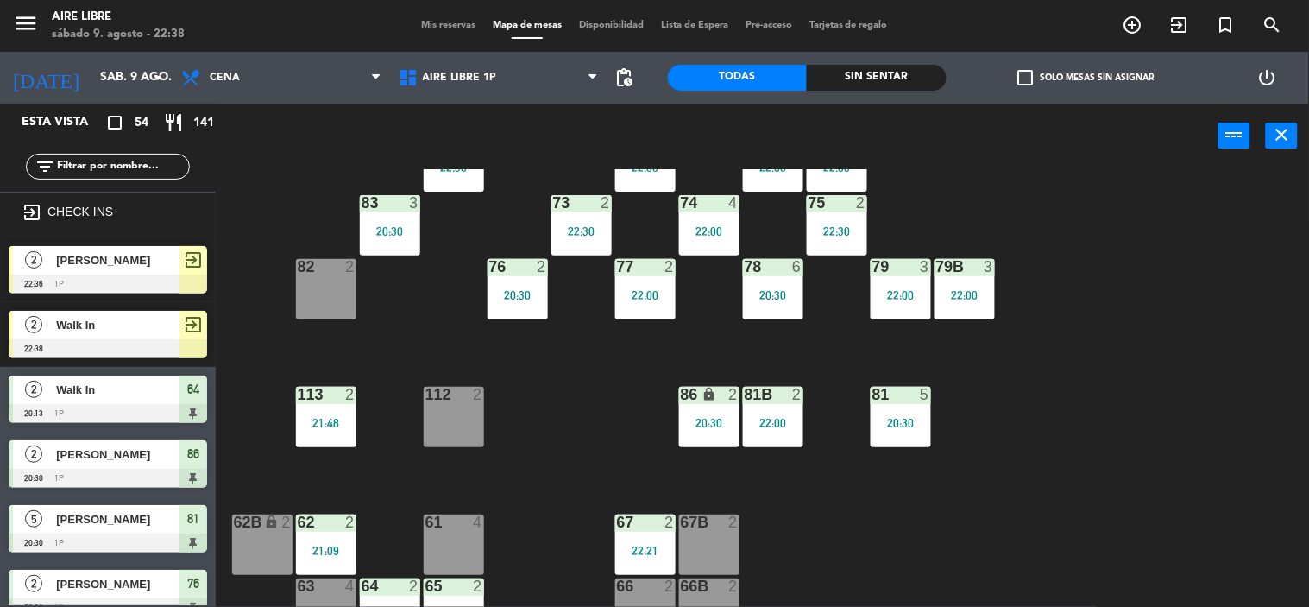
scroll to position [290, 0]
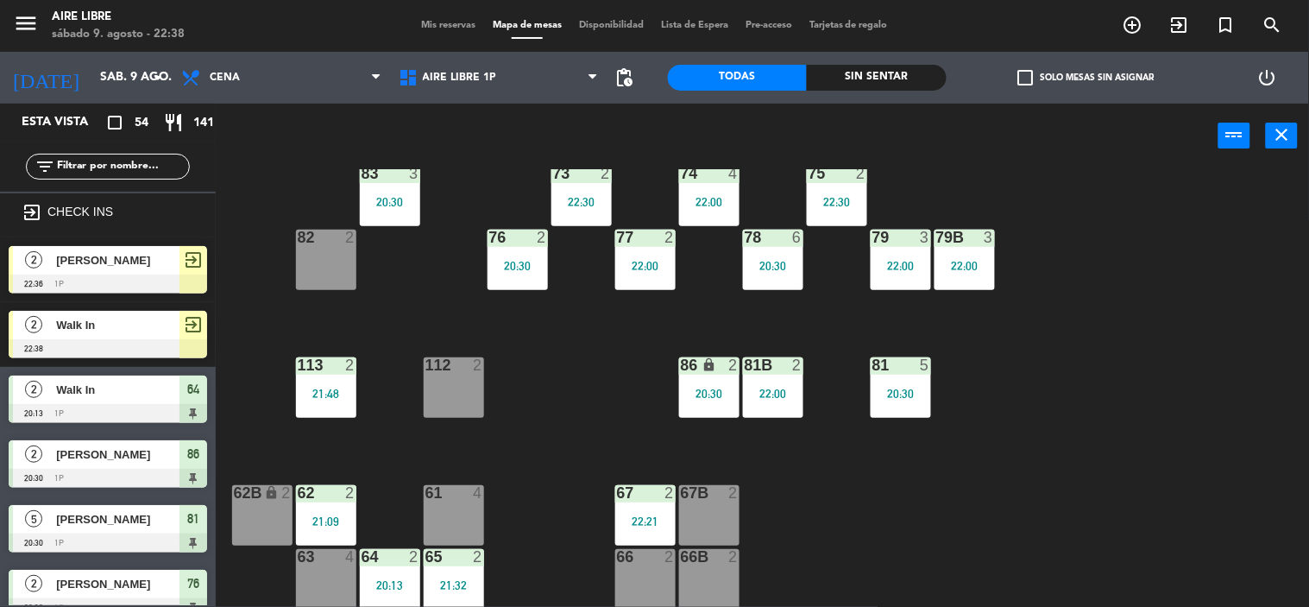
click at [118, 323] on span "Walk In" at bounding box center [117, 325] width 123 height 18
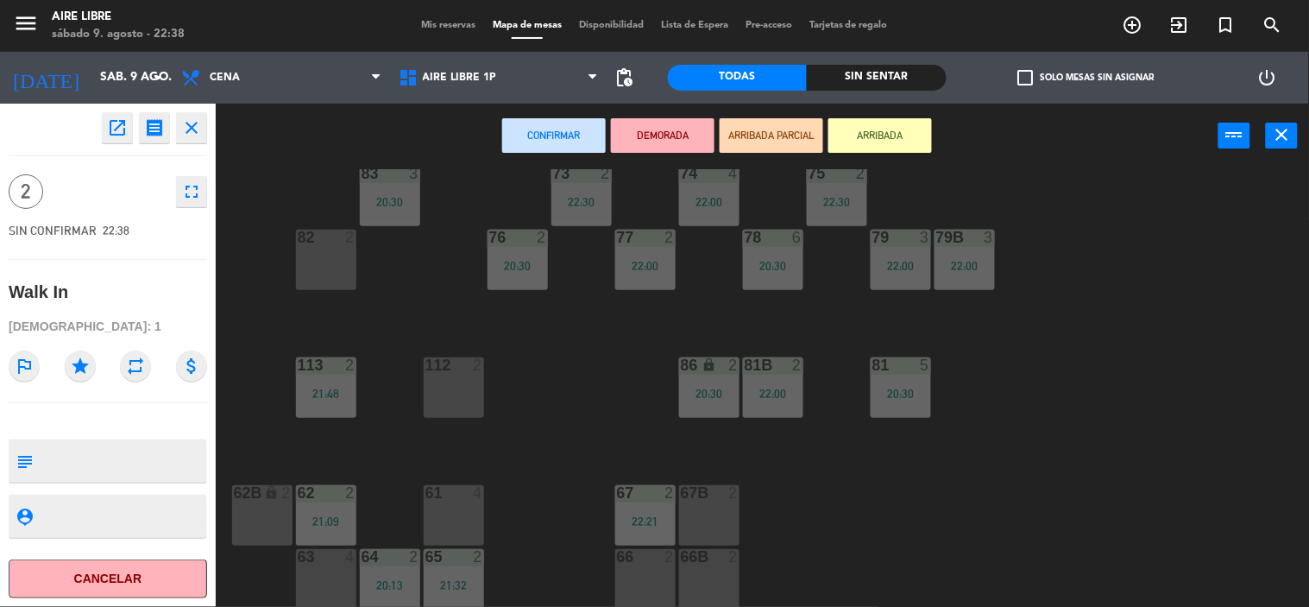
click at [444, 506] on div "61 4" at bounding box center [454, 515] width 60 height 60
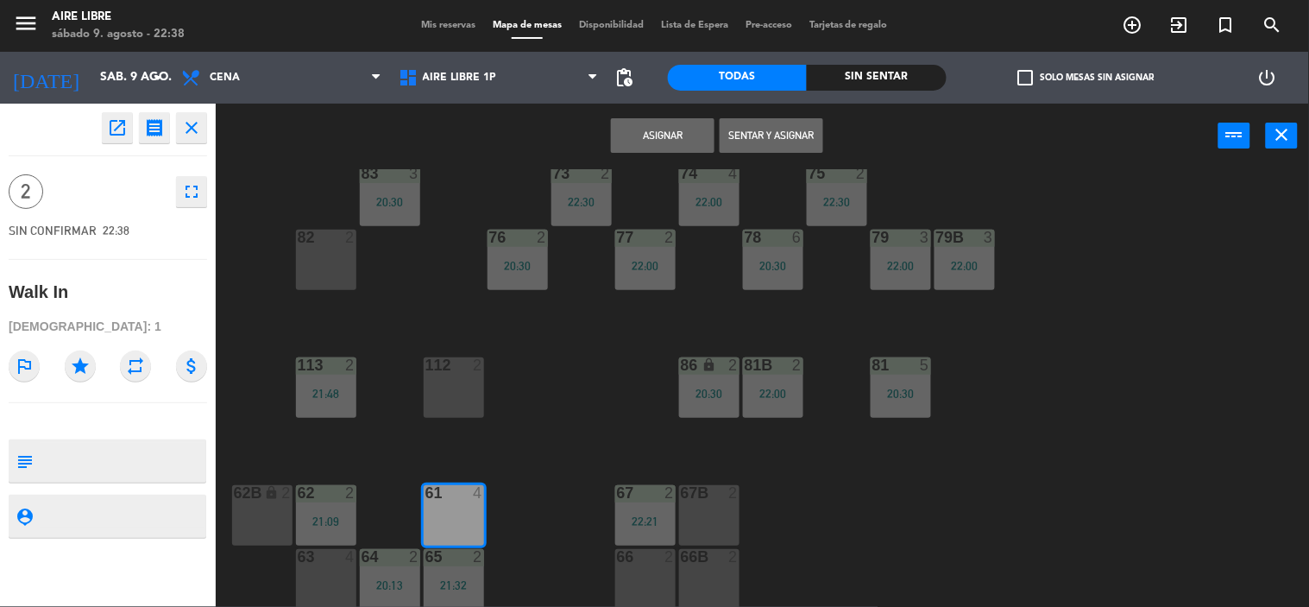
click at [669, 128] on button "Asignar" at bounding box center [663, 135] width 104 height 35
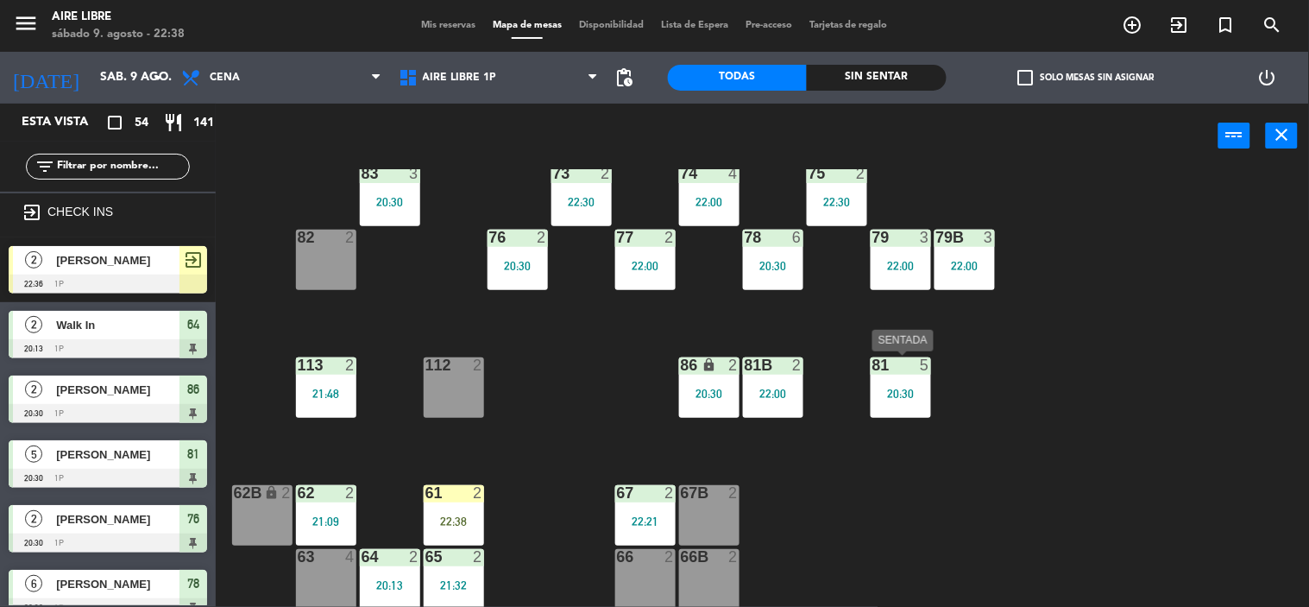
click at [1025, 71] on span "check_box_outline_blank" at bounding box center [1025, 78] width 16 height 16
click at [1085, 78] on input "check_box_outline_blank Solo mesas sin asignar" at bounding box center [1085, 78] width 0 height 0
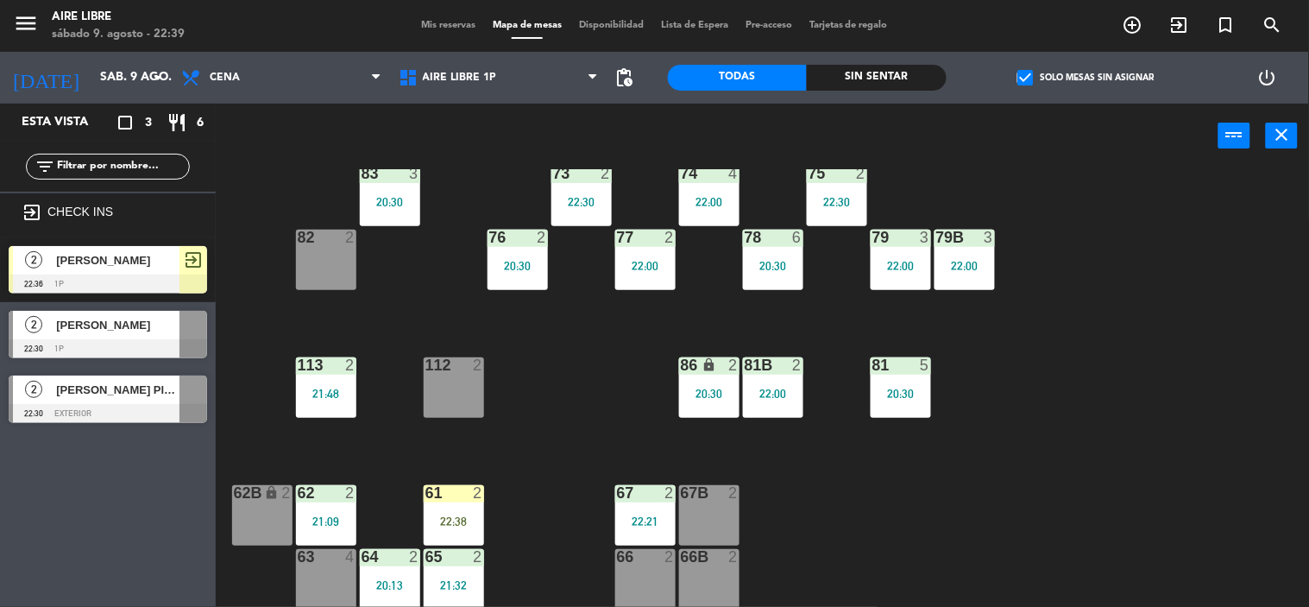
click at [114, 324] on span "[PERSON_NAME]" at bounding box center [117, 325] width 123 height 18
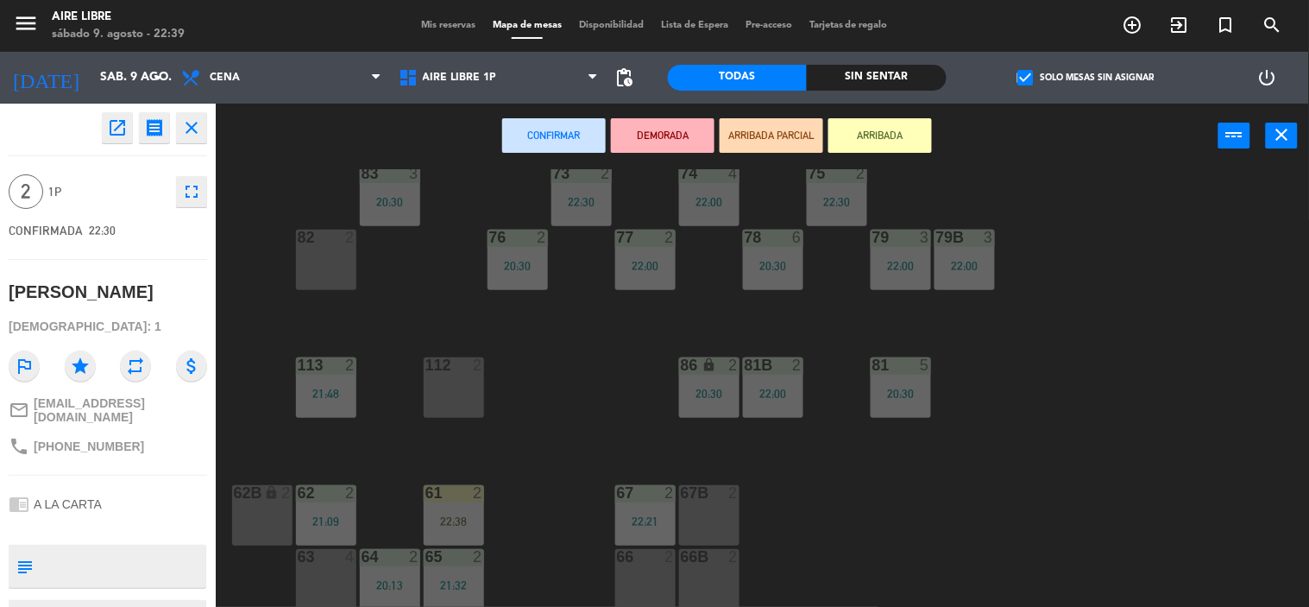
click at [895, 135] on button "ARRIBADA" at bounding box center [880, 135] width 104 height 35
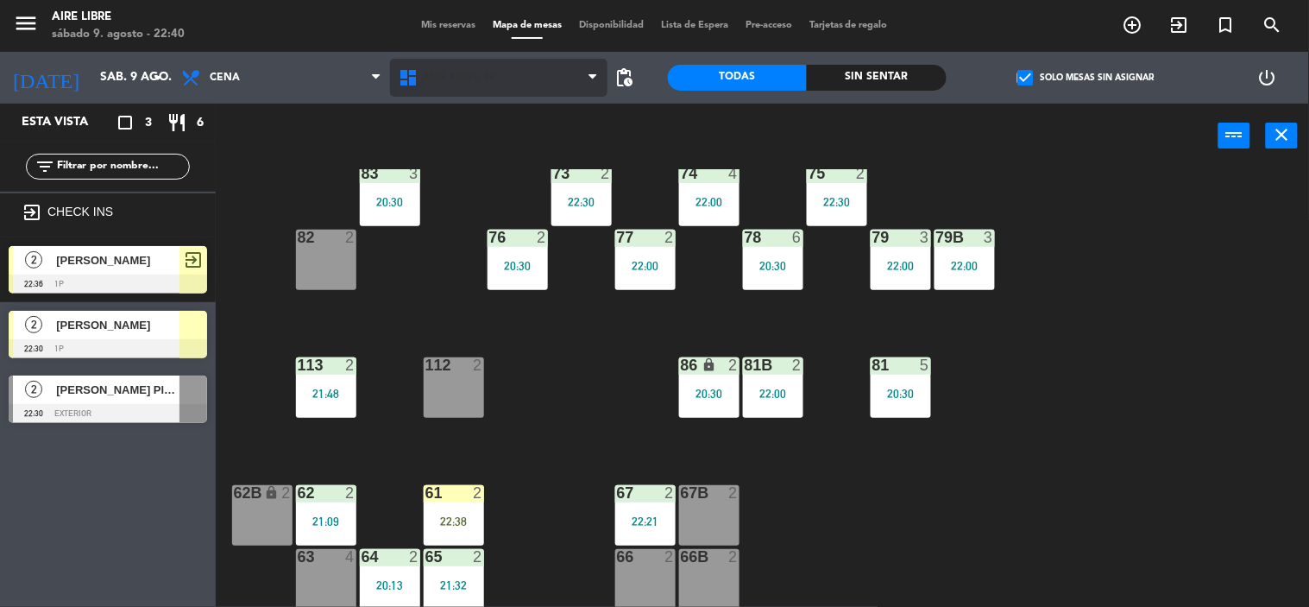
click at [479, 78] on span "Aire Libre 1P" at bounding box center [460, 78] width 74 height 12
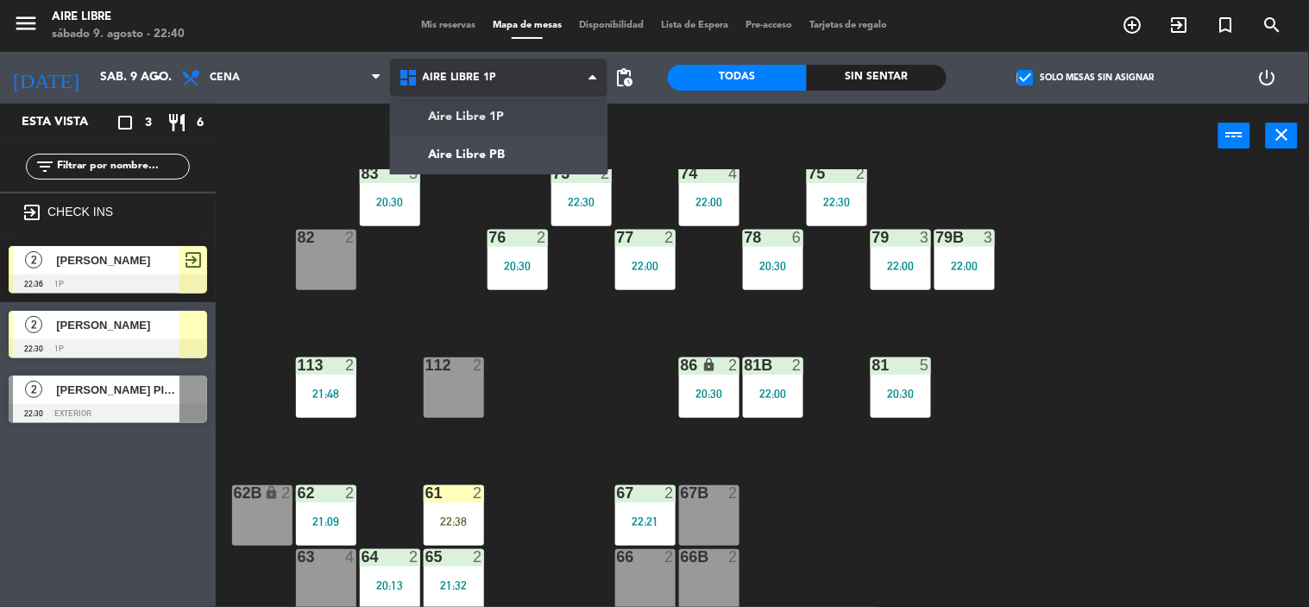
click at [485, 151] on ng-component "menu Aire Libre [DATE] 9. agosto - 22:40 Mis reservas Mapa de mesas Disponibili…" at bounding box center [654, 303] width 1309 height 607
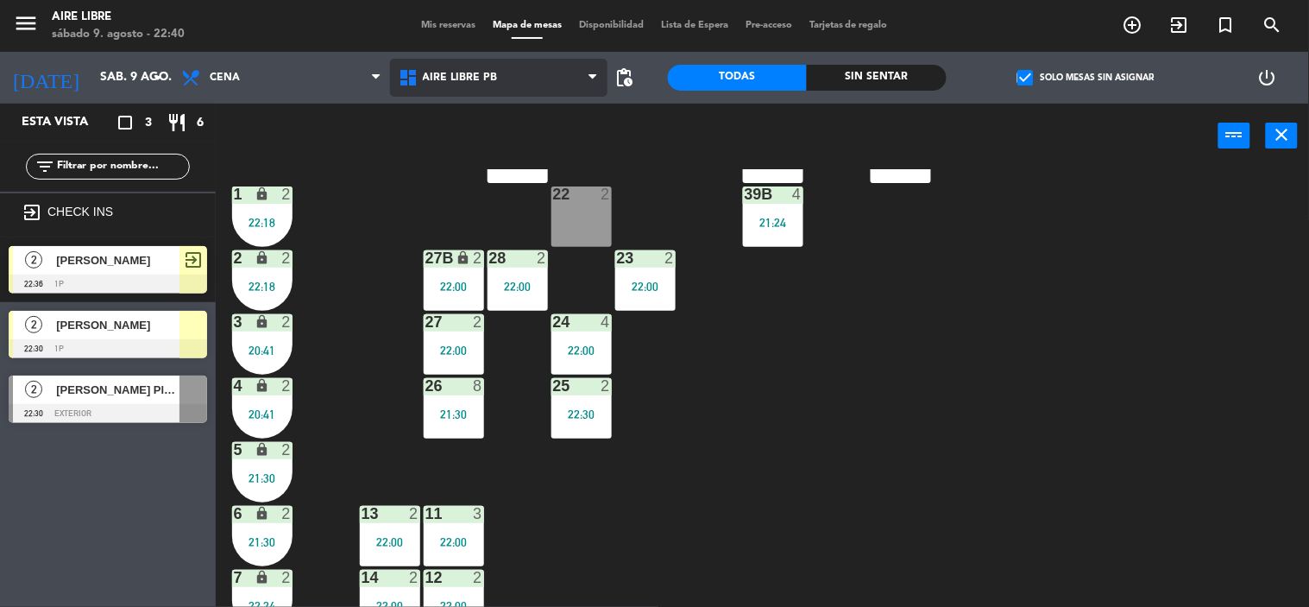
scroll to position [339, 0]
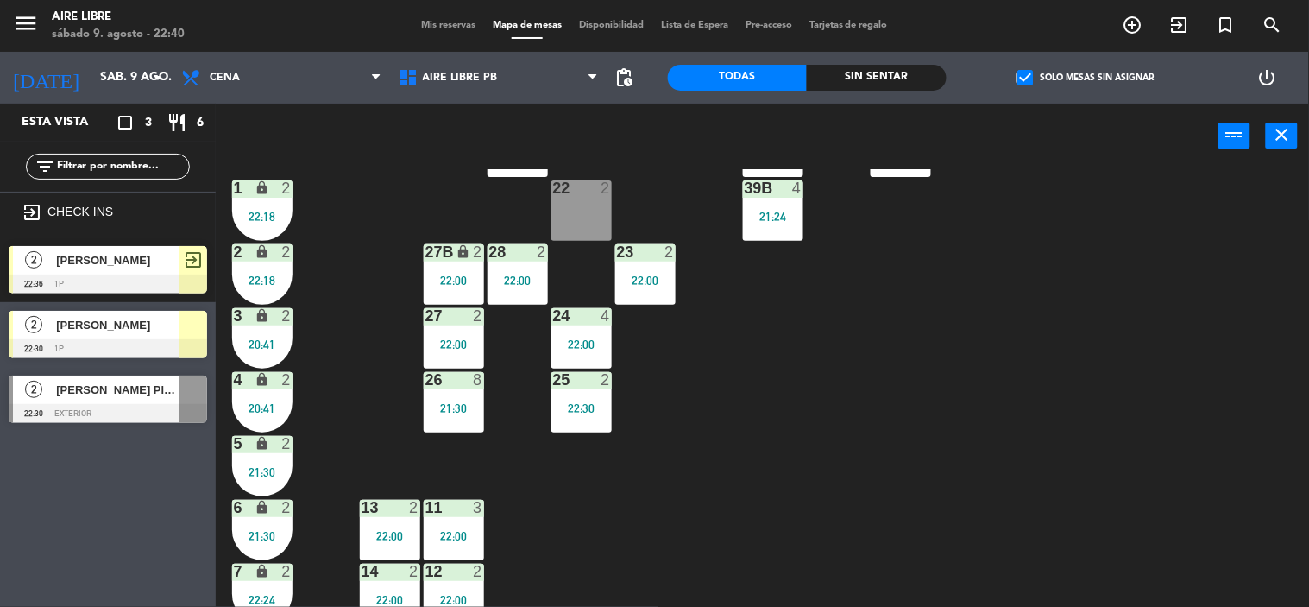
click at [446, 418] on div "26 8 21:30" at bounding box center [454, 402] width 60 height 60
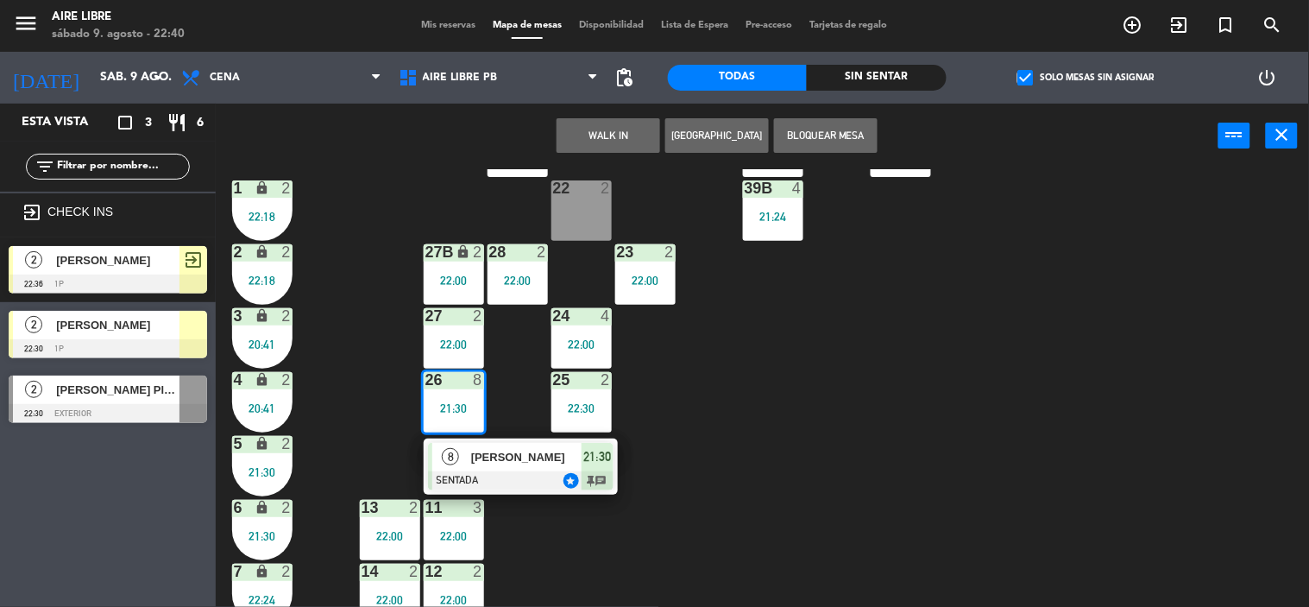
click at [518, 471] on div at bounding box center [520, 480] width 185 height 19
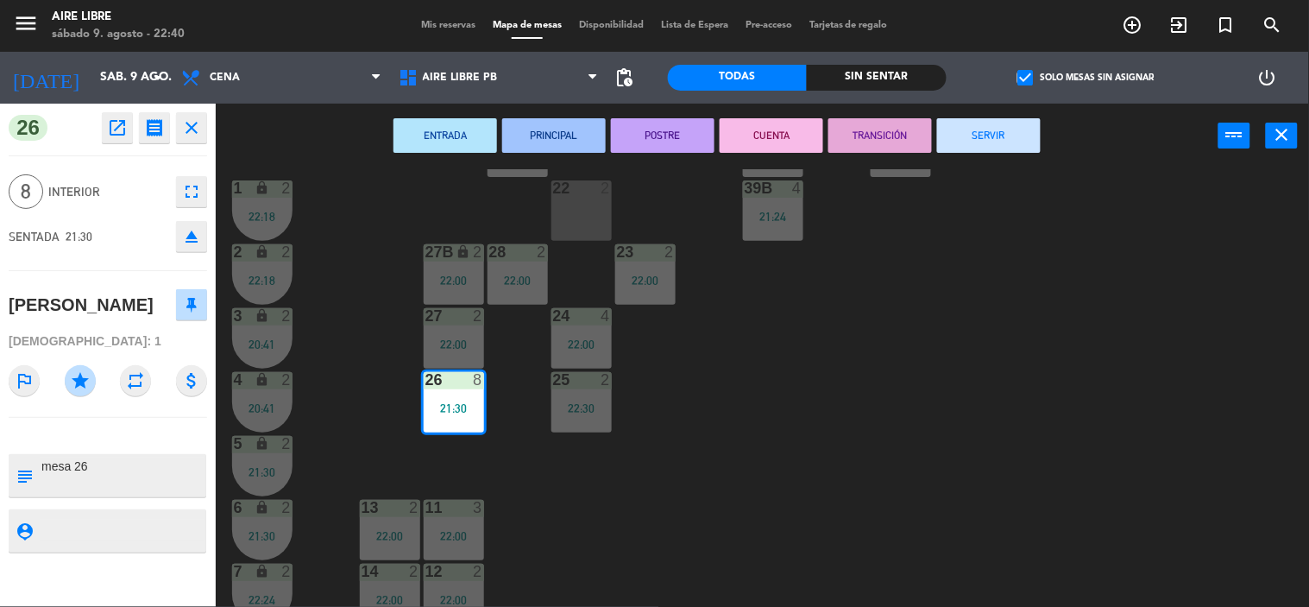
click at [204, 203] on button "fullscreen" at bounding box center [191, 191] width 31 height 31
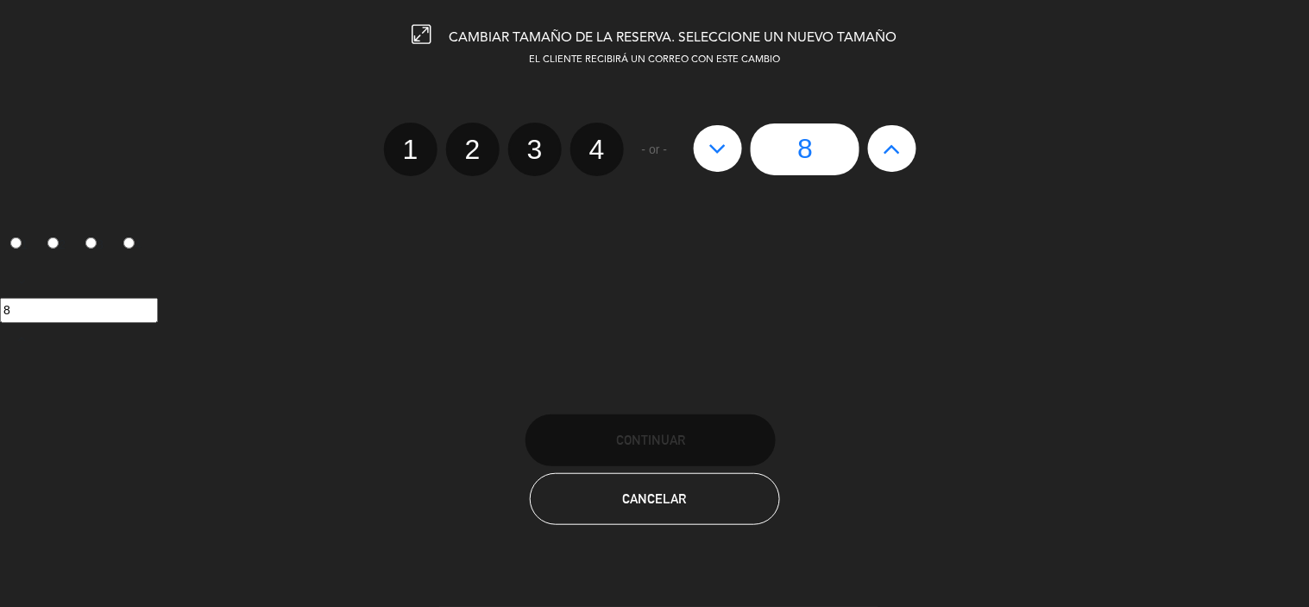
click at [716, 149] on icon at bounding box center [718, 149] width 18 height 28
type input "7"
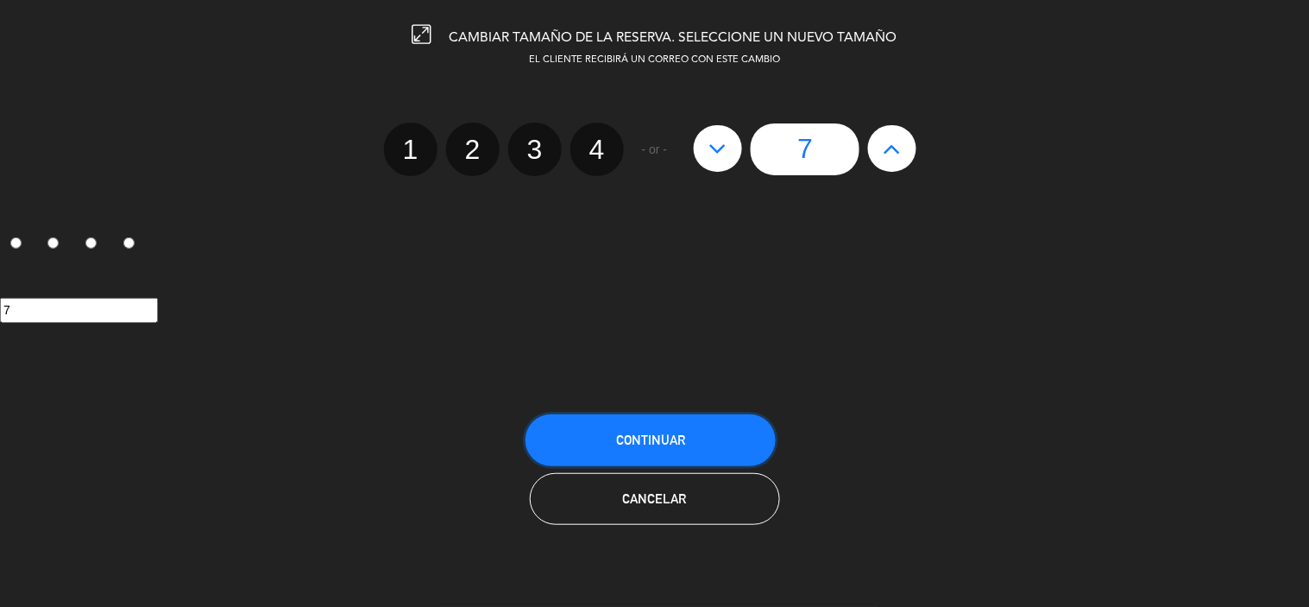
click at [648, 447] on button "Continuar" at bounding box center [650, 440] width 250 height 52
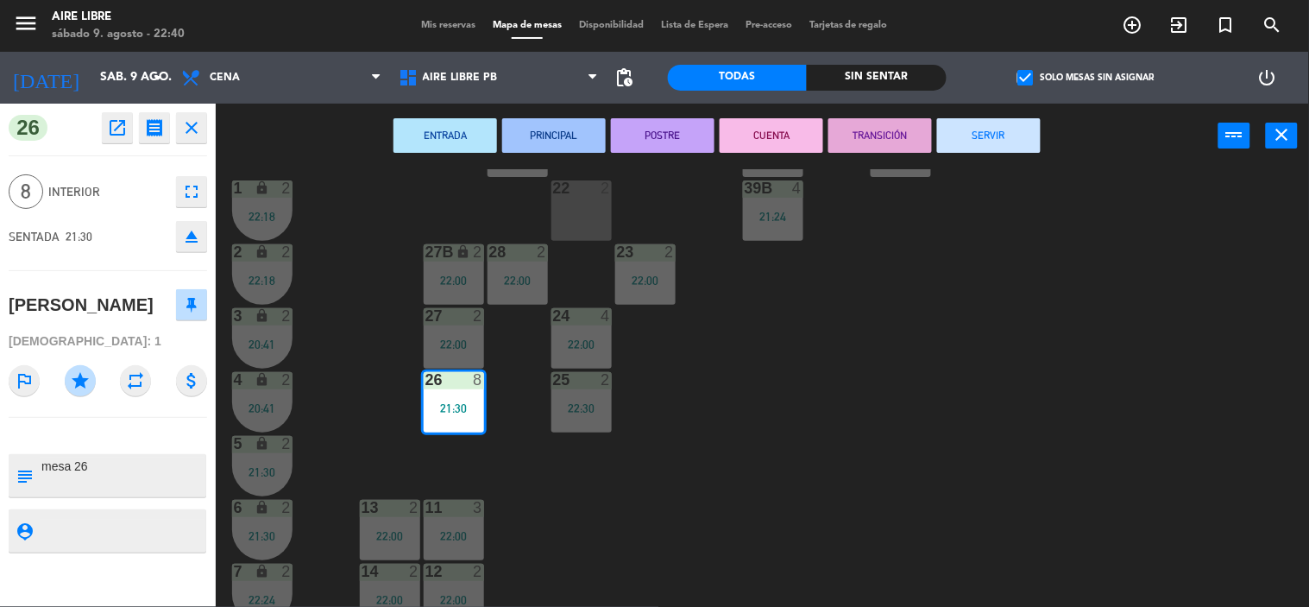
click at [632, 495] on div "42 2 43 2 21:33 31 7 32 8 22:30 33 6 22:19 42B 2 22:00 43B 2 41 8 44 2 22:30 45…" at bounding box center [769, 388] width 1080 height 438
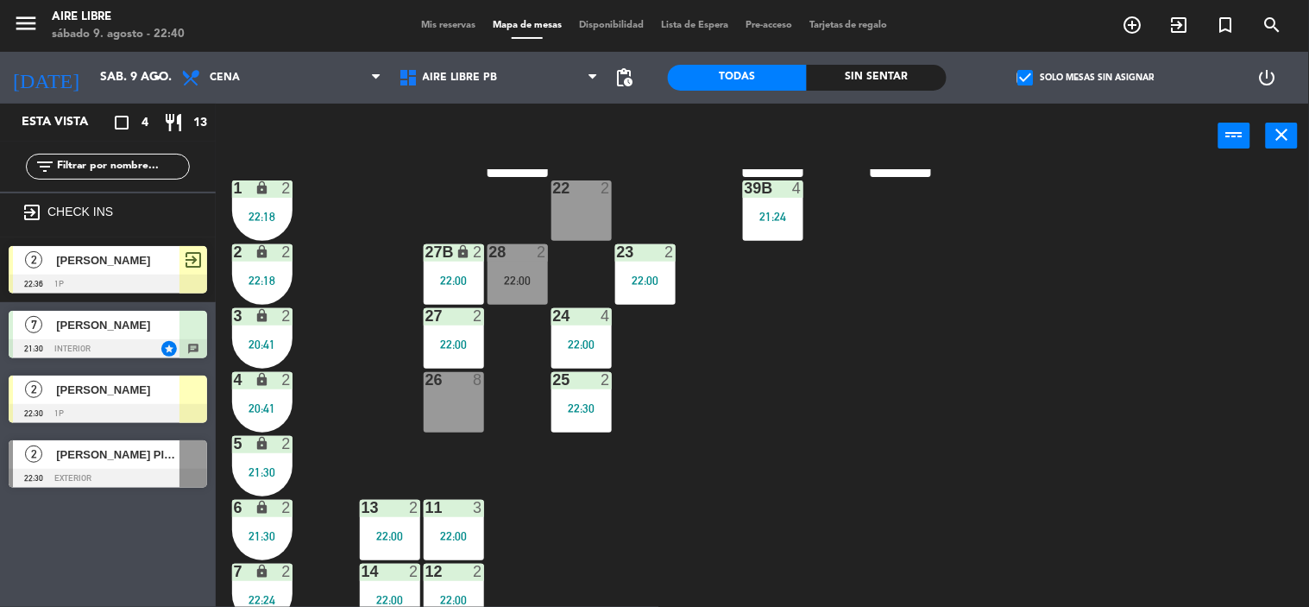
click at [116, 331] on span "[PERSON_NAME]" at bounding box center [117, 325] width 123 height 18
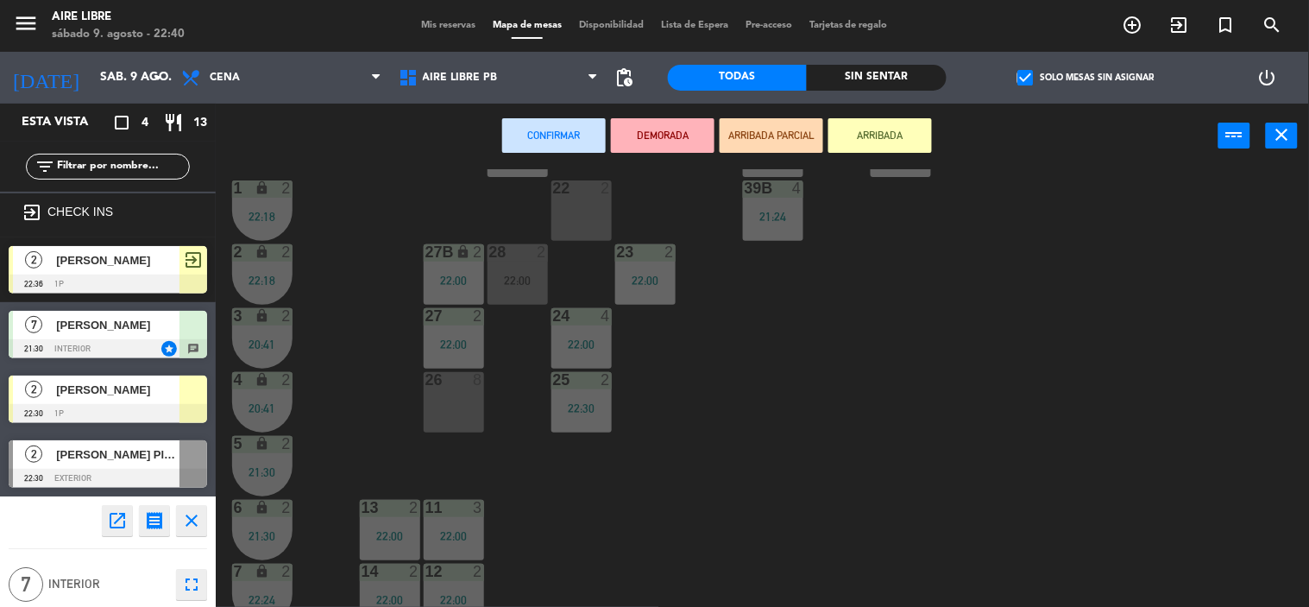
click at [455, 420] on div "26 8" at bounding box center [454, 402] width 60 height 60
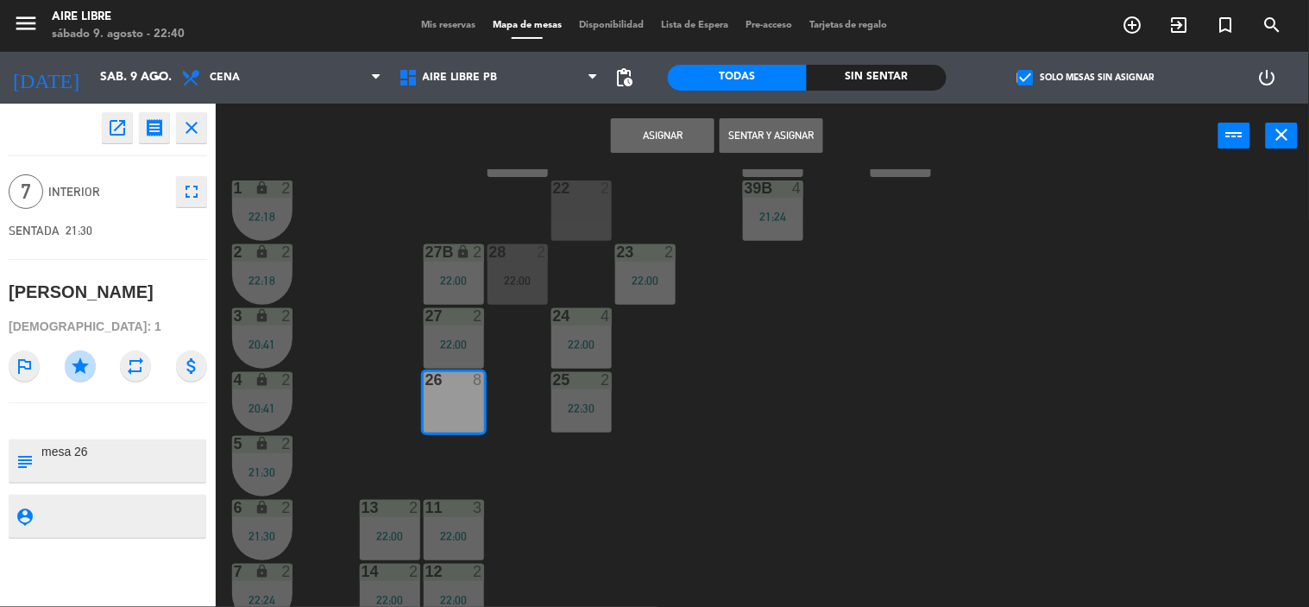
click at [783, 140] on button "Sentar y Asignar" at bounding box center [772, 135] width 104 height 35
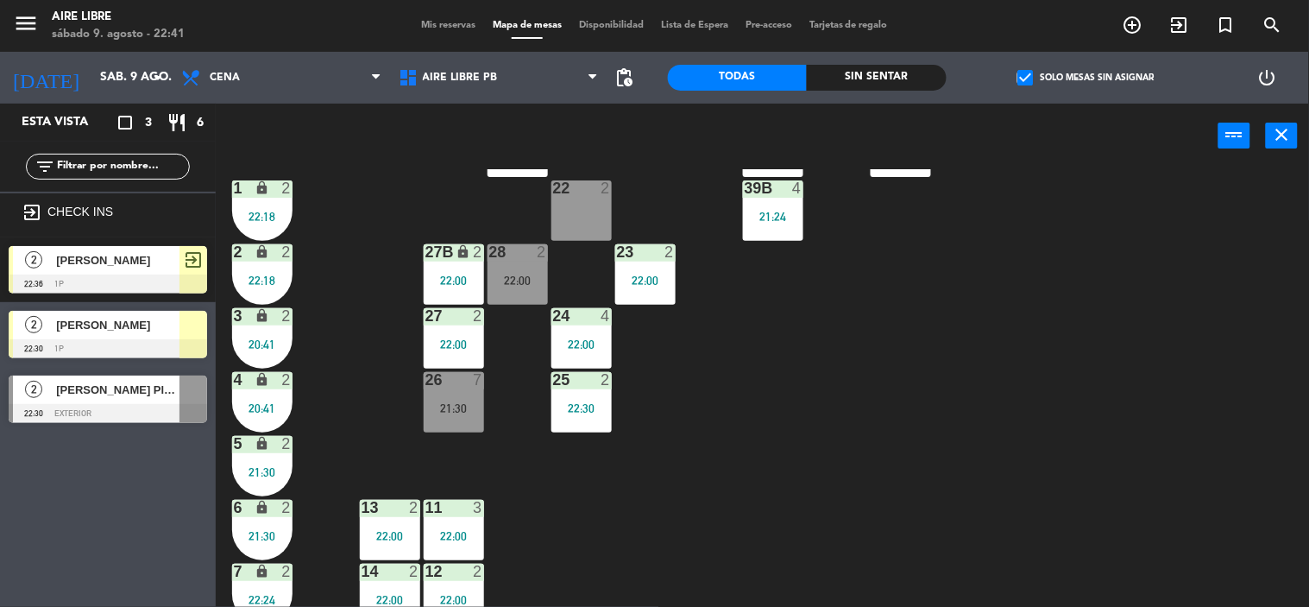
click at [446, 411] on div "21:30" at bounding box center [454, 408] width 60 height 12
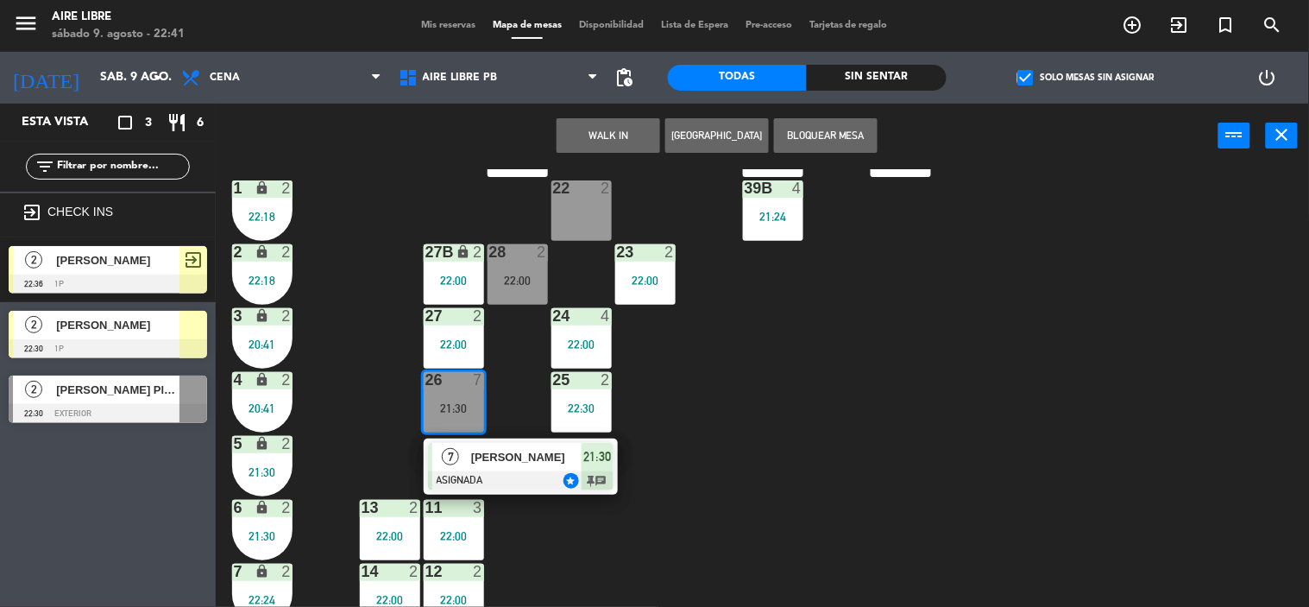
click at [529, 468] on div "[PERSON_NAME]" at bounding box center [525, 457] width 112 height 28
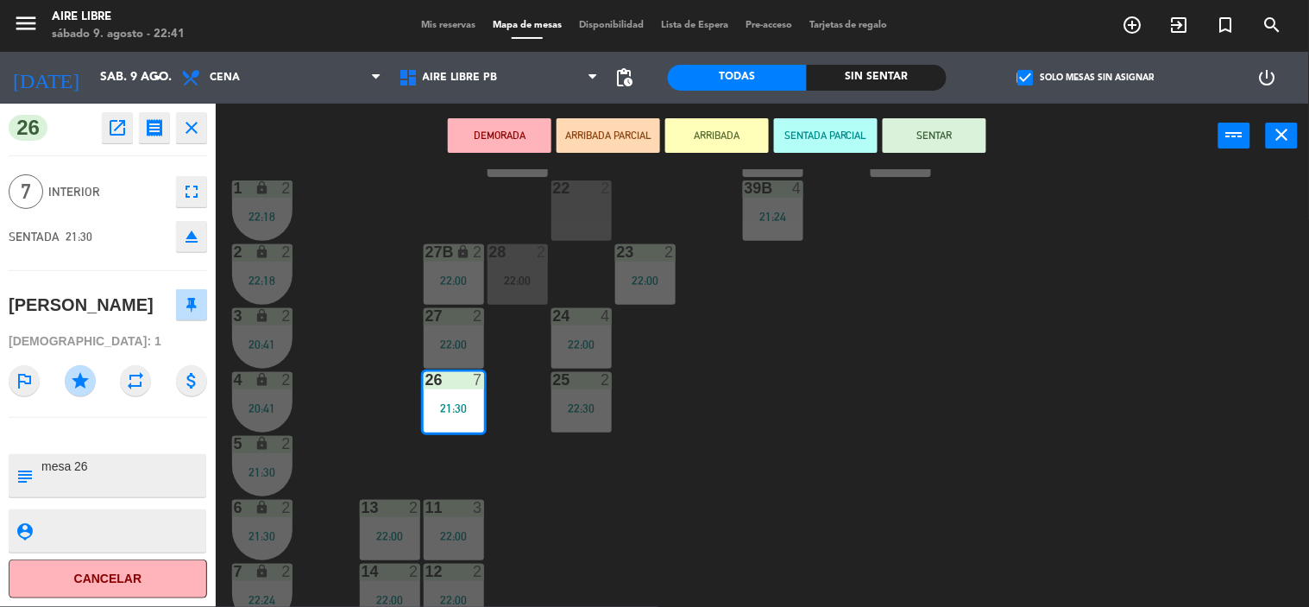
click at [937, 134] on button "SENTAR" at bounding box center [935, 135] width 104 height 35
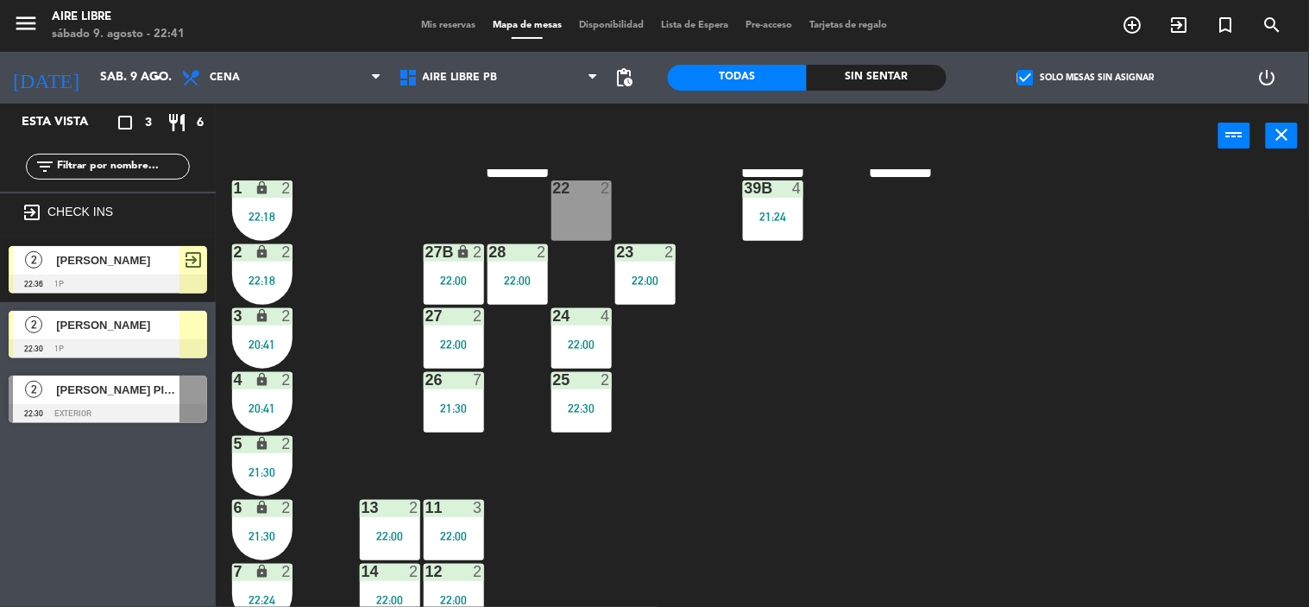
click at [684, 481] on div "42 2 43 2 21:33 31 7 32 8 22:30 33 6 22:19 42B 2 22:00 43B 2 41 8 44 2 22:30 45…" at bounding box center [769, 388] width 1080 height 438
click at [116, 419] on div at bounding box center [108, 413] width 198 height 19
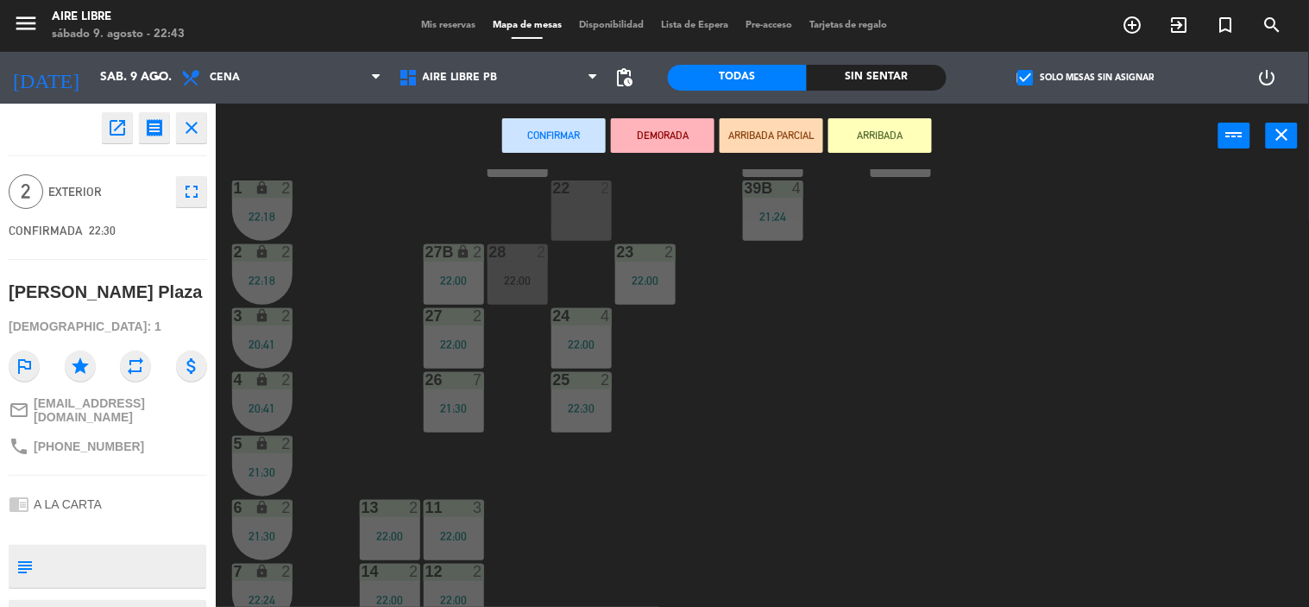
click at [875, 135] on button "ARRIBADA" at bounding box center [880, 135] width 104 height 35
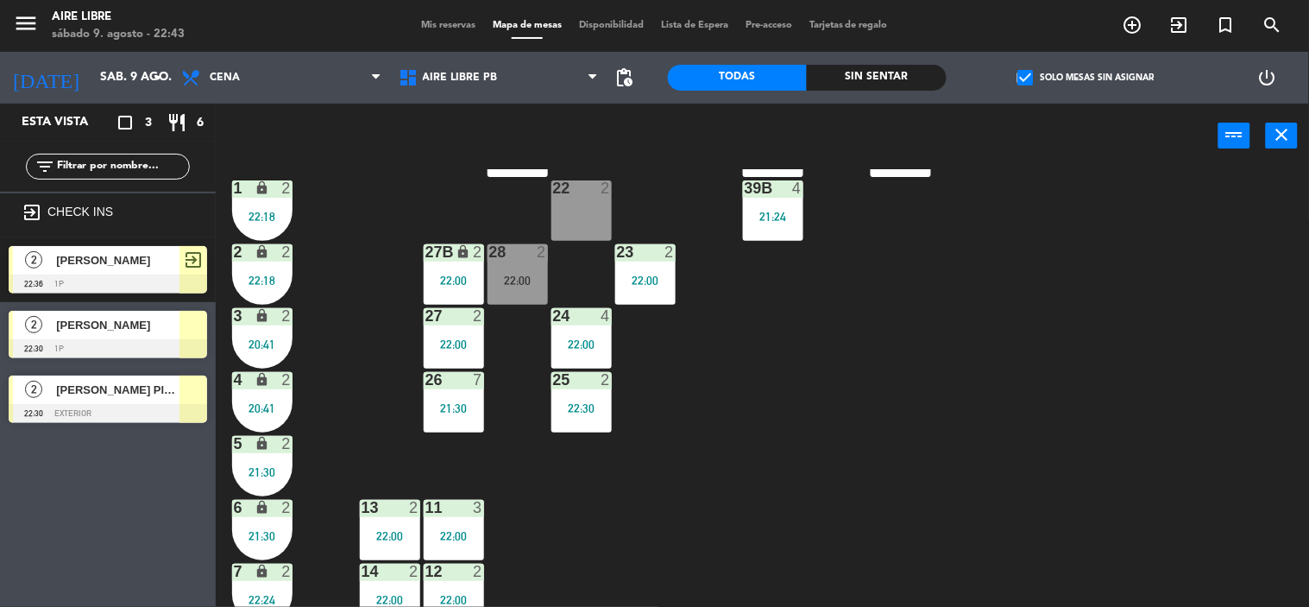
scroll to position [343, 0]
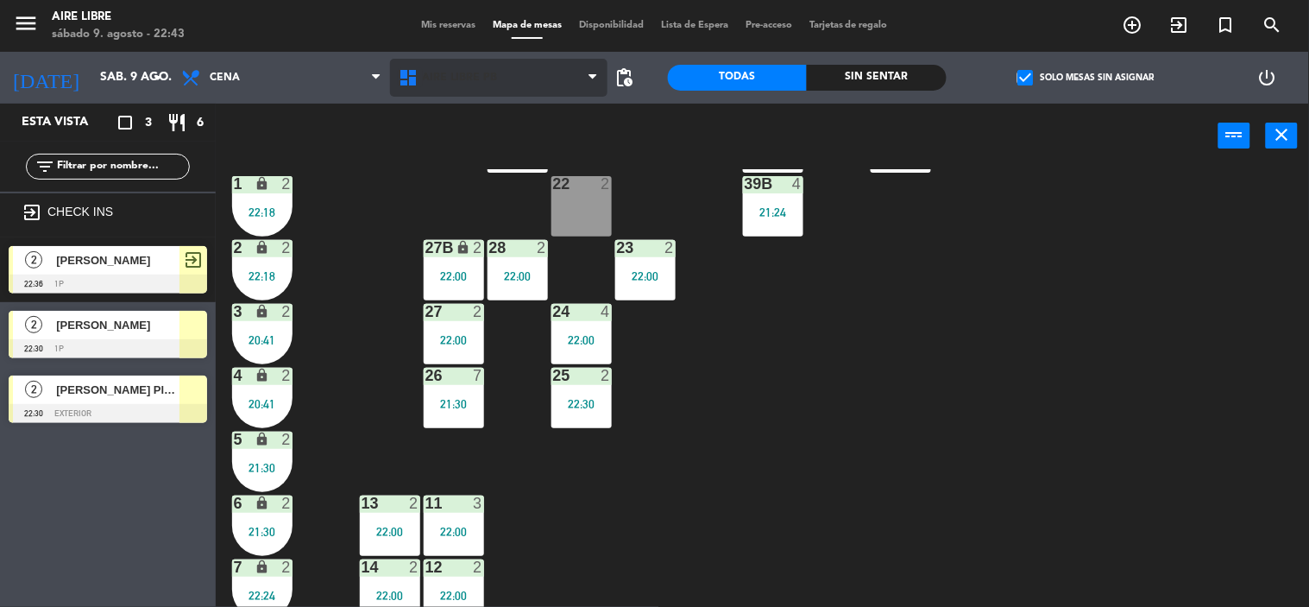
click at [423, 78] on icon at bounding box center [410, 77] width 25 height 21
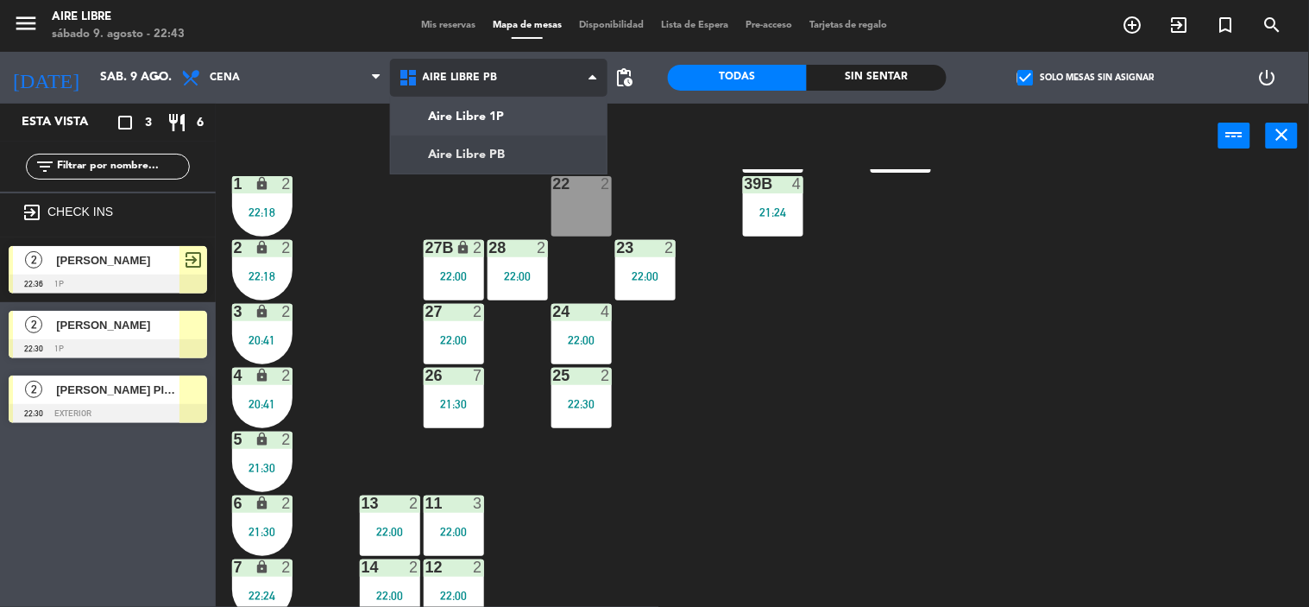
click at [458, 110] on ng-component "menu Aire Libre [DATE] 9. agosto - 22:43 Mis reservas Mapa de mesas Disponibili…" at bounding box center [654, 303] width 1309 height 607
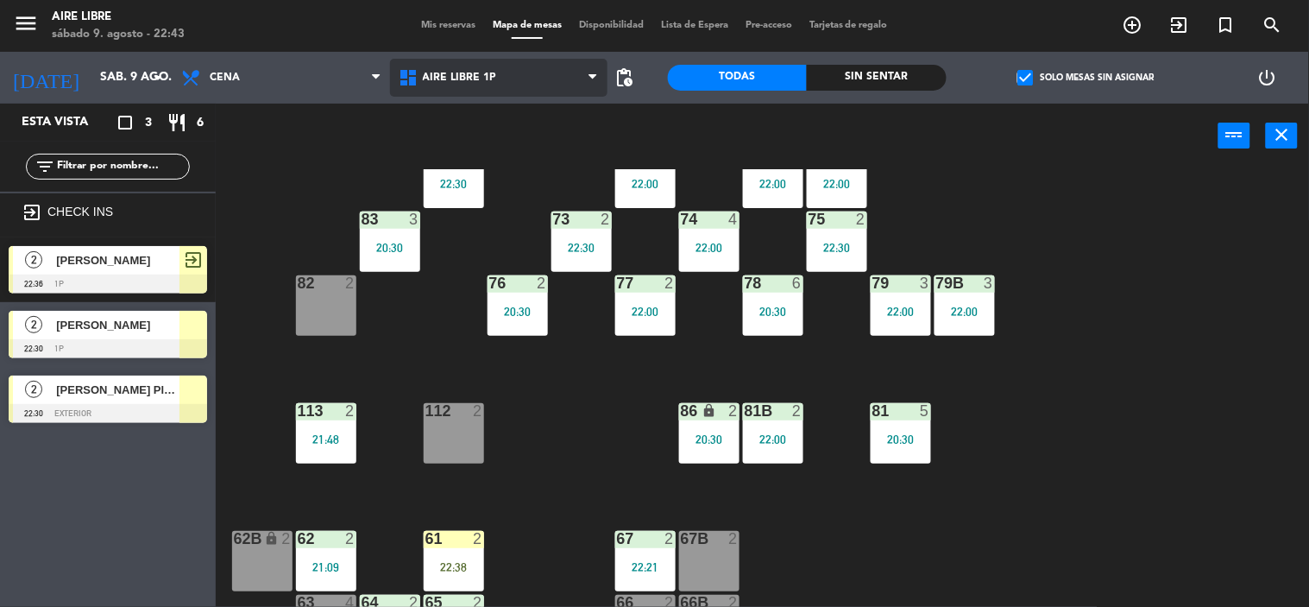
scroll to position [290, 0]
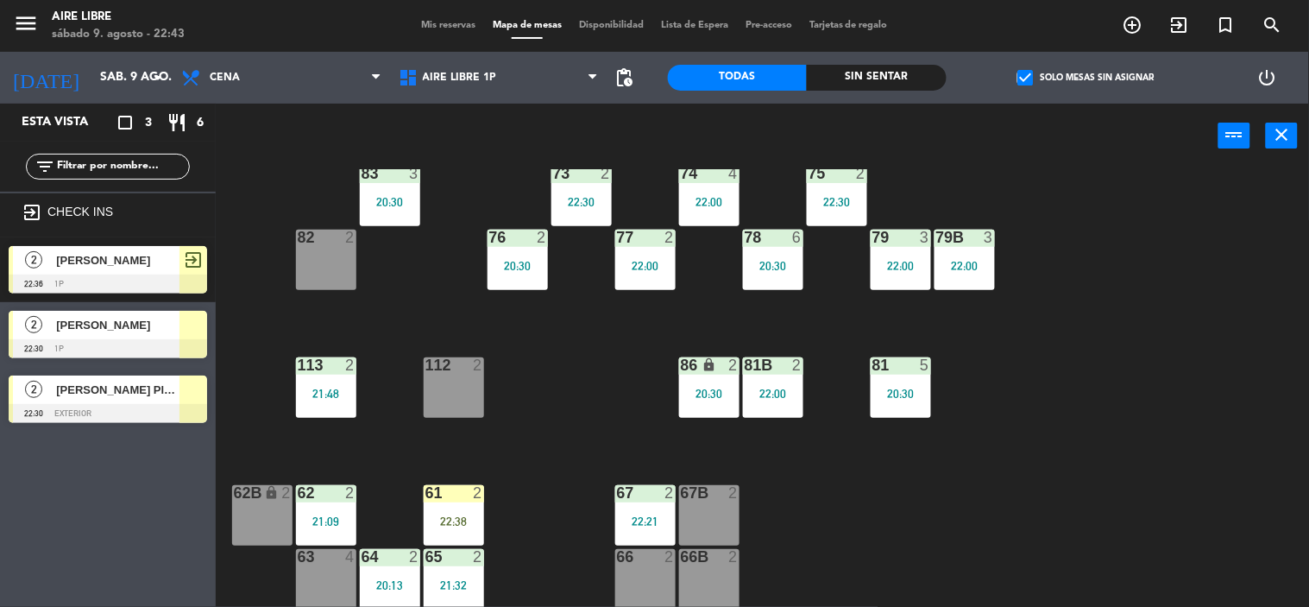
click at [458, 501] on div "61 2 22:38" at bounding box center [454, 515] width 60 height 60
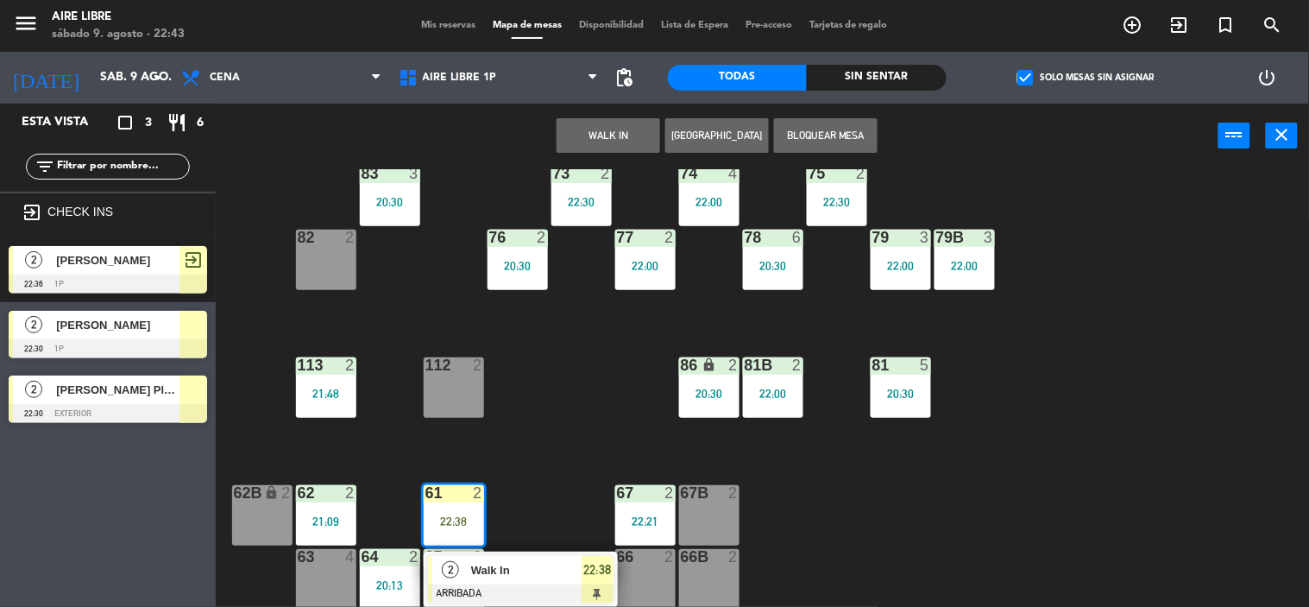
click at [535, 569] on span "Walk In" at bounding box center [526, 570] width 110 height 18
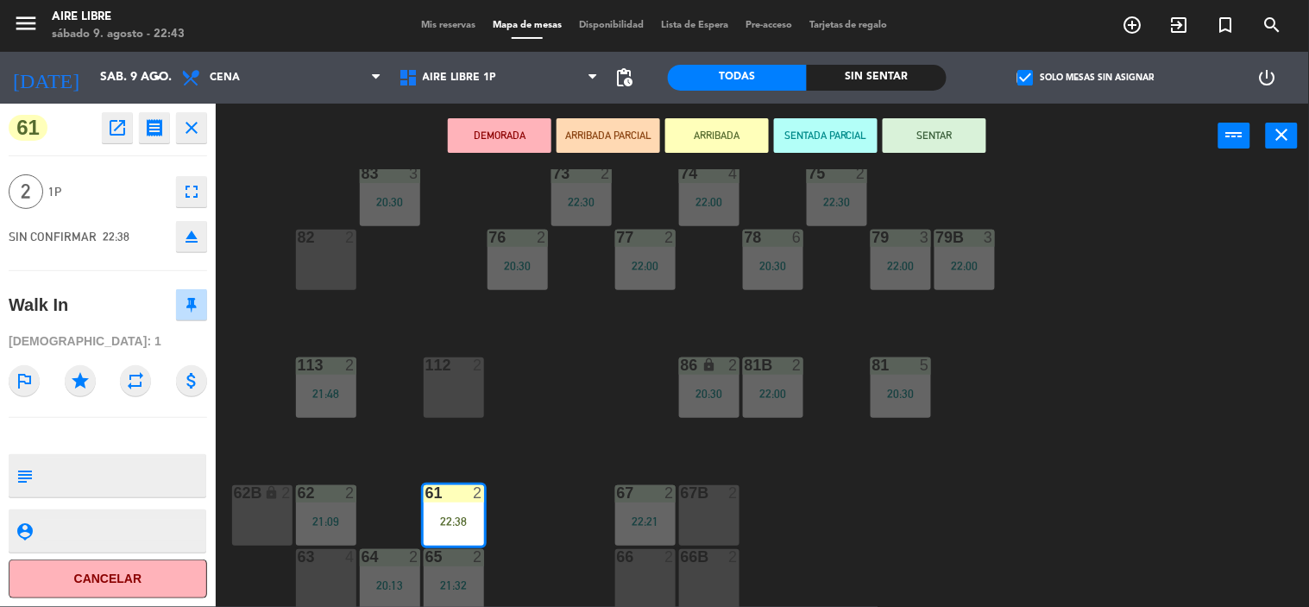
click at [942, 119] on button "SENTAR" at bounding box center [935, 135] width 104 height 35
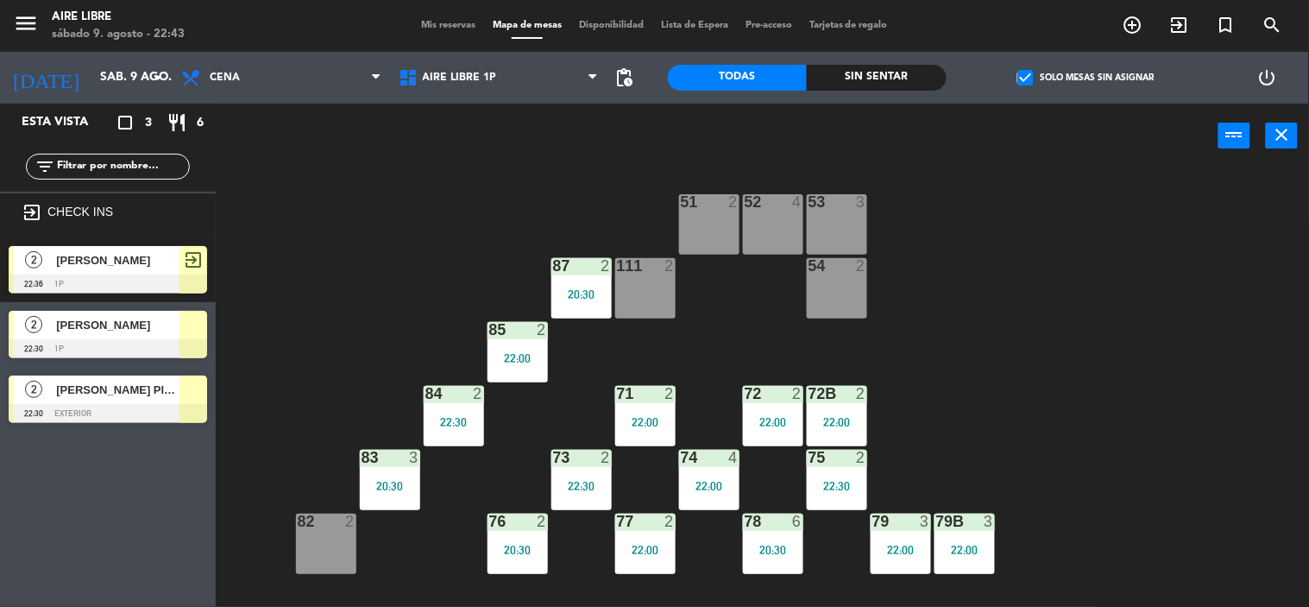
scroll to position [0, 0]
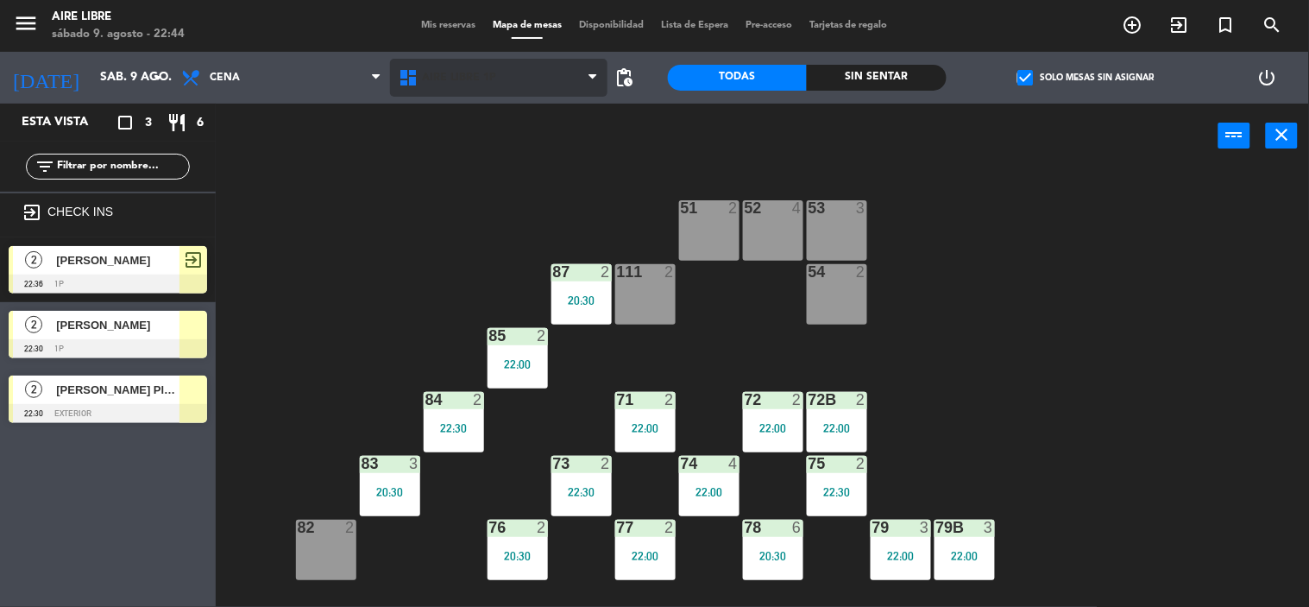
click at [458, 72] on span "Aire Libre 1P" at bounding box center [460, 78] width 74 height 12
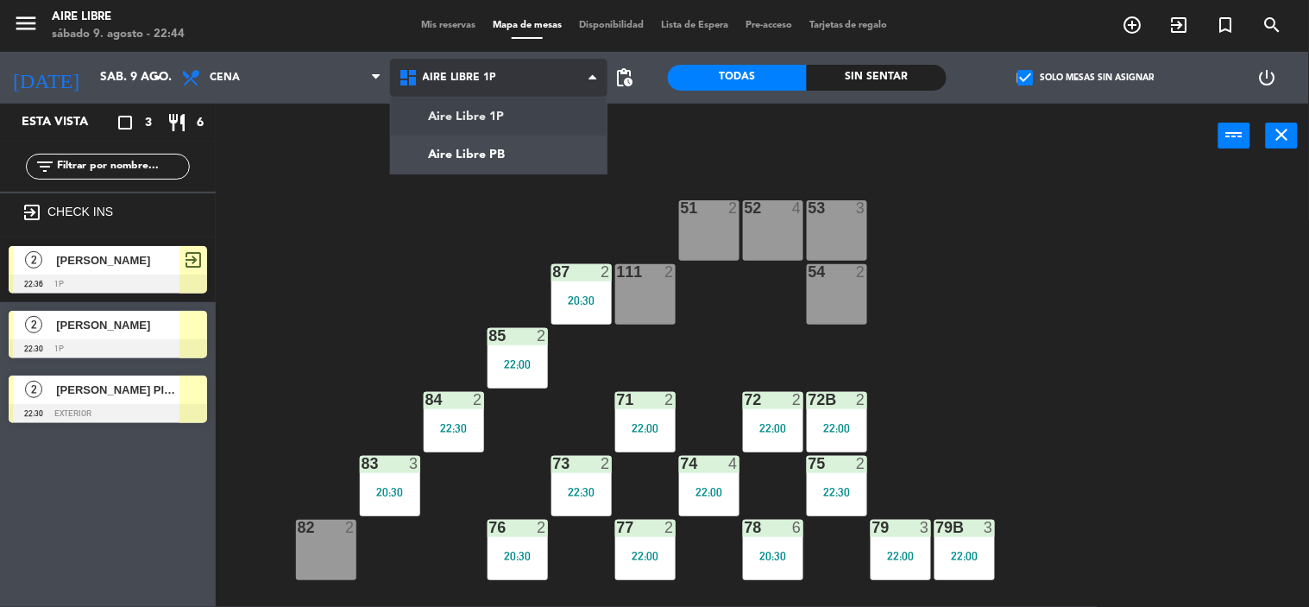
click at [472, 148] on ng-component "menu Aire Libre [DATE] 9. agosto - 22:44 Mis reservas Mapa de mesas Disponibili…" at bounding box center [654, 303] width 1309 height 607
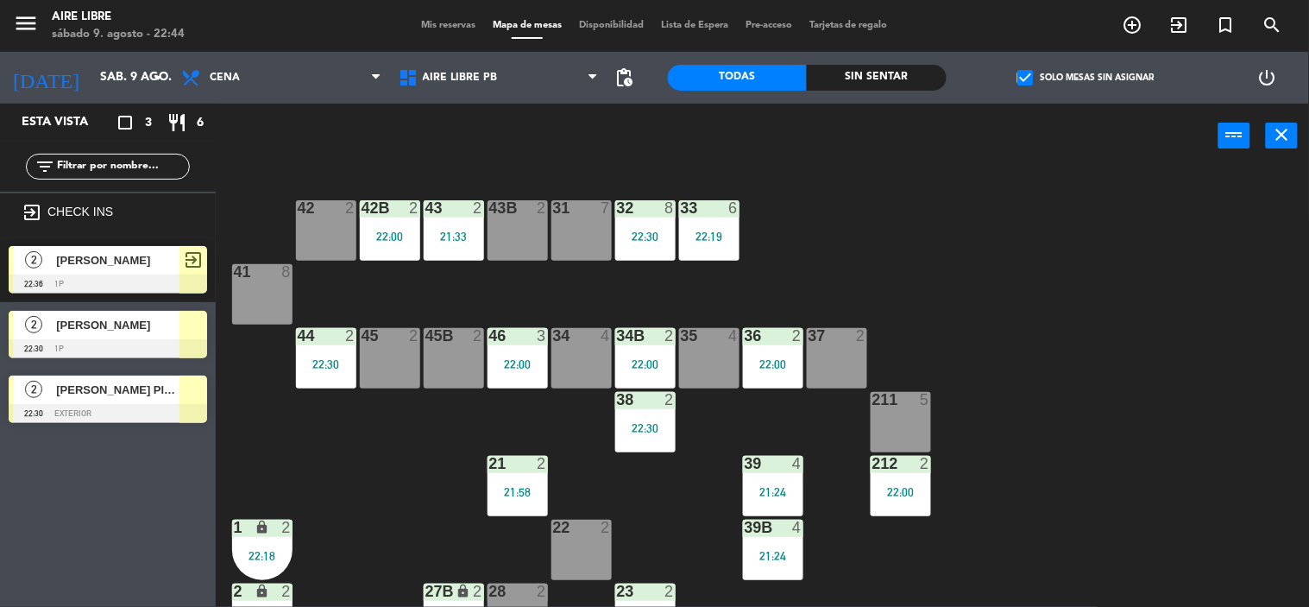
click at [160, 276] on div at bounding box center [108, 283] width 198 height 19
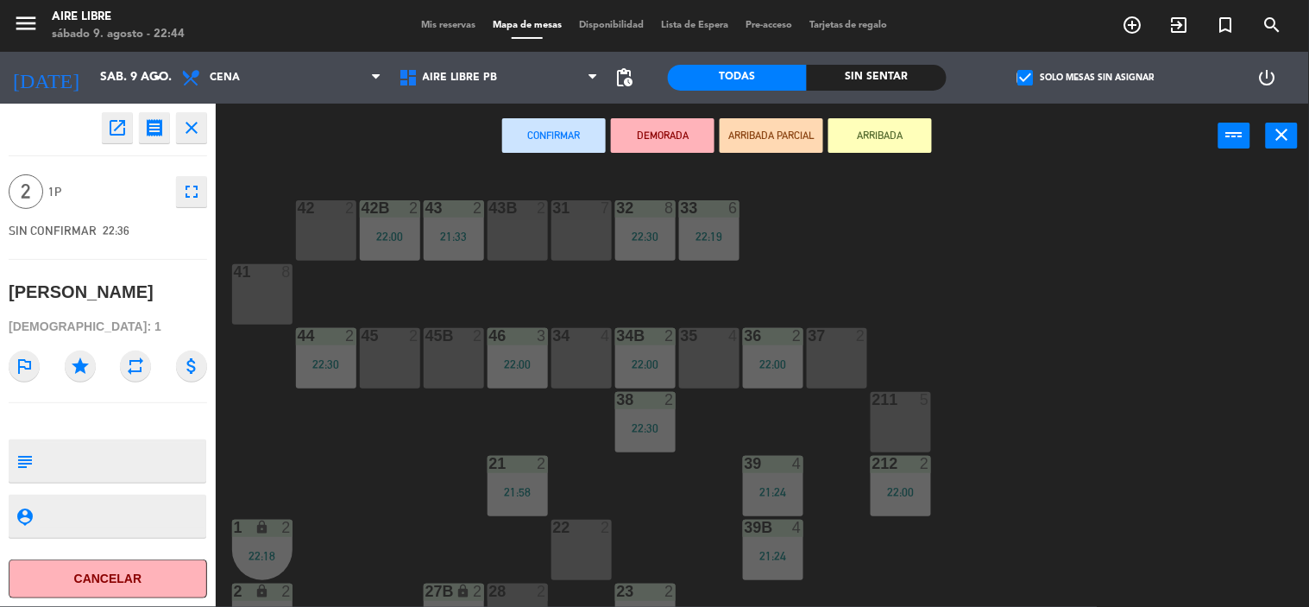
click at [322, 238] on div "42 2" at bounding box center [326, 230] width 60 height 60
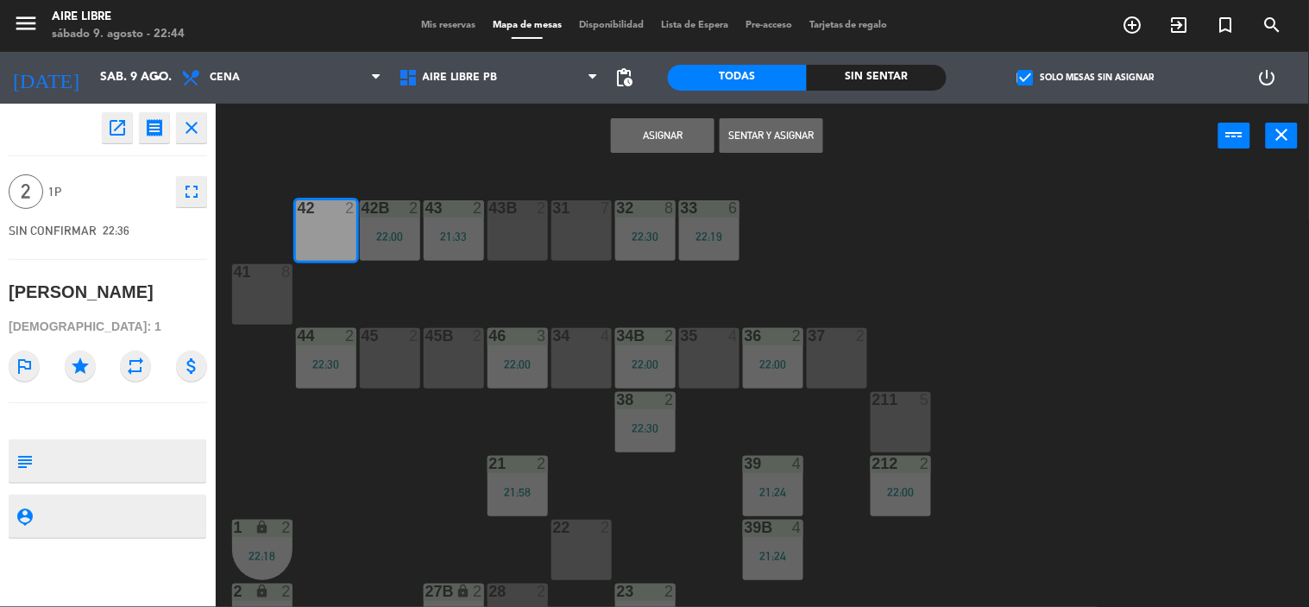
click at [764, 134] on button "Sentar y Asignar" at bounding box center [772, 135] width 104 height 35
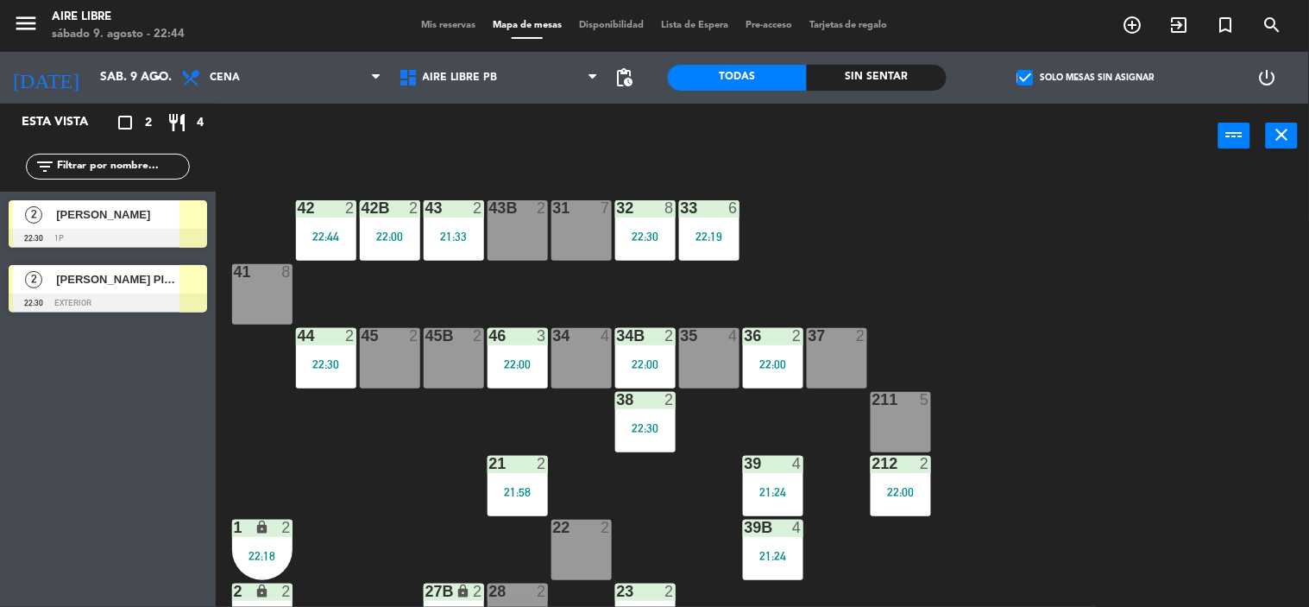
click at [88, 394] on div "Esta vista crop_square 2 restaurant 4 filter_list 2 [PERSON_NAME] 22:30 1p 2 [P…" at bounding box center [108, 355] width 216 height 503
click at [136, 233] on div at bounding box center [108, 238] width 198 height 19
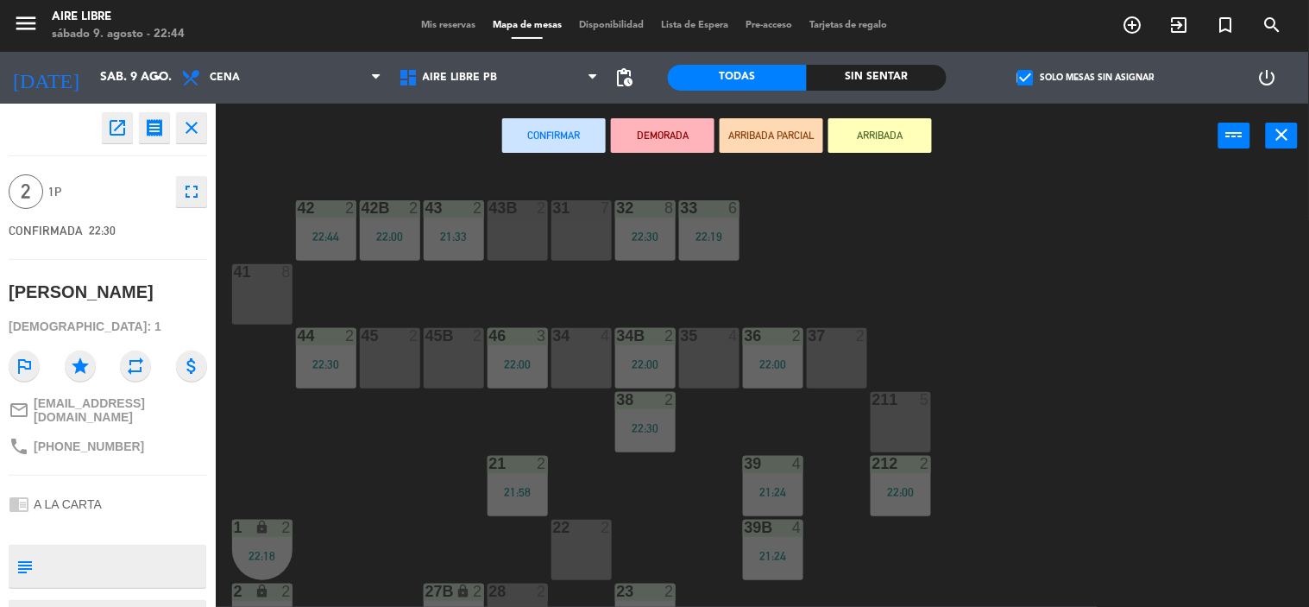
click at [315, 233] on div "22:44" at bounding box center [326, 236] width 60 height 12
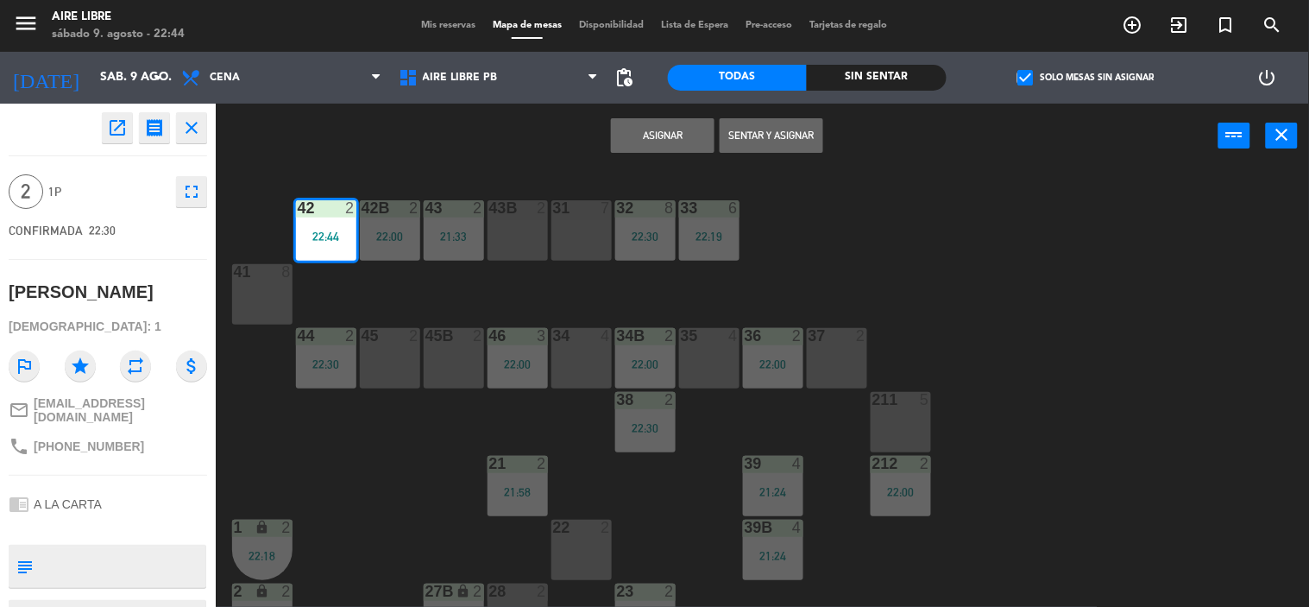
click at [776, 131] on button "Sentar y Asignar" at bounding box center [772, 135] width 104 height 35
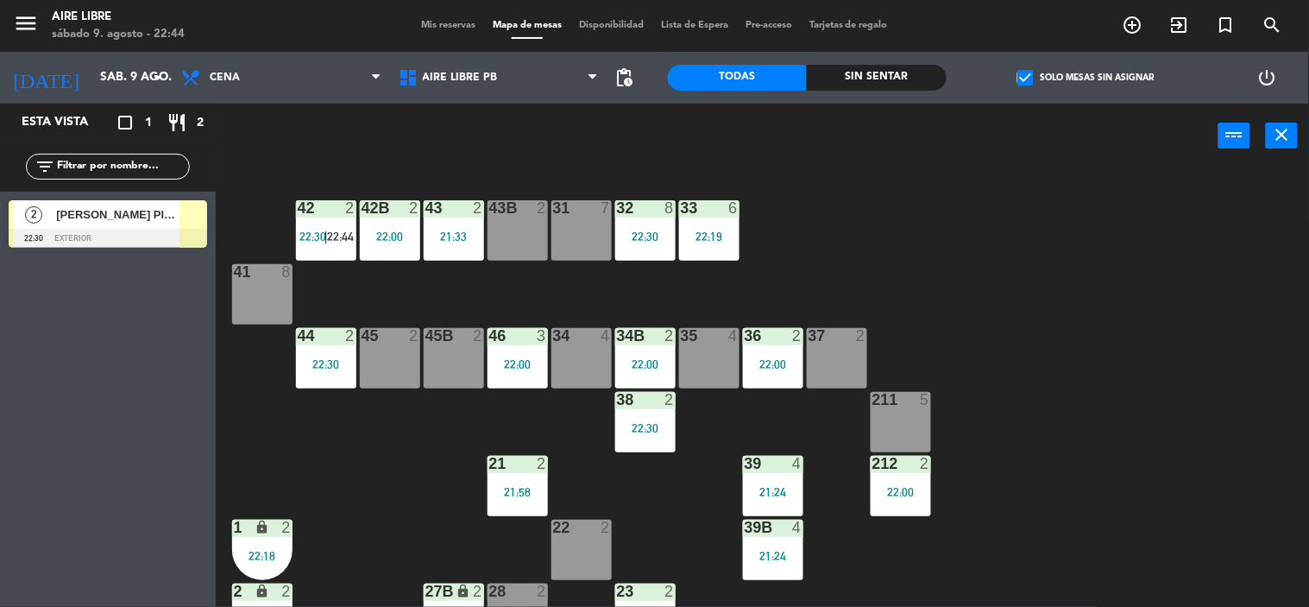
click at [324, 229] on span "22:30" at bounding box center [312, 236] width 27 height 14
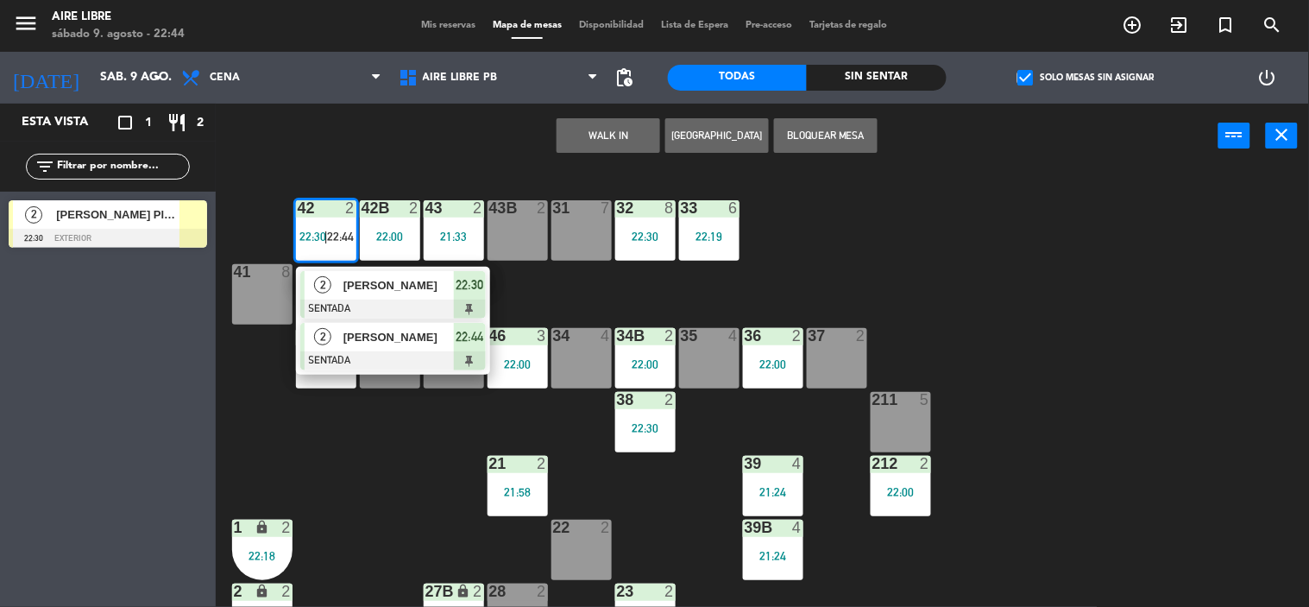
click at [380, 347] on div "[PERSON_NAME]" at bounding box center [398, 337] width 112 height 28
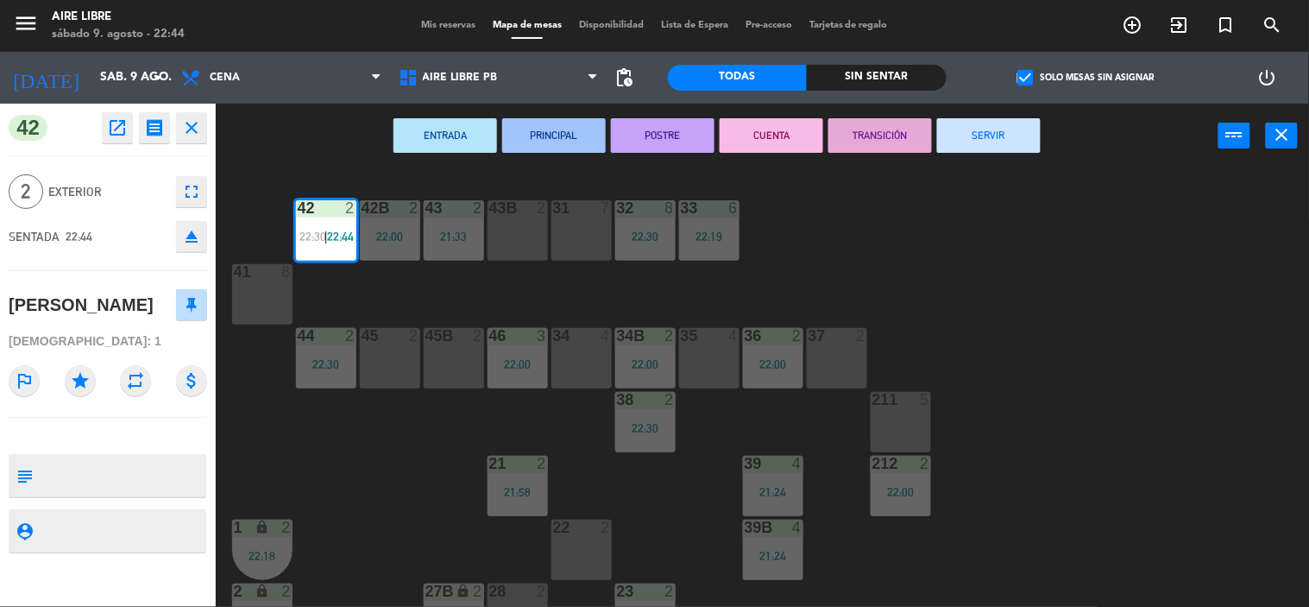
click at [185, 243] on icon "eject" at bounding box center [191, 236] width 21 height 21
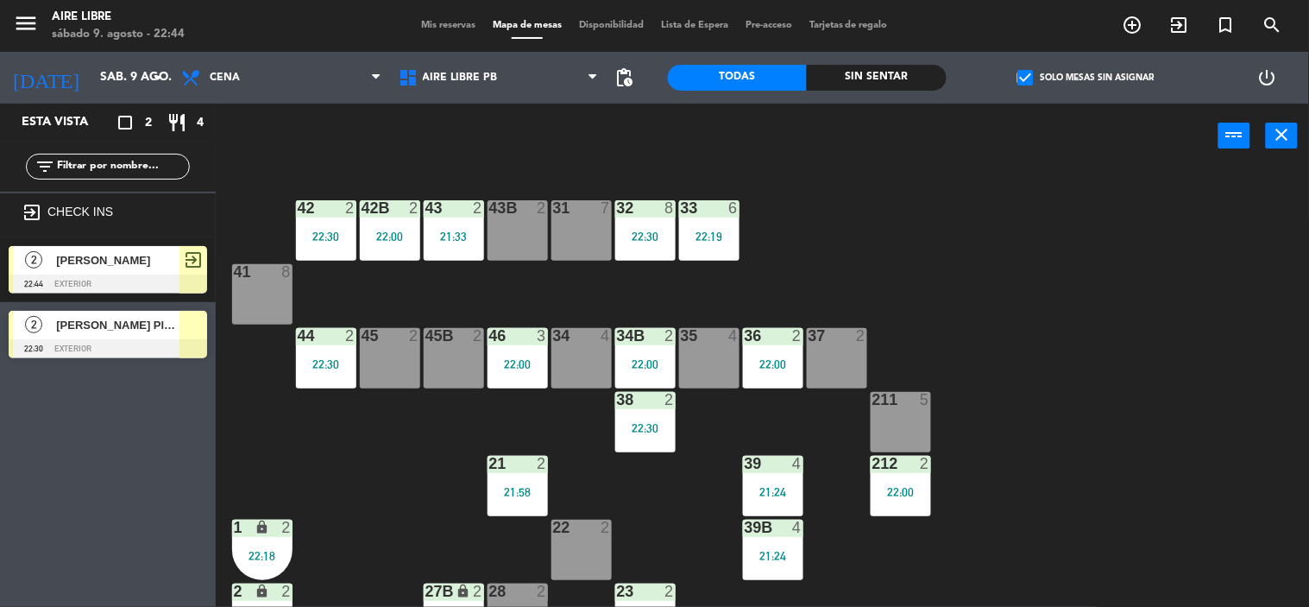
click at [56, 432] on div "Esta vista crop_square 2 restaurant 4 filter_list exit_to_app CHECK INS 2 [PERS…" at bounding box center [108, 355] width 216 height 503
click at [1143, 28] on icon "exit_to_app" at bounding box center [1132, 25] width 21 height 21
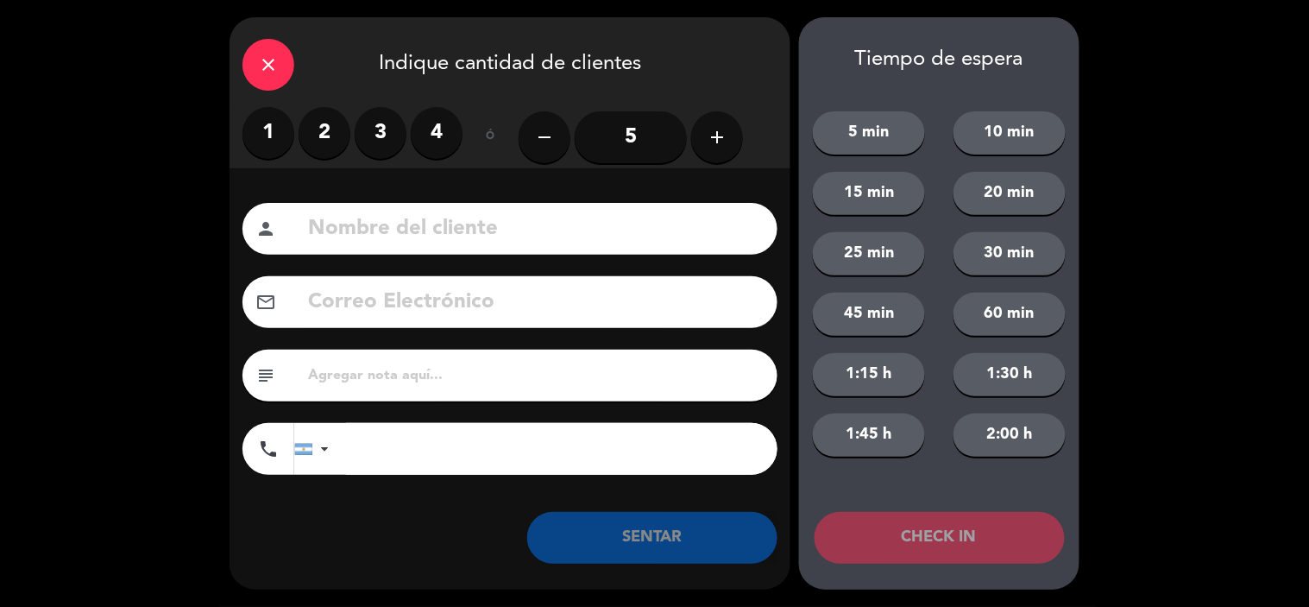
click at [317, 125] on label "2" at bounding box center [325, 133] width 52 height 52
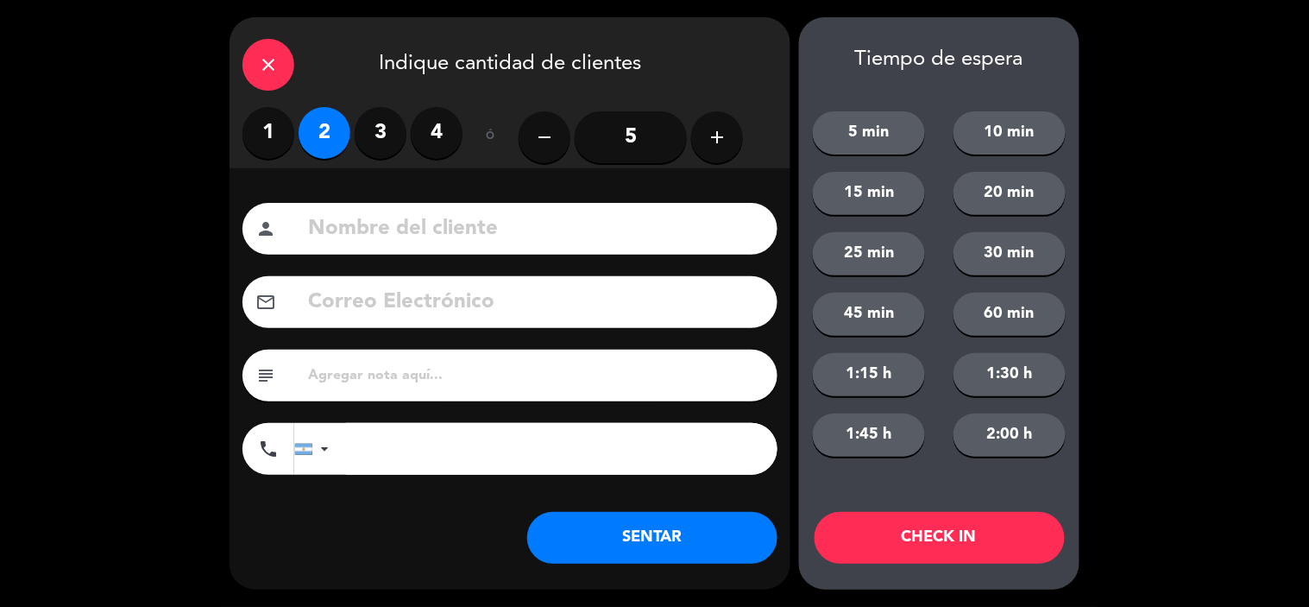
click at [362, 236] on input at bounding box center [535, 228] width 458 height 35
click at [347, 229] on input "Florncia" at bounding box center [535, 228] width 458 height 35
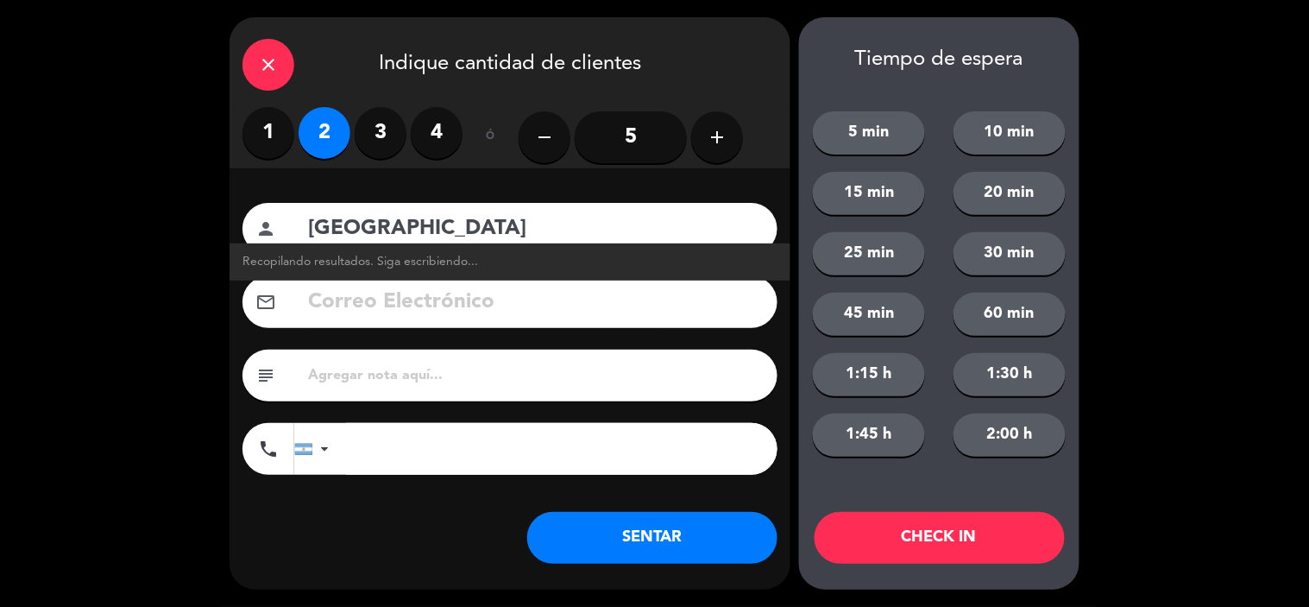
type input "[GEOGRAPHIC_DATA]"
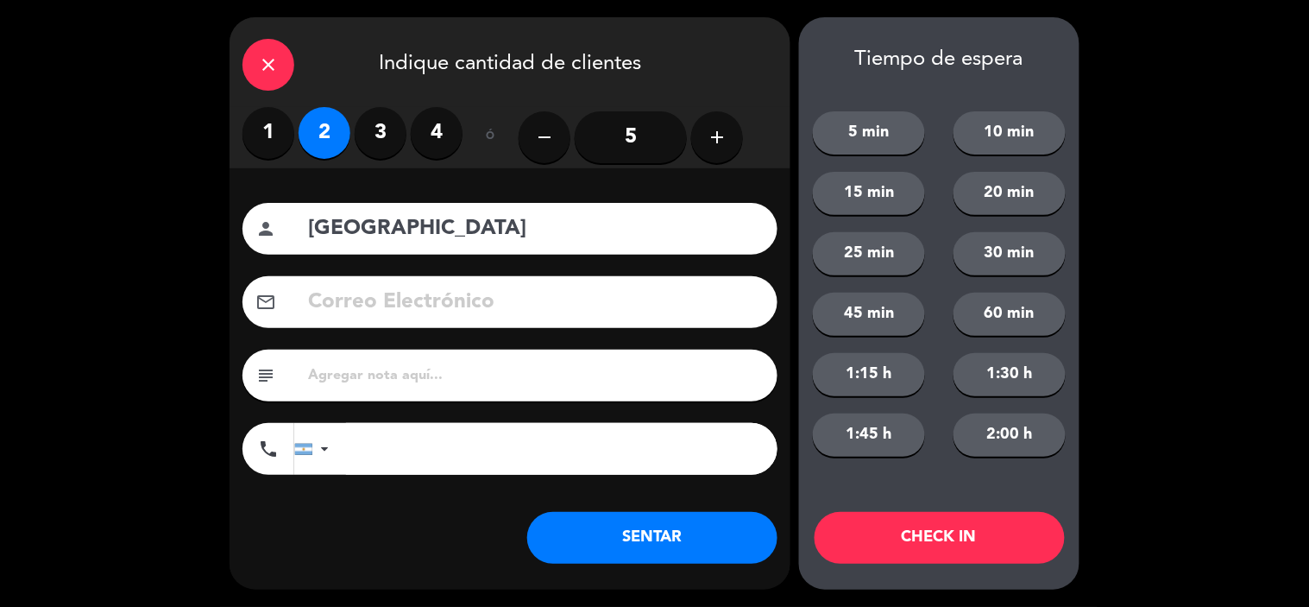
click at [628, 536] on button "SENTAR" at bounding box center [652, 538] width 250 height 52
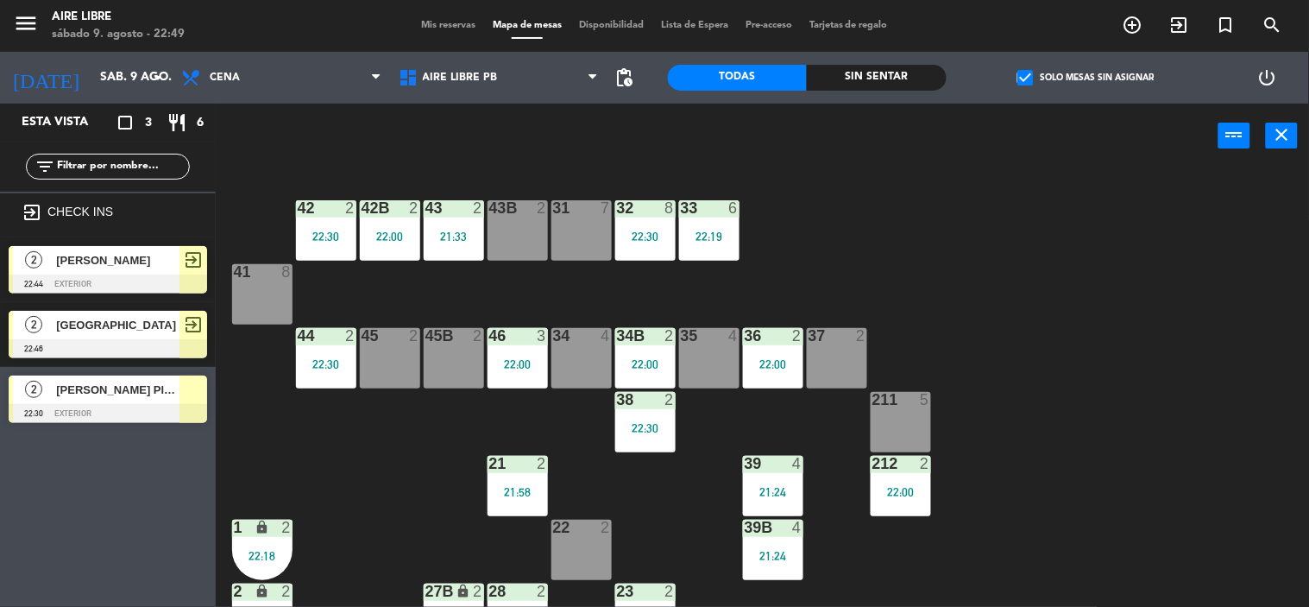
scroll to position [135, 0]
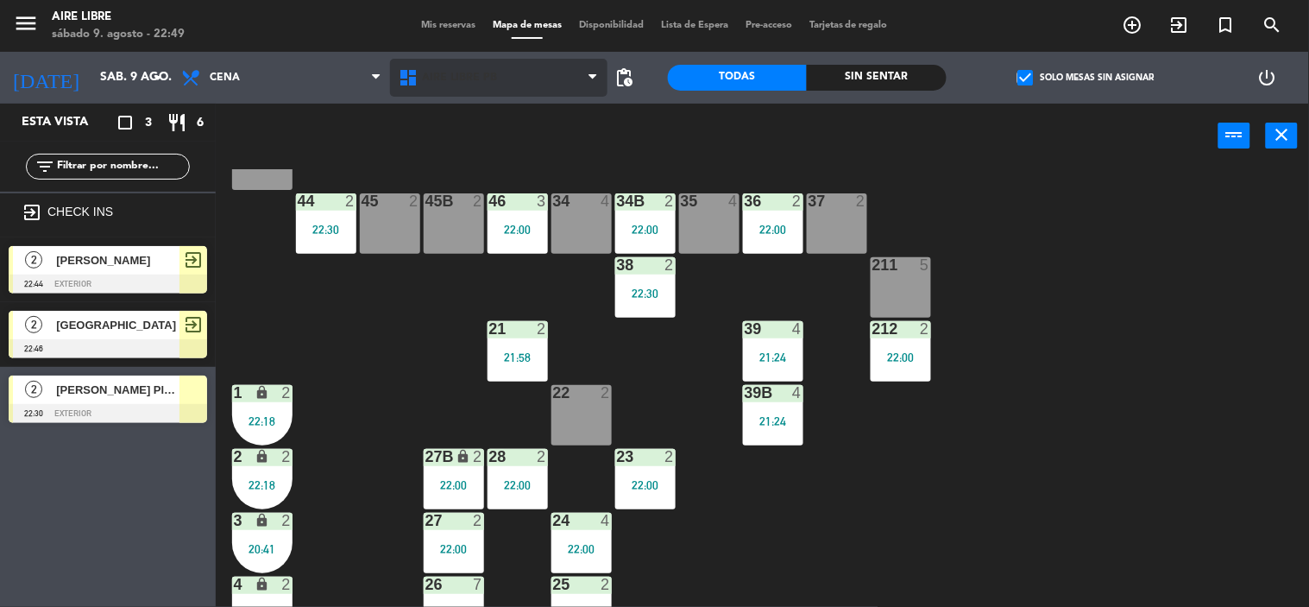
click at [447, 78] on span "Aire Libre PB" at bounding box center [460, 78] width 75 height 12
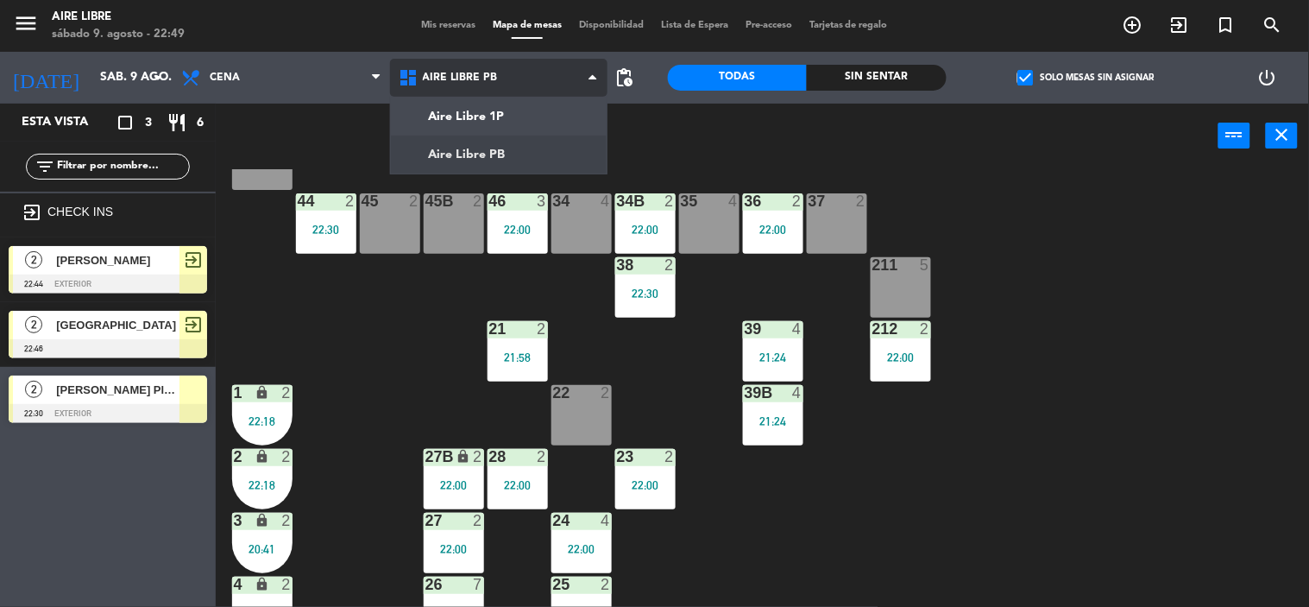
click at [468, 115] on ng-component "menu Aire Libre [DATE] 9. agosto - 22:49 Mis reservas Mapa de mesas Disponibili…" at bounding box center [654, 303] width 1309 height 607
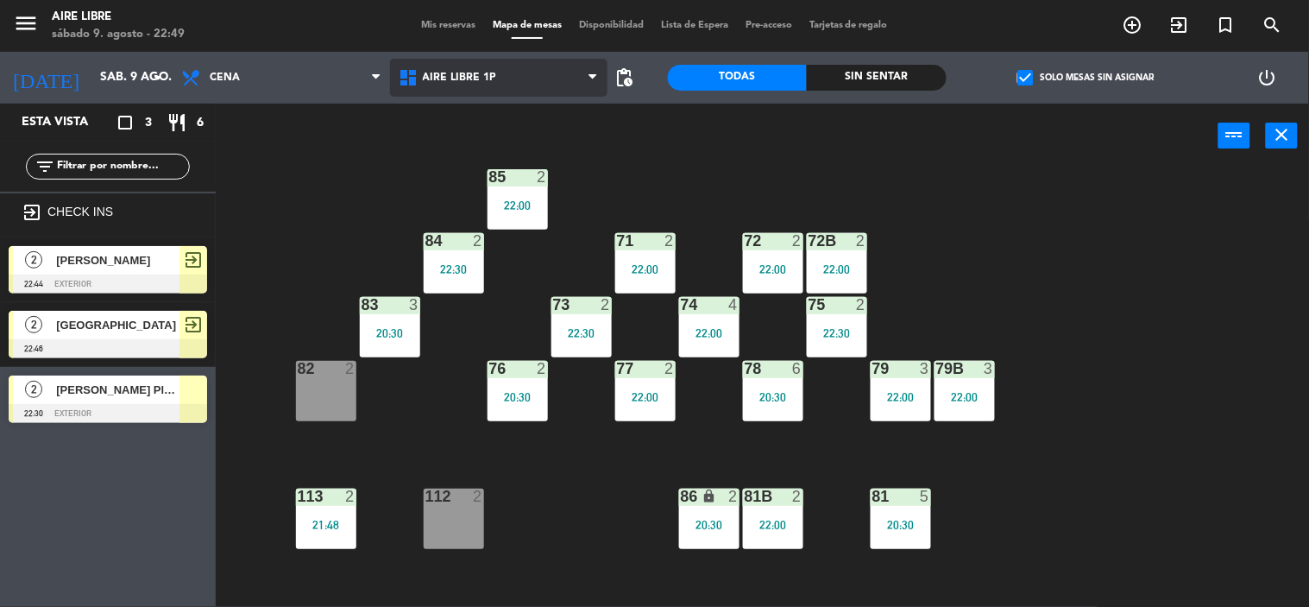
scroll to position [290, 0]
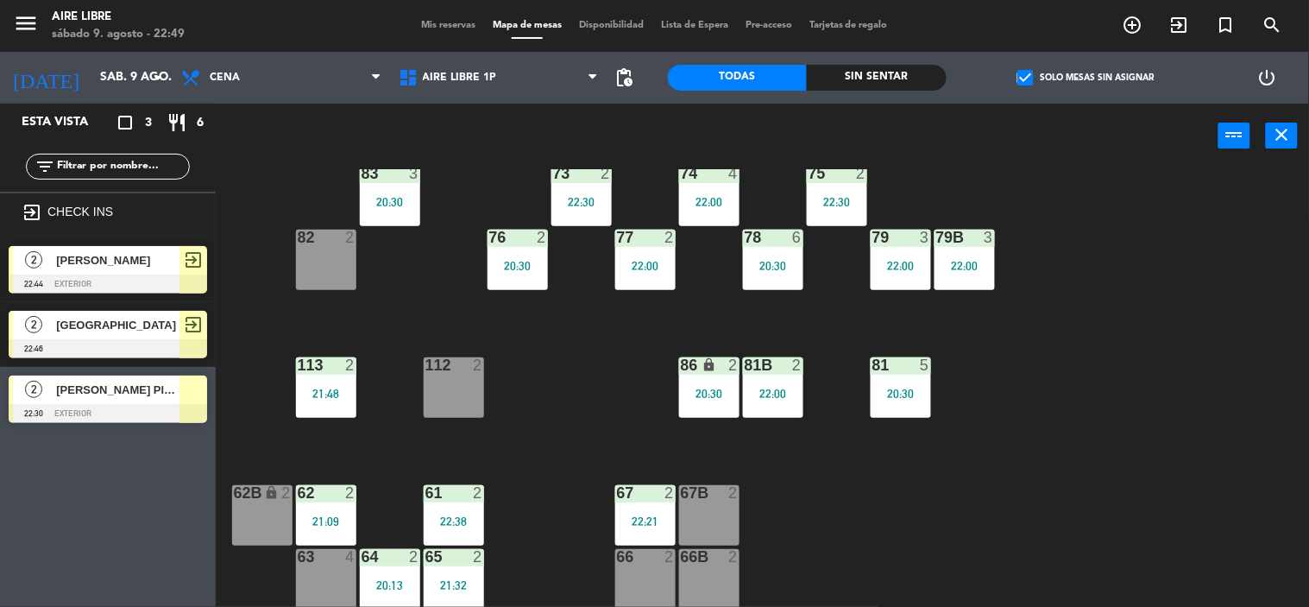
click at [126, 254] on span "[PERSON_NAME]" at bounding box center [117, 260] width 123 height 18
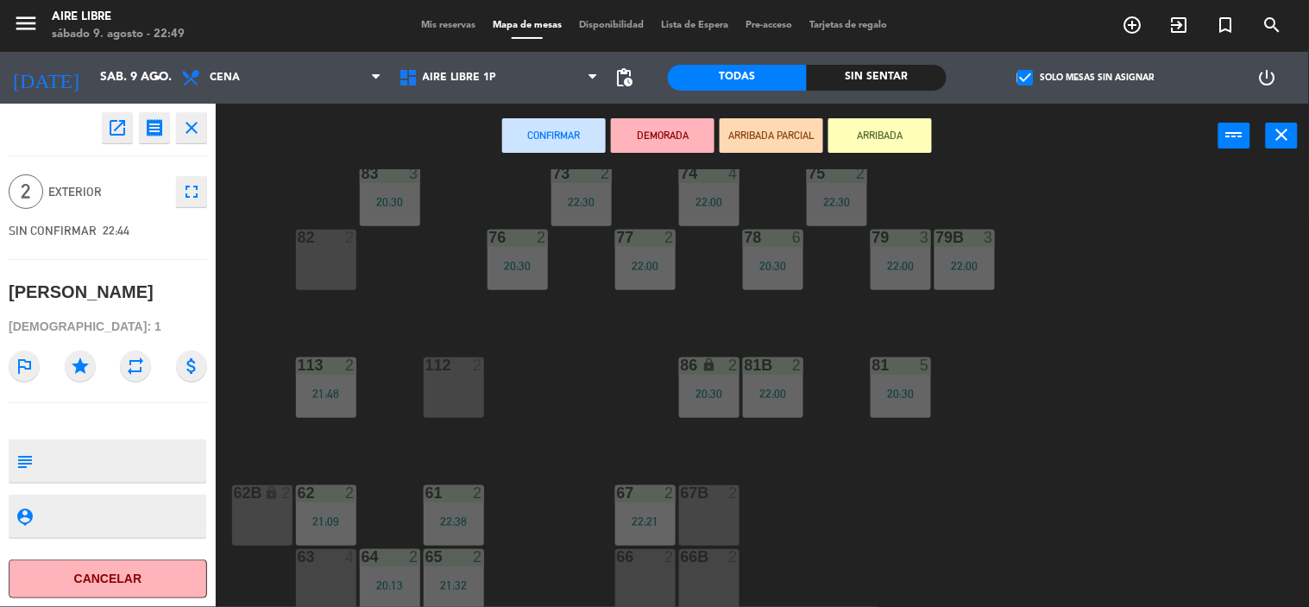
click at [269, 325] on div "51 2 52 4 53 3 111 2 54 2 87 2 20:30 85 2 22:00 72 2 22:00 84 2 22:30 71 2 22:0…" at bounding box center [769, 388] width 1080 height 438
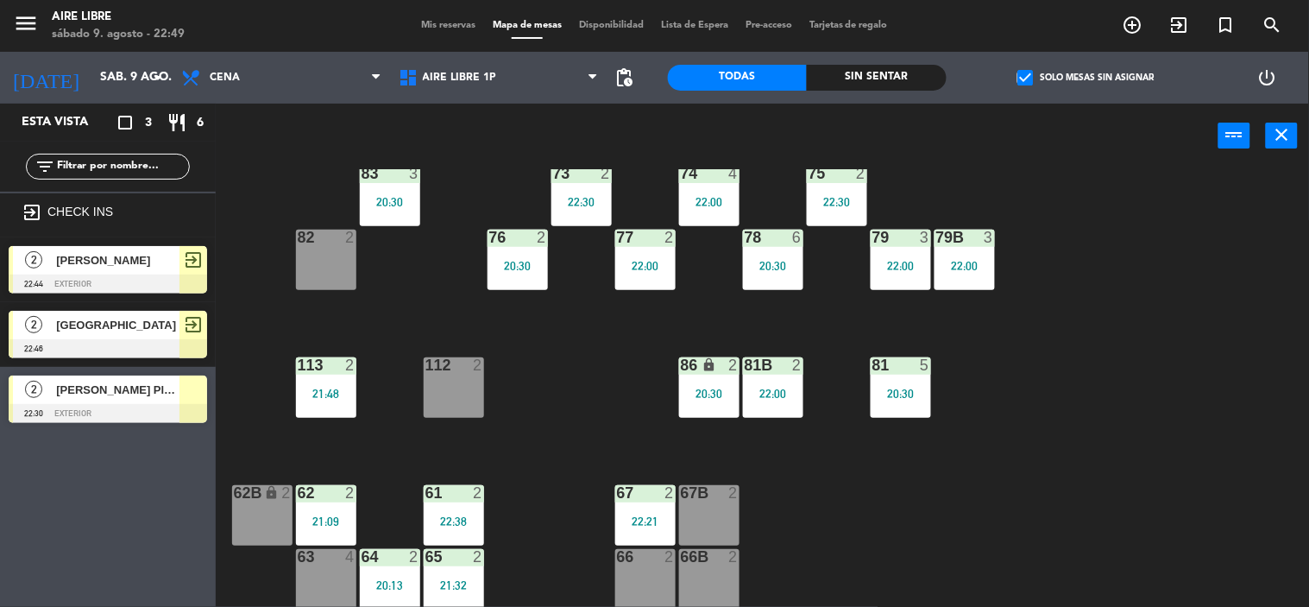
click at [128, 325] on span "[GEOGRAPHIC_DATA]" at bounding box center [117, 325] width 123 height 18
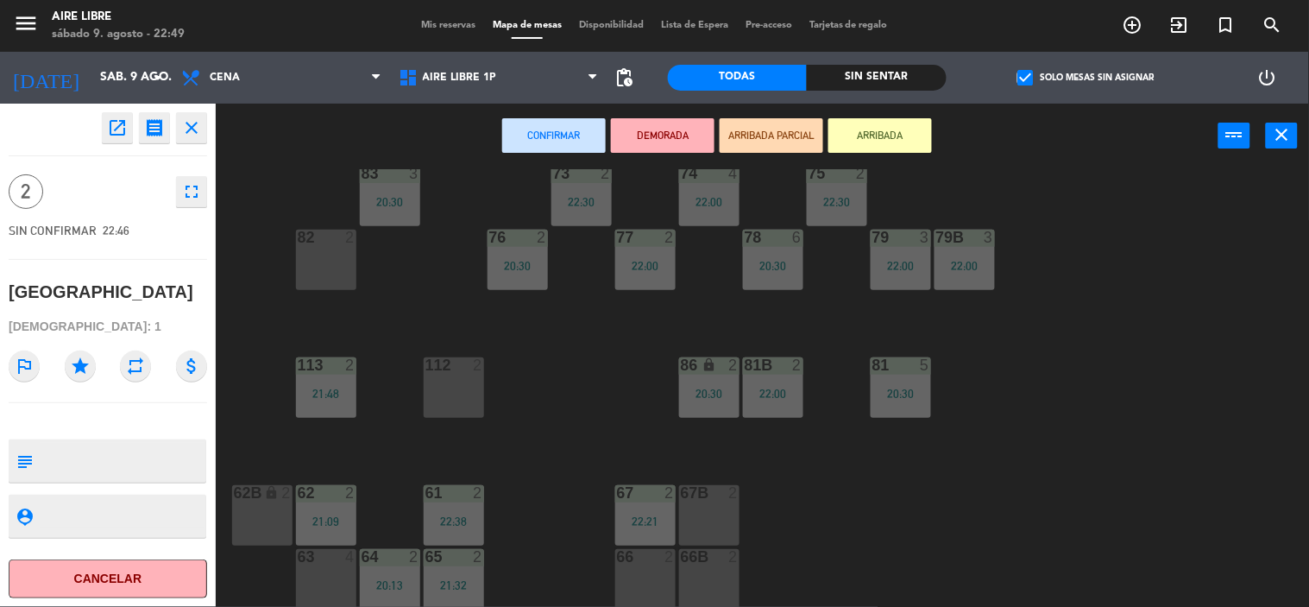
click at [443, 389] on div "112 2" at bounding box center [454, 387] width 60 height 60
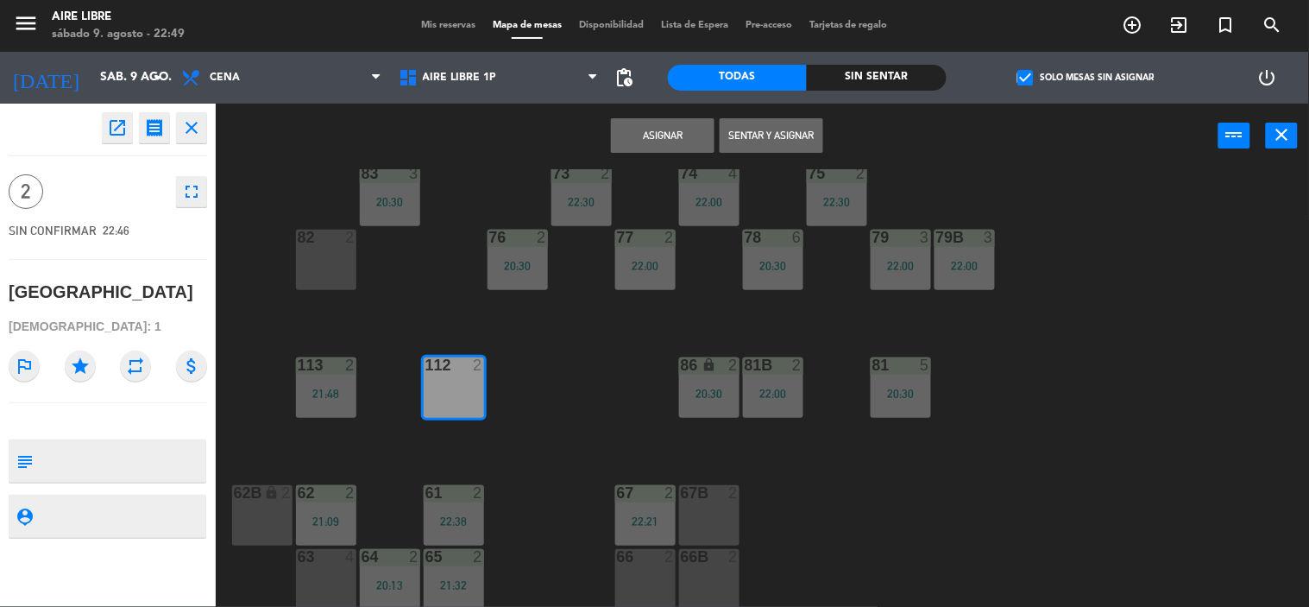
click at [772, 134] on button "Sentar y Asignar" at bounding box center [772, 135] width 104 height 35
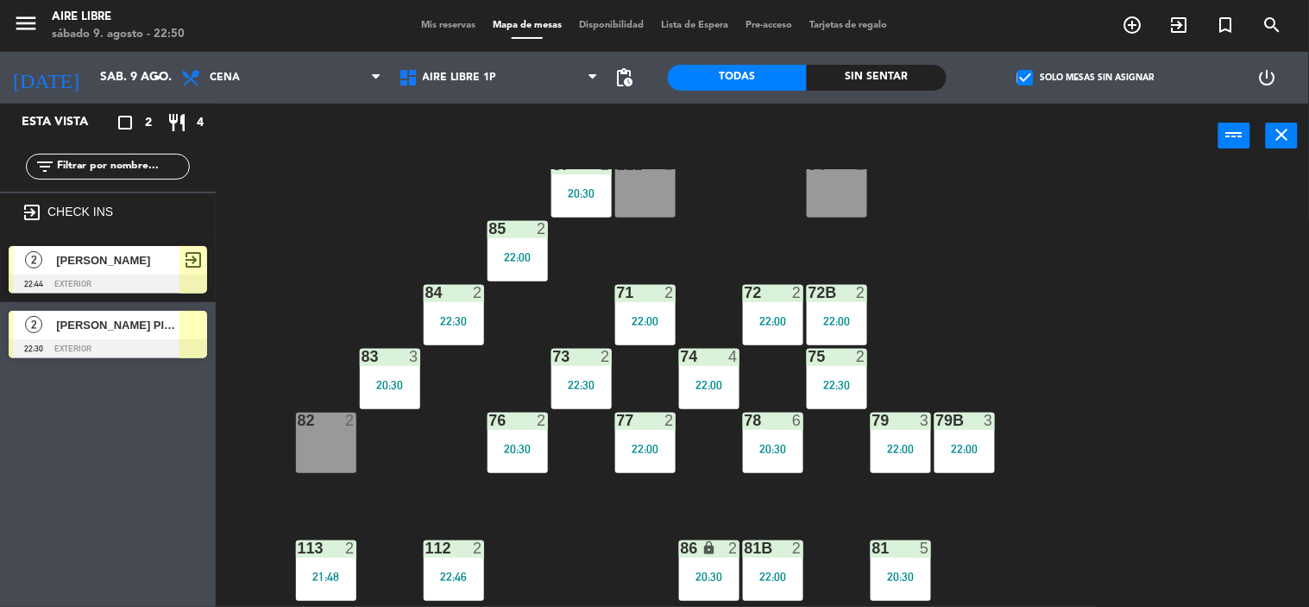
scroll to position [106, 0]
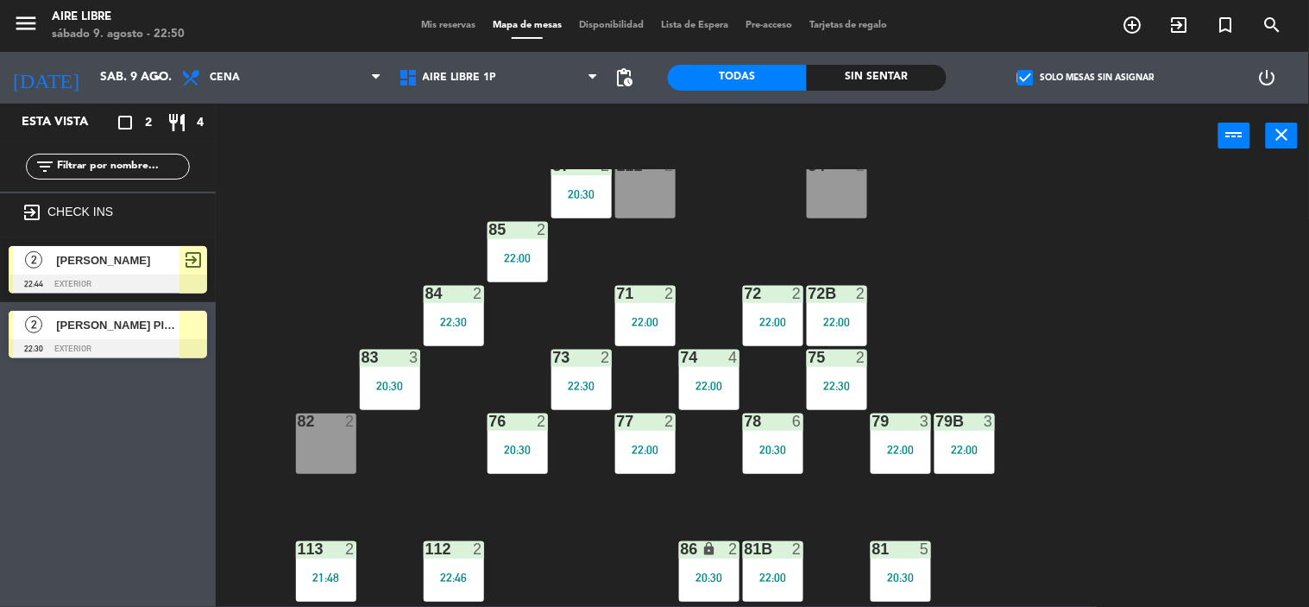
click at [394, 374] on div "83 3 20:30" at bounding box center [390, 379] width 60 height 60
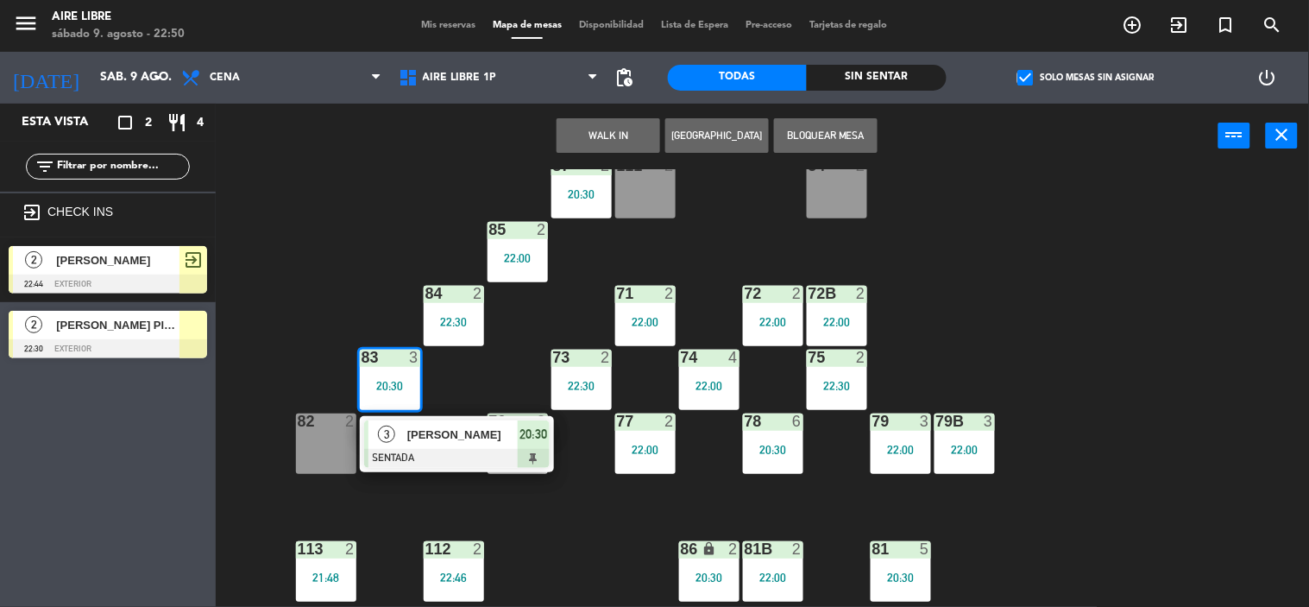
click at [442, 437] on span "[PERSON_NAME]" at bounding box center [462, 434] width 110 height 18
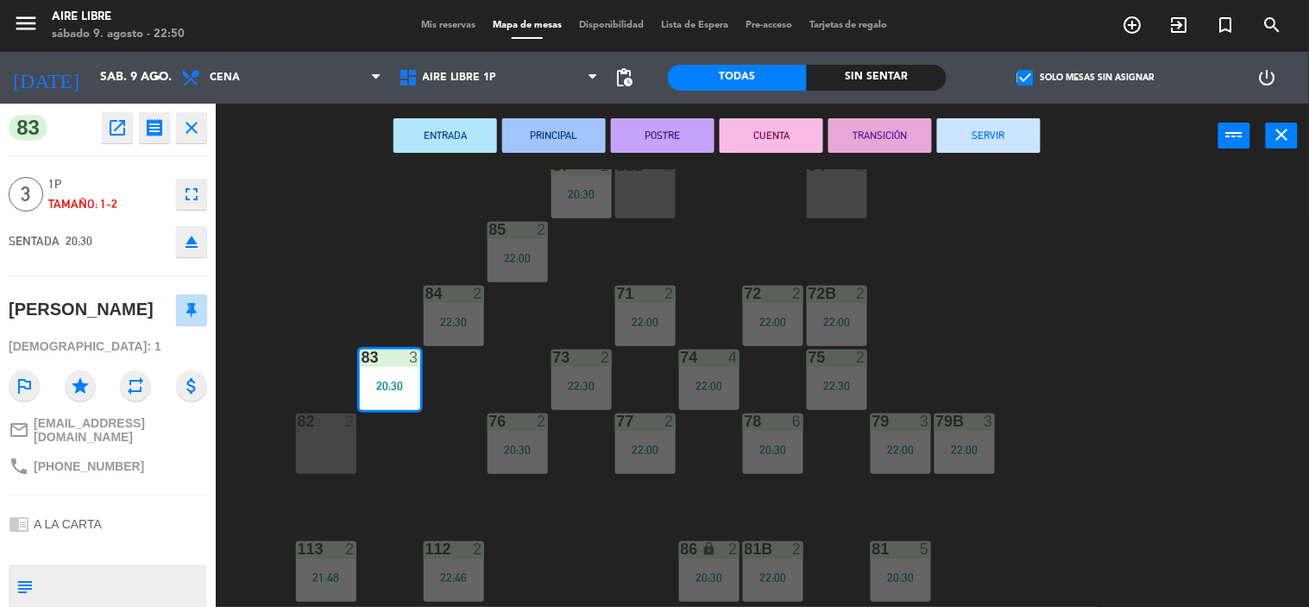
click at [1011, 142] on button "SERVIR" at bounding box center [989, 135] width 104 height 35
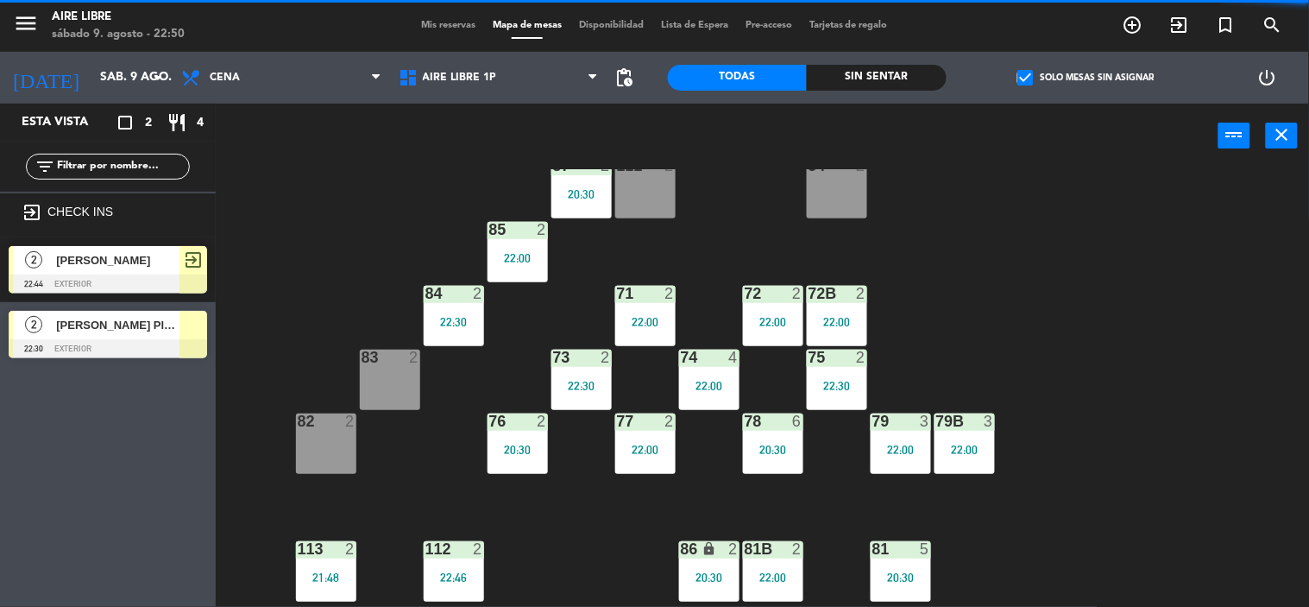
click at [461, 307] on div "84 2 22:30" at bounding box center [454, 316] width 60 height 60
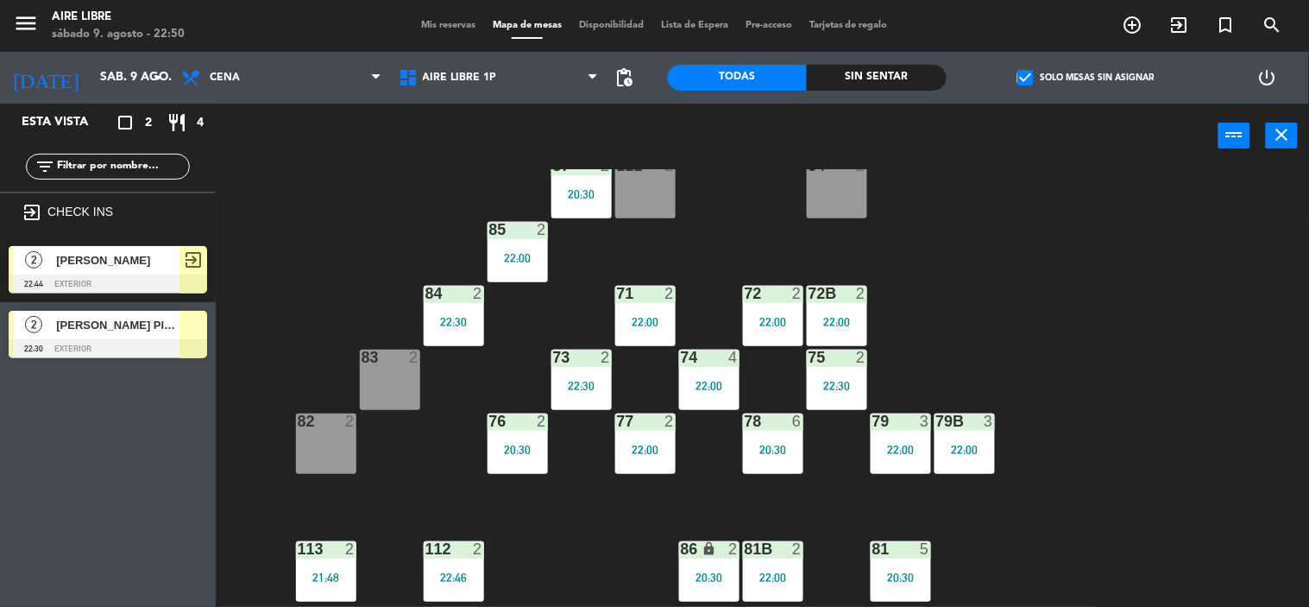
click at [430, 496] on div "51 2 52 4 53 3 111 2 54 2 87 2 20:30 85 2 22:00 72 2 22:00 84 2 22:30 71 2 22:0…" at bounding box center [769, 388] width 1080 height 438
click at [525, 443] on div "20:30" at bounding box center [517, 449] width 60 height 12
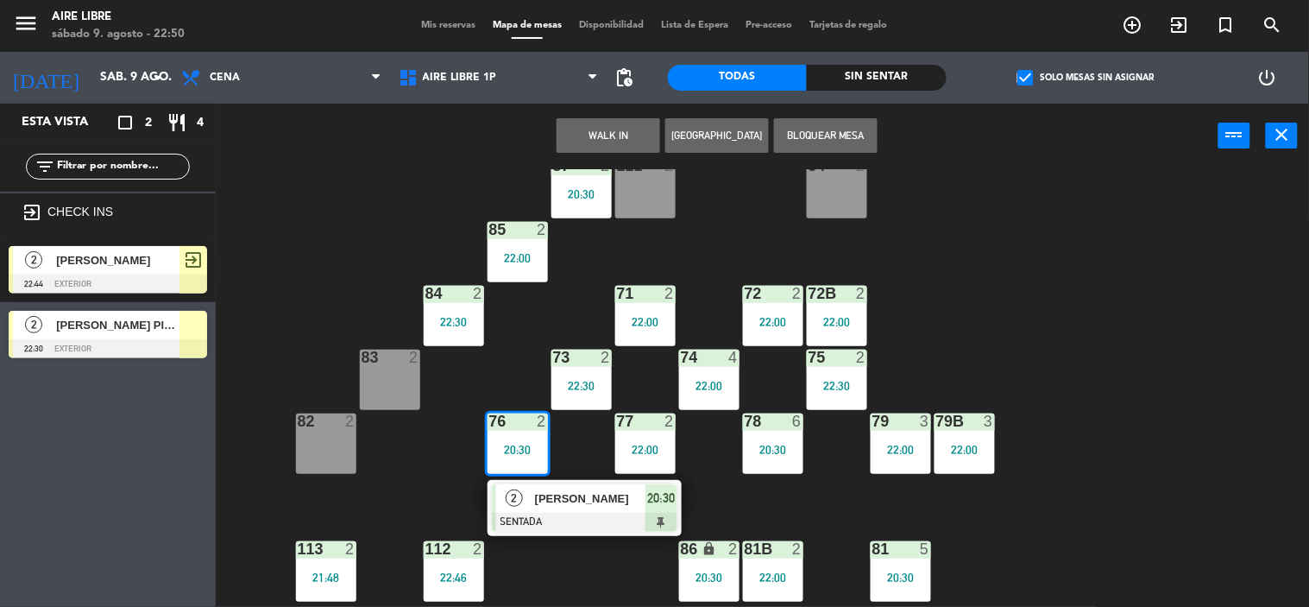
click at [582, 507] on div "[PERSON_NAME]" at bounding box center [589, 498] width 112 height 28
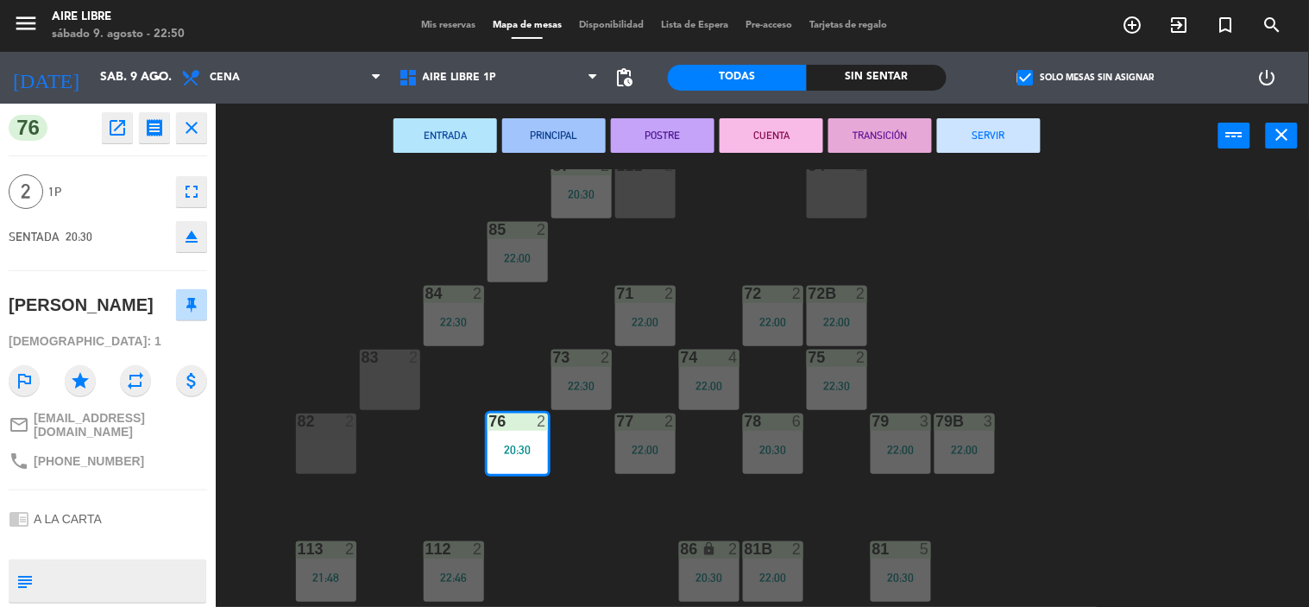
click at [984, 119] on button "SERVIR" at bounding box center [989, 135] width 104 height 35
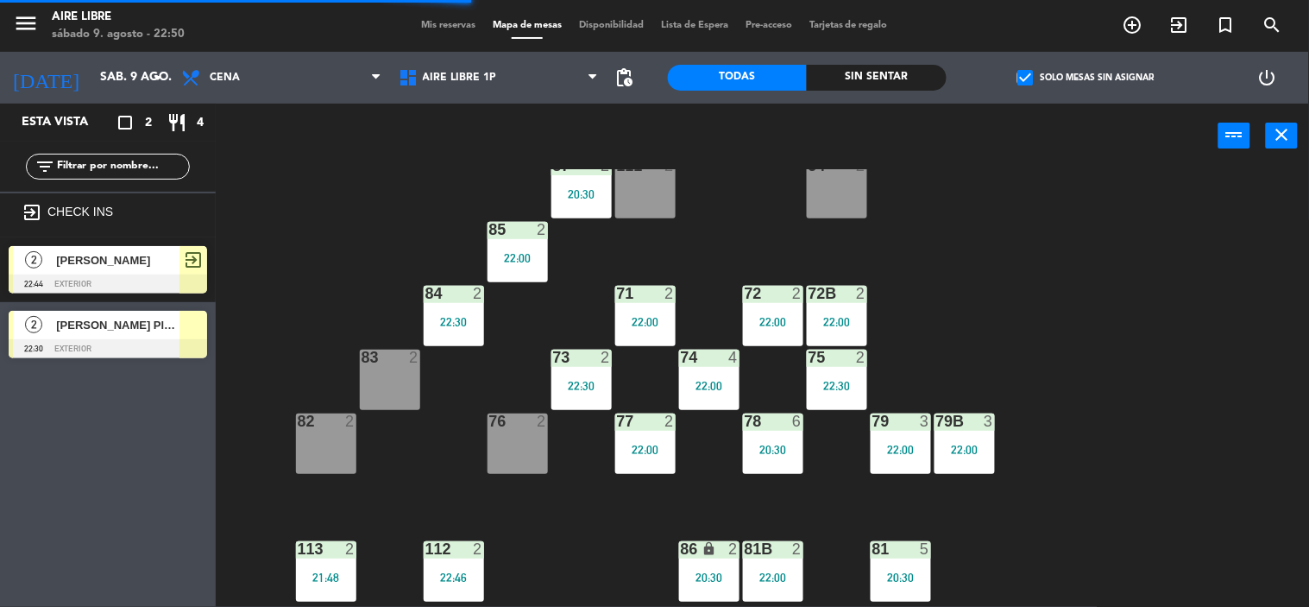
click at [579, 195] on div "20:30" at bounding box center [581, 194] width 60 height 12
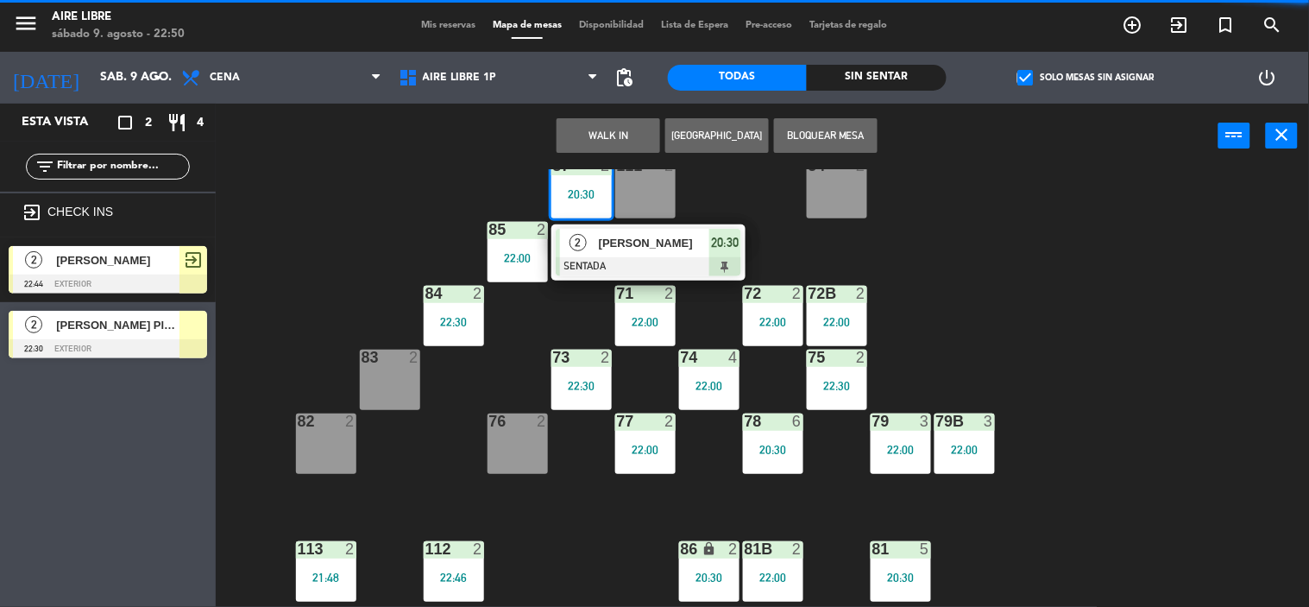
click at [649, 259] on div at bounding box center [648, 266] width 185 height 19
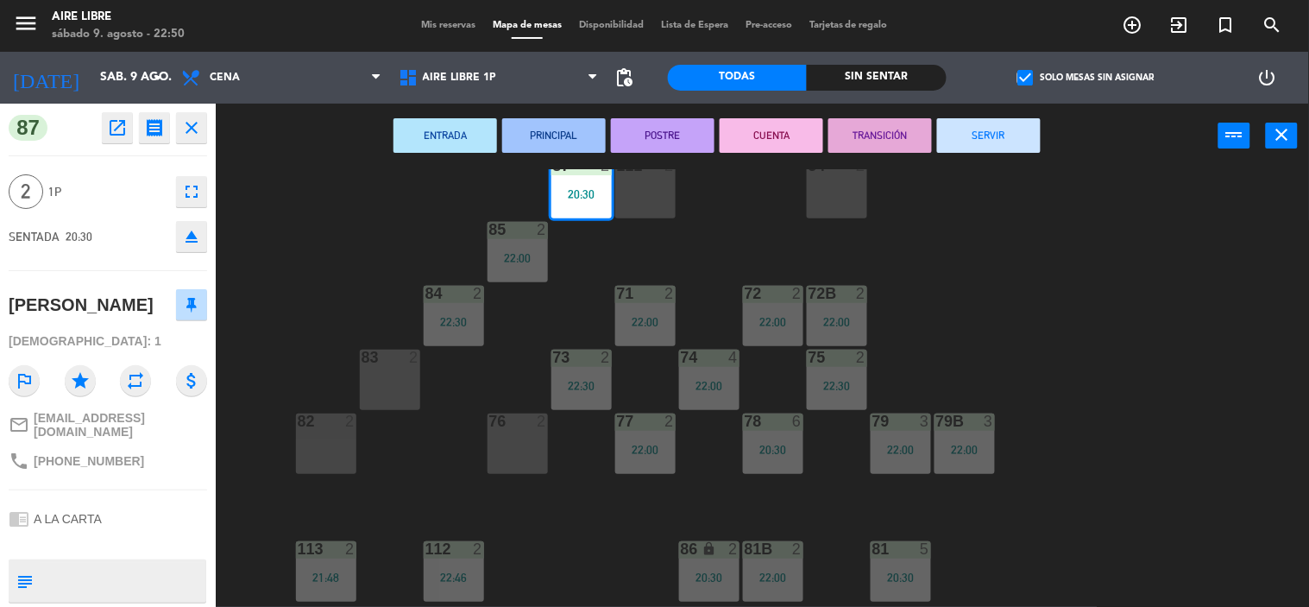
click at [992, 134] on button "SERVIR" at bounding box center [989, 135] width 104 height 35
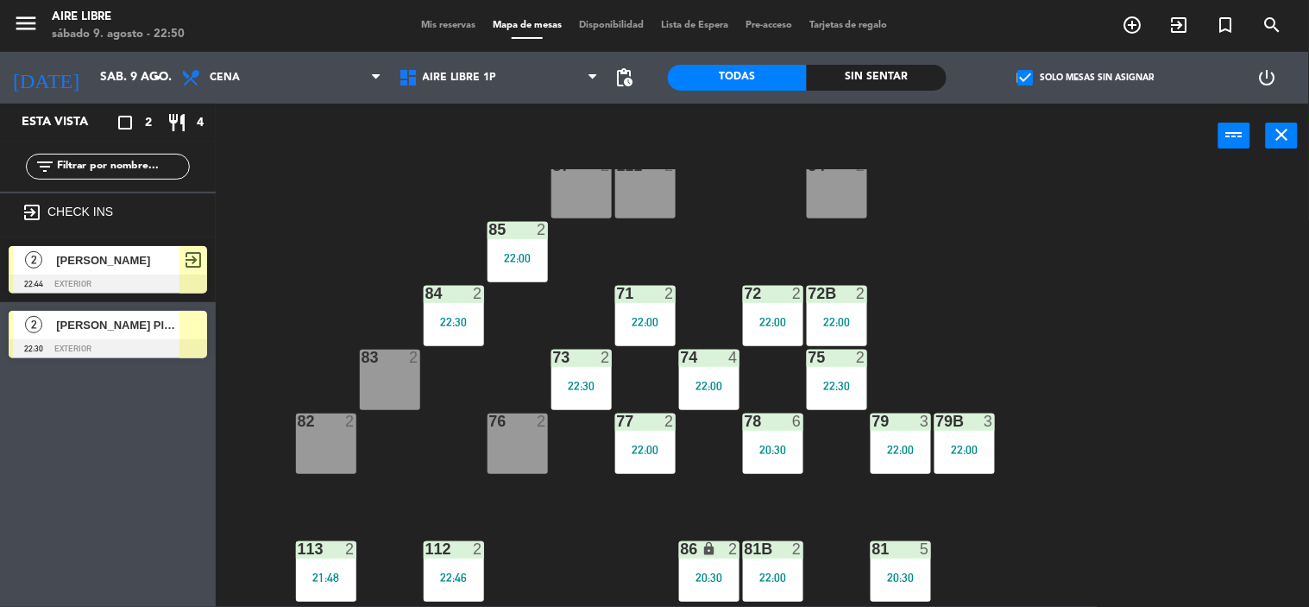
click at [775, 444] on div "20:30" at bounding box center [773, 449] width 60 height 12
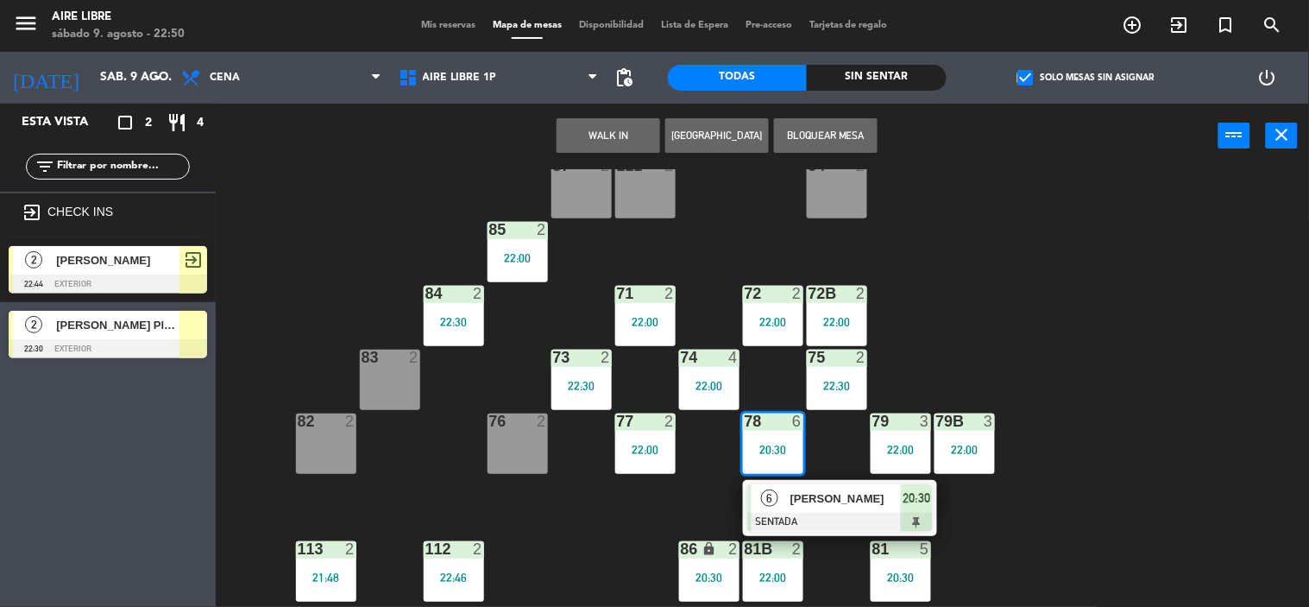
click at [808, 492] on span "[PERSON_NAME]" at bounding box center [845, 498] width 110 height 18
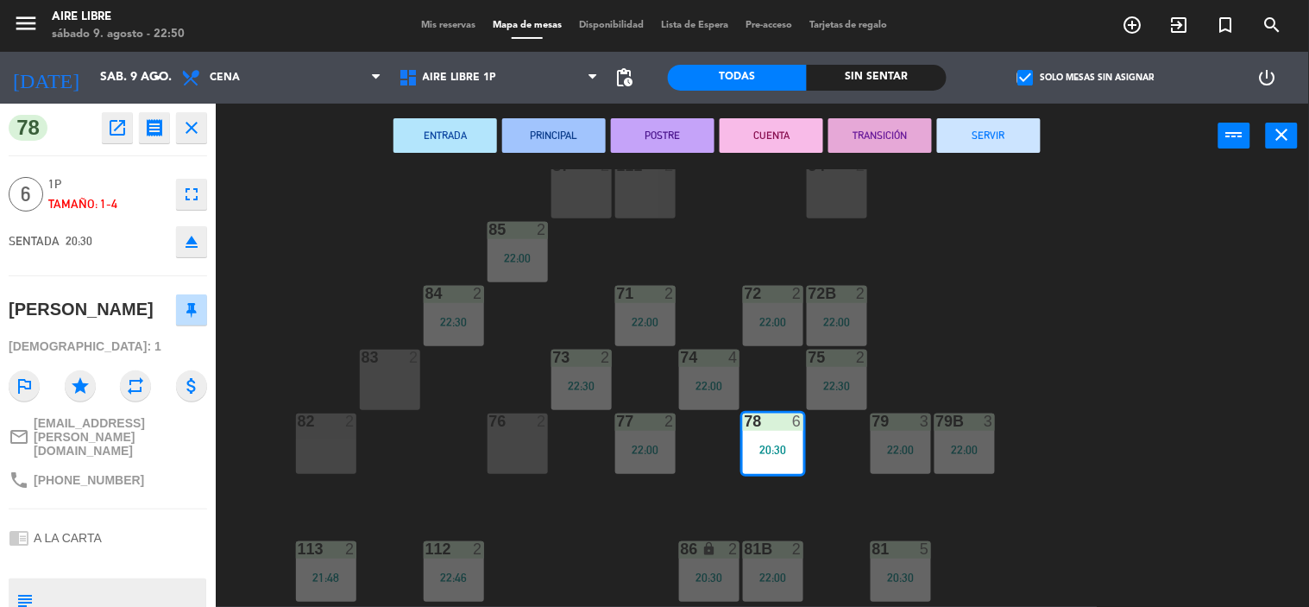
click at [990, 139] on button "SERVIR" at bounding box center [989, 135] width 104 height 35
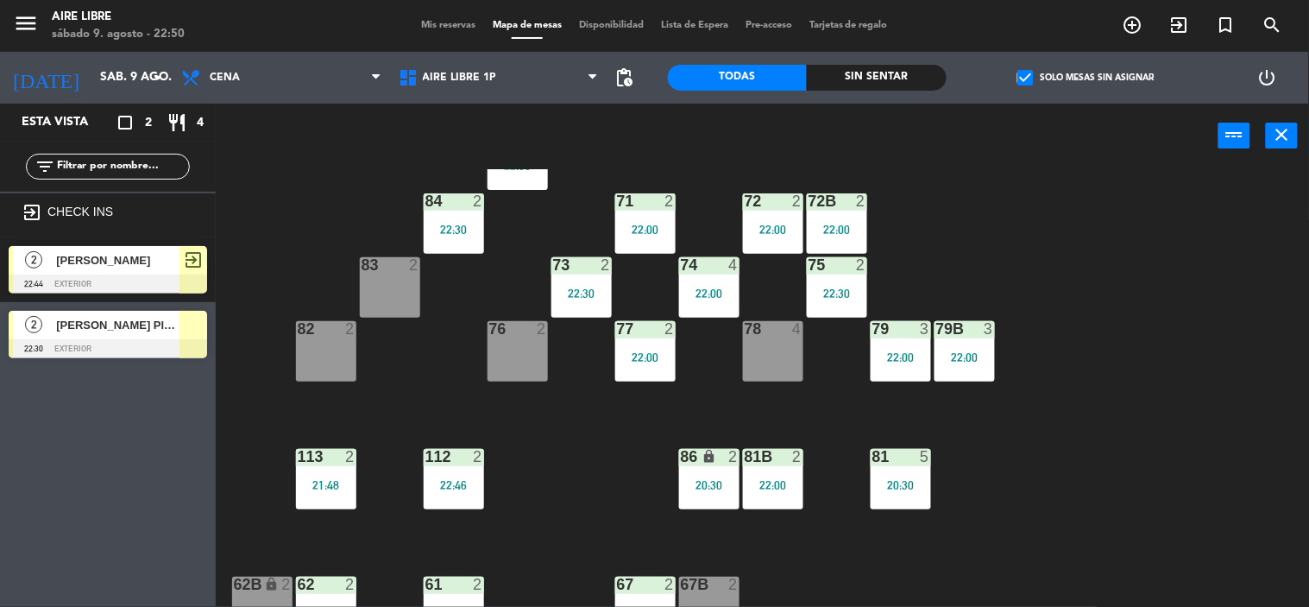
scroll to position [203, 0]
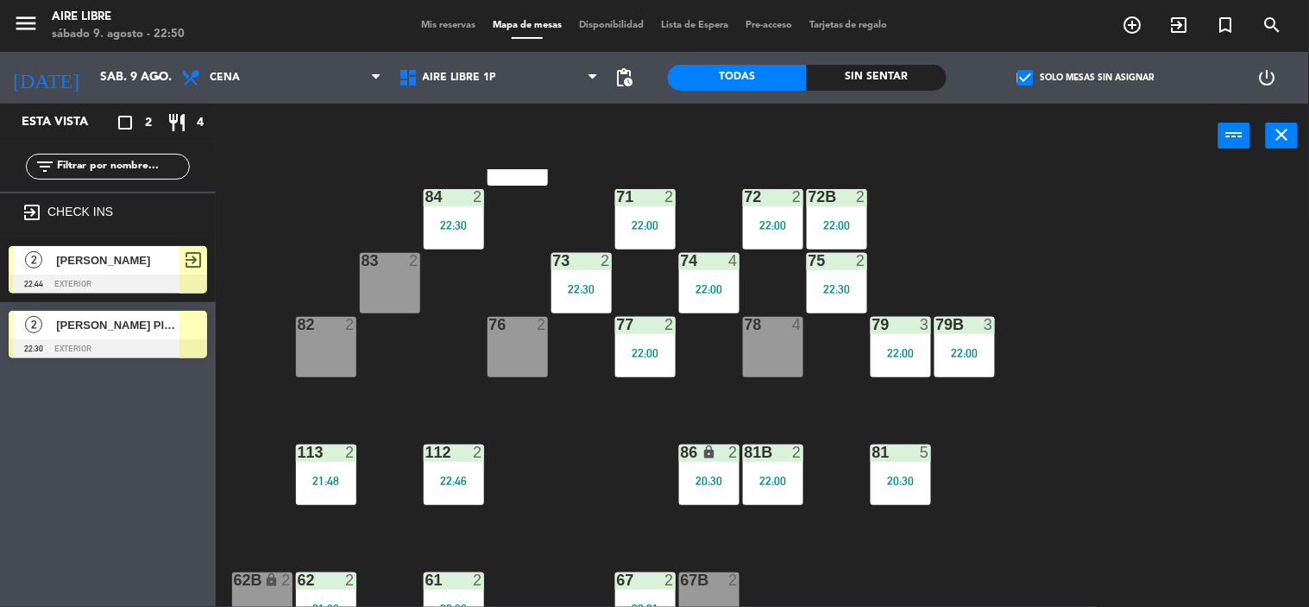
click at [917, 475] on div "20:30" at bounding box center [901, 481] width 60 height 12
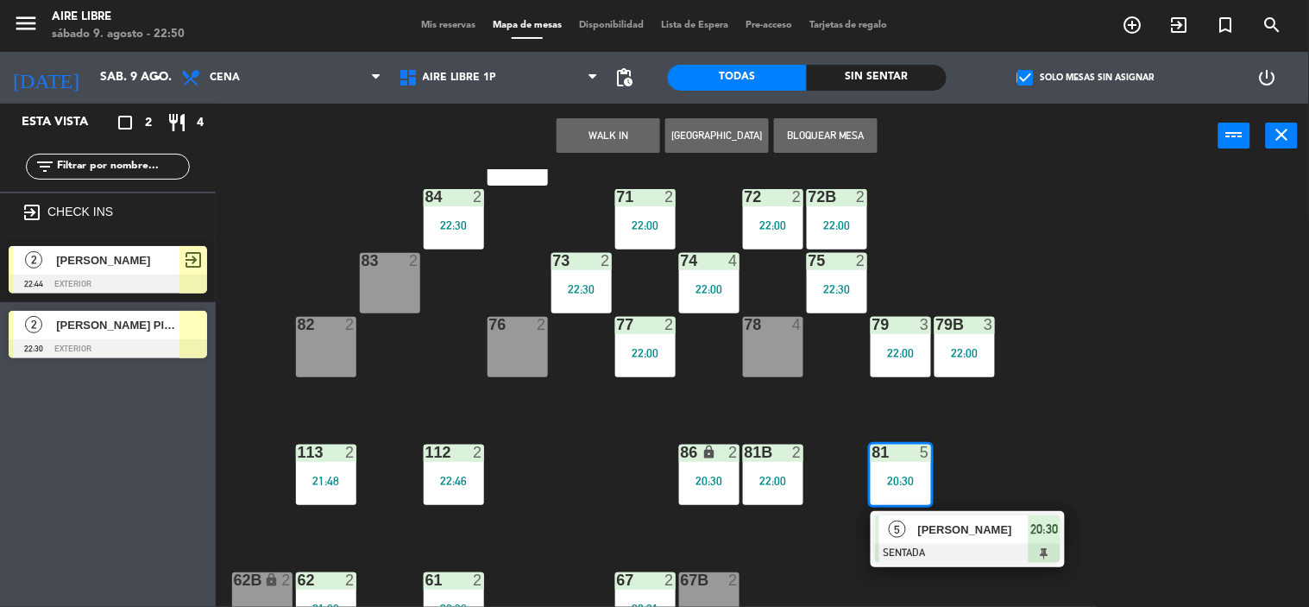
click at [970, 539] on div "[PERSON_NAME]" at bounding box center [972, 529] width 112 height 28
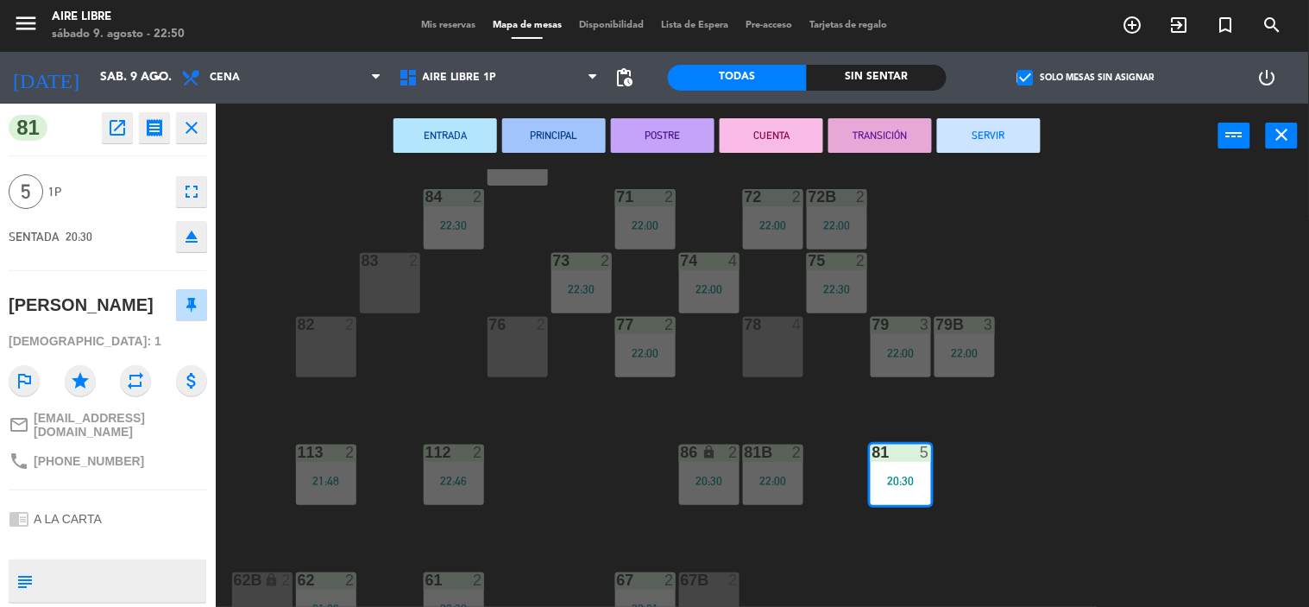
click at [993, 134] on button "SERVIR" at bounding box center [989, 135] width 104 height 35
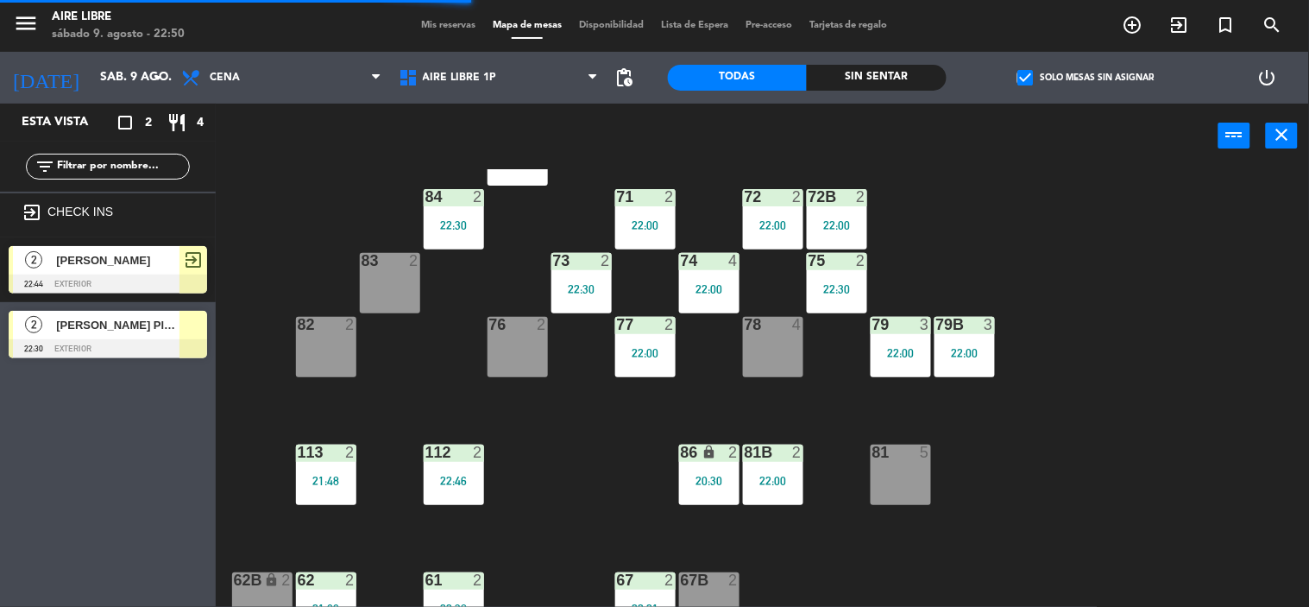
click at [706, 475] on div "20:30" at bounding box center [709, 481] width 60 height 12
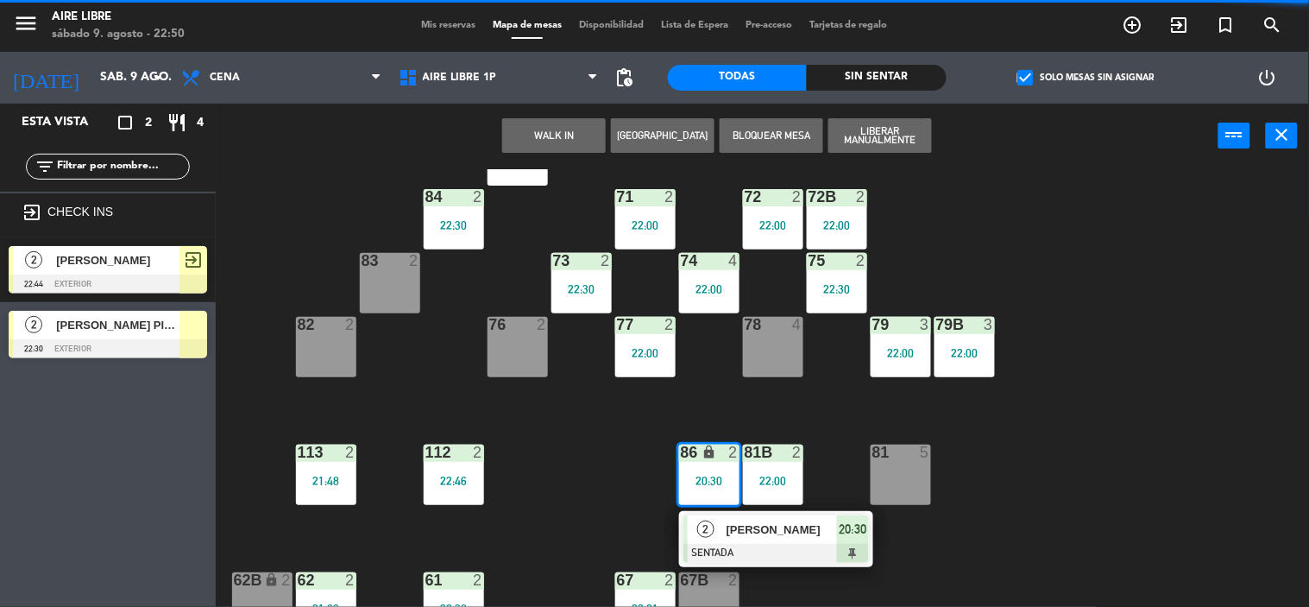
click at [748, 529] on span "[PERSON_NAME]" at bounding box center [781, 529] width 110 height 18
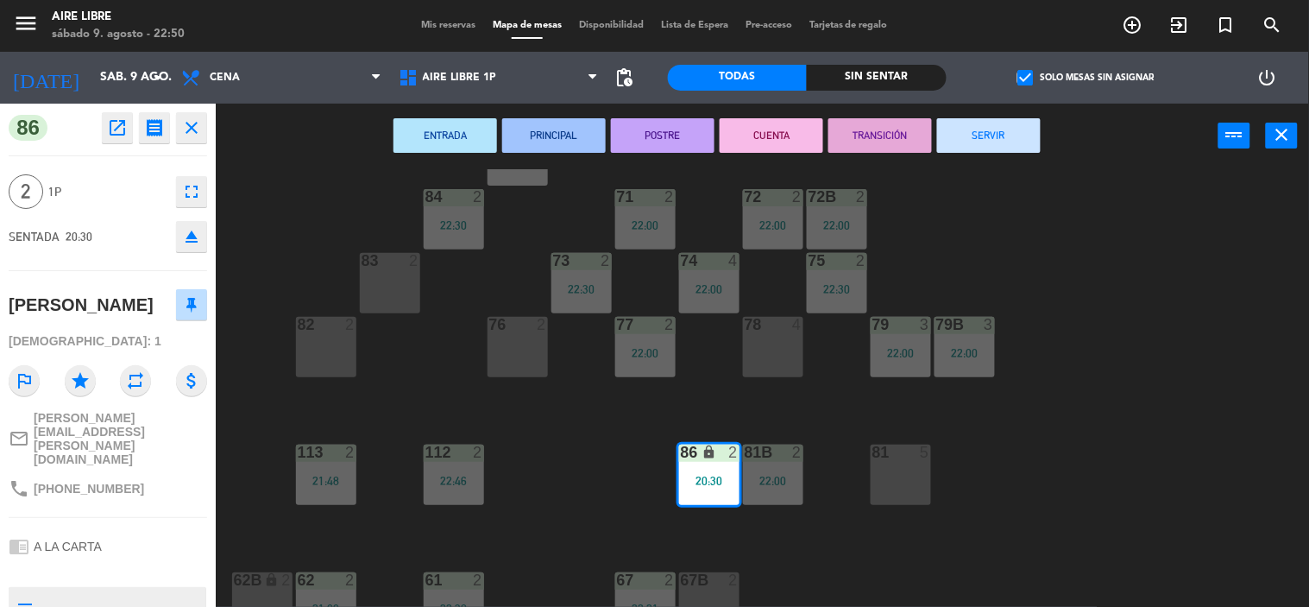
click at [1009, 127] on button "SERVIR" at bounding box center [989, 135] width 104 height 35
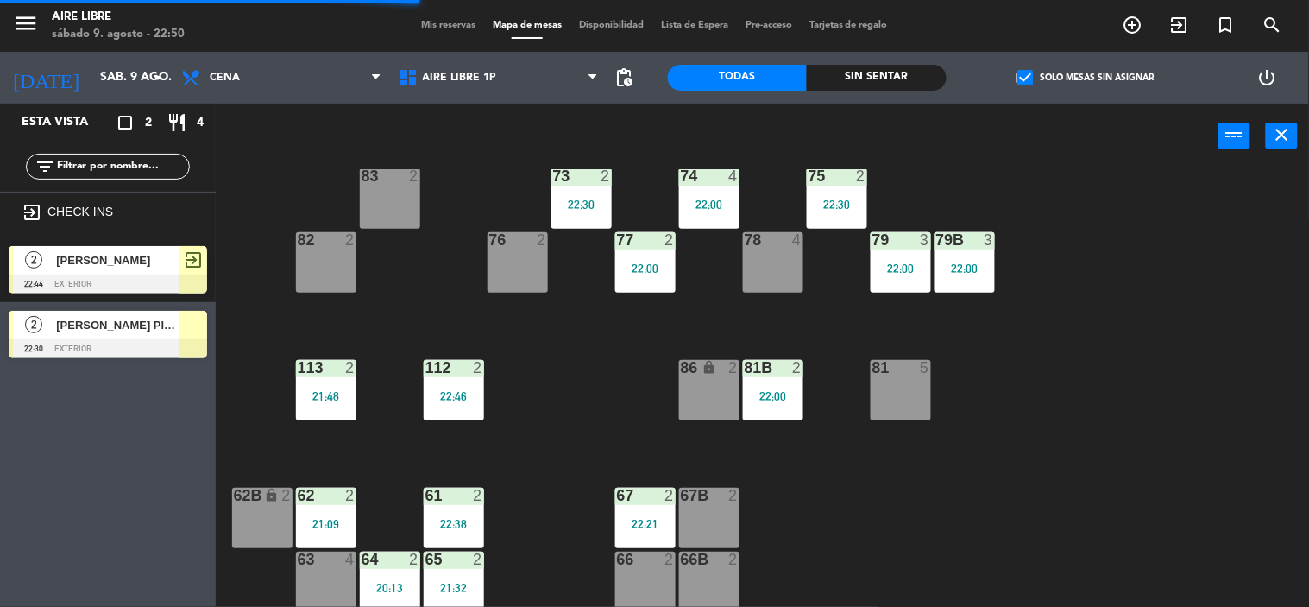
scroll to position [290, 0]
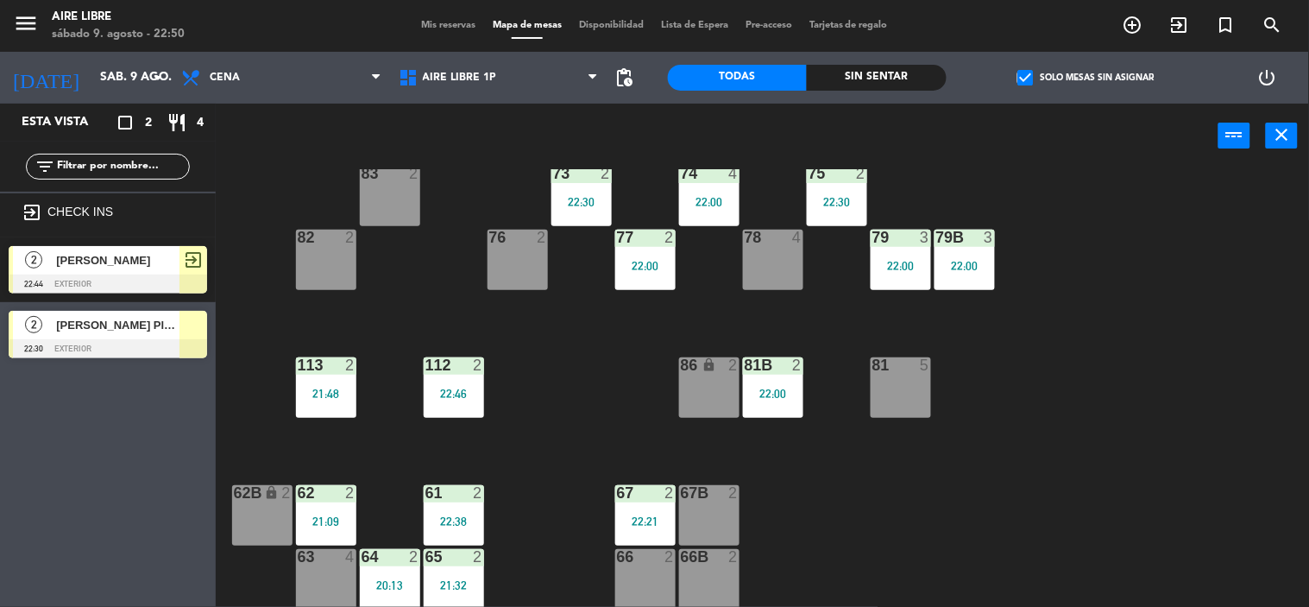
click at [315, 510] on div "62 2 21:09" at bounding box center [326, 515] width 60 height 60
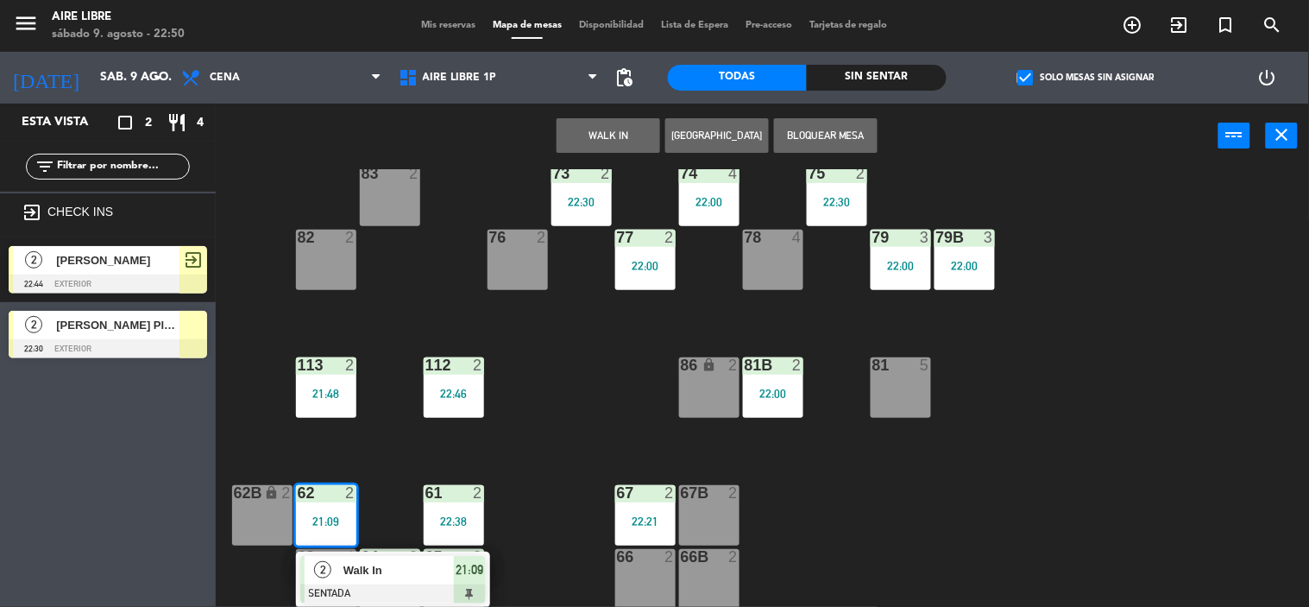
click at [374, 569] on span "Walk In" at bounding box center [398, 570] width 110 height 18
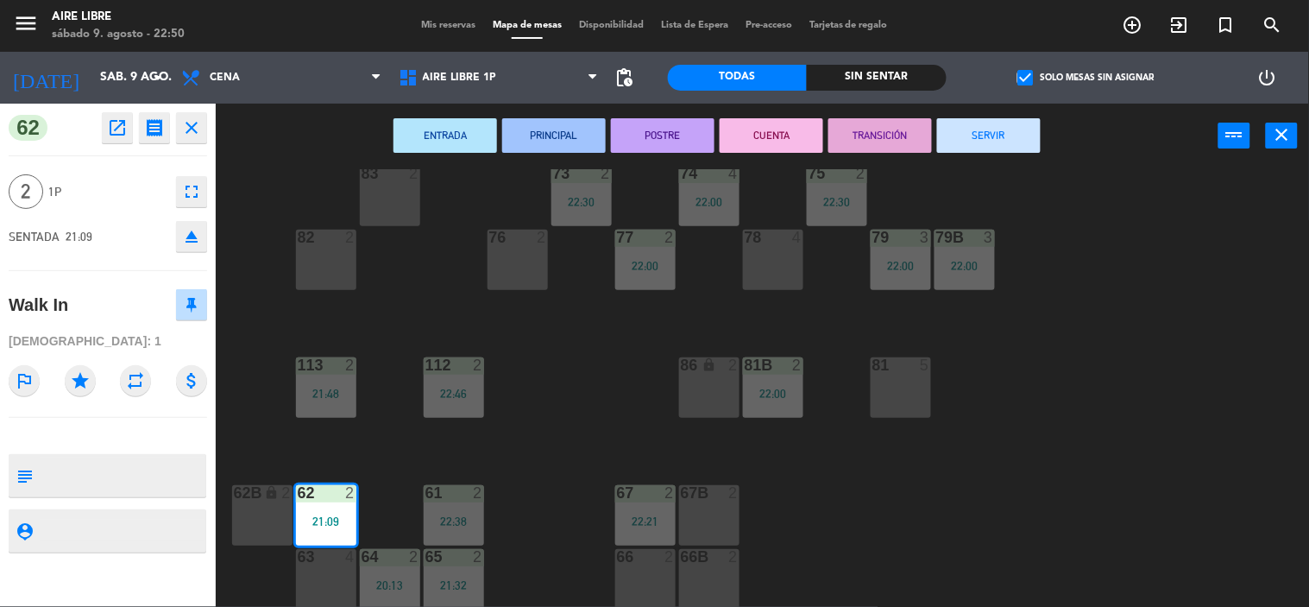
click at [1007, 129] on button "SERVIR" at bounding box center [989, 135] width 104 height 35
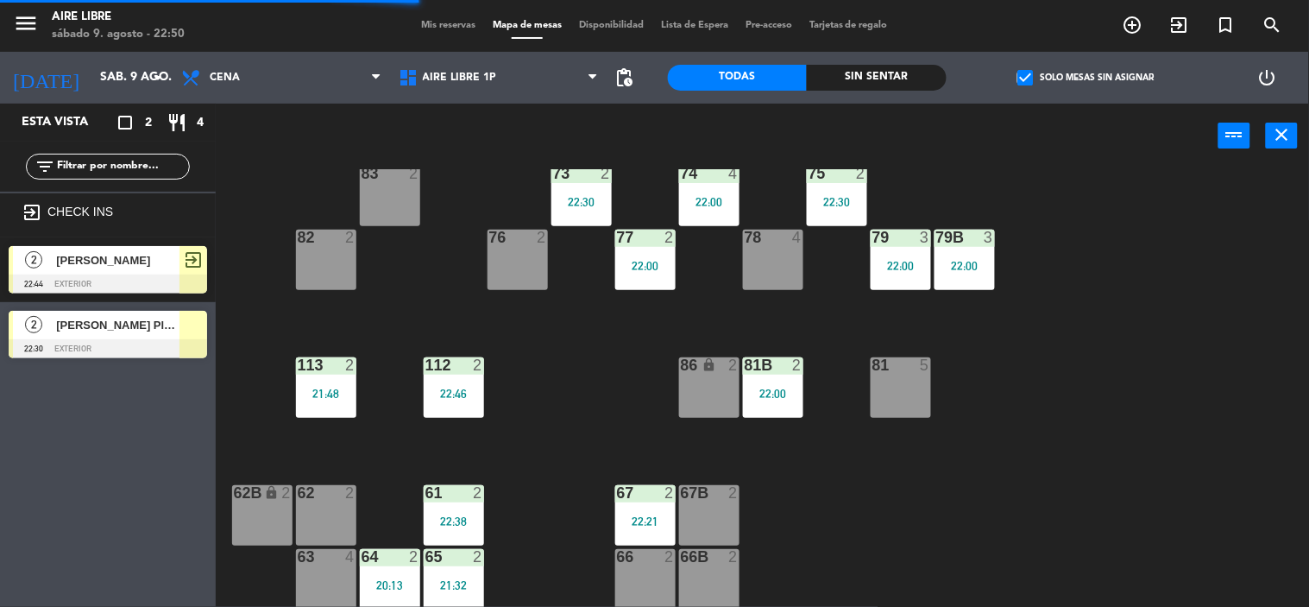
click at [404, 568] on div "64 2 20:13" at bounding box center [390, 579] width 60 height 60
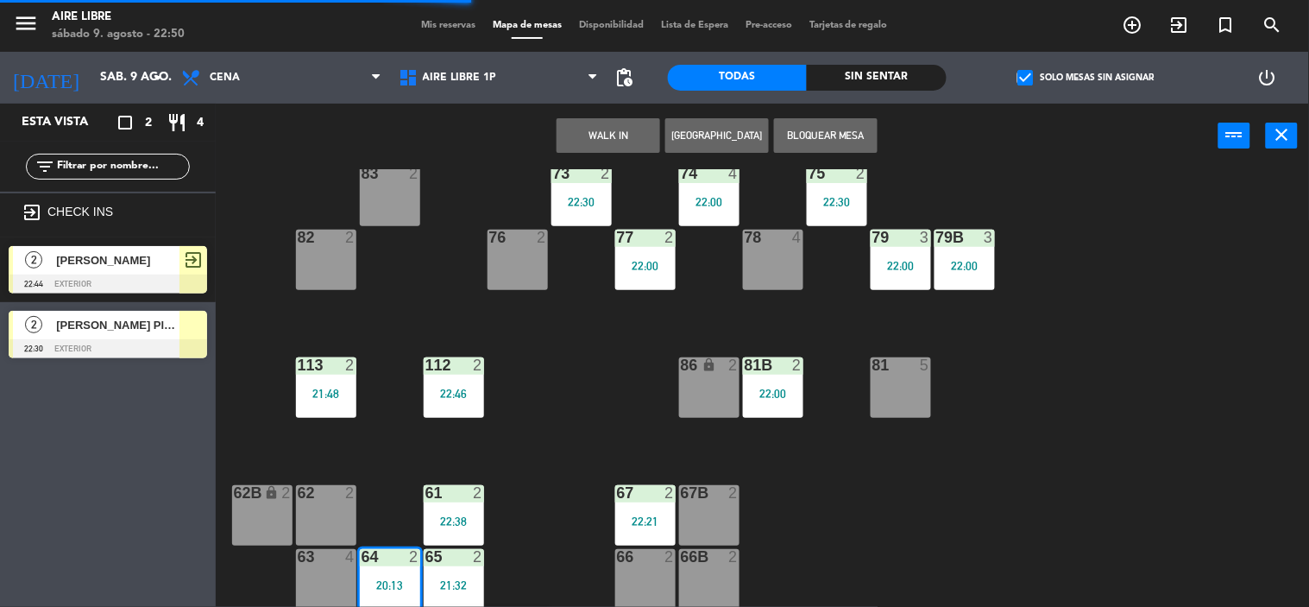
click at [324, 501] on div "62 2" at bounding box center [326, 515] width 60 height 60
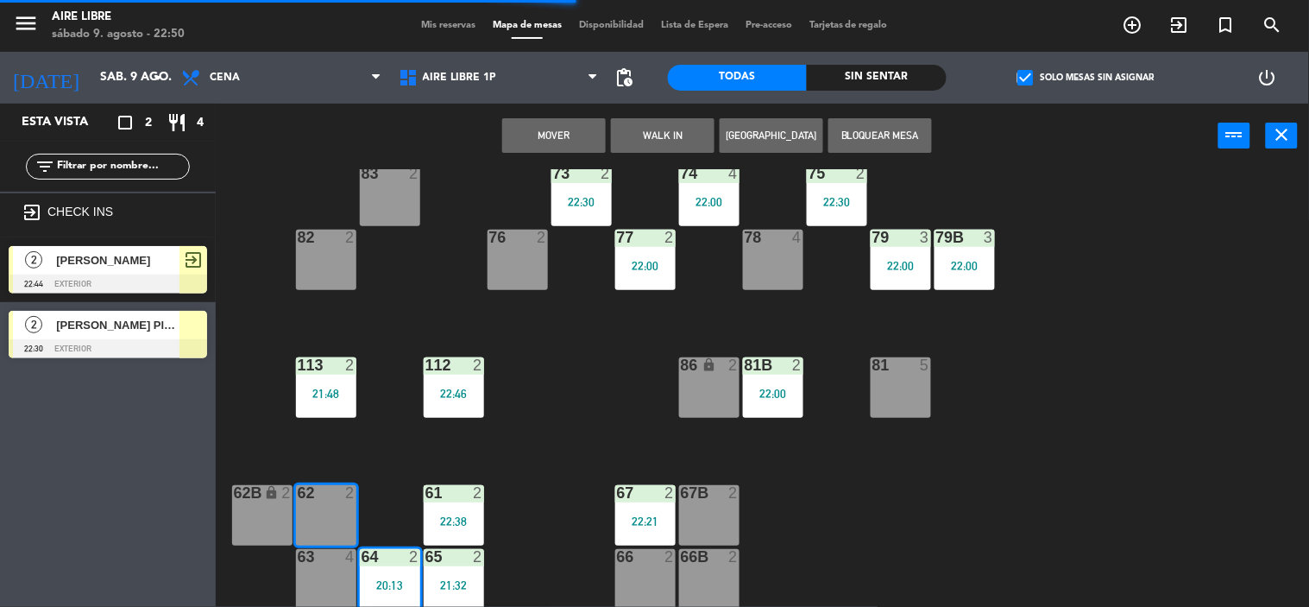
click at [567, 133] on button "Mover" at bounding box center [554, 135] width 104 height 35
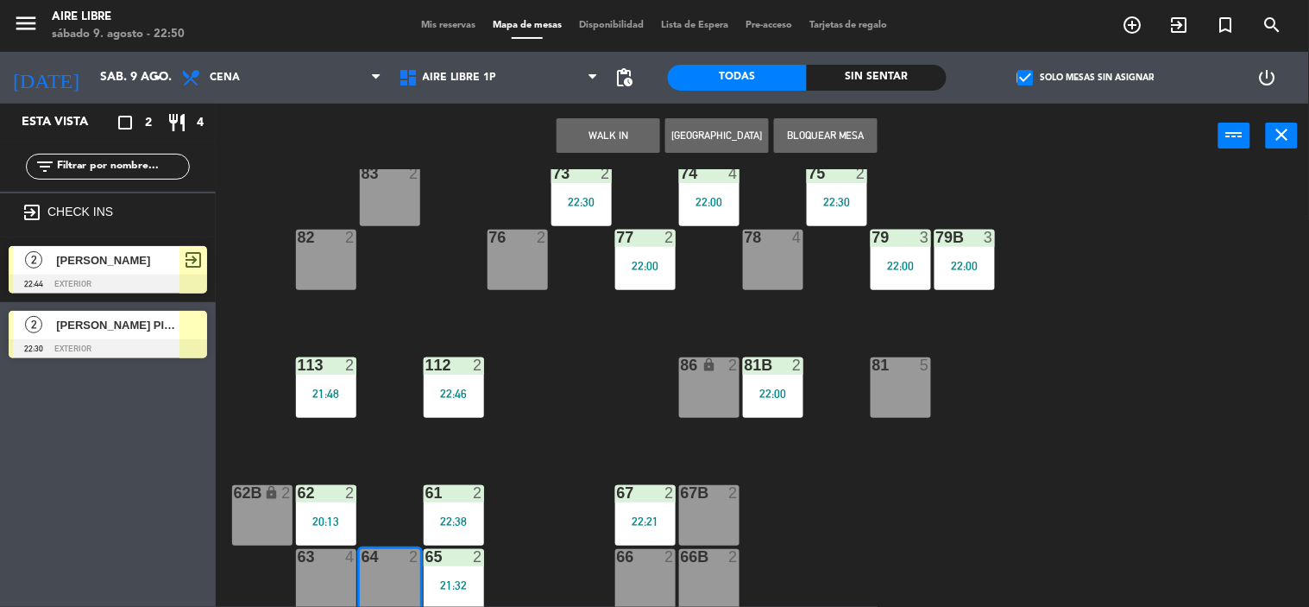
click at [328, 512] on div "62 2 20:13" at bounding box center [326, 515] width 60 height 60
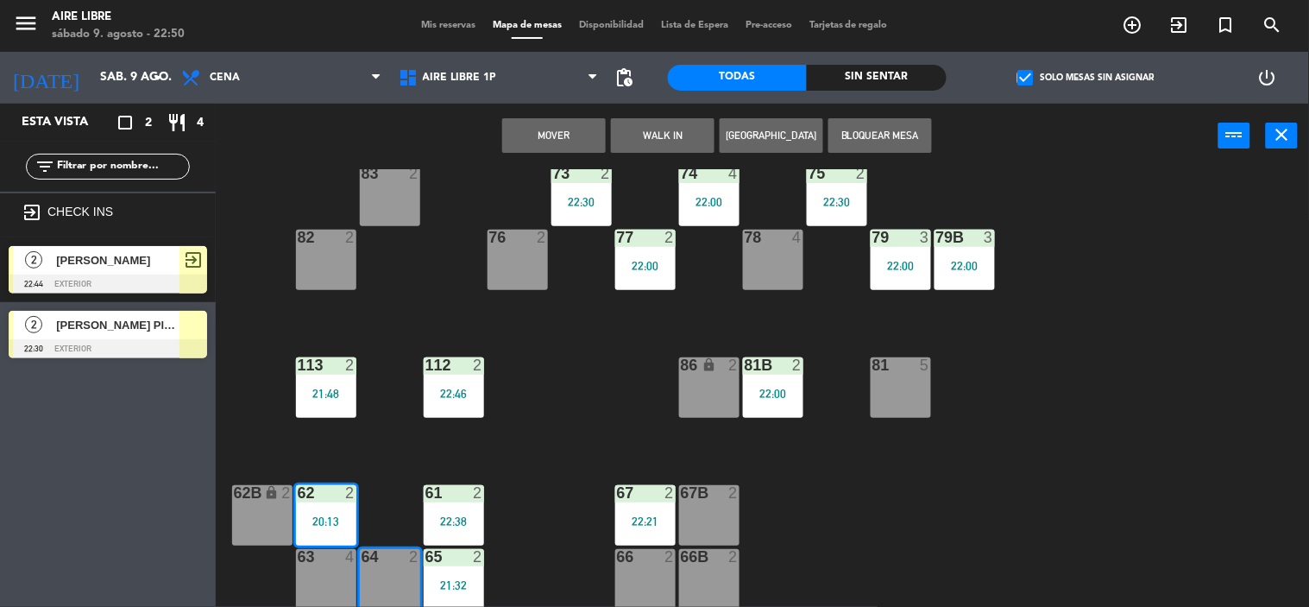
click at [412, 492] on div "61" at bounding box center [425, 493] width 28 height 16
click at [342, 515] on div "20:13" at bounding box center [326, 521] width 60 height 12
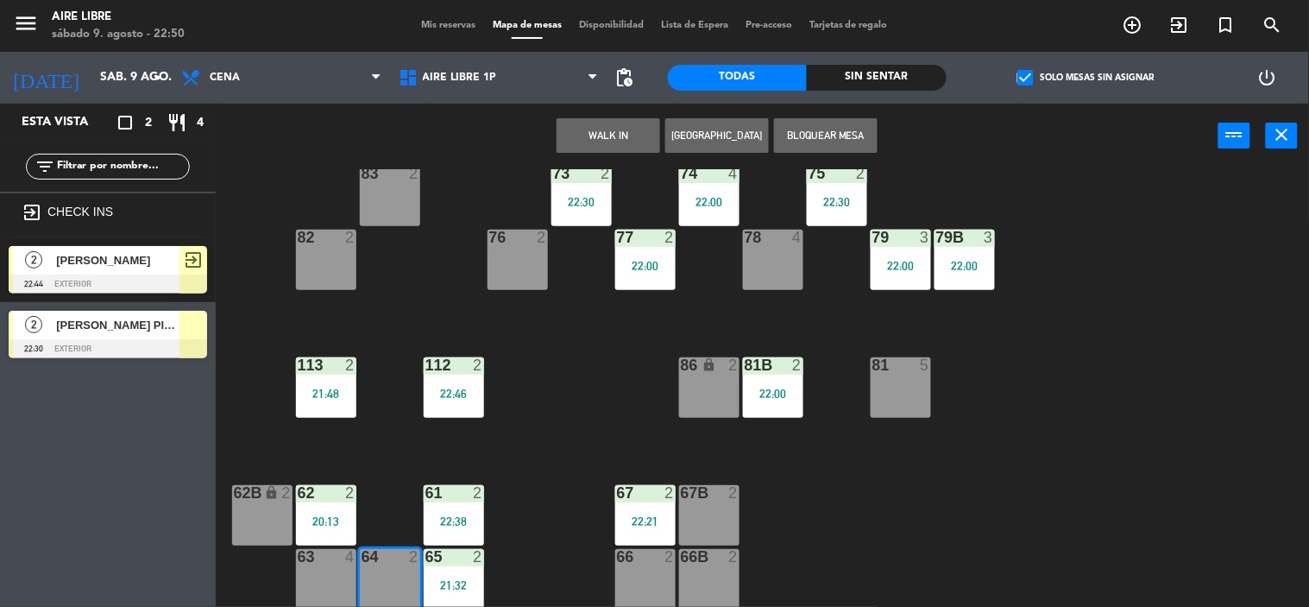
click at [411, 499] on div "61" at bounding box center [425, 493] width 28 height 16
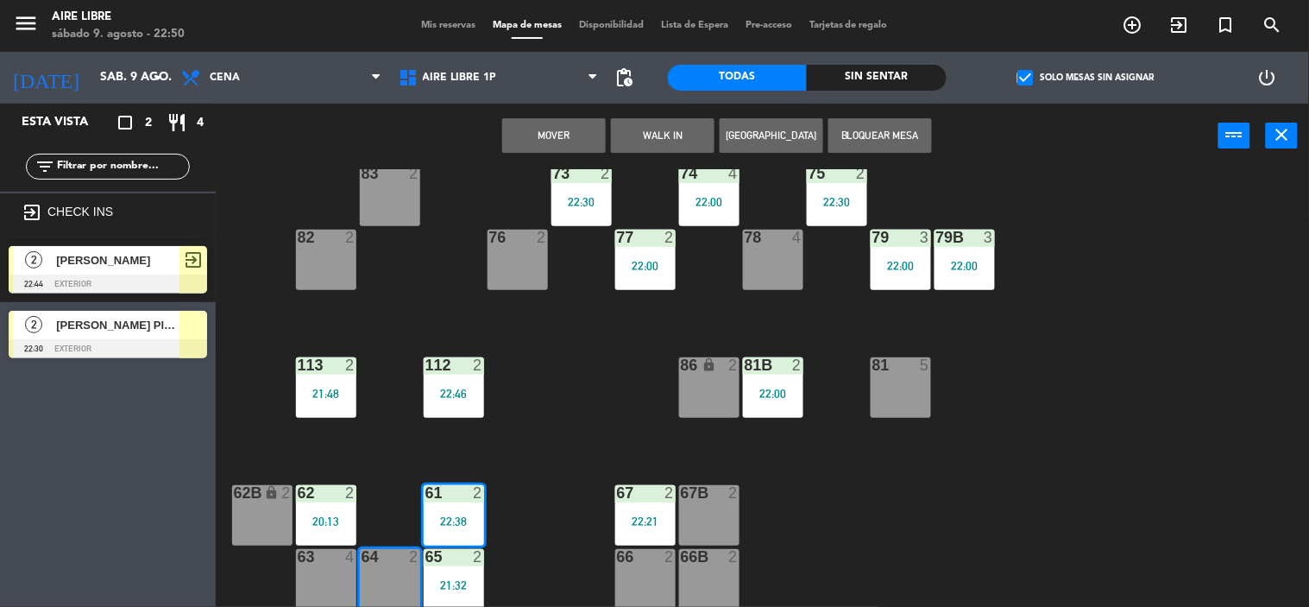
click at [332, 506] on div "62 2 20:13" at bounding box center [326, 515] width 60 height 60
click at [605, 492] on div "67" at bounding box center [616, 493] width 28 height 16
click at [89, 485] on div "Esta vista crop_square 2 restaurant 4 filter_list exit_to_app CHECK INS 2 [PERS…" at bounding box center [108, 355] width 216 height 503
click at [113, 486] on div "Esta vista crop_square 2 restaurant 4 filter_list exit_to_app CHECK INS 2 [PERS…" at bounding box center [108, 355] width 216 height 503
click at [394, 563] on div at bounding box center [389, 557] width 28 height 16
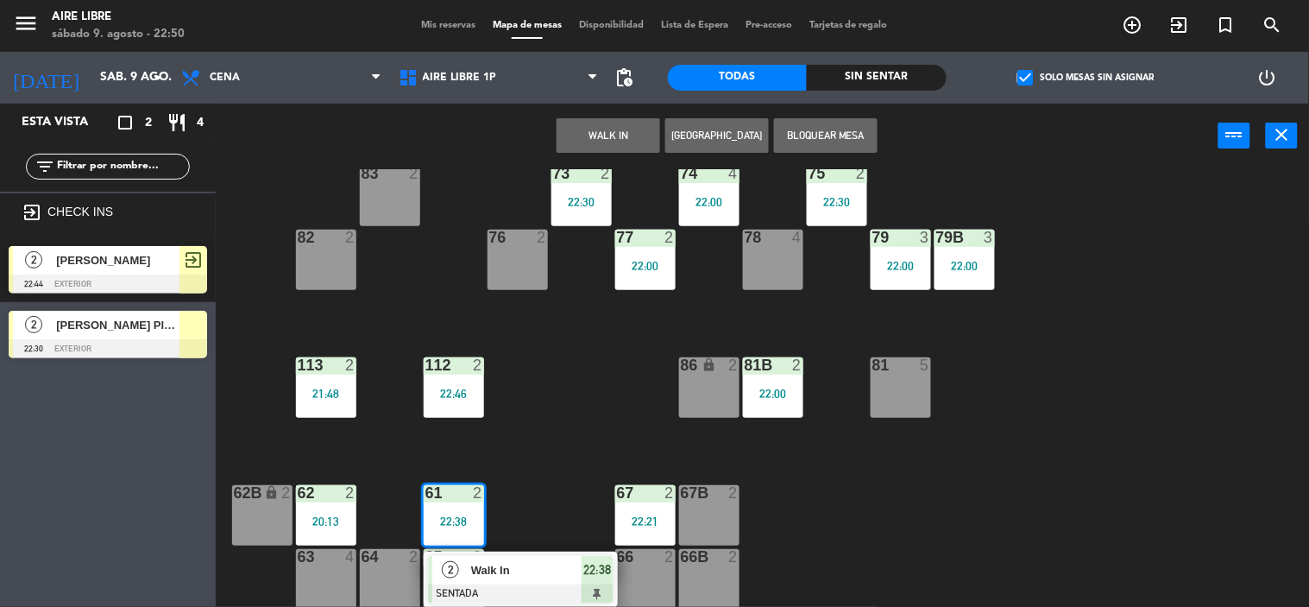
click at [463, 515] on div "22:38" at bounding box center [454, 521] width 60 height 12
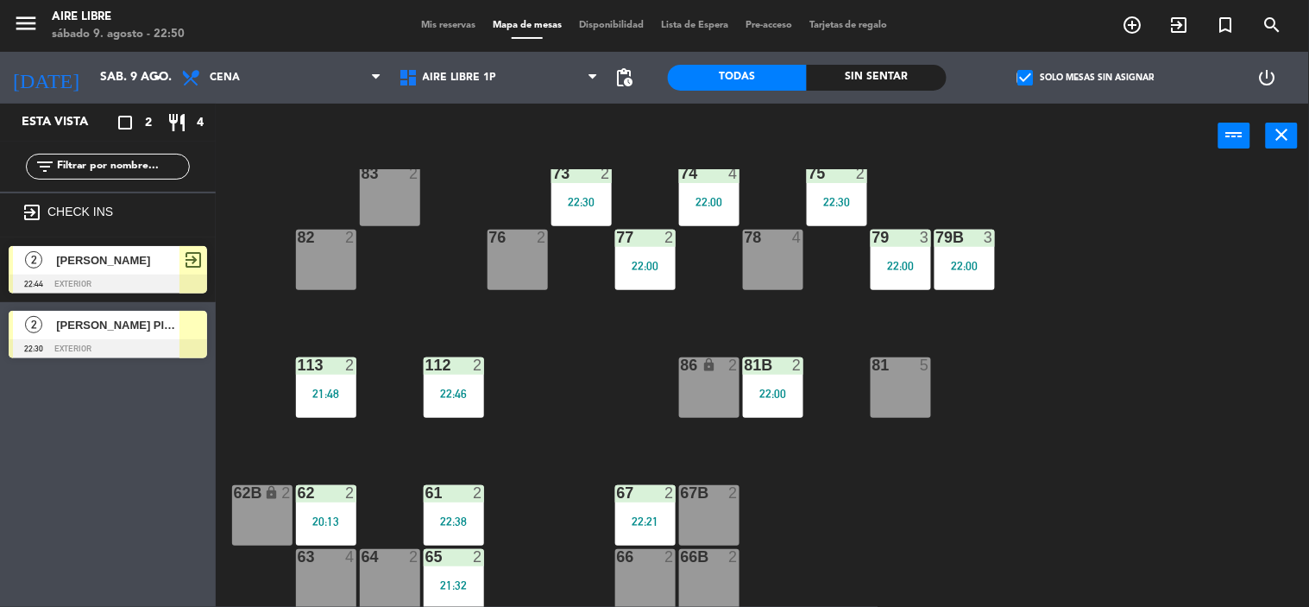
click at [572, 447] on div "51 2 52 4 53 3 111 2 54 2 87 2 85 2 22:00 72 2 22:00 84 2 22:30 71 2 22:00 72B …" at bounding box center [769, 388] width 1080 height 438
click at [338, 519] on div "20:13" at bounding box center [326, 521] width 60 height 12
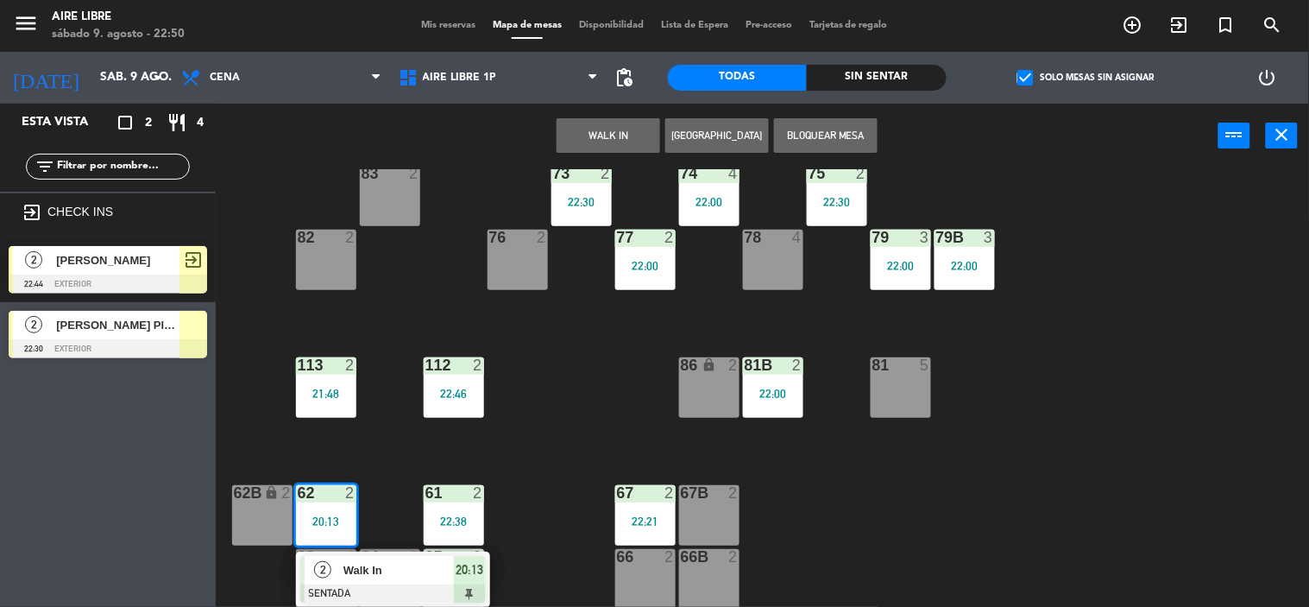
click at [383, 574] on span "Walk In" at bounding box center [398, 570] width 110 height 18
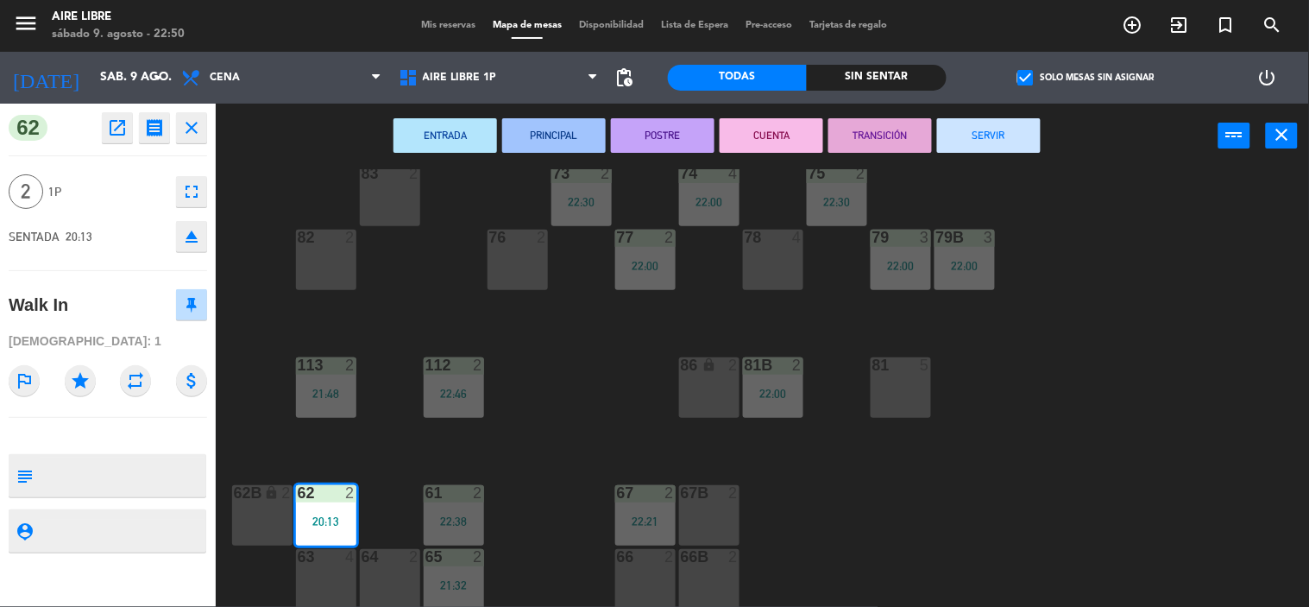
click at [992, 134] on button "SERVIR" at bounding box center [989, 135] width 104 height 35
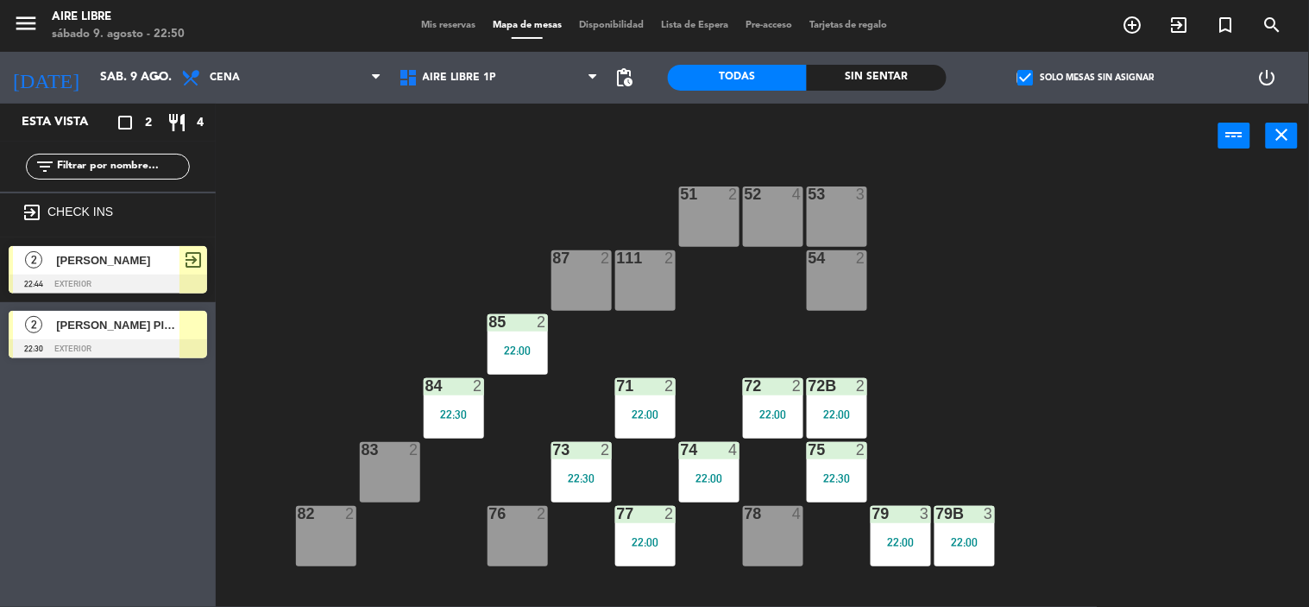
scroll to position [10, 0]
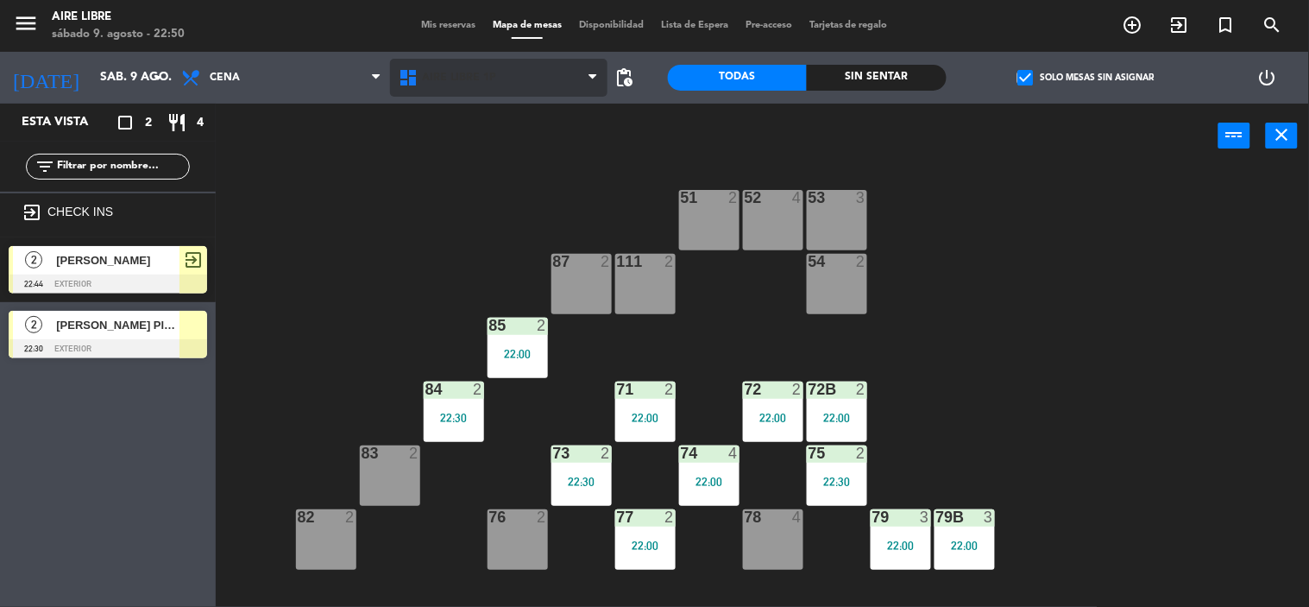
click at [461, 78] on span "Aire Libre 1P" at bounding box center [460, 78] width 74 height 12
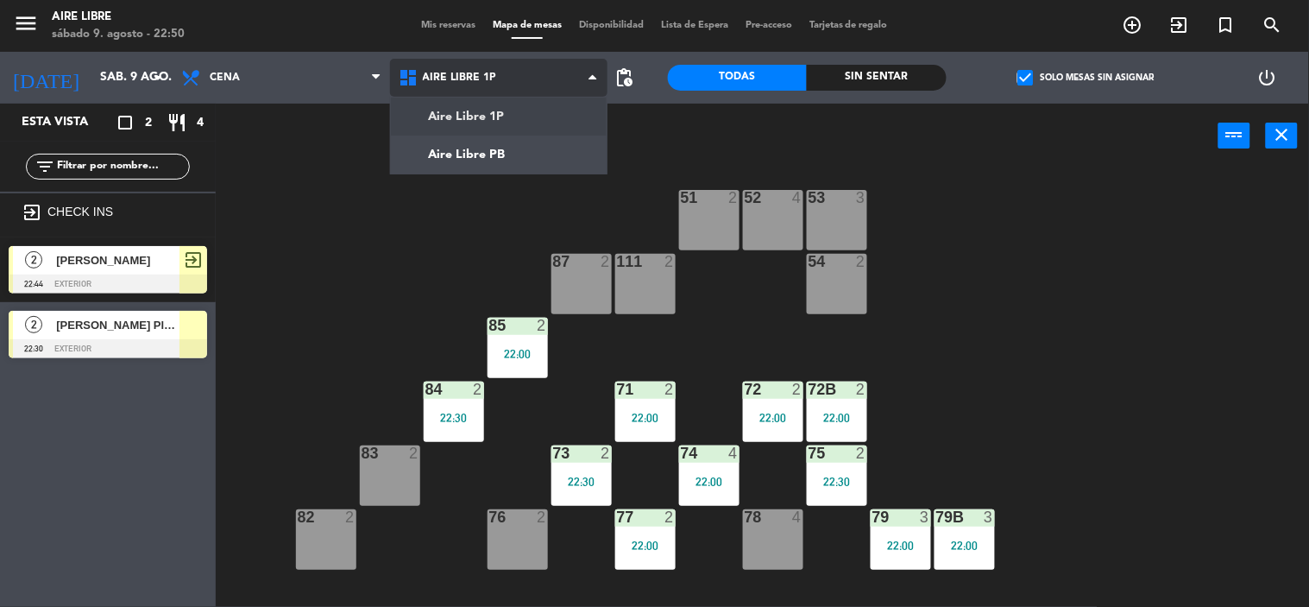
click at [475, 164] on ng-component "menu Aire Libre [DATE] 9. agosto - 22:50 Mis reservas Mapa de mesas Disponibili…" at bounding box center [654, 303] width 1309 height 607
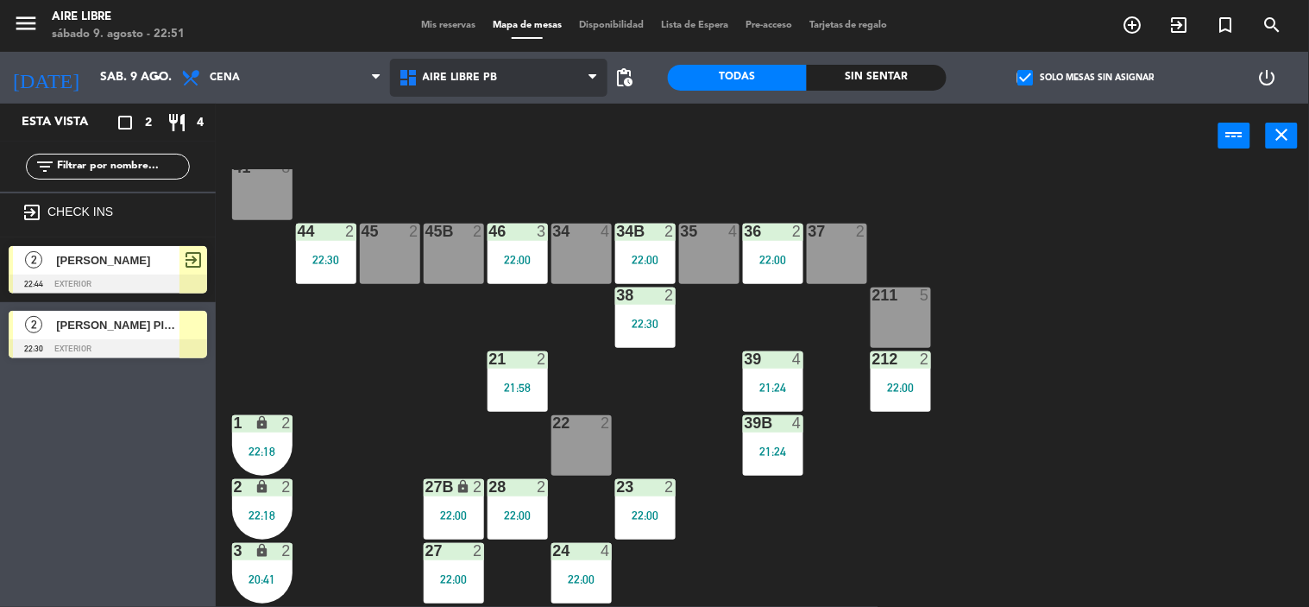
scroll to position [99, 0]
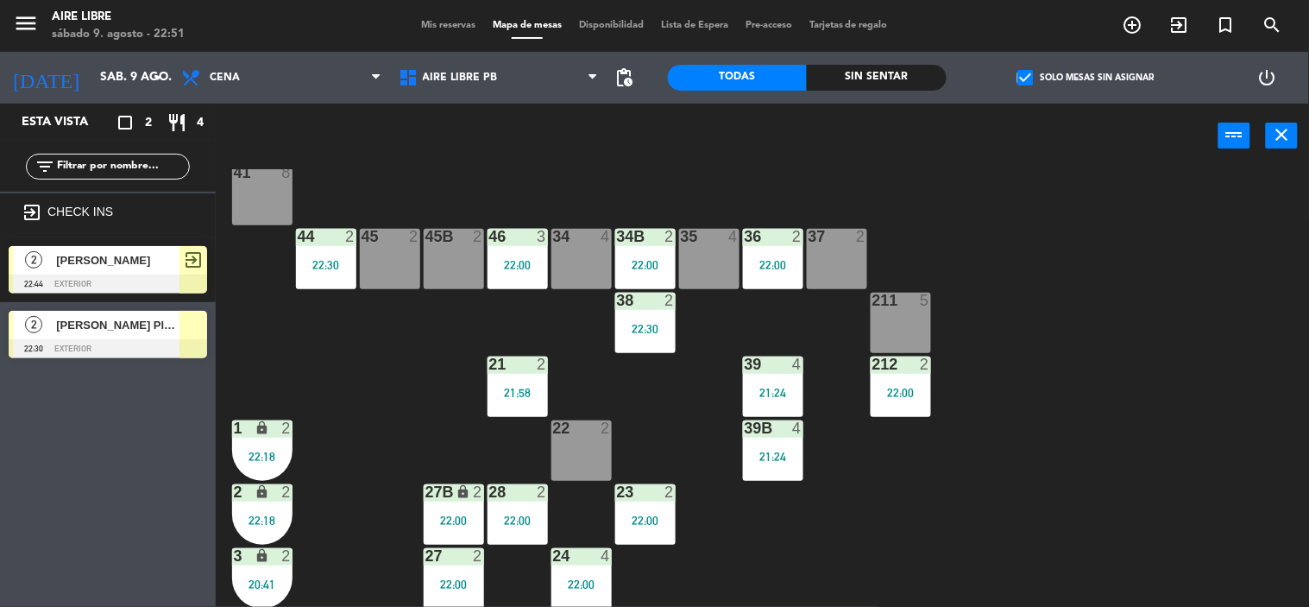
click at [769, 389] on div "21:24" at bounding box center [773, 393] width 60 height 12
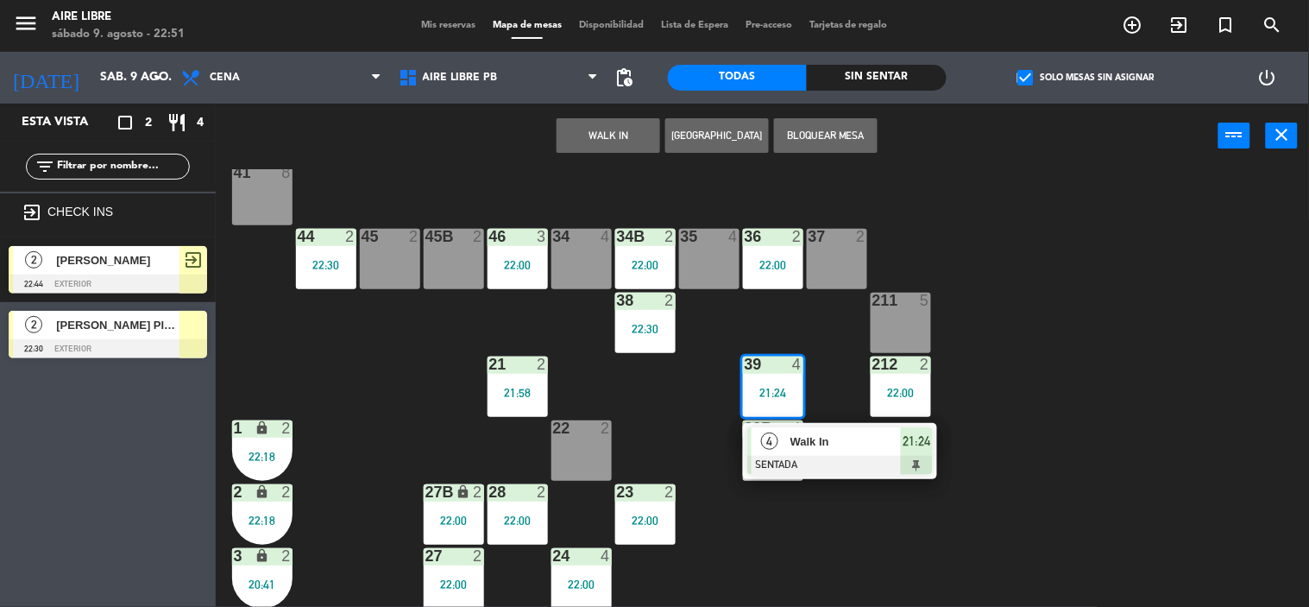
click at [827, 460] on div at bounding box center [839, 465] width 185 height 19
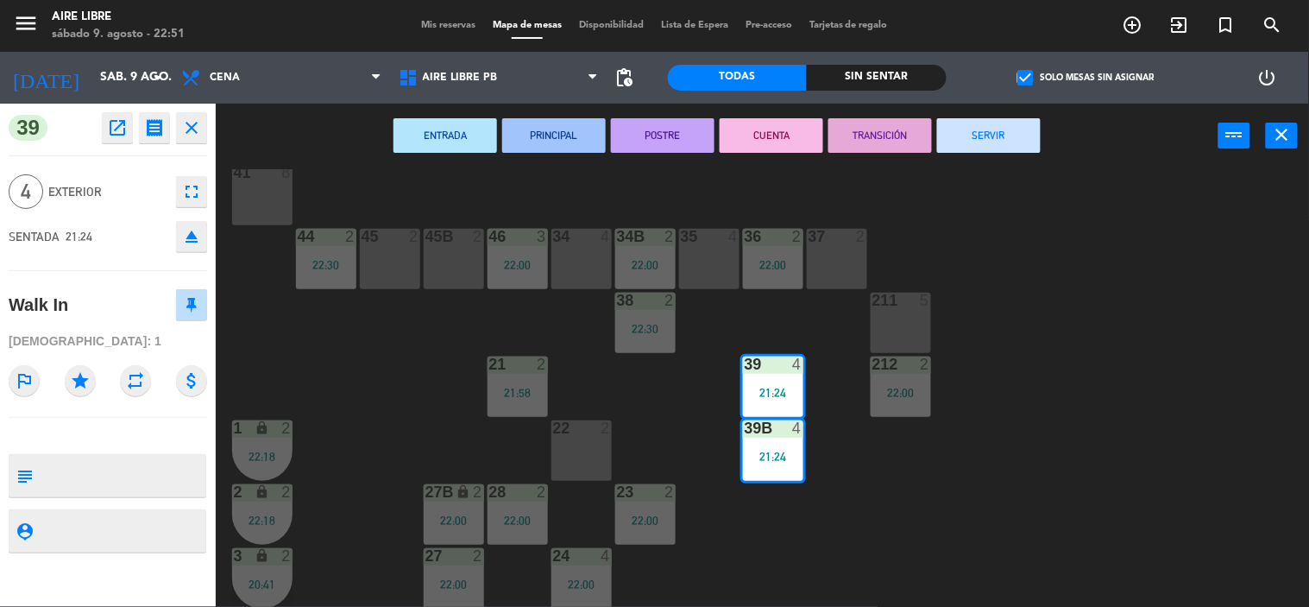
click at [994, 134] on button "SERVIR" at bounding box center [989, 135] width 104 height 35
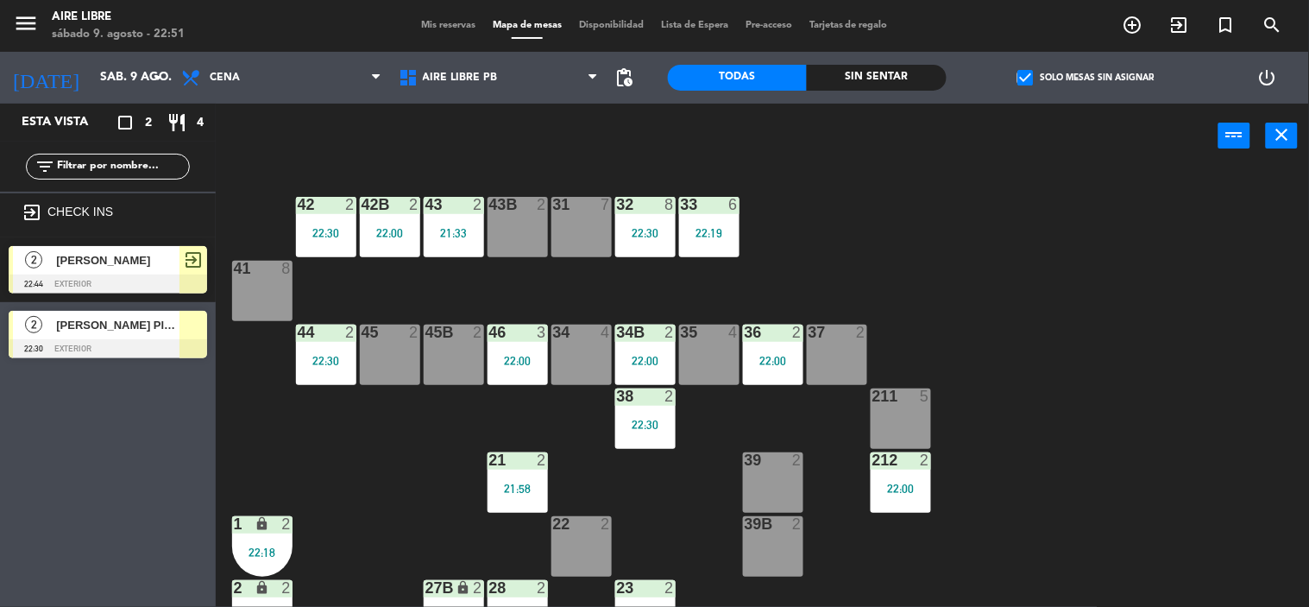
scroll to position [0, 0]
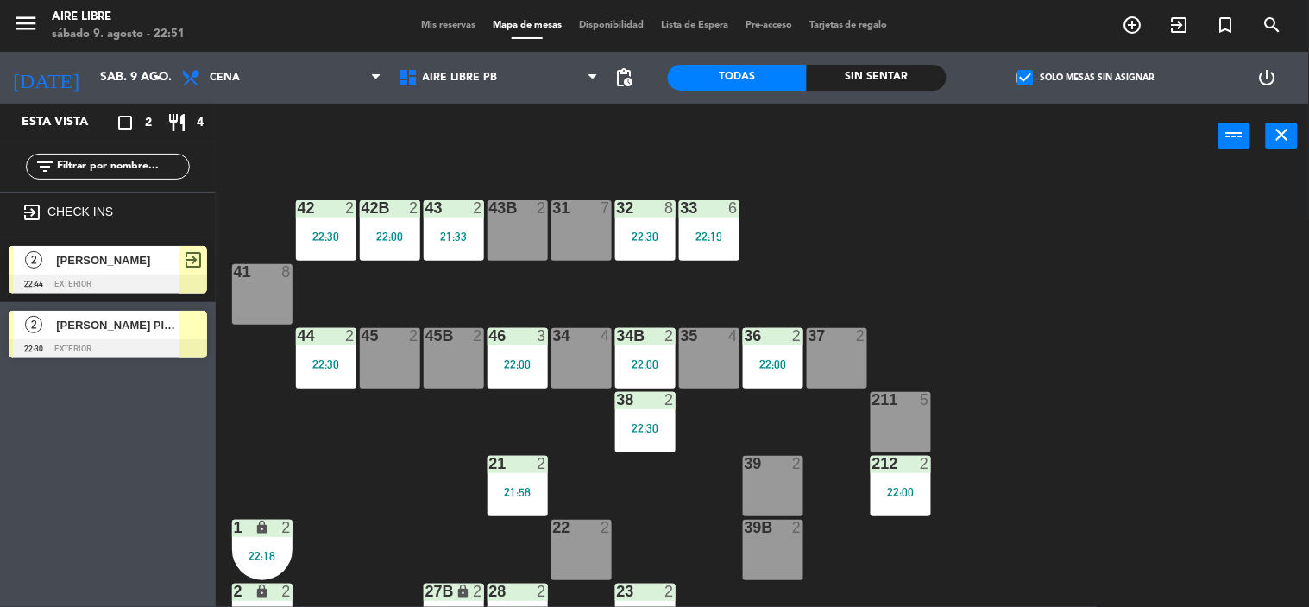
click at [459, 227] on div "43 2 21:33" at bounding box center [454, 230] width 60 height 60
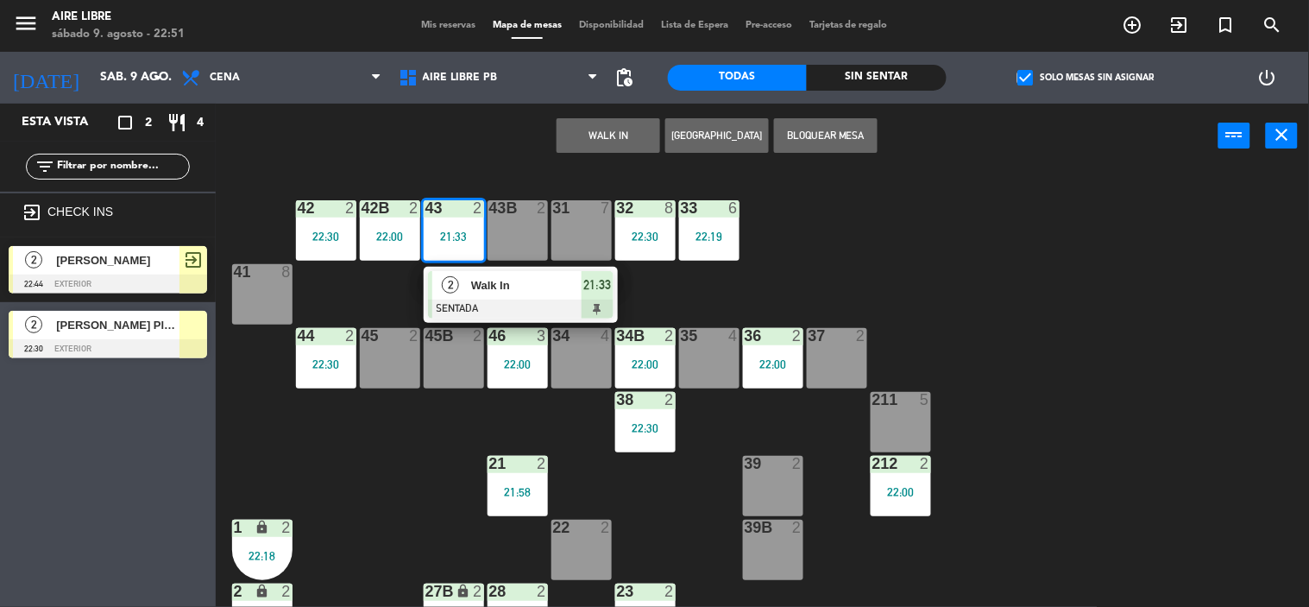
click at [495, 299] on div at bounding box center [520, 308] width 185 height 19
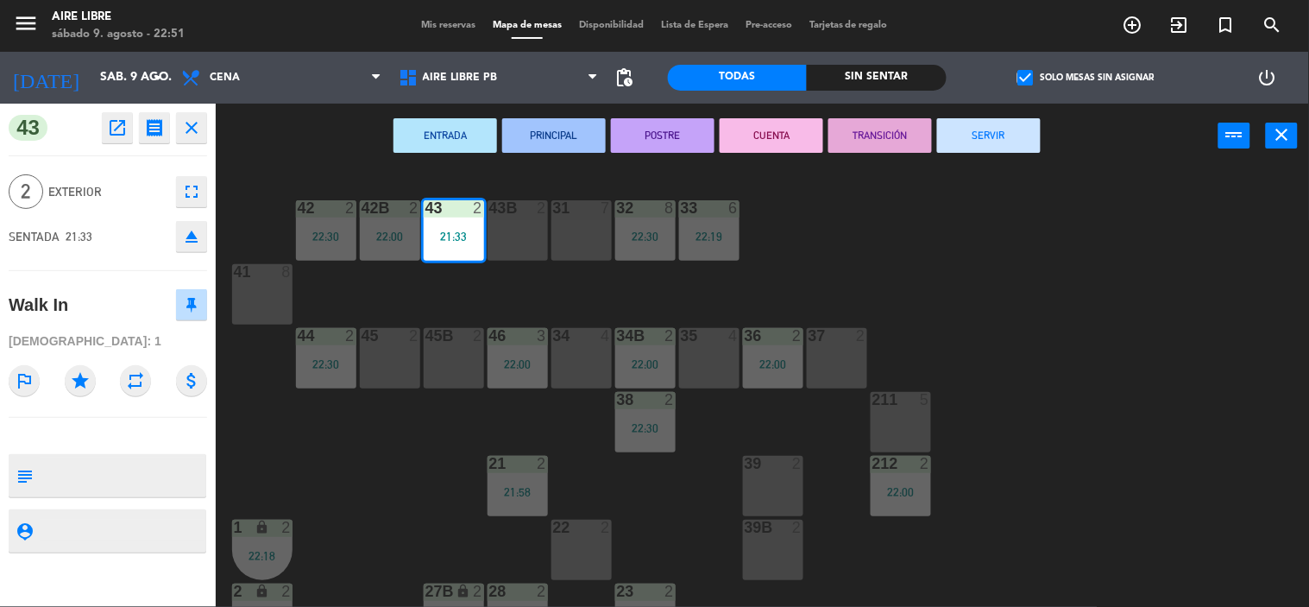
click at [989, 136] on button "SERVIR" at bounding box center [989, 135] width 104 height 35
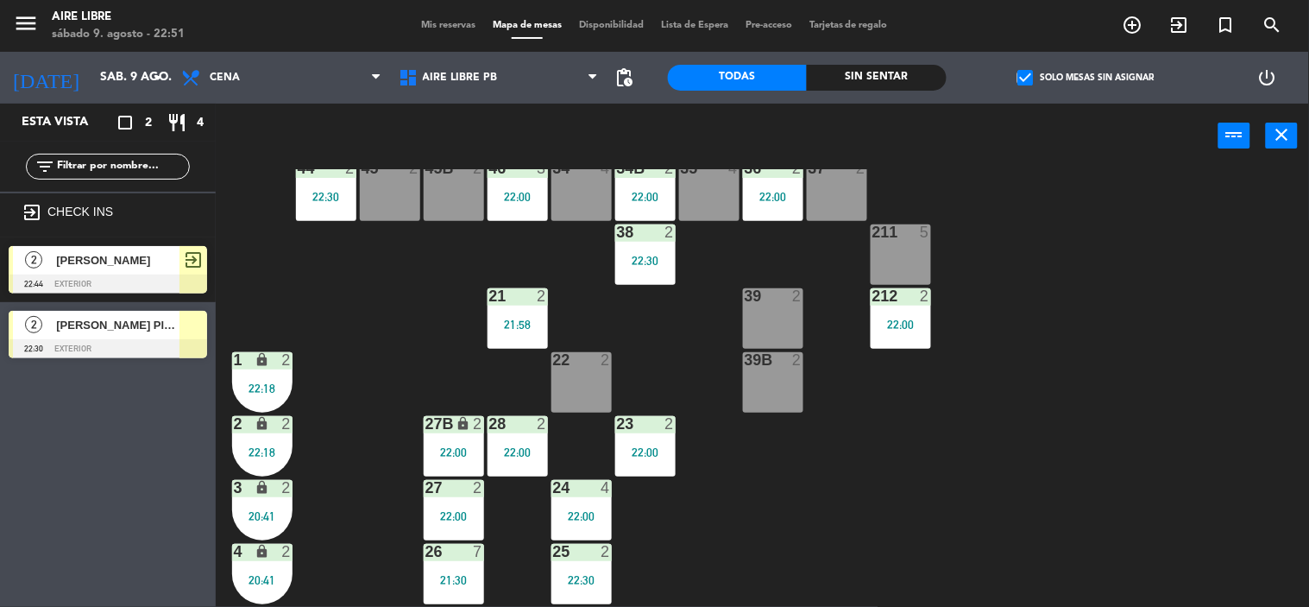
scroll to position [173, 0]
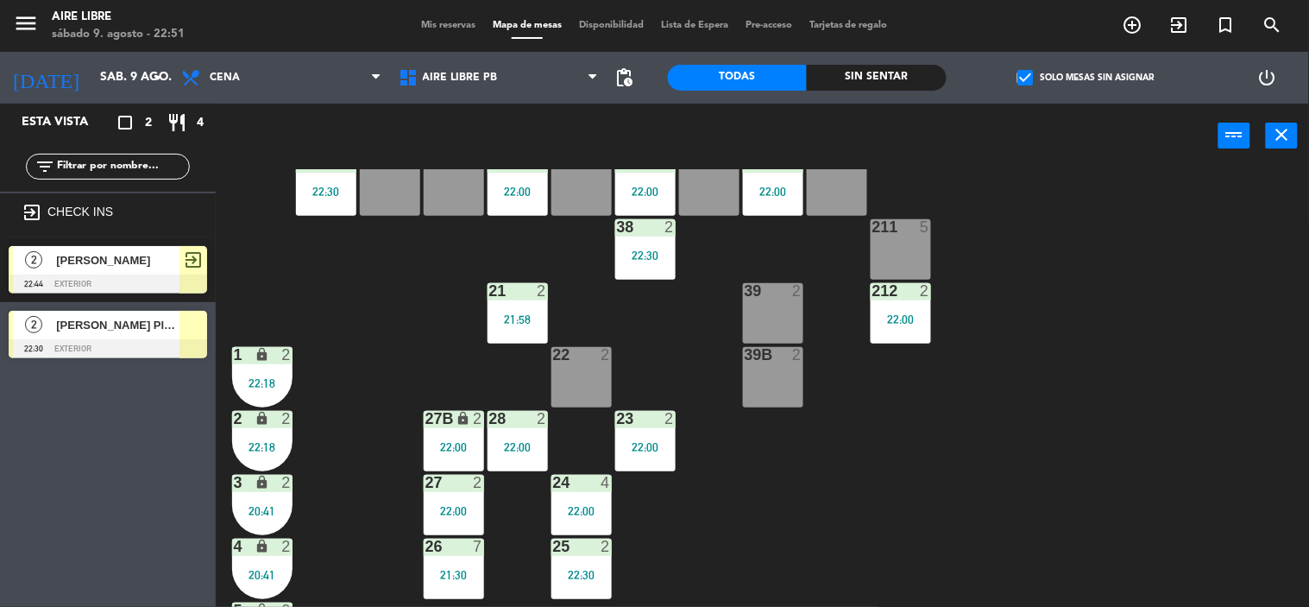
click at [518, 435] on div "28 2 22:00" at bounding box center [517, 441] width 60 height 60
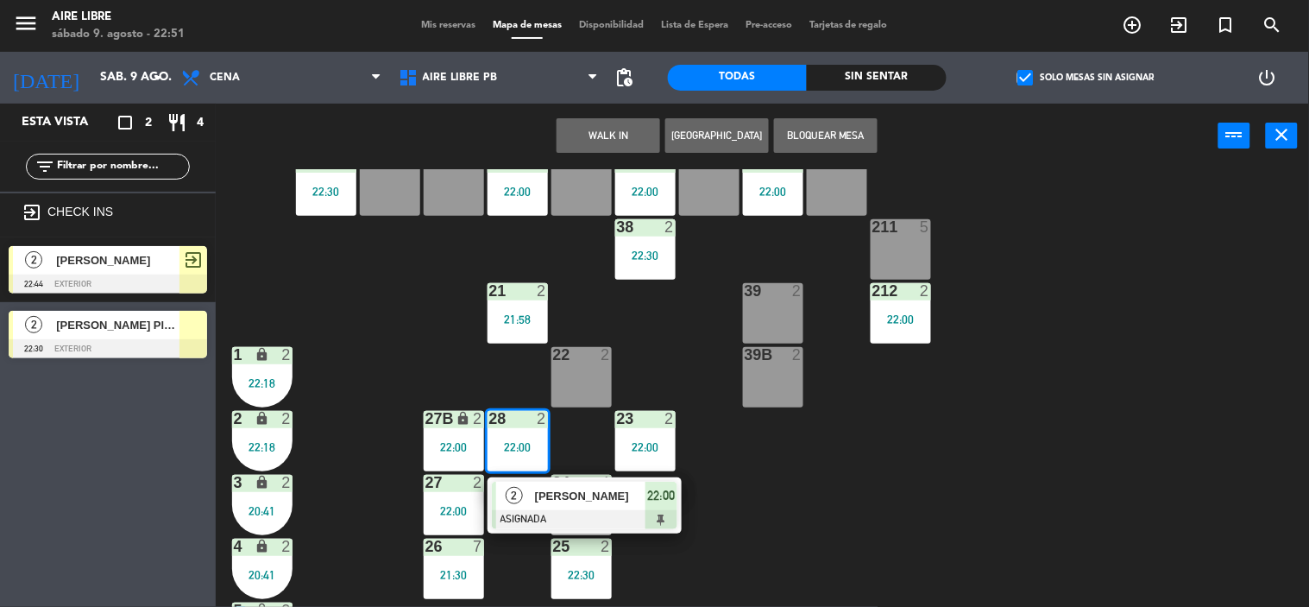
click at [359, 352] on div "42 2 22:30 43 2 31 7 32 8 22:30 33 6 22:19 42B 2 22:00 43B 2 41 8 44 2 22:30 45…" at bounding box center [769, 388] width 1080 height 438
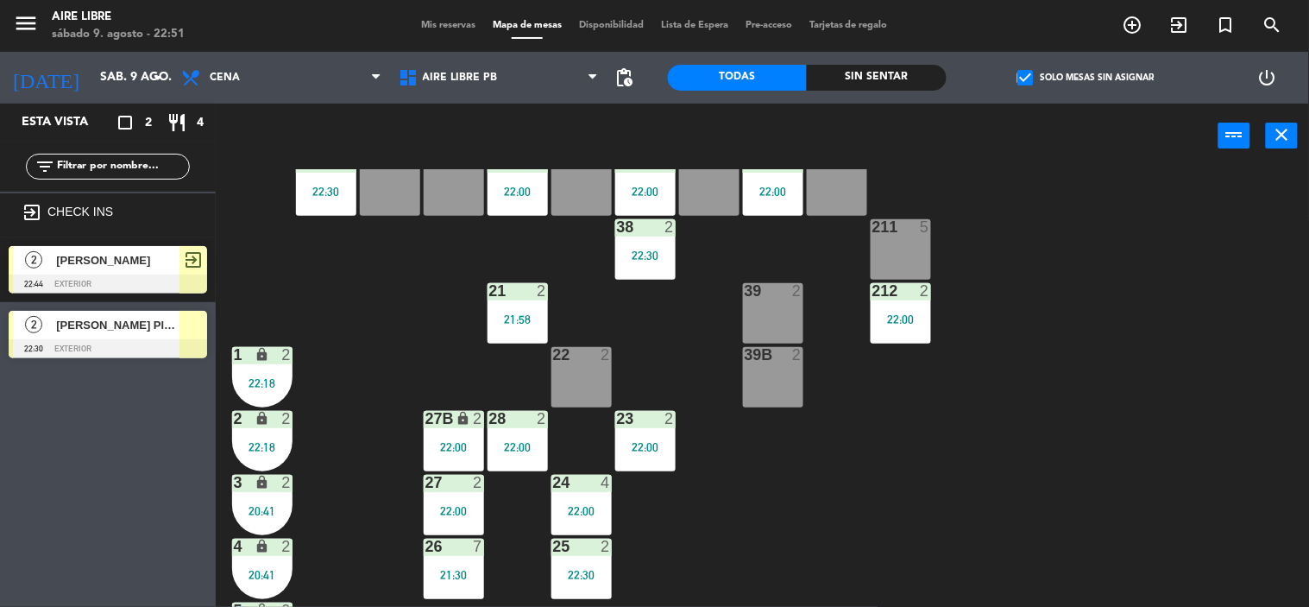
click at [372, 311] on div "42 2 22:30 43 2 31 7 32 8 22:30 33 6 22:19 42B 2 22:00 43B 2 41 8 44 2 22:30 45…" at bounding box center [769, 388] width 1080 height 438
click at [126, 330] on span "[PERSON_NAME] Plaza" at bounding box center [117, 325] width 123 height 18
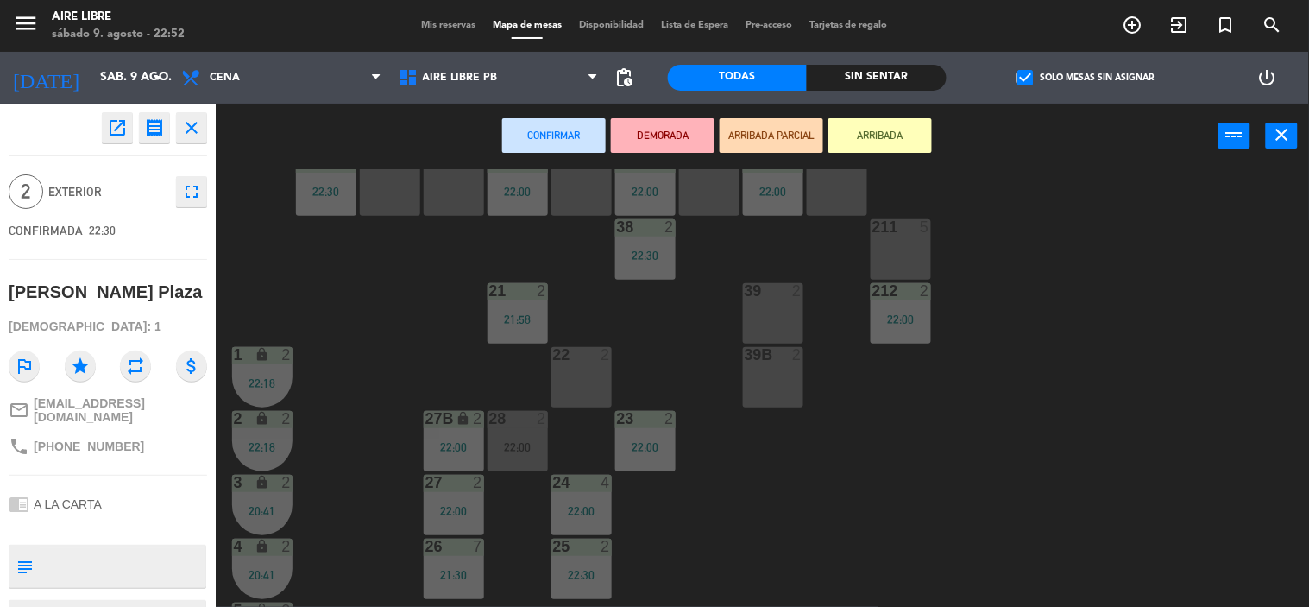
click at [588, 368] on div "22 2" at bounding box center [581, 377] width 60 height 60
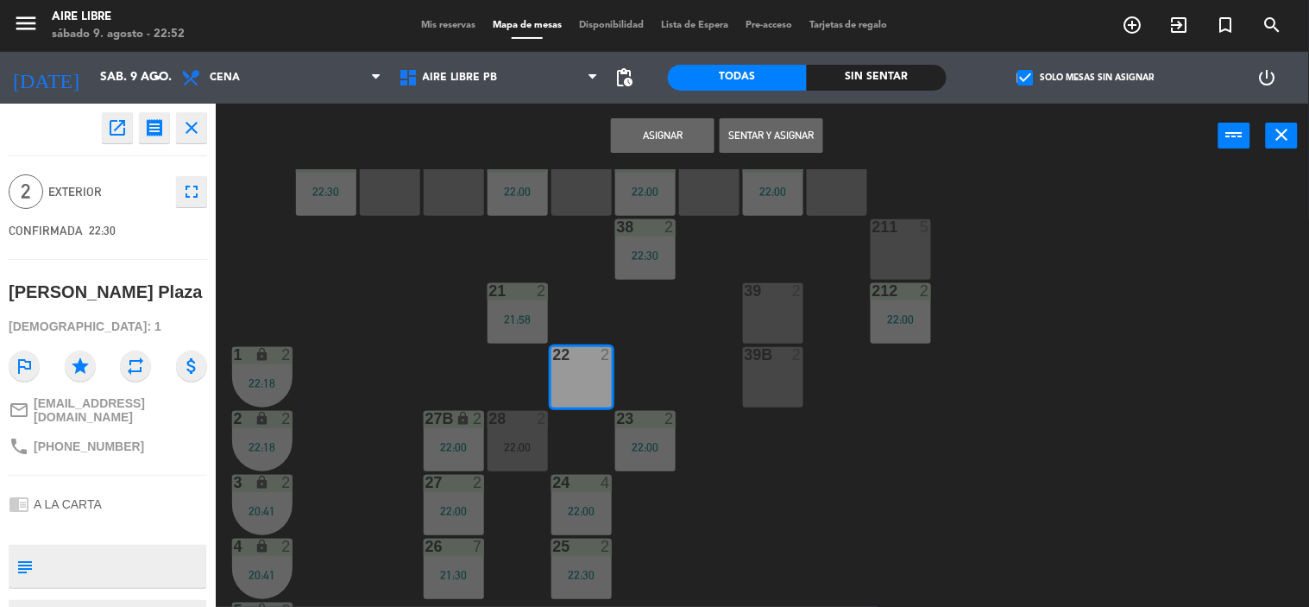
click at [787, 138] on button "Sentar y Asignar" at bounding box center [772, 135] width 104 height 35
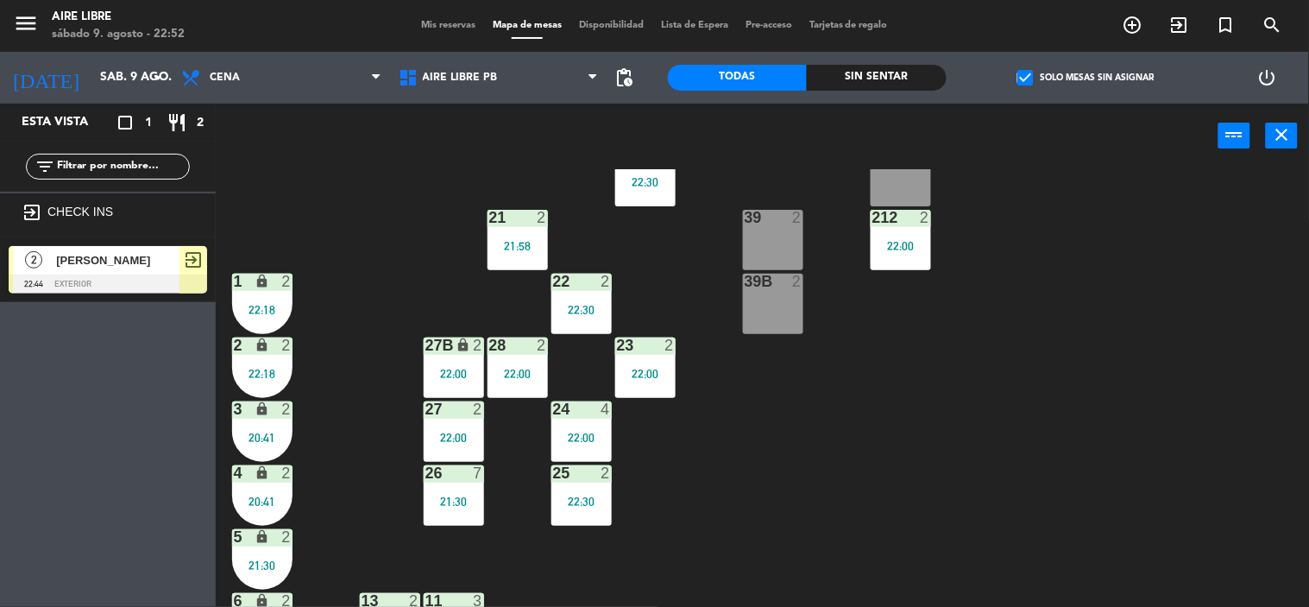
scroll to position [247, 0]
click at [1143, 24] on icon "exit_to_app" at bounding box center [1132, 25] width 21 height 21
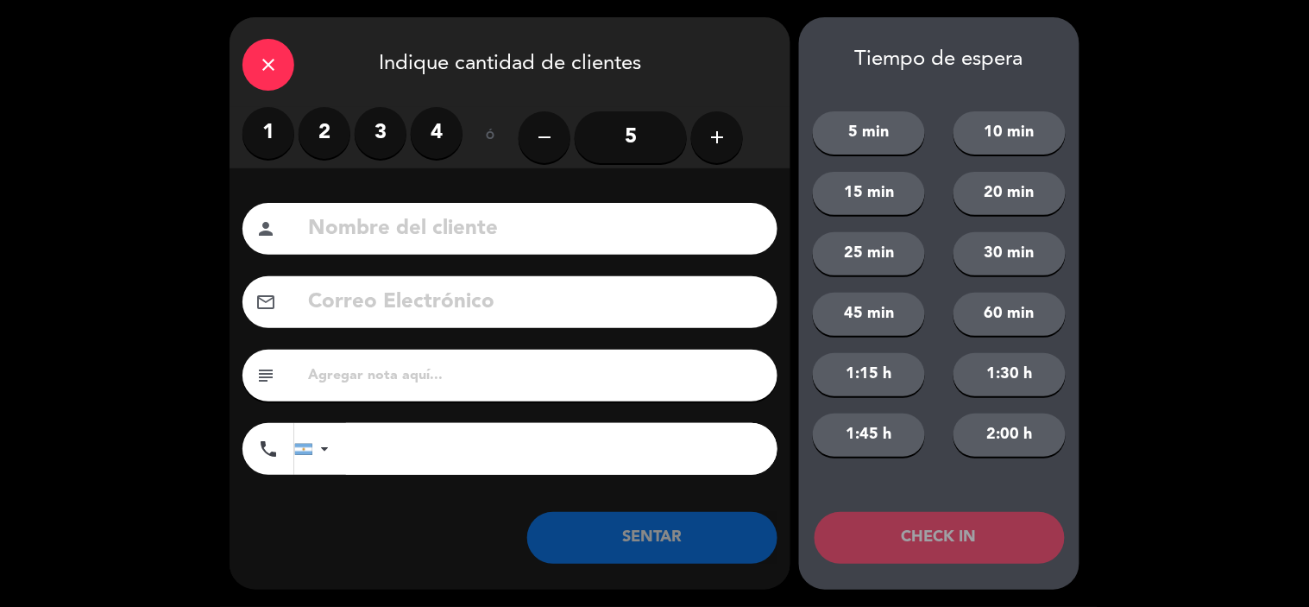
click at [322, 123] on label "2" at bounding box center [325, 133] width 52 height 52
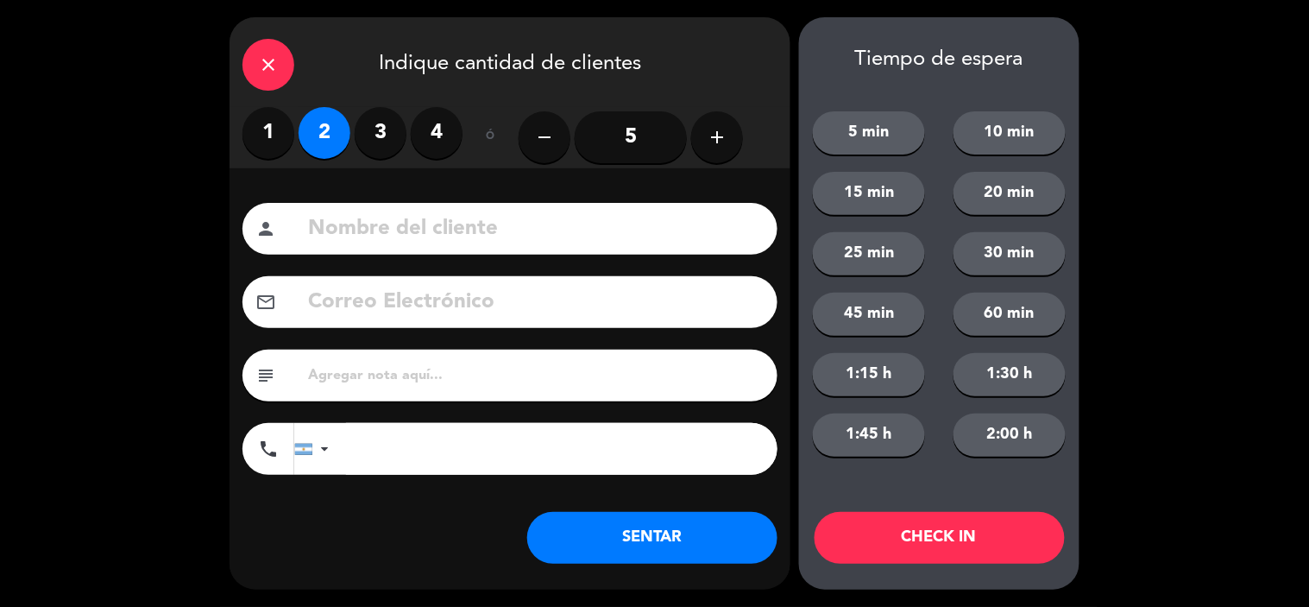
click at [391, 233] on input at bounding box center [535, 228] width 458 height 35
type input "[PERSON_NAME]"
click at [669, 530] on button "SENTAR" at bounding box center [652, 538] width 250 height 52
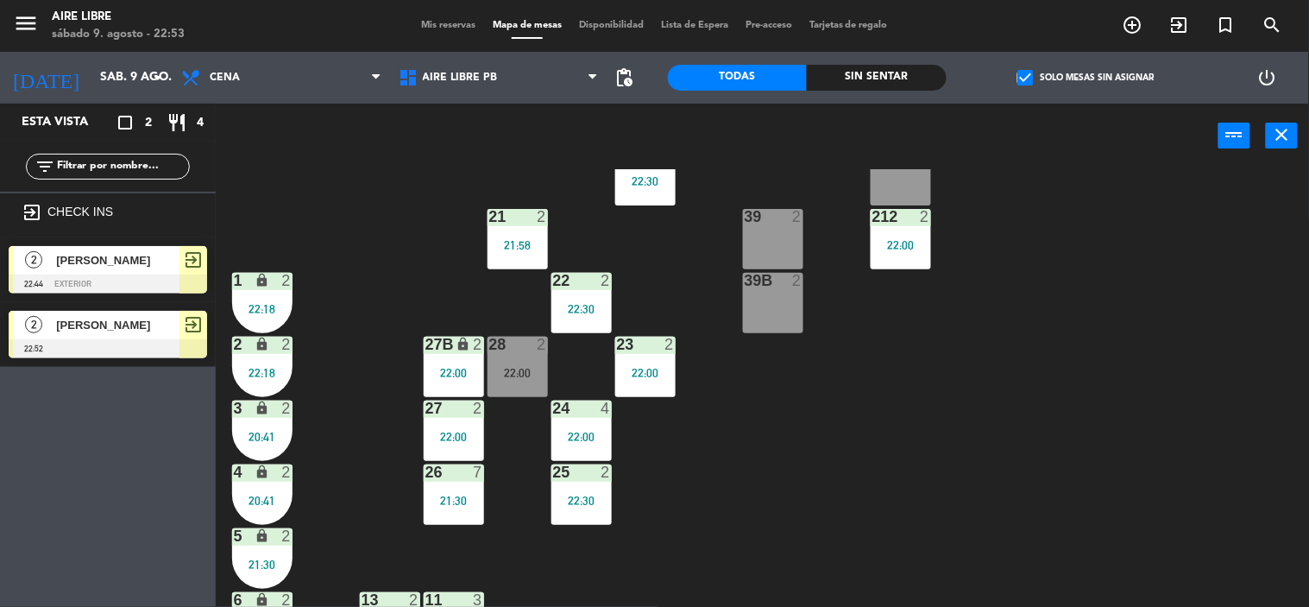
click at [383, 211] on div "42 2 22:30 43 2 31 7 32 8 22:30 33 6 22:19 42B 2 22:00 43B 2 41 8 44 2 22:30 45…" at bounding box center [769, 388] width 1080 height 438
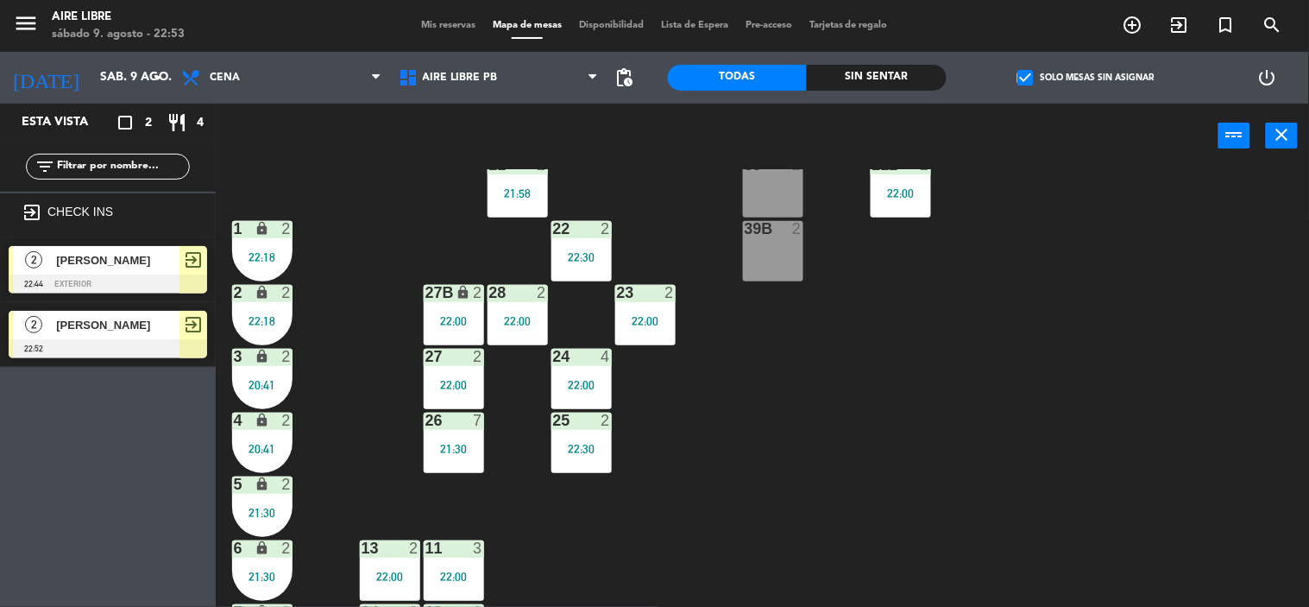
scroll to position [303, 0]
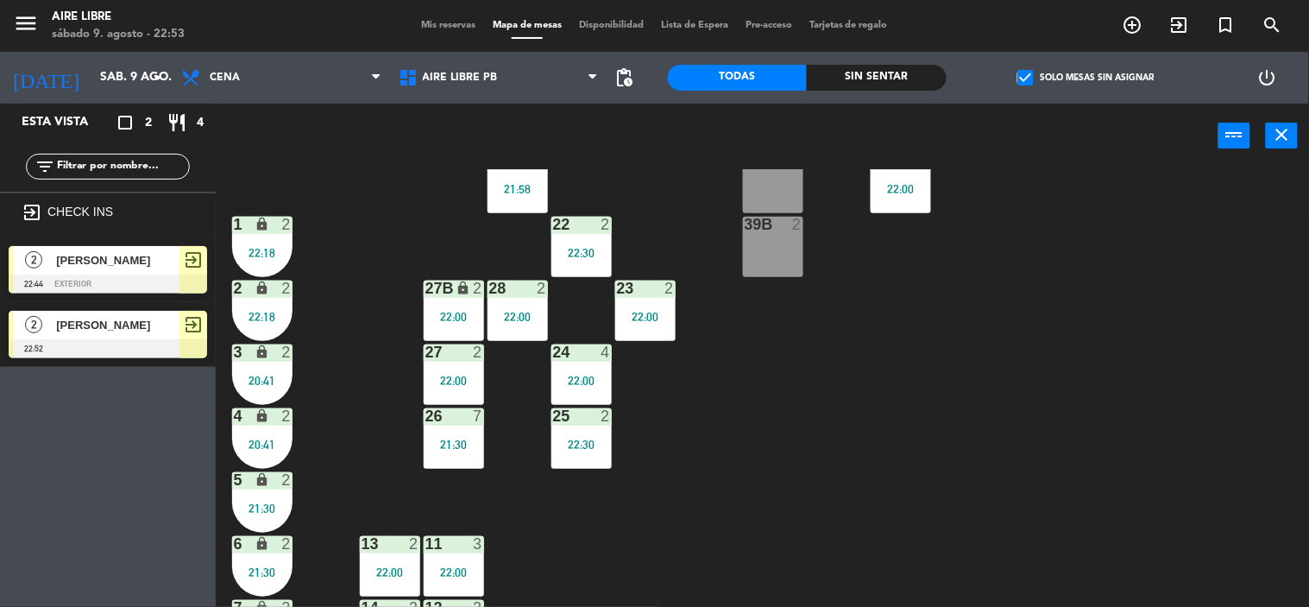
click at [449, 295] on div "lock" at bounding box center [453, 288] width 28 height 16
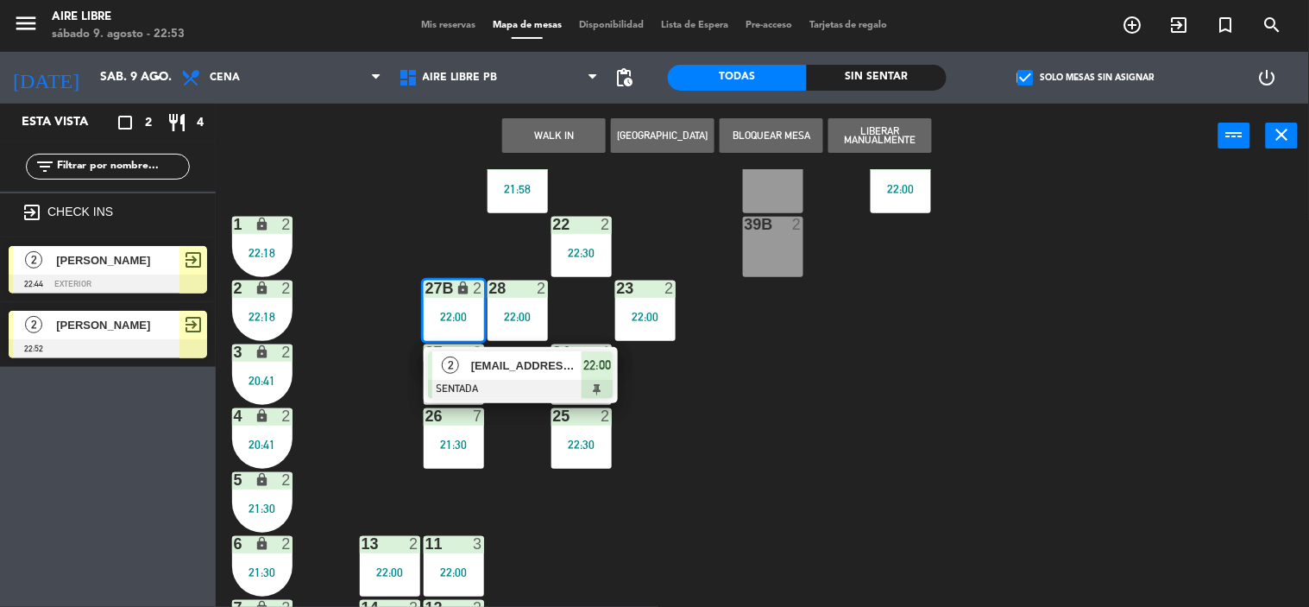
click at [527, 365] on span "[EMAIL_ADDRESS][DOMAIN_NAME]" at bounding box center [526, 365] width 110 height 18
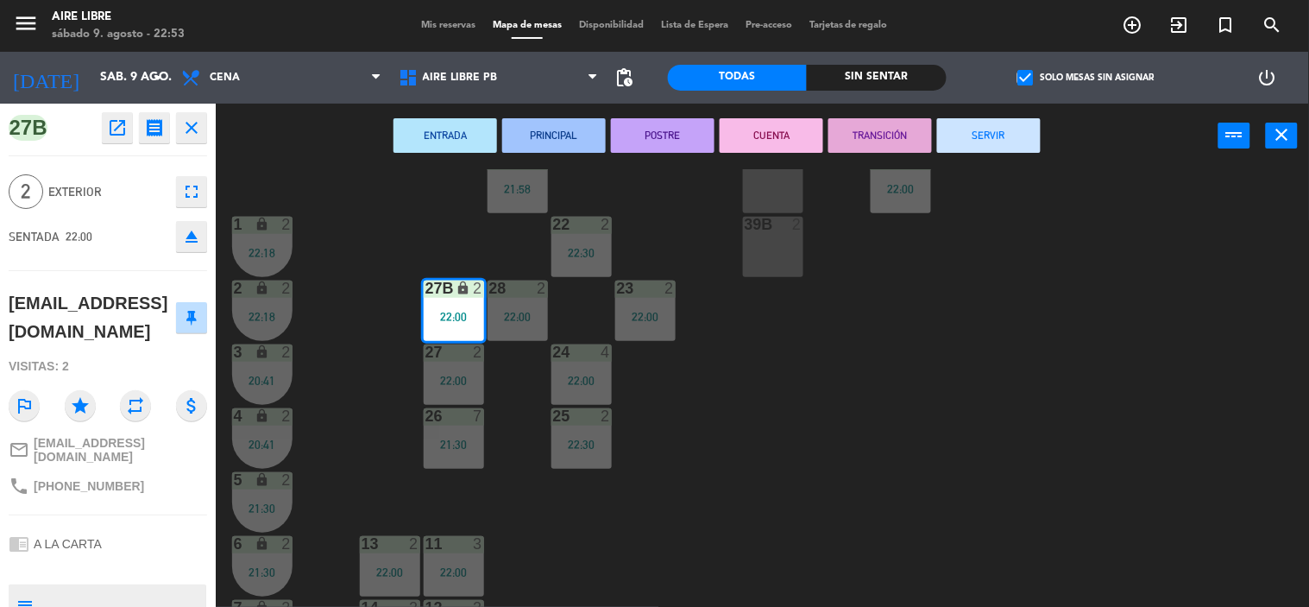
click at [1003, 140] on button "SERVIR" at bounding box center [989, 135] width 104 height 35
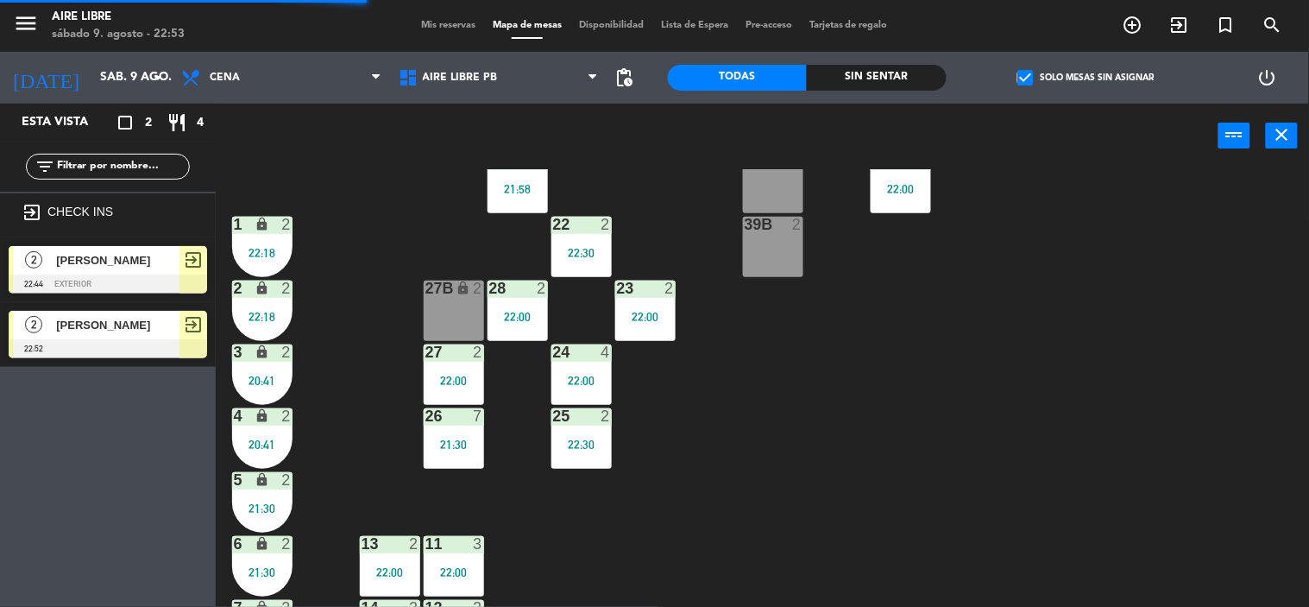
click at [105, 269] on div "[PERSON_NAME]" at bounding box center [116, 260] width 125 height 28
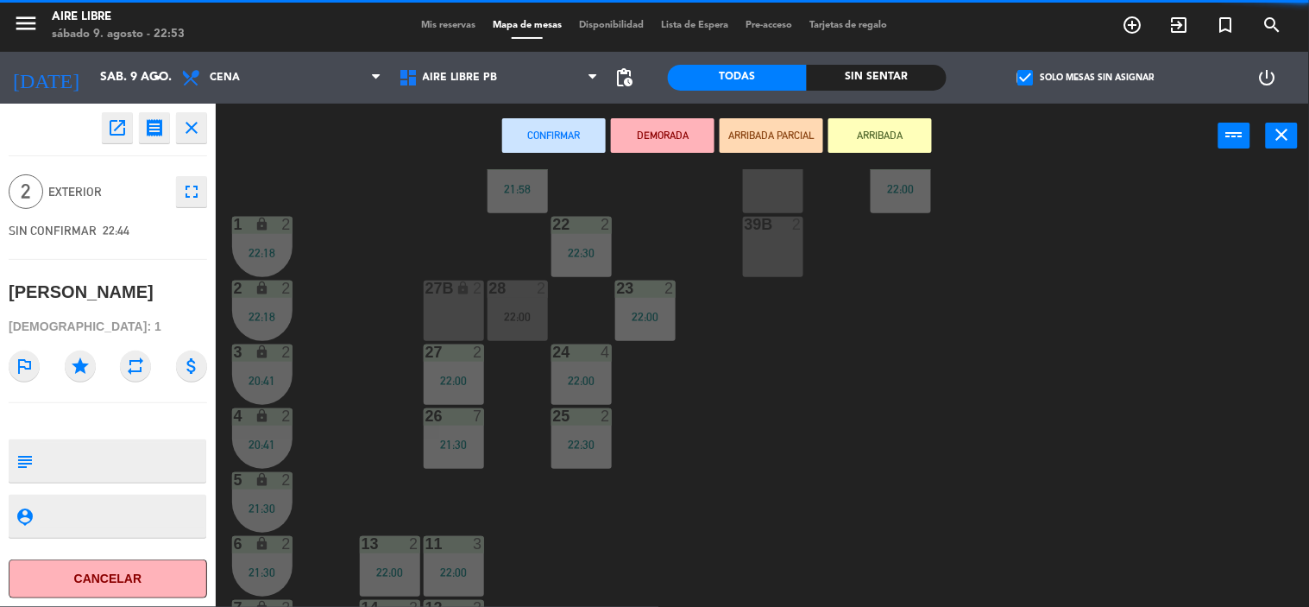
click at [437, 329] on div "27B lock 2" at bounding box center [454, 310] width 60 height 60
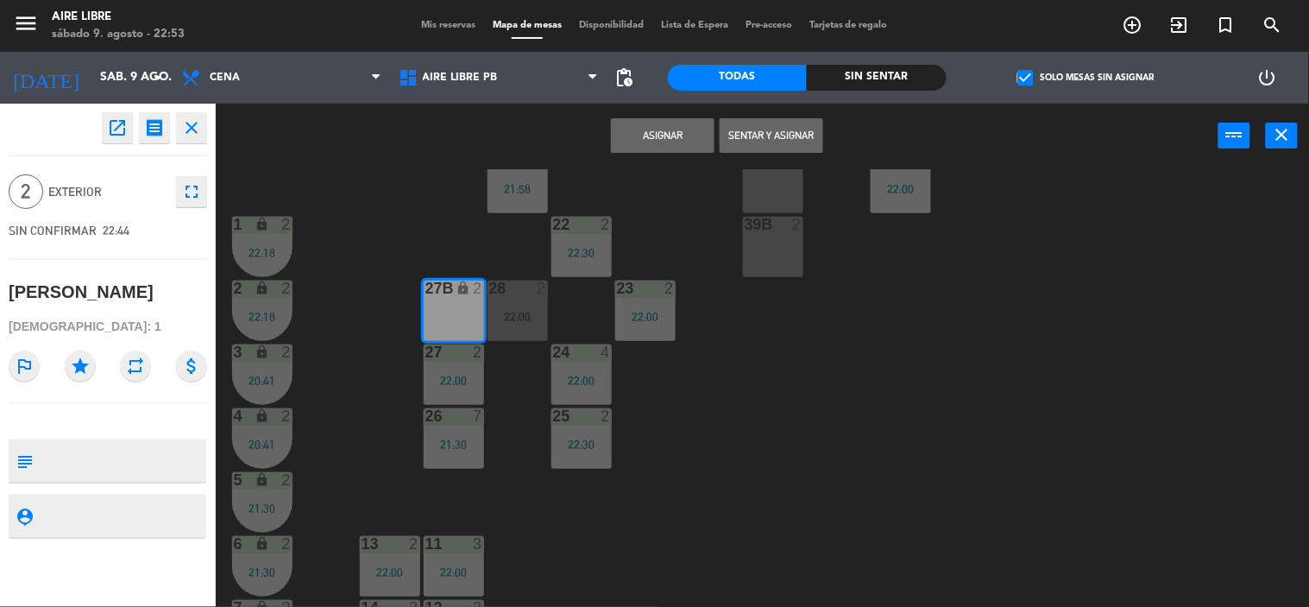
click at [787, 134] on button "Sentar y Asignar" at bounding box center [772, 135] width 104 height 35
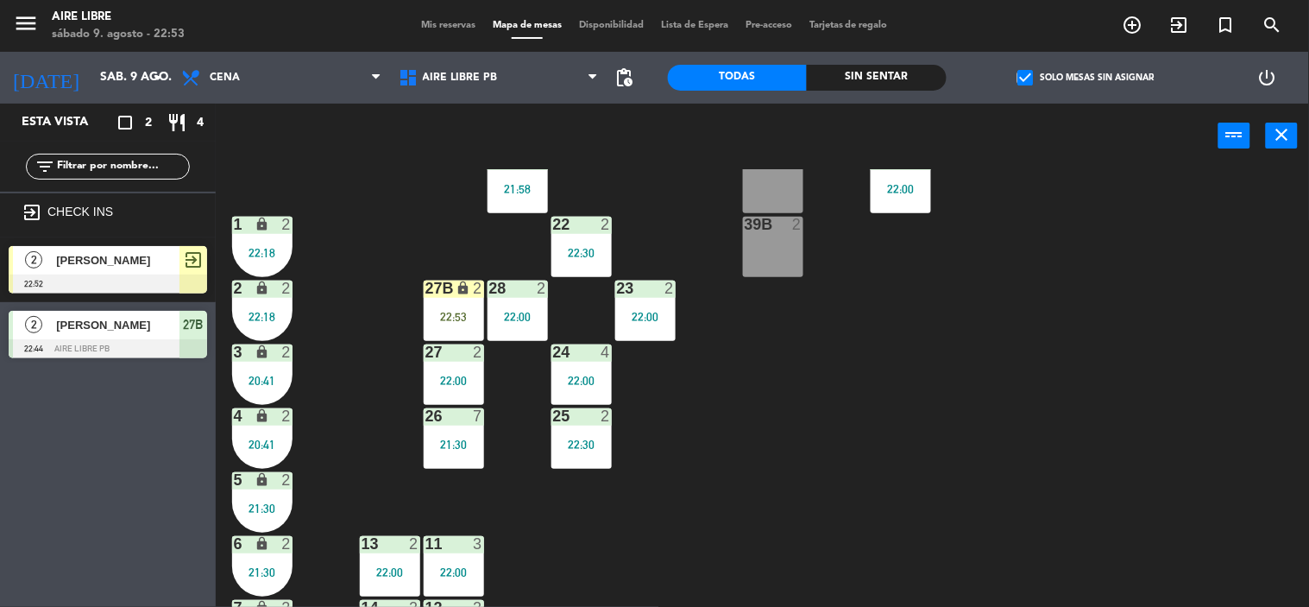
scroll to position [0, 0]
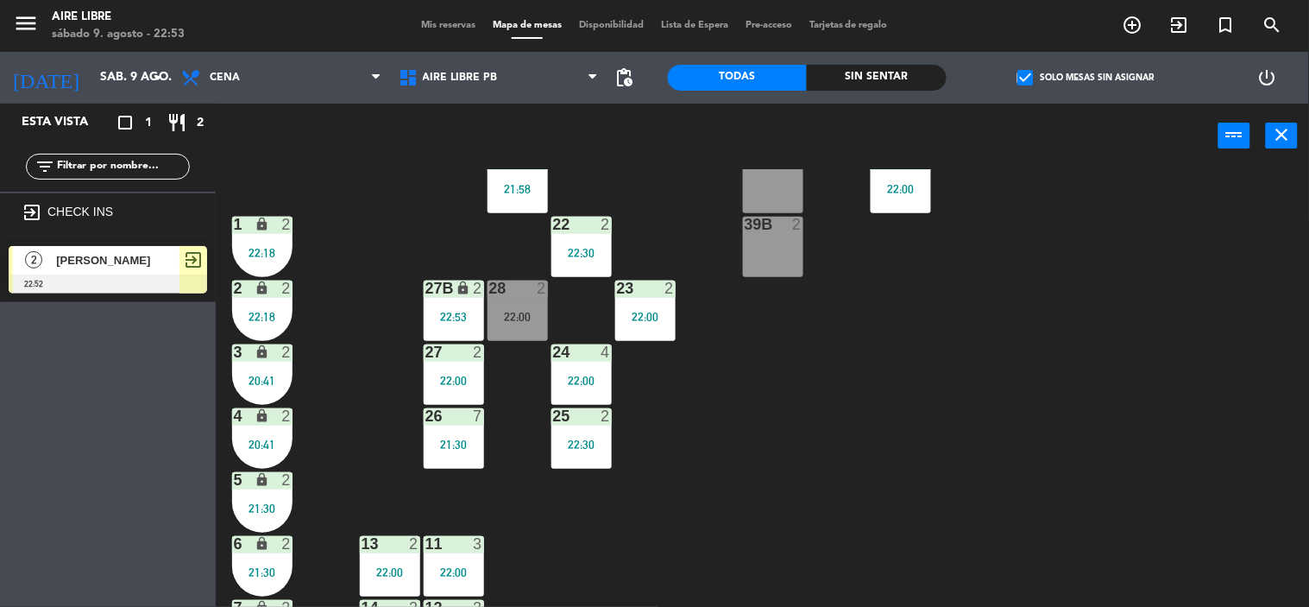
click at [1024, 79] on span "check_box" at bounding box center [1025, 78] width 16 height 16
click at [1085, 78] on input "check_box Solo mesas sin asignar" at bounding box center [1085, 78] width 0 height 0
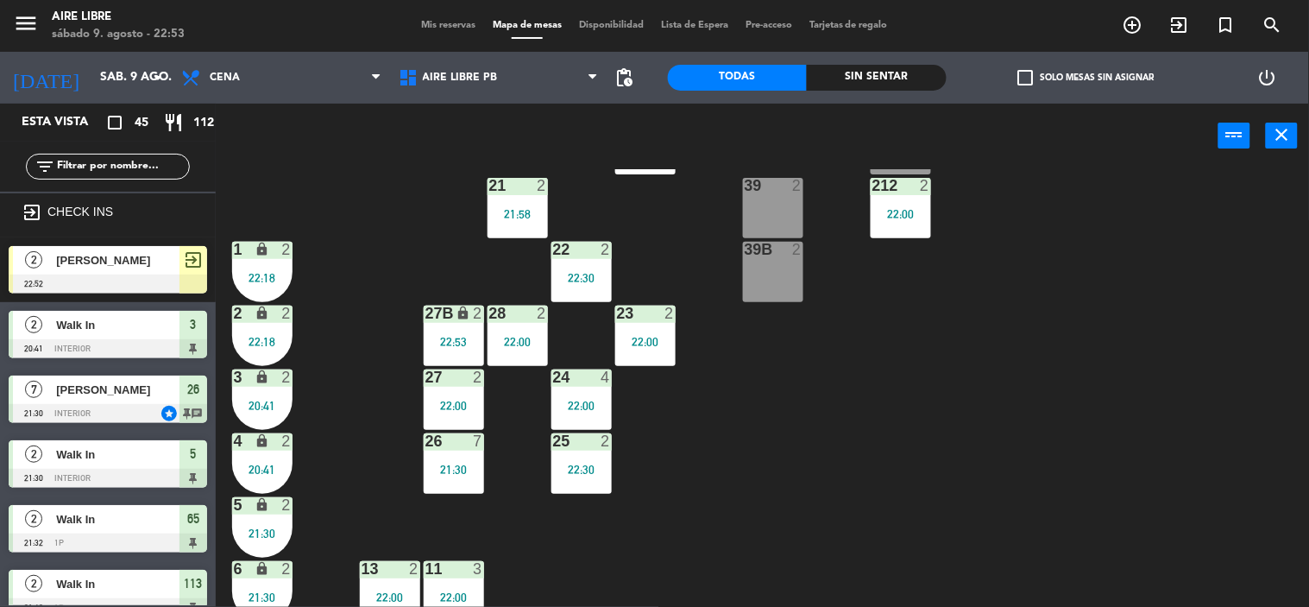
scroll to position [268, 0]
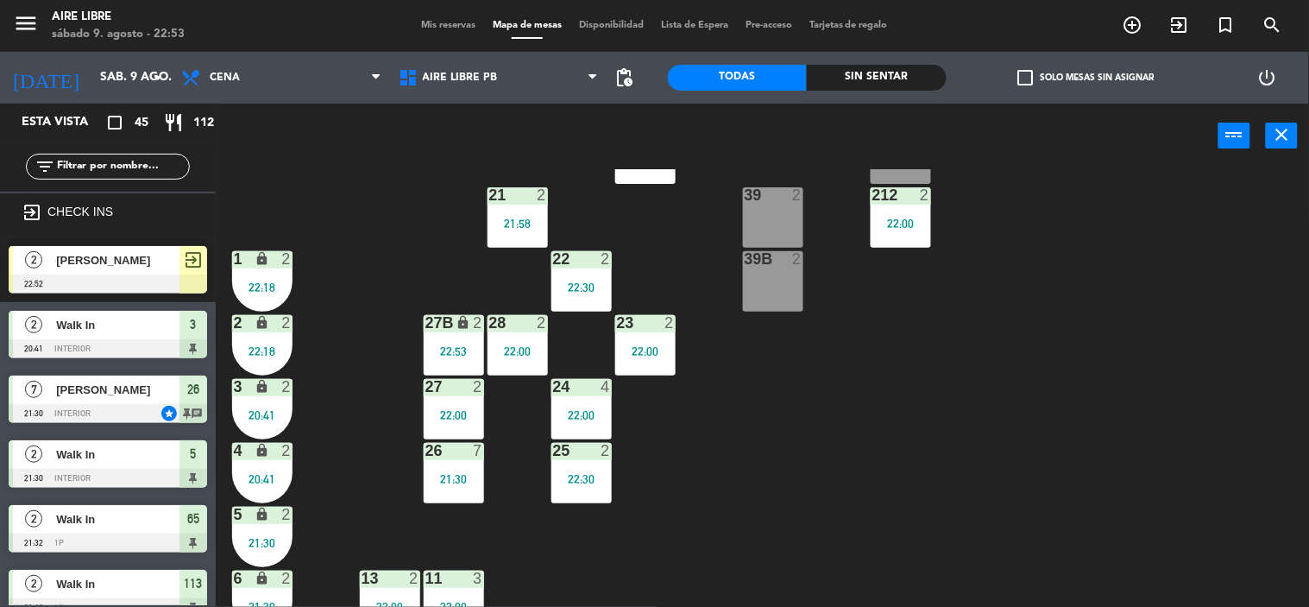
click at [518, 357] on div "28 2 22:00" at bounding box center [517, 345] width 60 height 60
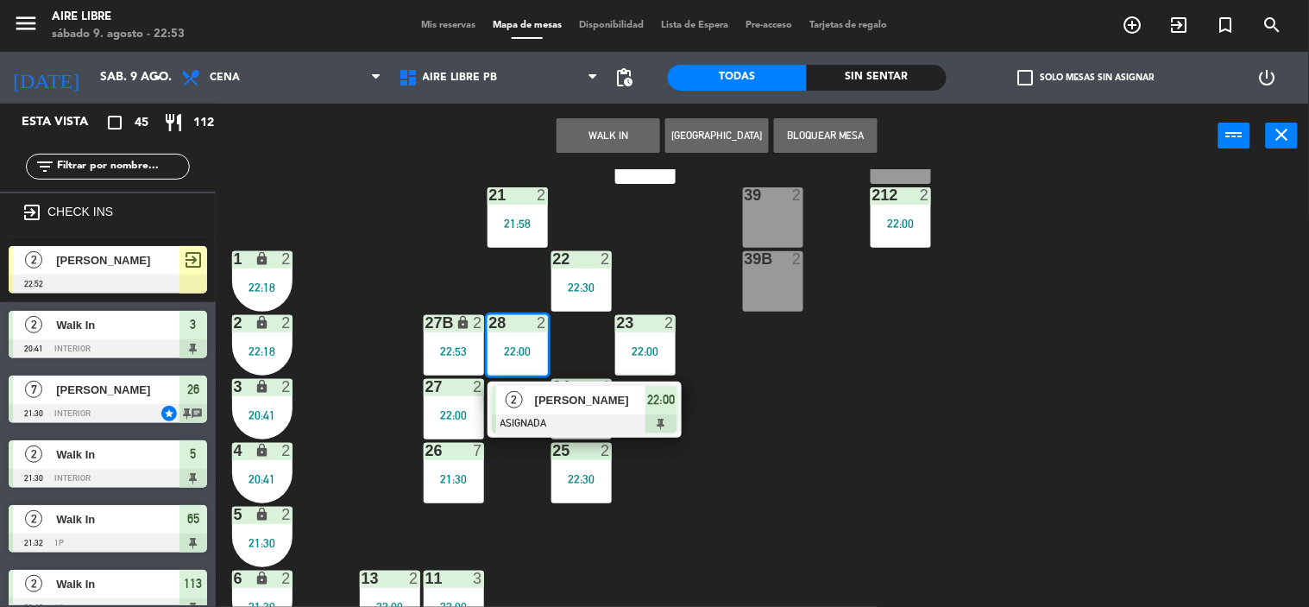
click at [564, 407] on span "[PERSON_NAME]" at bounding box center [590, 400] width 110 height 18
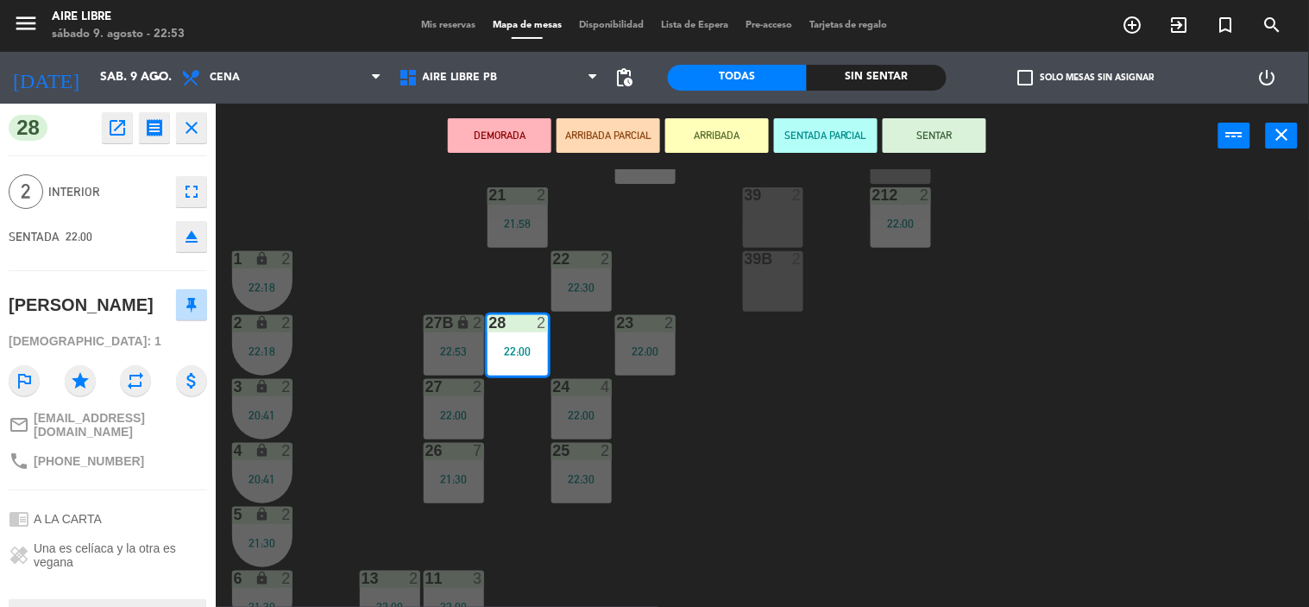
click at [936, 134] on button "SENTAR" at bounding box center [935, 135] width 104 height 35
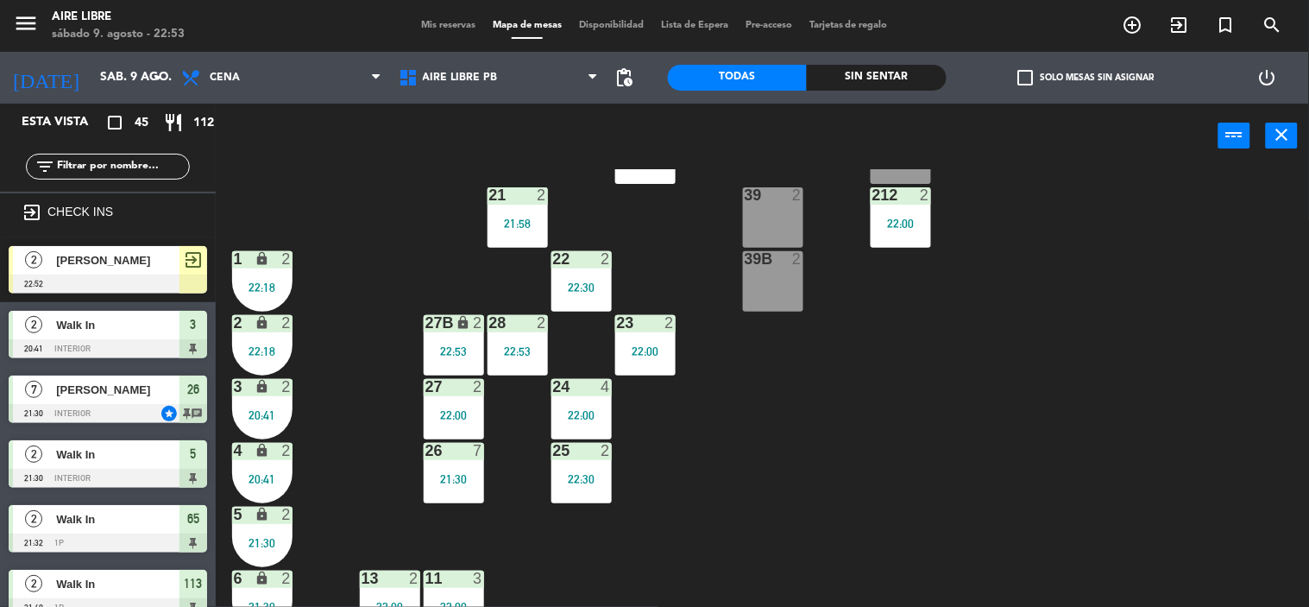
scroll to position [1, 0]
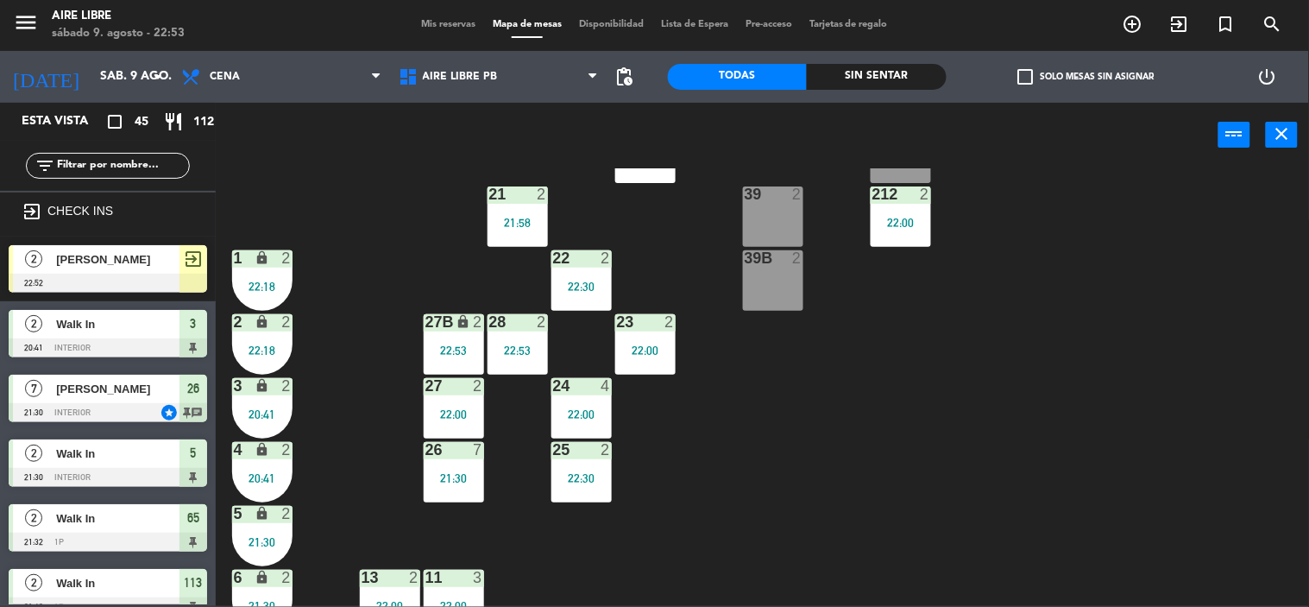
click at [798, 469] on div "42 2 22:30 43 2 31 7 32 8 22:30 33 6 22:19 42B 2 22:00 43B 2 41 8 44 2 22:30 45…" at bounding box center [769, 387] width 1080 height 438
click at [529, 340] on div "28 2 22:00" at bounding box center [517, 344] width 60 height 60
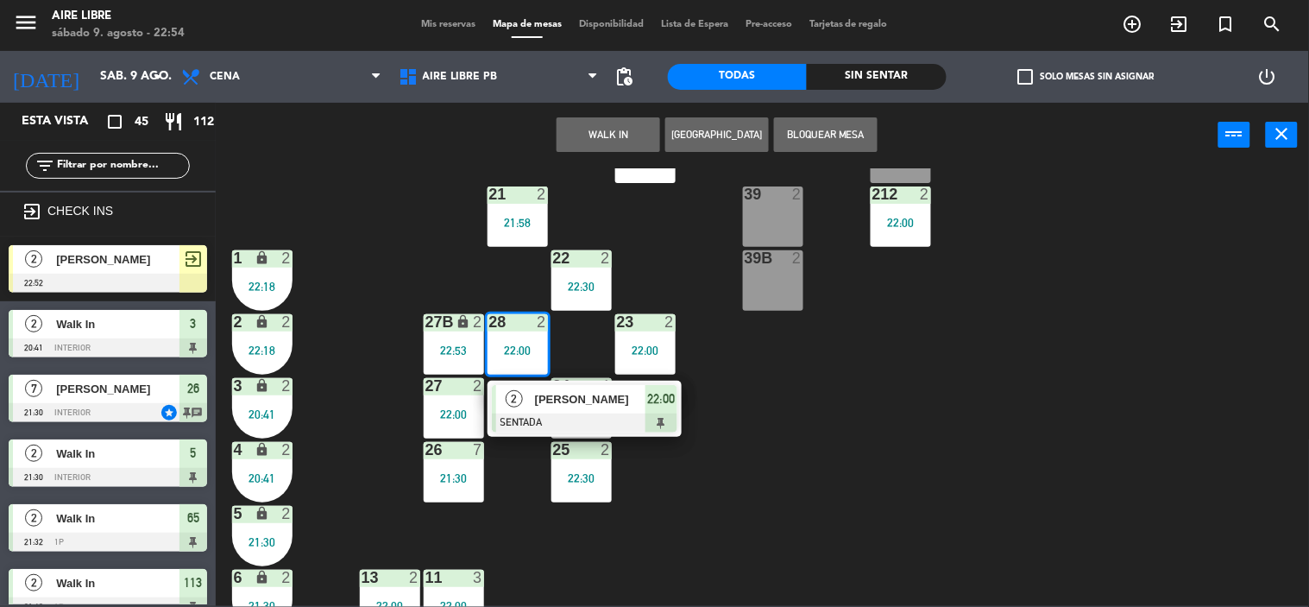
click at [576, 393] on span "[PERSON_NAME]" at bounding box center [590, 399] width 110 height 18
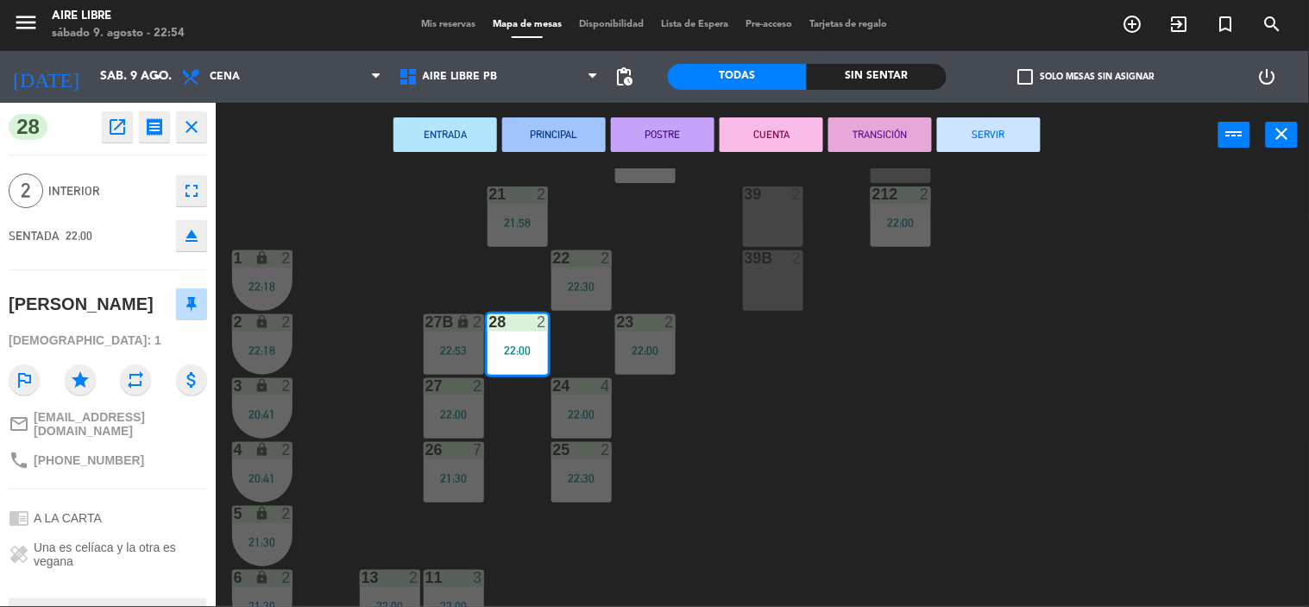
click at [187, 200] on icon "fullscreen" at bounding box center [191, 190] width 21 height 21
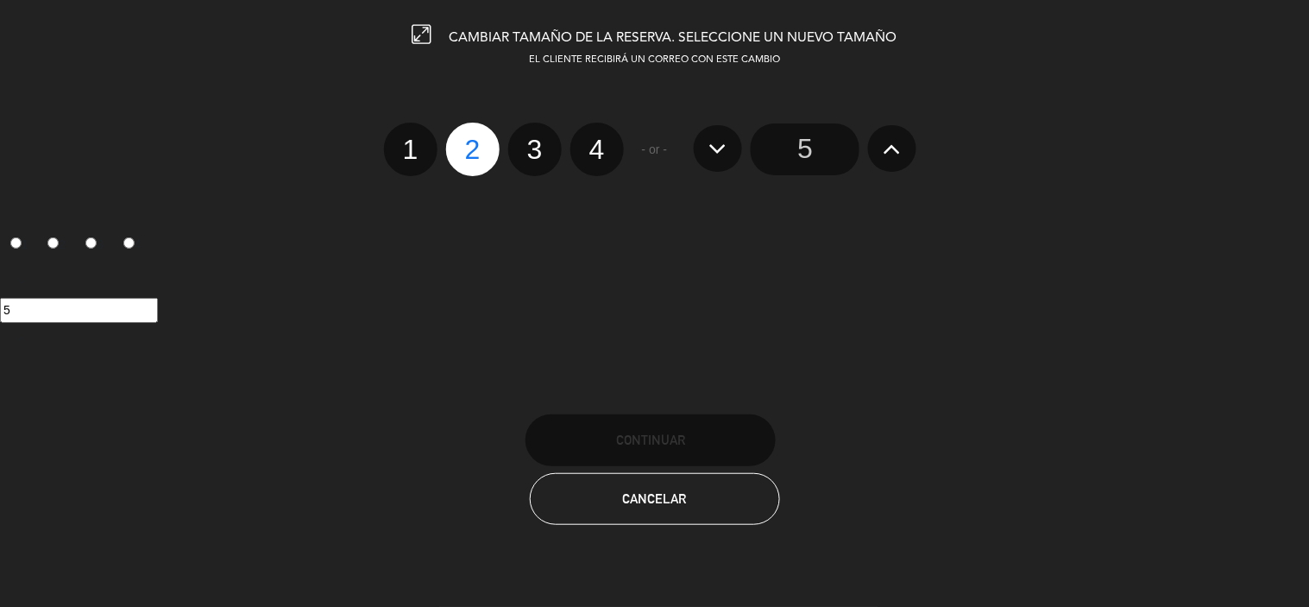
click at [606, 134] on label "4" at bounding box center [596, 149] width 53 height 53
click at [600, 134] on input "4" at bounding box center [594, 134] width 11 height 11
radio input "true"
radio input "false"
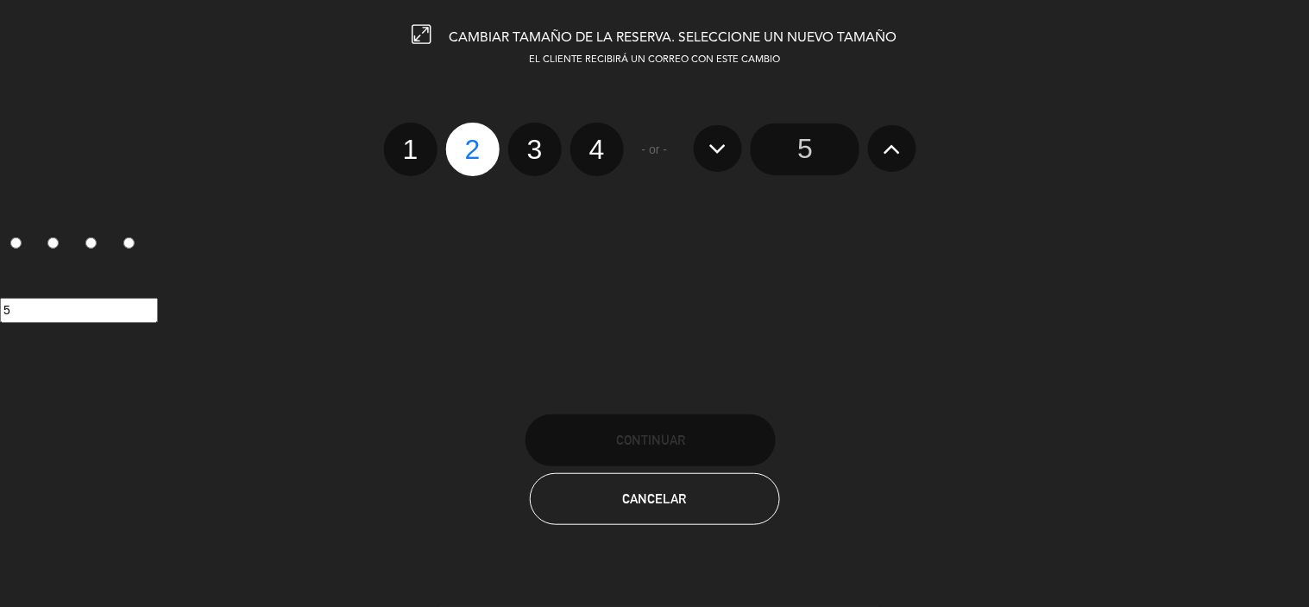
radio input "false"
radio input "true"
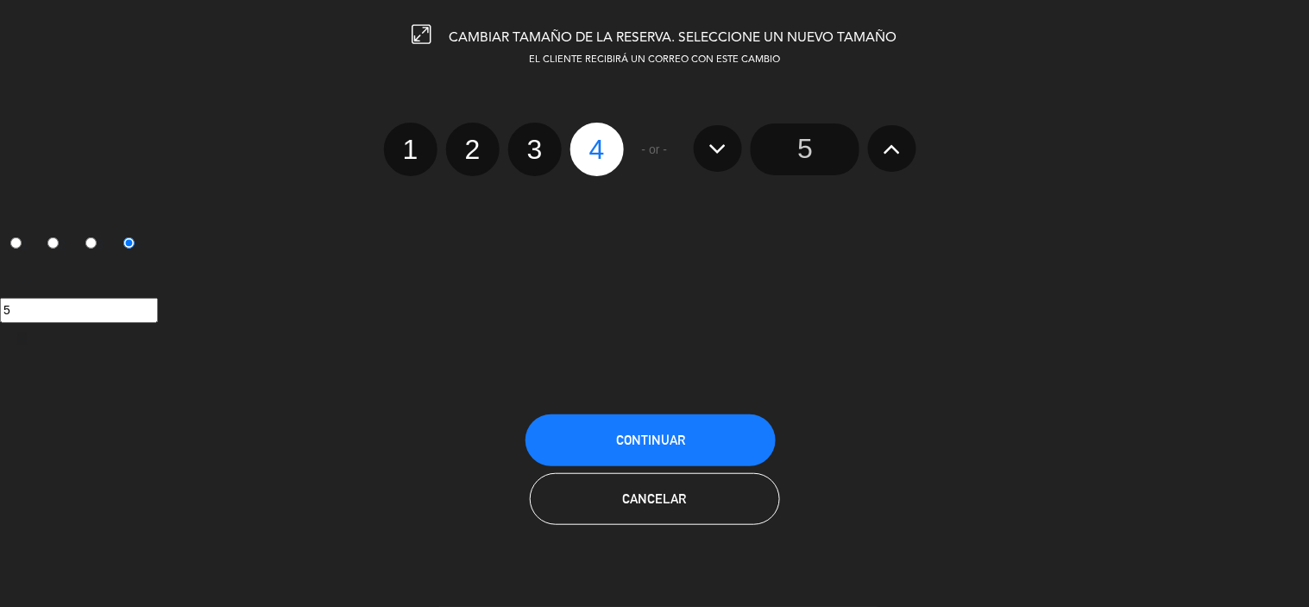
click at [659, 432] on span "Continuar" at bounding box center [650, 439] width 69 height 15
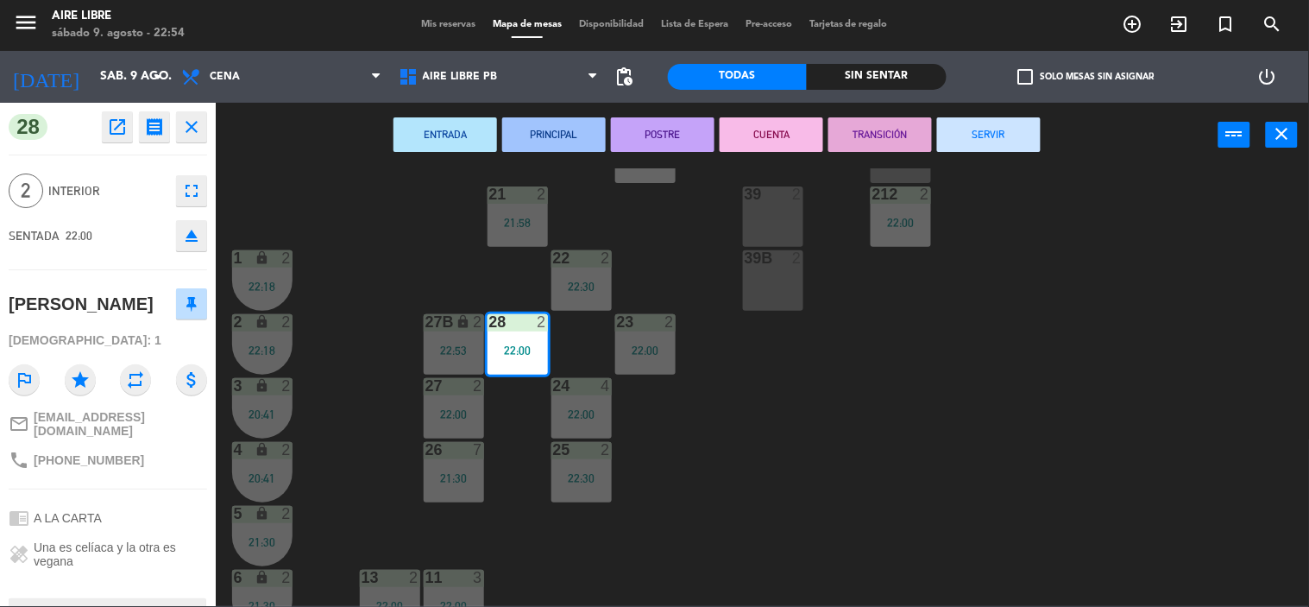
click at [1157, 464] on div "menu Aire Libre [DATE] 9. agosto - 22:54 Mis reservas Mapa de mesas Disponibili…" at bounding box center [654, 303] width 1309 height 607
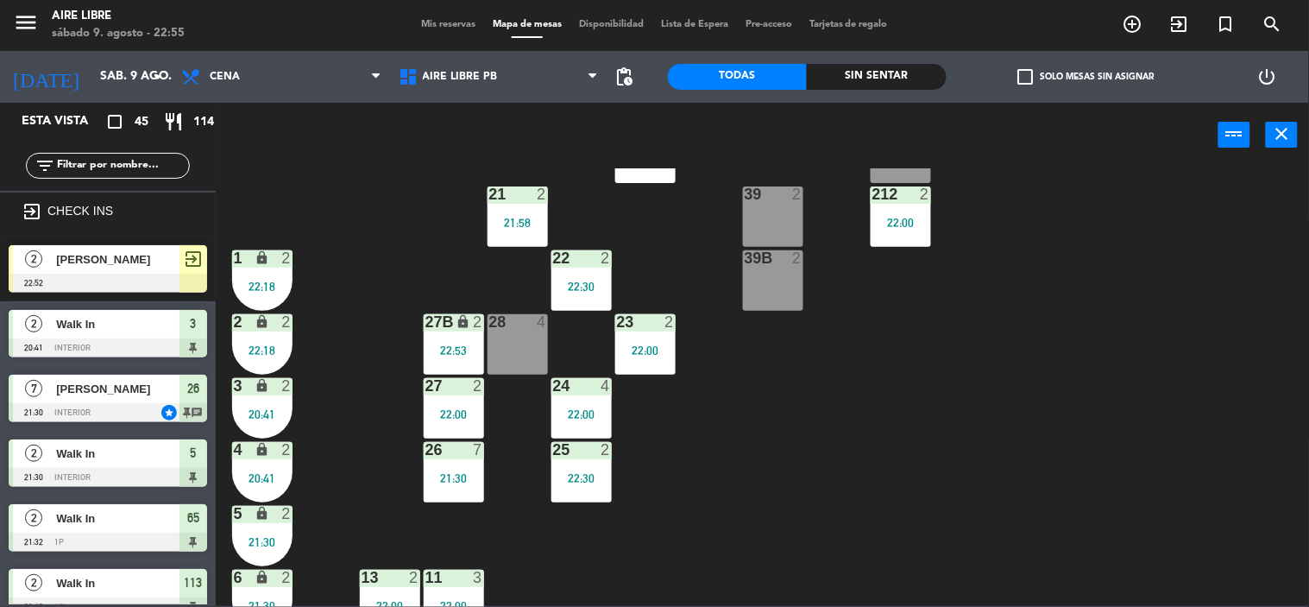
click at [852, 457] on div "42 2 22:30 43 2 31 7 32 8 22:30 33 6 22:19 42B 2 22:00 43B 2 41 8 44 2 22:30 45…" at bounding box center [769, 387] width 1080 height 438
click at [1024, 71] on span "check_box_outline_blank" at bounding box center [1025, 77] width 16 height 16
click at [1085, 77] on input "check_box_outline_blank Solo mesas sin asignar" at bounding box center [1085, 77] width 0 height 0
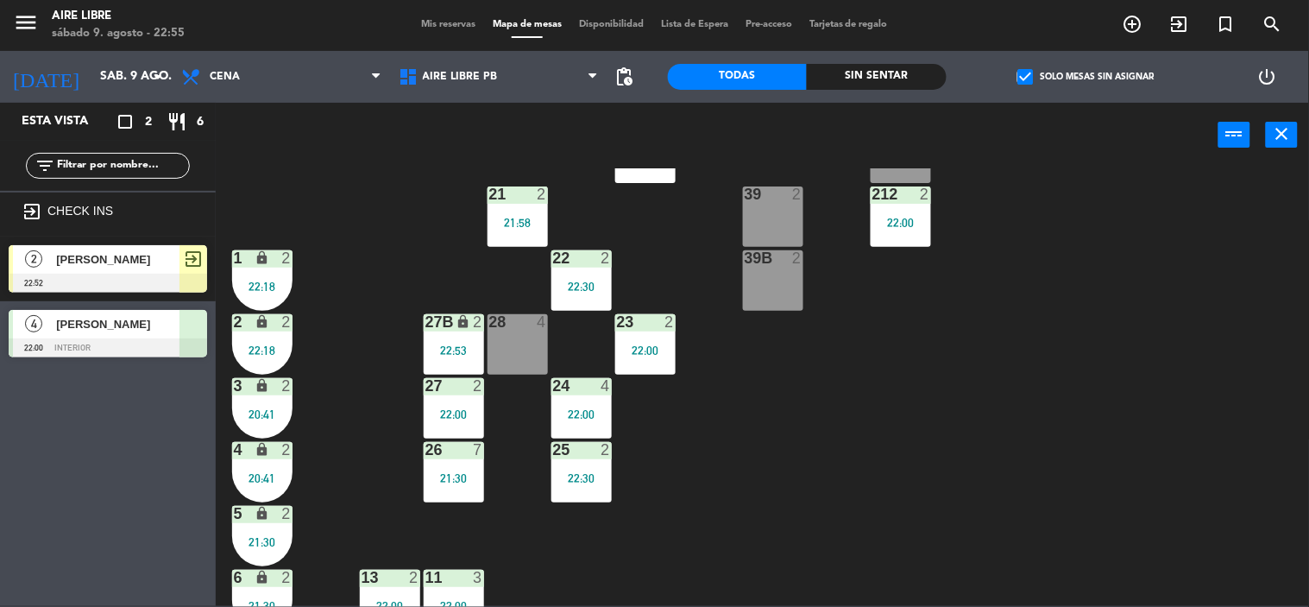
click at [144, 334] on div "[PERSON_NAME]" at bounding box center [116, 324] width 125 height 28
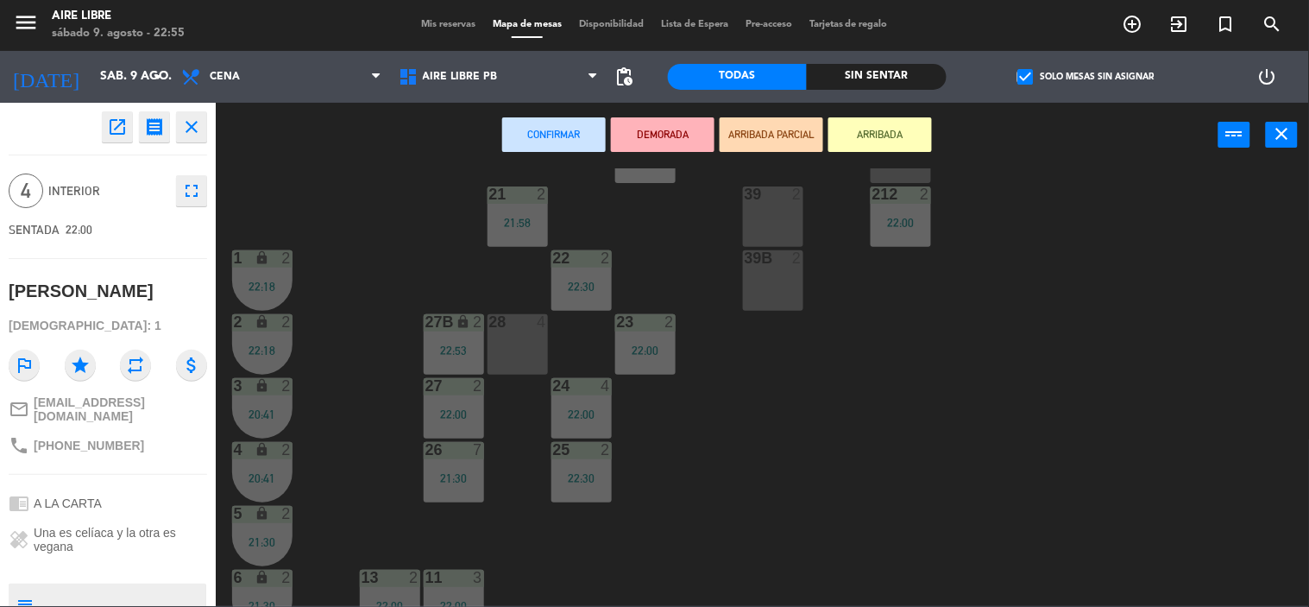
click at [519, 346] on div "28 4" at bounding box center [517, 344] width 60 height 60
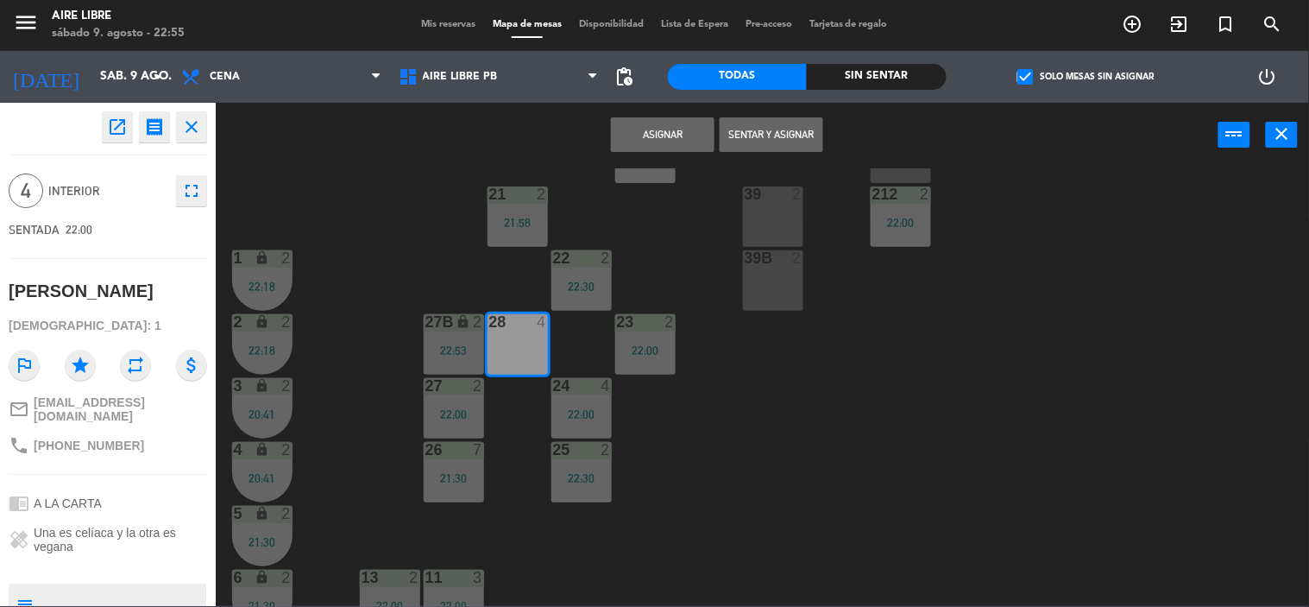
click at [792, 131] on button "Sentar y Asignar" at bounding box center [772, 134] width 104 height 35
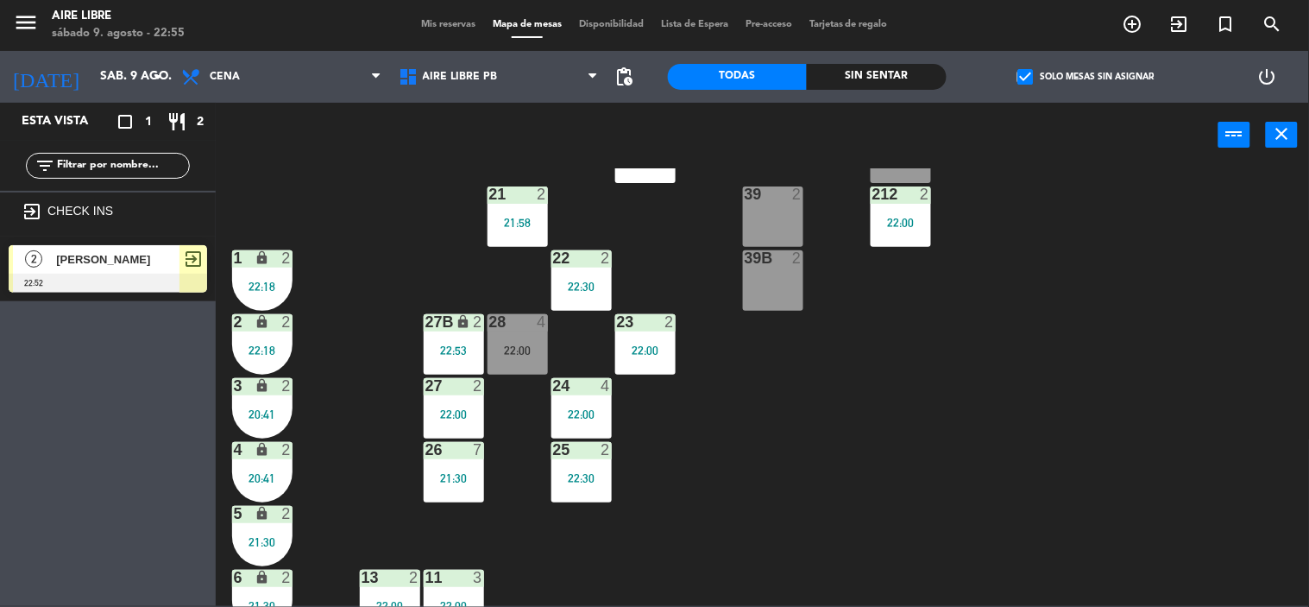
click at [527, 341] on div "28 4 22:00" at bounding box center [517, 344] width 60 height 60
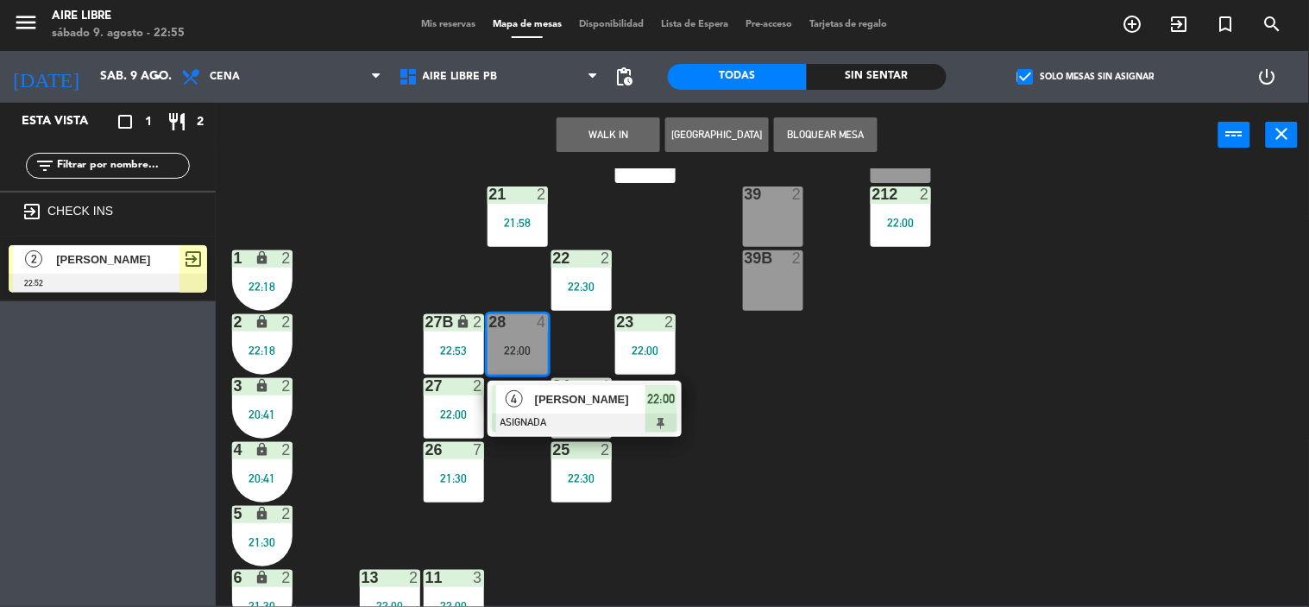
click at [556, 406] on span "[PERSON_NAME]" at bounding box center [590, 399] width 110 height 18
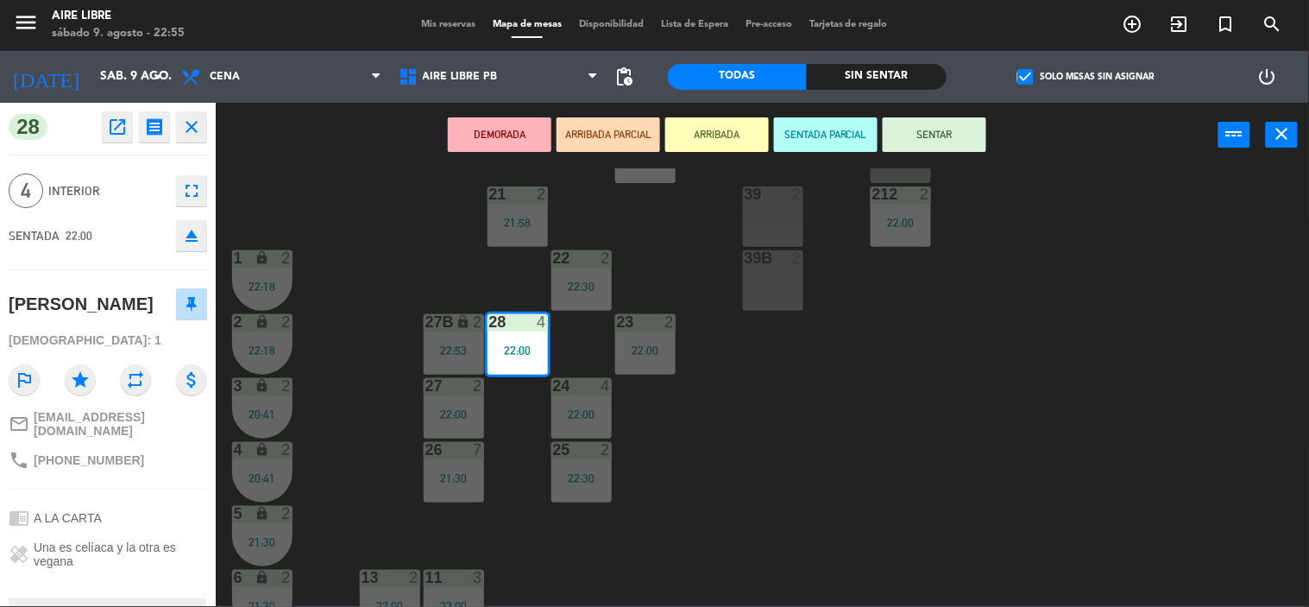
click at [961, 131] on button "SENTAR" at bounding box center [935, 134] width 104 height 35
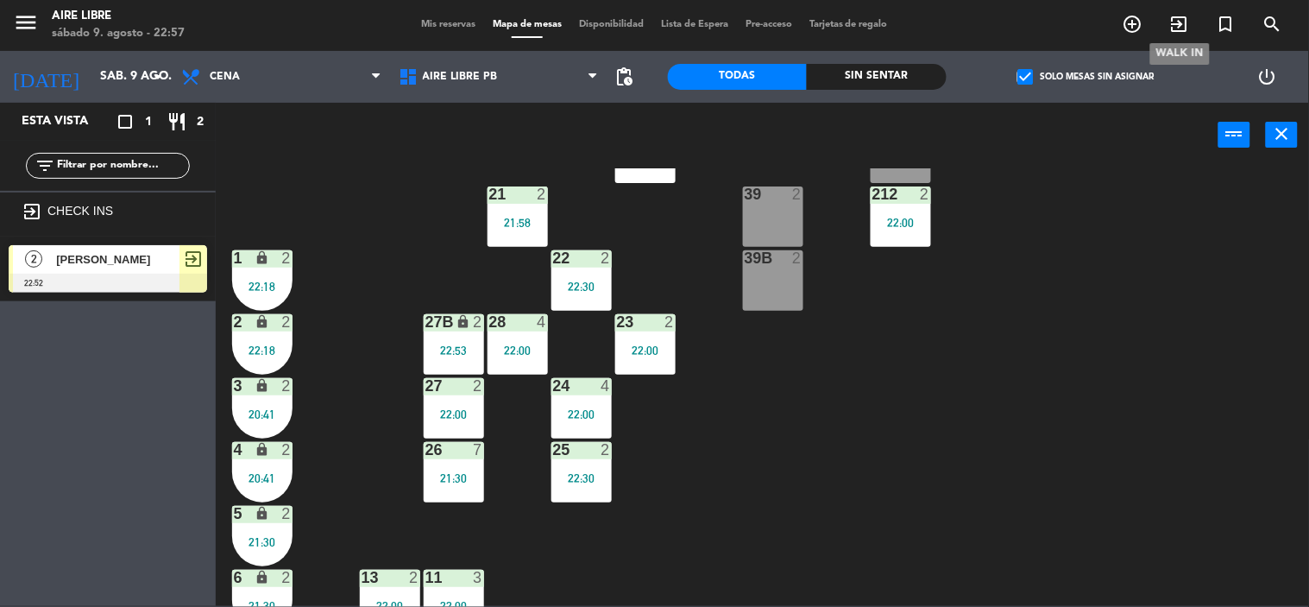
click at [1194, 24] on span "exit_to_app" at bounding box center [1179, 23] width 47 height 29
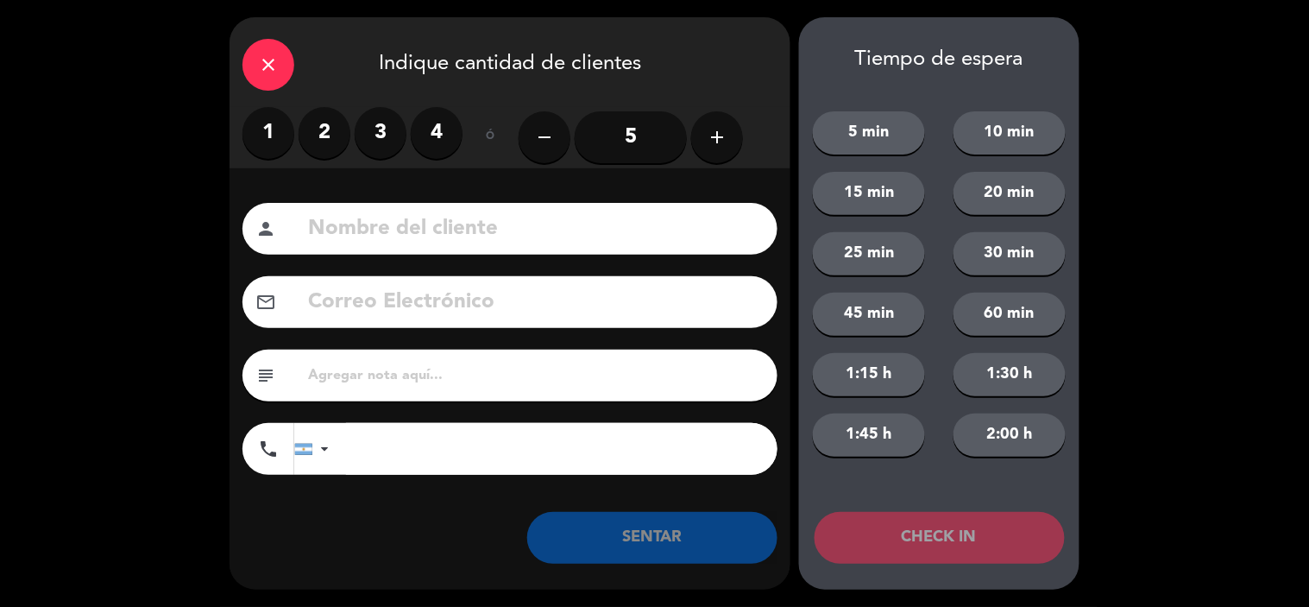
click at [324, 127] on label "2" at bounding box center [325, 133] width 52 height 52
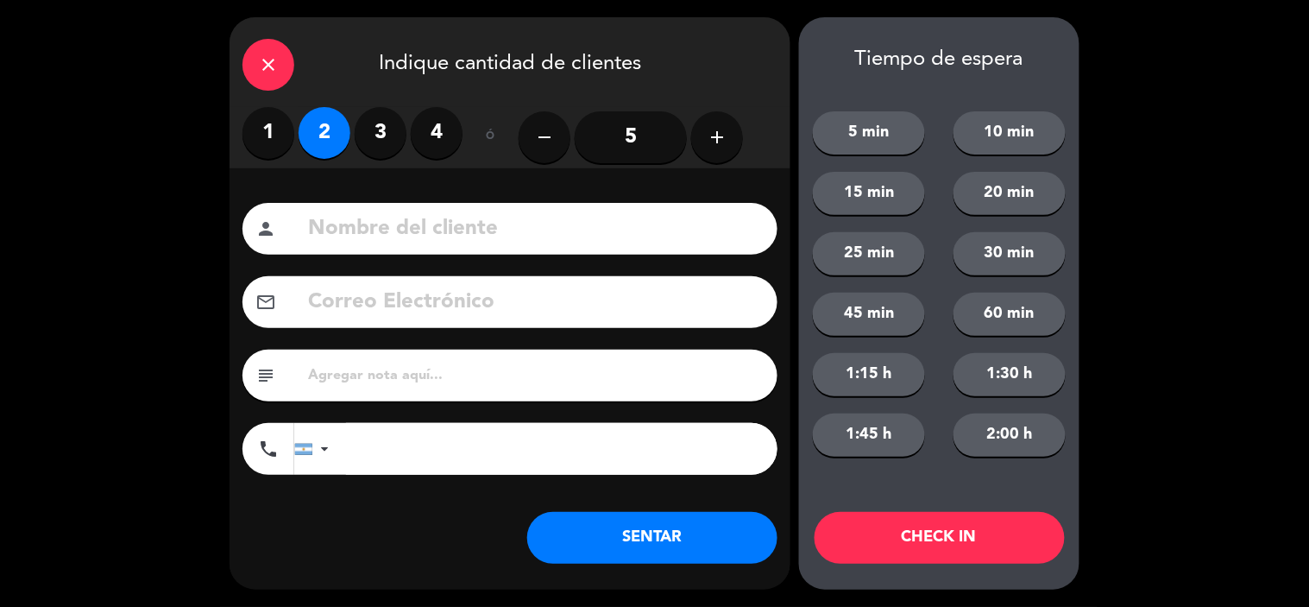
click at [355, 228] on input at bounding box center [535, 228] width 458 height 35
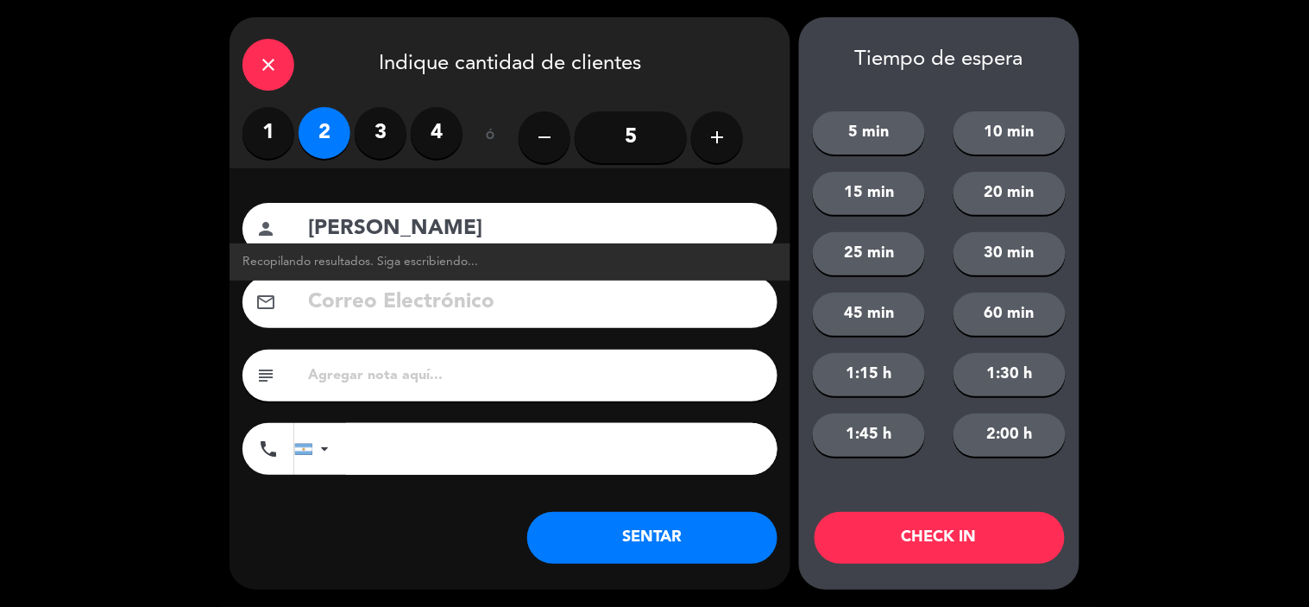
type input "[PERSON_NAME]"
click at [669, 537] on button "SENTAR" at bounding box center [652, 538] width 250 height 52
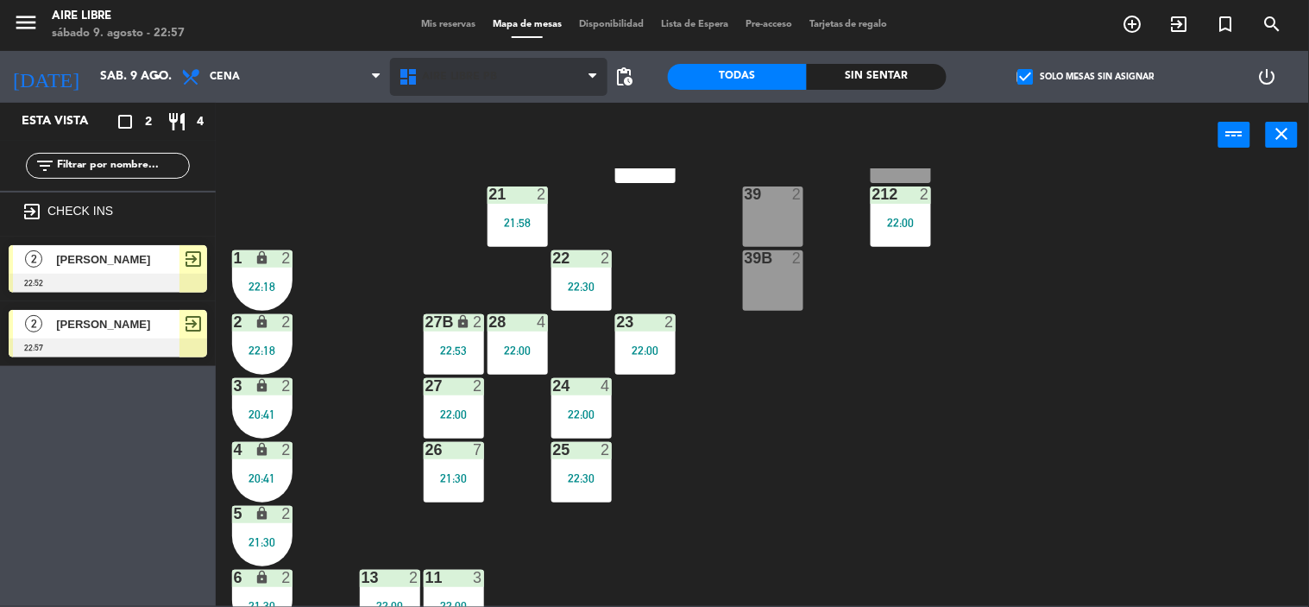
click at [462, 61] on span "Aire Libre PB" at bounding box center [498, 77] width 217 height 38
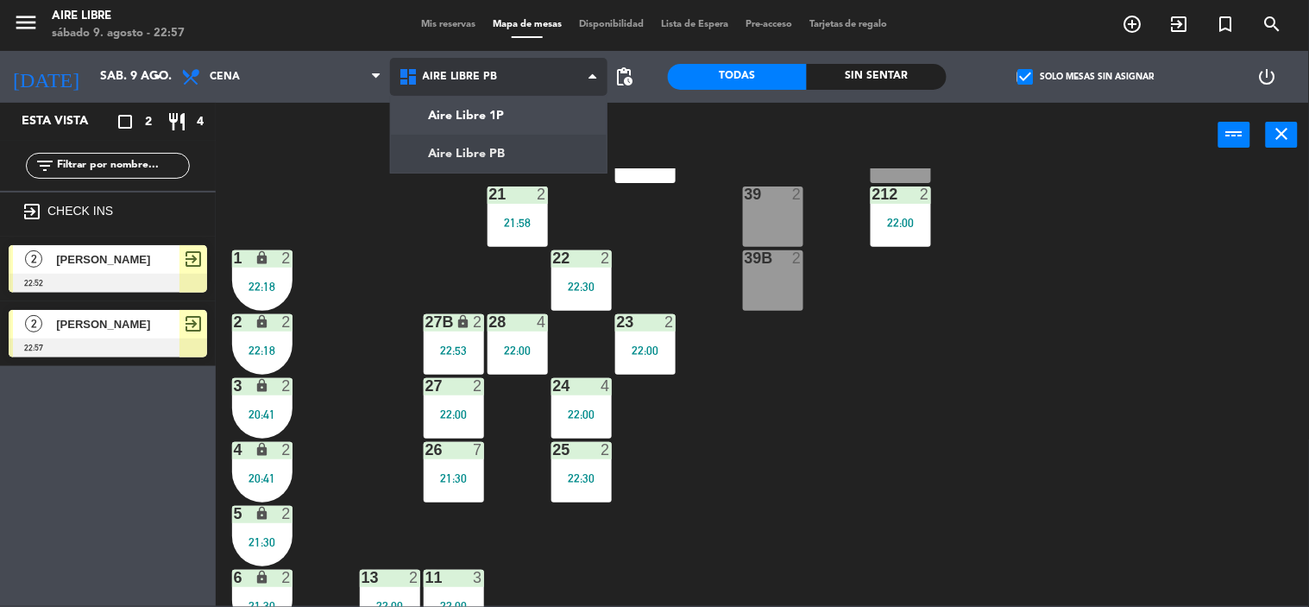
click at [486, 116] on ng-component "menu Aire Libre [DATE] 9. agosto - 22:57 Mis reservas Mapa de mesas Disponibili…" at bounding box center [654, 302] width 1309 height 607
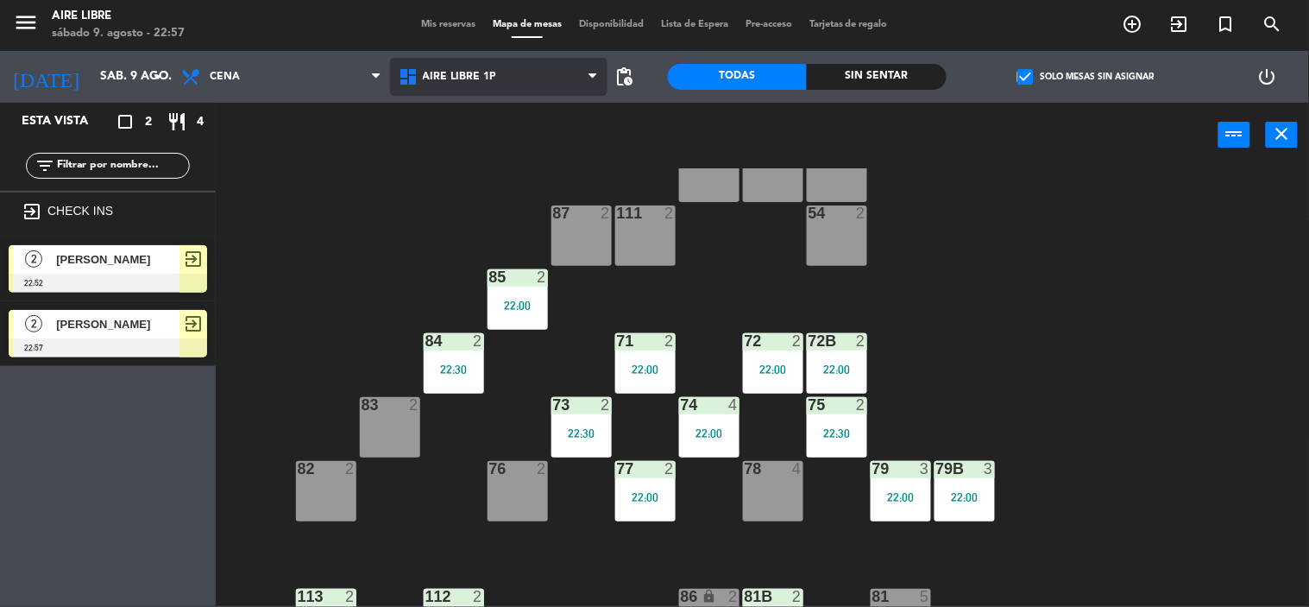
scroll to position [70, 0]
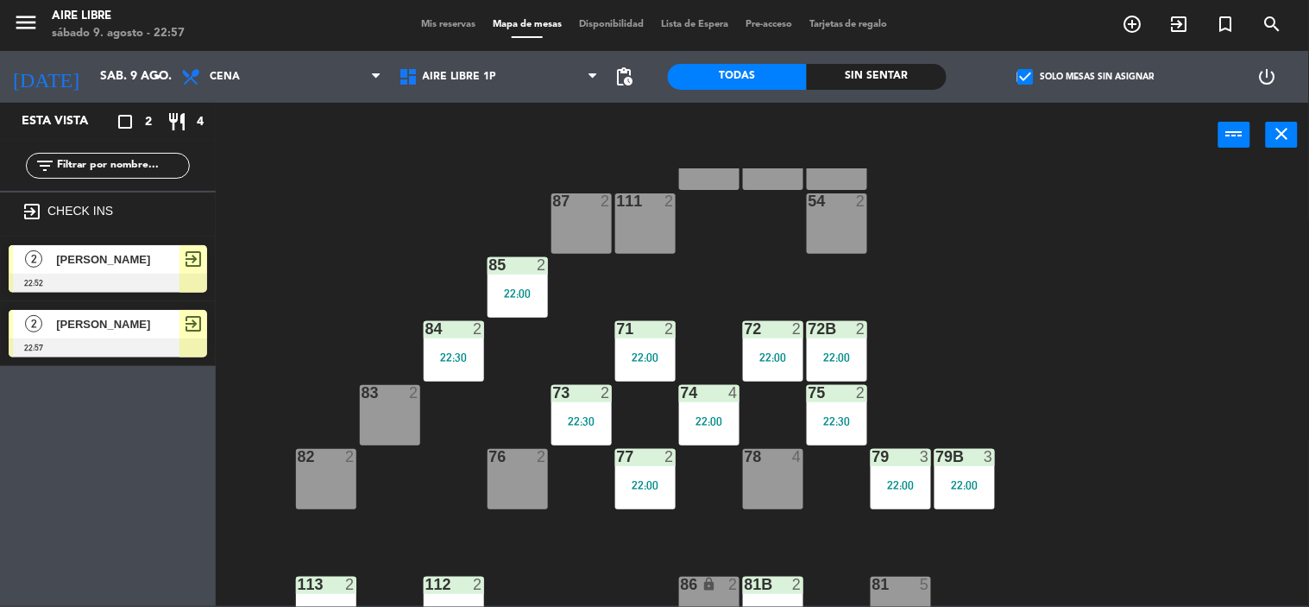
click at [148, 261] on span "[PERSON_NAME]" at bounding box center [117, 259] width 123 height 18
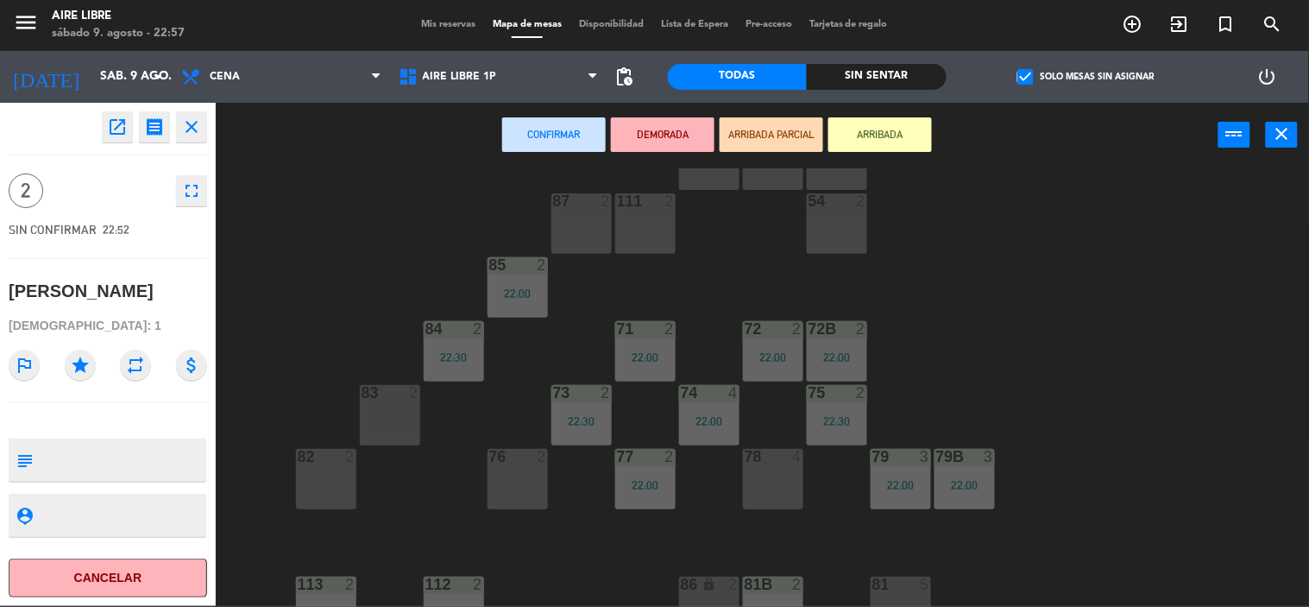
click at [378, 418] on div "83 2" at bounding box center [390, 415] width 60 height 60
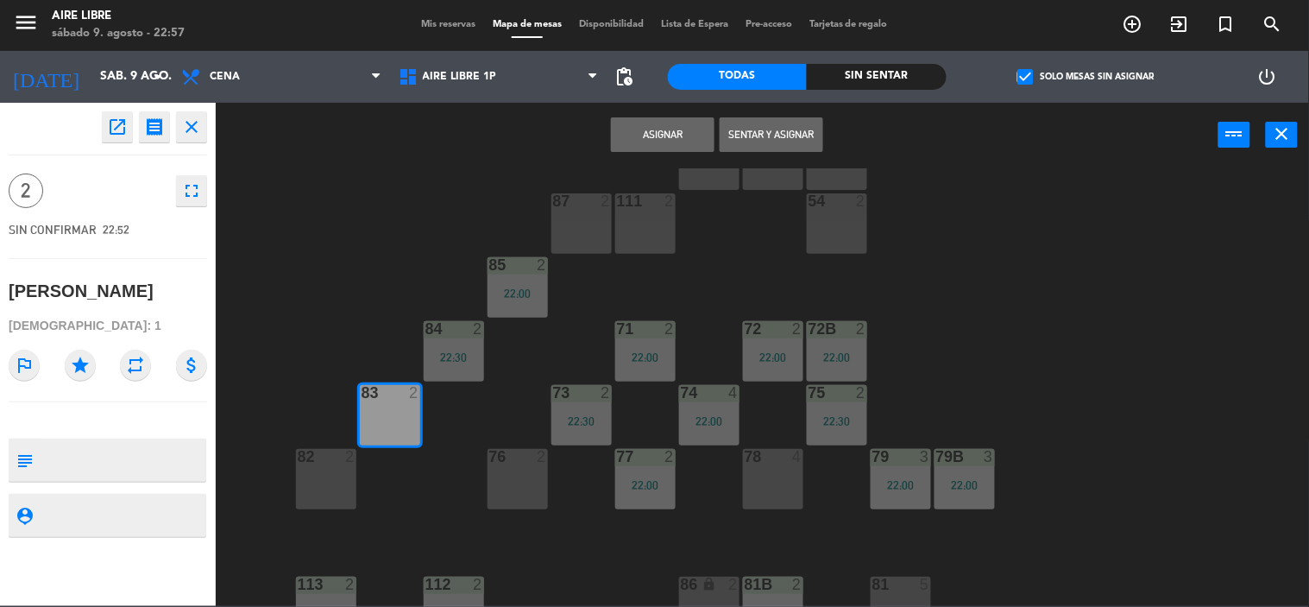
click at [779, 127] on button "Sentar y Asignar" at bounding box center [772, 134] width 104 height 35
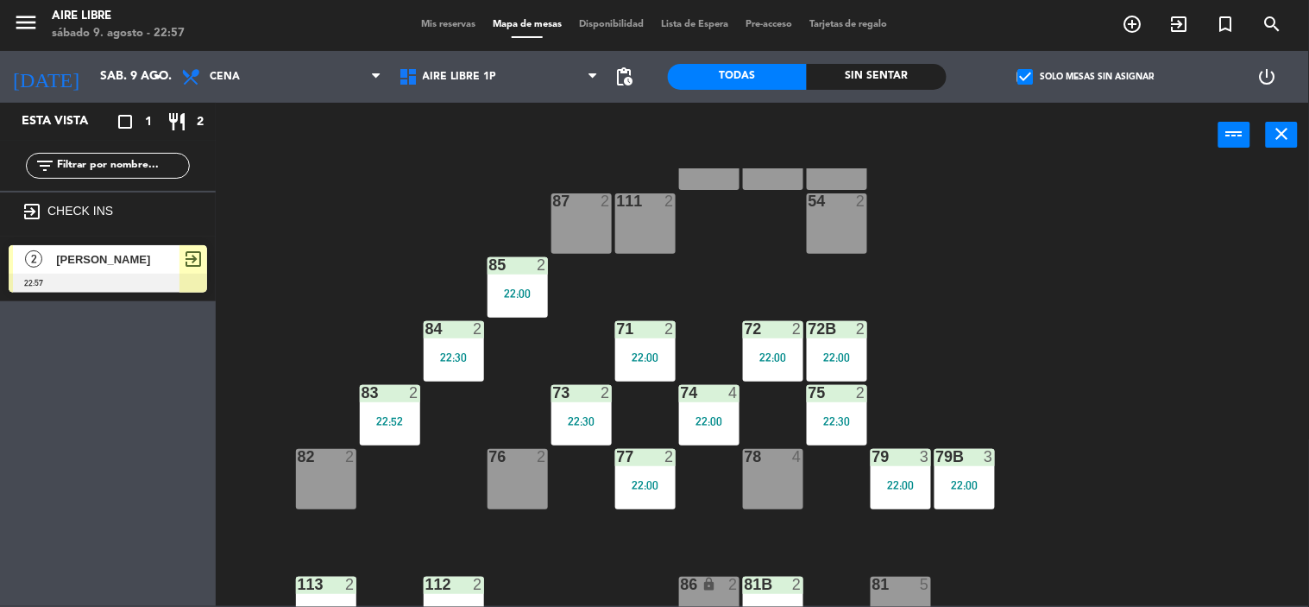
click at [450, 22] on span "Mis reservas" at bounding box center [448, 24] width 72 height 9
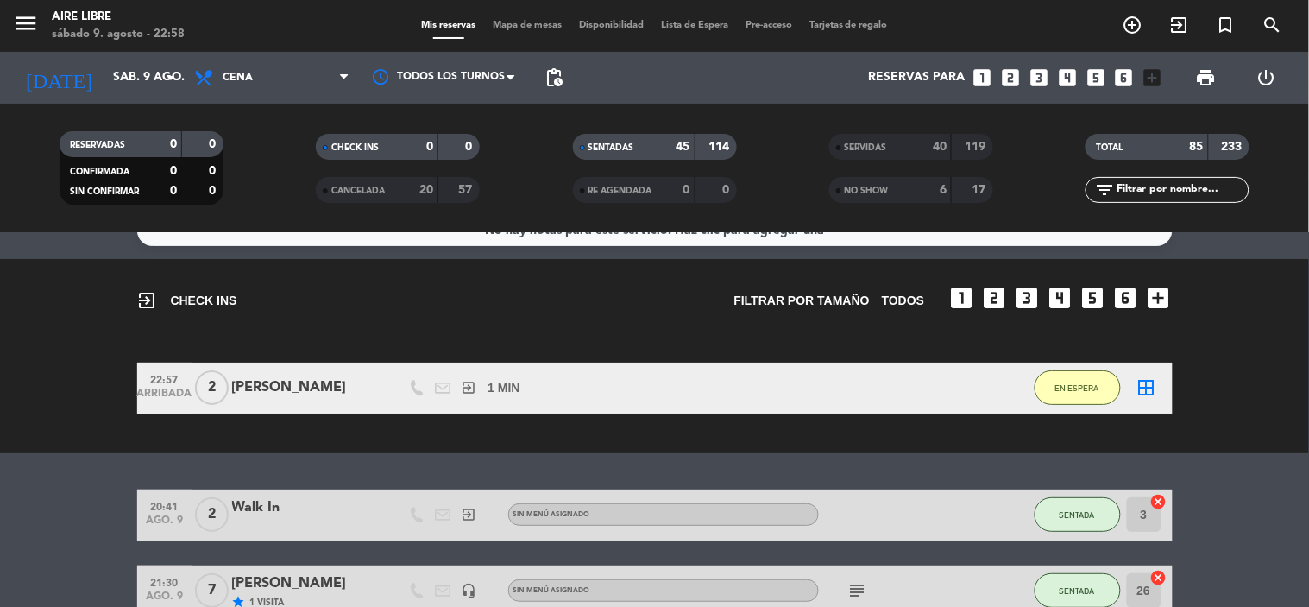
scroll to position [58, 0]
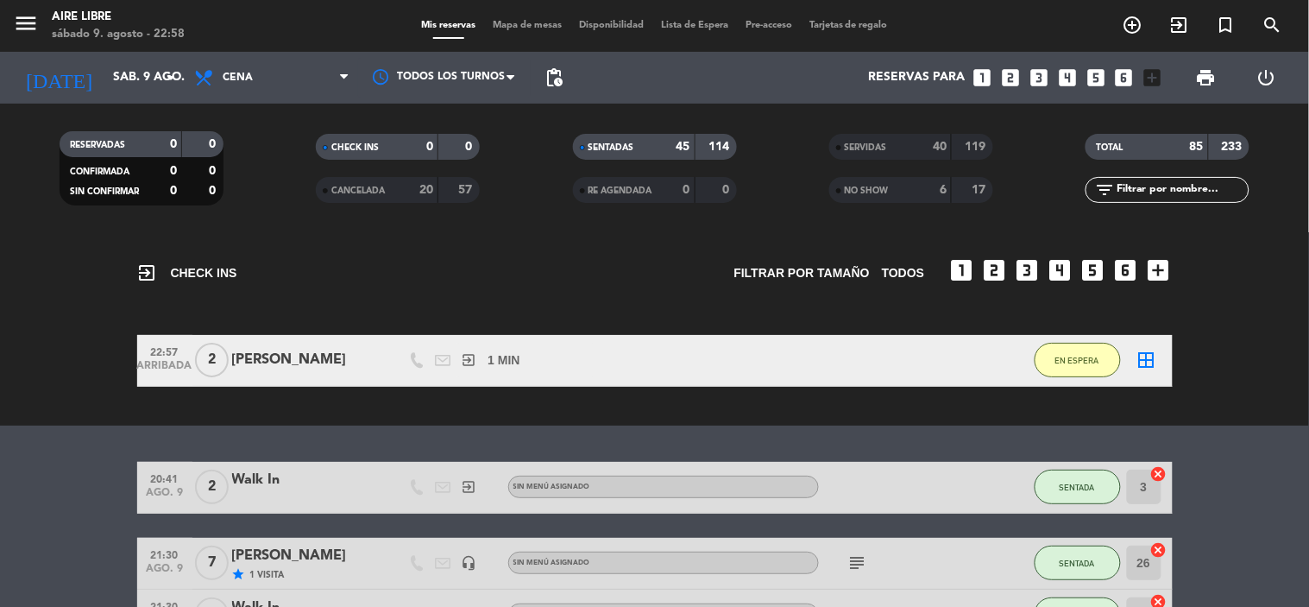
click at [544, 21] on span "Mapa de mesas" at bounding box center [527, 25] width 86 height 9
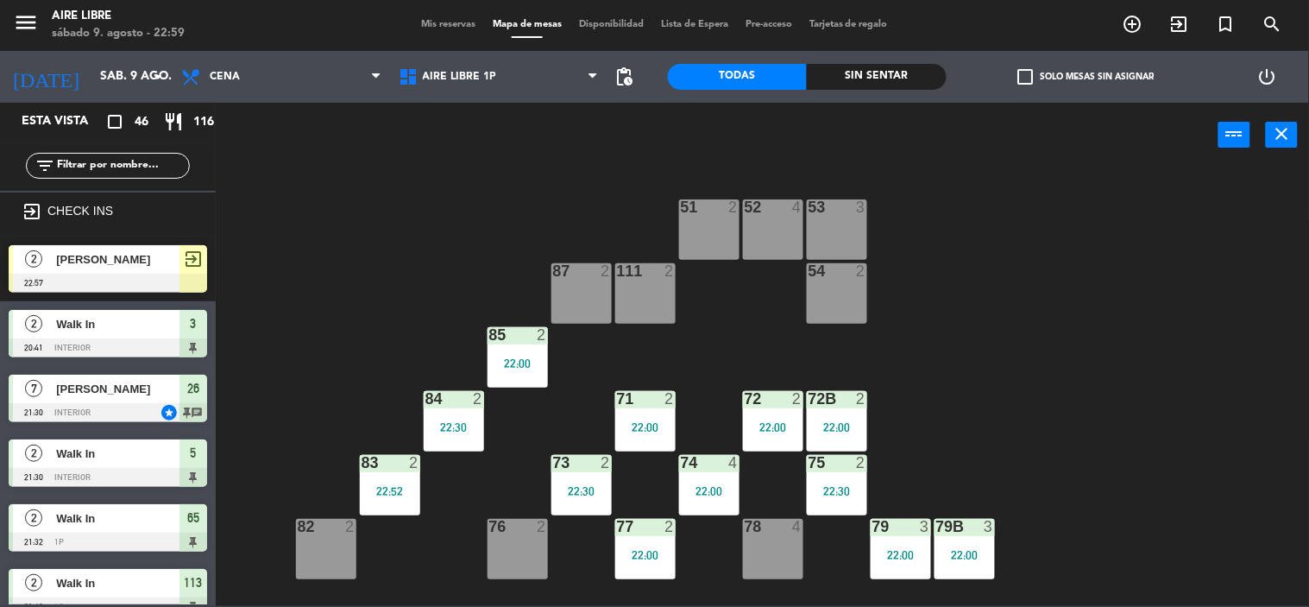
click at [462, 405] on div at bounding box center [453, 399] width 28 height 16
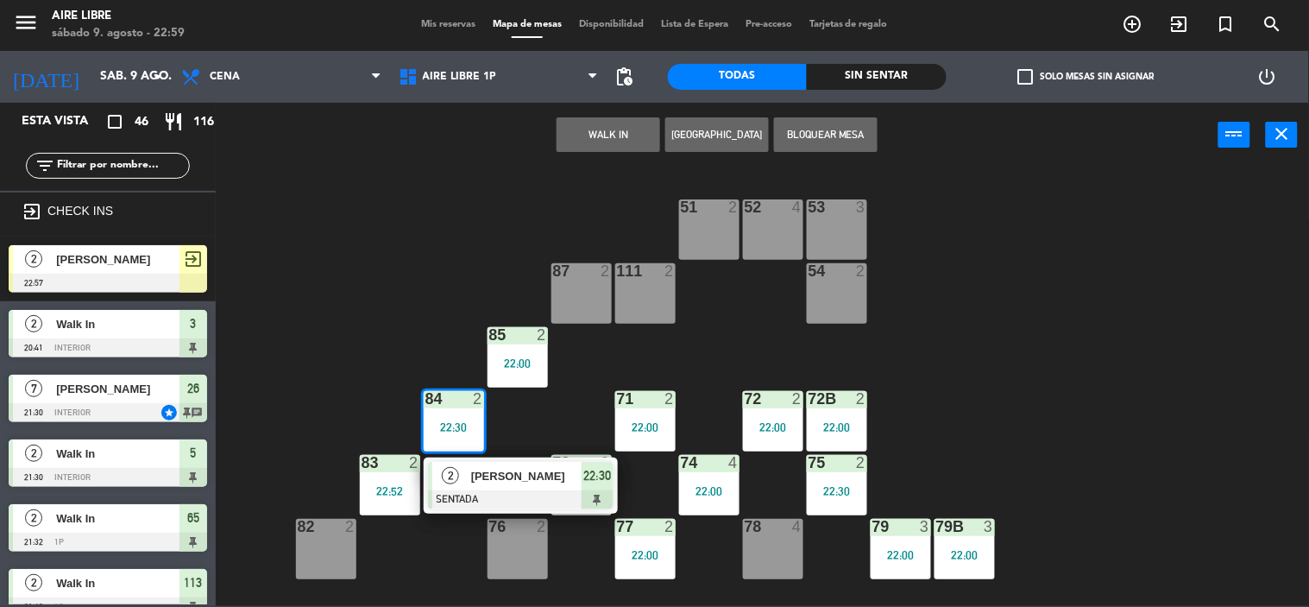
click at [522, 462] on div "[PERSON_NAME]" at bounding box center [525, 476] width 112 height 28
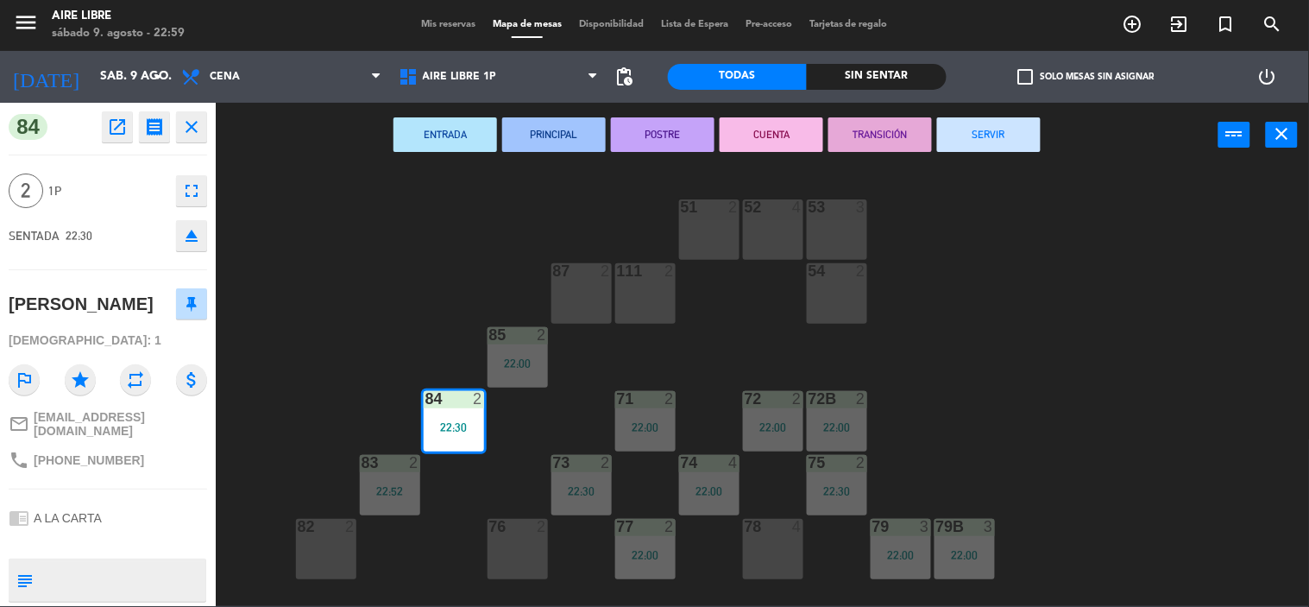
click at [1002, 141] on button "SERVIR" at bounding box center [989, 134] width 104 height 35
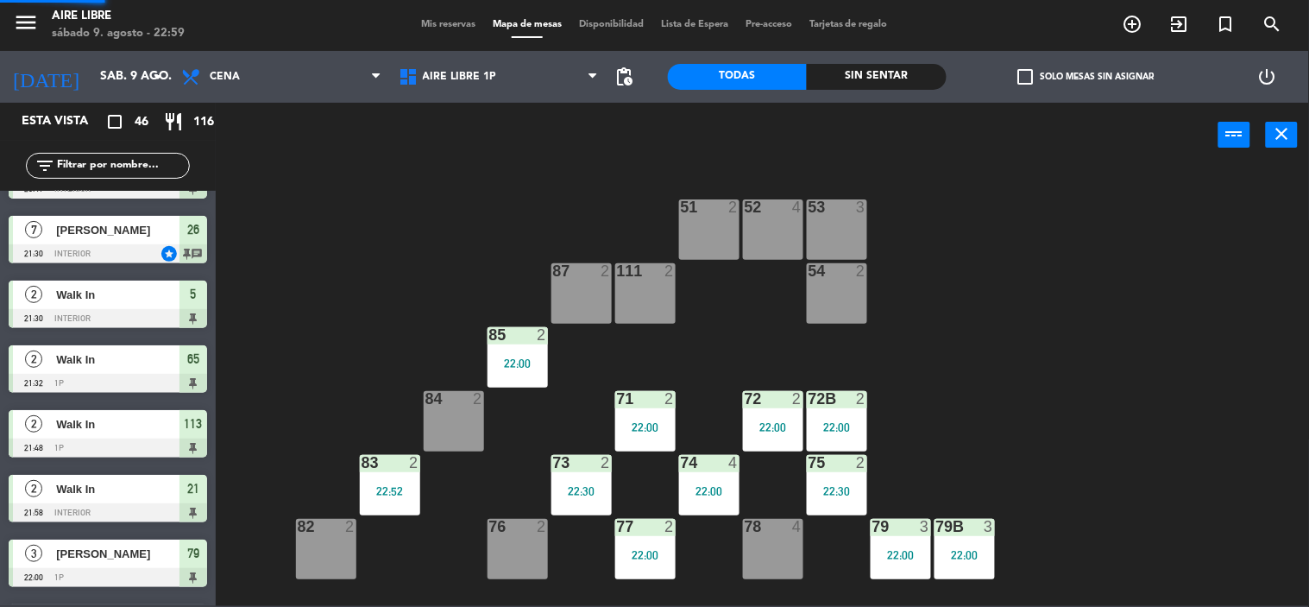
scroll to position [1, 0]
click at [402, 487] on div "22:52" at bounding box center [390, 491] width 60 height 12
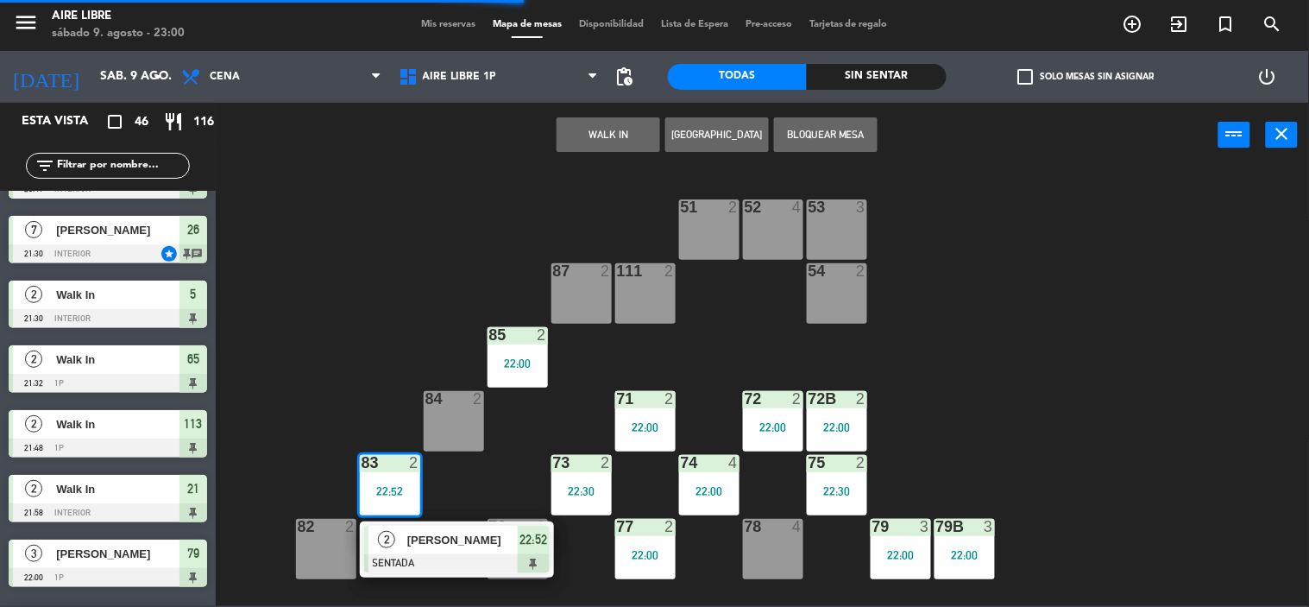
click at [515, 480] on div "51 2 52 4 53 3 111 2 54 2 87 2 85 2 22:00 72 2 22:00 84 2 71 2 22:00 72B 2 22:0…" at bounding box center [769, 387] width 1080 height 438
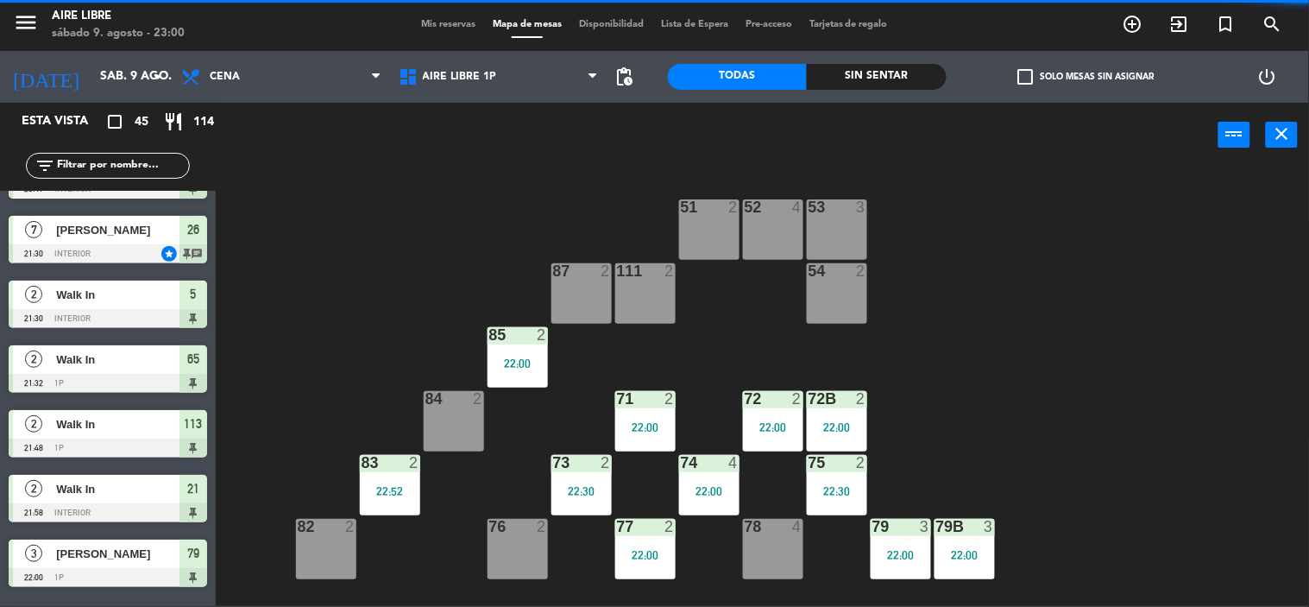
click at [536, 333] on div "2" at bounding box center [545, 335] width 28 height 16
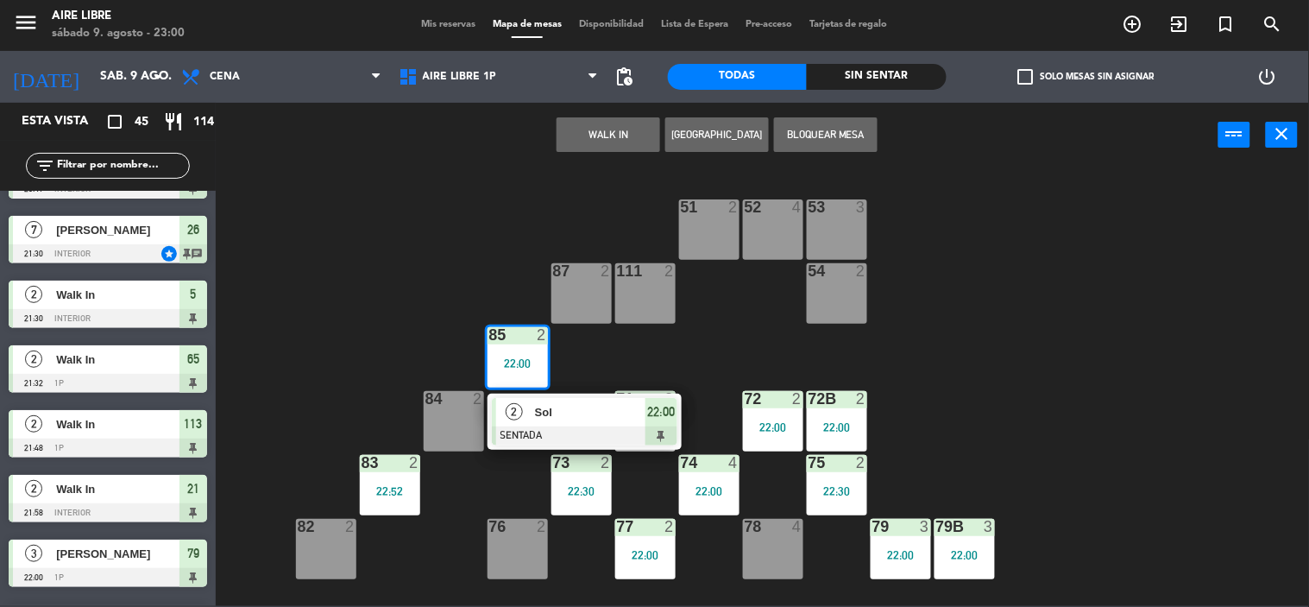
click at [571, 426] on div at bounding box center [584, 435] width 185 height 19
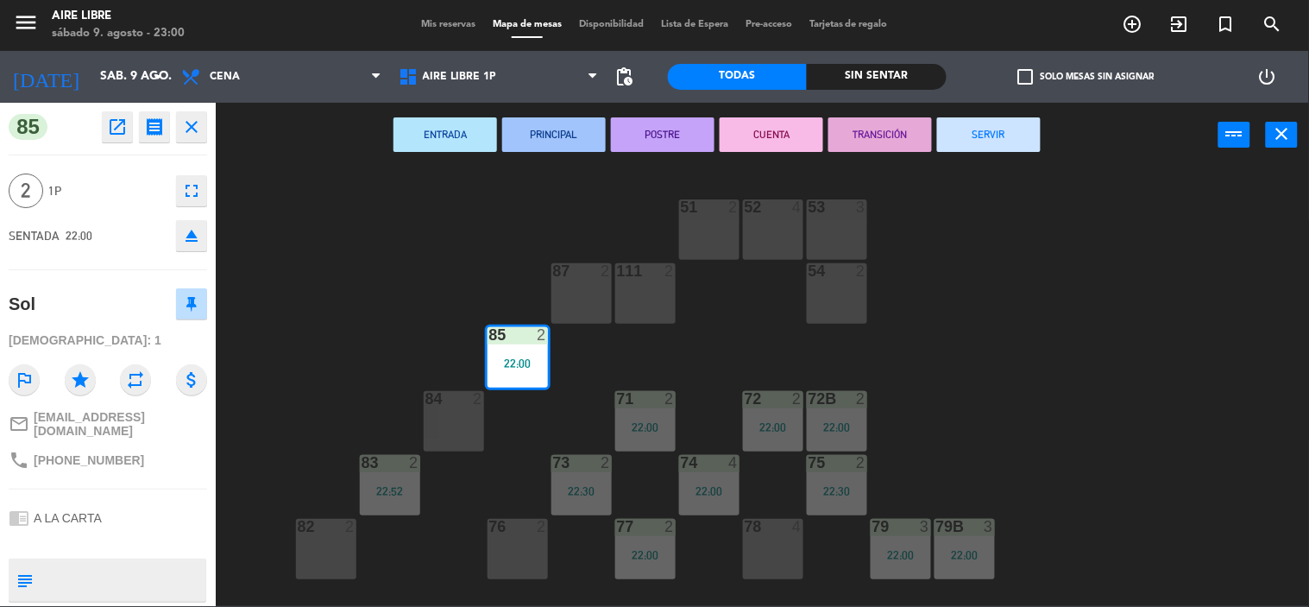
click at [989, 139] on button "SERVIR" at bounding box center [989, 134] width 104 height 35
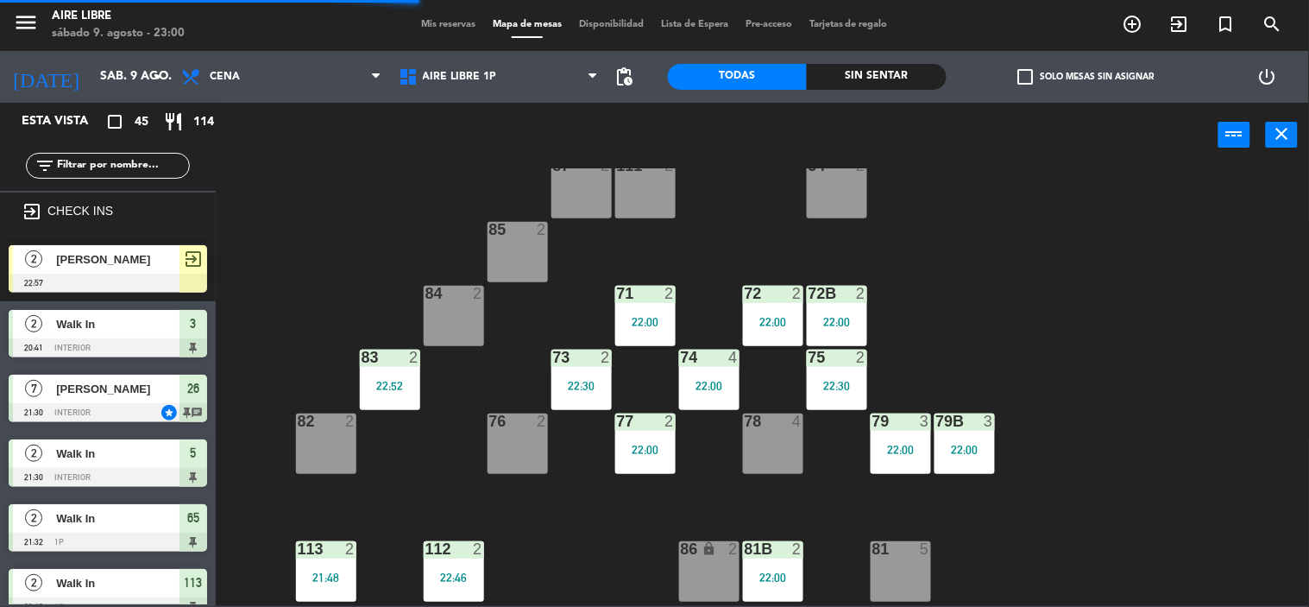
scroll to position [108, 0]
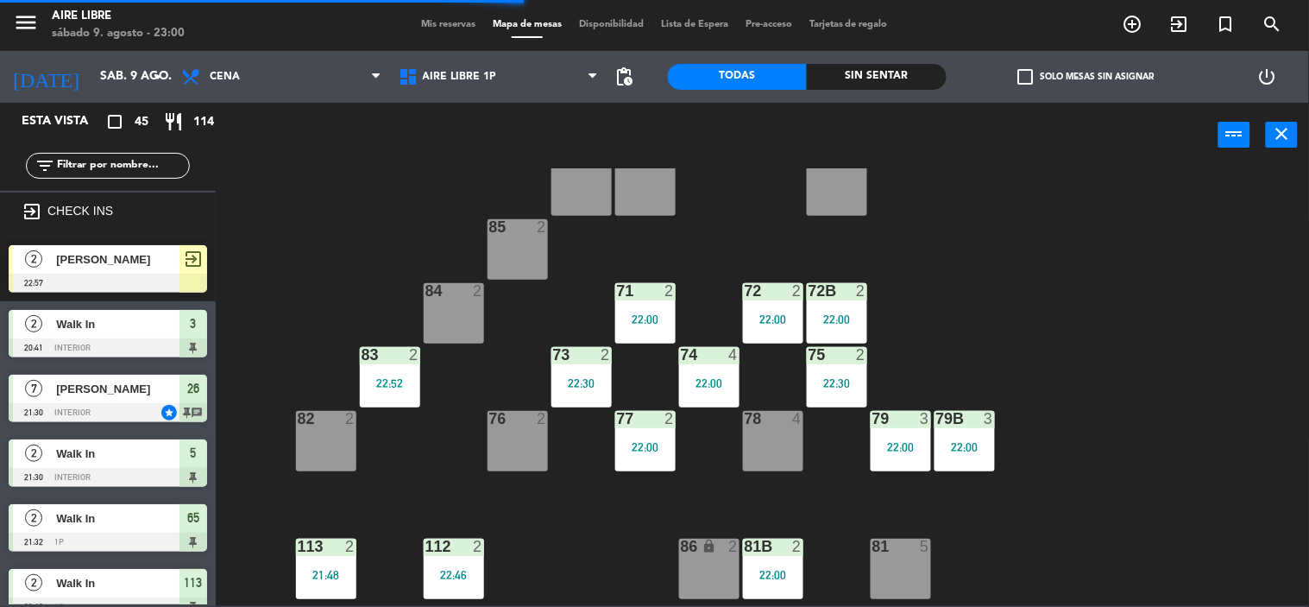
click at [640, 326] on div "71 2 22:00" at bounding box center [645, 313] width 60 height 60
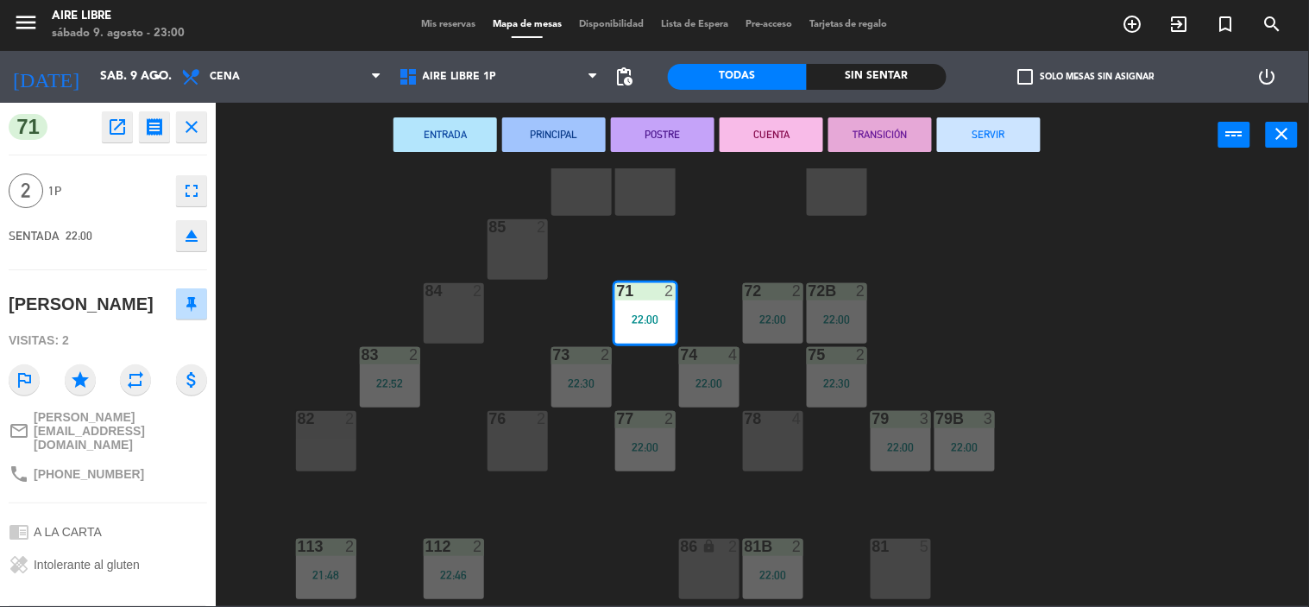
click at [988, 149] on button "SERVIR" at bounding box center [989, 134] width 104 height 35
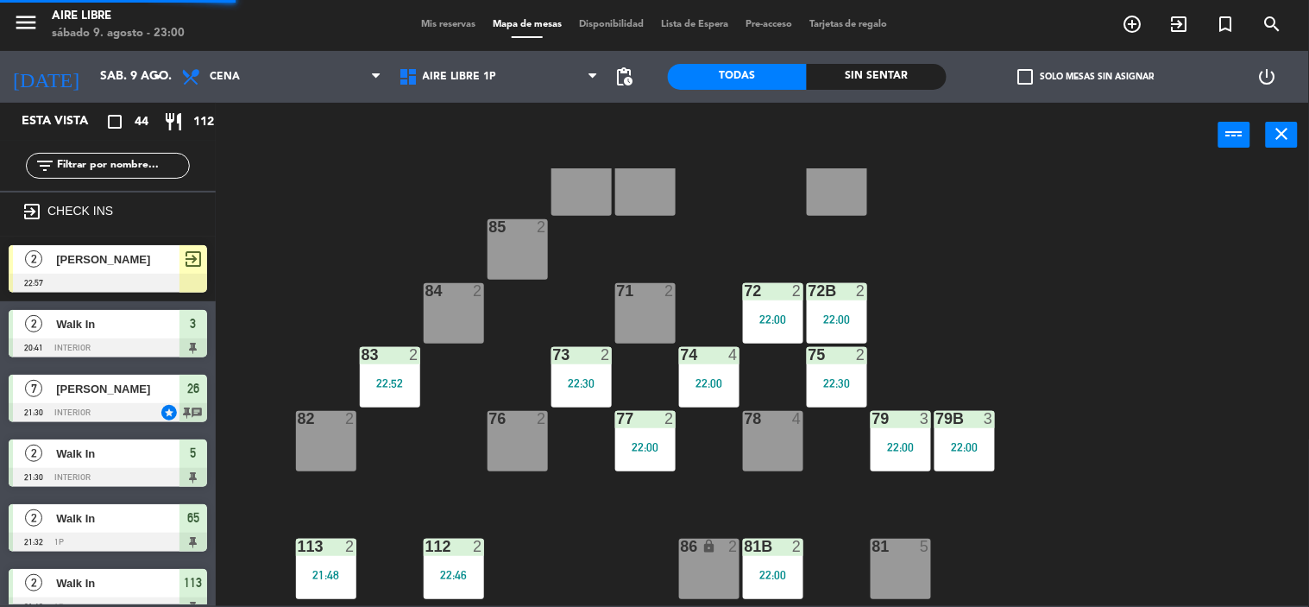
scroll to position [1, 0]
click at [764, 304] on div "72 2 22:00" at bounding box center [773, 313] width 60 height 60
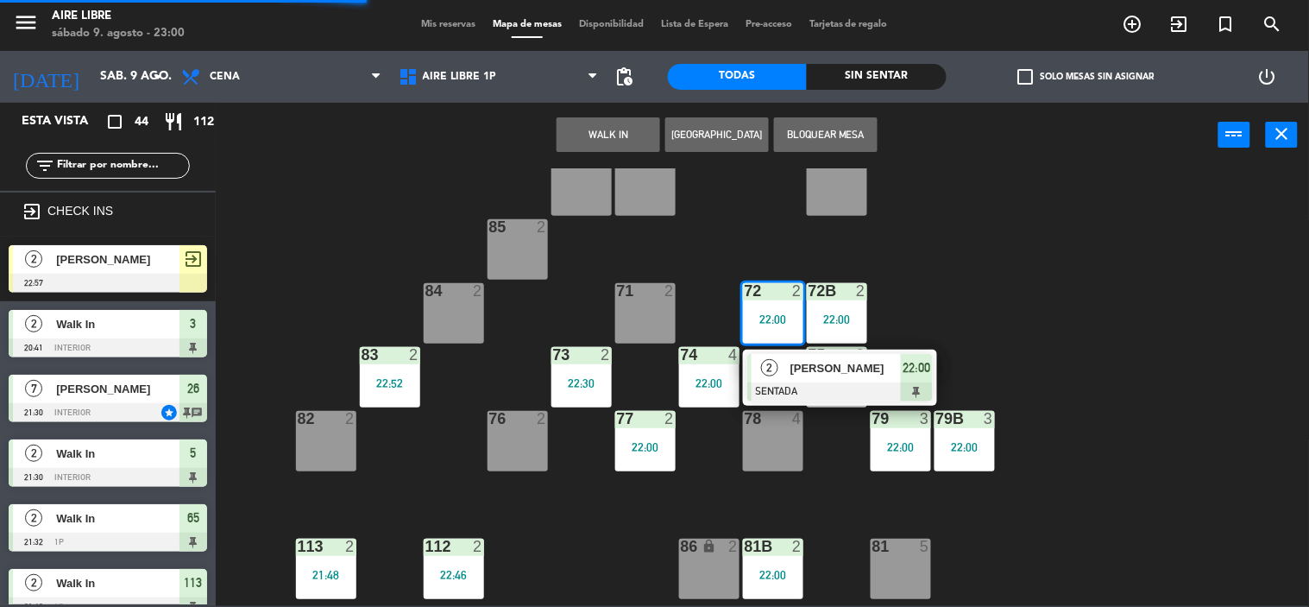
click at [790, 368] on span "[PERSON_NAME]" at bounding box center [845, 368] width 110 height 18
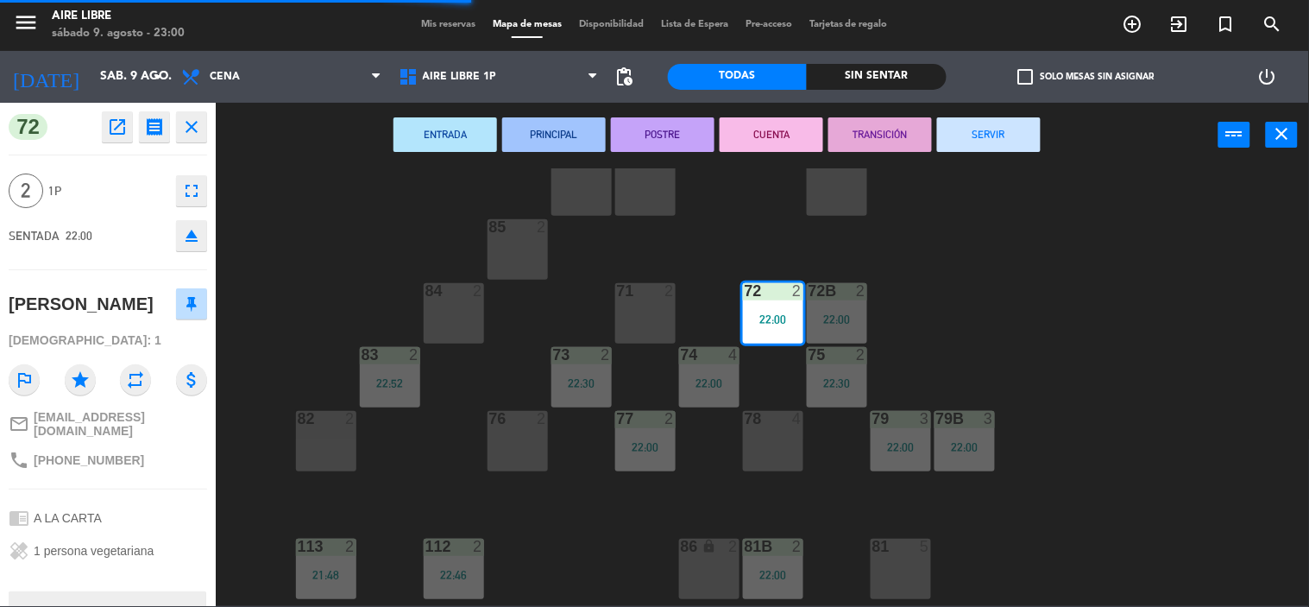
click at [1004, 142] on button "SERVIR" at bounding box center [989, 134] width 104 height 35
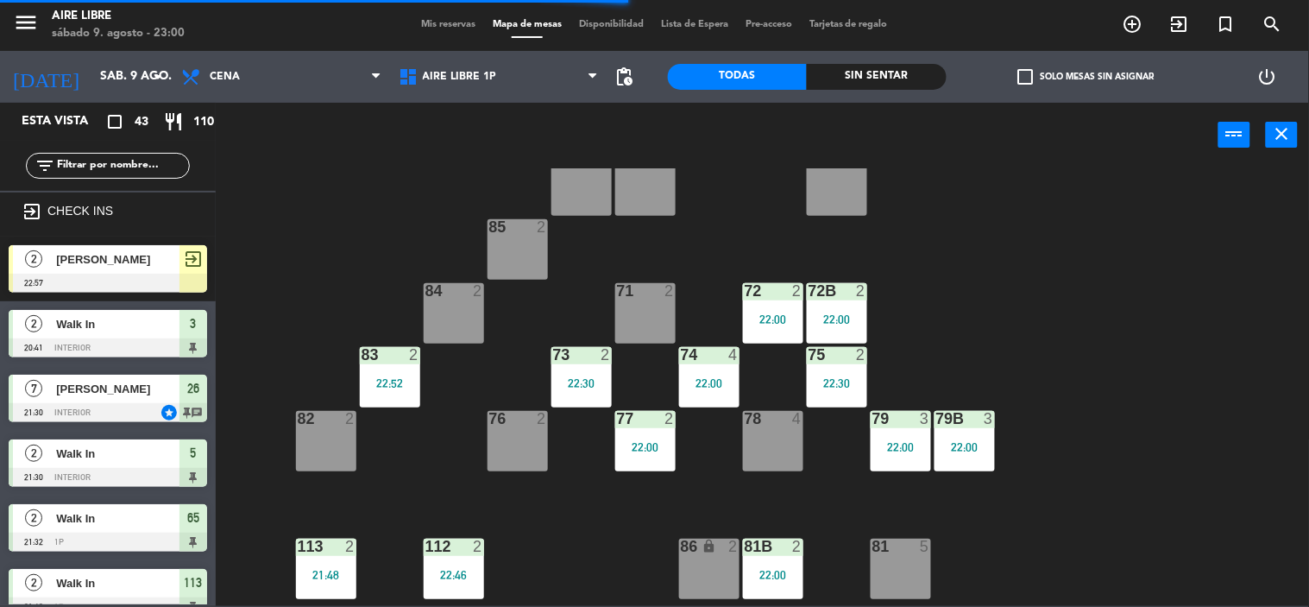
click at [590, 378] on div "22:30" at bounding box center [581, 383] width 60 height 12
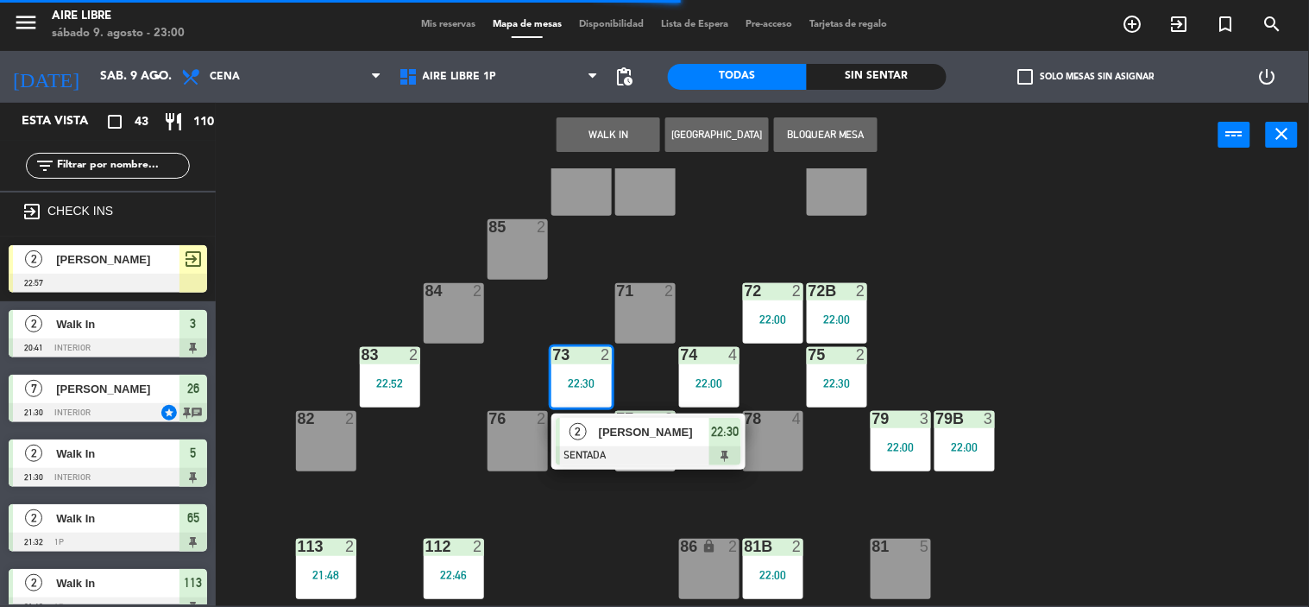
click at [605, 442] on div "[PERSON_NAME]" at bounding box center [653, 432] width 112 height 28
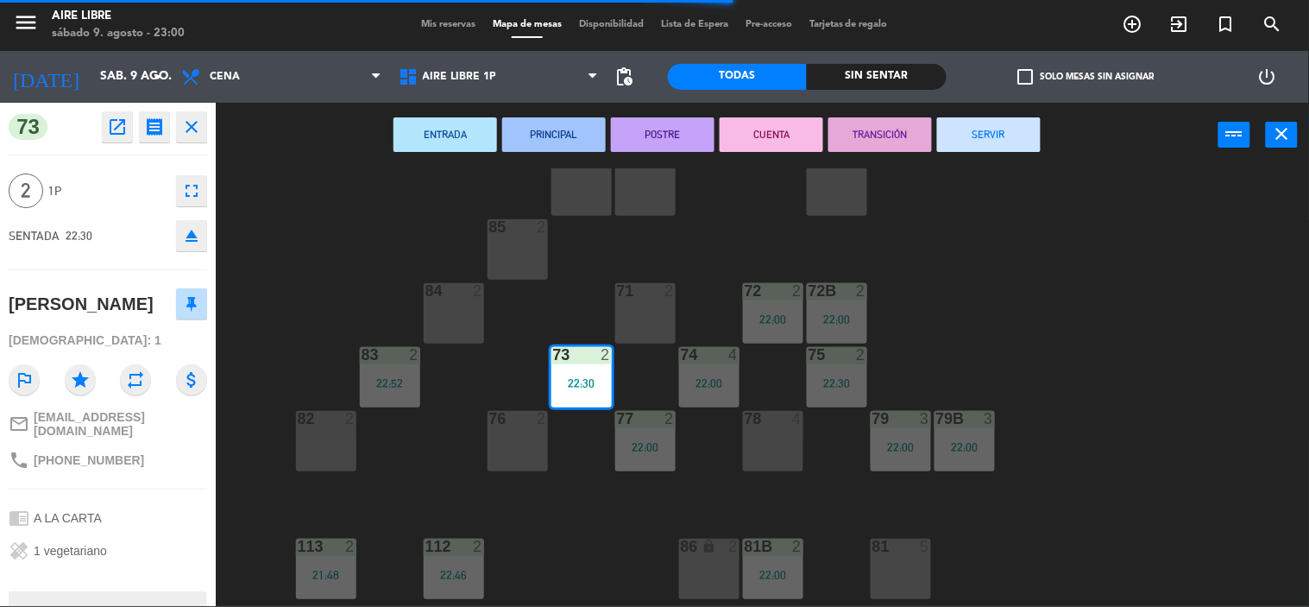
click at [996, 143] on button "SERVIR" at bounding box center [989, 134] width 104 height 35
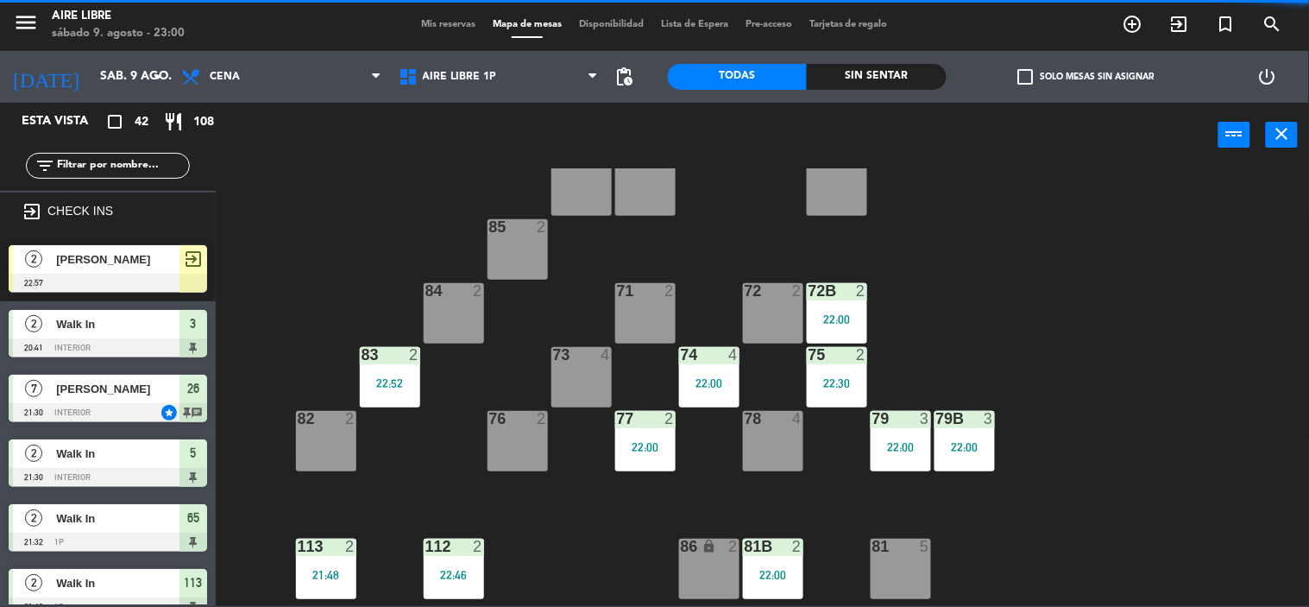
scroll to position [392, 0]
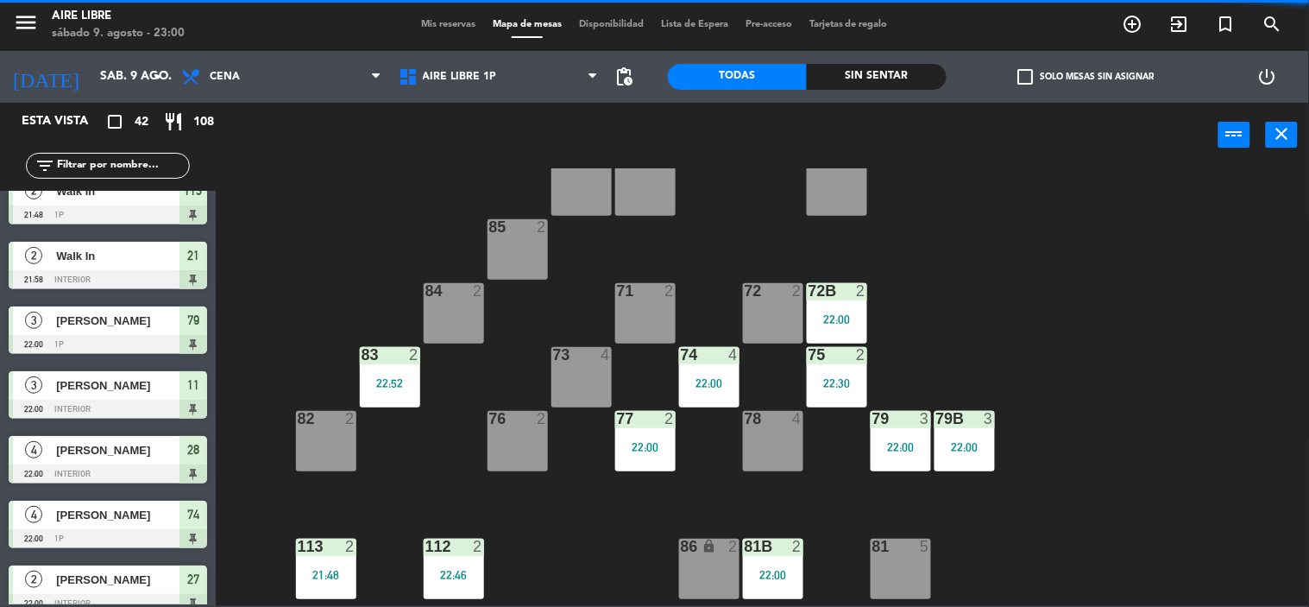
click at [718, 371] on div "74 4 22:00" at bounding box center [709, 377] width 60 height 60
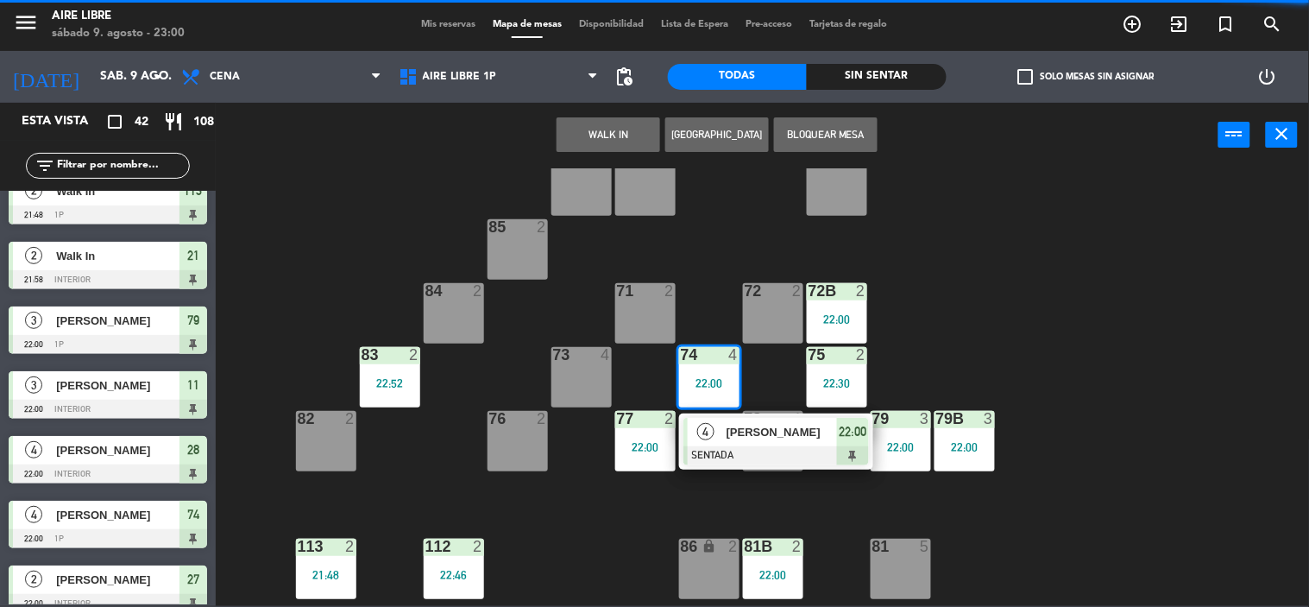
click at [742, 442] on div "[PERSON_NAME]" at bounding box center [781, 432] width 112 height 28
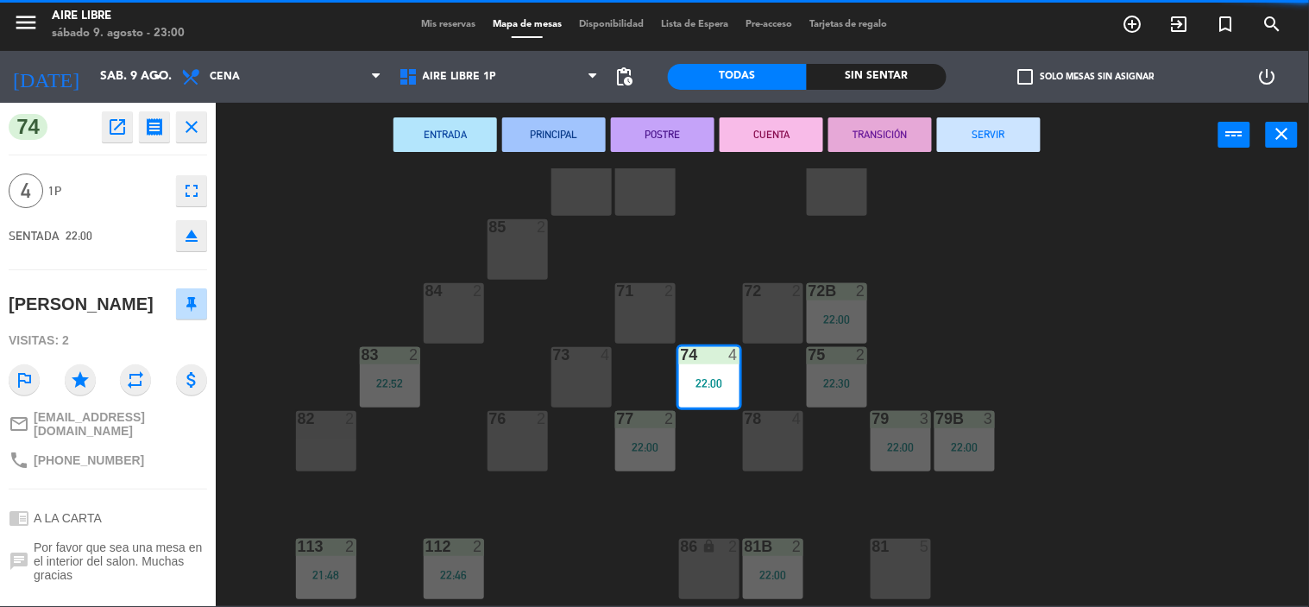
click at [1012, 141] on button "SERVIR" at bounding box center [989, 134] width 104 height 35
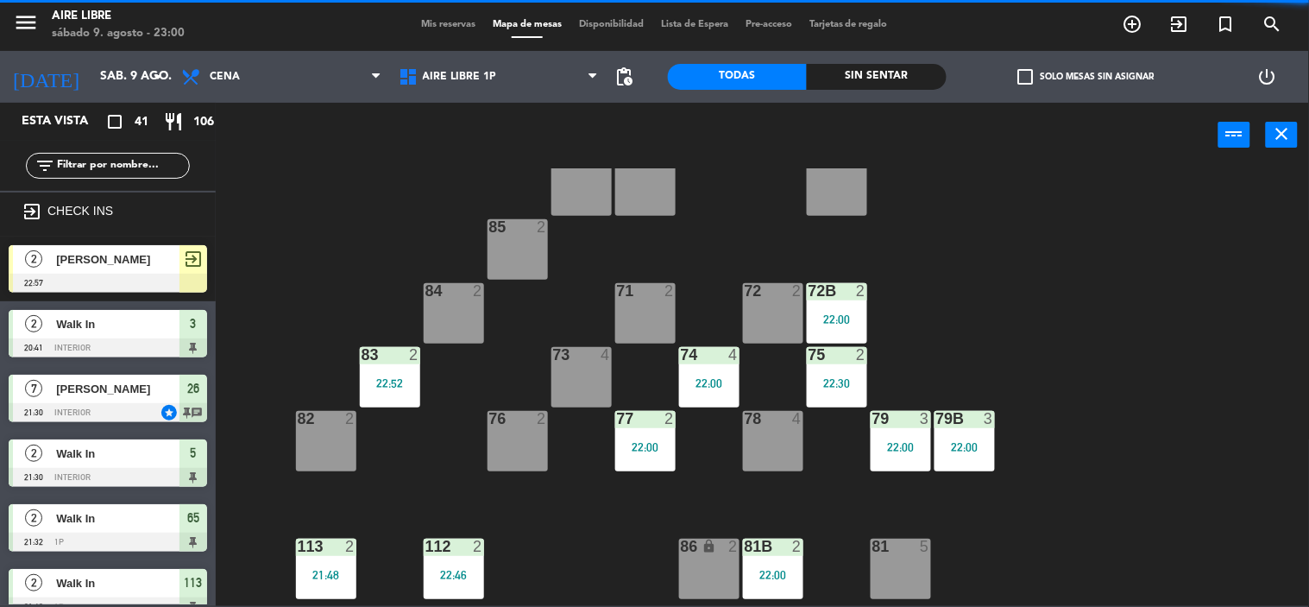
click at [839, 388] on div "22:30" at bounding box center [837, 383] width 60 height 12
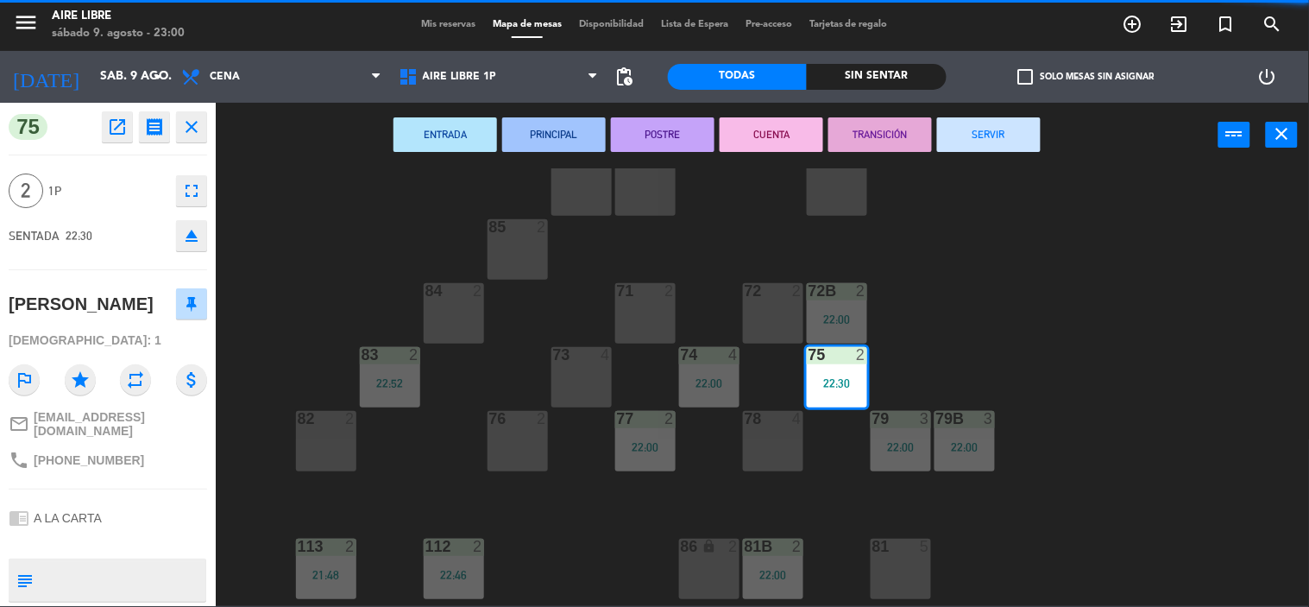
click at [1013, 149] on button "SERVIR" at bounding box center [989, 134] width 104 height 35
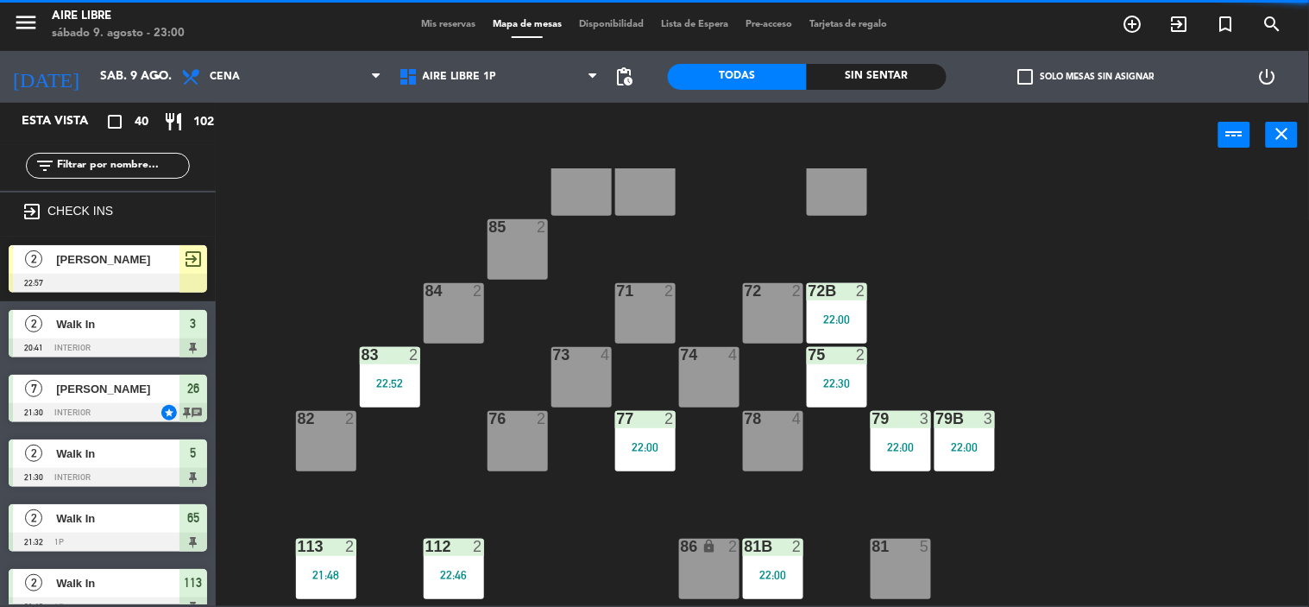
scroll to position [239, 0]
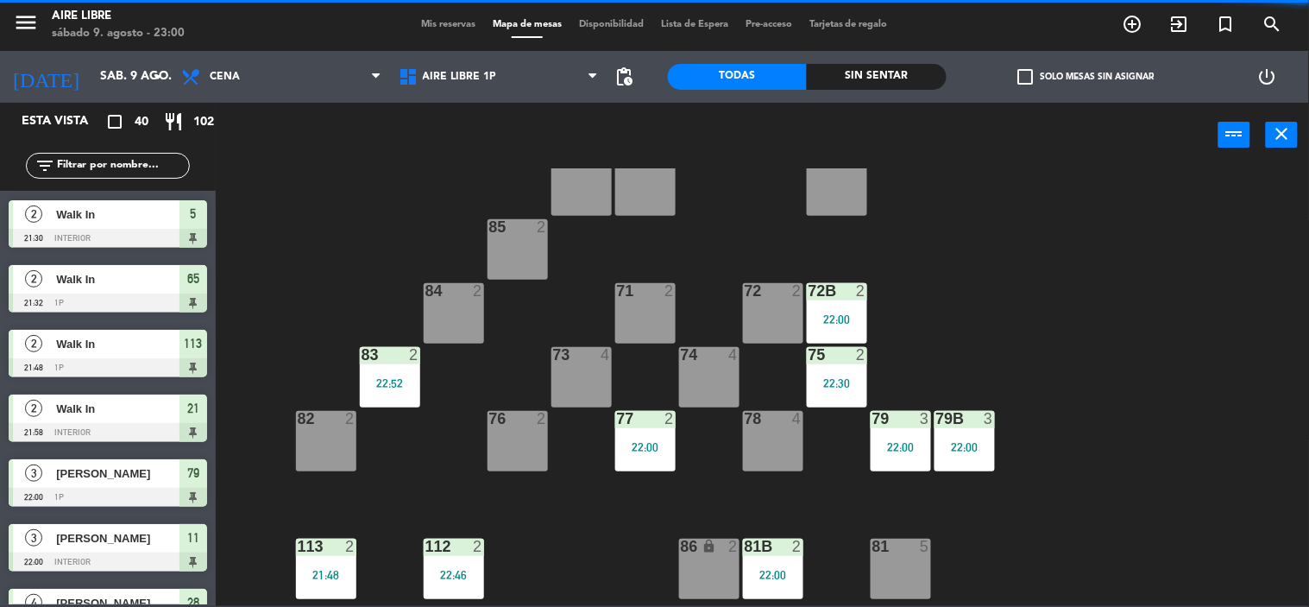
click at [633, 444] on div "22:00" at bounding box center [645, 447] width 60 height 12
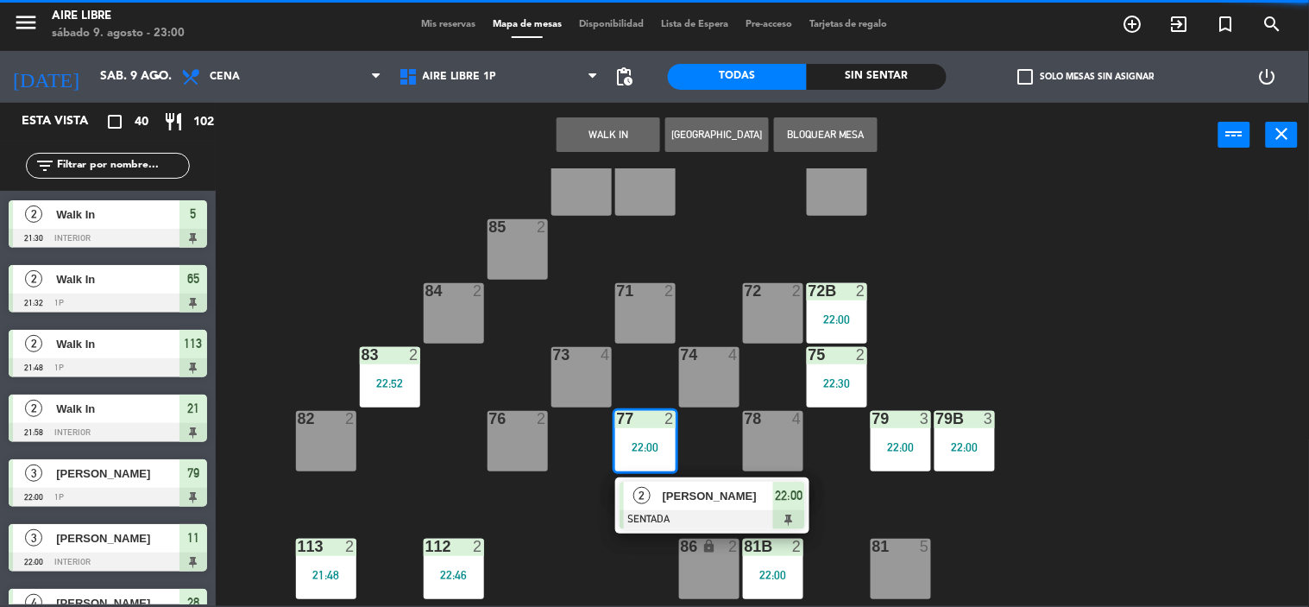
click at [680, 498] on span "[PERSON_NAME]" at bounding box center [718, 496] width 110 height 18
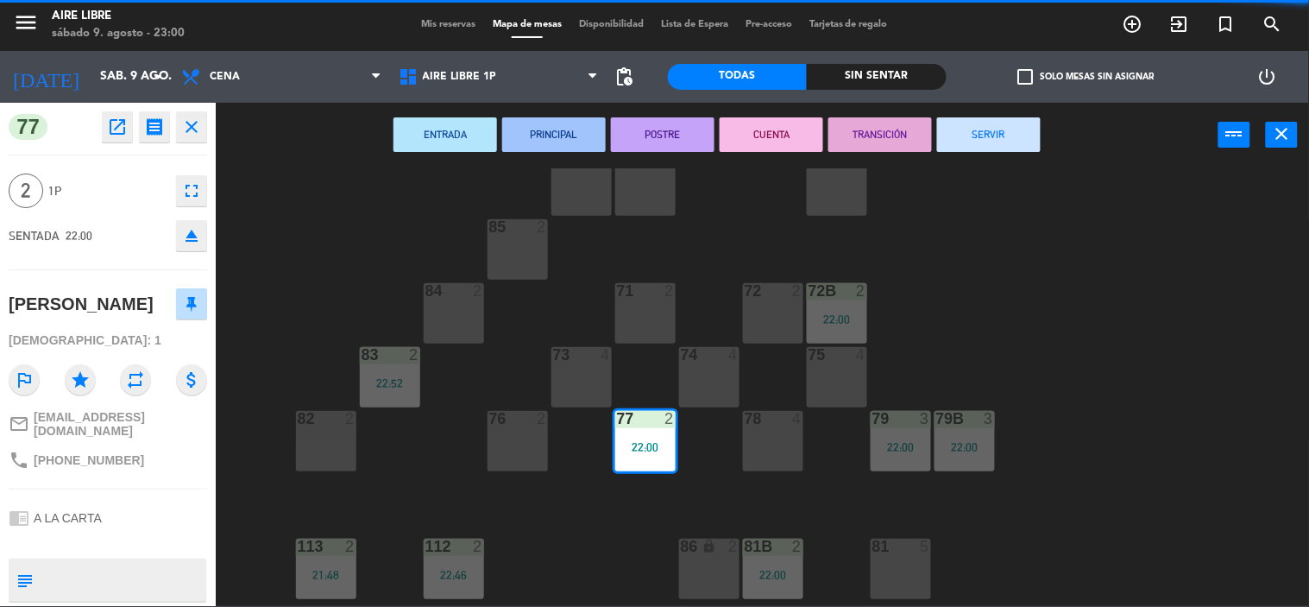
click at [1010, 148] on button "SERVIR" at bounding box center [989, 134] width 104 height 35
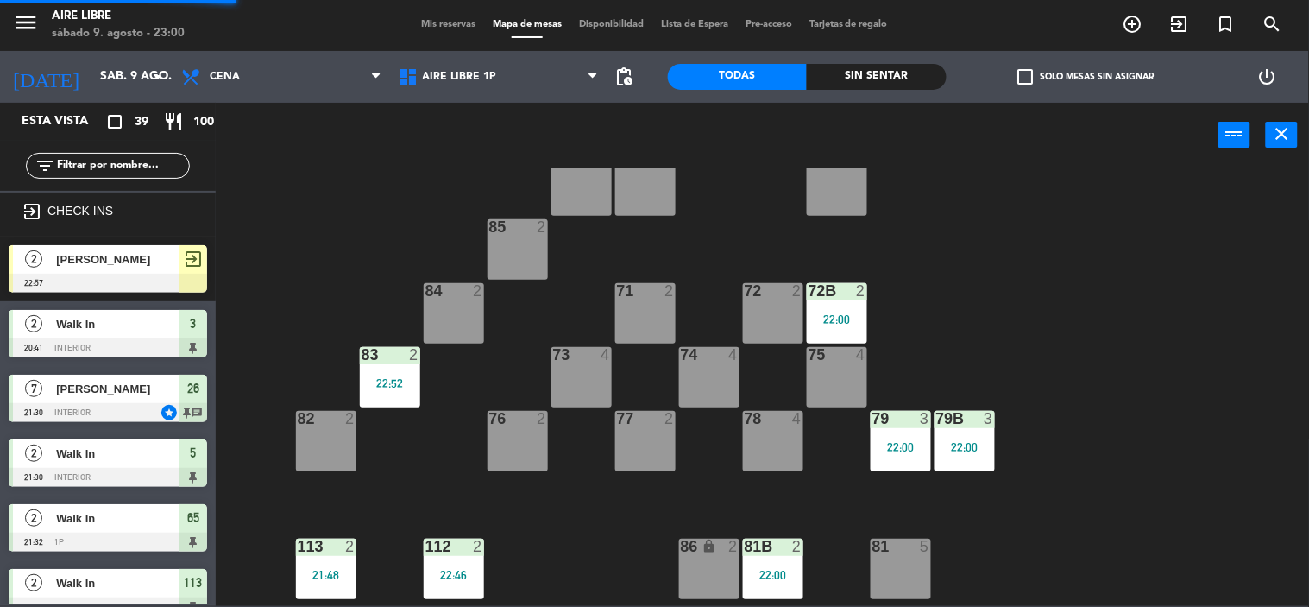
scroll to position [1, 0]
click at [911, 442] on div "22:00" at bounding box center [901, 447] width 60 height 12
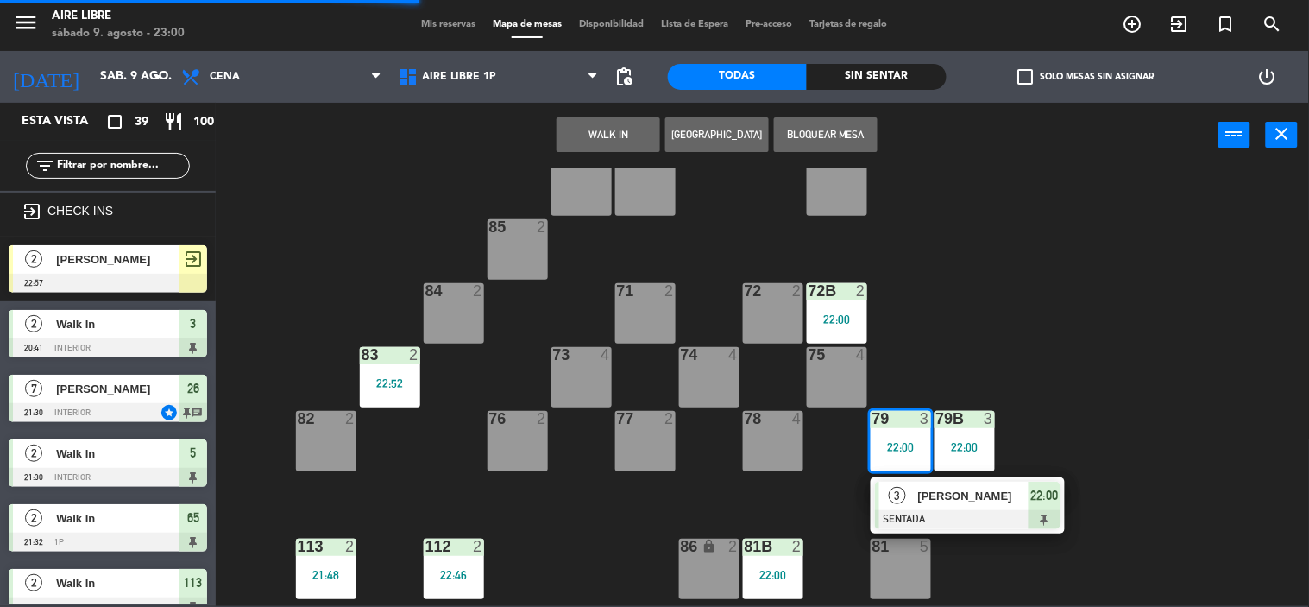
click at [933, 496] on span "[PERSON_NAME]" at bounding box center [973, 496] width 110 height 18
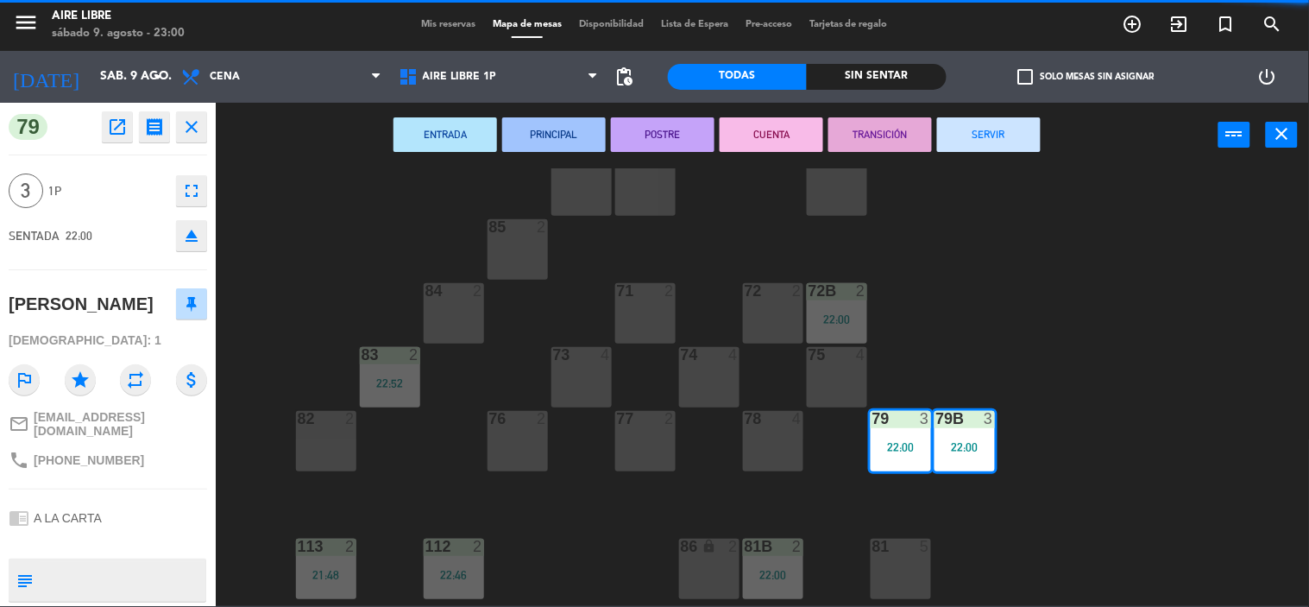
click at [997, 139] on button "SERVIR" at bounding box center [989, 134] width 104 height 35
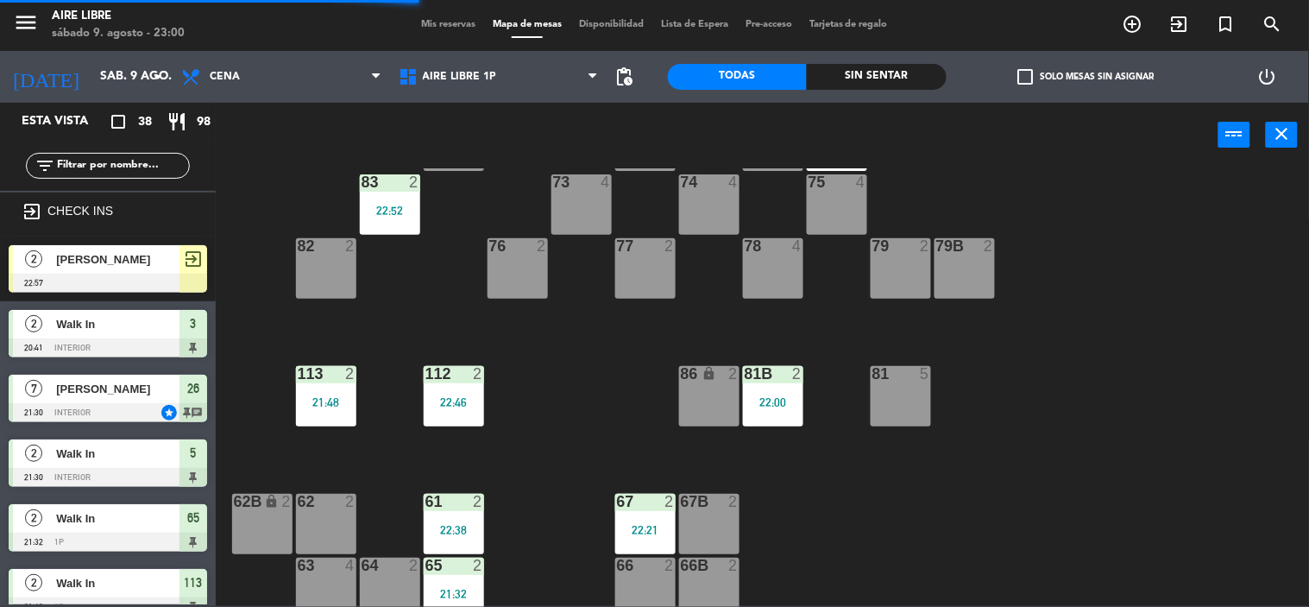
scroll to position [281, 0]
click at [782, 395] on div "22:00" at bounding box center [773, 401] width 60 height 12
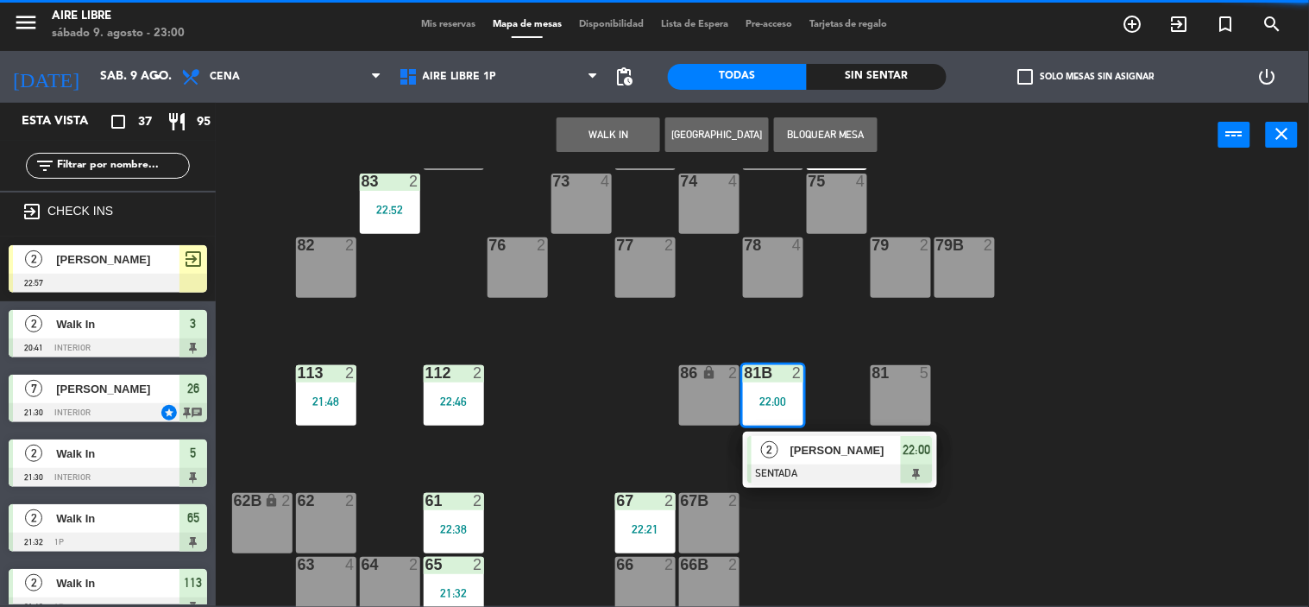
click at [839, 475] on div at bounding box center [839, 473] width 185 height 19
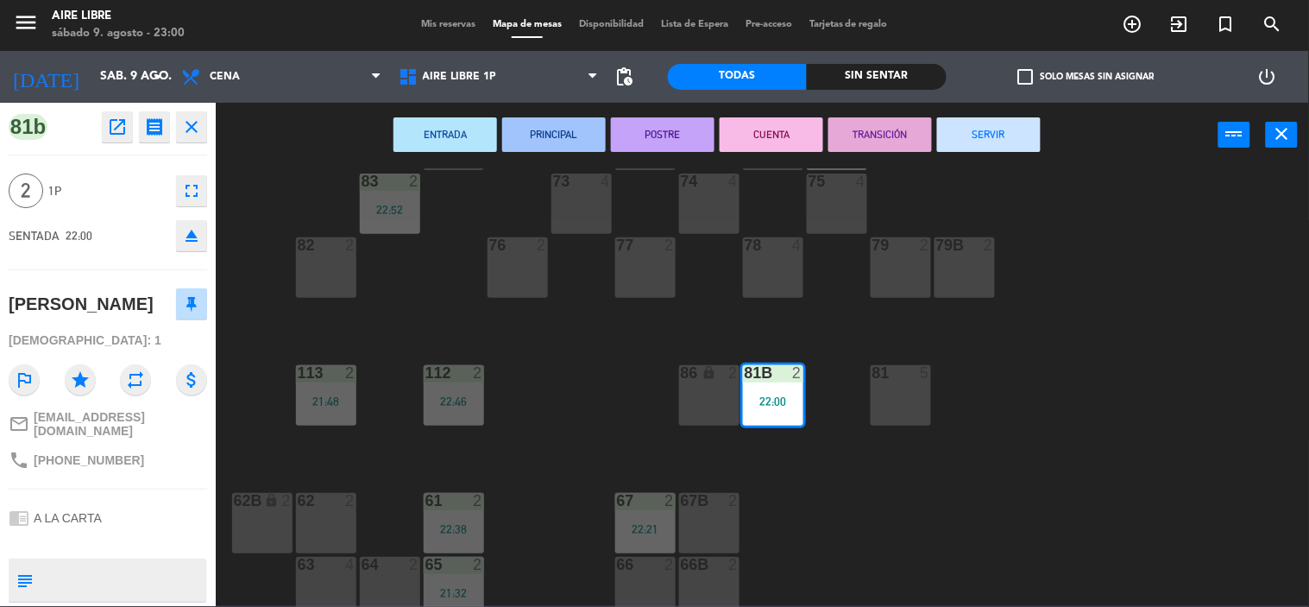
click at [1028, 132] on button "SERVIR" at bounding box center [989, 134] width 104 height 35
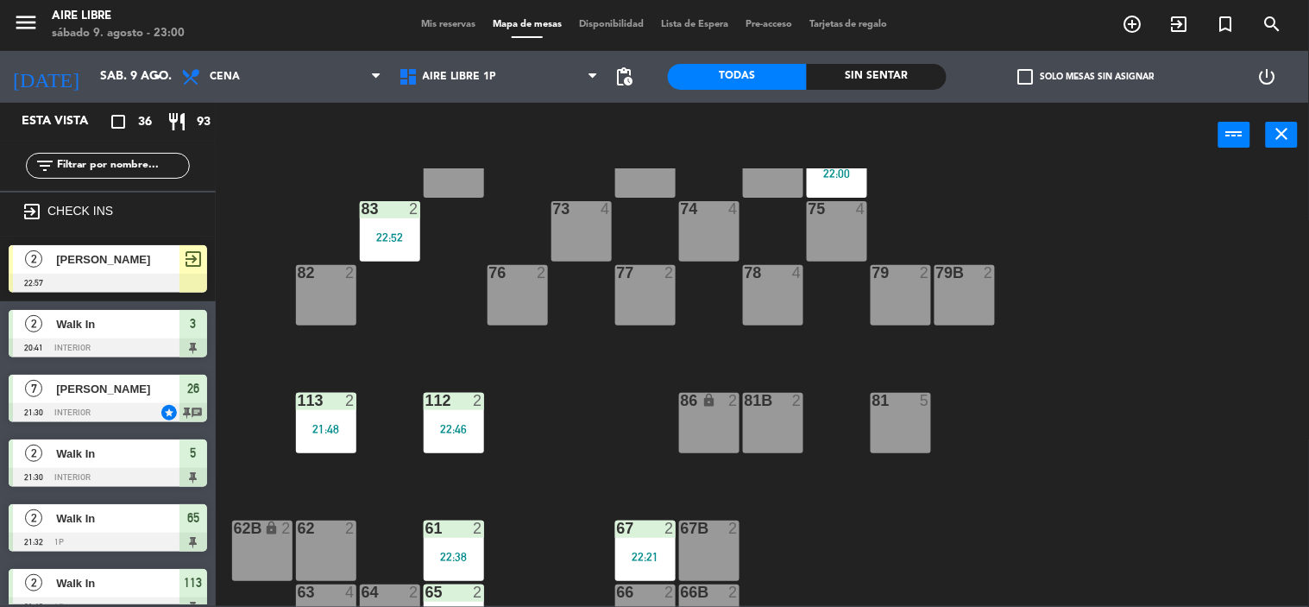
scroll to position [290, 0]
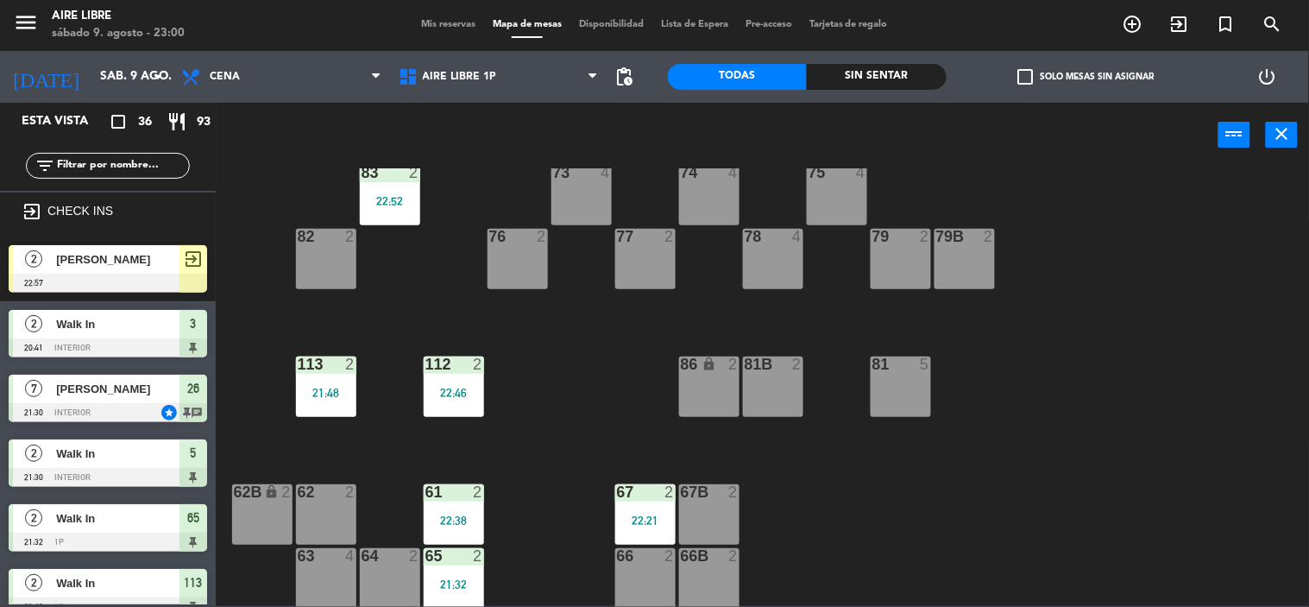
click at [466, 391] on div "22:46" at bounding box center [454, 393] width 60 height 12
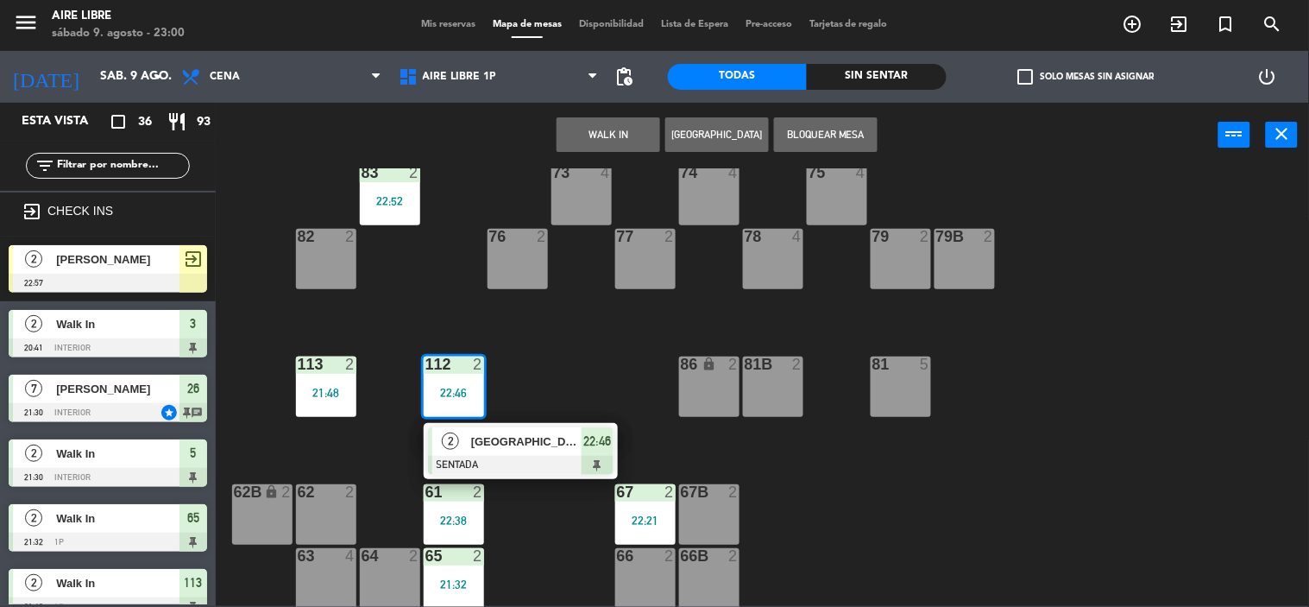
click at [512, 456] on div at bounding box center [520, 465] width 185 height 19
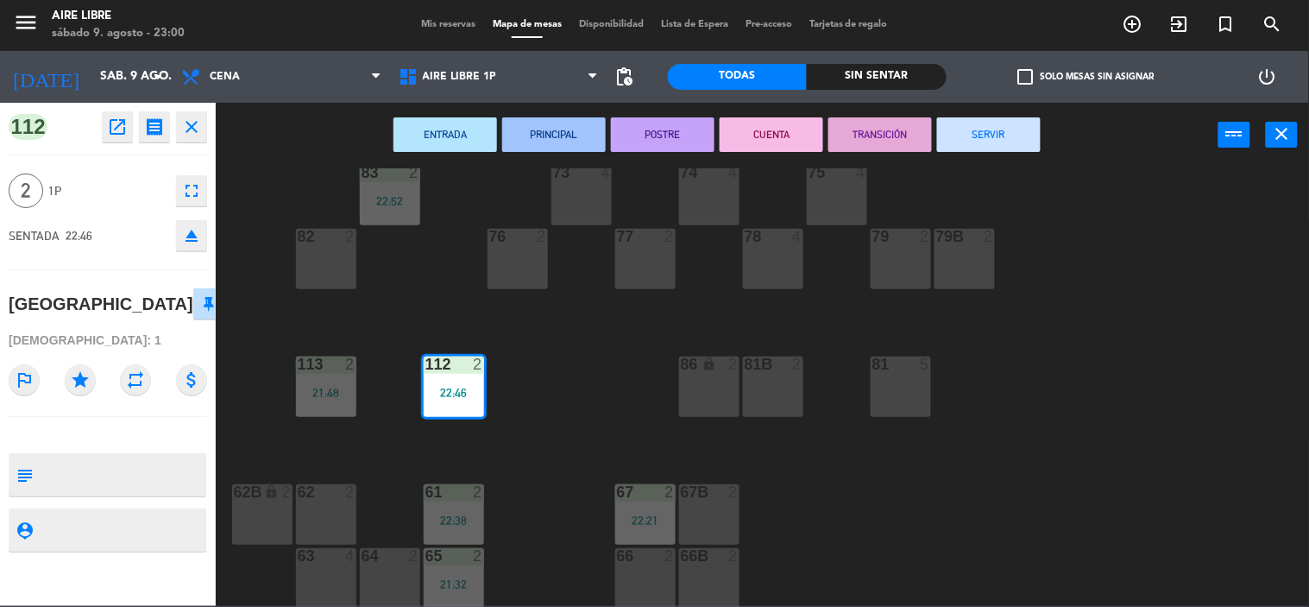
click at [996, 144] on button "SERVIR" at bounding box center [989, 134] width 104 height 35
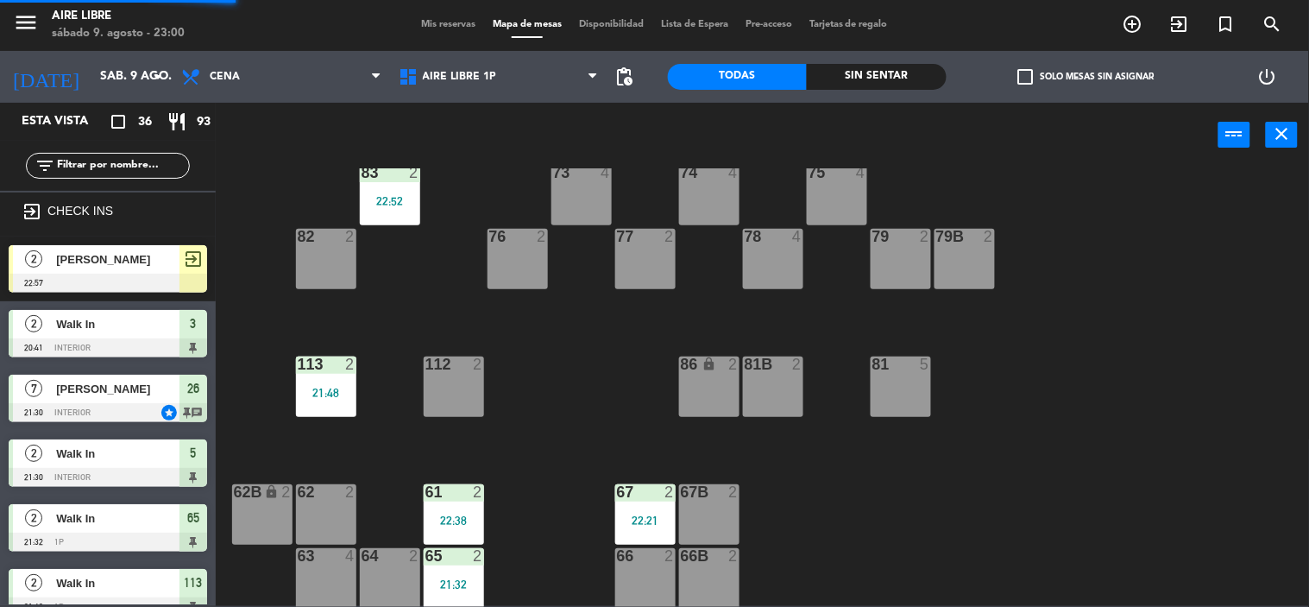
scroll to position [644, 0]
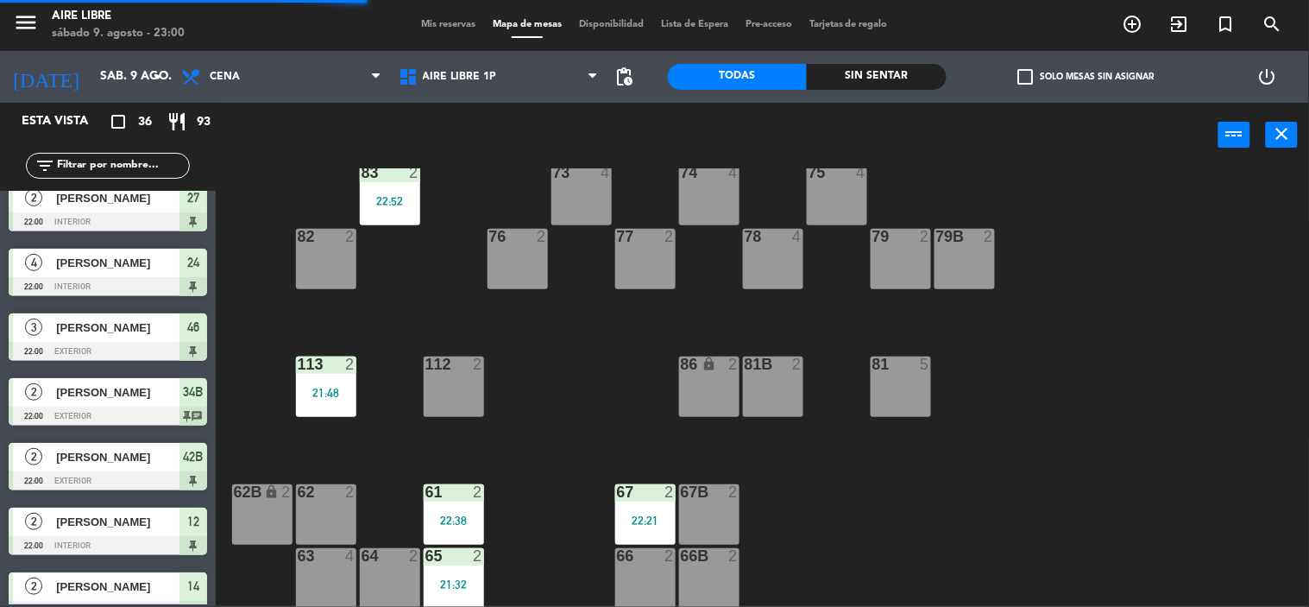
click at [331, 382] on div "113 2 21:48" at bounding box center [326, 386] width 60 height 60
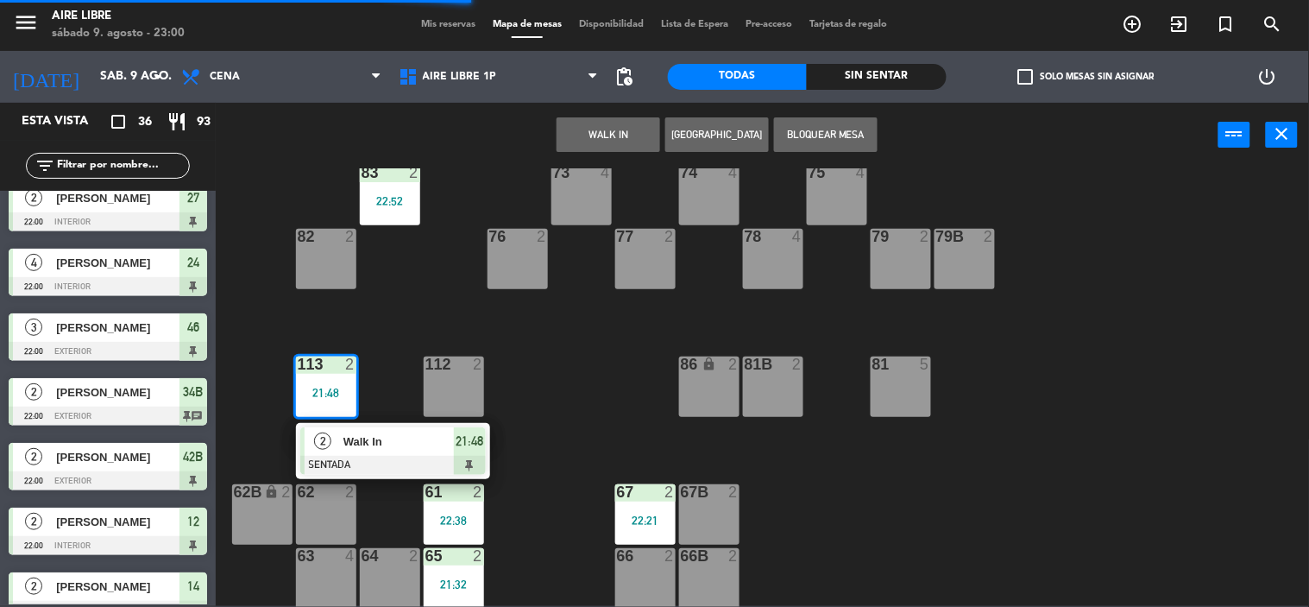
click at [459, 441] on span "21:48" at bounding box center [470, 441] width 28 height 21
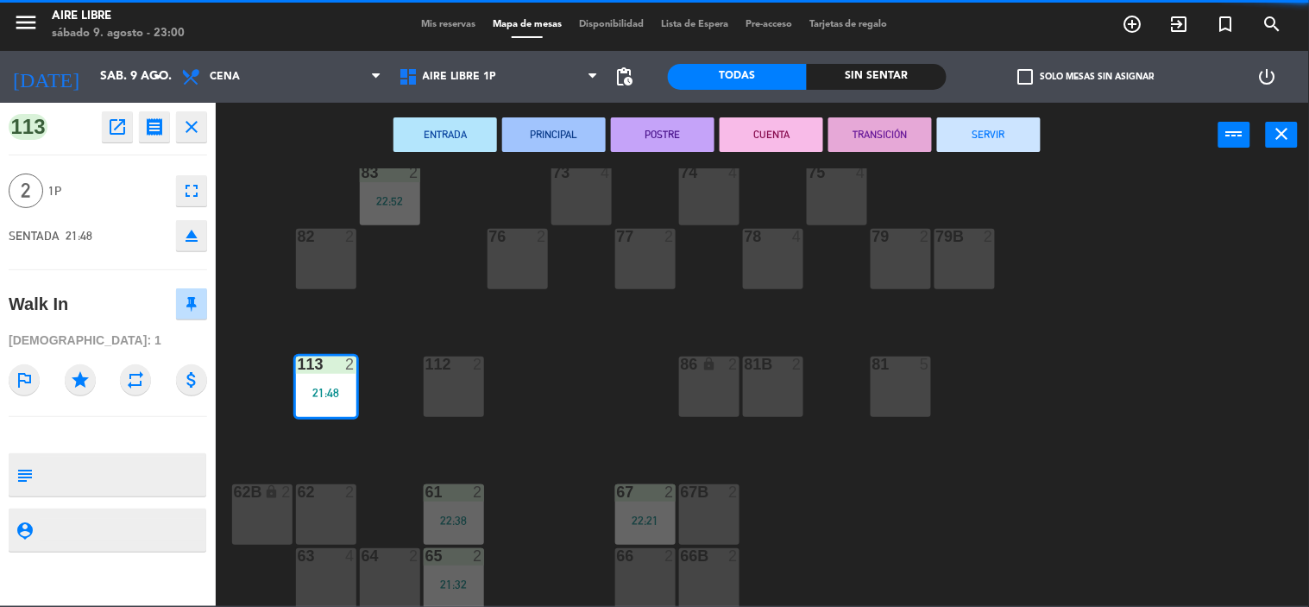
click at [1030, 135] on button "SERVIR" at bounding box center [989, 134] width 104 height 35
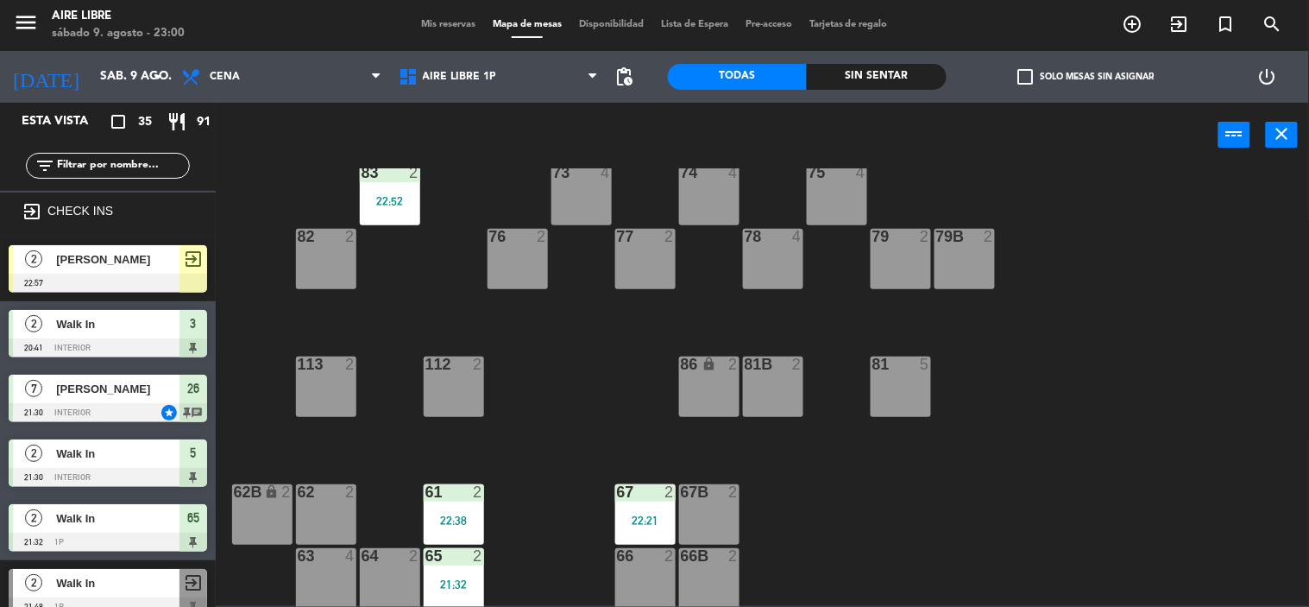
scroll to position [1, 0]
click at [659, 514] on div "22:21" at bounding box center [645, 520] width 60 height 12
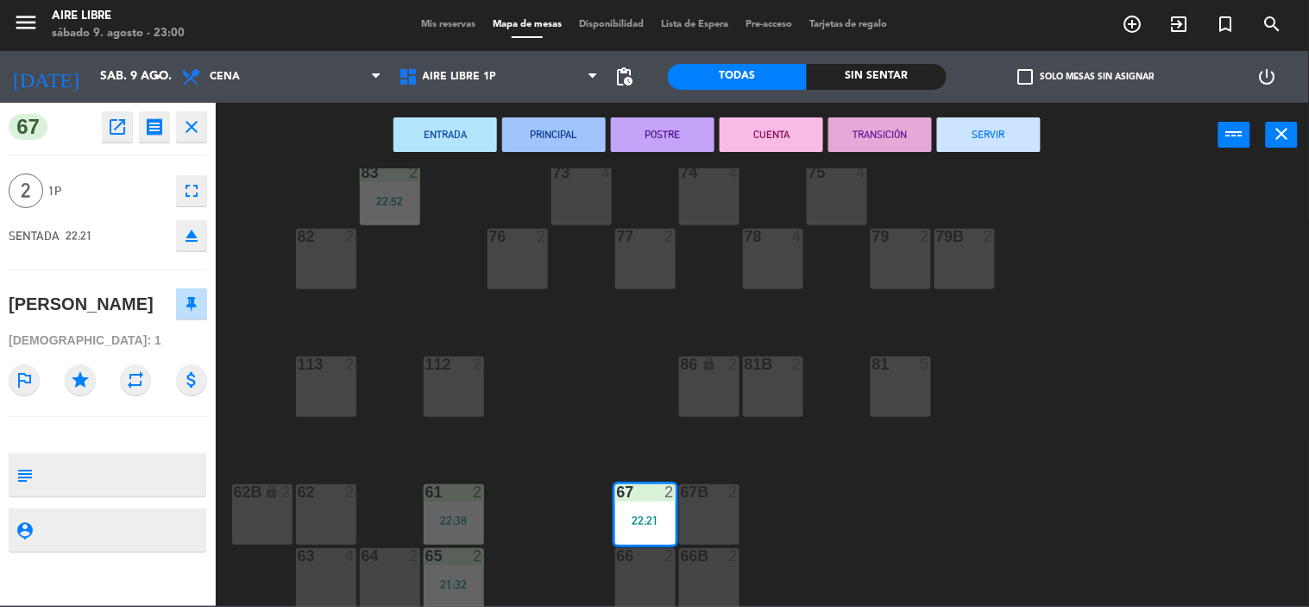
click at [1020, 144] on button "SERVIR" at bounding box center [989, 134] width 104 height 35
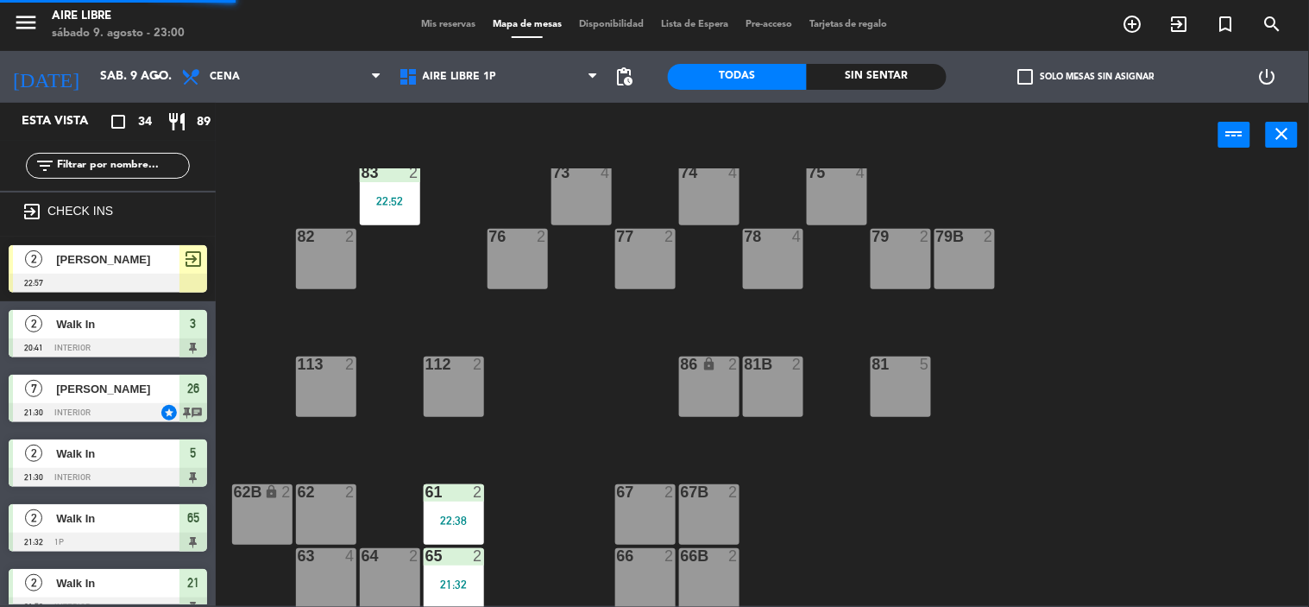
scroll to position [16, 0]
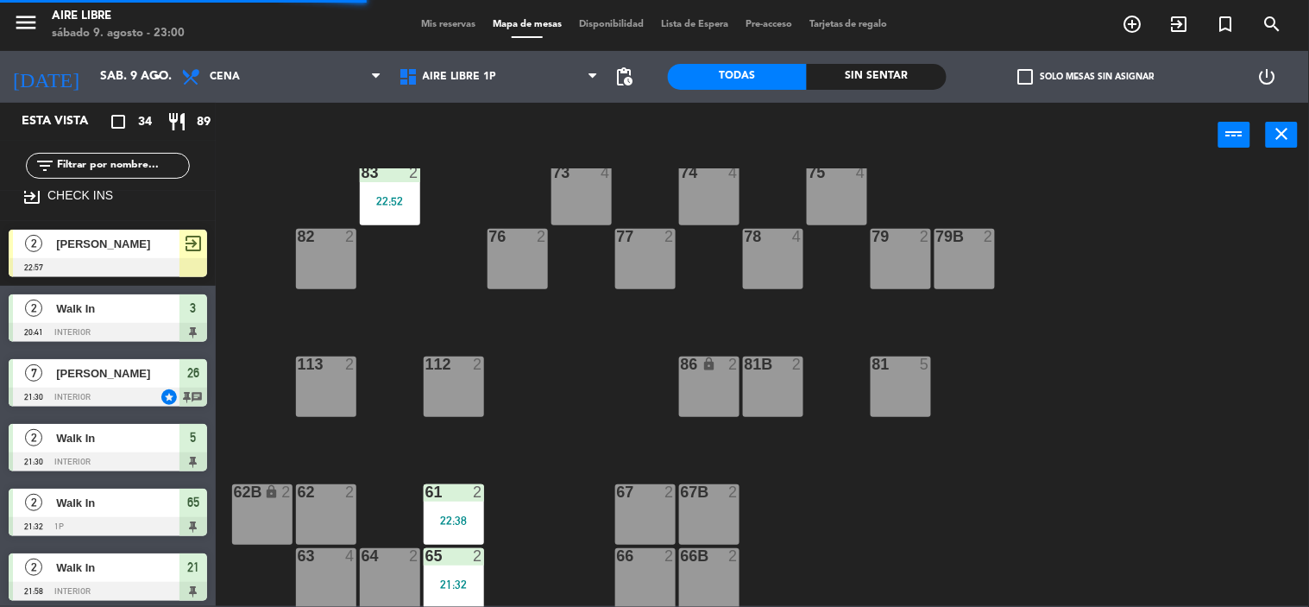
click at [470, 518] on div "22:38" at bounding box center [454, 520] width 60 height 12
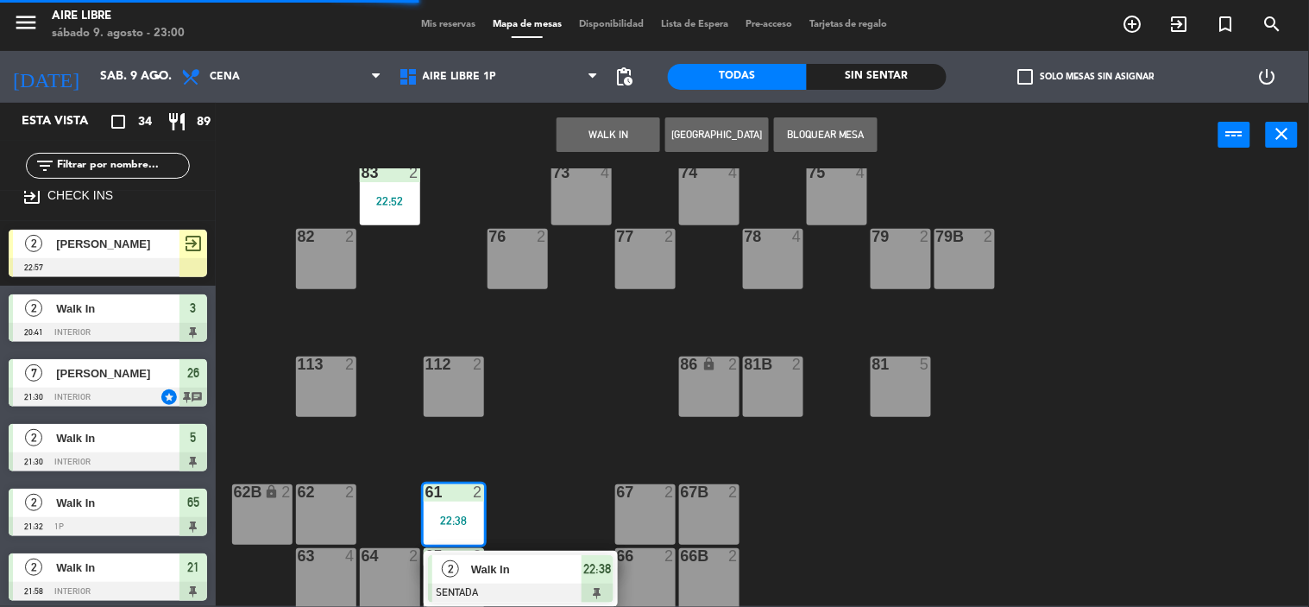
click at [531, 581] on div "Walk In" at bounding box center [525, 569] width 112 height 28
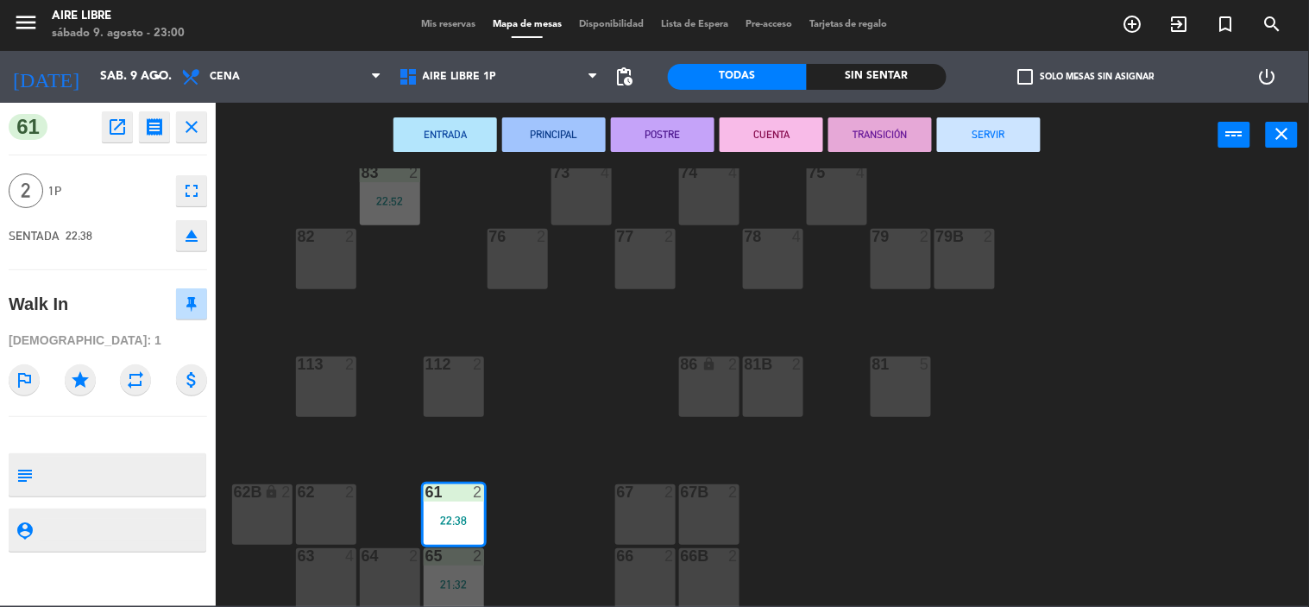
click at [1038, 148] on button "SERVIR" at bounding box center [989, 134] width 104 height 35
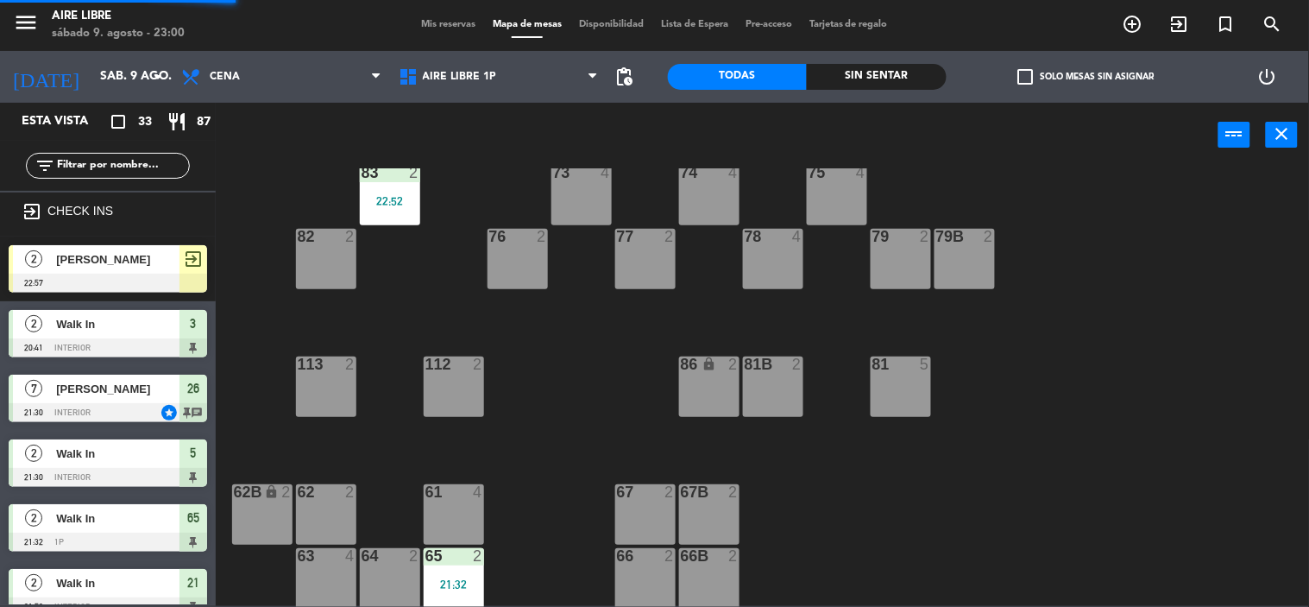
scroll to position [575, 0]
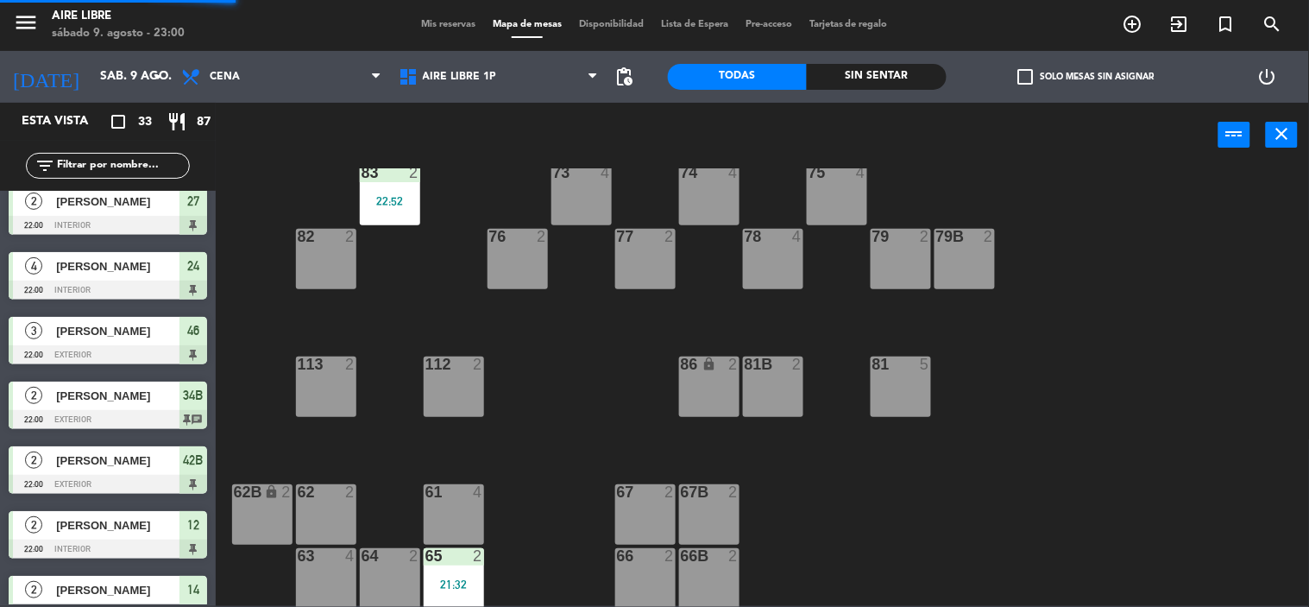
click at [455, 579] on div "21:32" at bounding box center [454, 584] width 60 height 12
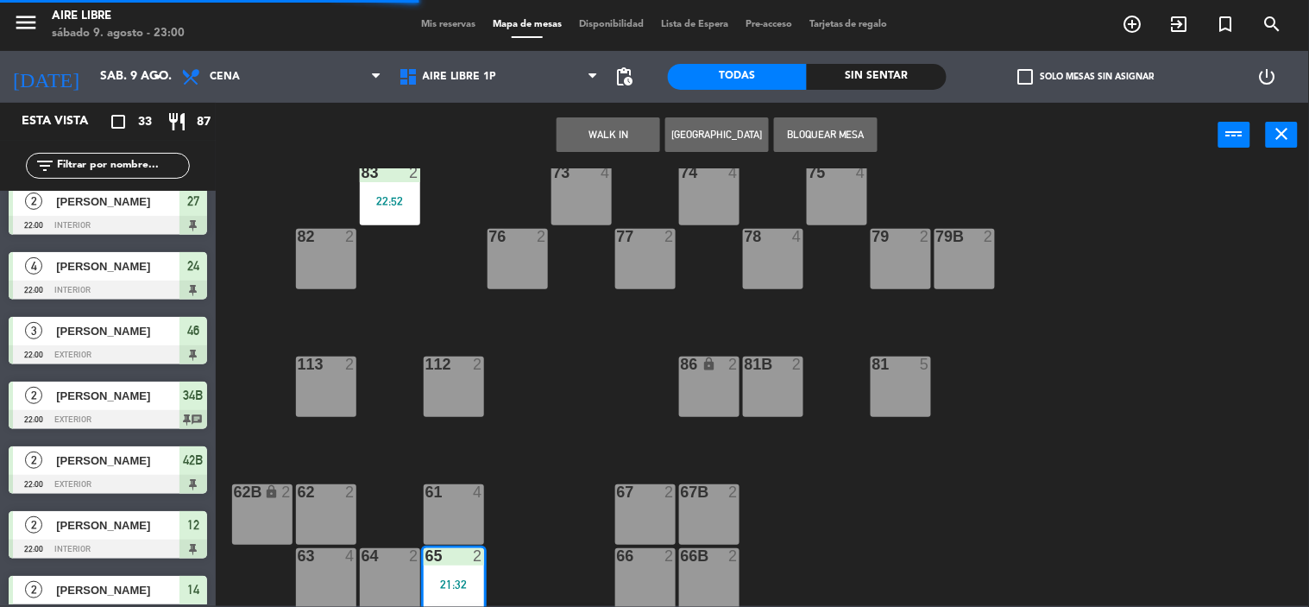
click at [444, 512] on div "61 4" at bounding box center [454, 514] width 60 height 60
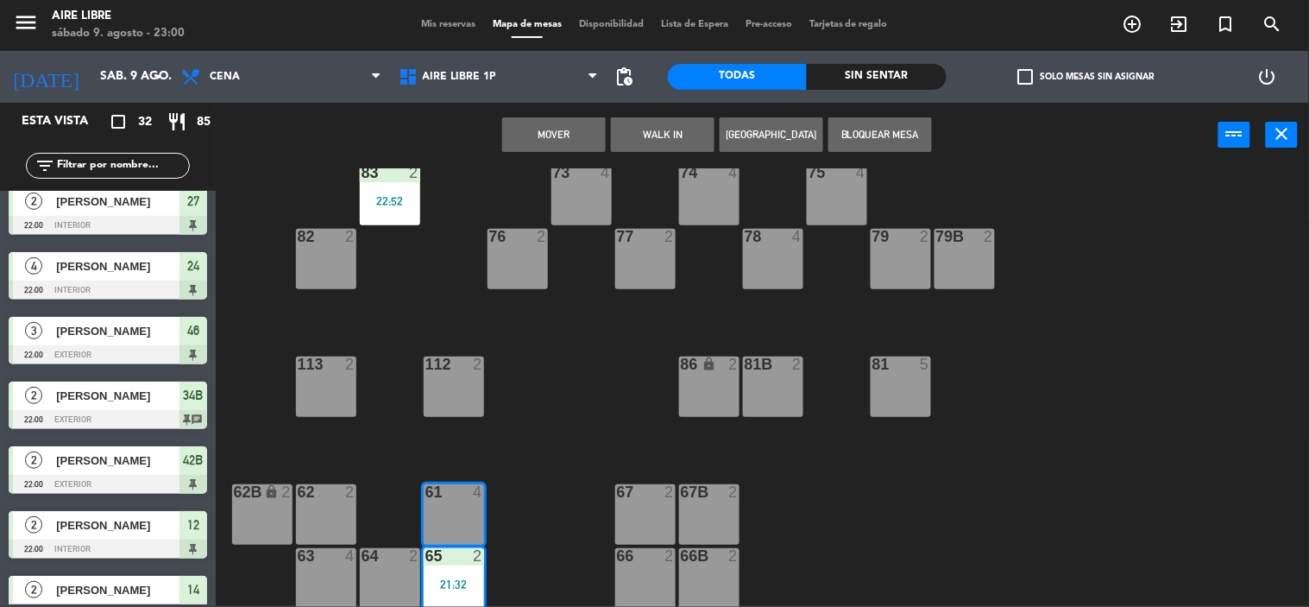
click at [570, 148] on button "Mover" at bounding box center [554, 134] width 104 height 35
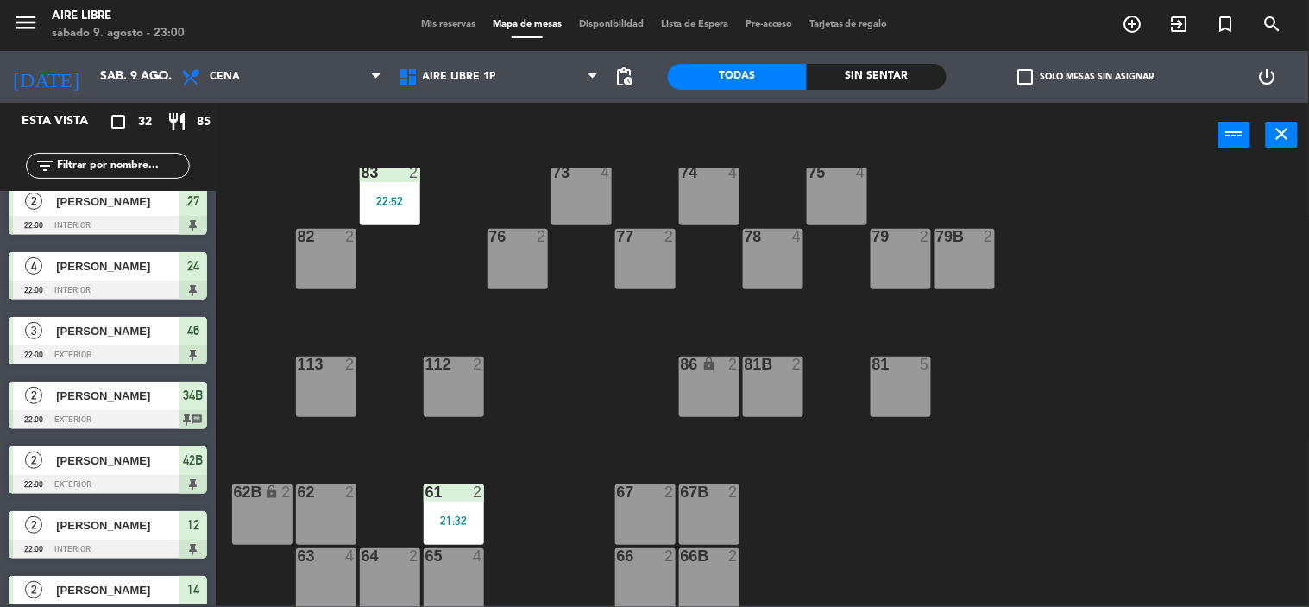
click at [469, 515] on div "21:32" at bounding box center [454, 520] width 60 height 12
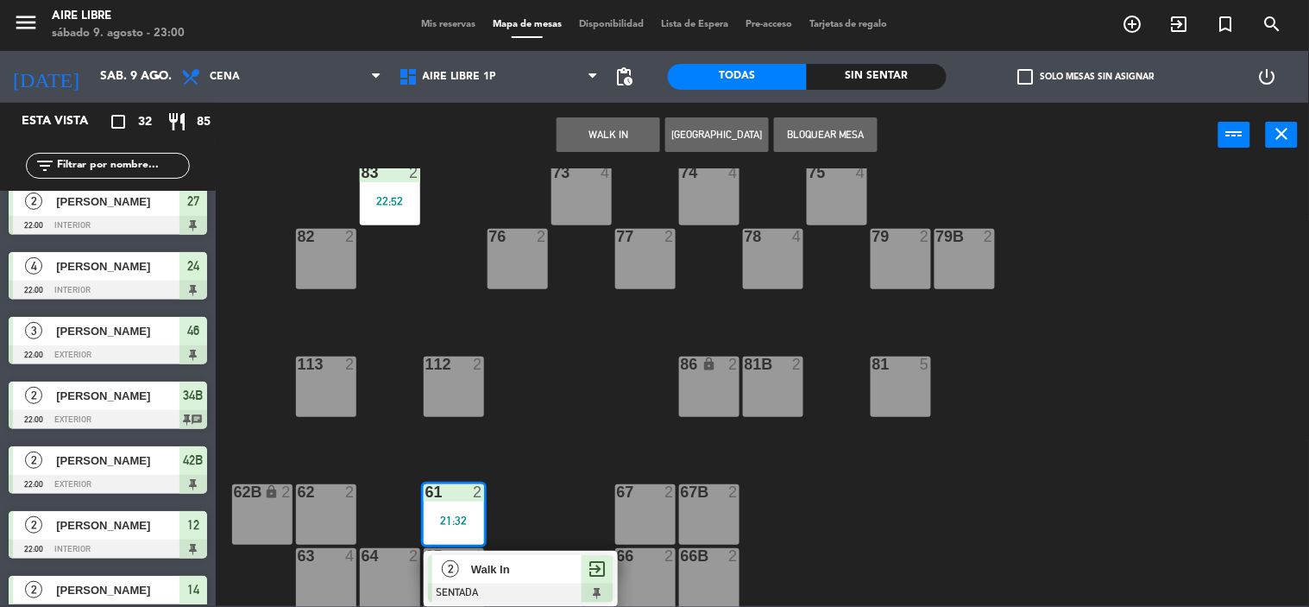
click at [539, 574] on span "Walk In" at bounding box center [526, 569] width 110 height 18
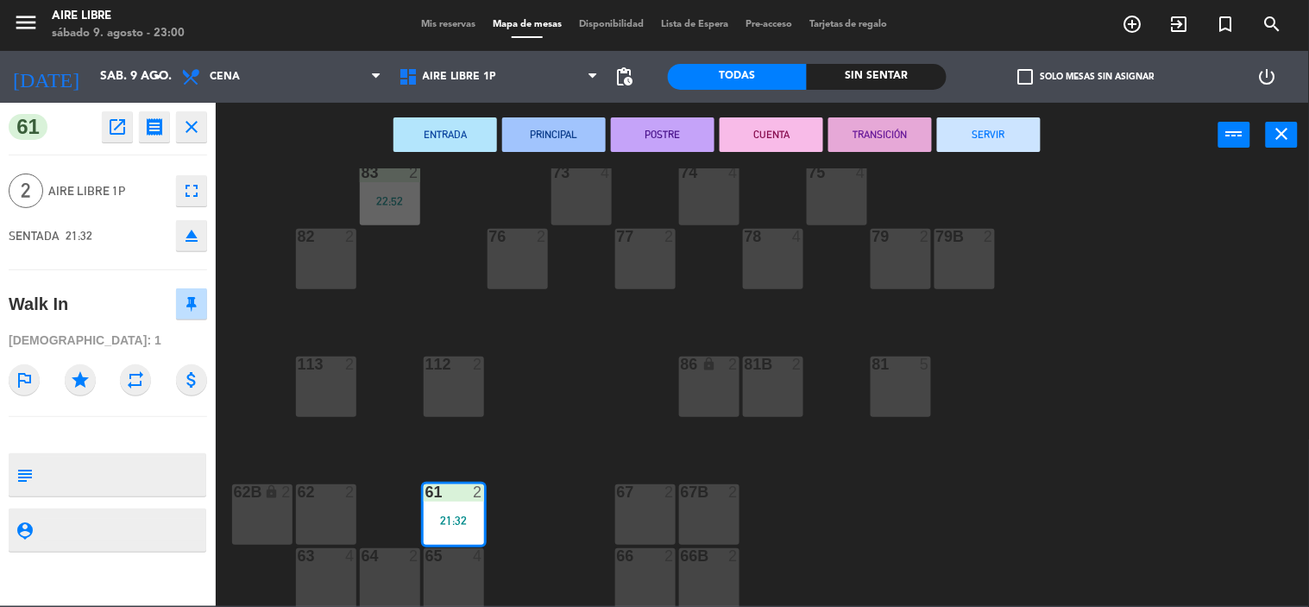
click at [990, 133] on button "SERVIR" at bounding box center [989, 134] width 104 height 35
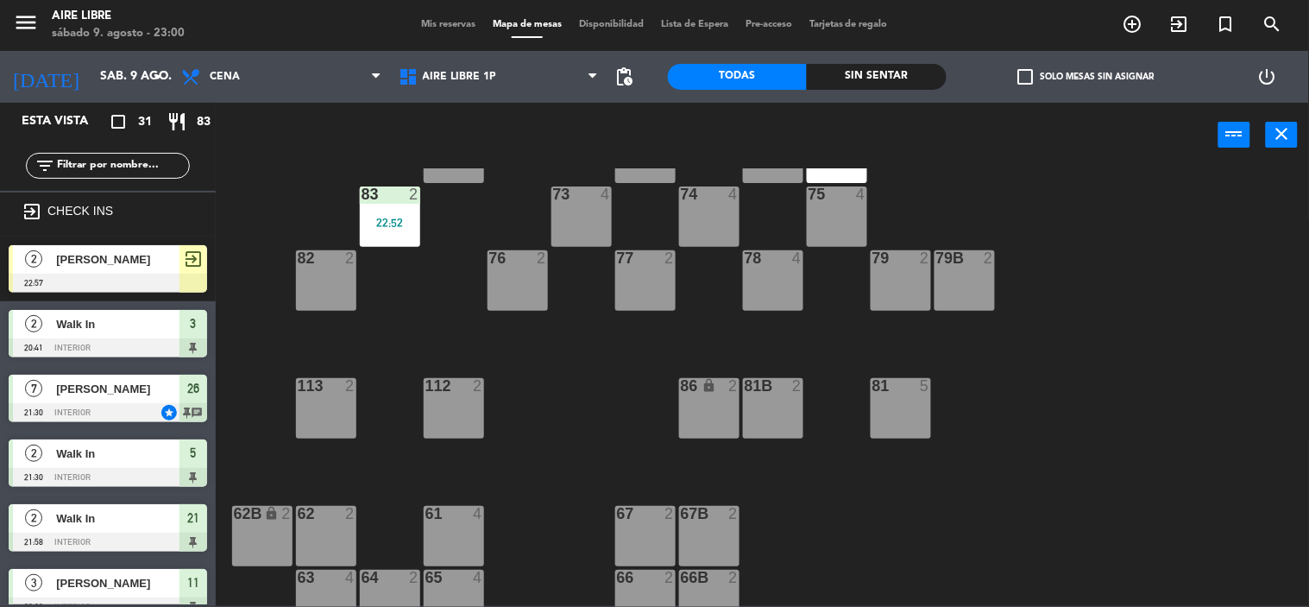
scroll to position [272, 0]
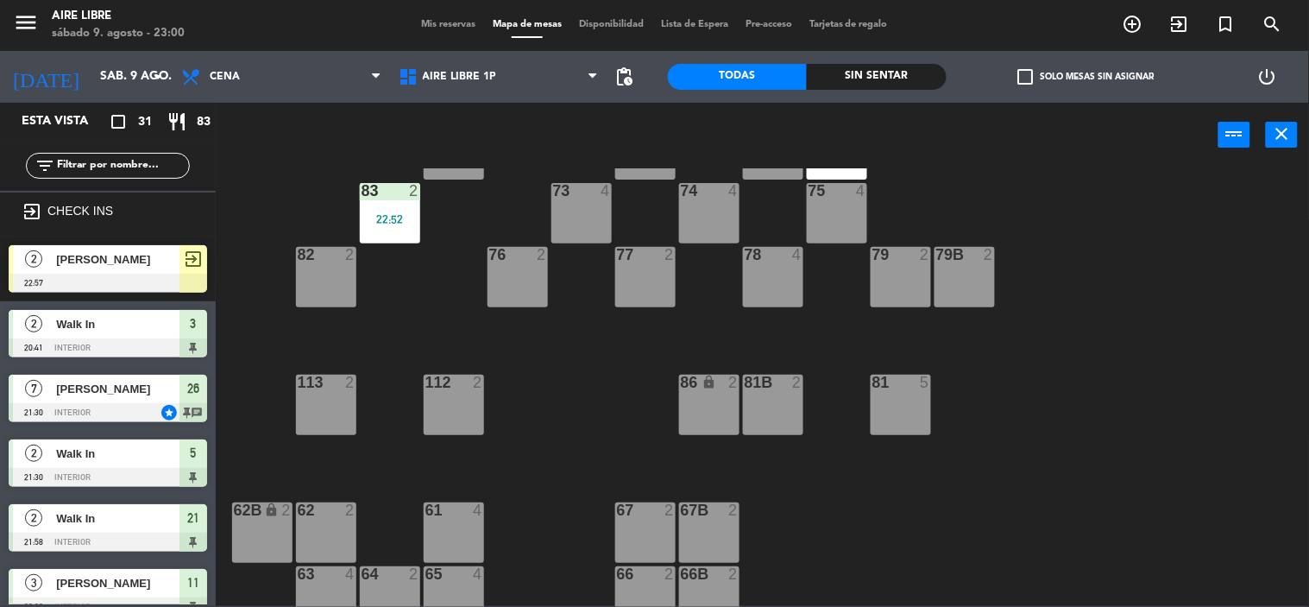
click at [195, 248] on span "exit_to_app" at bounding box center [193, 258] width 21 height 21
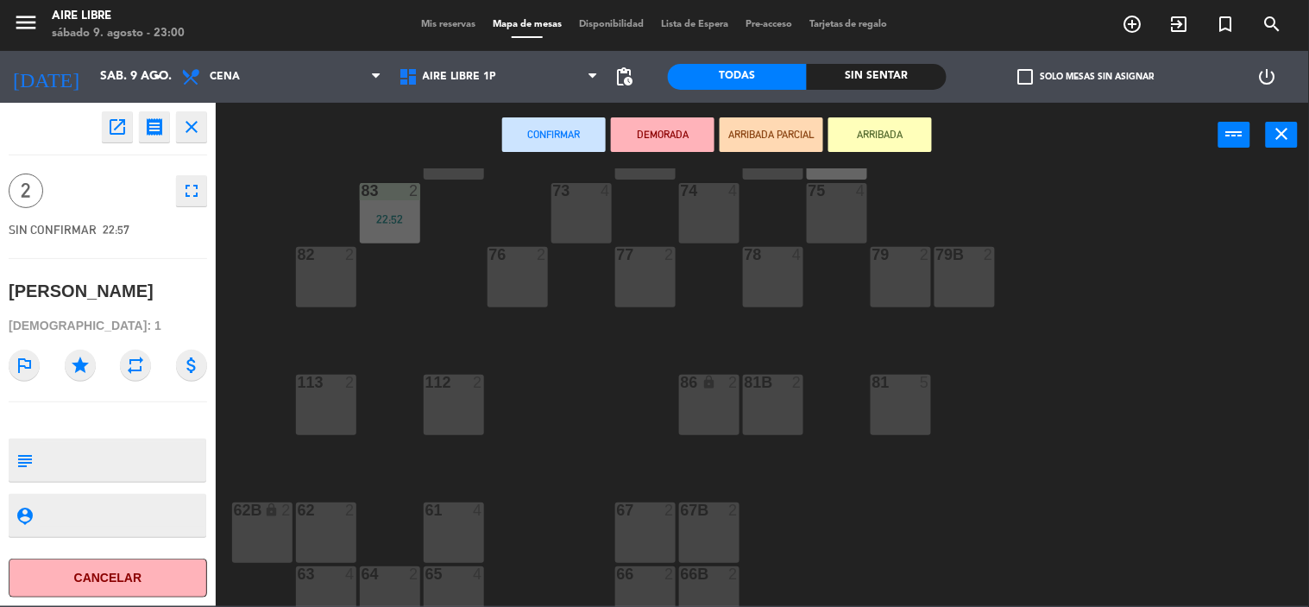
click at [466, 584] on div "65 4" at bounding box center [454, 596] width 60 height 60
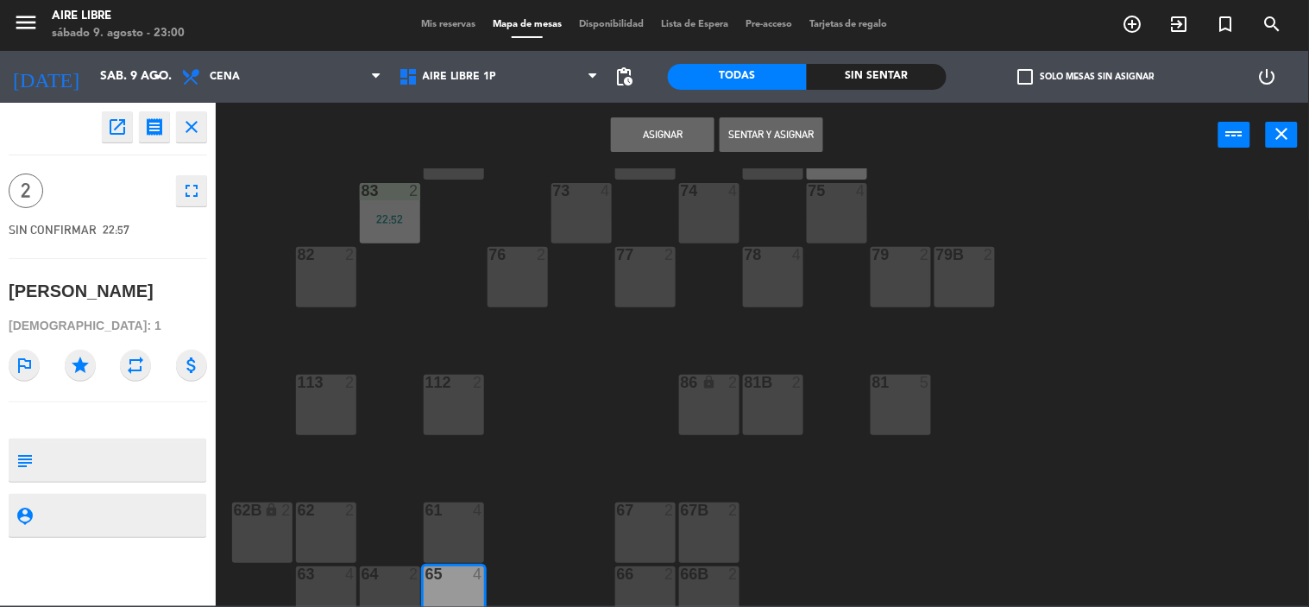
click at [777, 133] on button "Sentar y Asignar" at bounding box center [772, 134] width 104 height 35
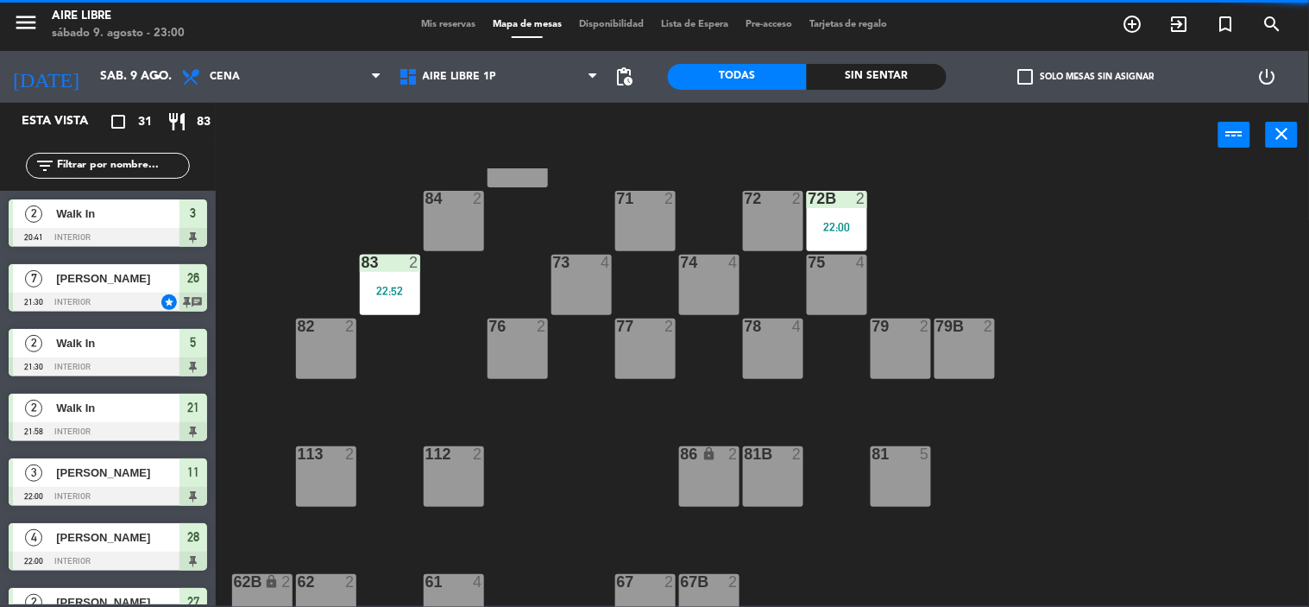
scroll to position [0, 0]
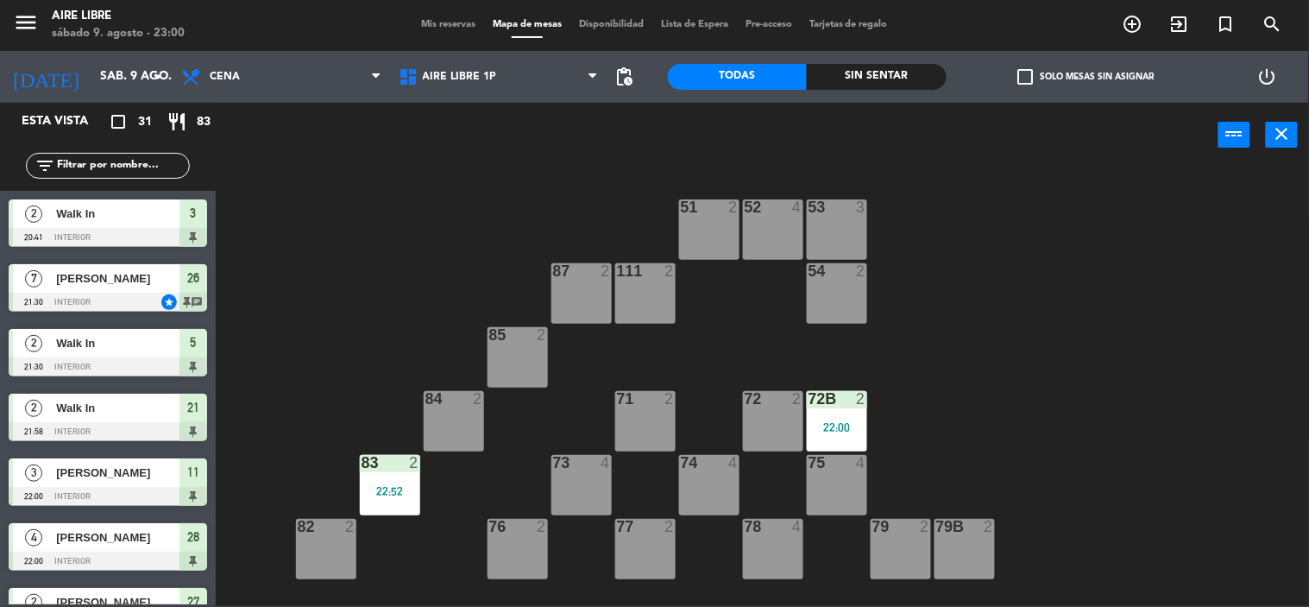
click at [825, 416] on div "72B 2 22:00" at bounding box center [837, 421] width 60 height 60
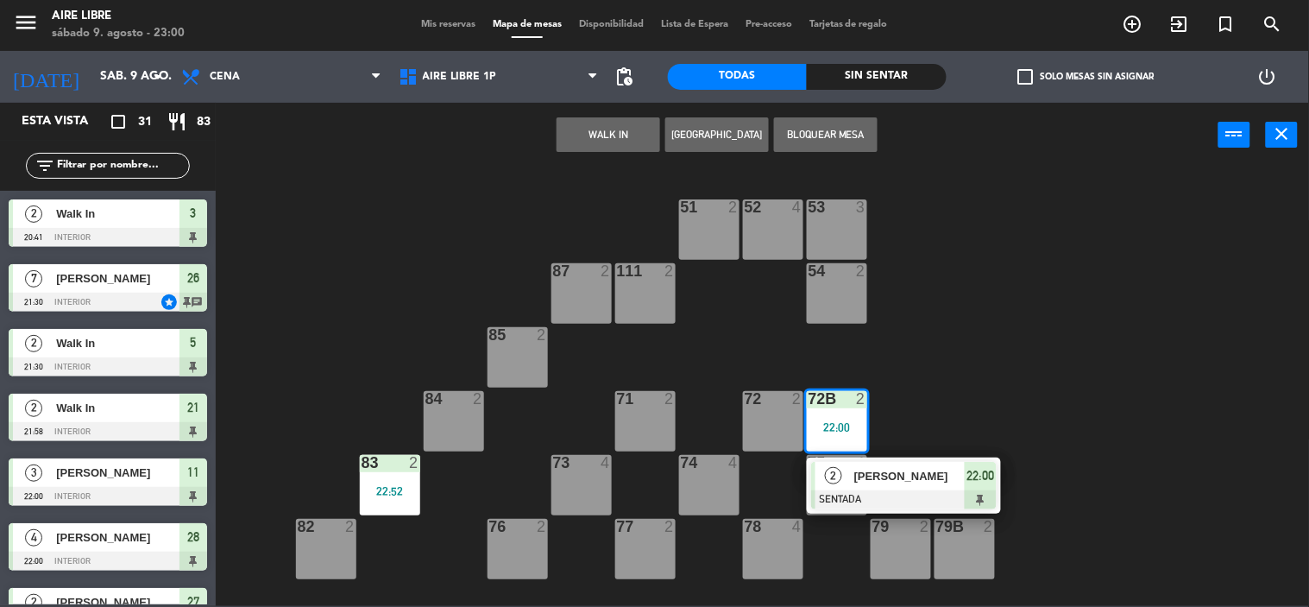
click at [883, 472] on span "[PERSON_NAME]" at bounding box center [909, 476] width 110 height 18
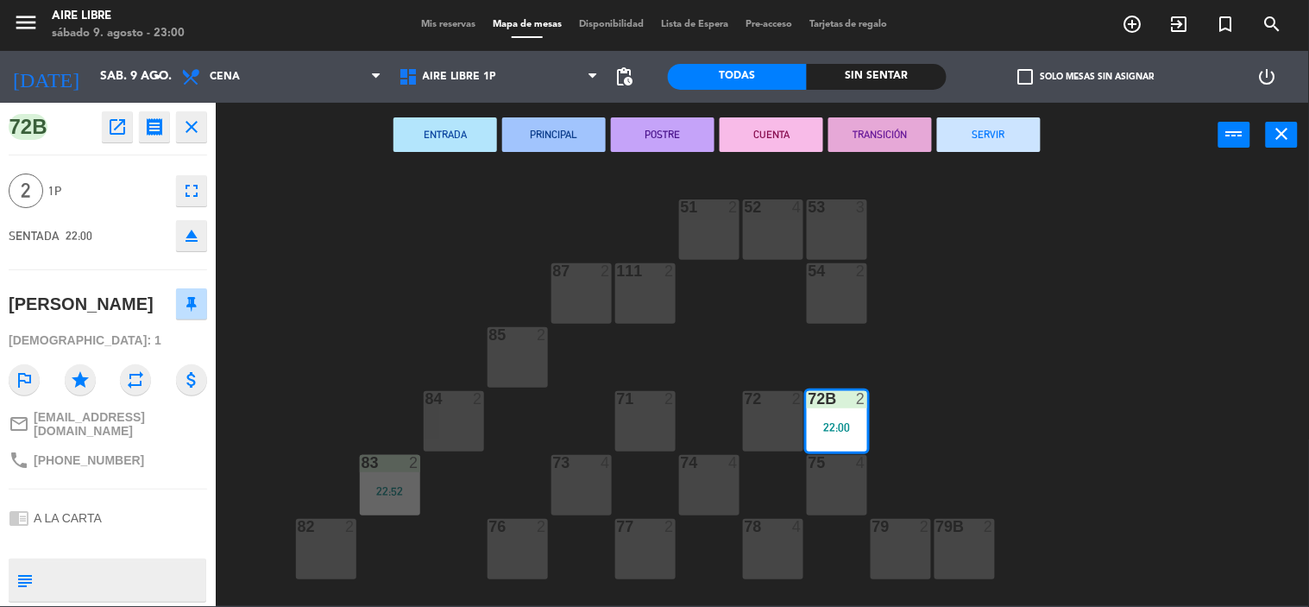
click at [990, 133] on button "SERVIR" at bounding box center [989, 134] width 104 height 35
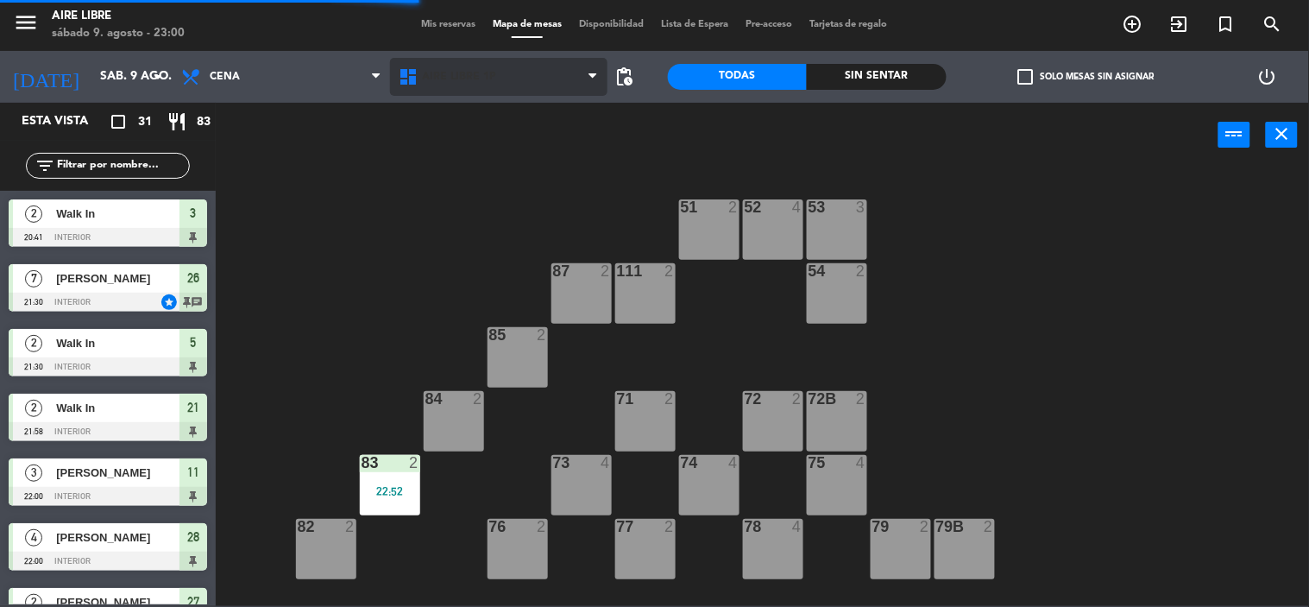
click at [463, 75] on span "Aire Libre 1P" at bounding box center [460, 77] width 74 height 12
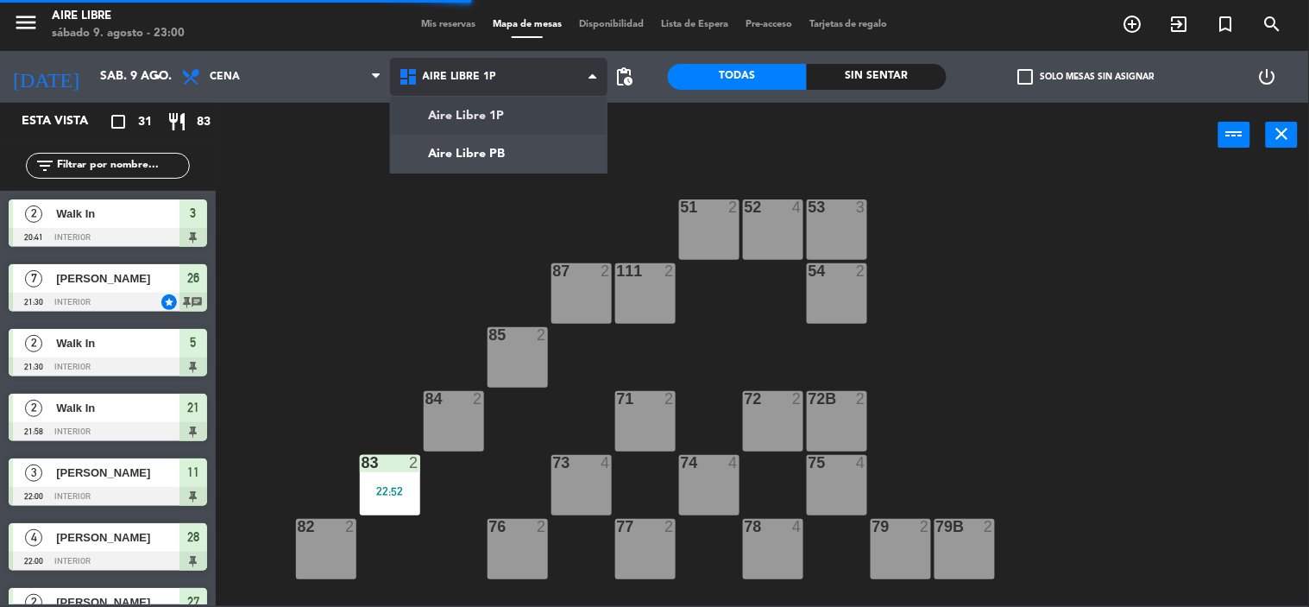
click at [492, 153] on ng-component "menu Aire Libre [DATE] 9. agosto - 23:00 Mis reservas Mapa de mesas Disponibili…" at bounding box center [654, 302] width 1309 height 607
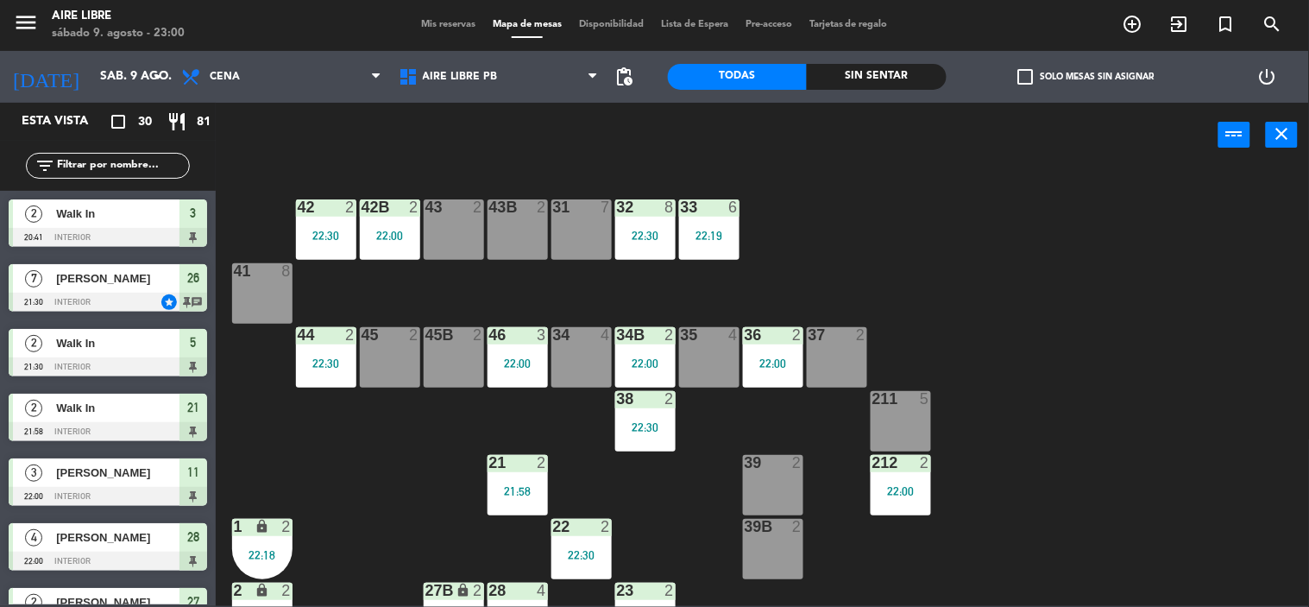
click at [716, 236] on div "22:19" at bounding box center [709, 235] width 60 height 12
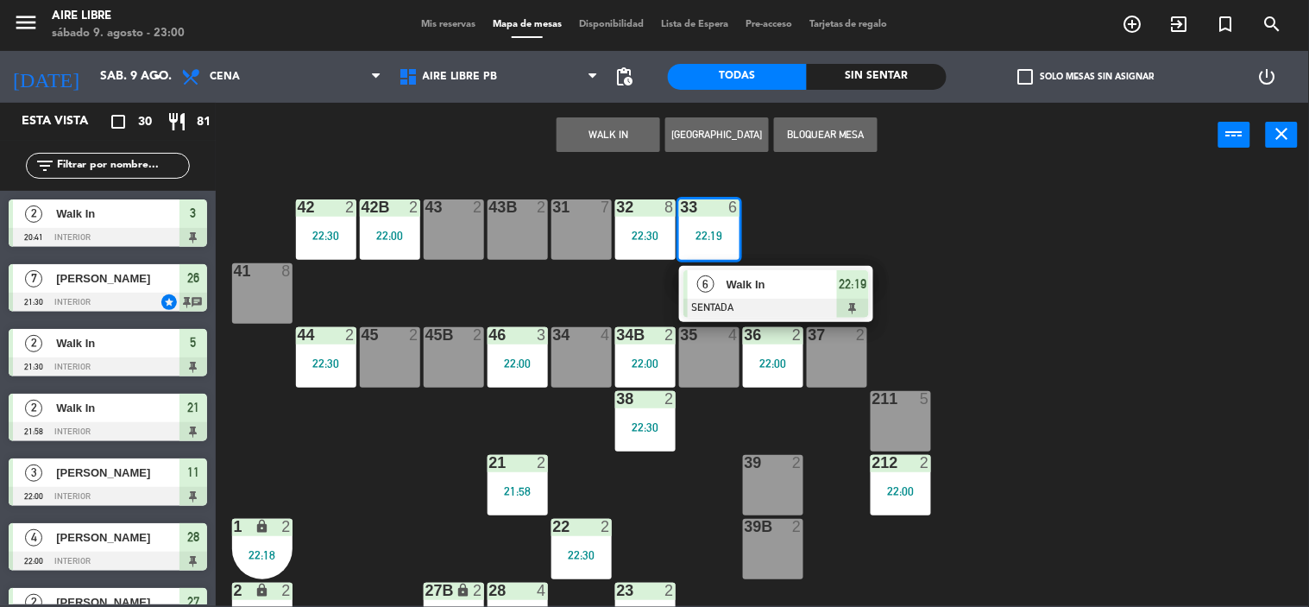
click at [774, 299] on div at bounding box center [775, 308] width 185 height 19
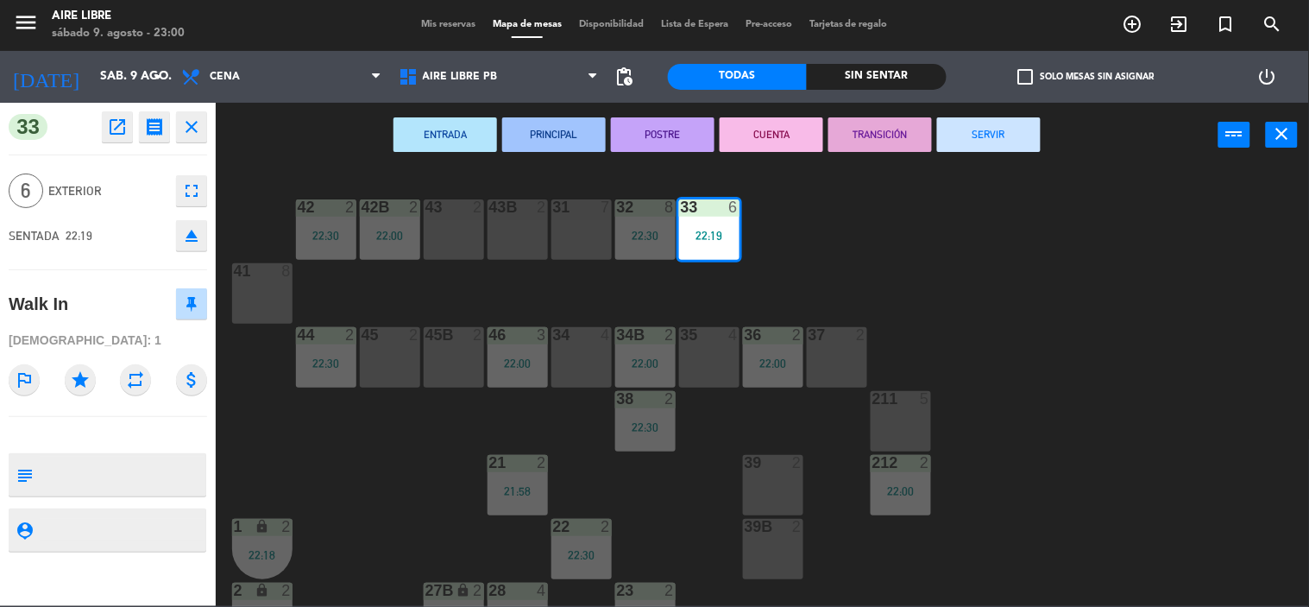
click at [1010, 141] on button "SERVIR" at bounding box center [989, 134] width 104 height 35
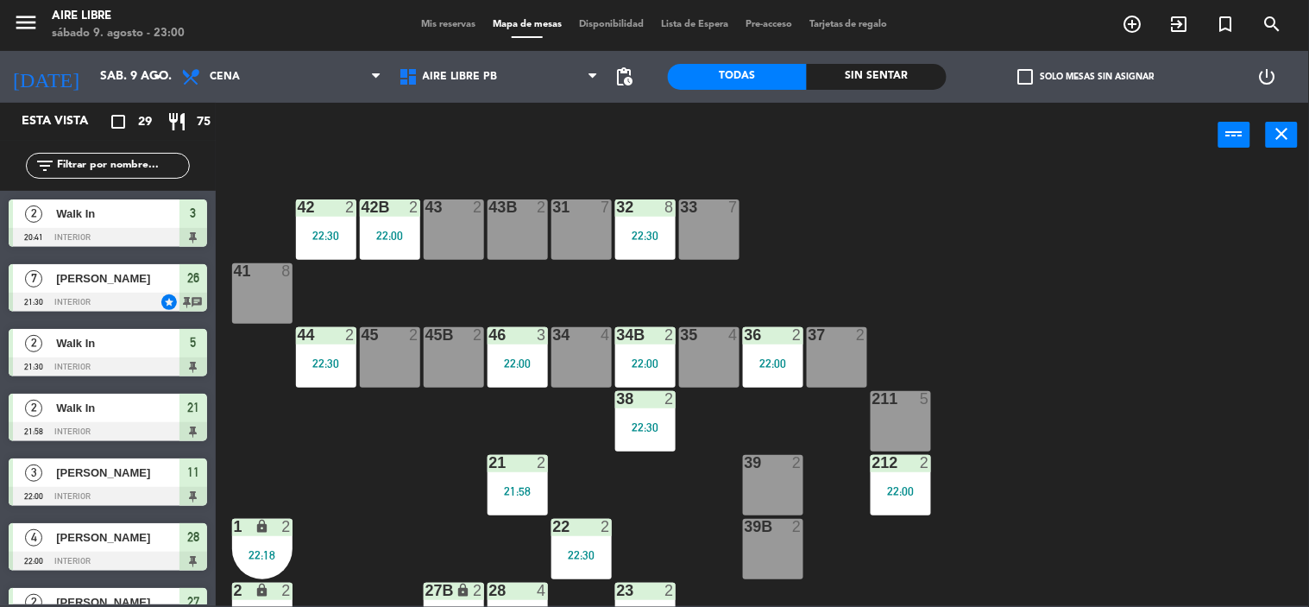
click at [662, 211] on div "8" at bounding box center [673, 207] width 28 height 16
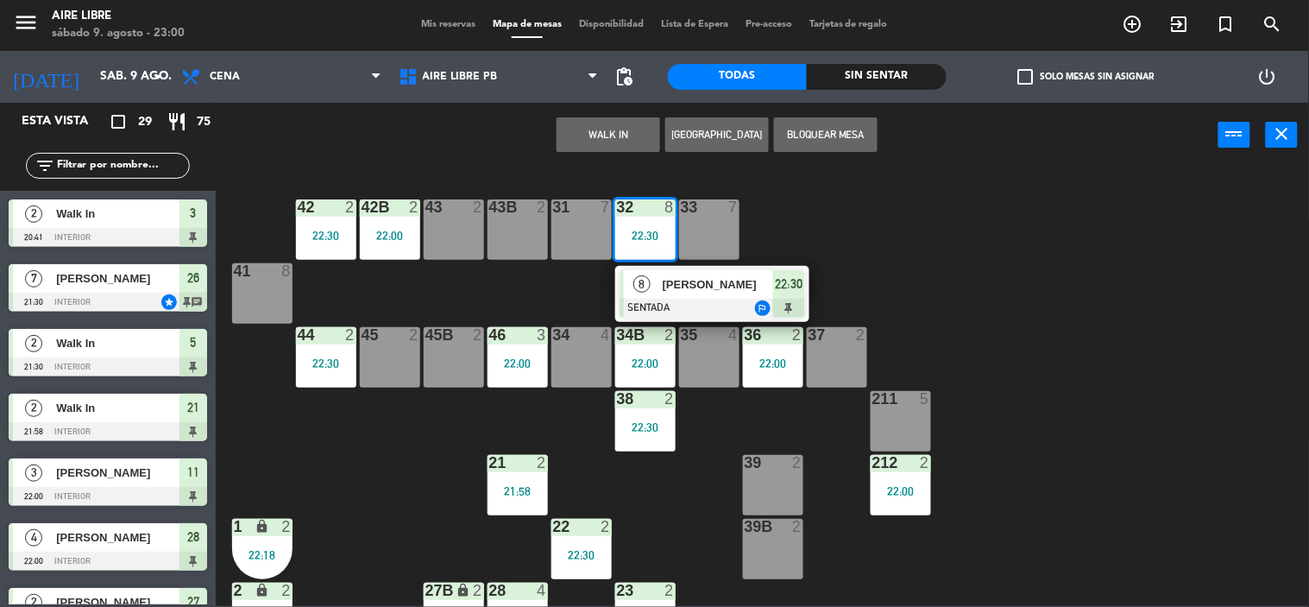
click at [682, 303] on div at bounding box center [711, 308] width 185 height 19
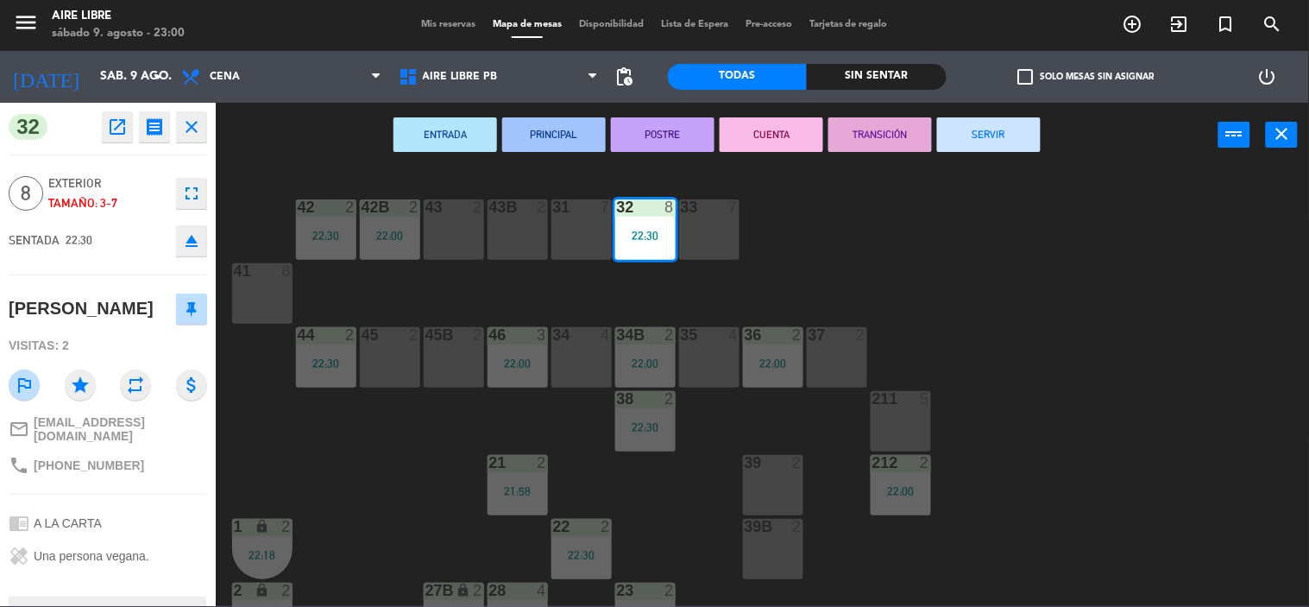
click at [985, 133] on button "SERVIR" at bounding box center [989, 134] width 104 height 35
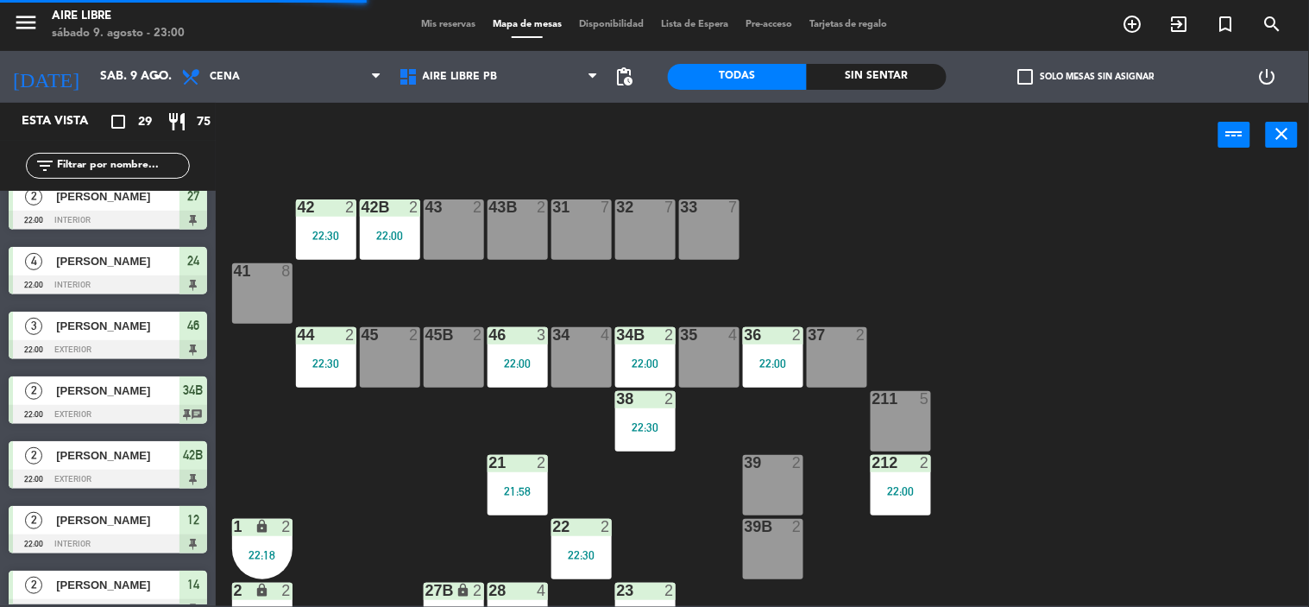
click at [395, 229] on div "22:00" at bounding box center [390, 235] width 60 height 12
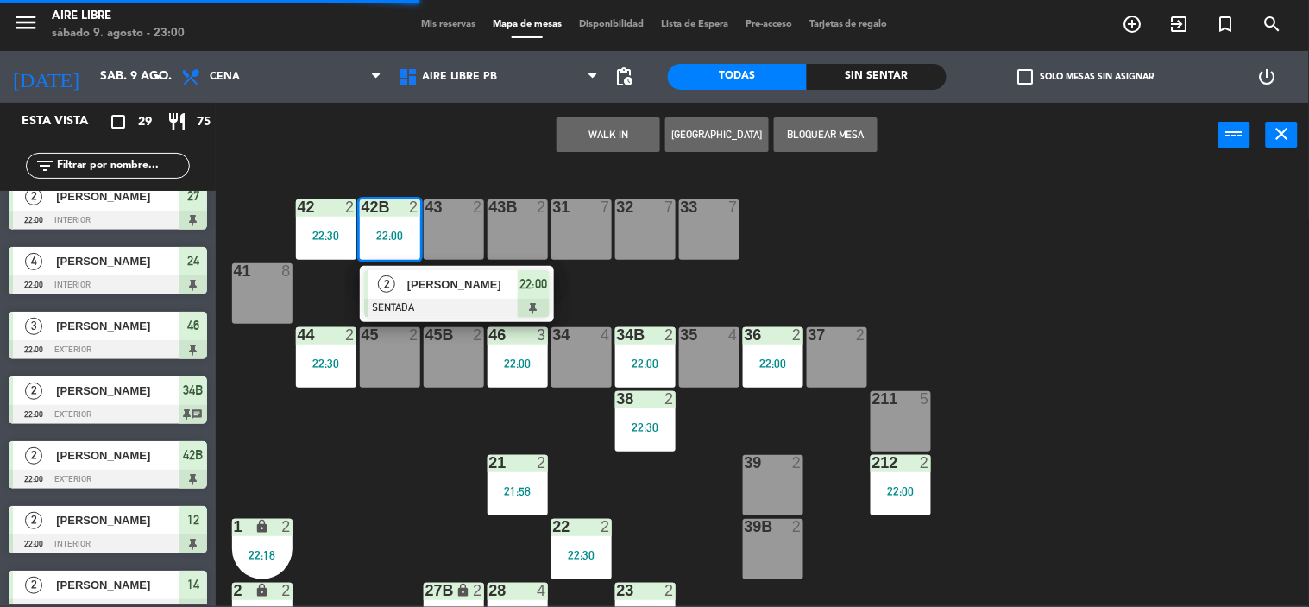
click at [407, 289] on span "[PERSON_NAME]" at bounding box center [462, 284] width 110 height 18
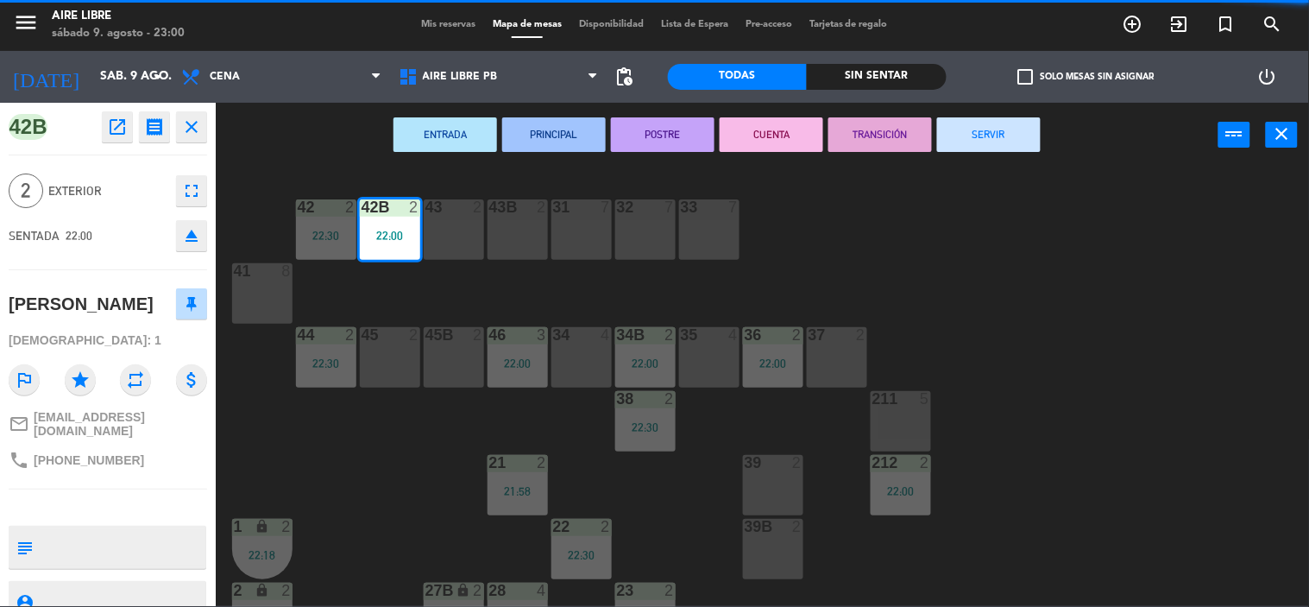
click at [1020, 141] on button "SERVIR" at bounding box center [989, 134] width 104 height 35
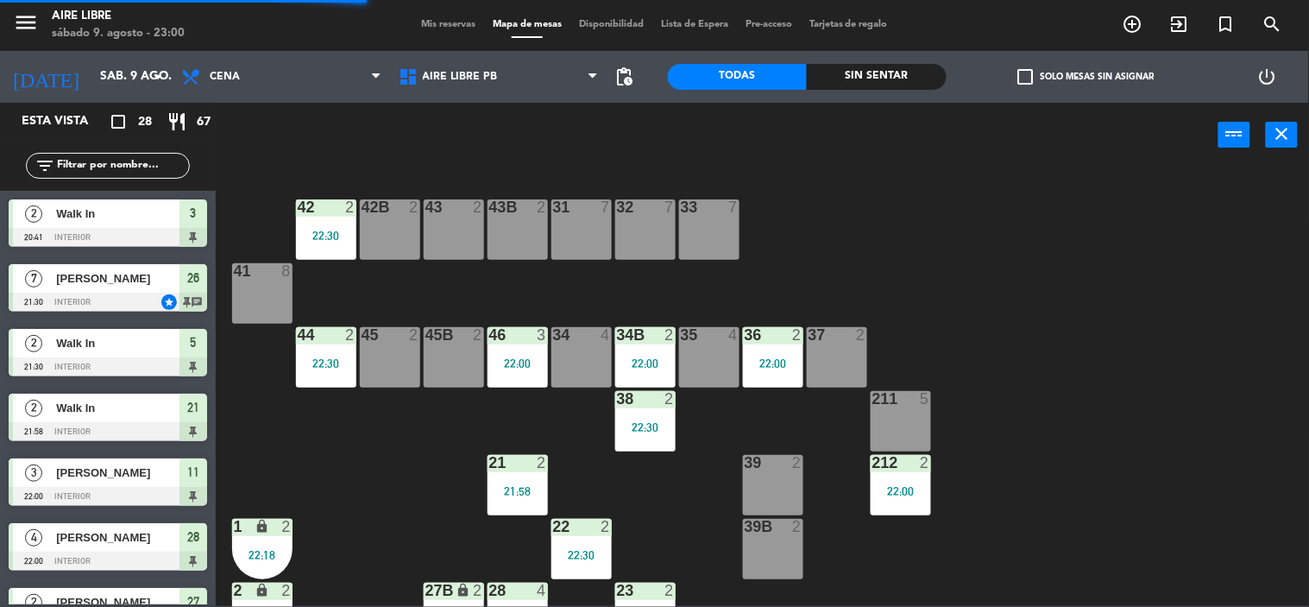
click at [314, 236] on div "22:30" at bounding box center [326, 235] width 60 height 12
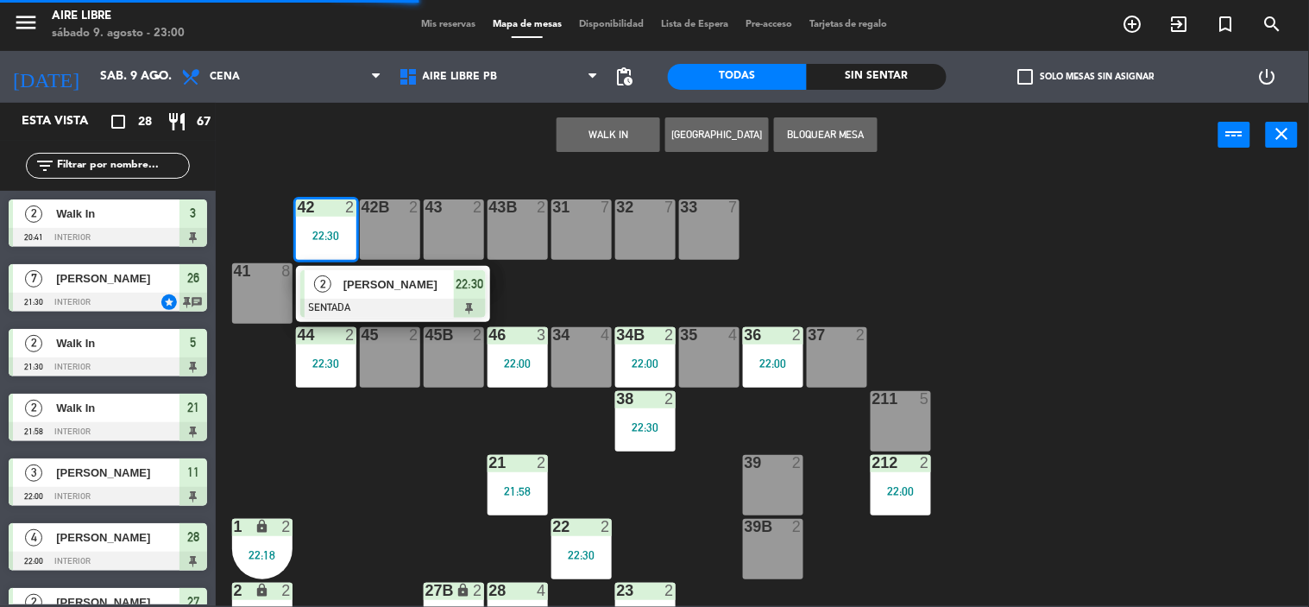
click at [352, 299] on div at bounding box center [392, 308] width 185 height 19
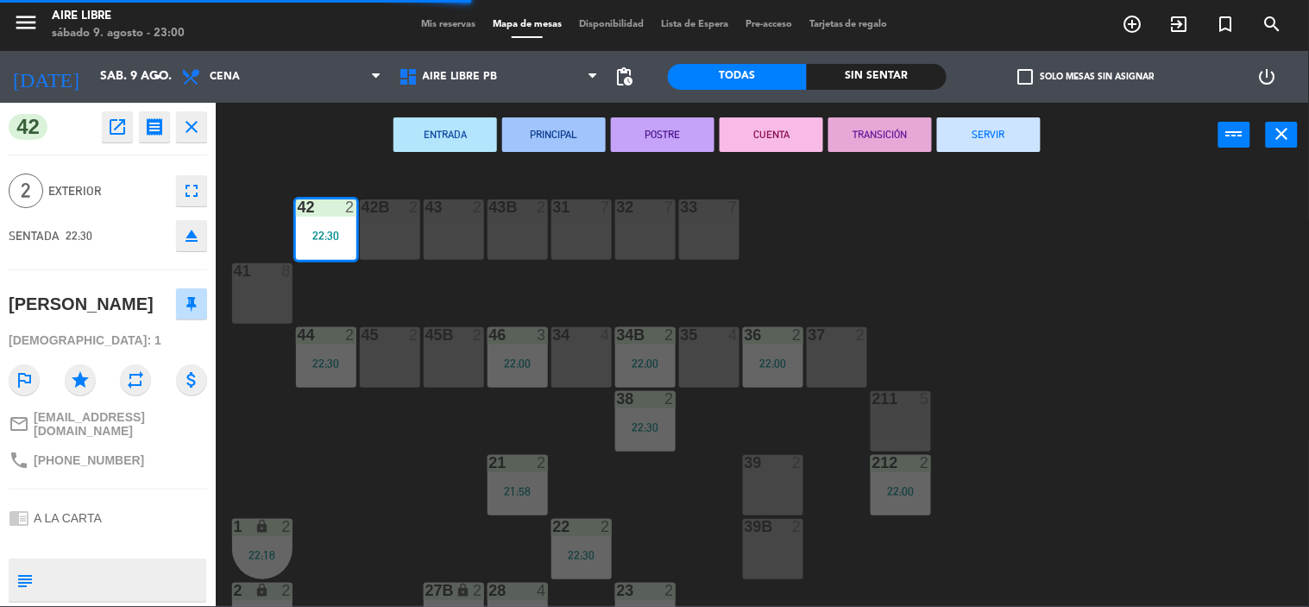
click at [1006, 148] on button "SERVIR" at bounding box center [989, 134] width 104 height 35
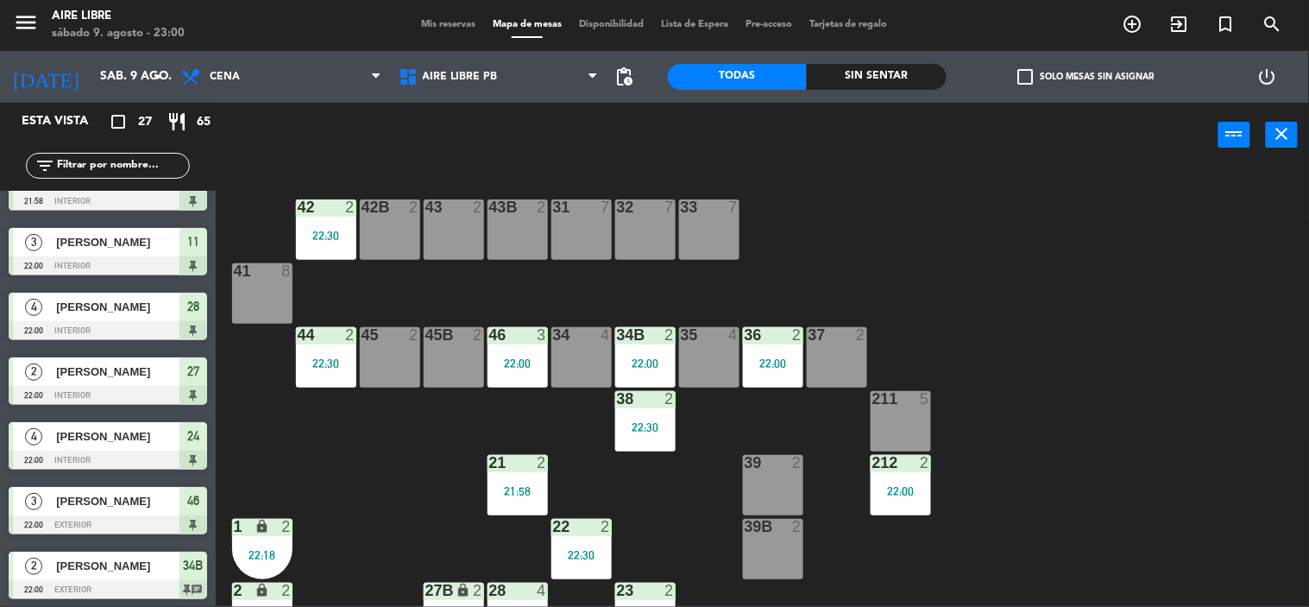
click at [319, 360] on div "22:30" at bounding box center [326, 363] width 60 height 12
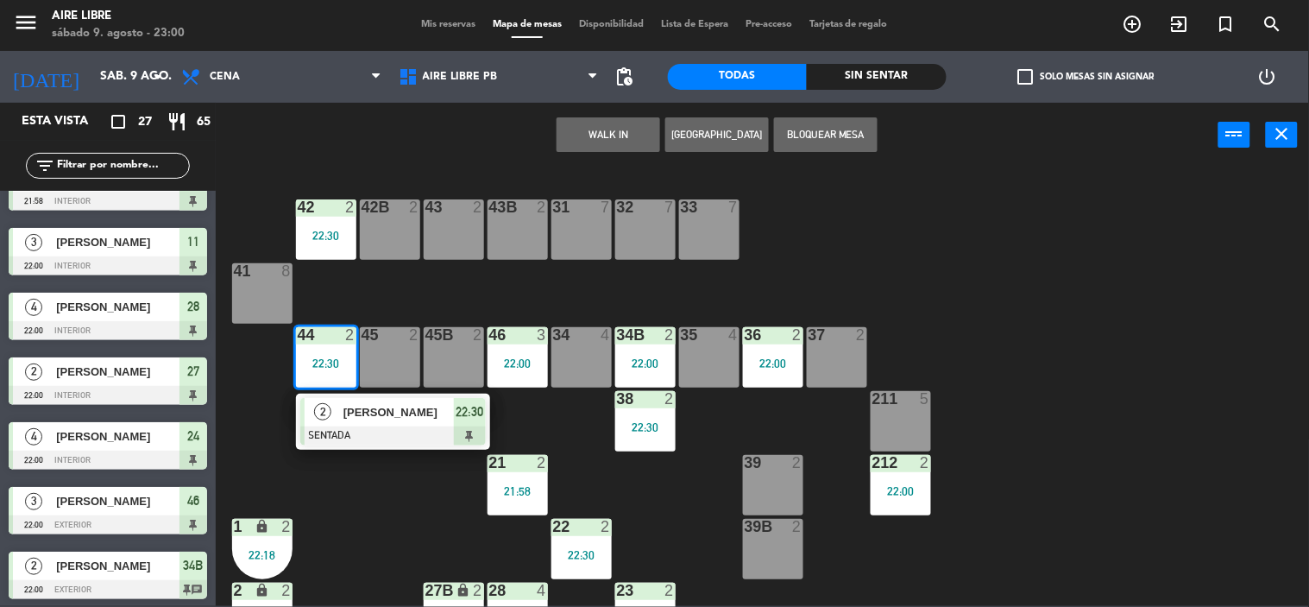
click at [352, 428] on div at bounding box center [392, 435] width 185 height 19
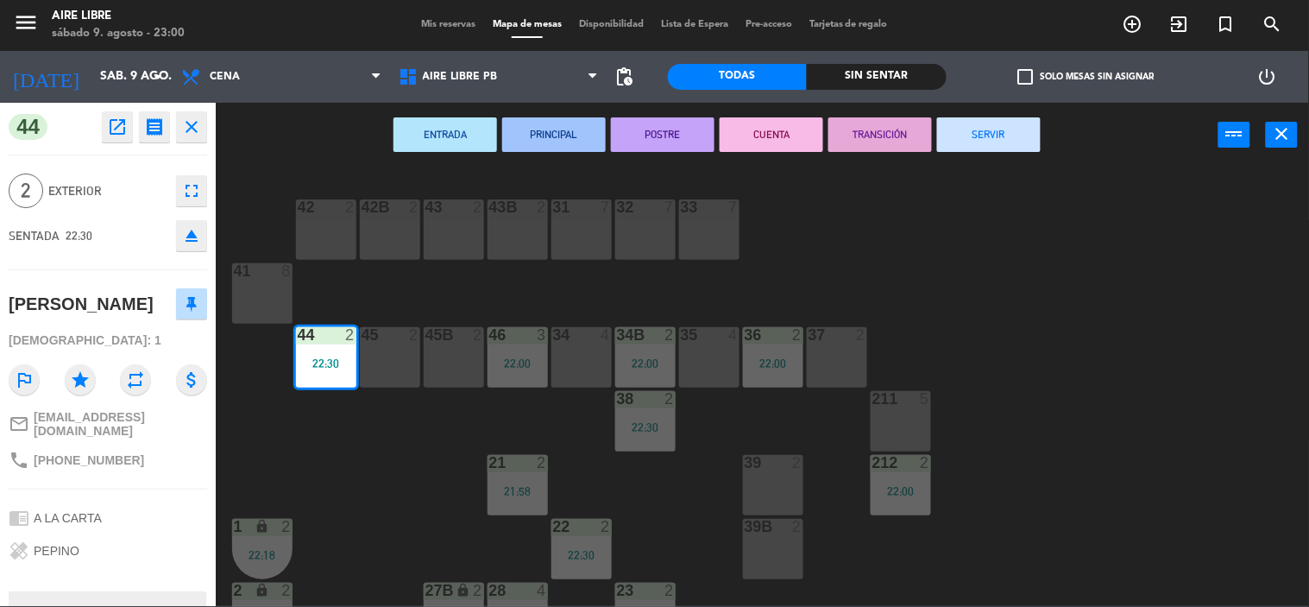
click at [987, 134] on button "SERVIR" at bounding box center [989, 134] width 104 height 35
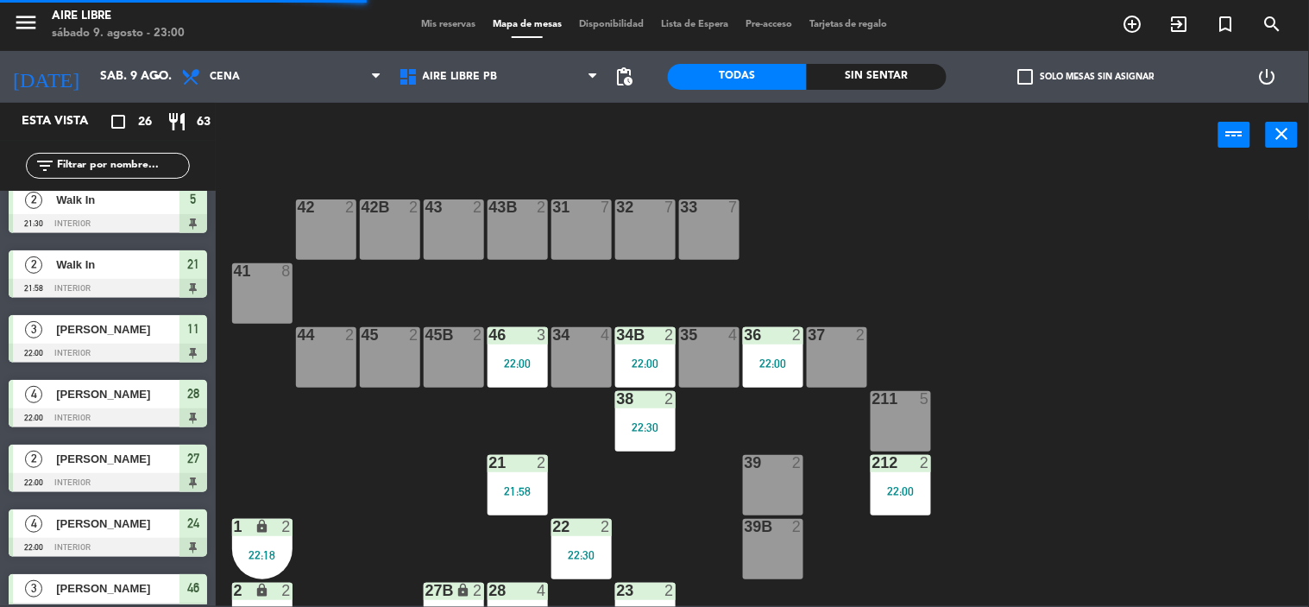
click at [525, 360] on div "22:00" at bounding box center [517, 363] width 60 height 12
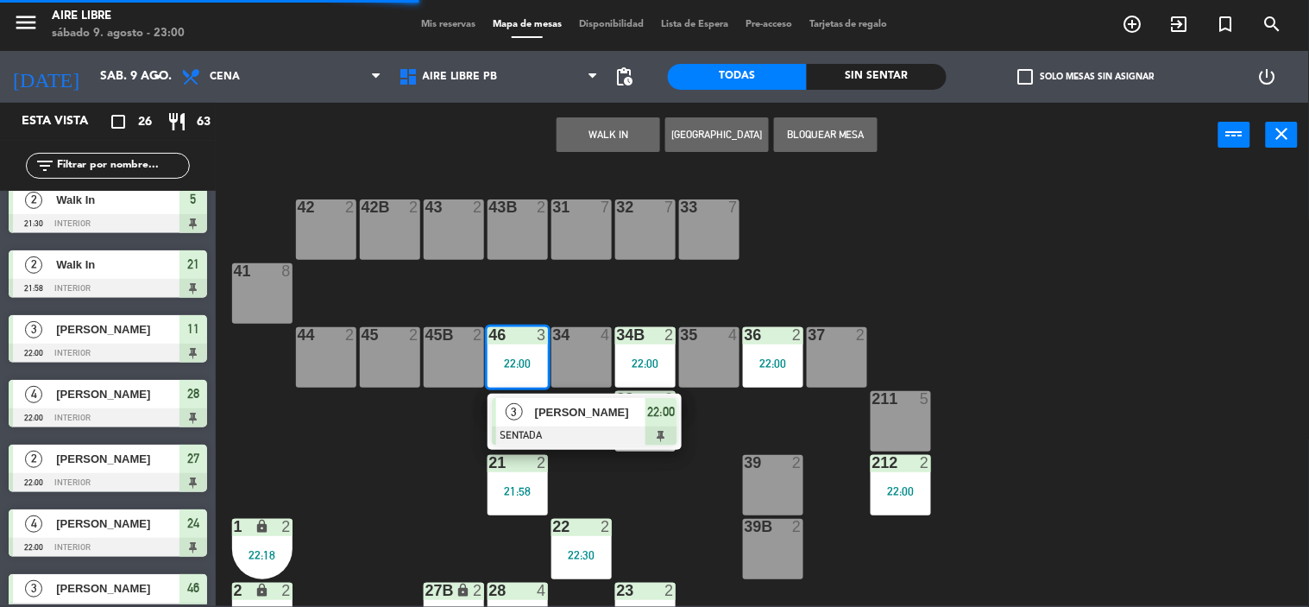
click at [537, 426] on div at bounding box center [584, 435] width 185 height 19
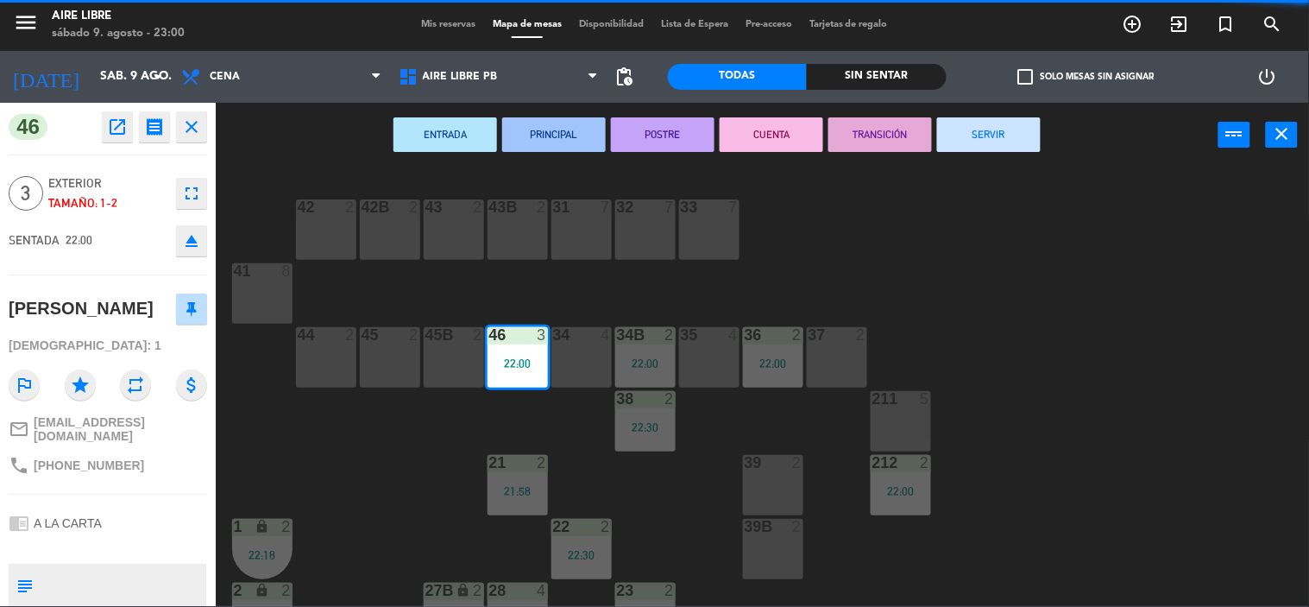
click at [1003, 141] on button "SERVIR" at bounding box center [989, 134] width 104 height 35
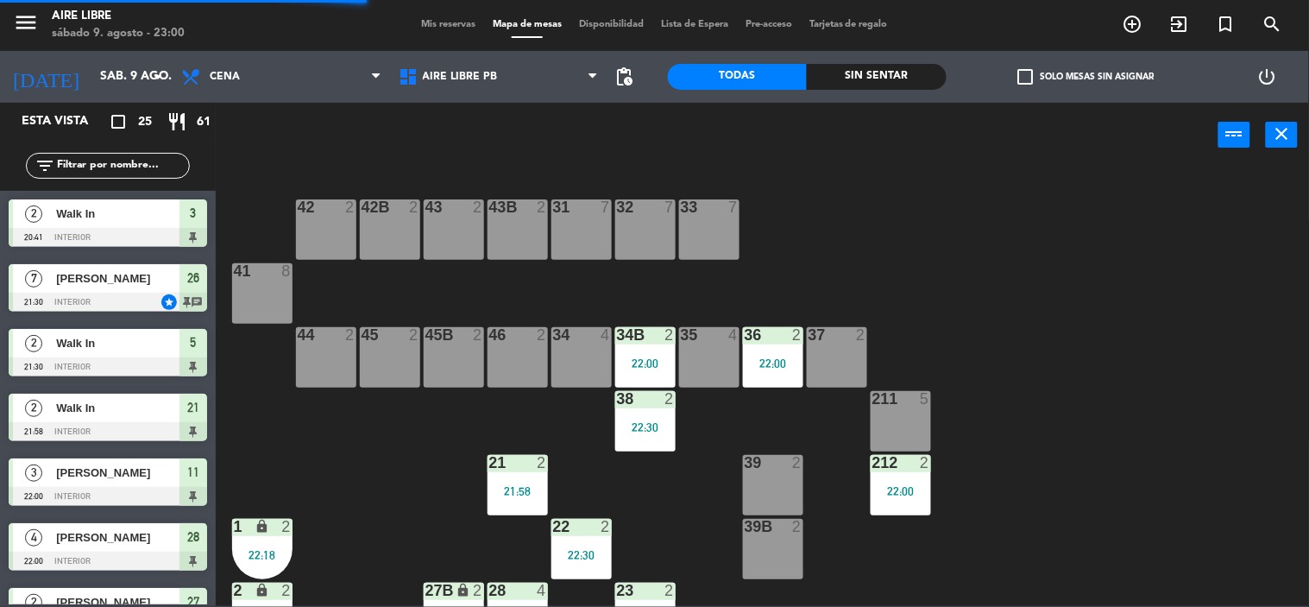
click at [654, 364] on div "22:00" at bounding box center [645, 363] width 60 height 12
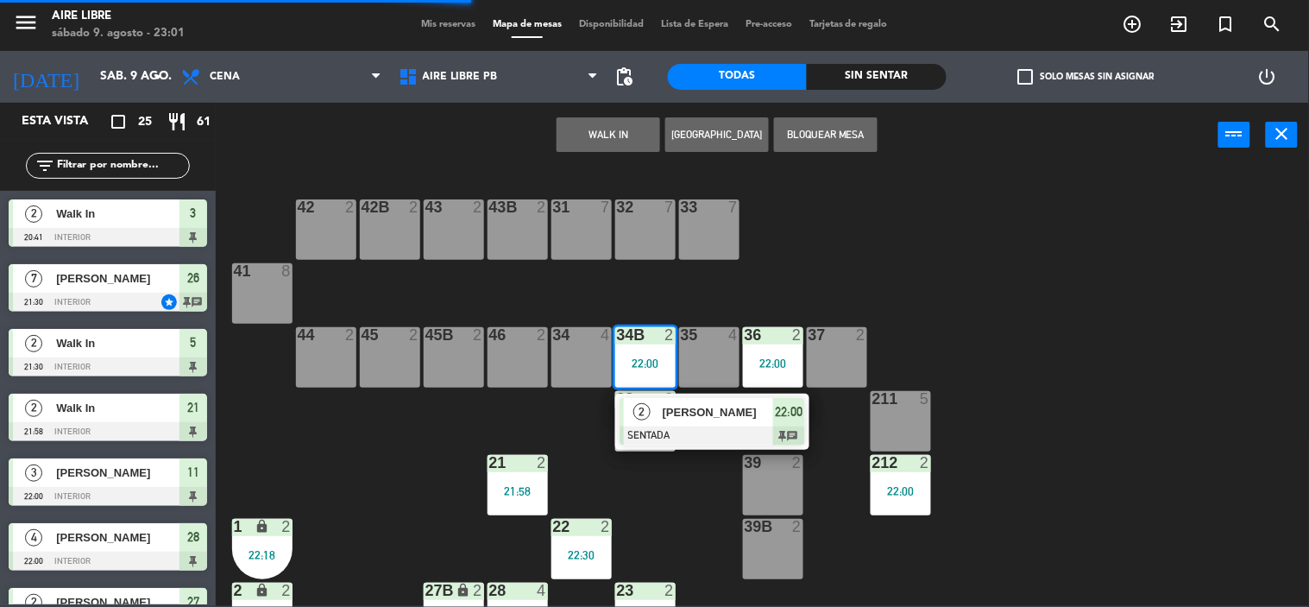
click at [703, 428] on div at bounding box center [711, 435] width 185 height 19
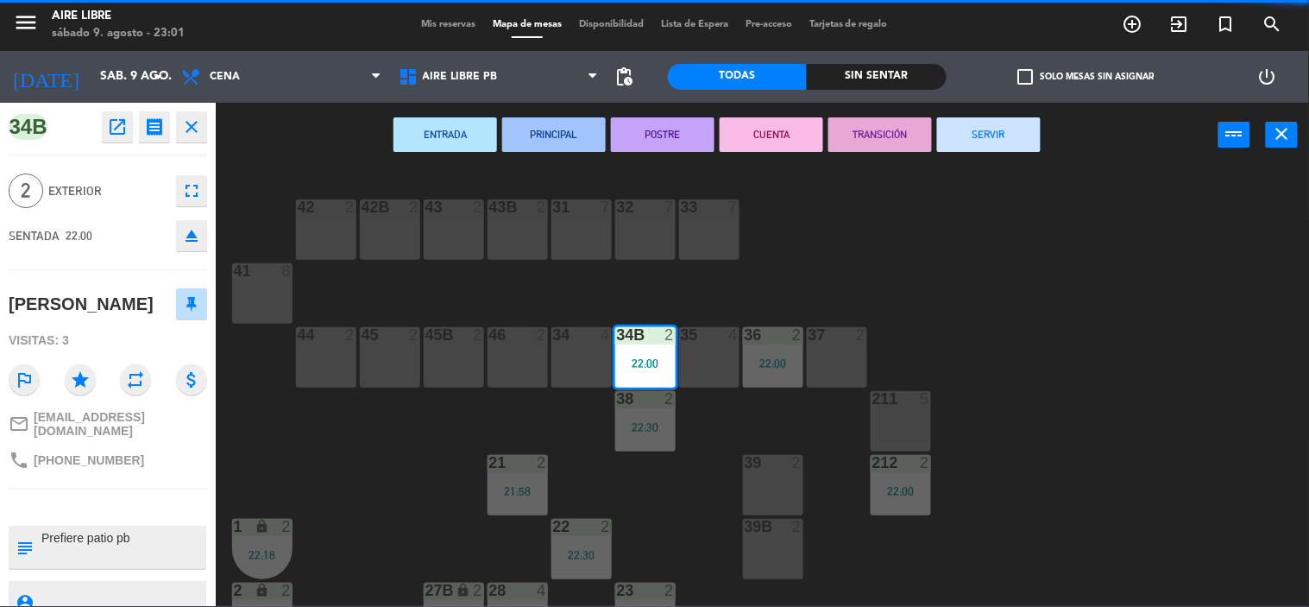
click at [1014, 136] on button "SERVIR" at bounding box center [989, 134] width 104 height 35
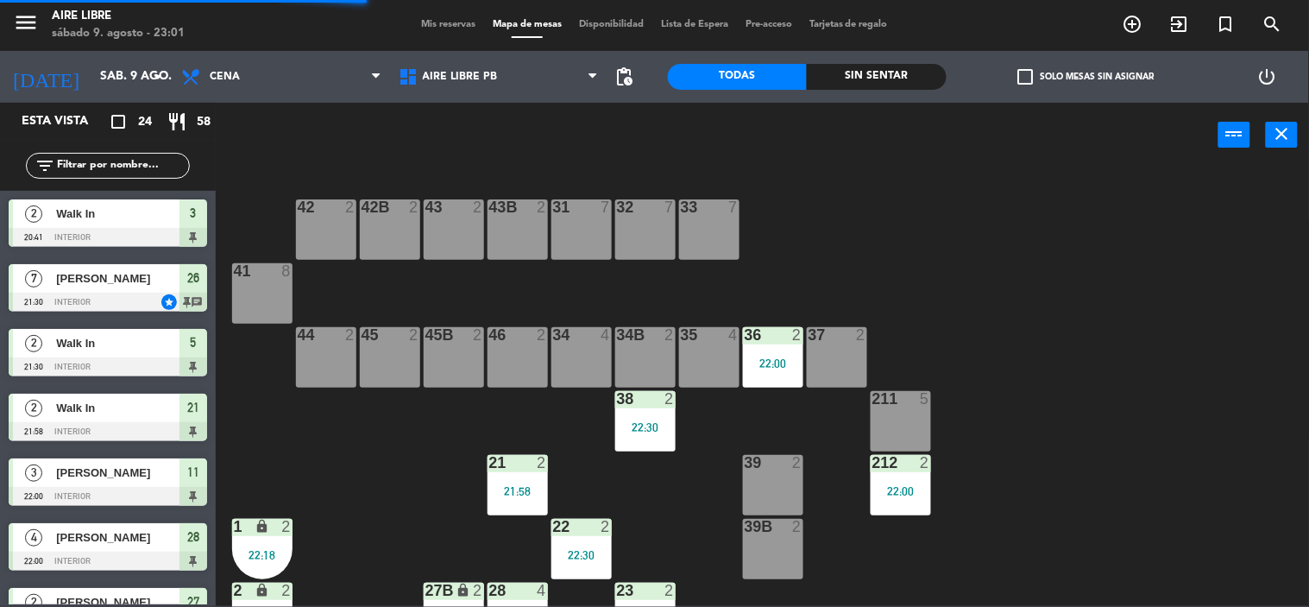
click at [777, 357] on div "22:00" at bounding box center [773, 363] width 60 height 12
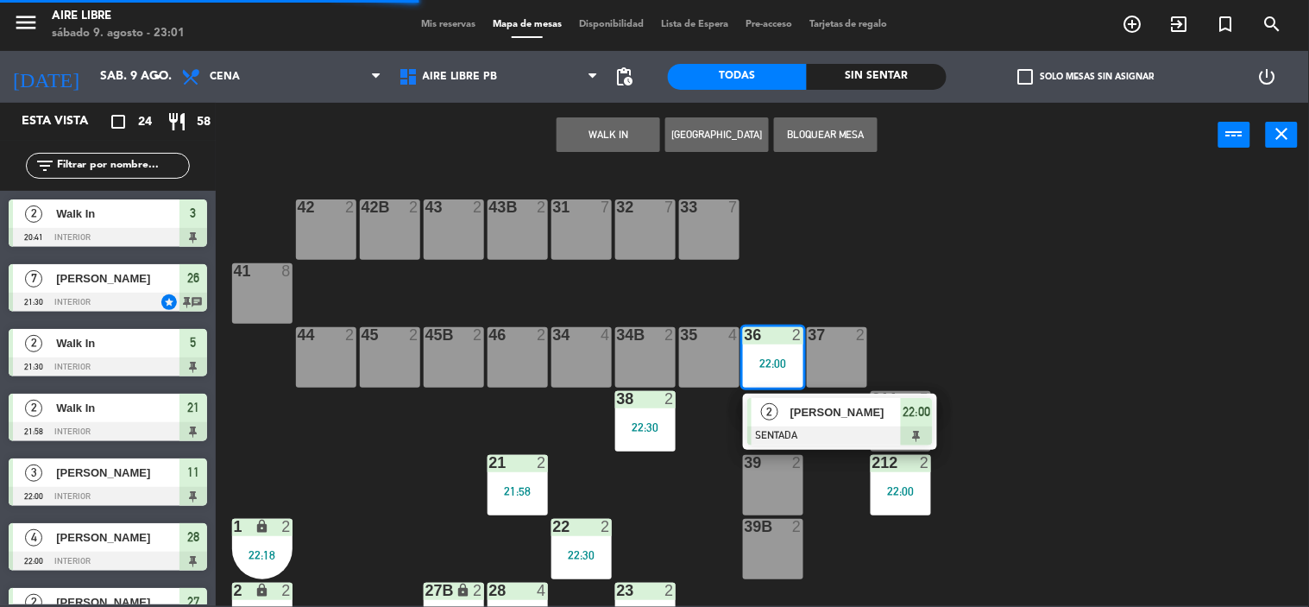
click at [786, 418] on div "2" at bounding box center [769, 412] width 37 height 28
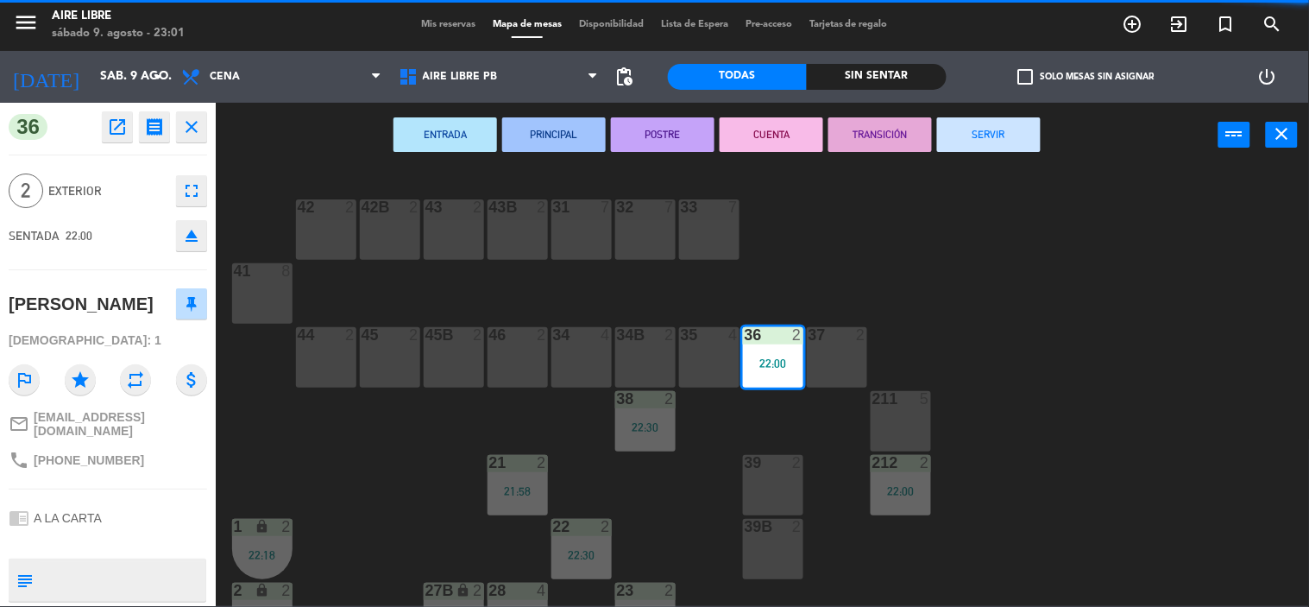
click at [1022, 135] on button "SERVIR" at bounding box center [989, 134] width 104 height 35
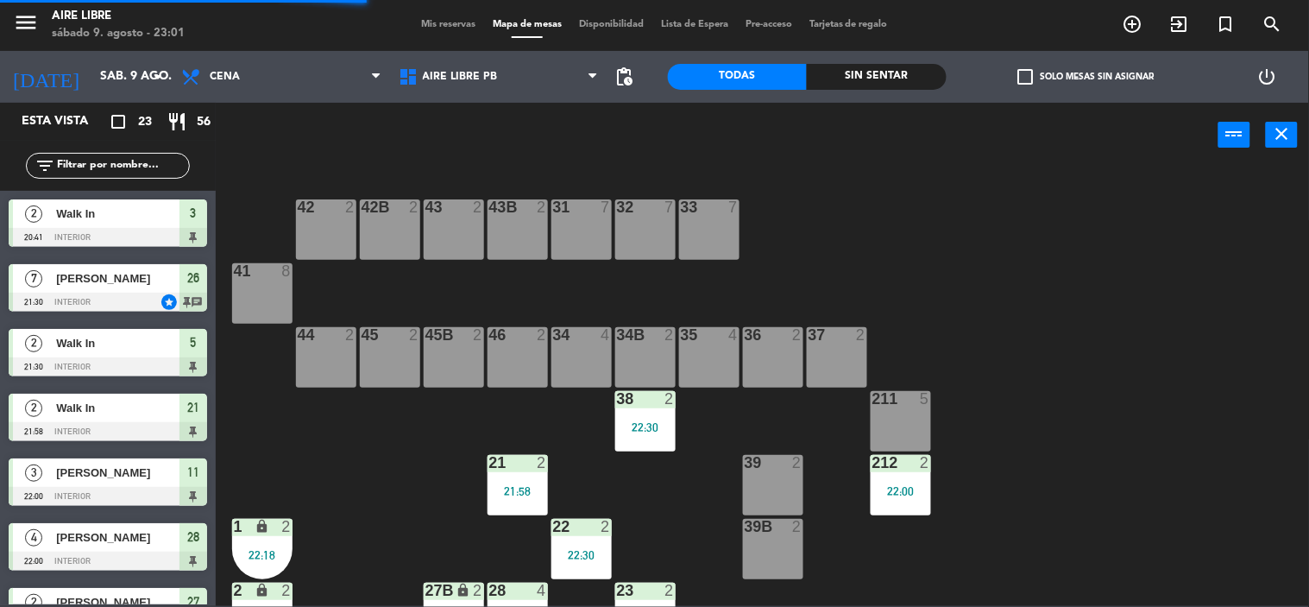
click at [640, 437] on div "38 2 22:30" at bounding box center [645, 421] width 60 height 60
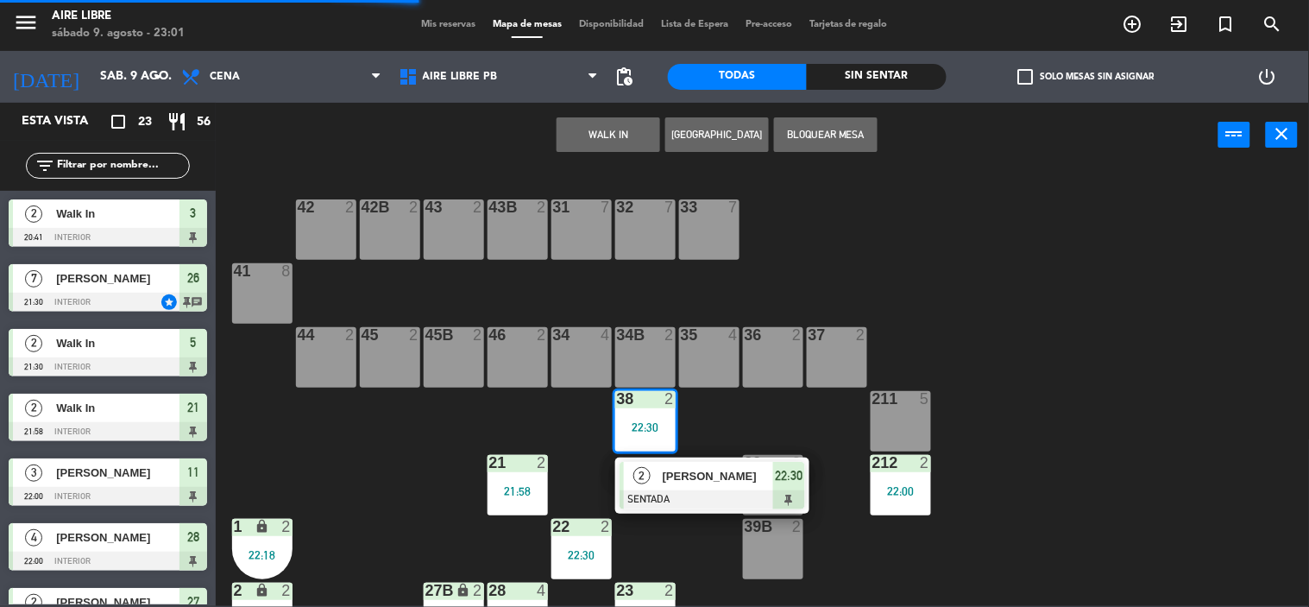
click at [682, 490] on div at bounding box center [711, 499] width 185 height 19
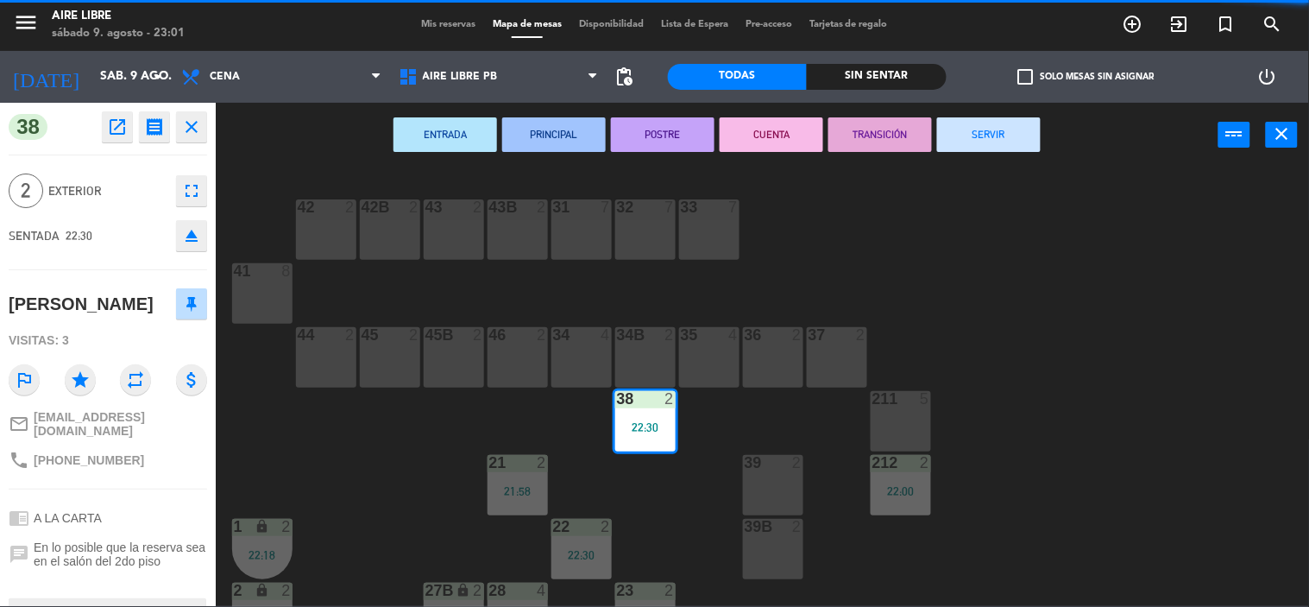
click at [996, 132] on button "SERVIR" at bounding box center [989, 134] width 104 height 35
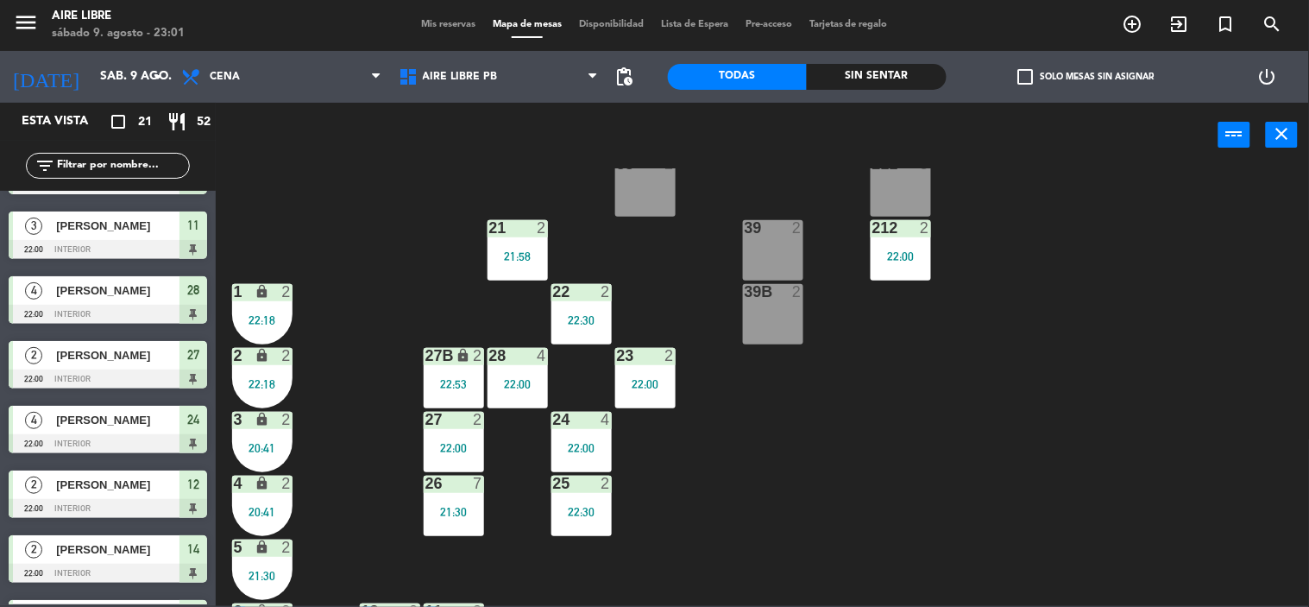
click at [890, 265] on div "212 2 22:00" at bounding box center [901, 250] width 60 height 60
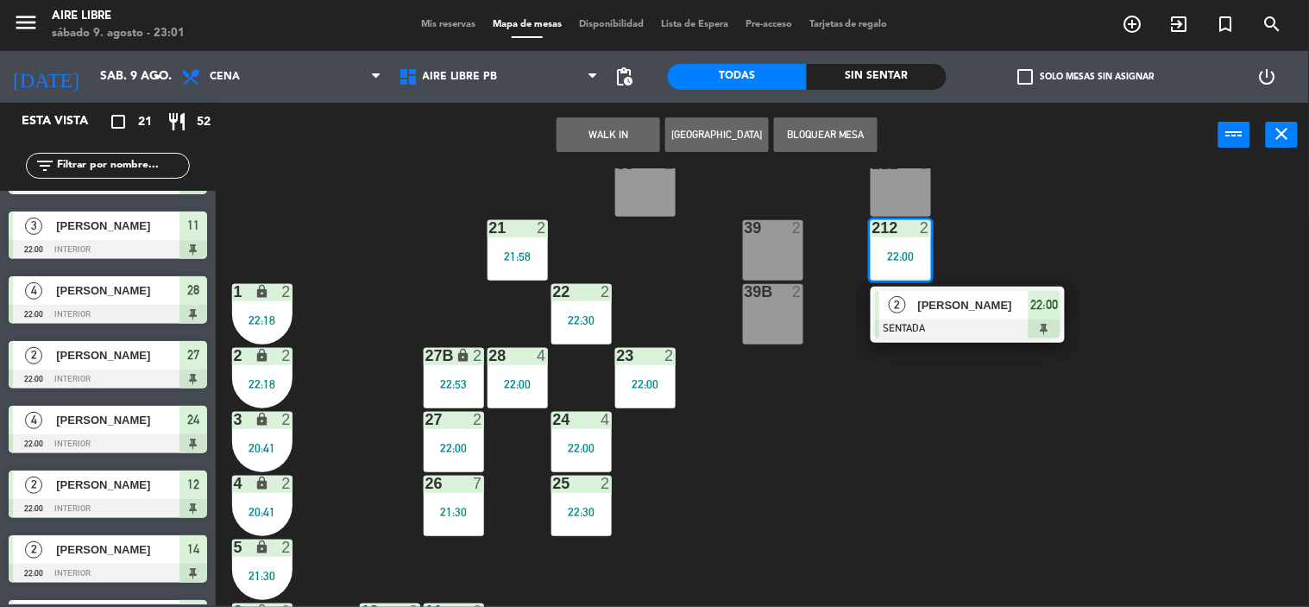
click at [939, 321] on div at bounding box center [967, 328] width 185 height 19
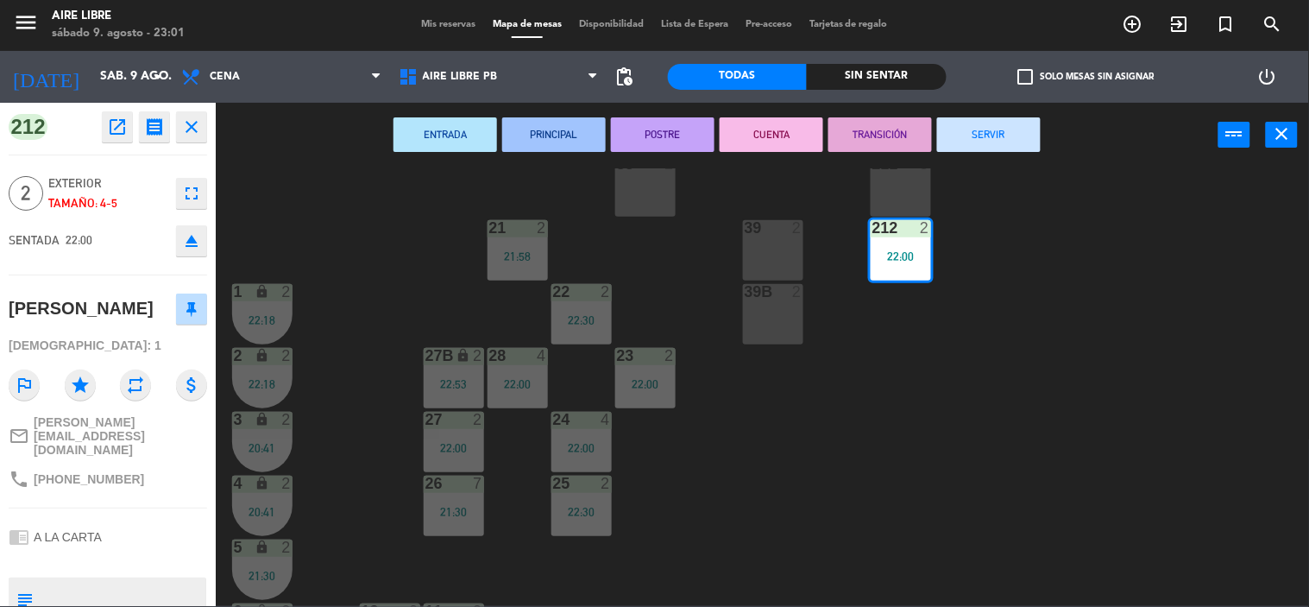
click at [988, 133] on button "SERVIR" at bounding box center [989, 134] width 104 height 35
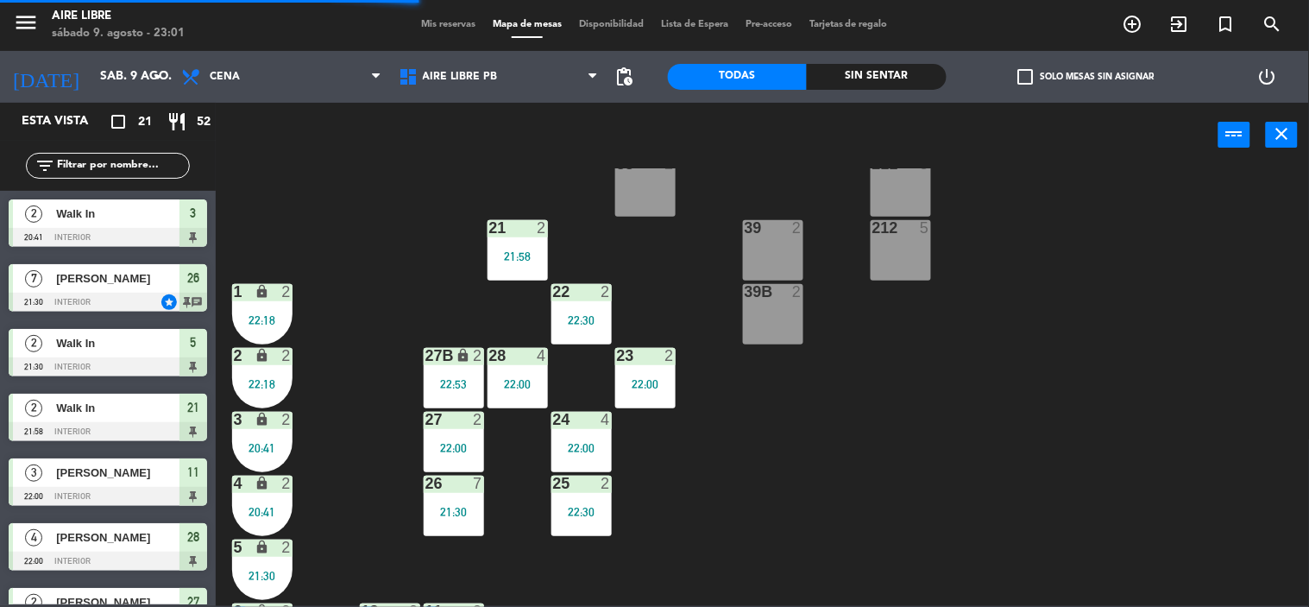
click at [654, 378] on div "22:00" at bounding box center [645, 384] width 60 height 12
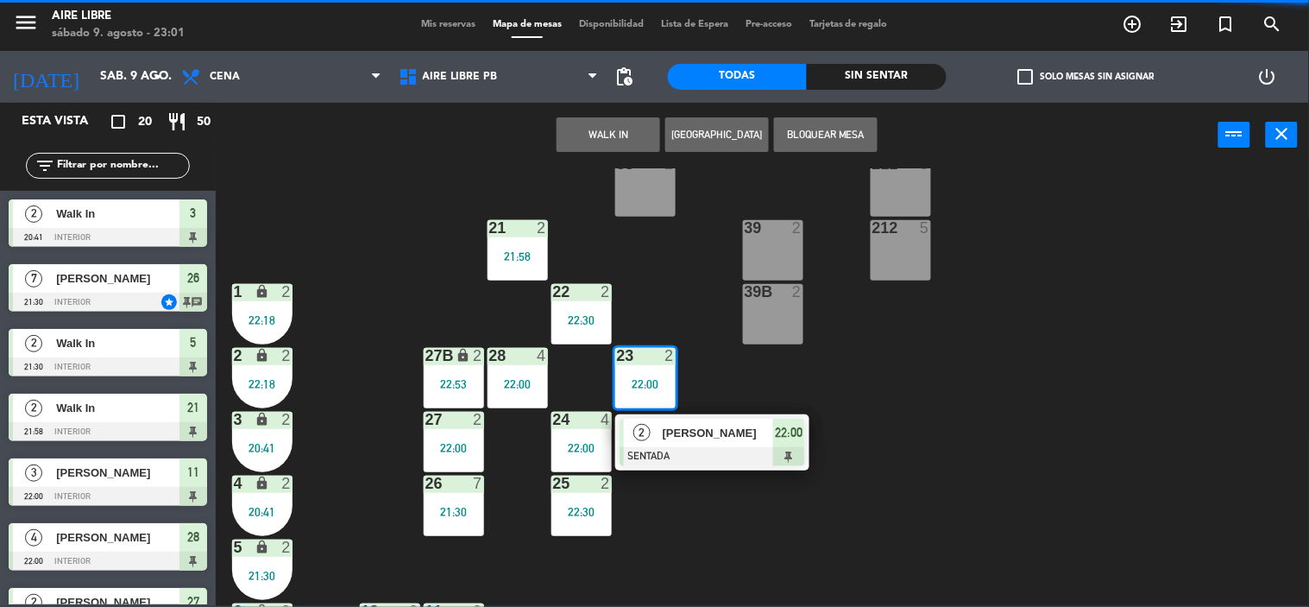
click at [709, 444] on div "[PERSON_NAME]" at bounding box center [717, 432] width 112 height 28
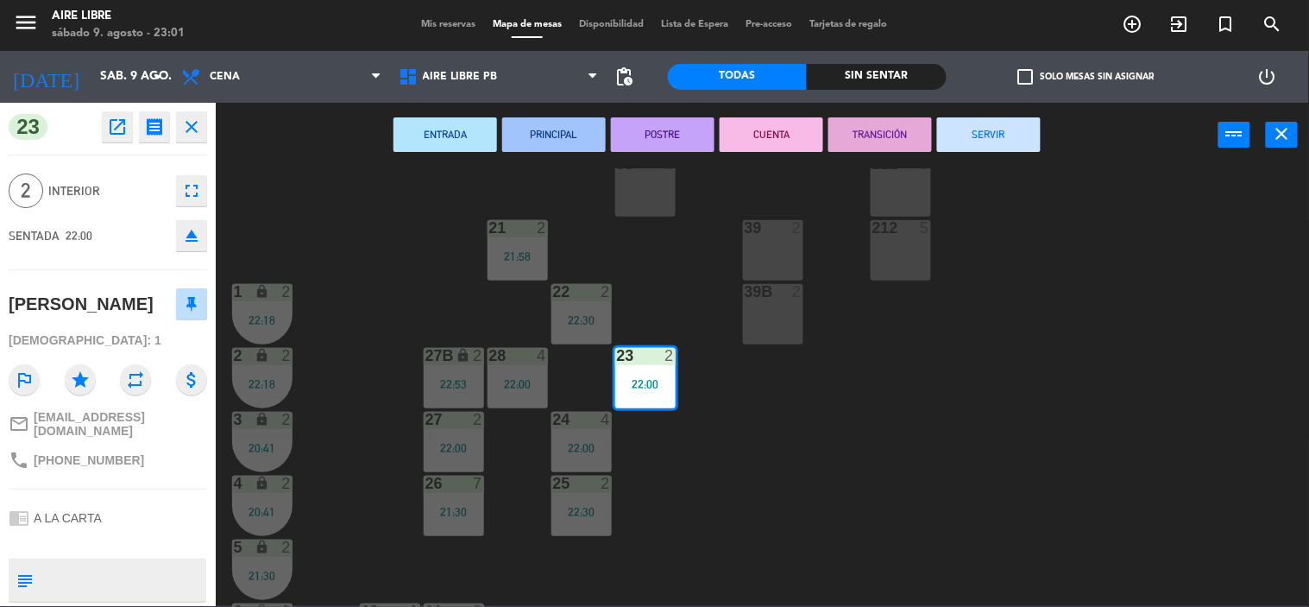
click at [975, 139] on button "SERVIR" at bounding box center [989, 134] width 104 height 35
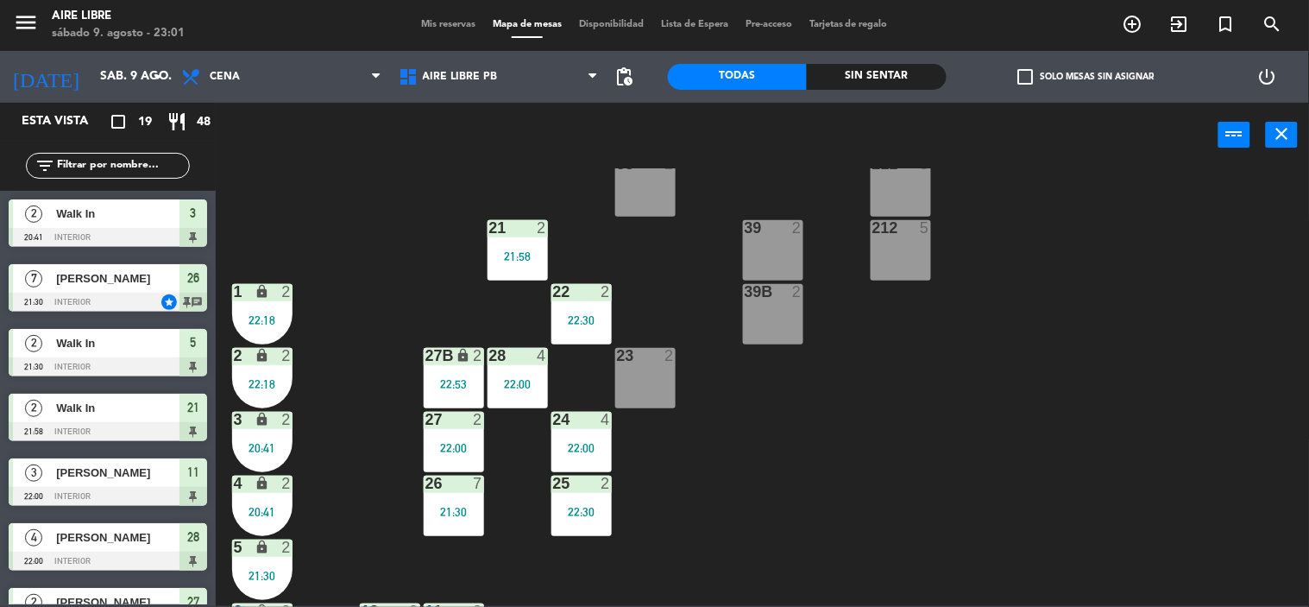
click at [569, 316] on div "22:30" at bounding box center [581, 320] width 60 height 12
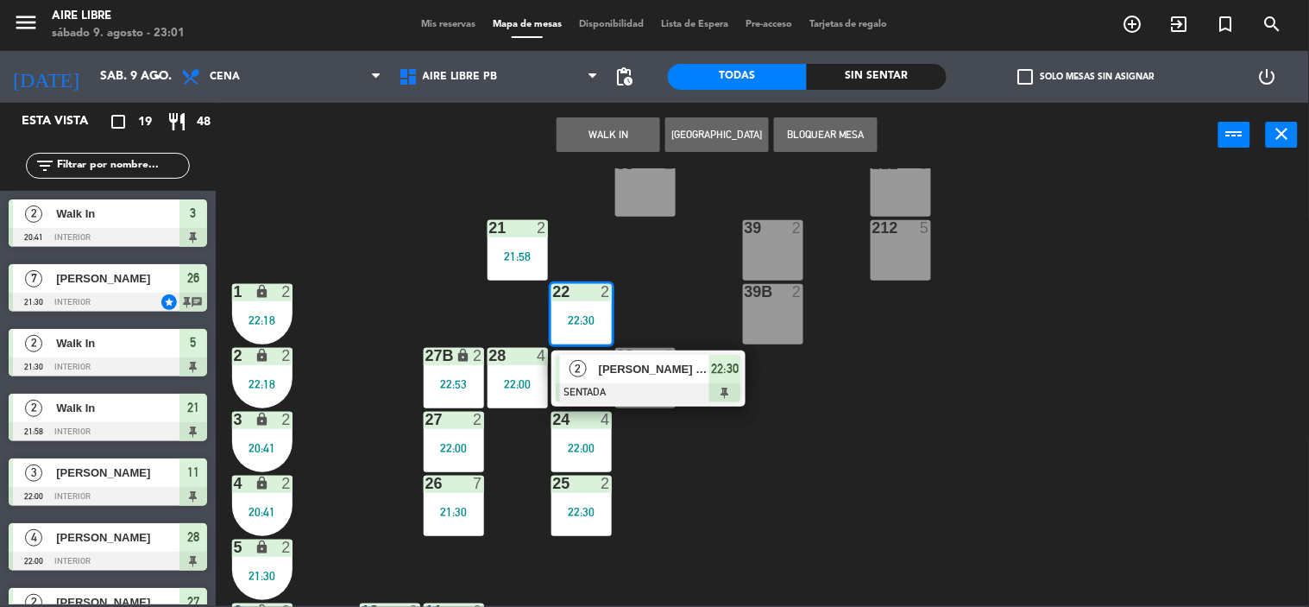
click at [638, 383] on div at bounding box center [648, 392] width 185 height 19
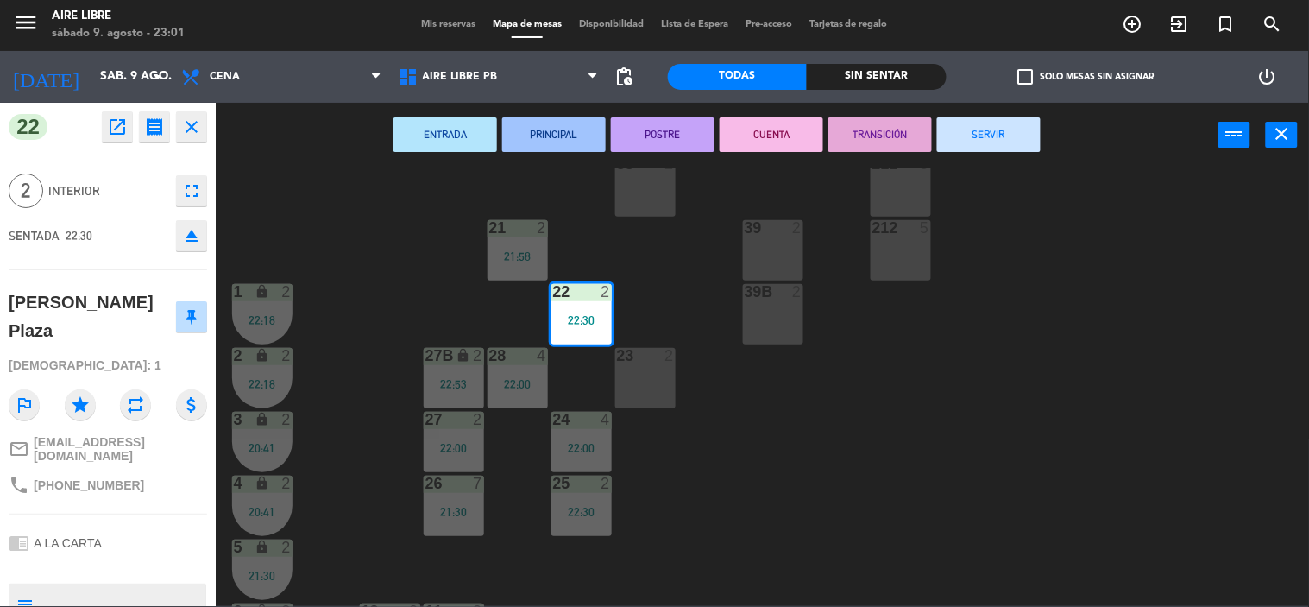
click at [962, 140] on button "SERVIR" at bounding box center [989, 134] width 104 height 35
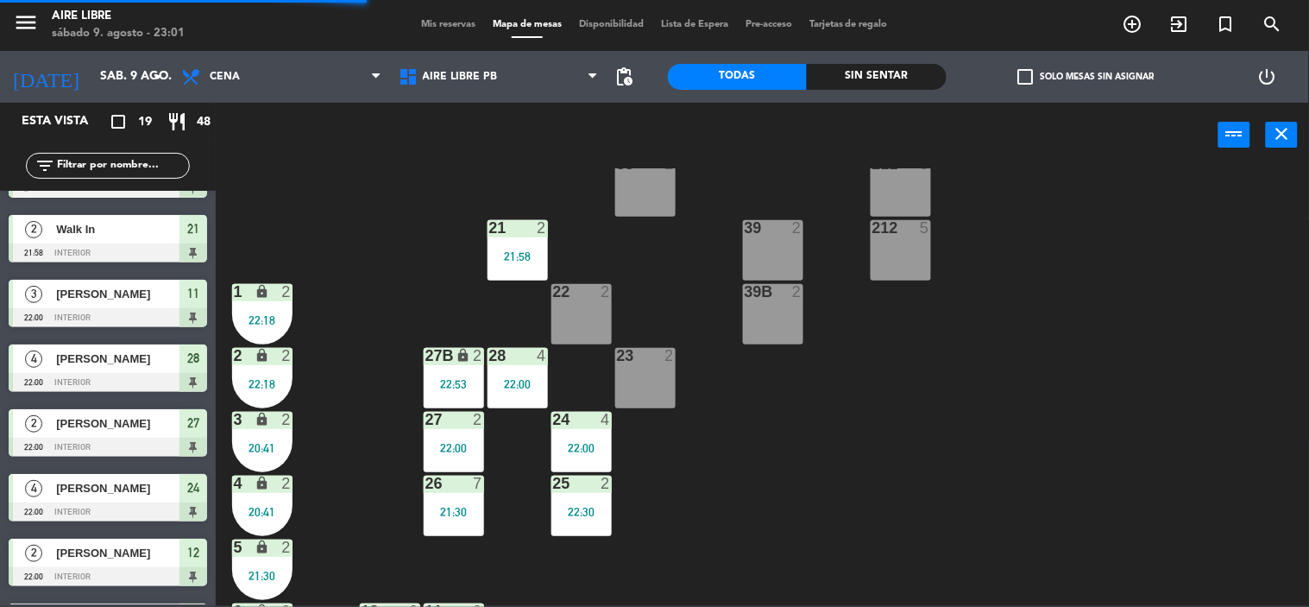
click at [509, 245] on div "21 2 21:58" at bounding box center [517, 250] width 60 height 60
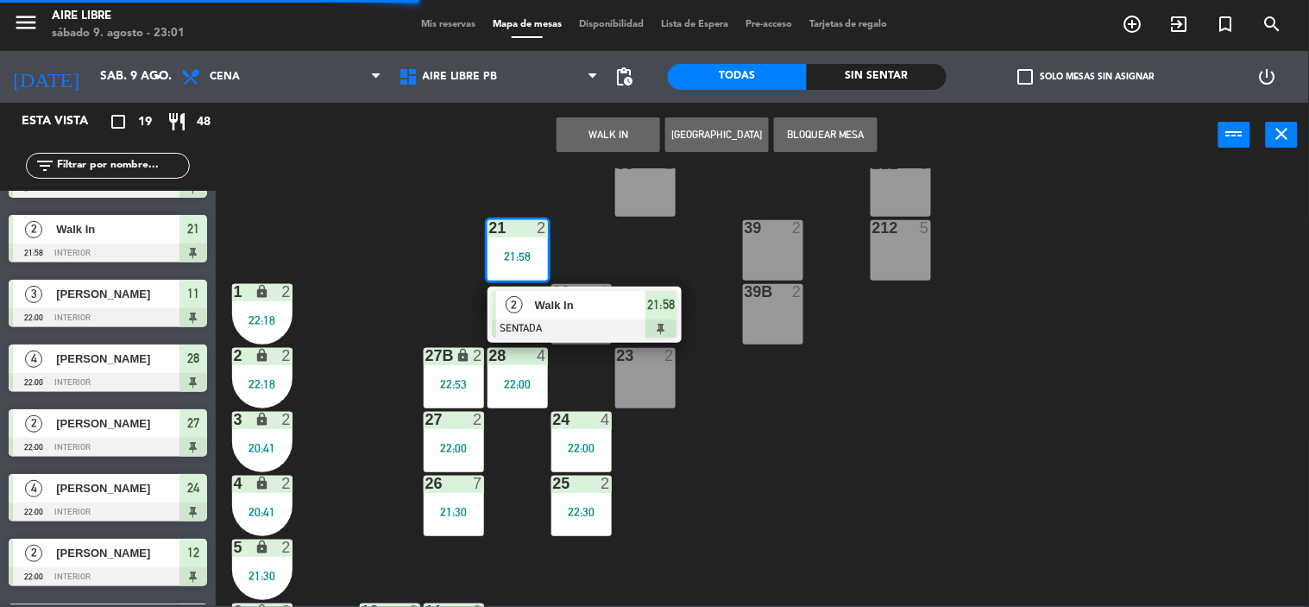
click at [569, 343] on div "22 2" at bounding box center [581, 314] width 60 height 60
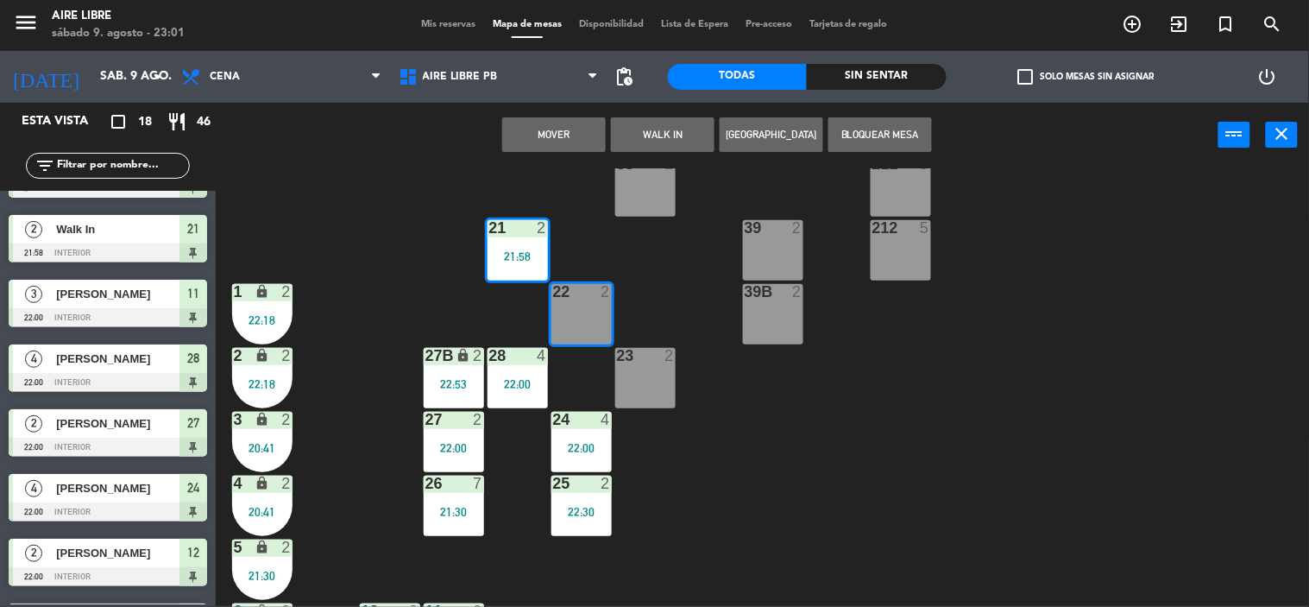
click at [875, 415] on div "42 2 43 2 31 7 32 7 33 7 42B 2 43B 2 41 8 44 2 45 2 46 2 35 4 34 4 36 2 45B 2 3…" at bounding box center [769, 387] width 1080 height 438
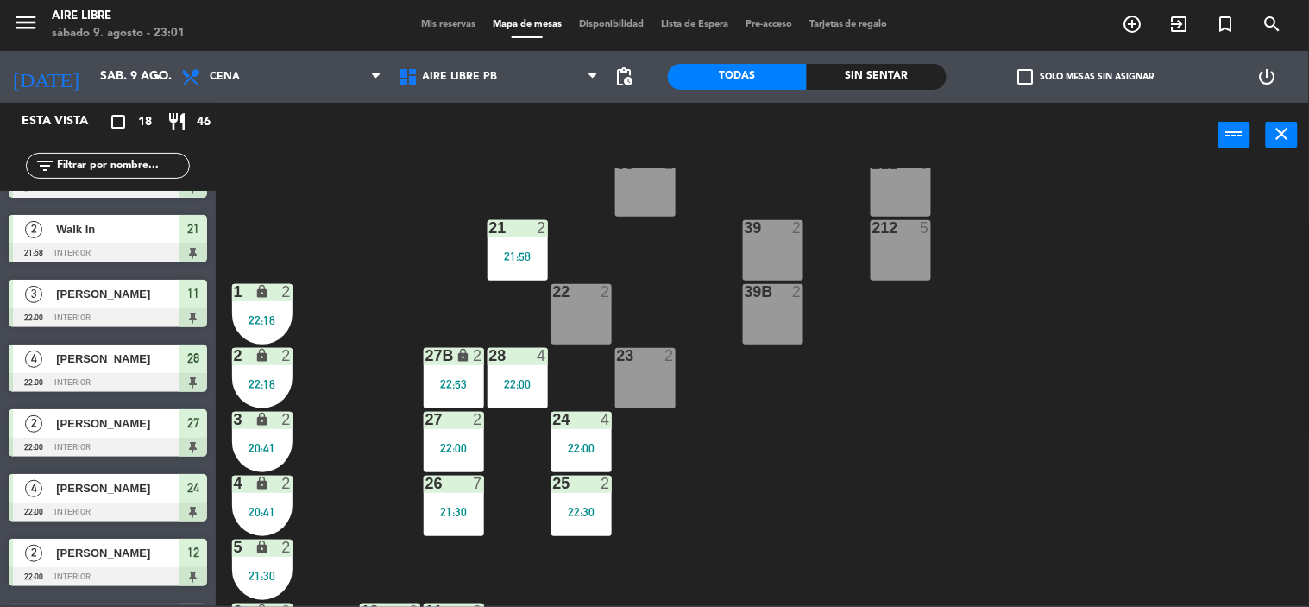
click at [506, 240] on div "21 2 21:58" at bounding box center [517, 250] width 60 height 60
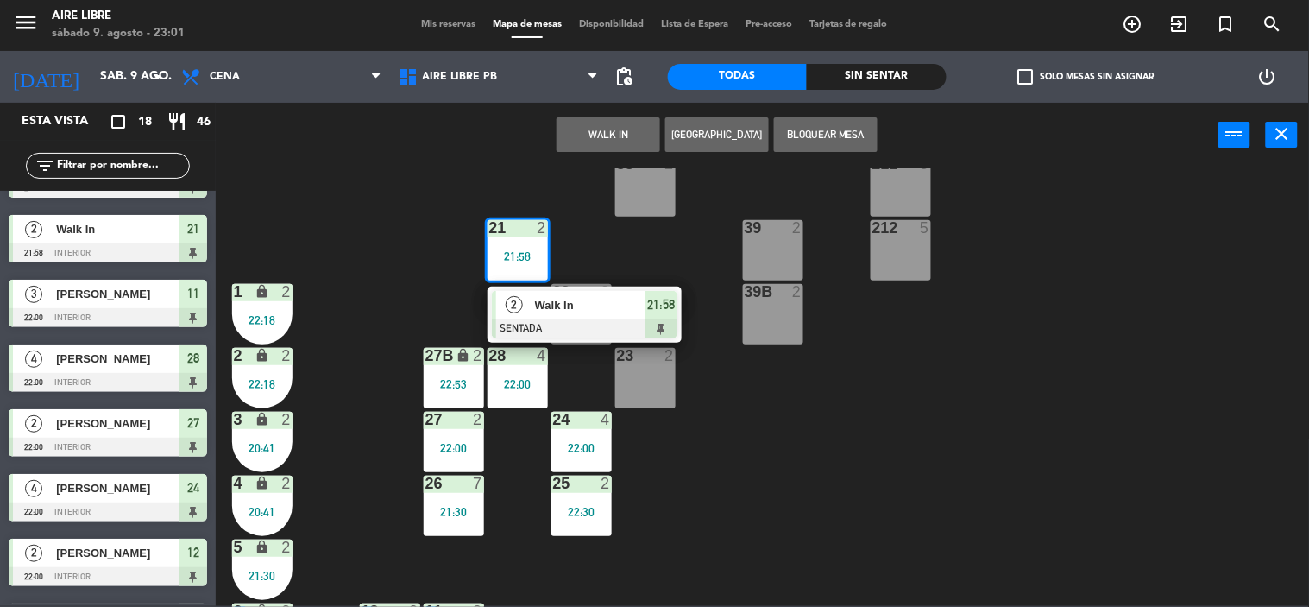
click at [597, 311] on span "Walk In" at bounding box center [590, 305] width 110 height 18
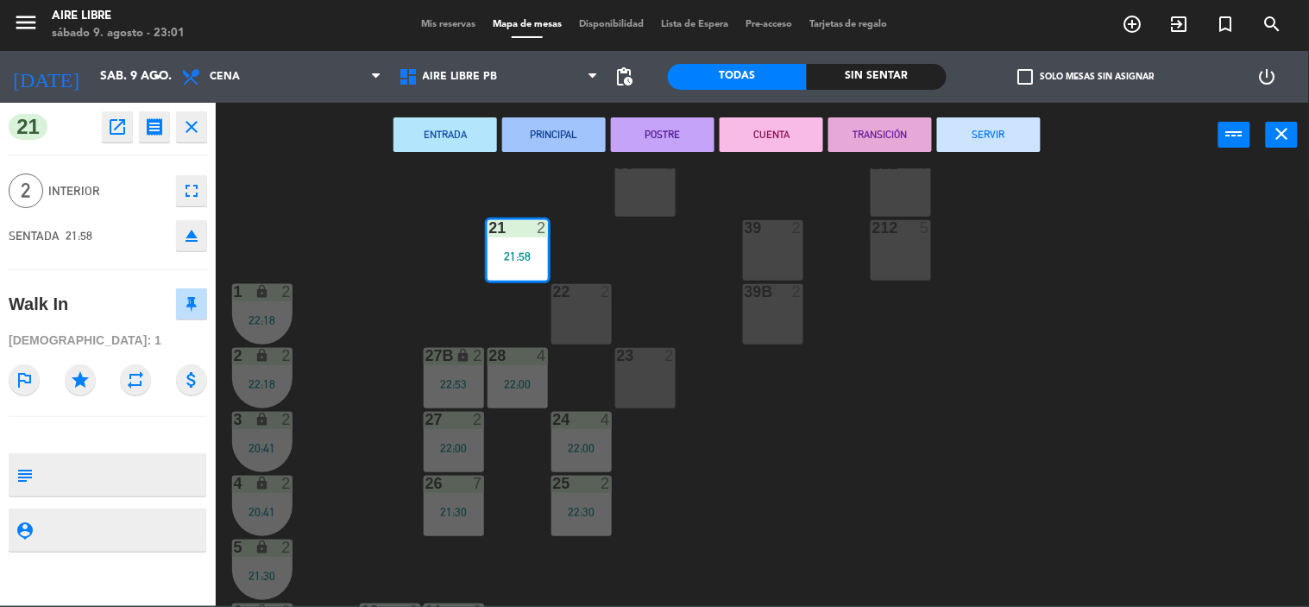
click at [998, 136] on button "SERVIR" at bounding box center [989, 134] width 104 height 35
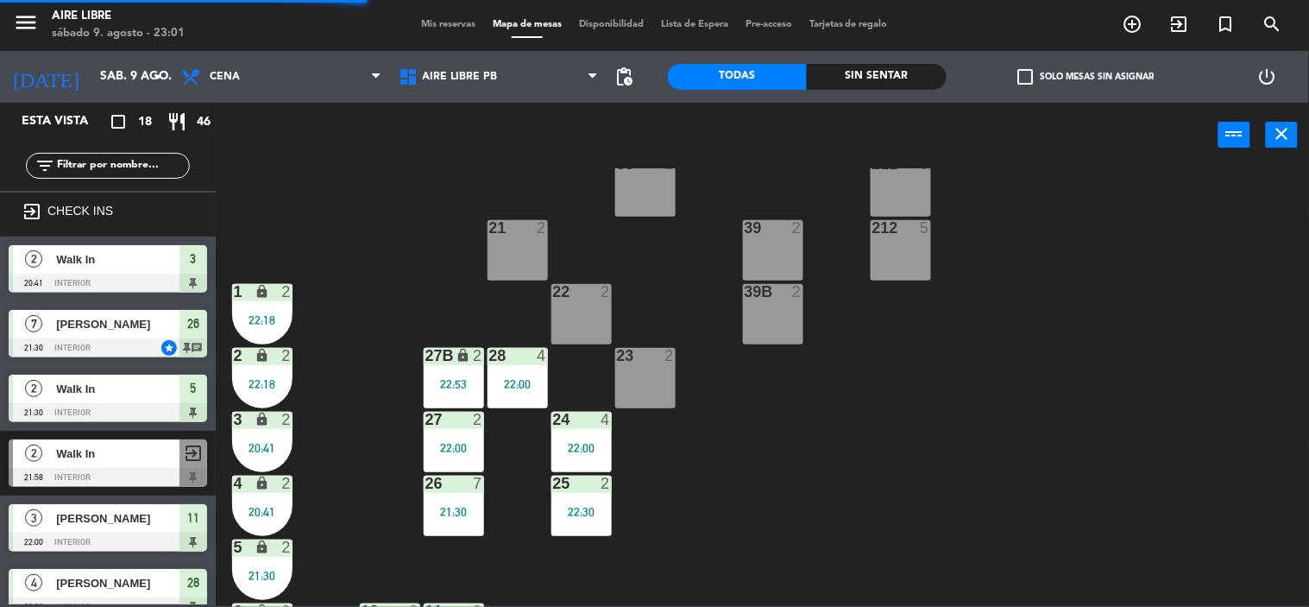
click at [526, 368] on div "28 4 22:00" at bounding box center [517, 378] width 60 height 60
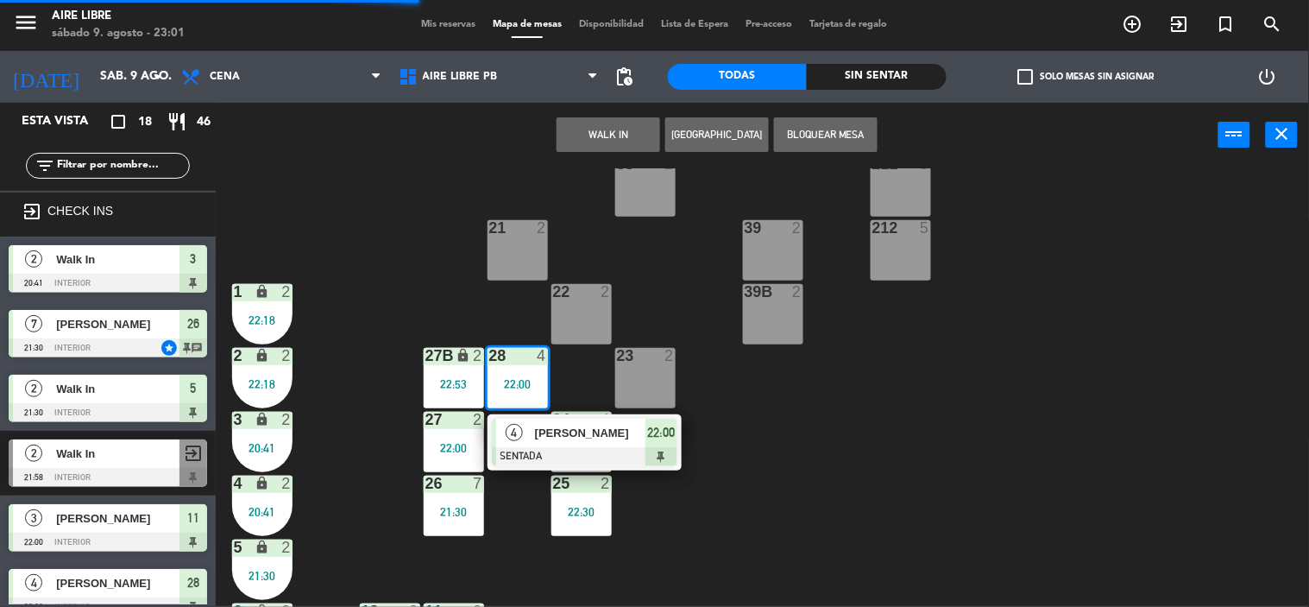
click at [555, 441] on span "[PERSON_NAME]" at bounding box center [590, 433] width 110 height 18
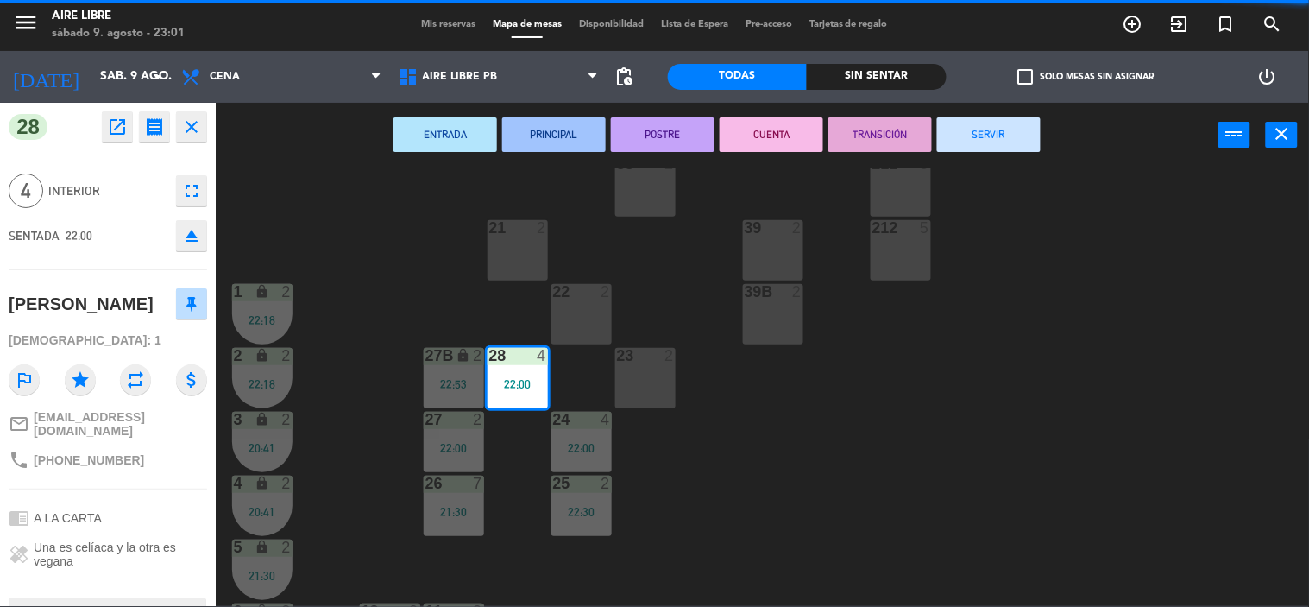
click at [1003, 139] on button "SERVIR" at bounding box center [989, 134] width 104 height 35
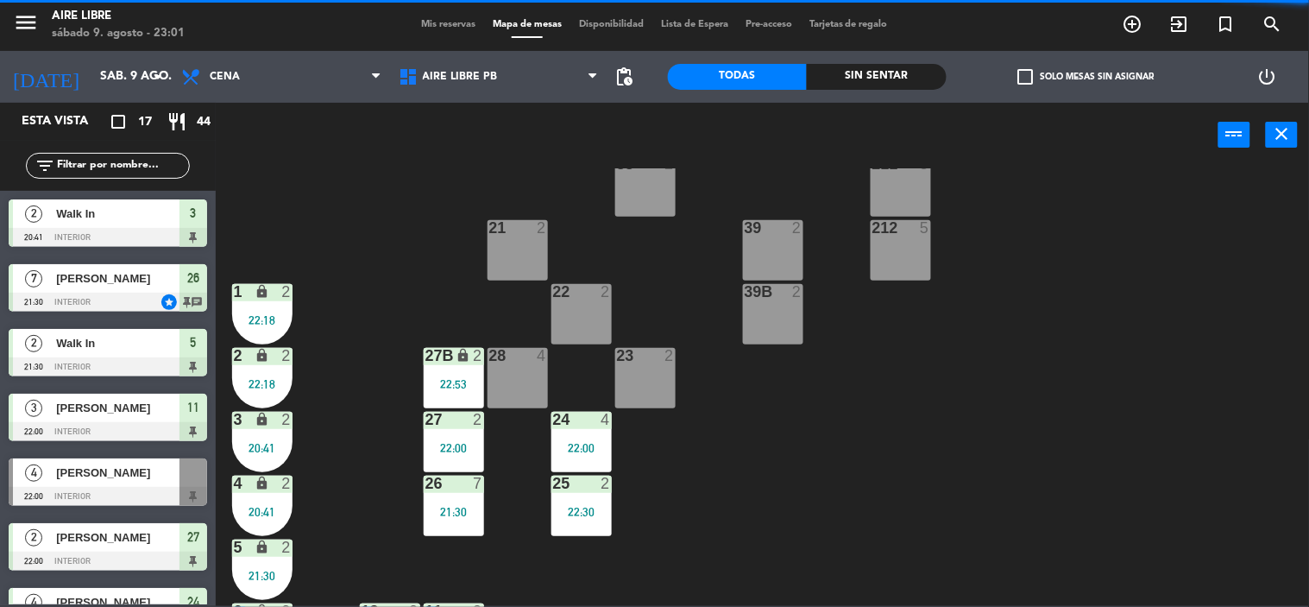
click at [466, 372] on div "27B lock 2 22:53" at bounding box center [454, 378] width 60 height 60
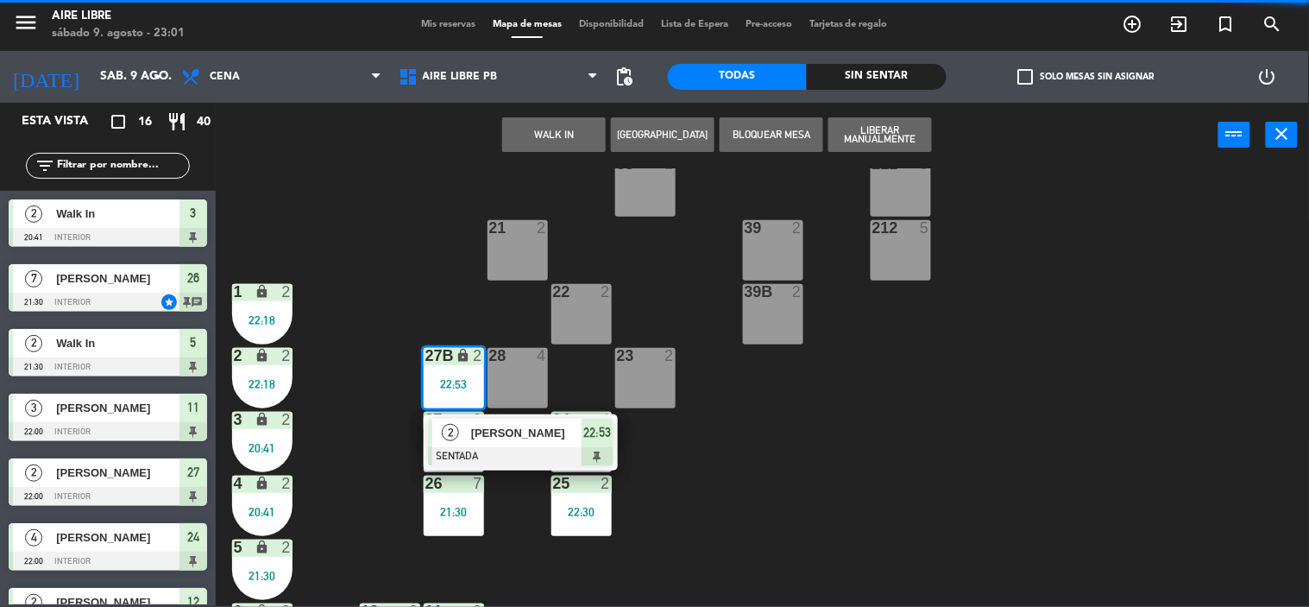
click at [850, 461] on div "42 2 43 2 31 7 32 7 33 7 42B 2 43B 2 41 8 44 2 45 2 46 2 35 4 34 4 36 2 45B 2 3…" at bounding box center [769, 387] width 1080 height 438
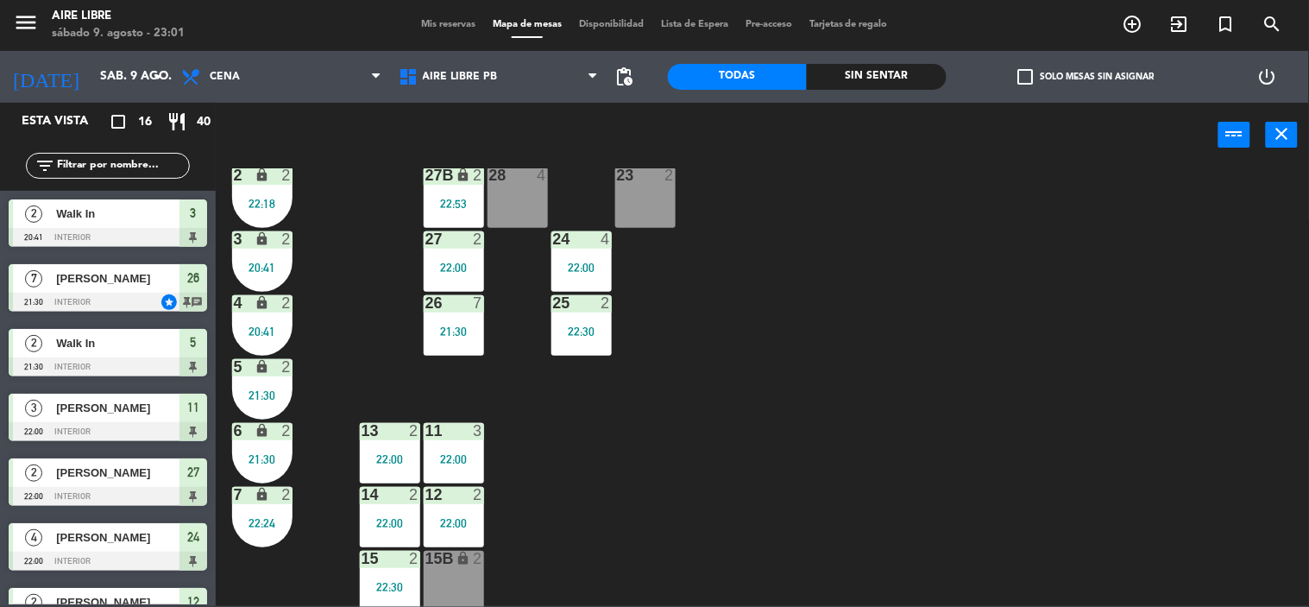
scroll to position [418, 0]
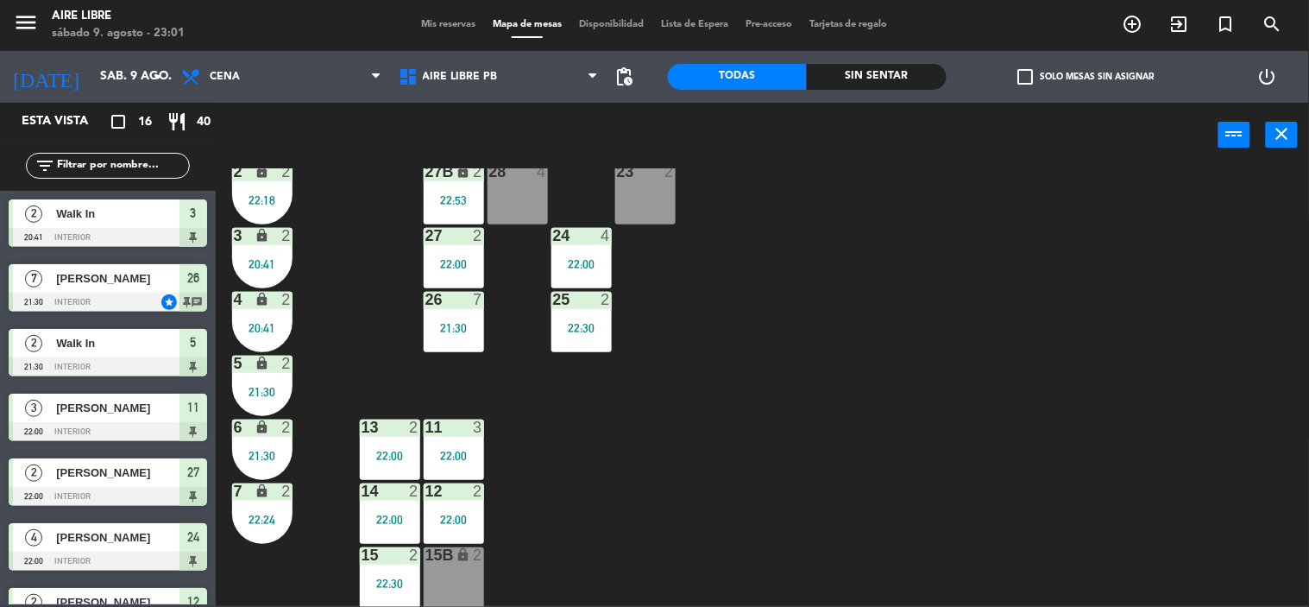
click at [599, 252] on div "24 4 22:00" at bounding box center [581, 258] width 60 height 60
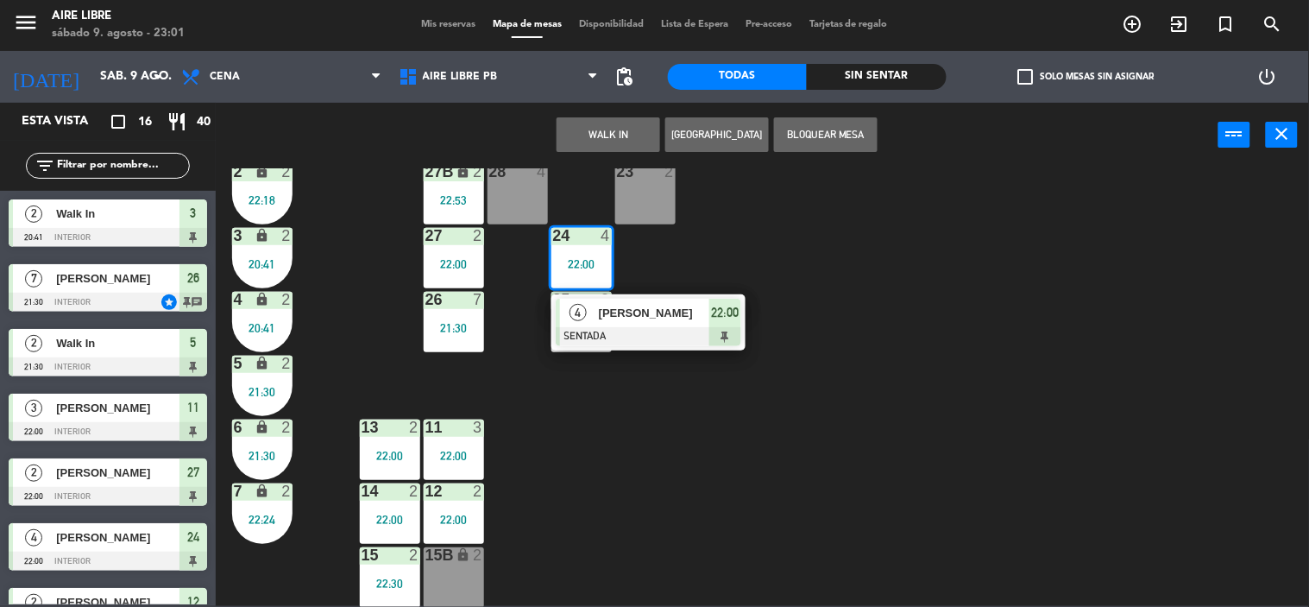
click at [668, 327] on div at bounding box center [648, 336] width 185 height 19
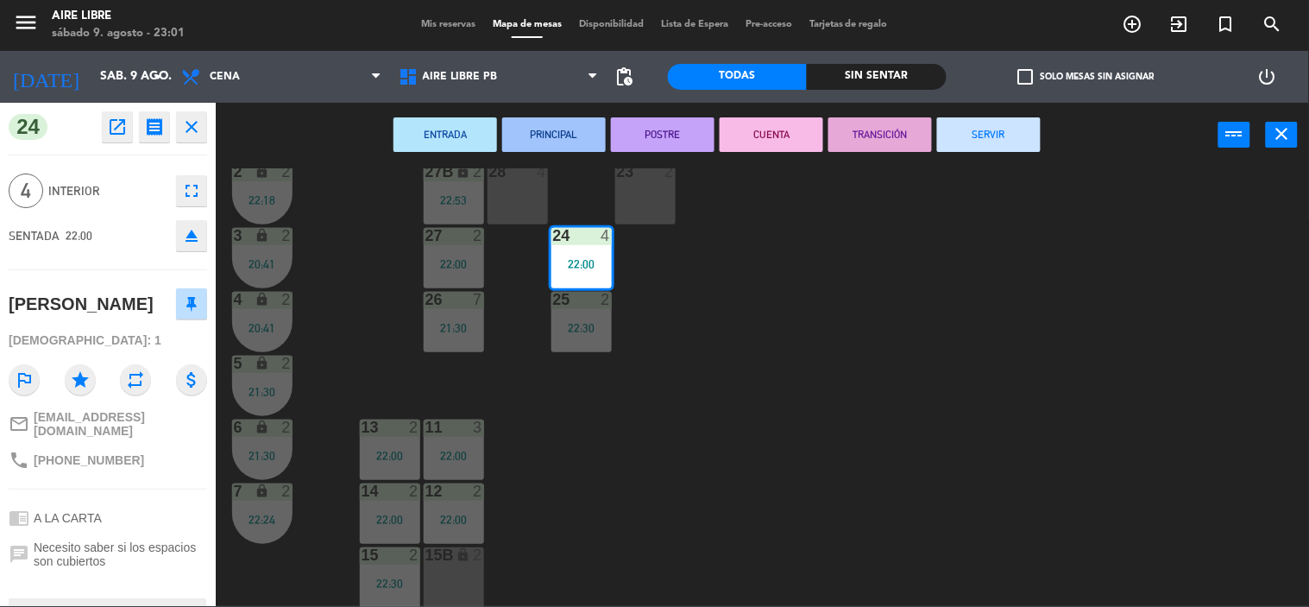
click at [989, 150] on button "SERVIR" at bounding box center [989, 134] width 104 height 35
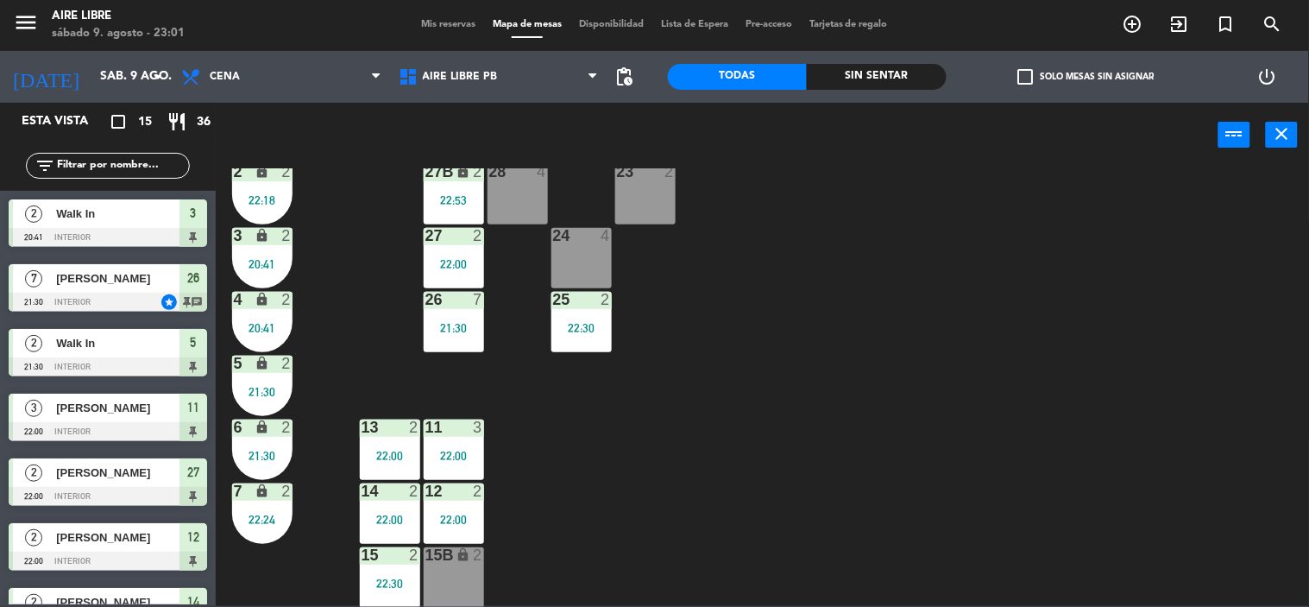
click at [580, 333] on div "25 2 22:30" at bounding box center [581, 322] width 60 height 60
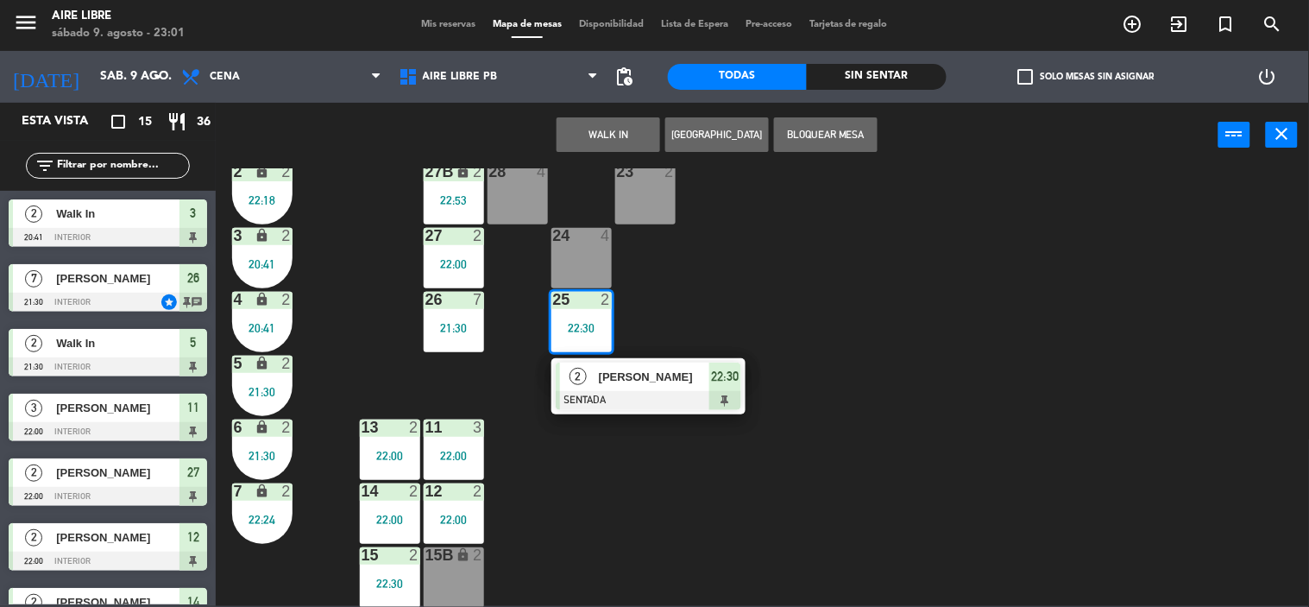
click at [654, 363] on div "[PERSON_NAME]" at bounding box center [653, 376] width 112 height 28
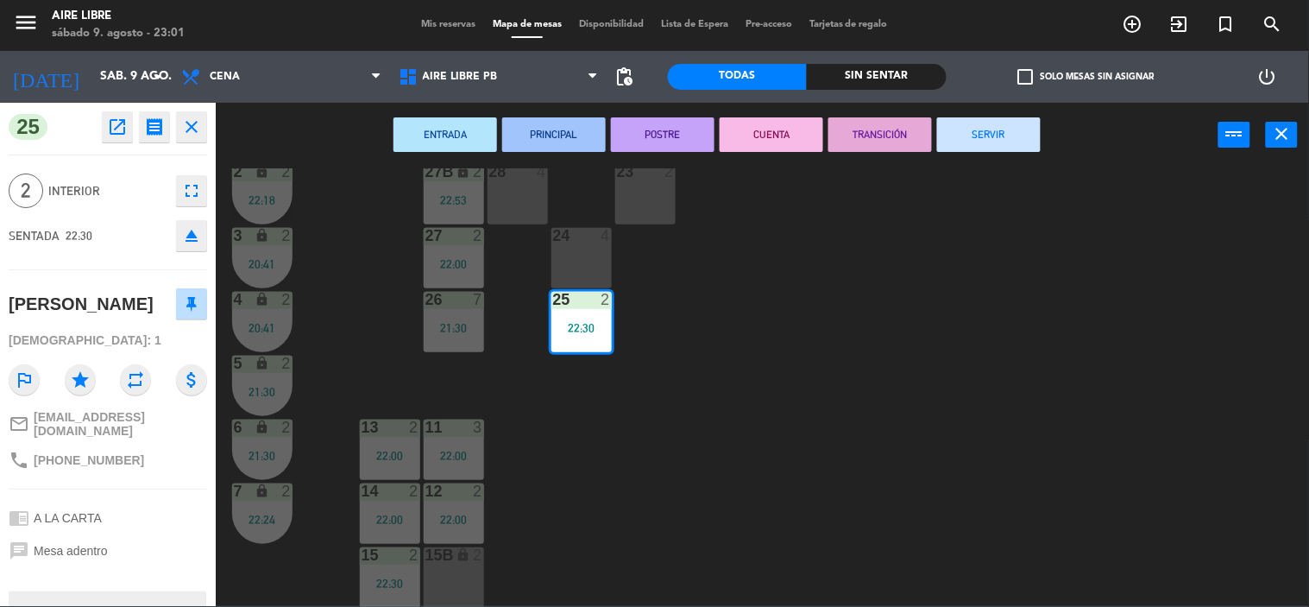
click at [996, 138] on button "SERVIR" at bounding box center [989, 134] width 104 height 35
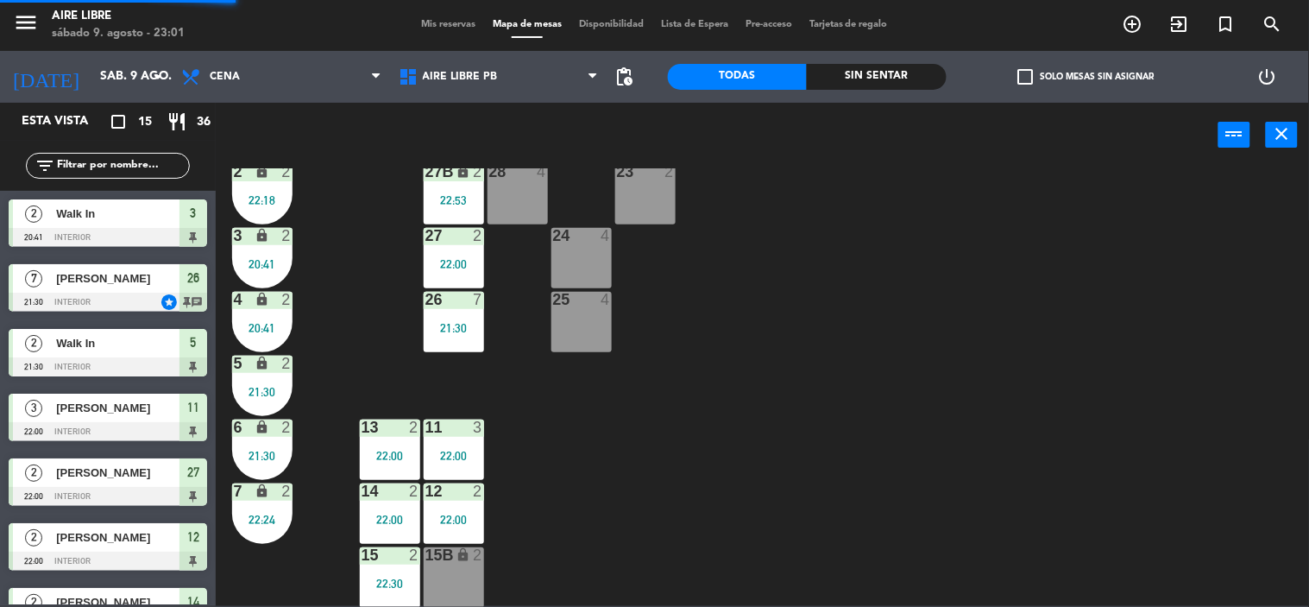
scroll to position [23, 0]
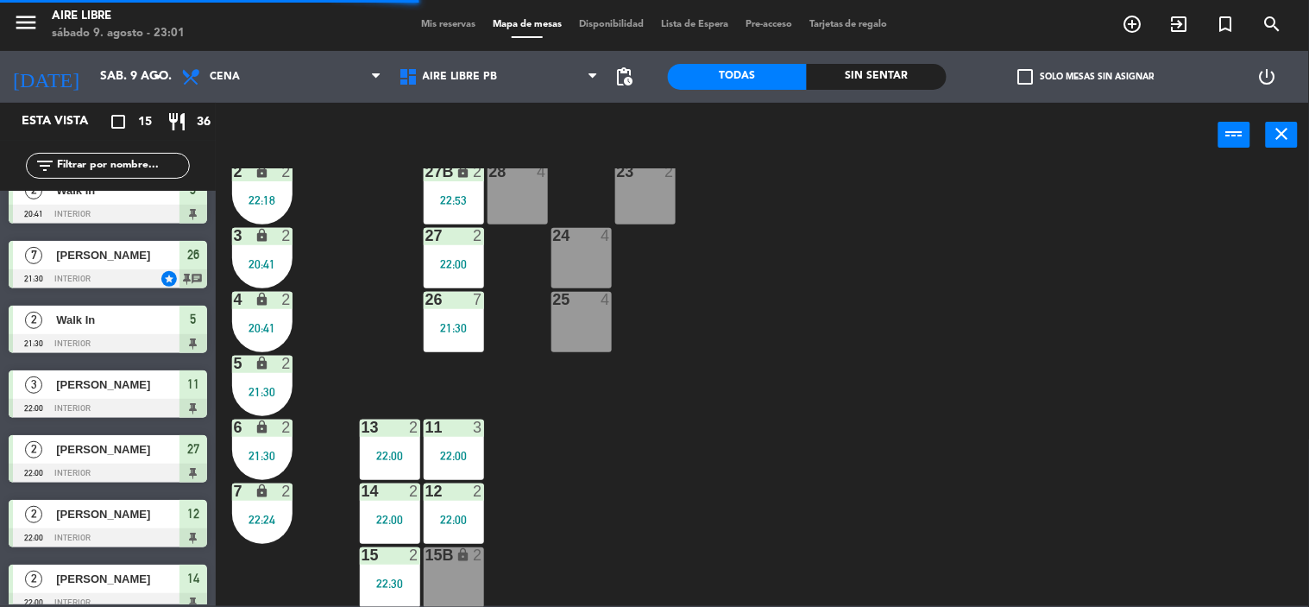
click at [472, 323] on div "21:30" at bounding box center [454, 328] width 60 height 12
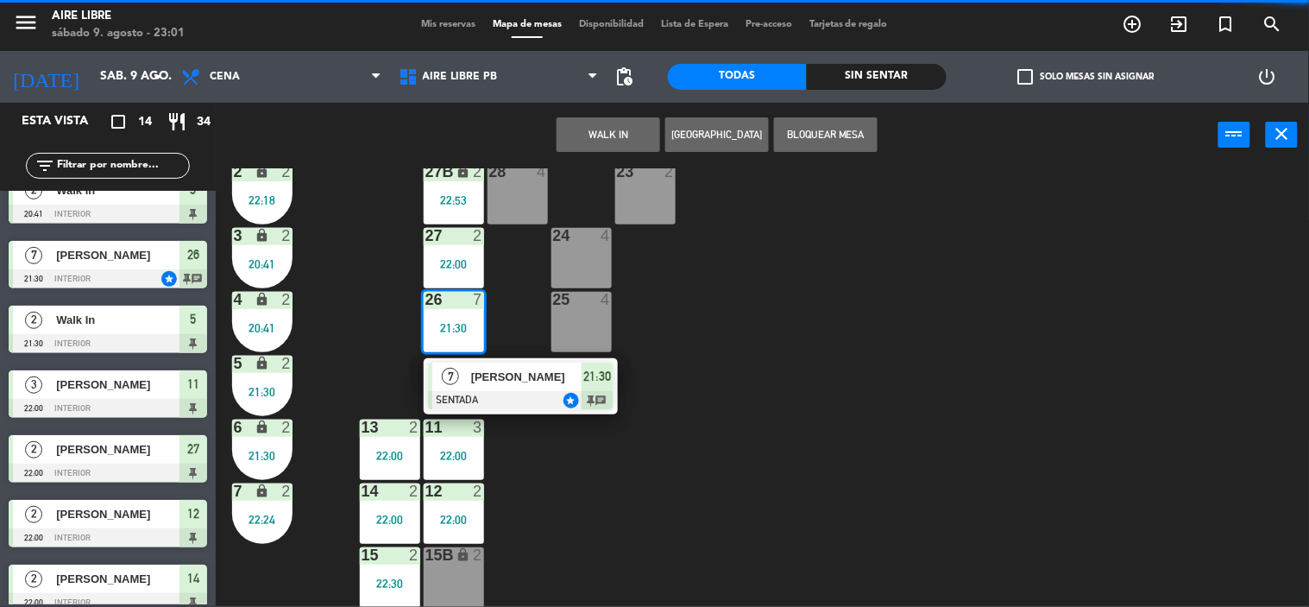
click at [545, 386] on div "[PERSON_NAME]" at bounding box center [525, 376] width 112 height 28
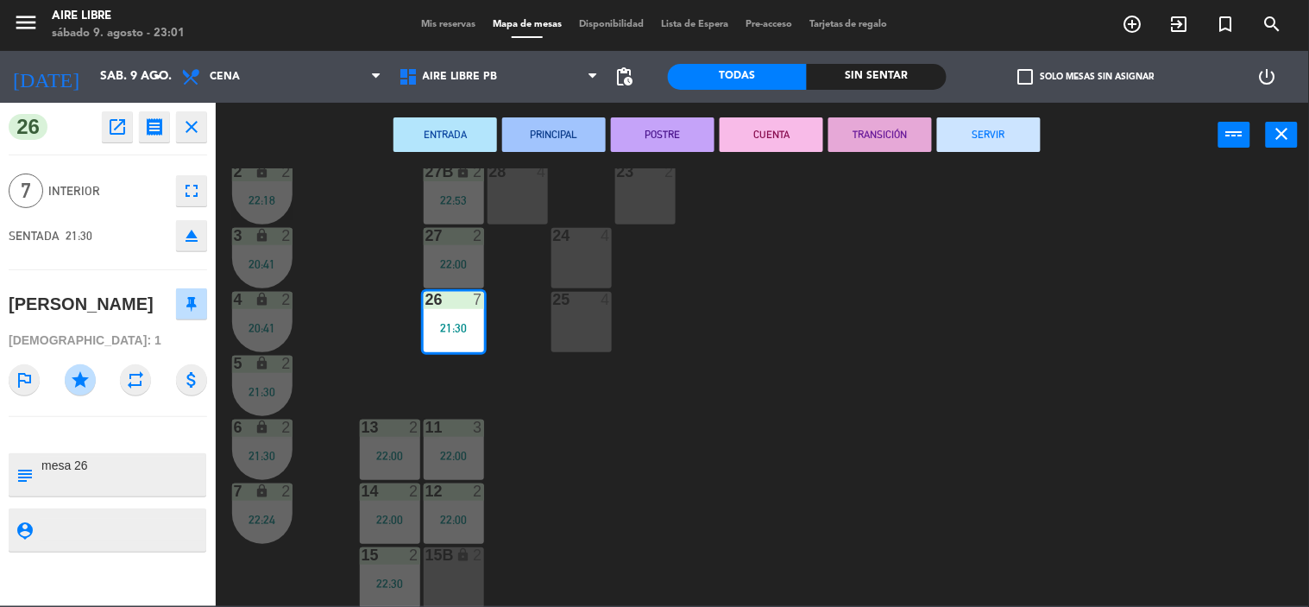
click at [982, 129] on button "SERVIR" at bounding box center [989, 134] width 104 height 35
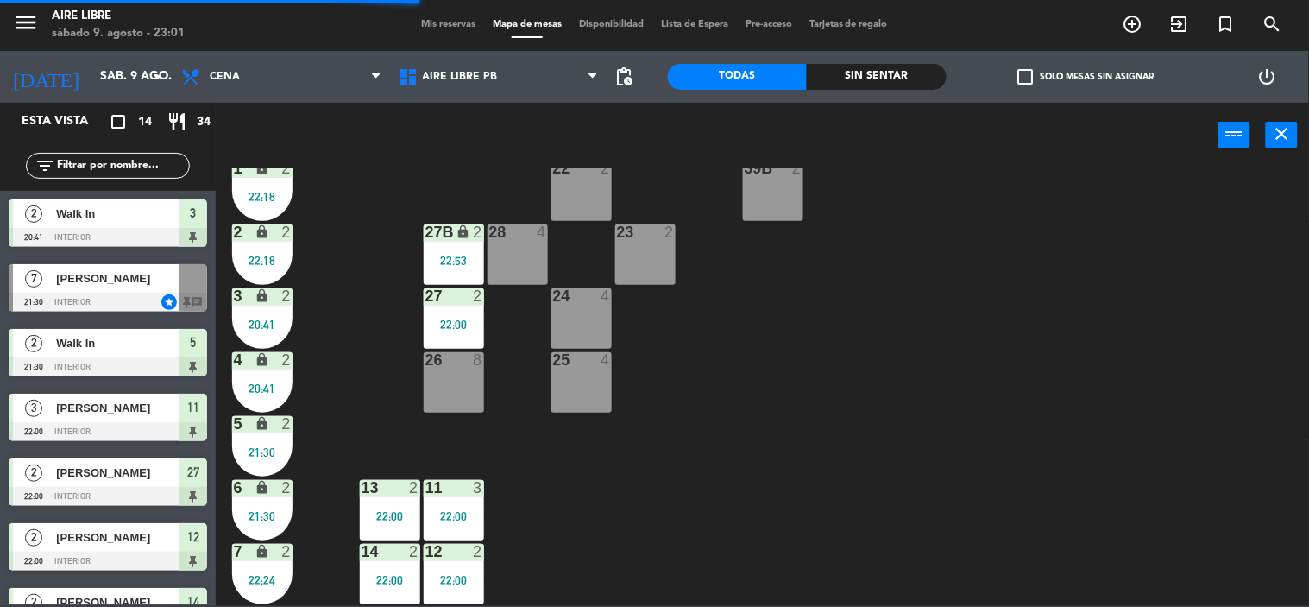
scroll to position [356, 0]
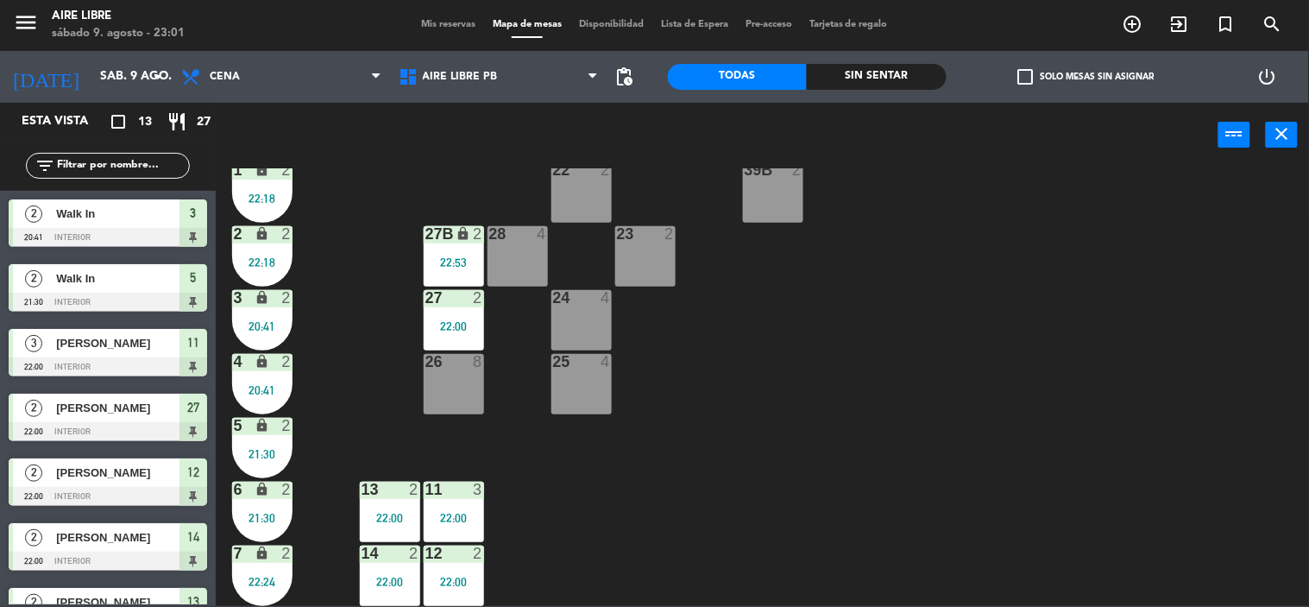
click at [463, 311] on div "27 2 22:00" at bounding box center [454, 320] width 60 height 60
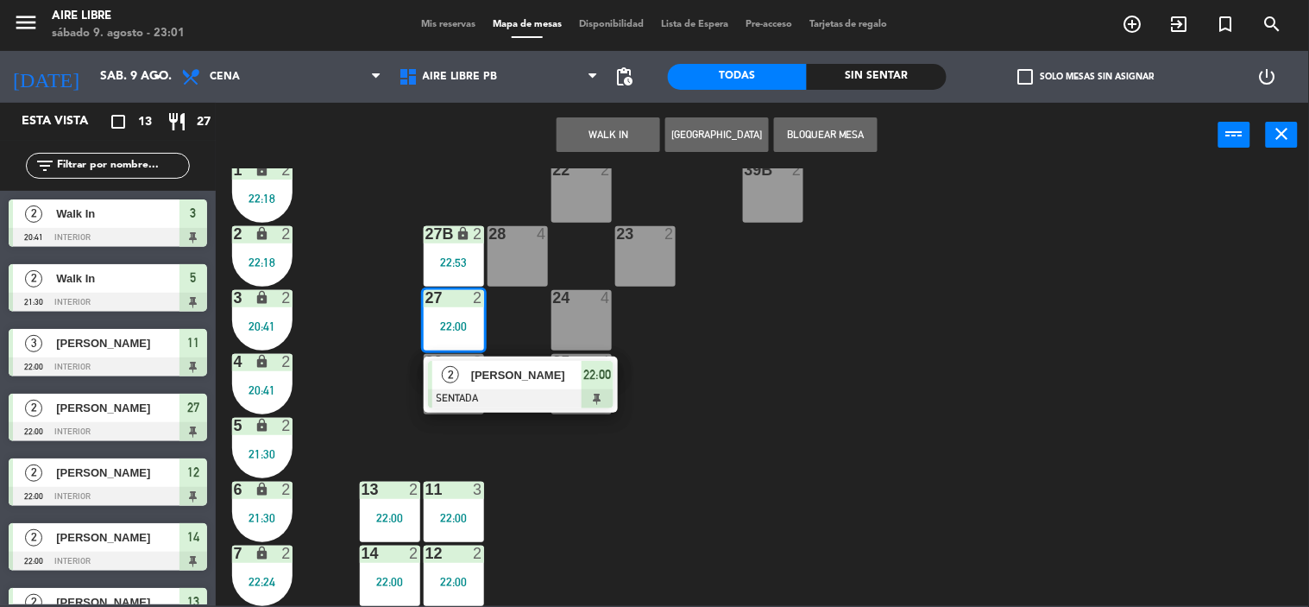
click at [541, 378] on span "[PERSON_NAME]" at bounding box center [526, 375] width 110 height 18
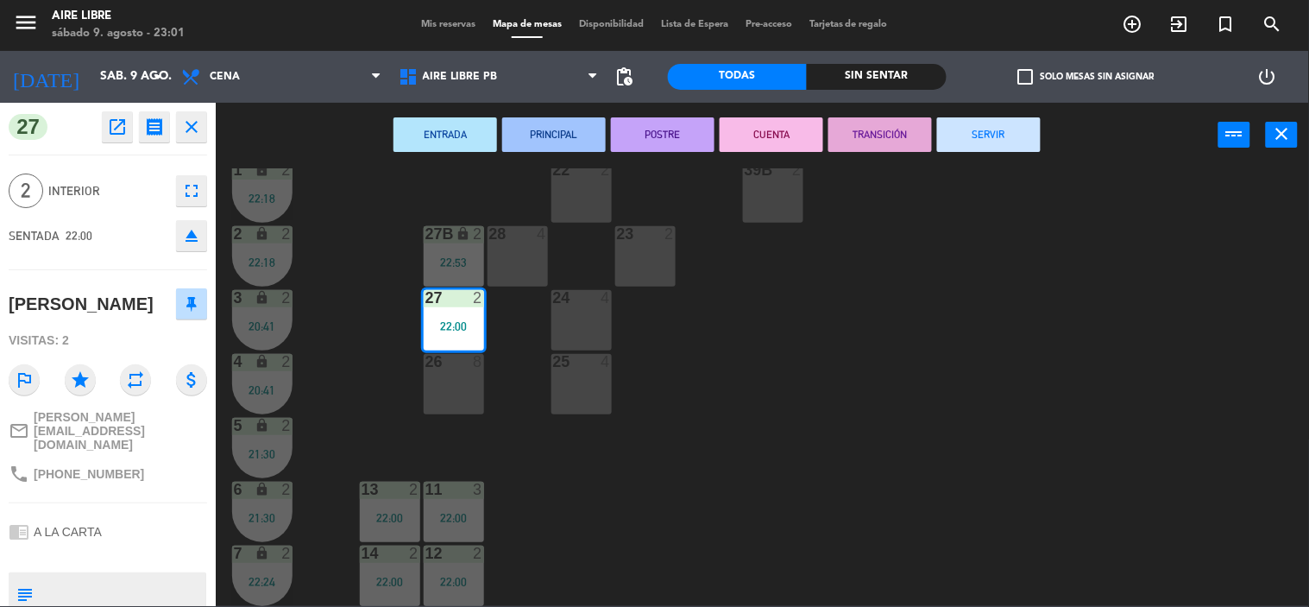
click at [990, 130] on button "SERVIR" at bounding box center [989, 134] width 104 height 35
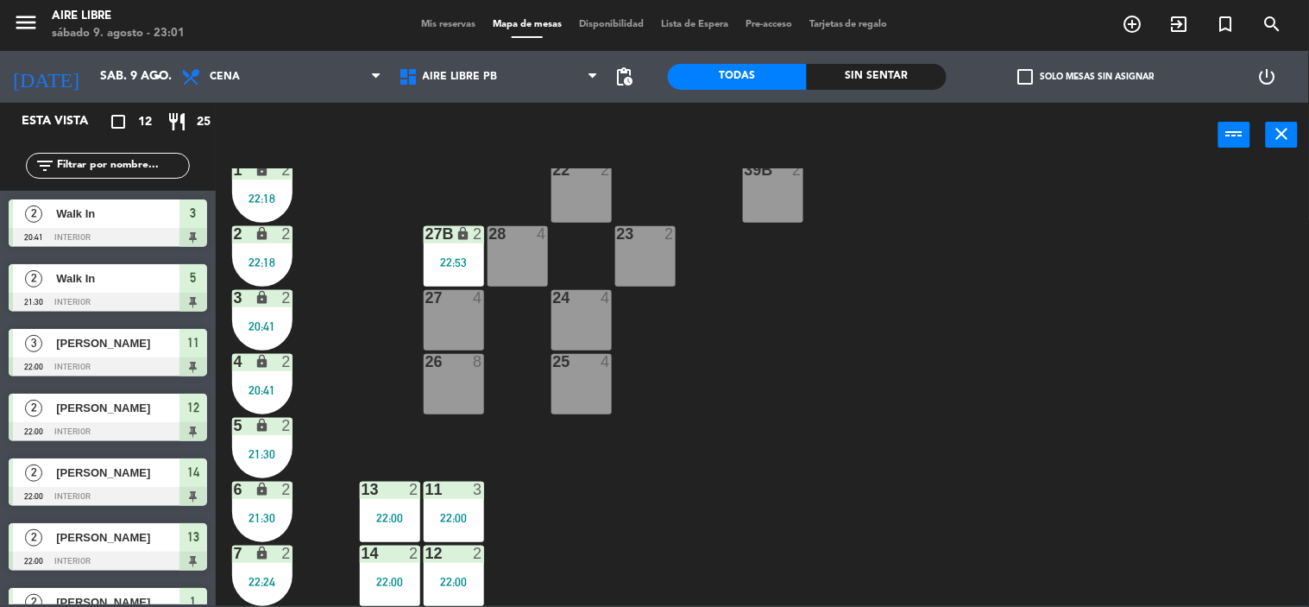
scroll to position [418, 0]
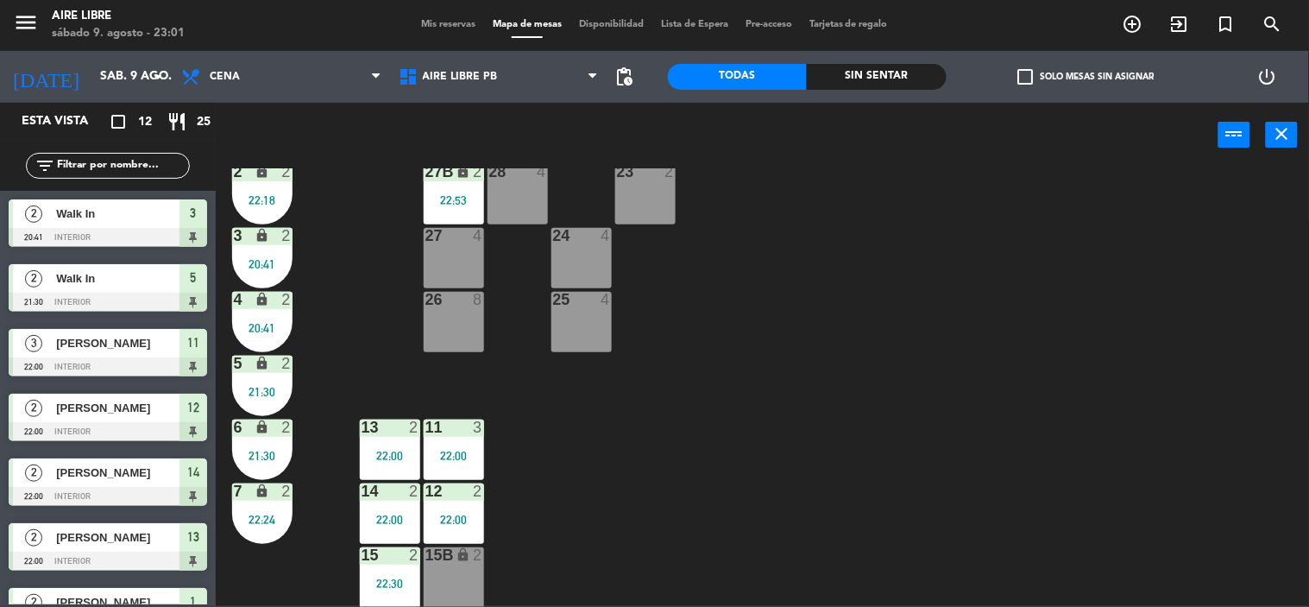
click at [453, 440] on div "11 3 22:00" at bounding box center [454, 449] width 60 height 60
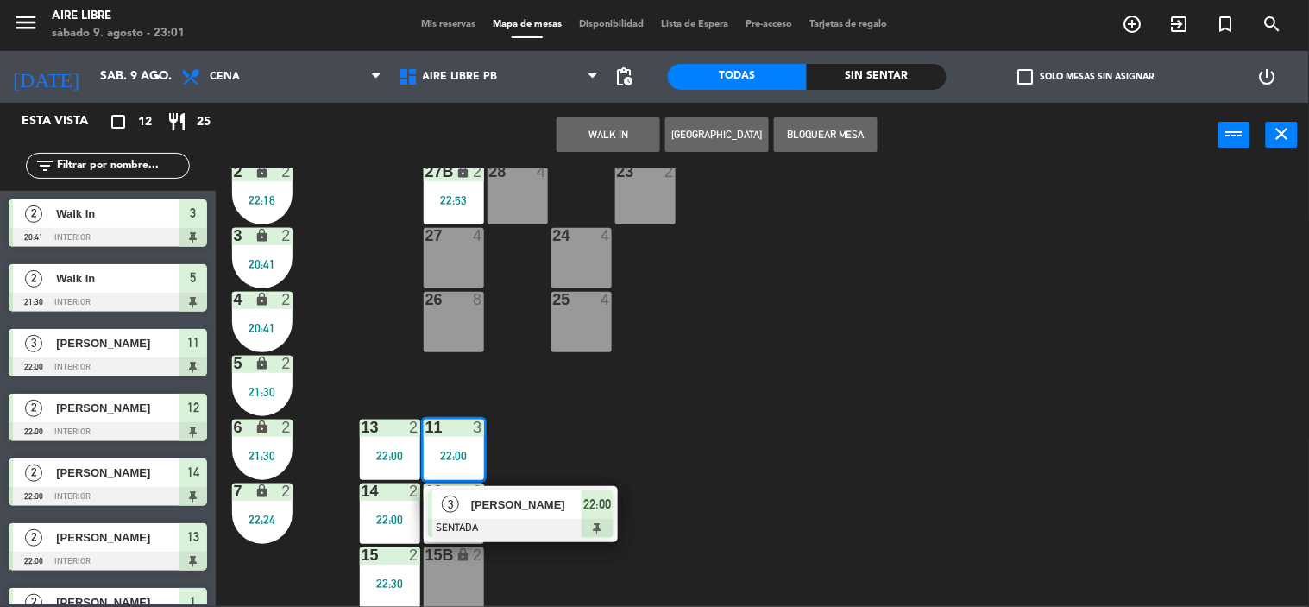
click at [522, 519] on div at bounding box center [520, 528] width 185 height 19
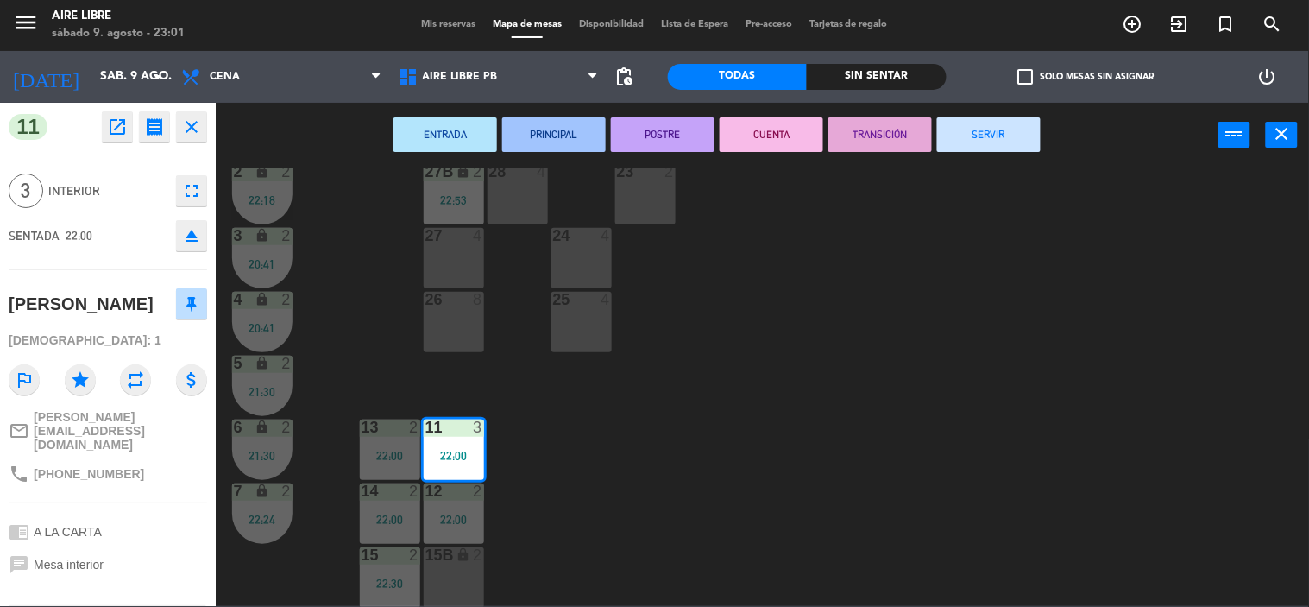
click at [1002, 145] on button "SERVIR" at bounding box center [989, 134] width 104 height 35
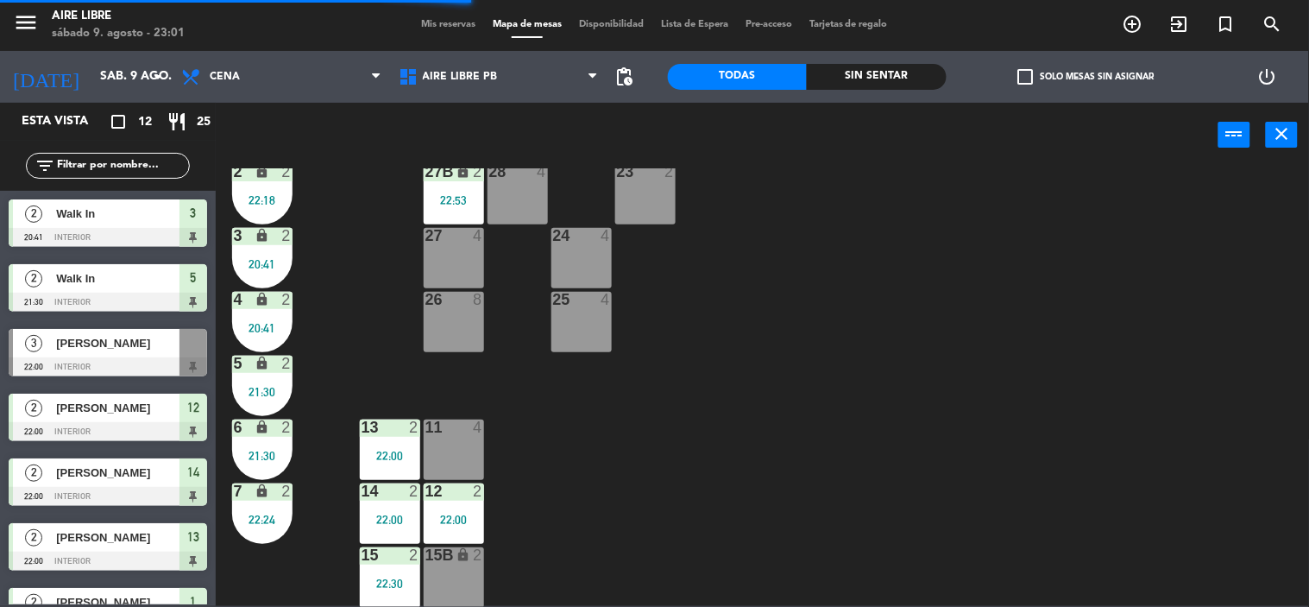
click at [377, 451] on div "22:00" at bounding box center [390, 455] width 60 height 12
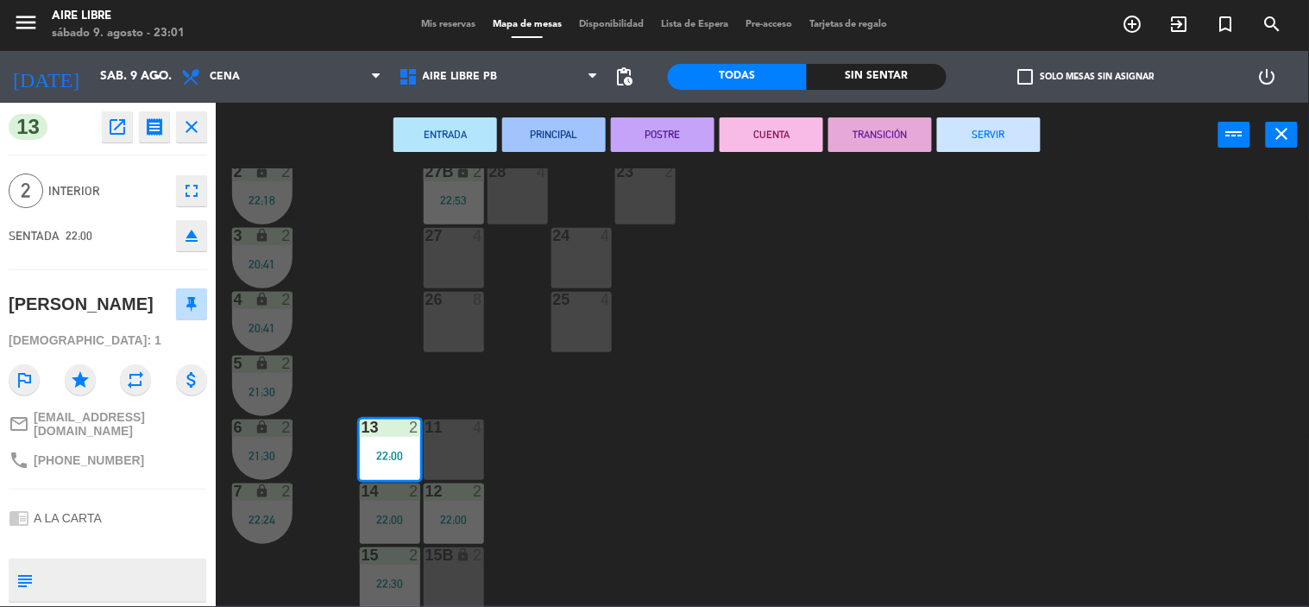
click at [985, 119] on button "SERVIR" at bounding box center [989, 134] width 104 height 35
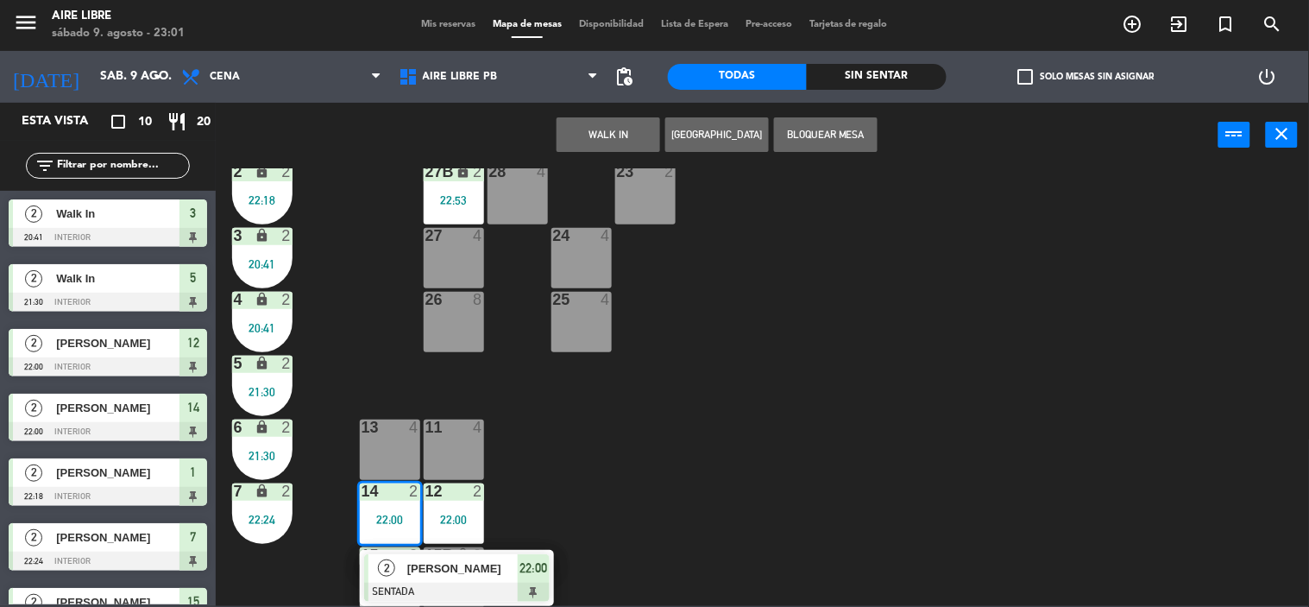
click at [504, 563] on span "[PERSON_NAME]" at bounding box center [462, 568] width 110 height 18
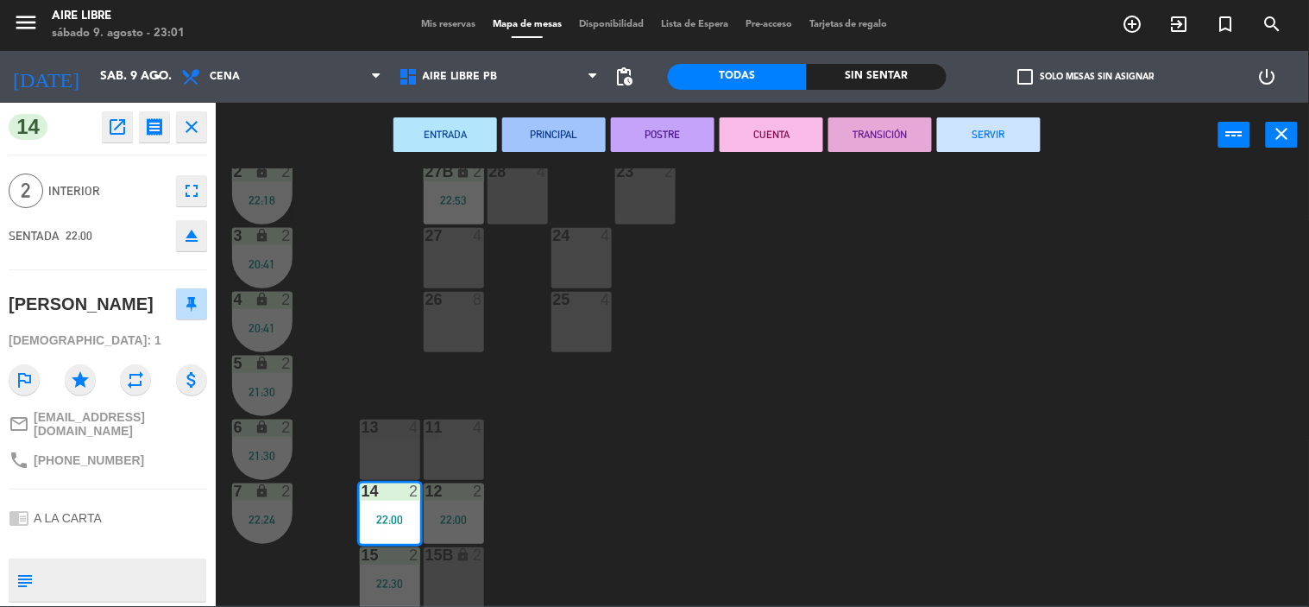
click at [998, 124] on button "SERVIR" at bounding box center [989, 134] width 104 height 35
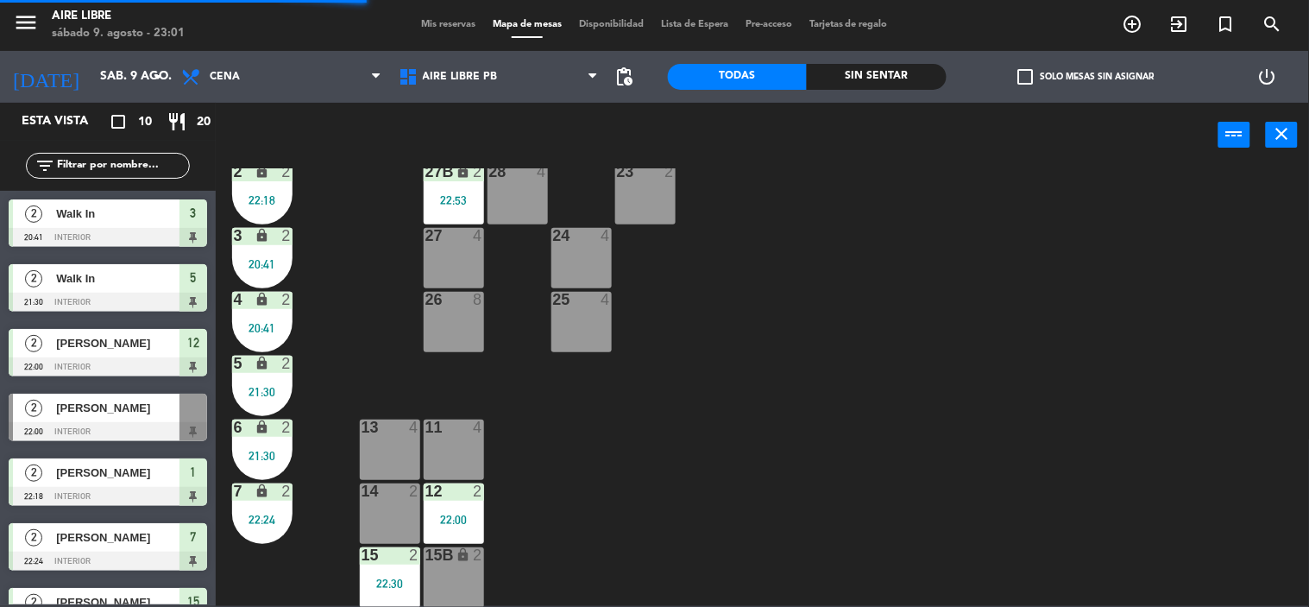
click at [475, 506] on div "12 2 22:00" at bounding box center [454, 513] width 60 height 60
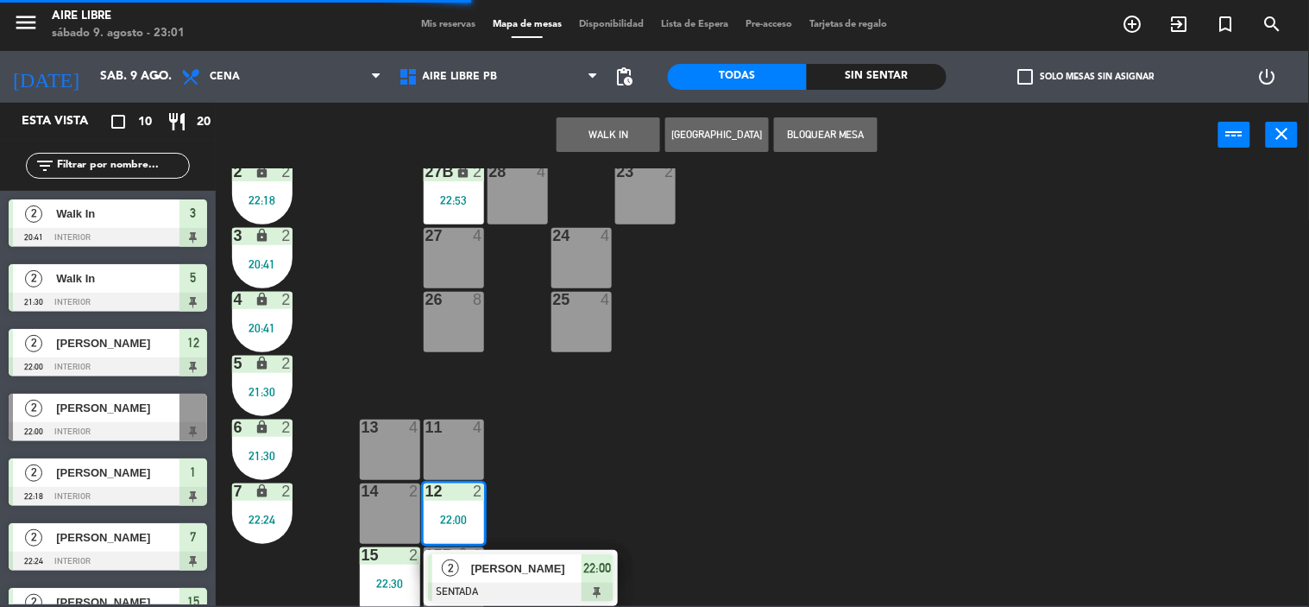
click at [546, 571] on span "[PERSON_NAME]" at bounding box center [526, 568] width 110 height 18
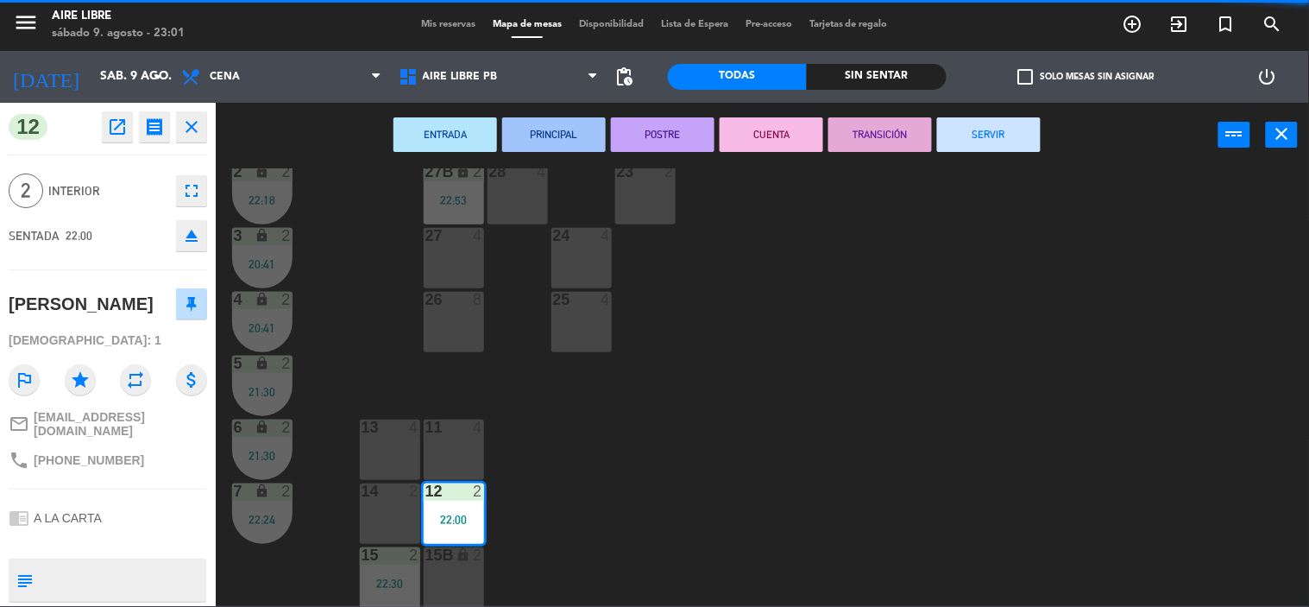
click at [1006, 142] on button "SERVIR" at bounding box center [989, 134] width 104 height 35
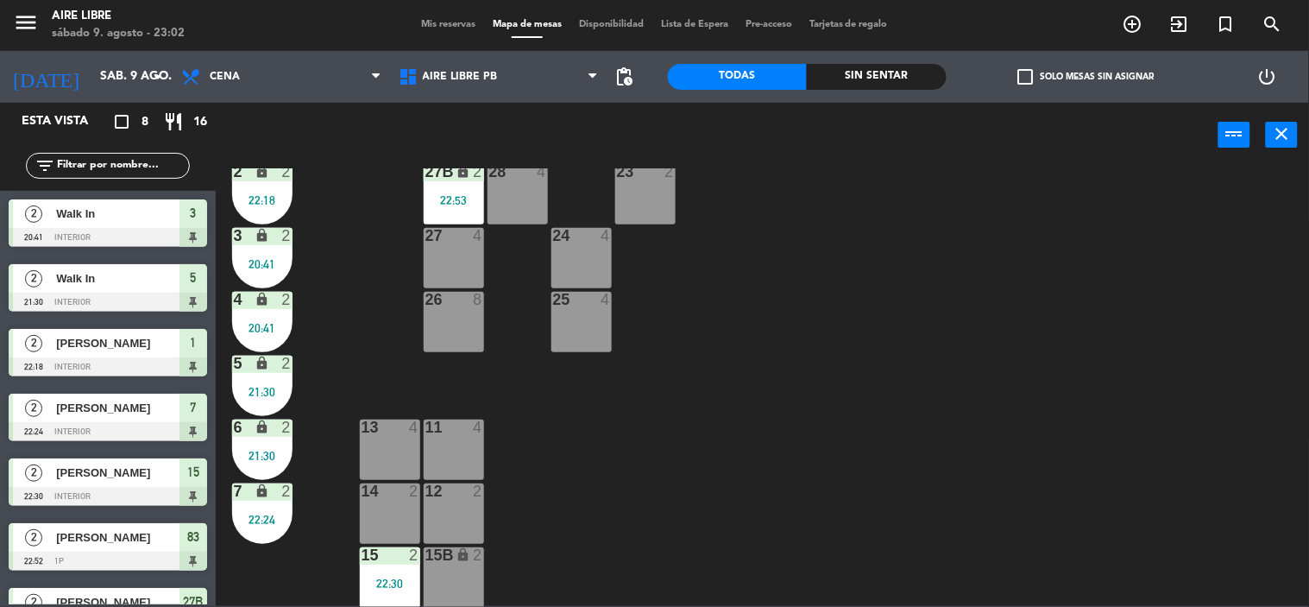
click at [389, 577] on div "22:30" at bounding box center [390, 583] width 60 height 12
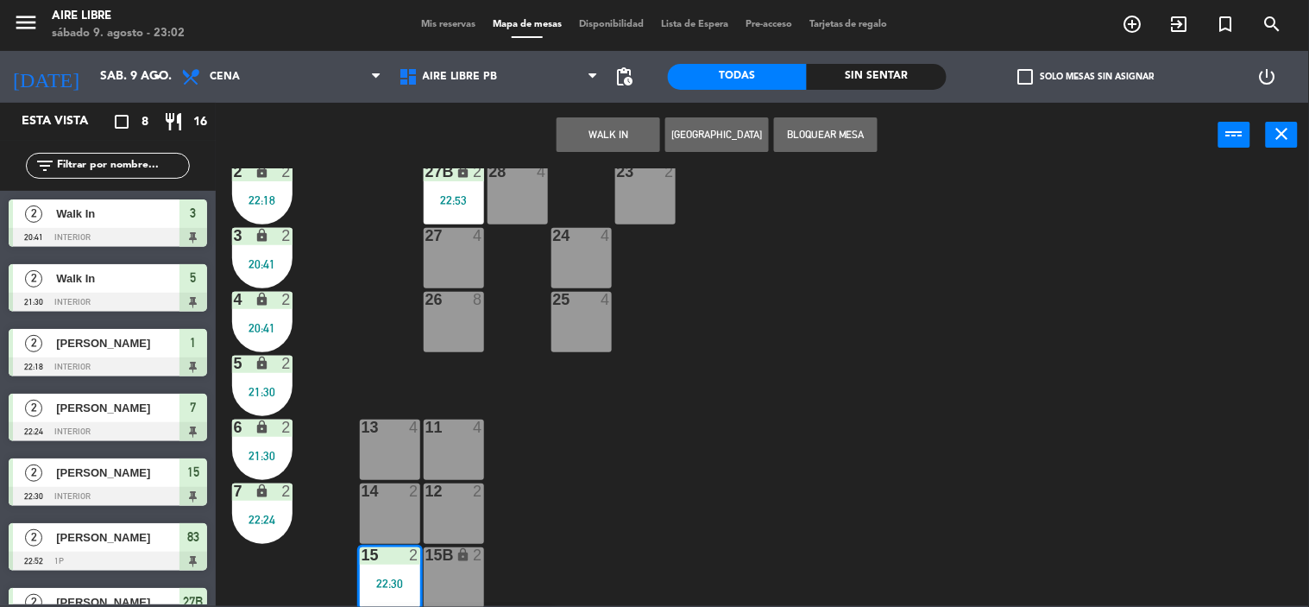
click at [390, 442] on div "13 4" at bounding box center [390, 449] width 60 height 60
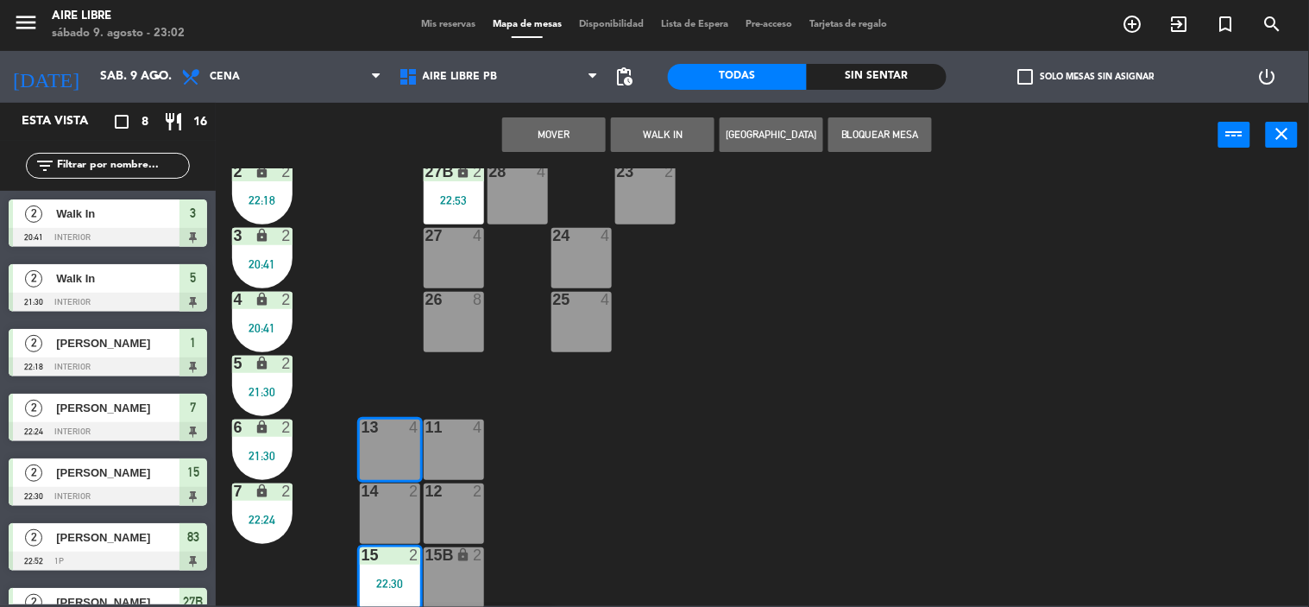
click at [548, 128] on button "Mover" at bounding box center [554, 134] width 104 height 35
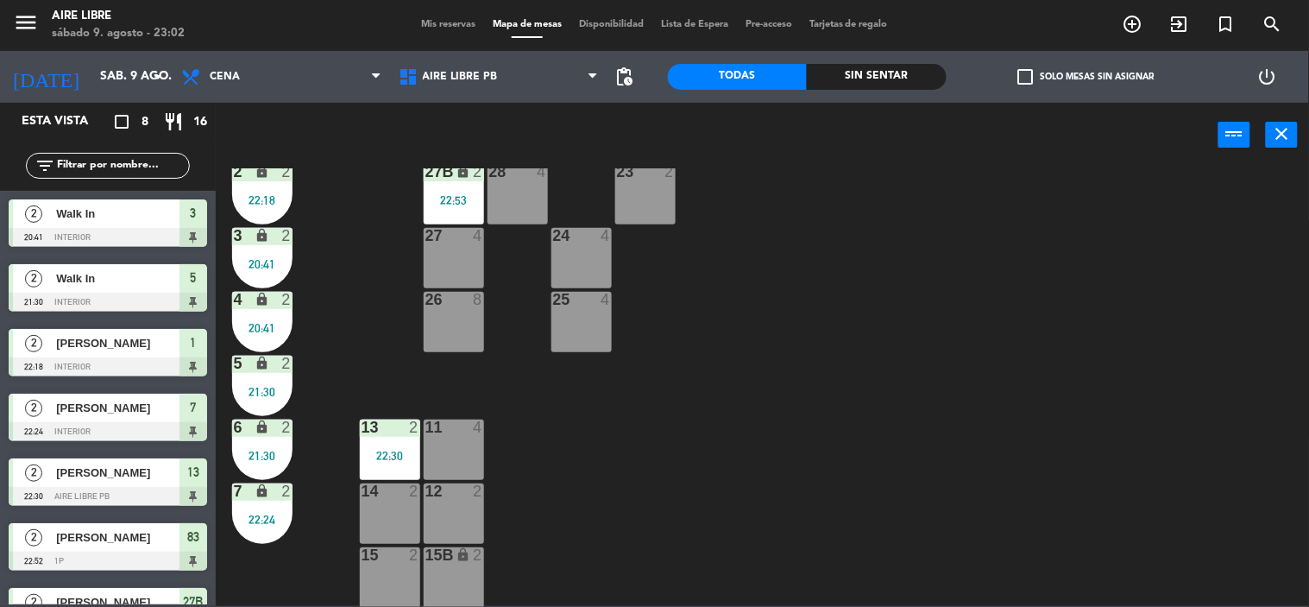
click at [376, 451] on div "22:30" at bounding box center [390, 455] width 60 height 12
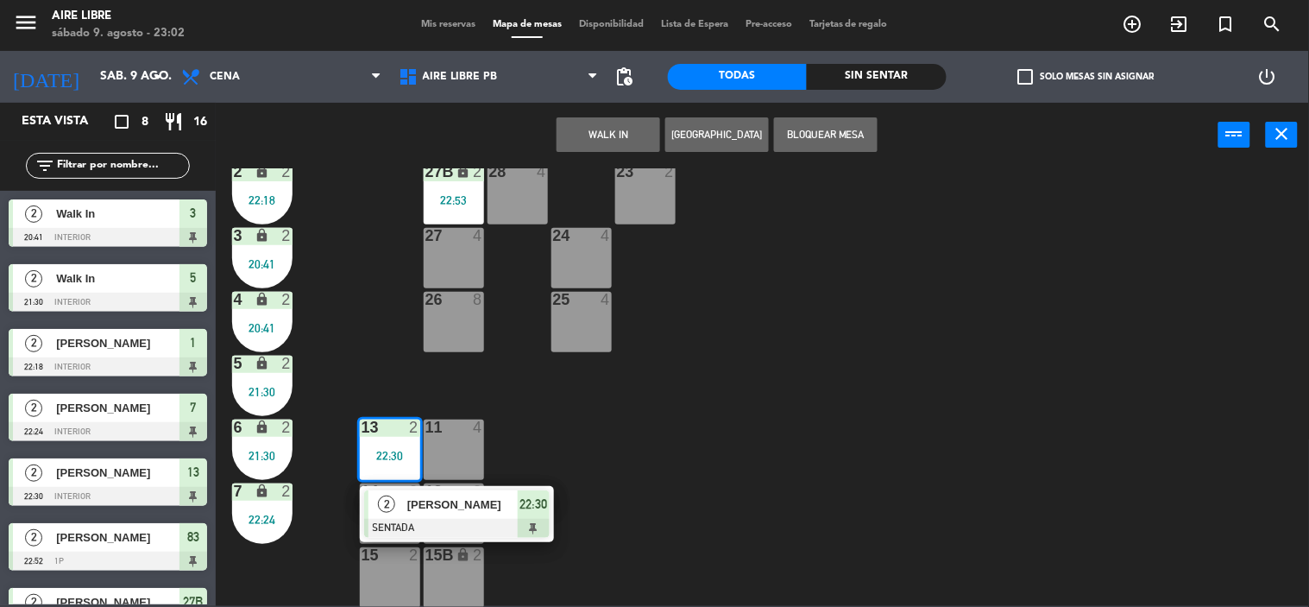
click at [441, 512] on div "[PERSON_NAME]" at bounding box center [461, 504] width 112 height 28
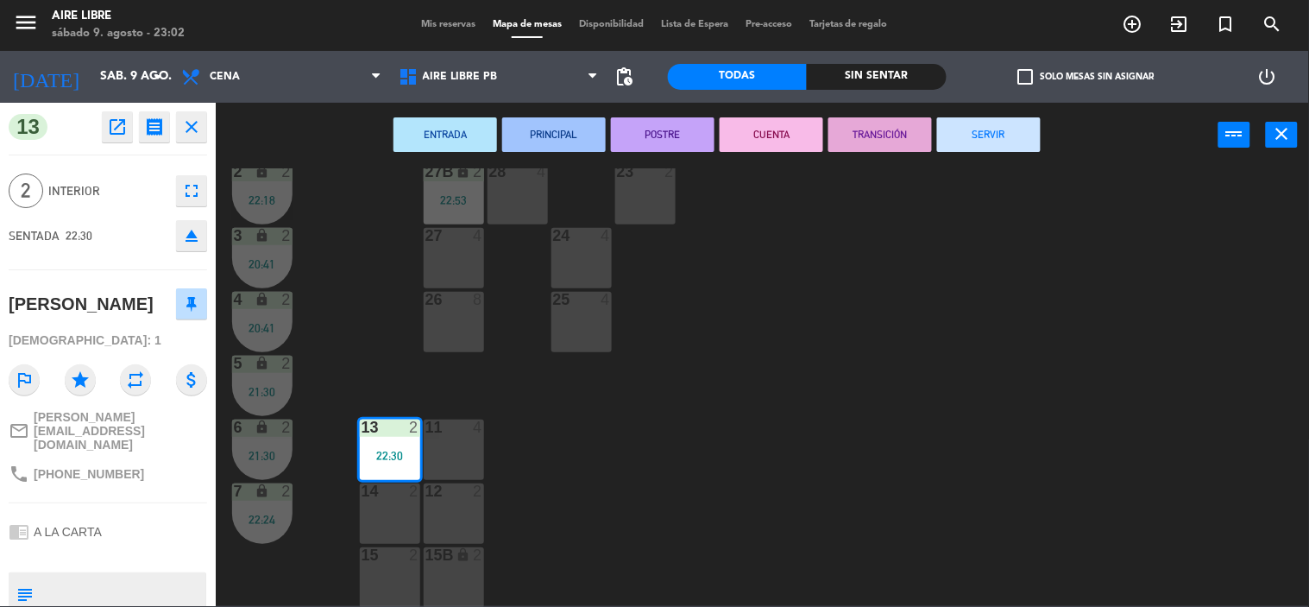
click at [993, 123] on button "SERVIR" at bounding box center [989, 134] width 104 height 35
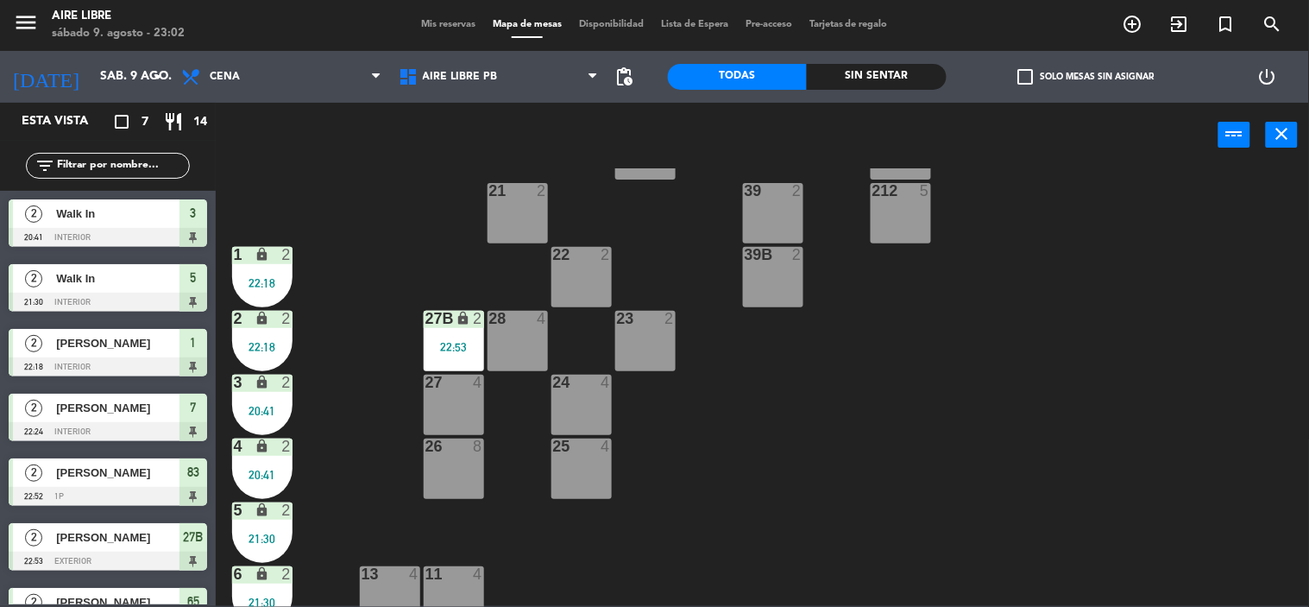
scroll to position [264, 0]
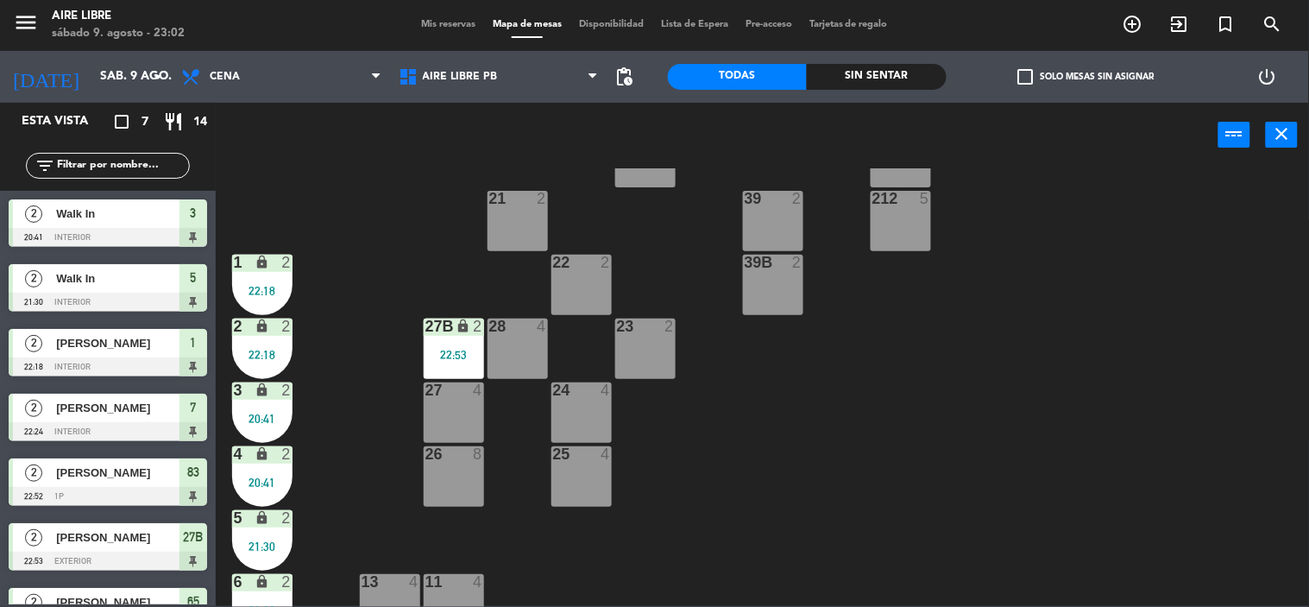
click at [273, 279] on div "1 lock 2 22:18" at bounding box center [262, 285] width 60 height 60
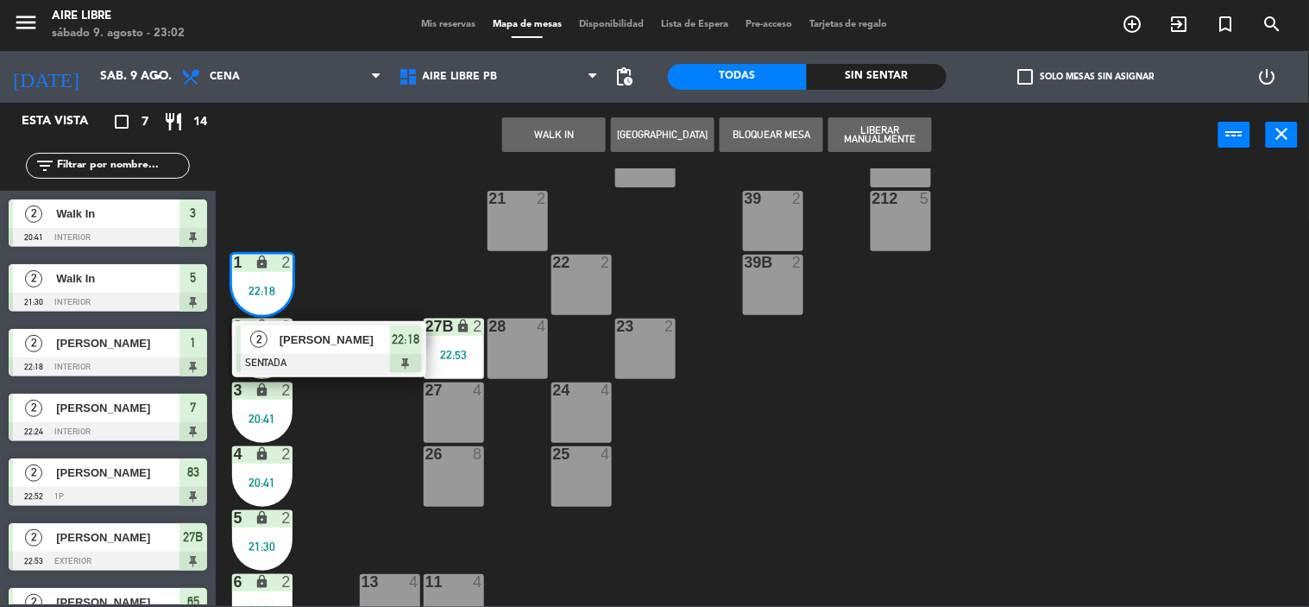
click at [315, 346] on span "[PERSON_NAME]" at bounding box center [335, 339] width 110 height 18
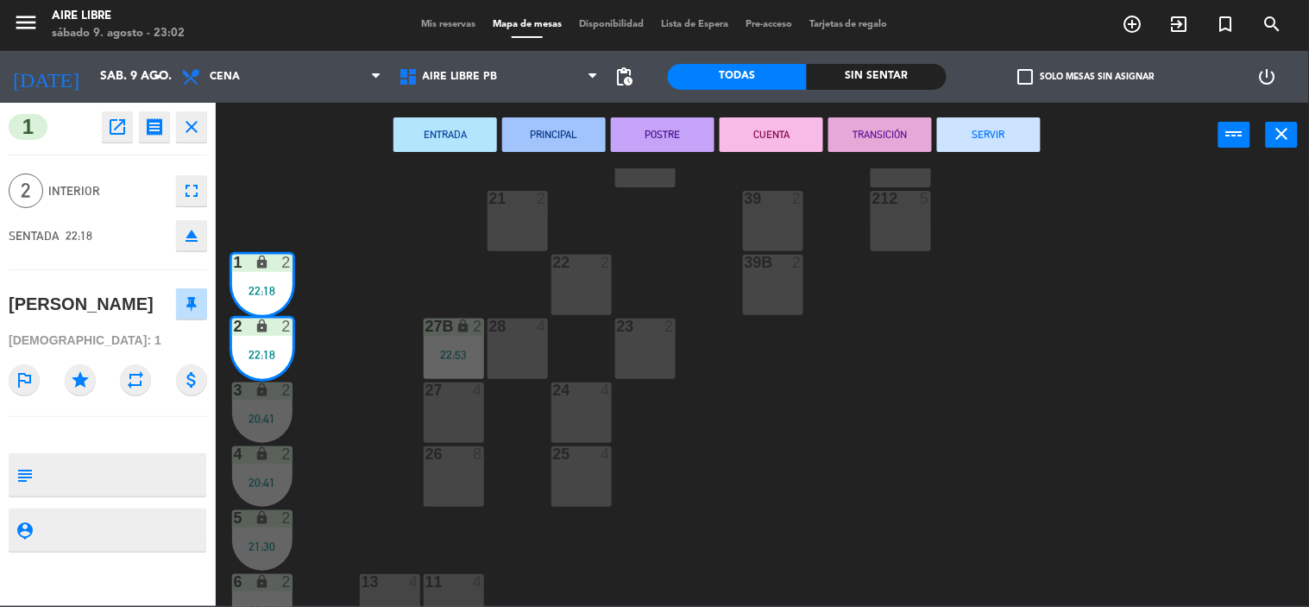
click at [992, 133] on button "SERVIR" at bounding box center [989, 134] width 104 height 35
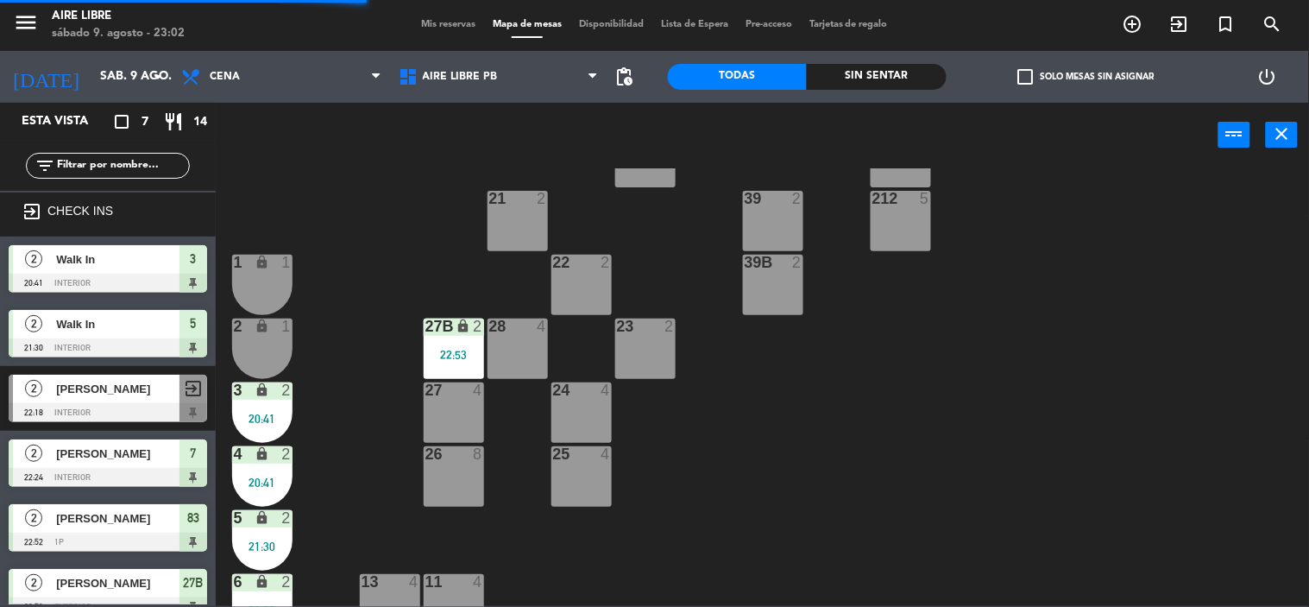
click at [269, 415] on div "20:41" at bounding box center [262, 418] width 60 height 12
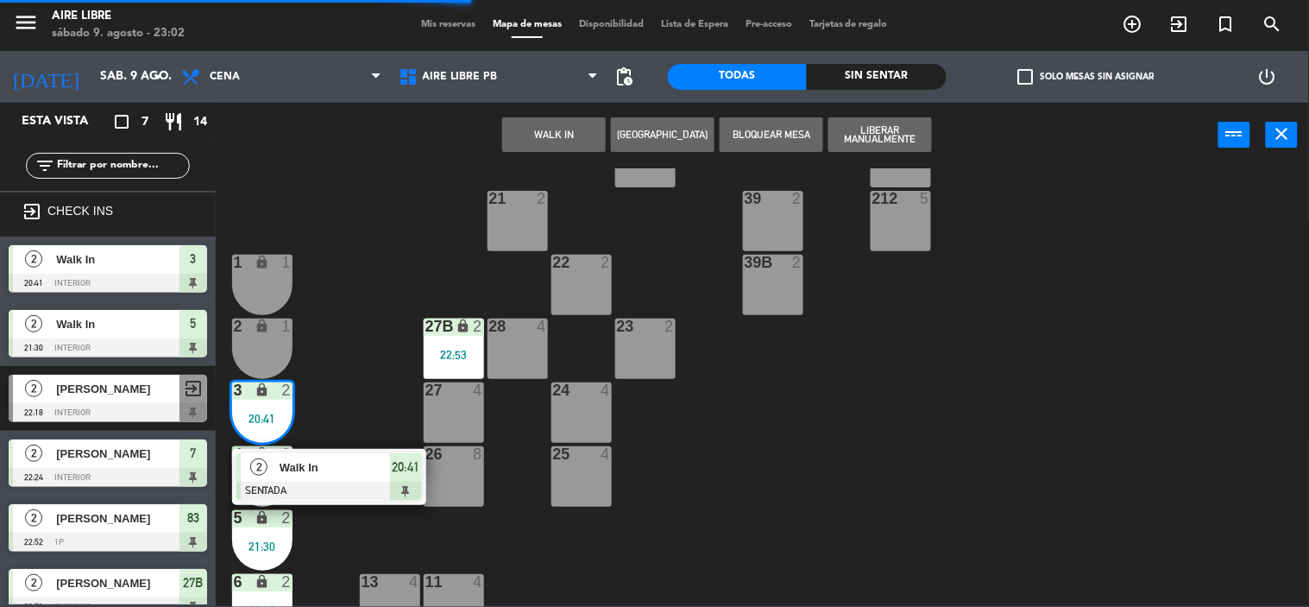
click at [311, 476] on div "Walk In" at bounding box center [334, 467] width 112 height 28
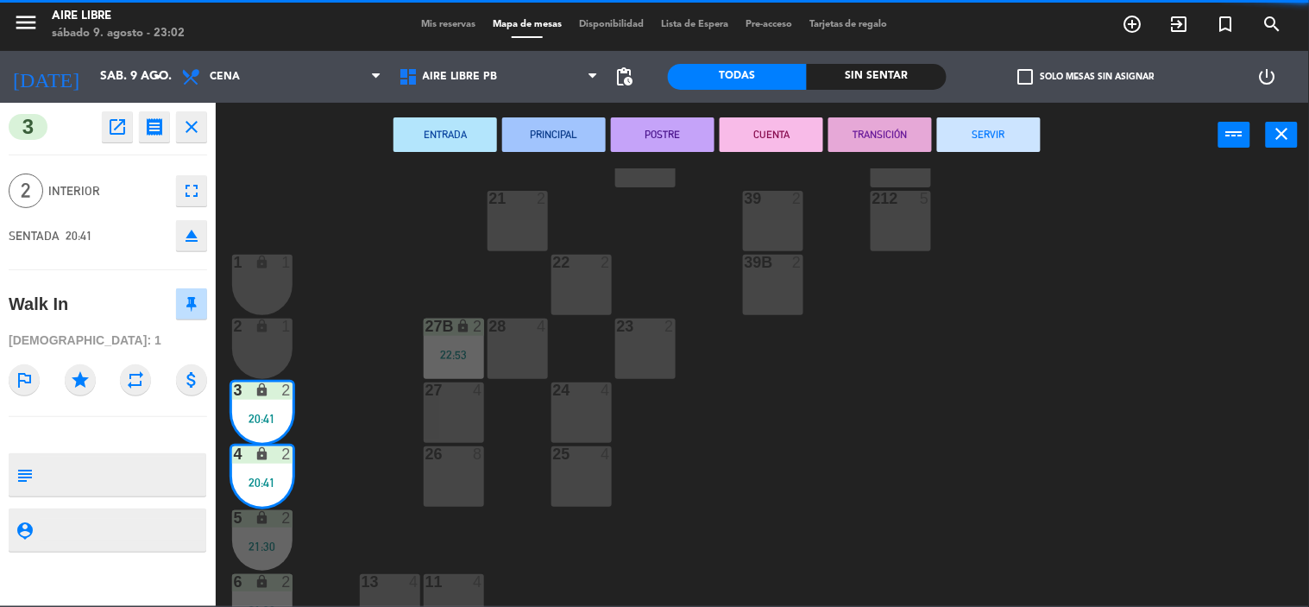
click at [992, 135] on button "SERVIR" at bounding box center [989, 134] width 104 height 35
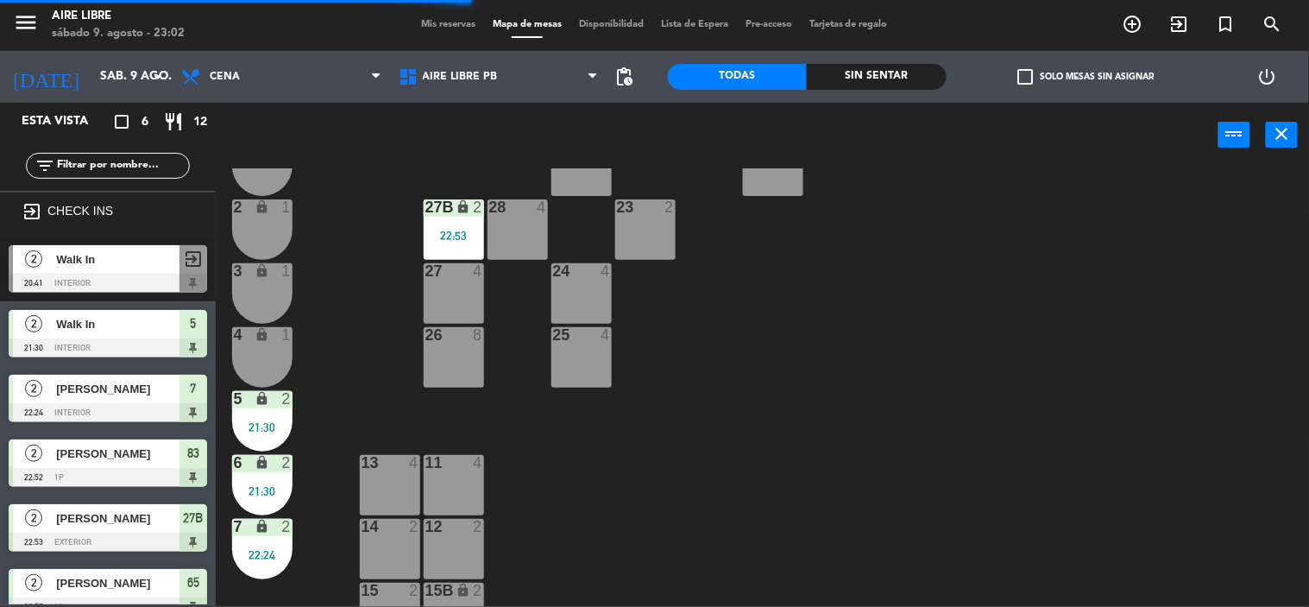
scroll to position [393, 0]
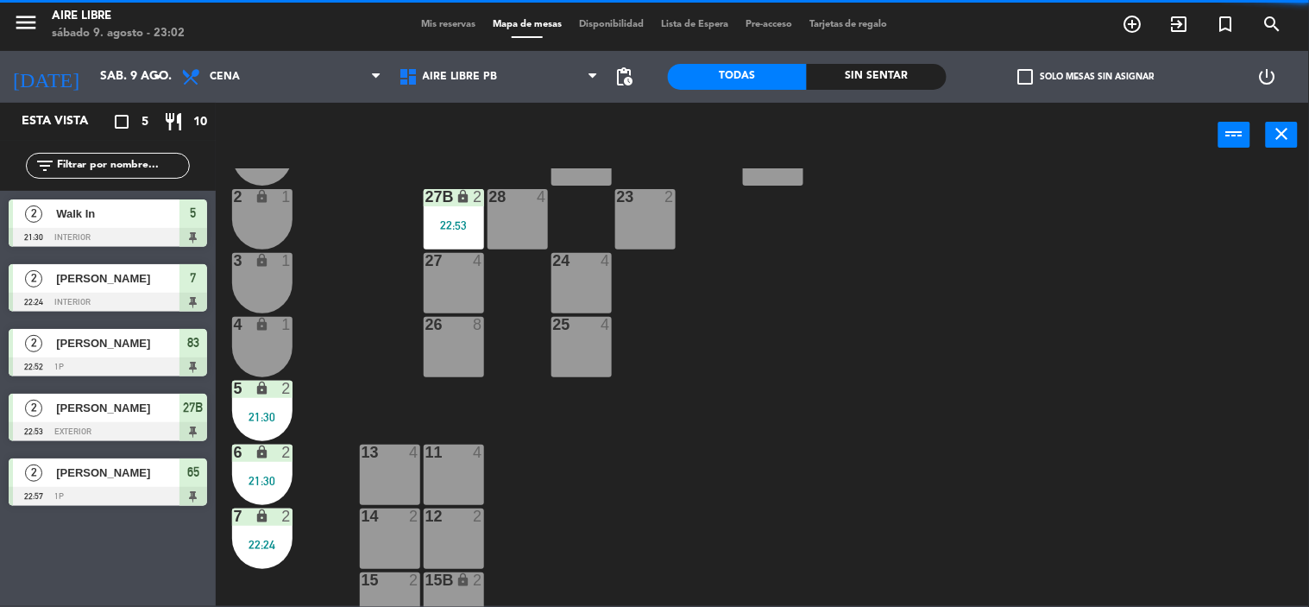
click at [270, 544] on div "22:24" at bounding box center [262, 544] width 60 height 12
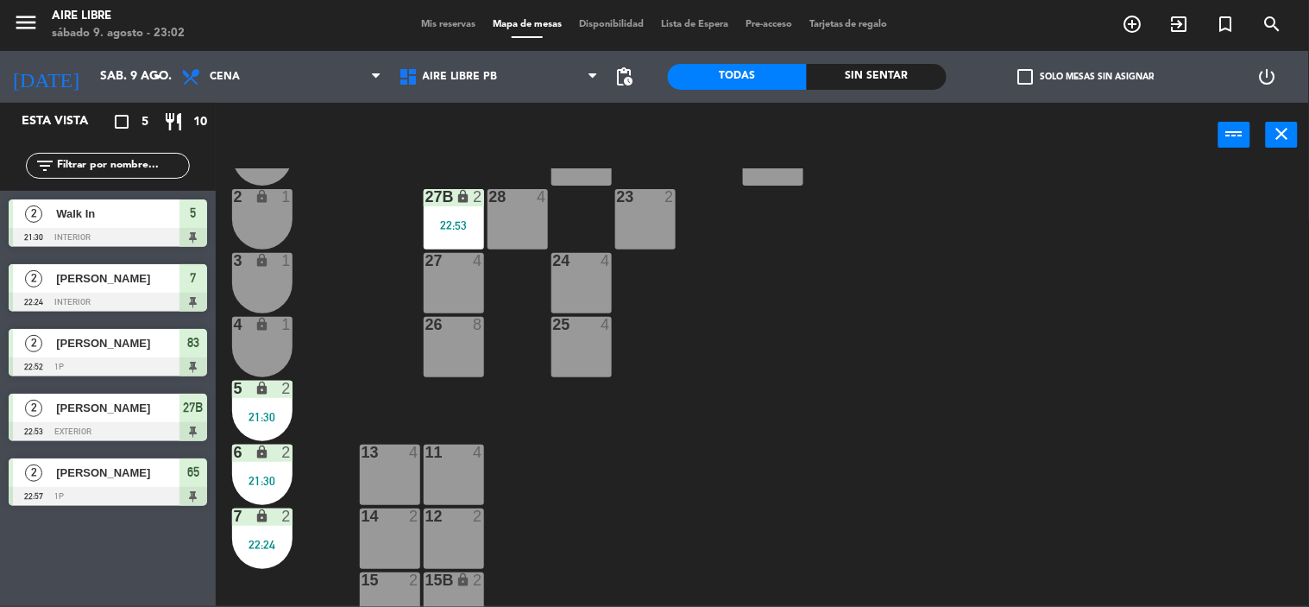
scroll to position [418, 0]
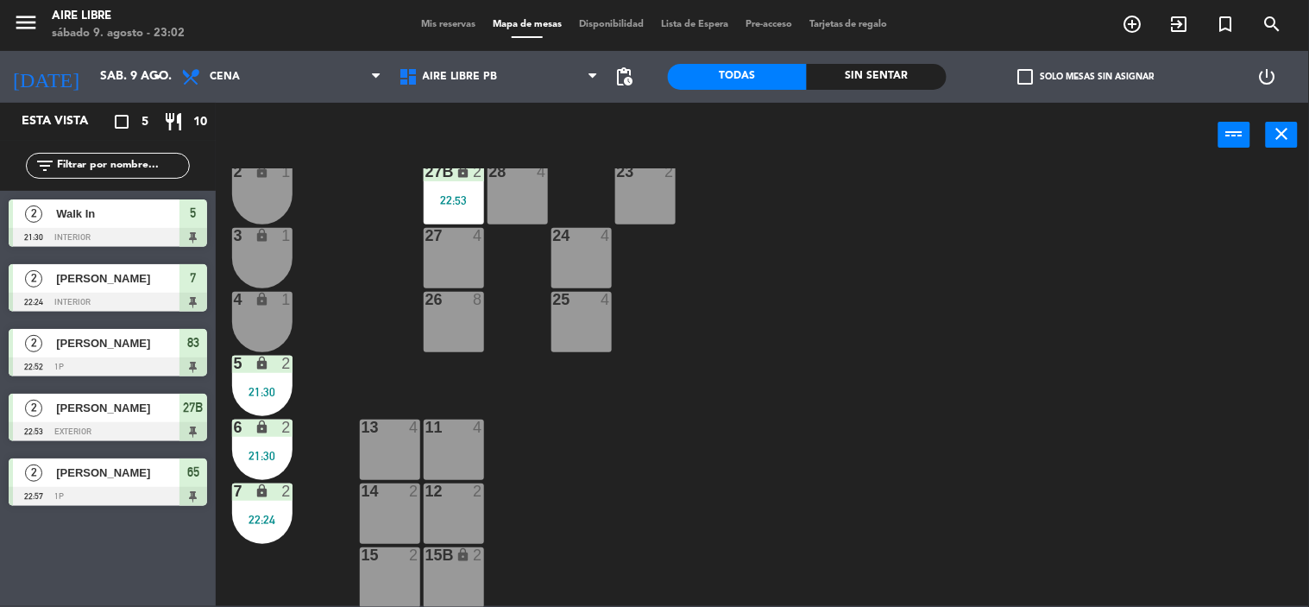
click at [263, 513] on div "22:24" at bounding box center [262, 519] width 60 height 12
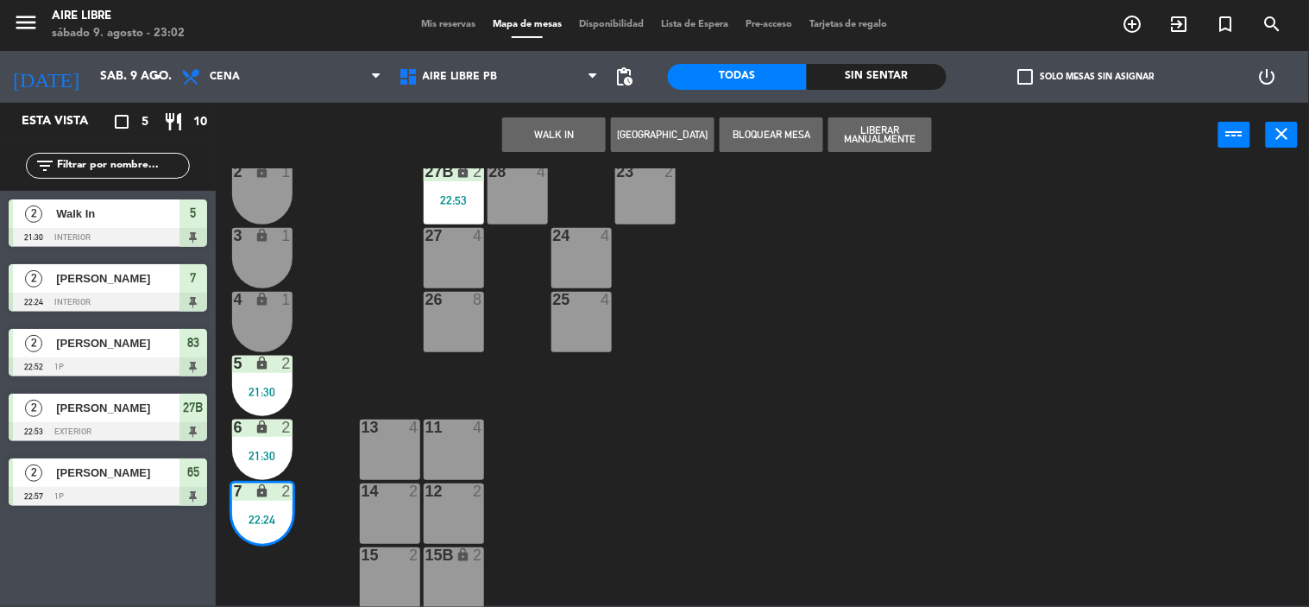
click at [267, 440] on div "6 lock 2 21:30" at bounding box center [262, 449] width 60 height 60
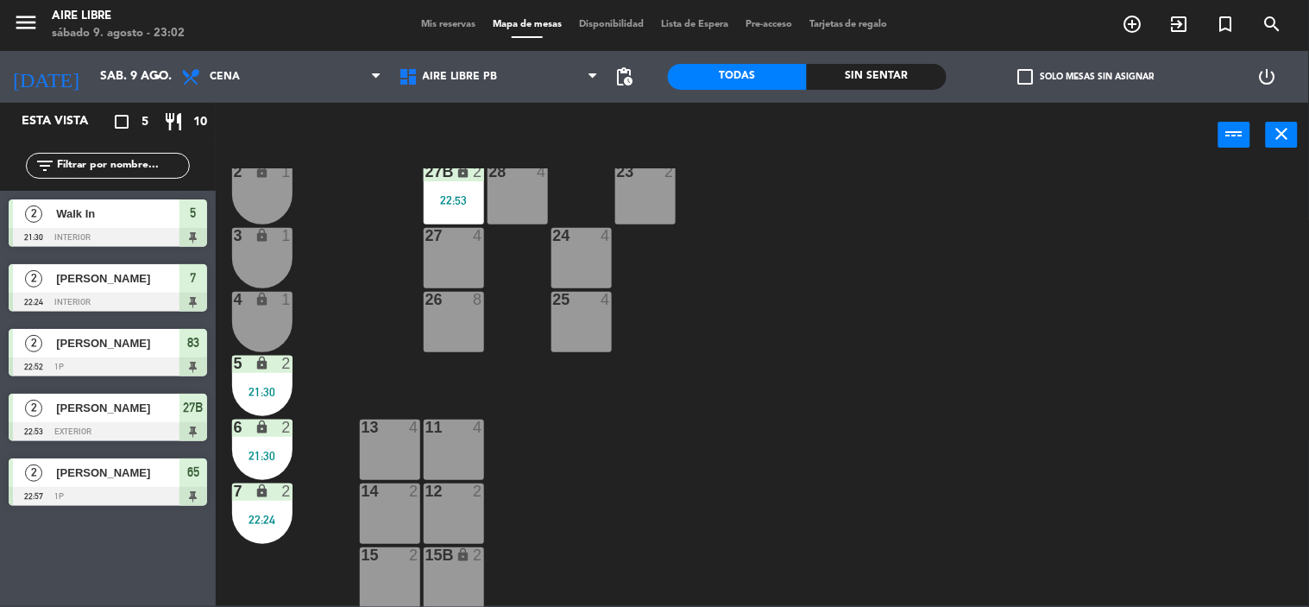
click at [357, 398] on div "42 2 43 2 31 7 32 7 33 7 42B 2 43B 2 41 8 44 2 45 2 46 2 35 4 34 4 36 2 45B 2 3…" at bounding box center [769, 387] width 1080 height 438
click at [265, 395] on div "21:30" at bounding box center [262, 392] width 60 height 12
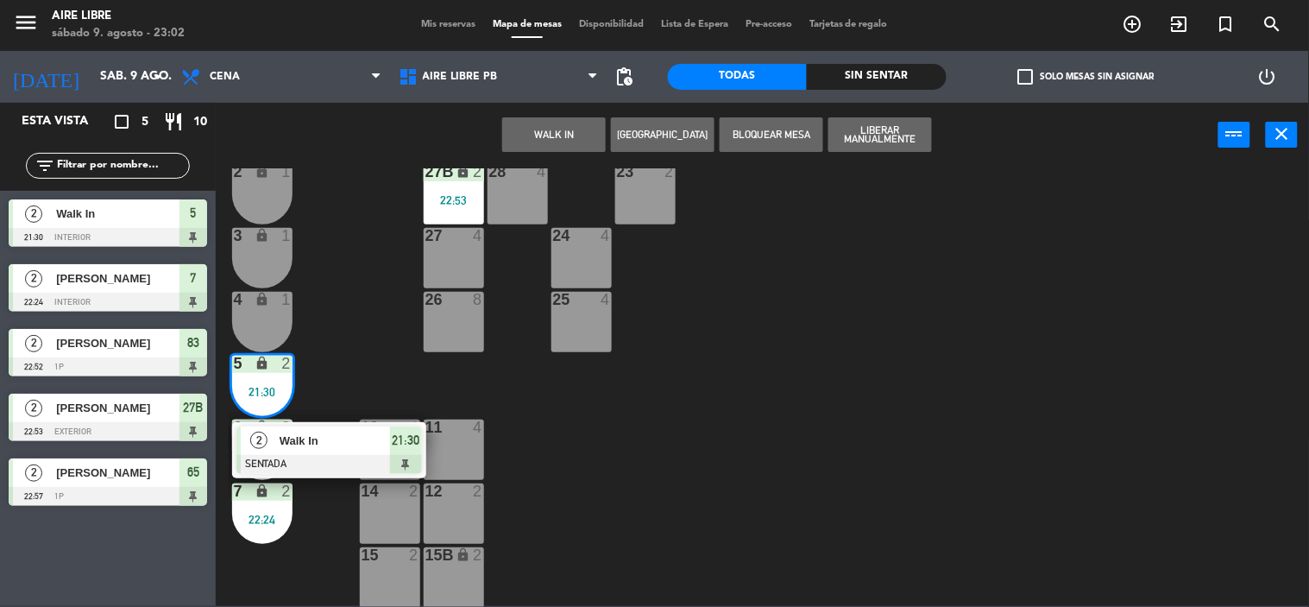
click at [330, 514] on div "42 2 43 2 31 7 32 7 33 7 42B 2 43B 2 41 8 44 2 45 2 46 2 35 4 34 4 36 2 45B 2 3…" at bounding box center [769, 387] width 1080 height 438
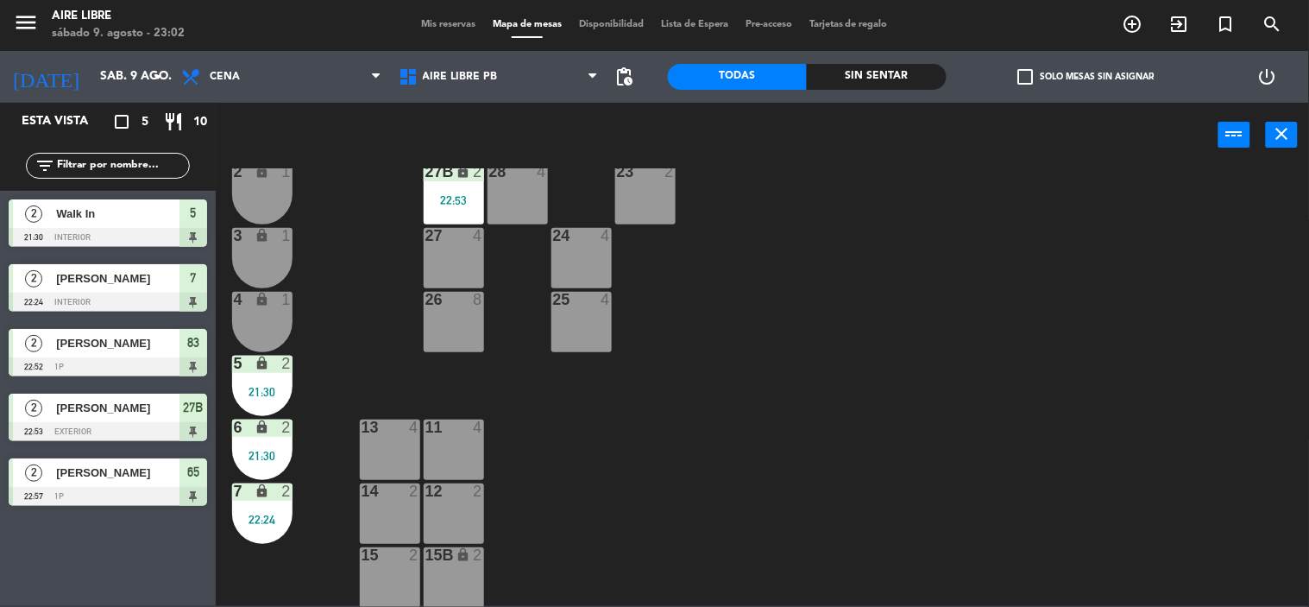
click at [265, 456] on div "21:30" at bounding box center [262, 455] width 60 height 12
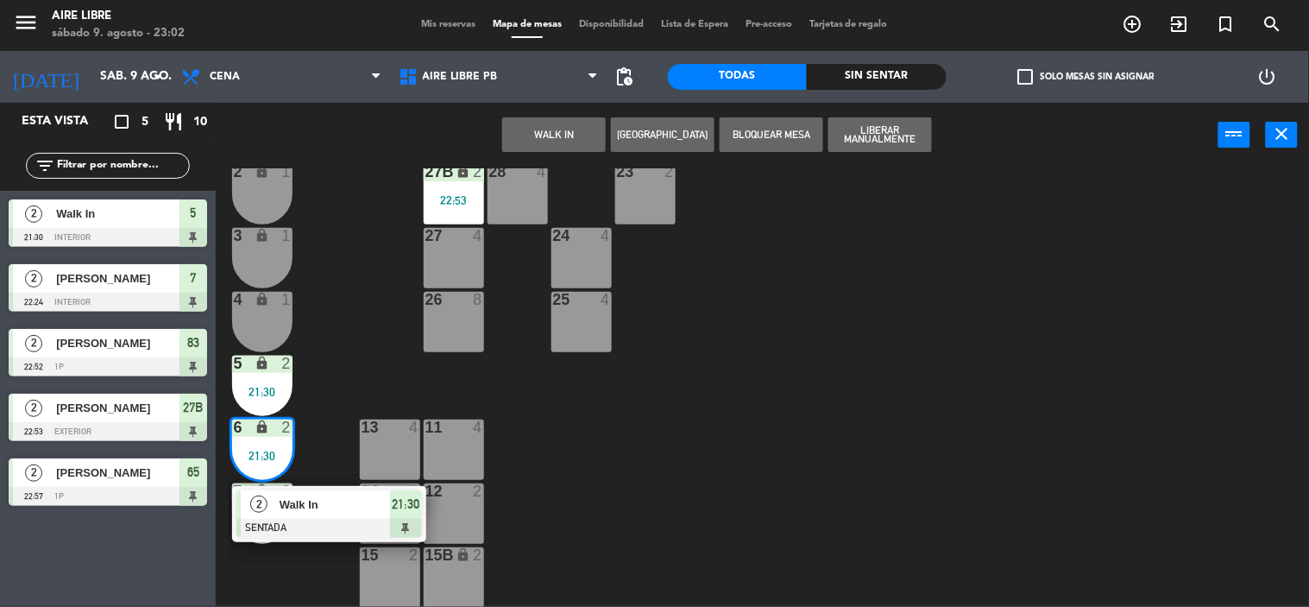
click at [313, 568] on div "42 2 43 2 31 7 32 7 33 7 42B 2 43B 2 41 8 44 2 45 2 46 2 35 4 34 4 36 2 45B 2 3…" at bounding box center [769, 387] width 1080 height 438
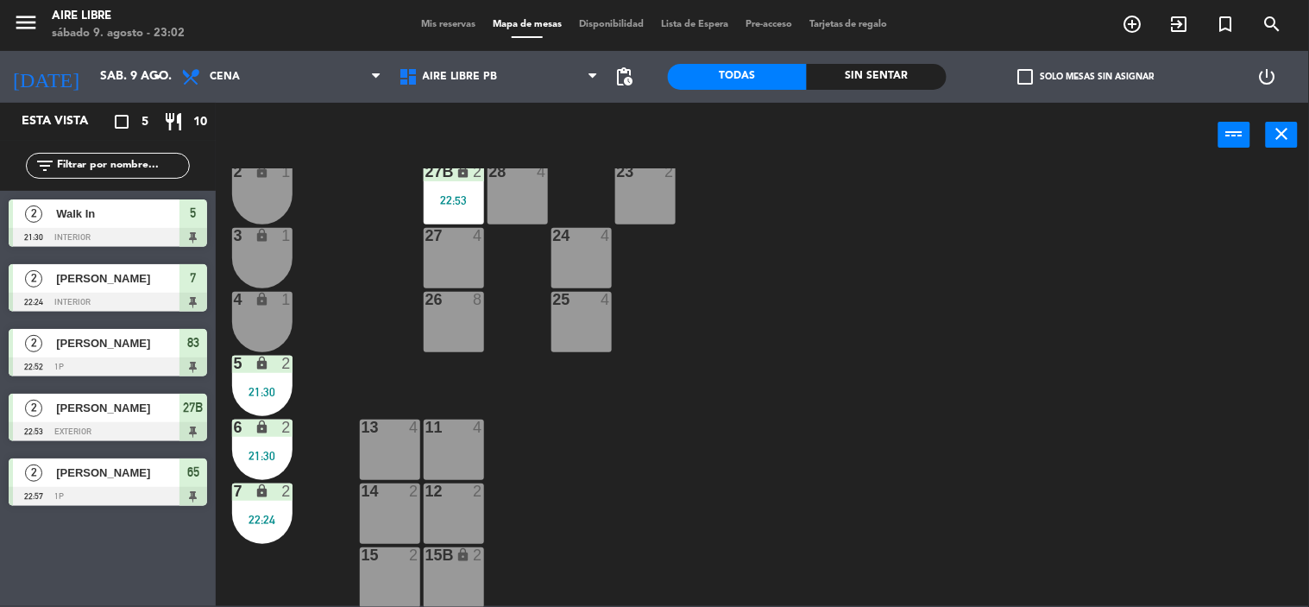
click at [265, 518] on div "22:24" at bounding box center [262, 519] width 60 height 12
click at [324, 312] on div "42 2 43 2 31 7 32 7 33 7 42B 2 43B 2 41 8 44 2 45 2 46 2 35 4 34 4 36 2 45B 2 3…" at bounding box center [769, 387] width 1080 height 438
click at [248, 371] on div "lock" at bounding box center [262, 363] width 28 height 16
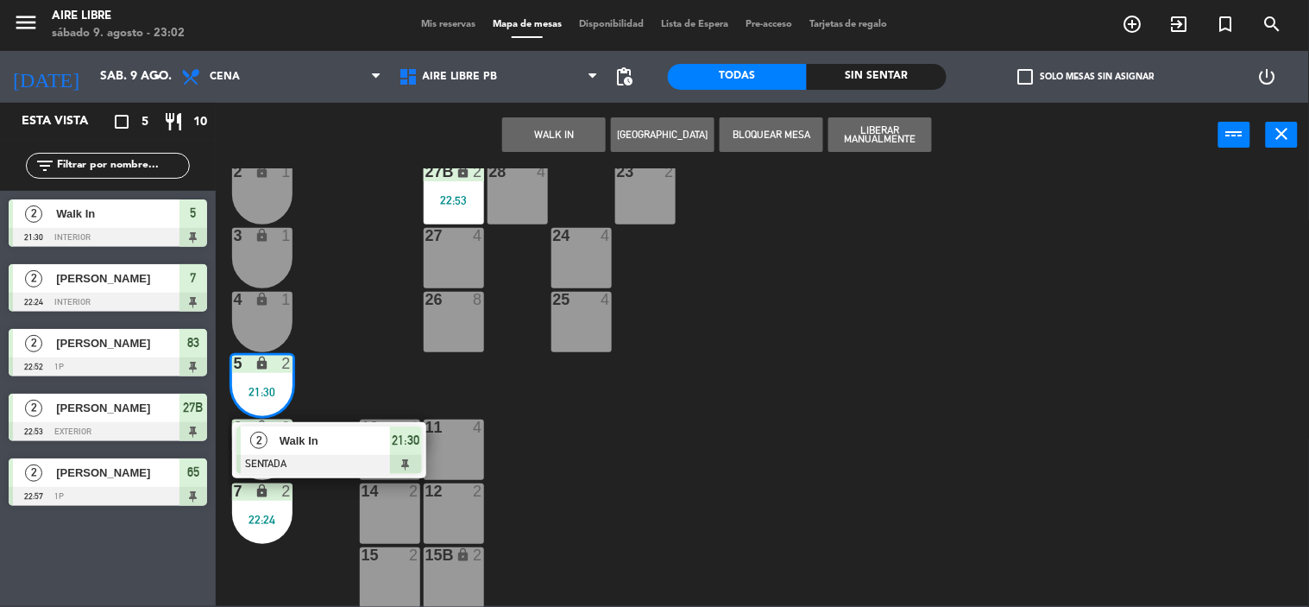
click at [305, 444] on span "Walk In" at bounding box center [335, 440] width 110 height 18
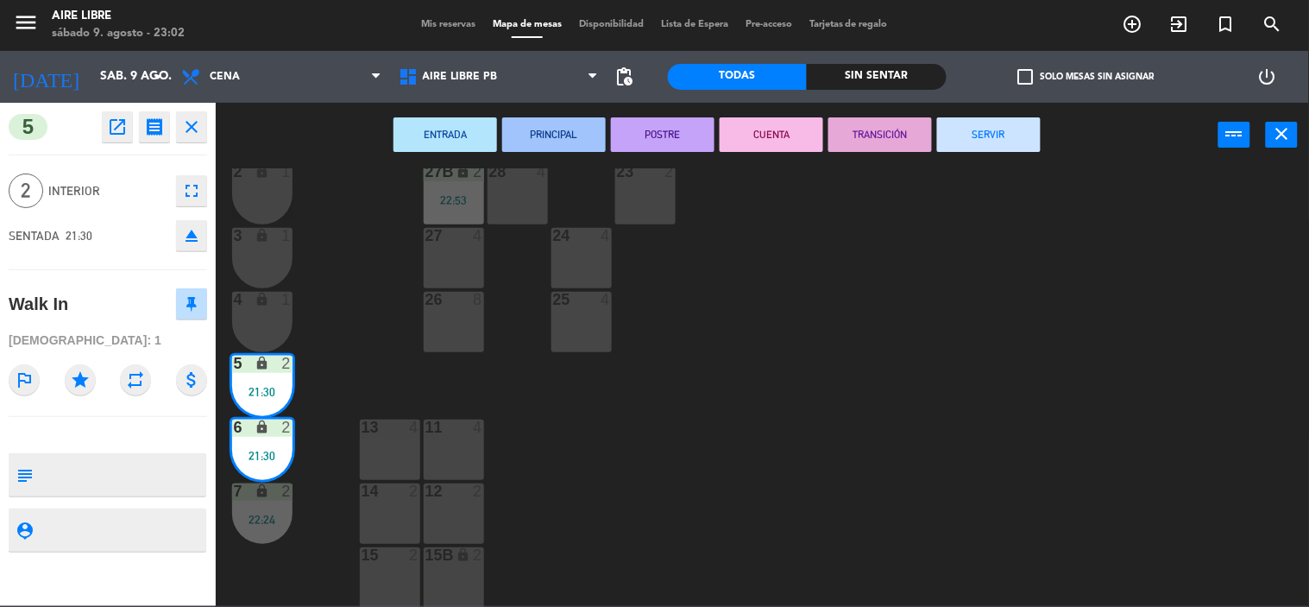
click at [968, 139] on button "SERVIR" at bounding box center [989, 134] width 104 height 35
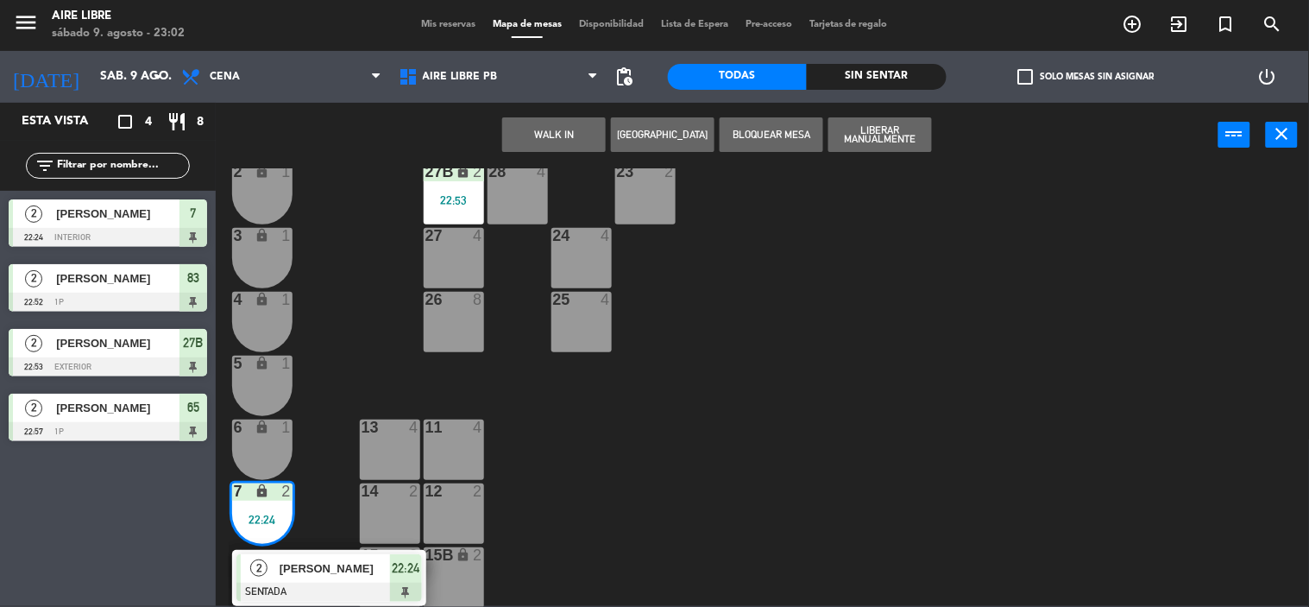
click at [329, 570] on span "[PERSON_NAME]" at bounding box center [335, 568] width 110 height 18
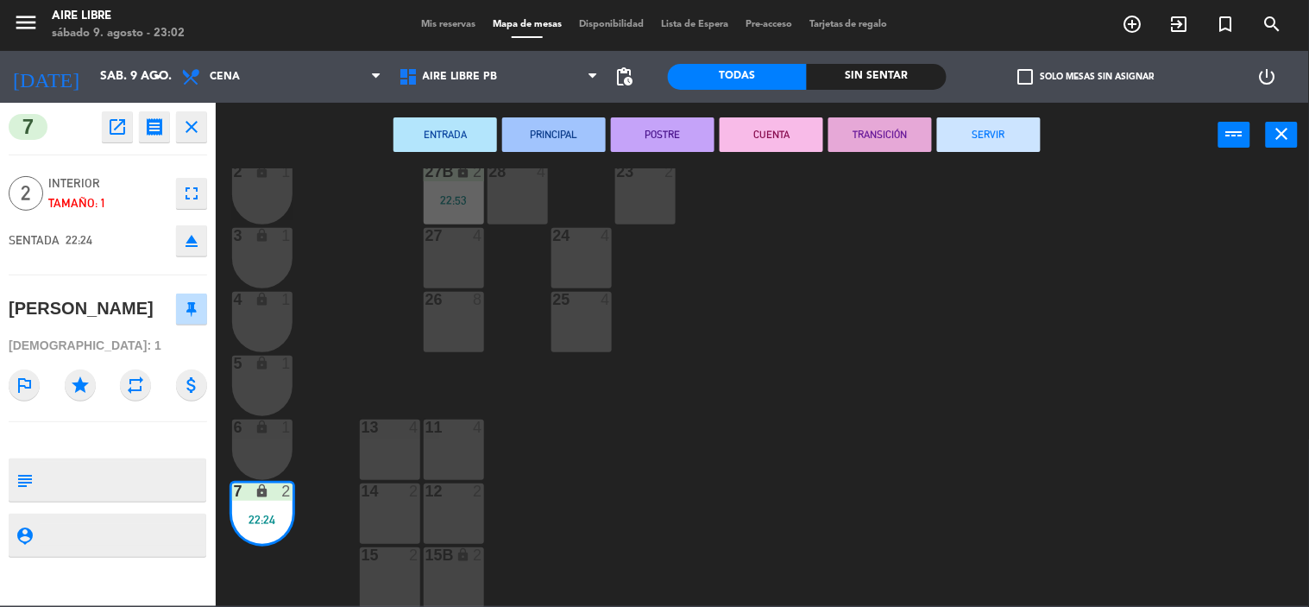
click at [977, 141] on button "SERVIR" at bounding box center [989, 134] width 104 height 35
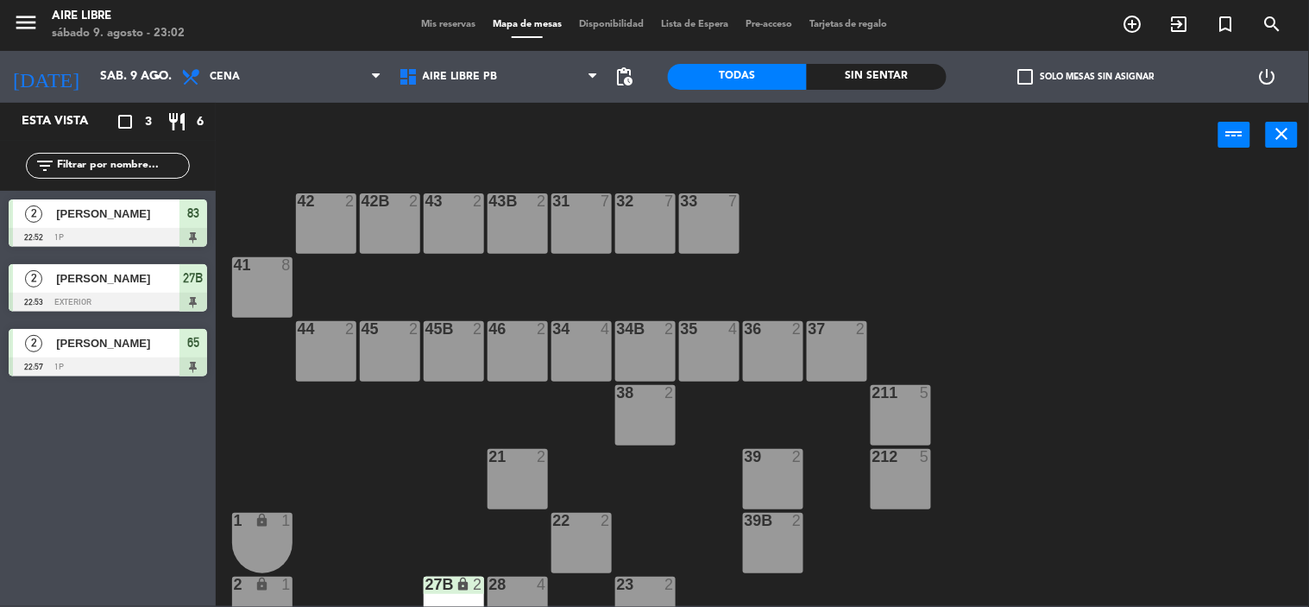
scroll to position [0, 0]
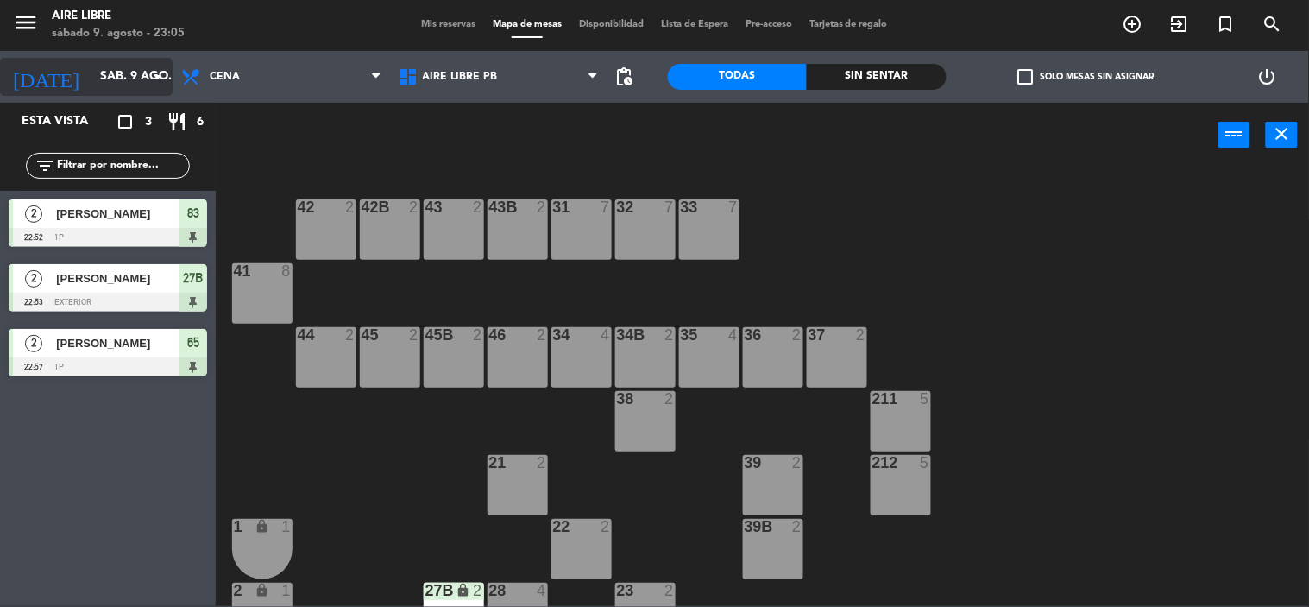
click at [110, 79] on input "sáb. 9 ago." at bounding box center [173, 76] width 164 height 31
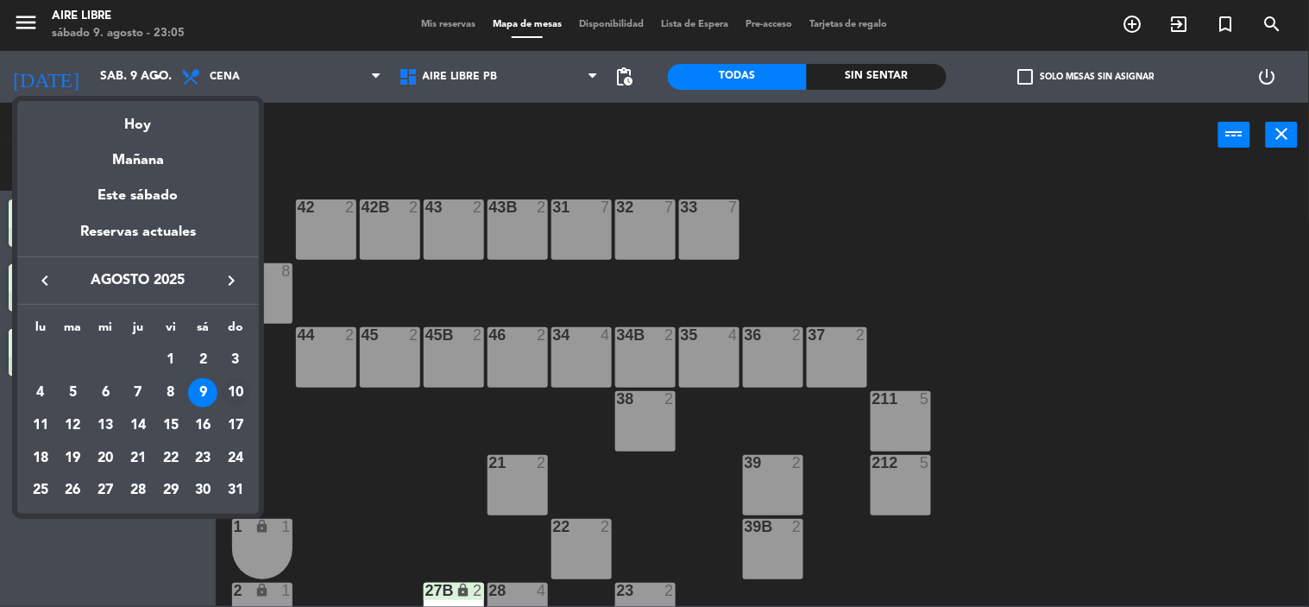
click at [231, 390] on div "10" at bounding box center [235, 392] width 29 height 29
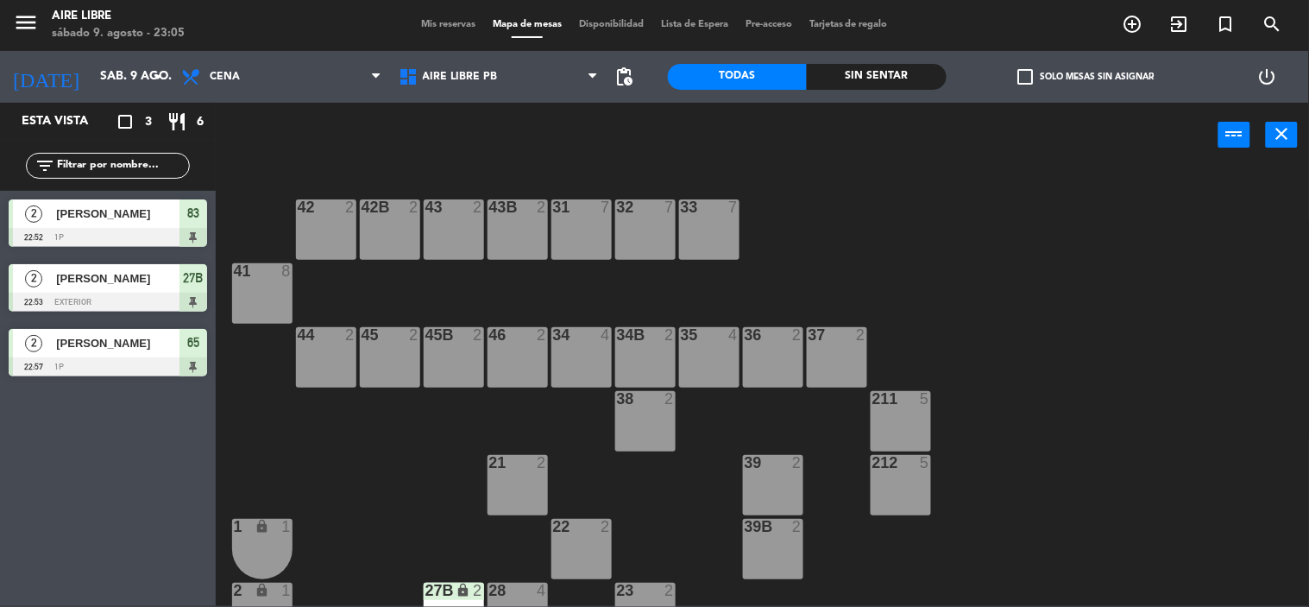
type input "dom. 10 ago."
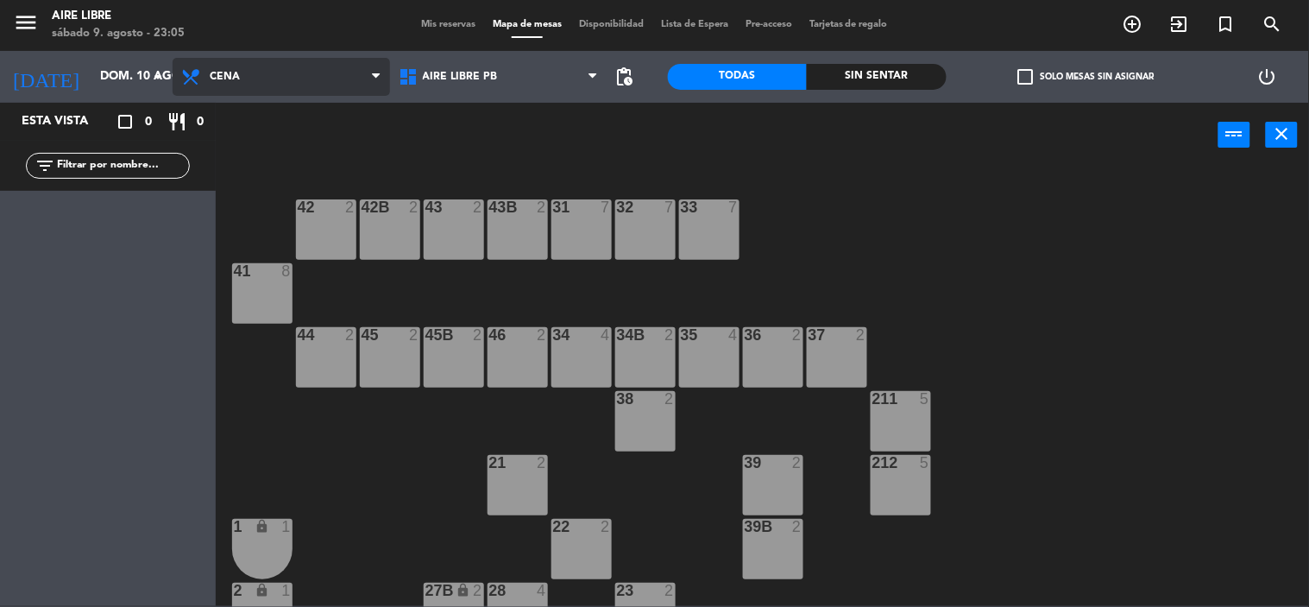
click at [229, 78] on span "Cena" at bounding box center [225, 77] width 30 height 12
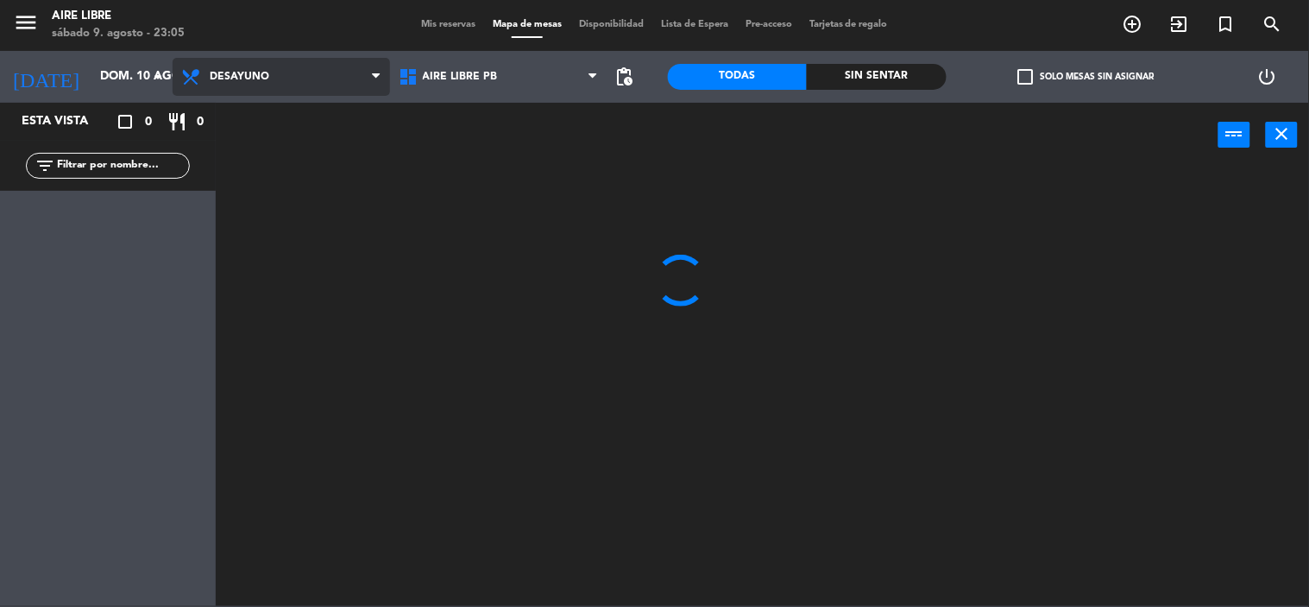
click at [243, 118] on ng-component "menu Aire Libre [DATE] 9. agosto - 23:05 Mis reservas Mapa de mesas Disponibili…" at bounding box center [654, 302] width 1309 height 607
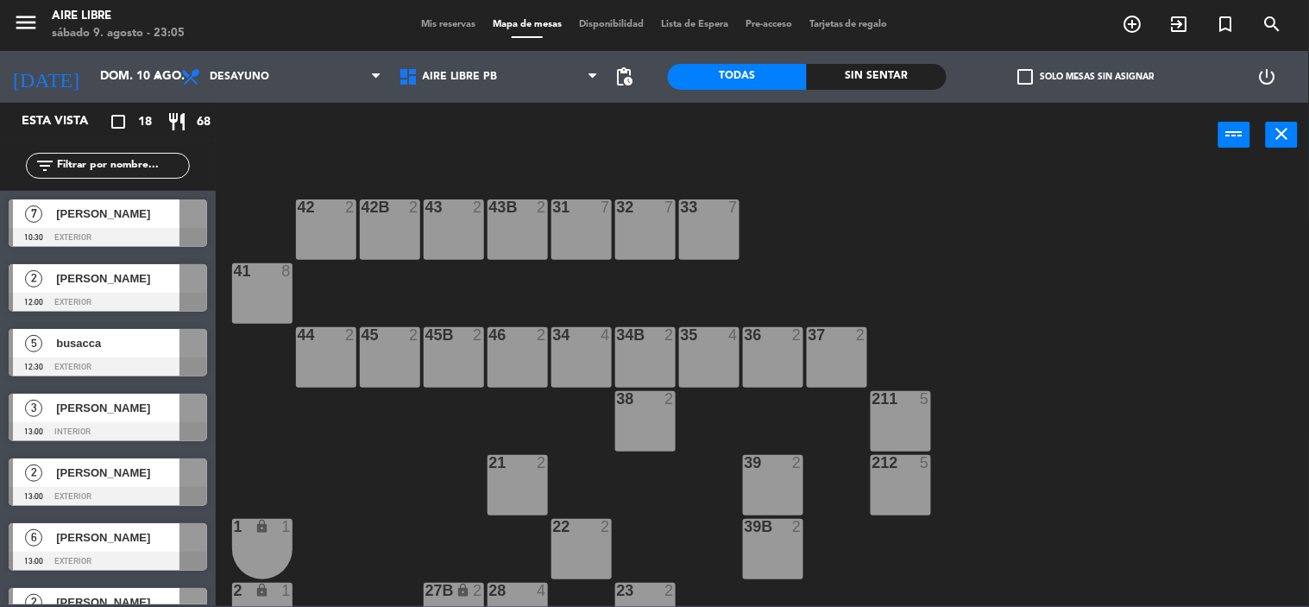
click at [433, 21] on span "Mis reservas" at bounding box center [448, 24] width 72 height 9
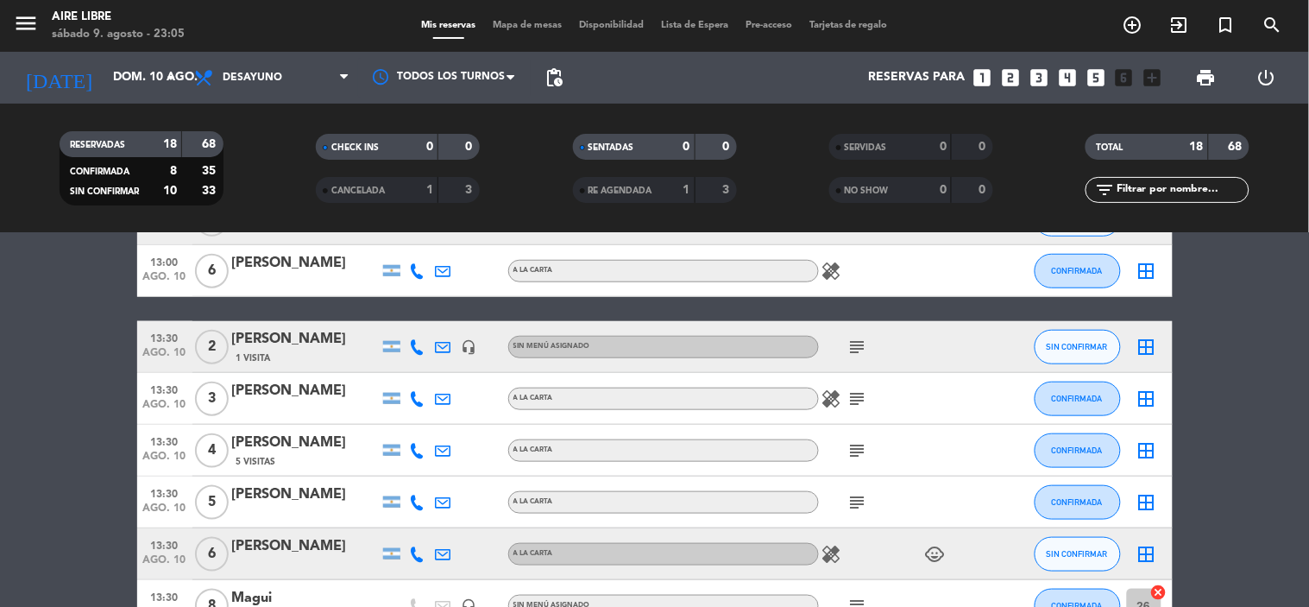
scroll to position [401, 0]
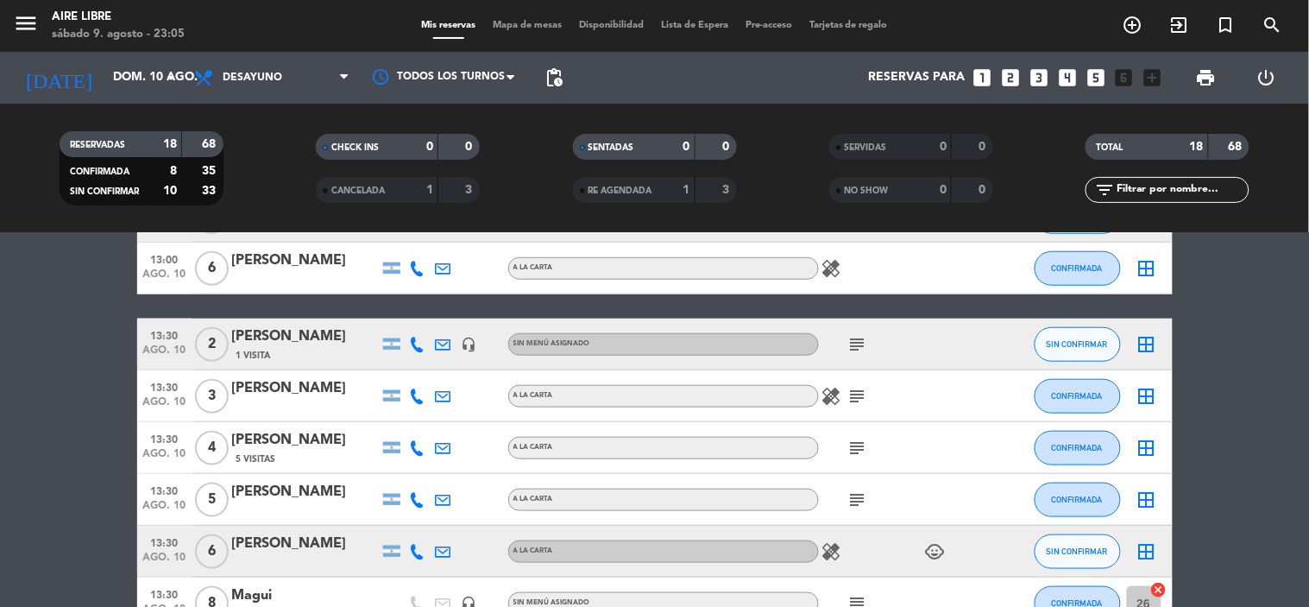
click at [863, 339] on icon "subject" at bounding box center [857, 344] width 21 height 21
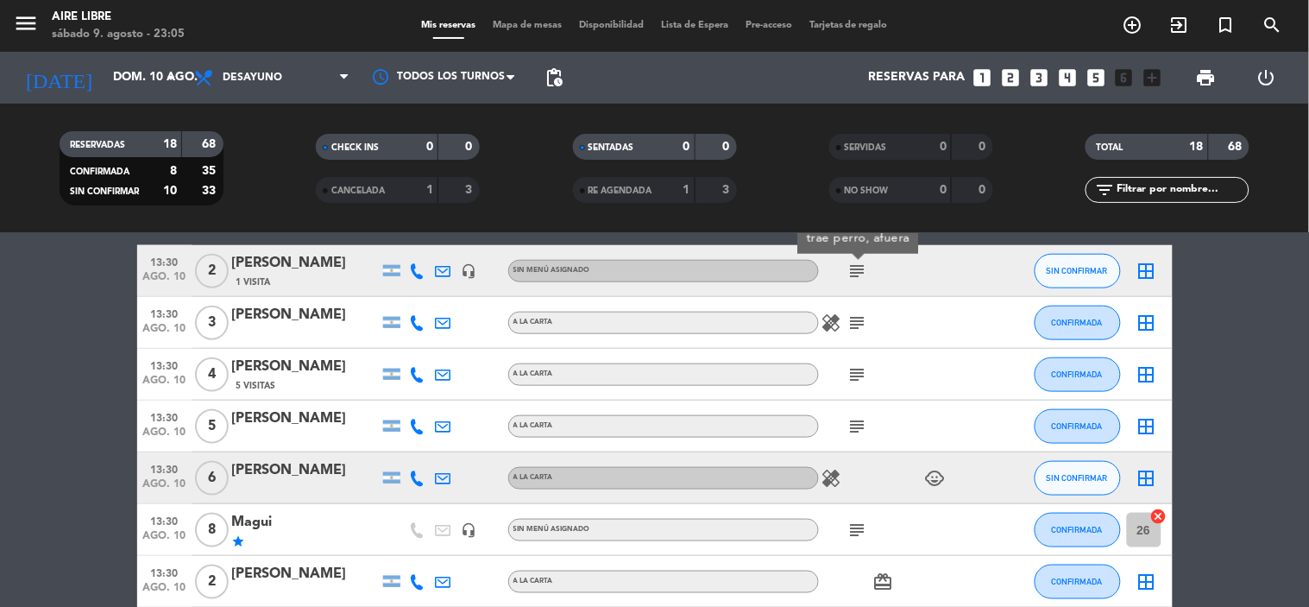
scroll to position [479, 0]
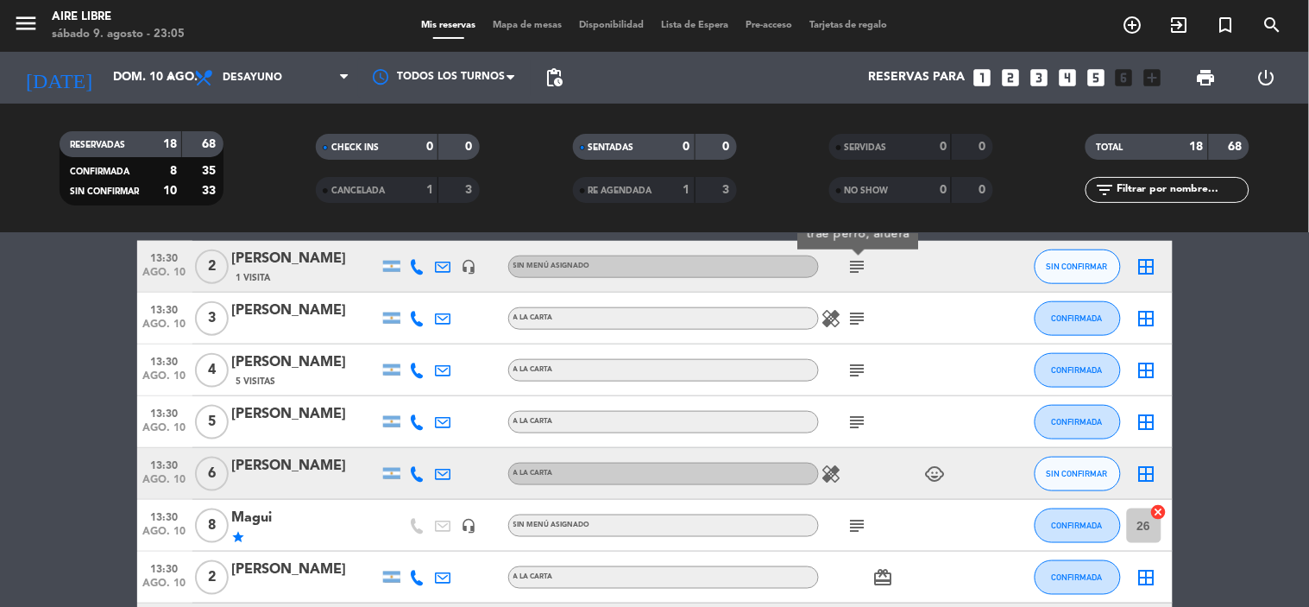
click at [861, 316] on icon "subject" at bounding box center [857, 318] width 21 height 21
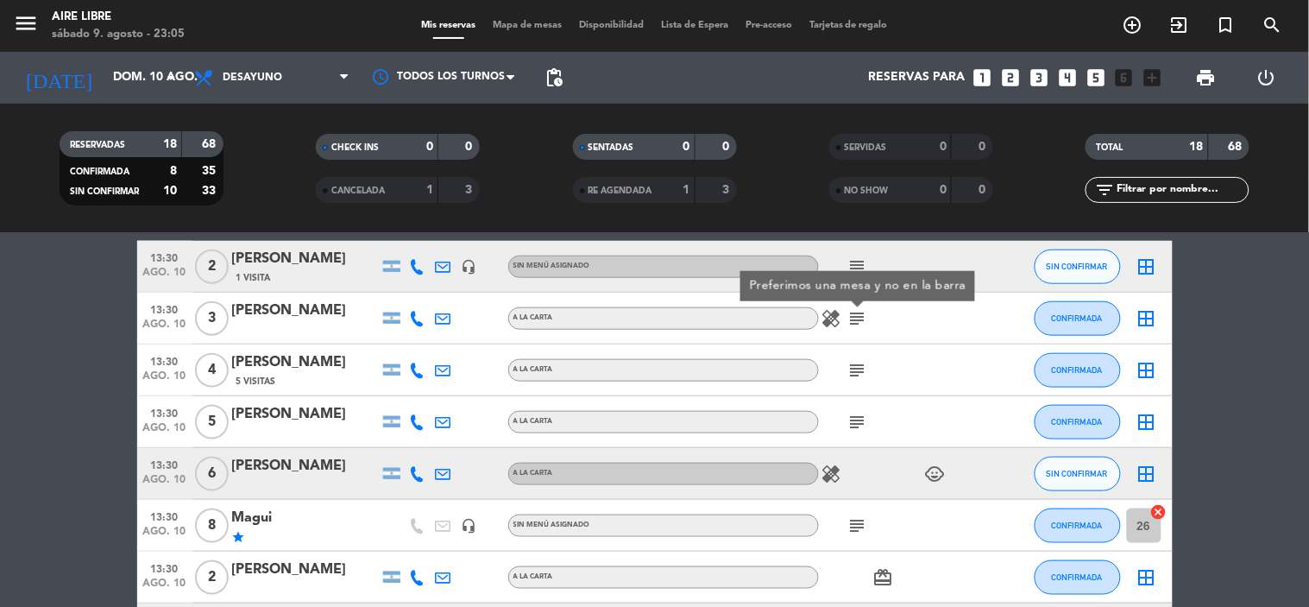
click at [860, 368] on icon "subject" at bounding box center [857, 370] width 21 height 21
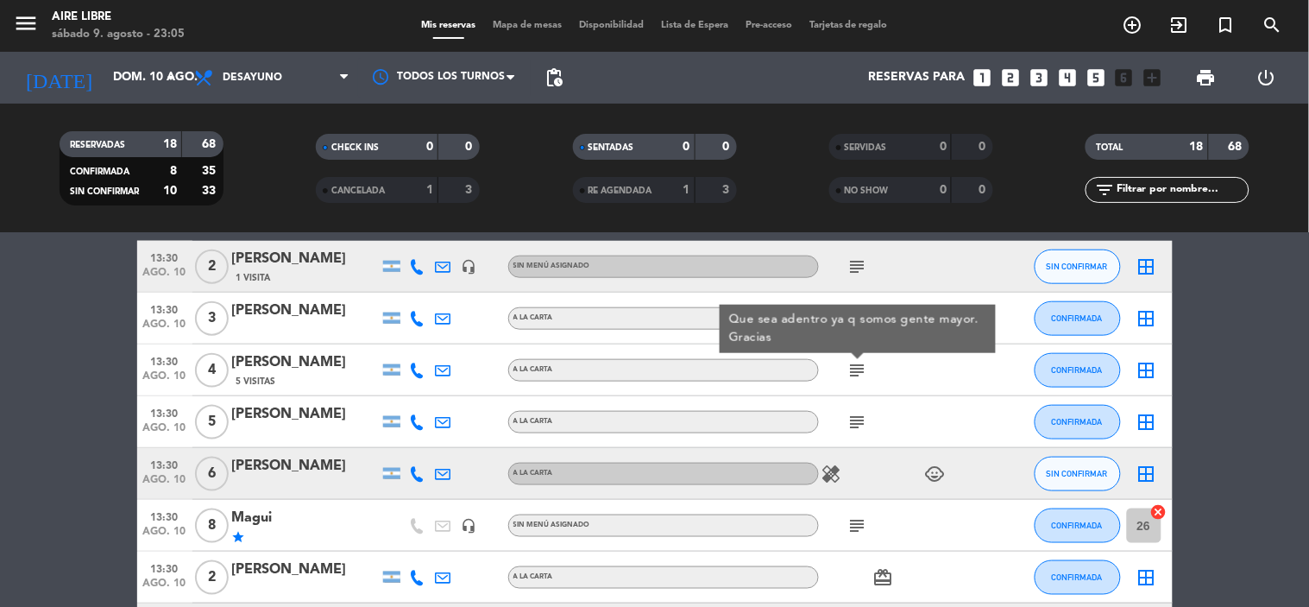
click at [1146, 368] on icon "border_all" at bounding box center [1146, 370] width 21 height 21
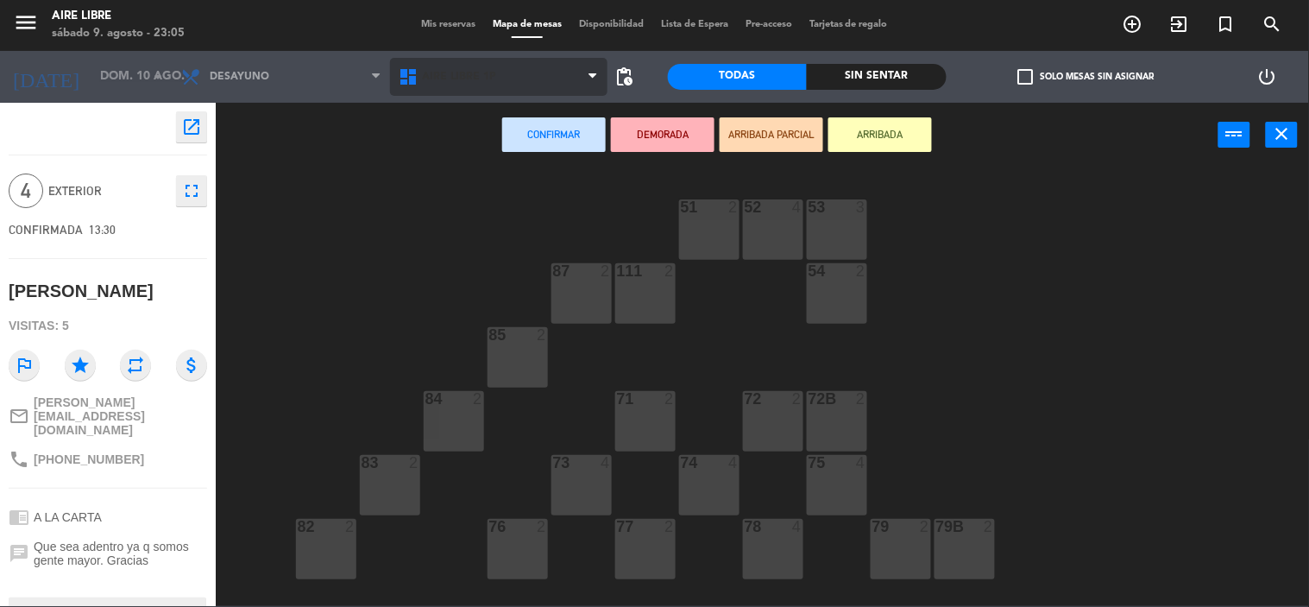
click at [459, 78] on span "Aire Libre 1P" at bounding box center [460, 77] width 74 height 12
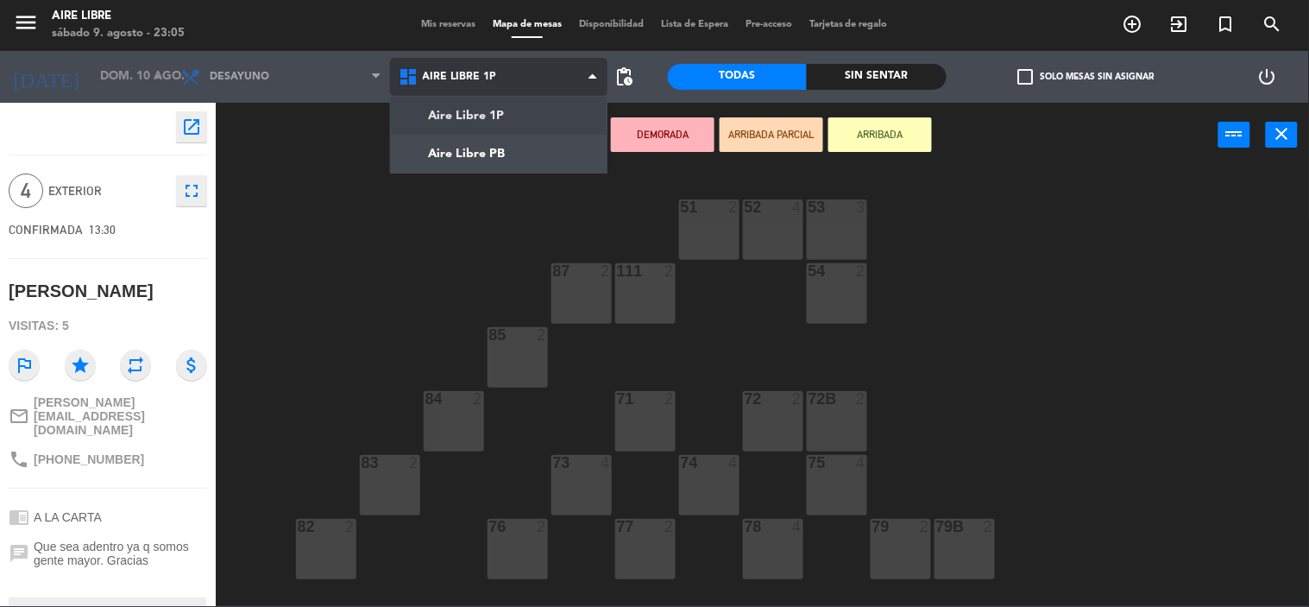
click at [446, 155] on ng-component "menu Aire Libre [DATE] 9. agosto - 23:05 Mis reservas Mapa de mesas Disponibili…" at bounding box center [654, 302] width 1309 height 607
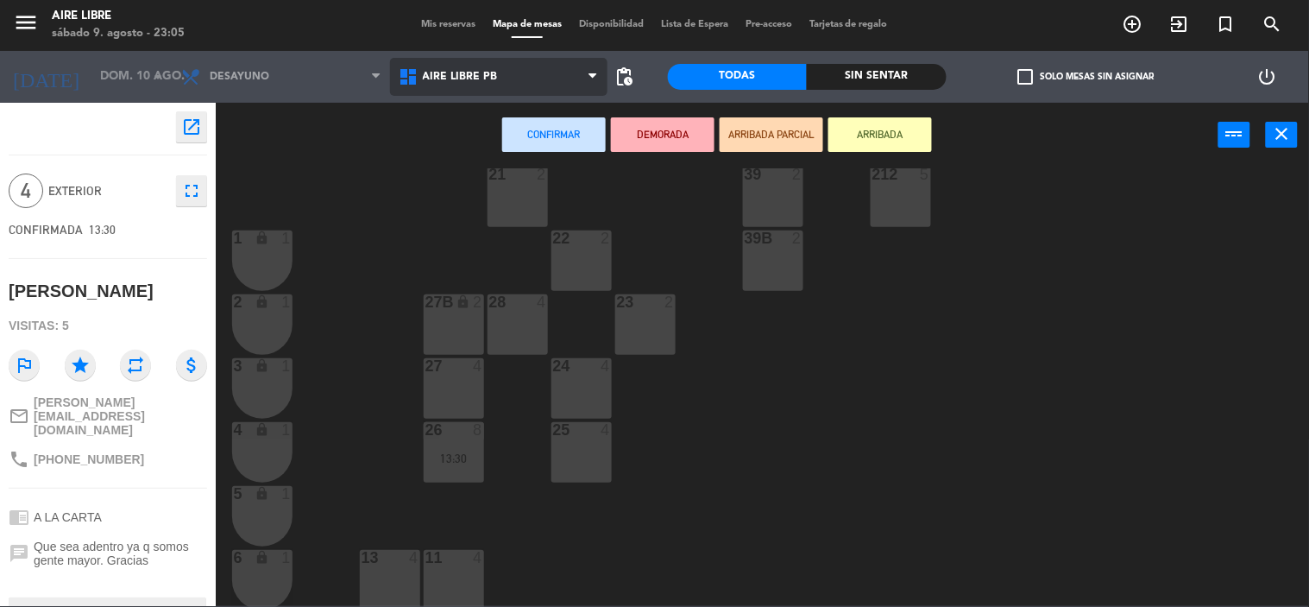
scroll to position [418, 0]
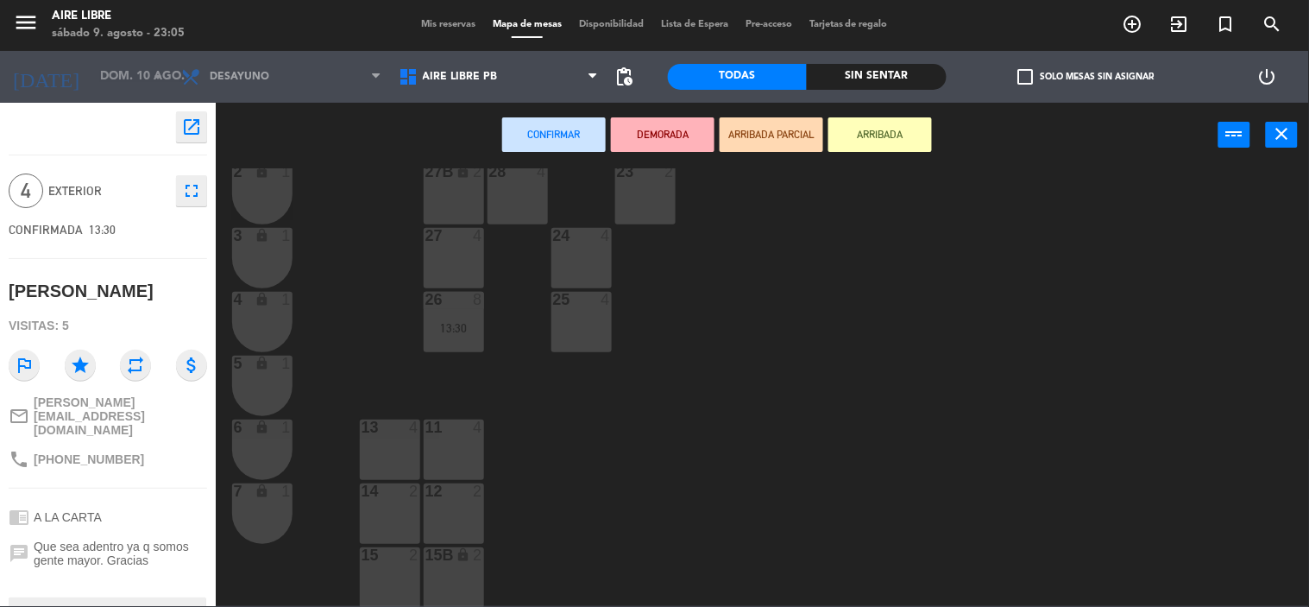
click at [378, 440] on div "13 4" at bounding box center [390, 449] width 60 height 60
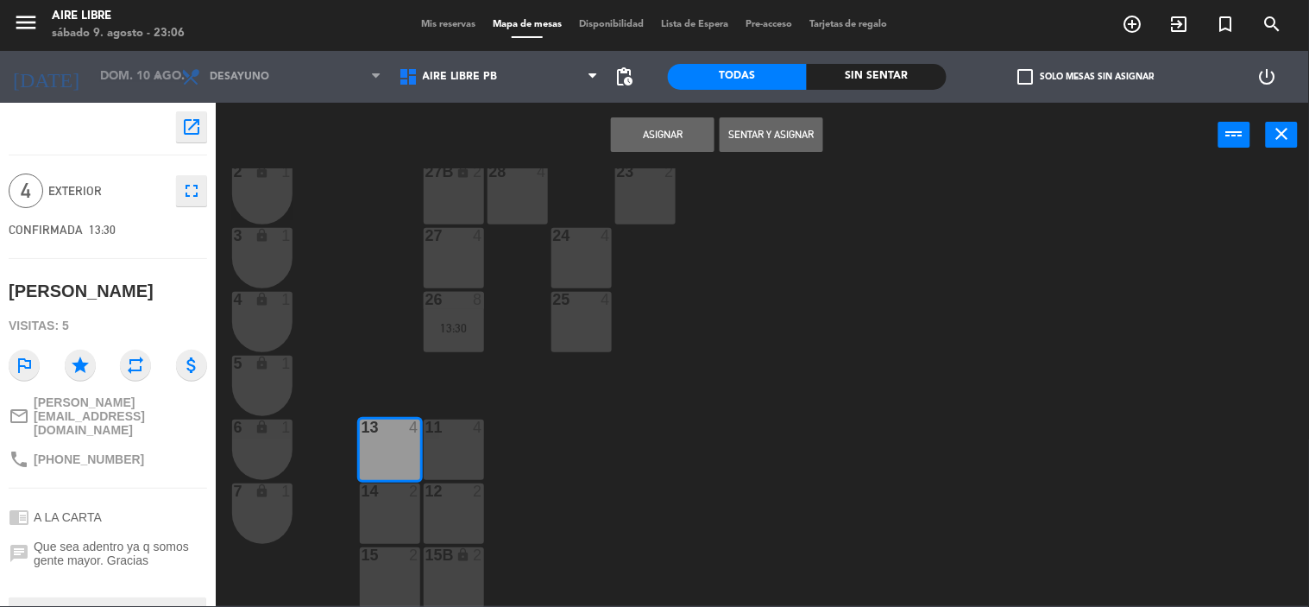
click at [676, 132] on button "Asignar" at bounding box center [663, 134] width 104 height 35
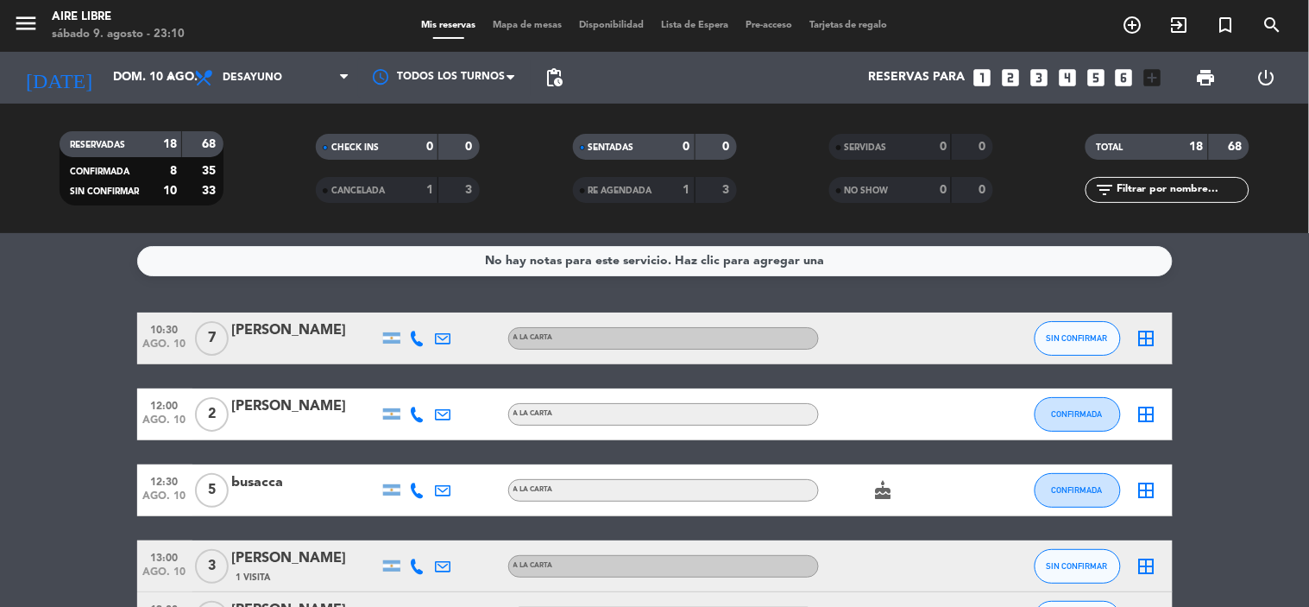
click at [167, 64] on input "dom. 10 ago." at bounding box center [186, 77] width 164 height 31
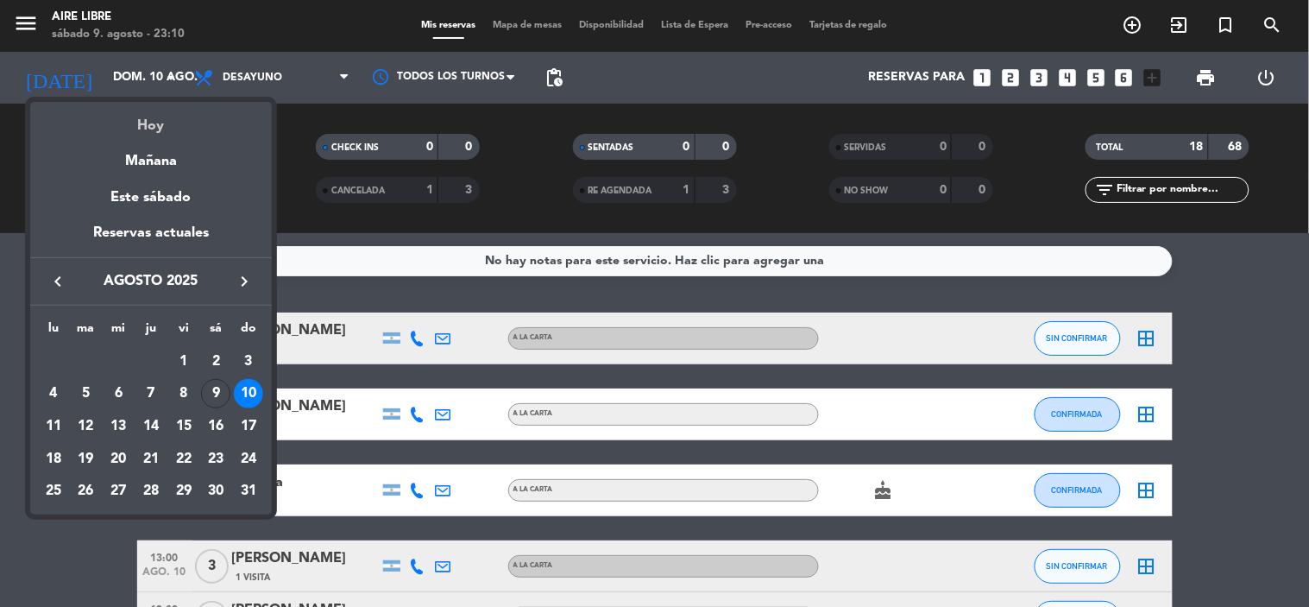
click at [186, 134] on div "Hoy" at bounding box center [151, 119] width 242 height 35
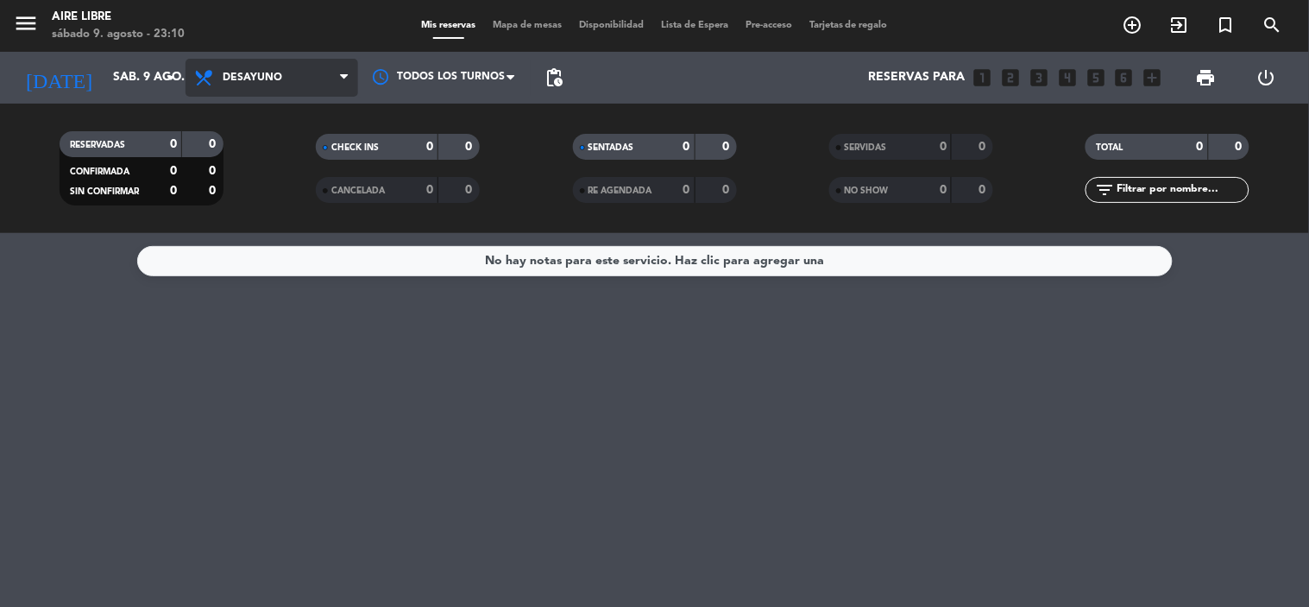
click at [312, 93] on span "Desayuno" at bounding box center [271, 78] width 173 height 38
click at [245, 267] on ng-component "menu Aire Libre [DATE] 9. agosto - 23:10 Mis reservas Mapa de mesas Disponibili…" at bounding box center [654, 303] width 1309 height 607
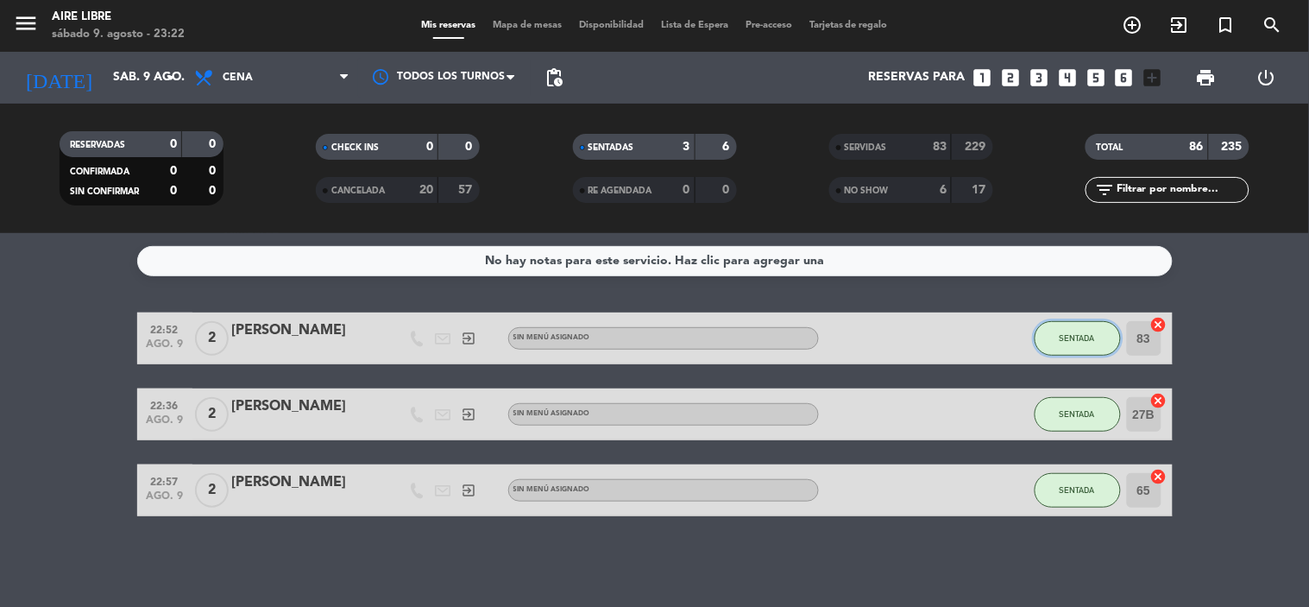
click at [1090, 325] on button "SENTADA" at bounding box center [1077, 338] width 86 height 35
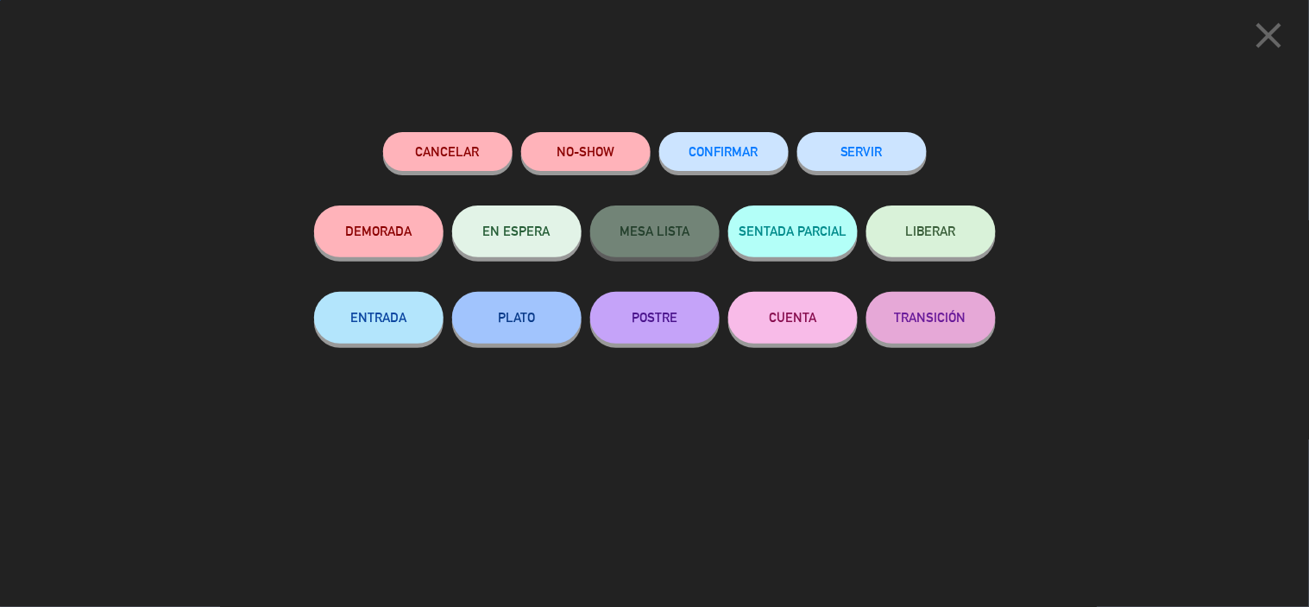
click at [872, 139] on button "SERVIR" at bounding box center [861, 151] width 129 height 39
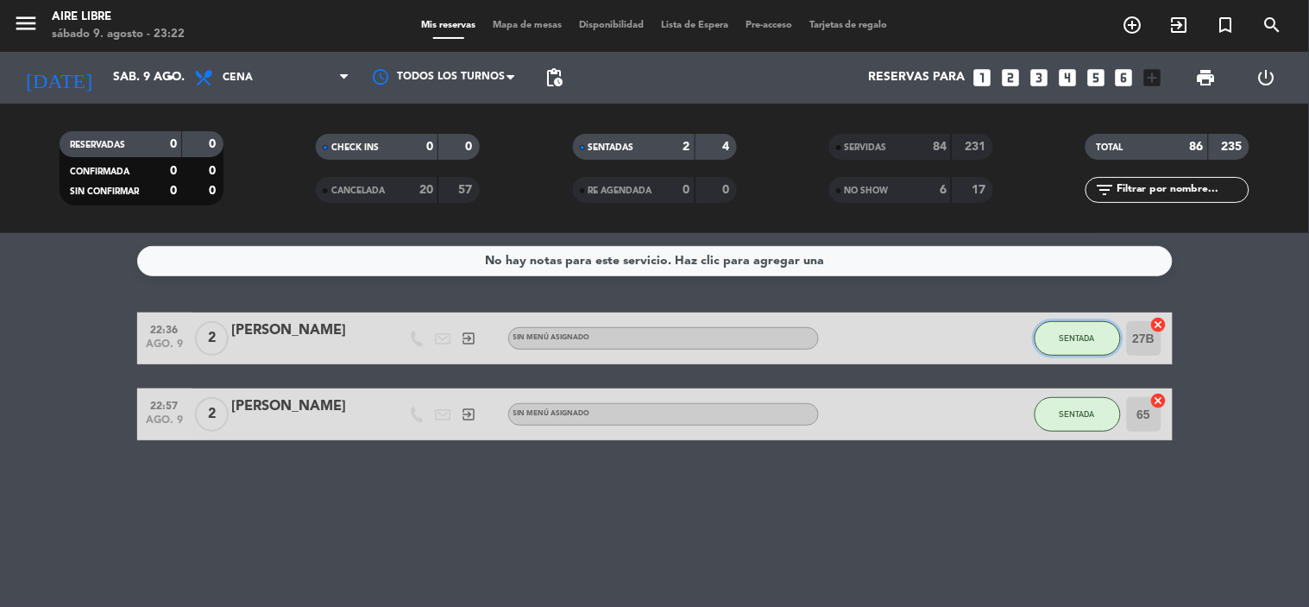
click at [1072, 336] on span "SENTADA" at bounding box center [1076, 337] width 35 height 9
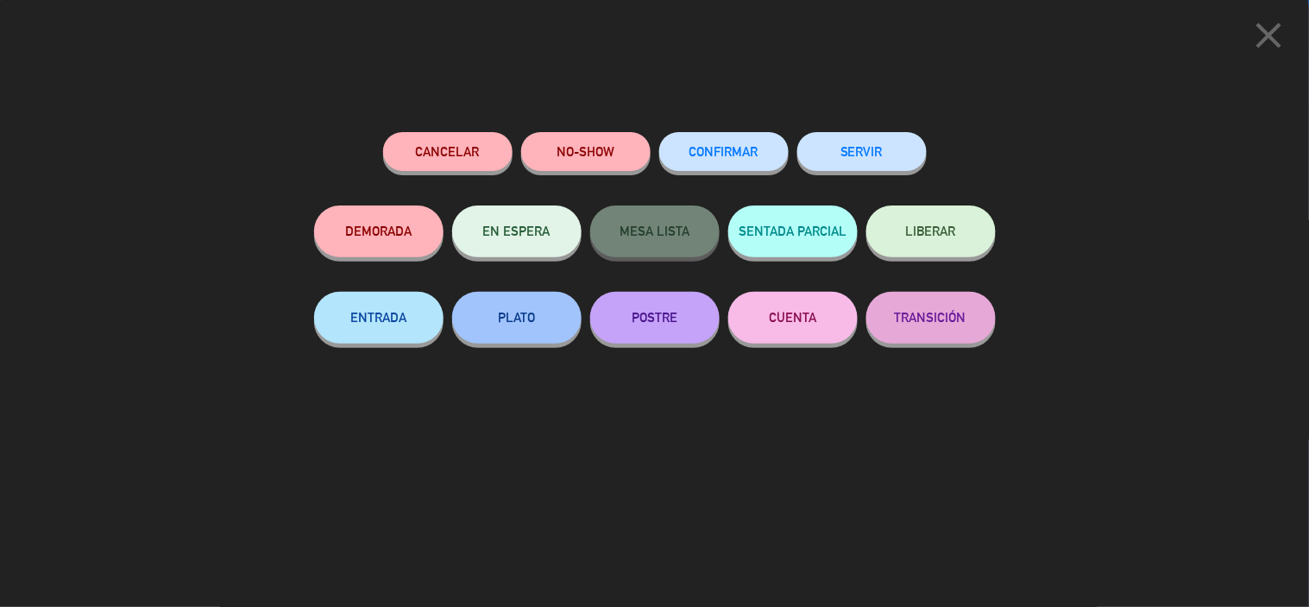
click at [870, 143] on button "SERVIR" at bounding box center [861, 151] width 129 height 39
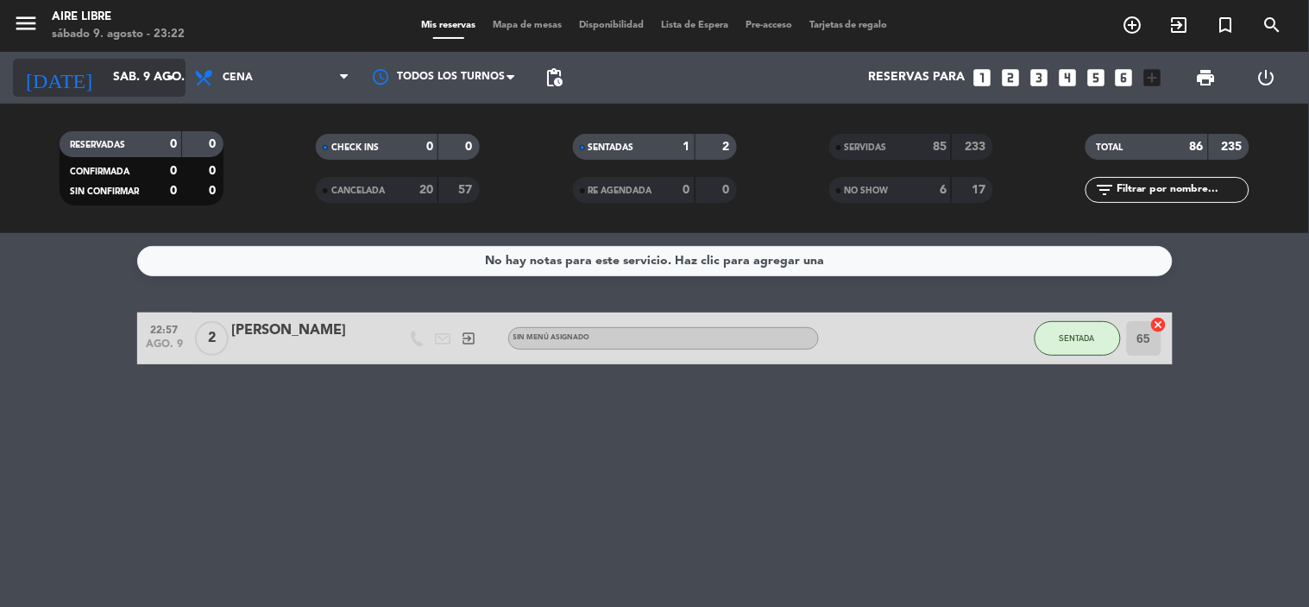
click at [104, 78] on input "sáb. 9 ago." at bounding box center [186, 77] width 164 height 31
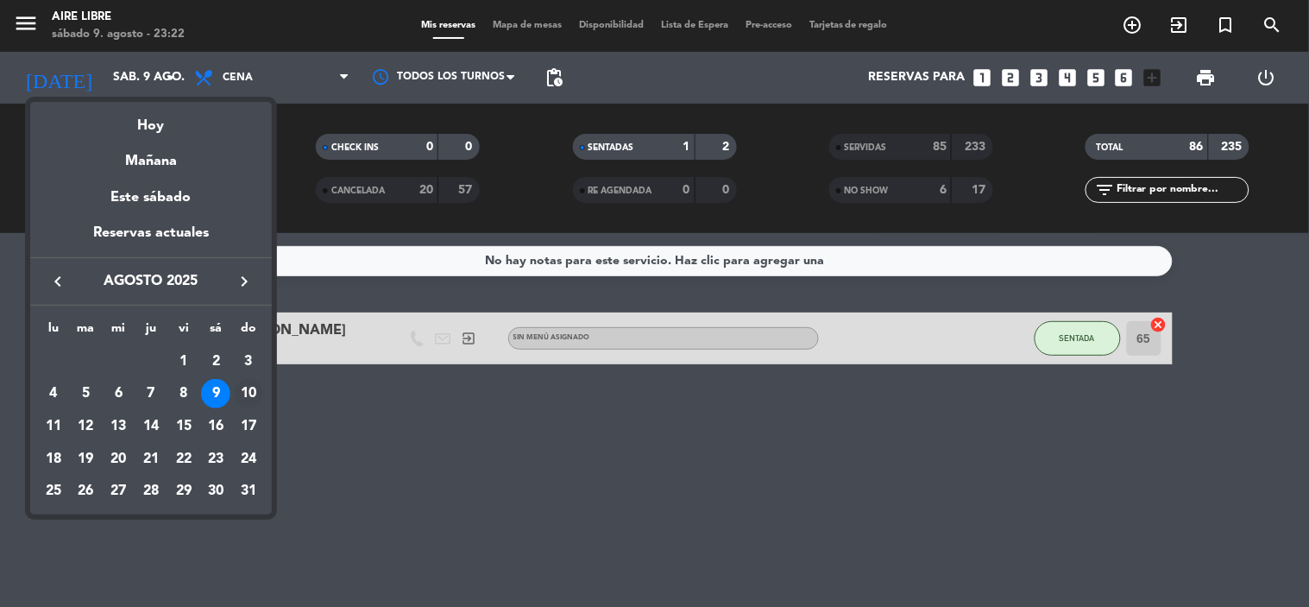
click at [254, 389] on div "10" at bounding box center [248, 393] width 29 height 29
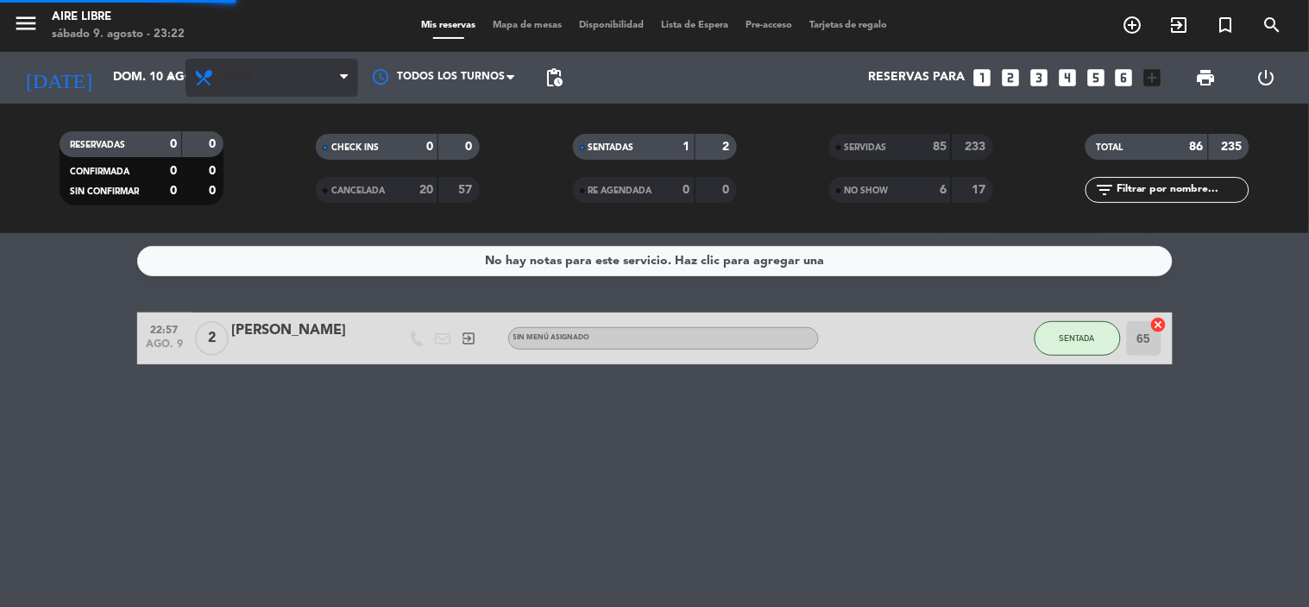
click at [254, 70] on span "Cena" at bounding box center [271, 78] width 173 height 38
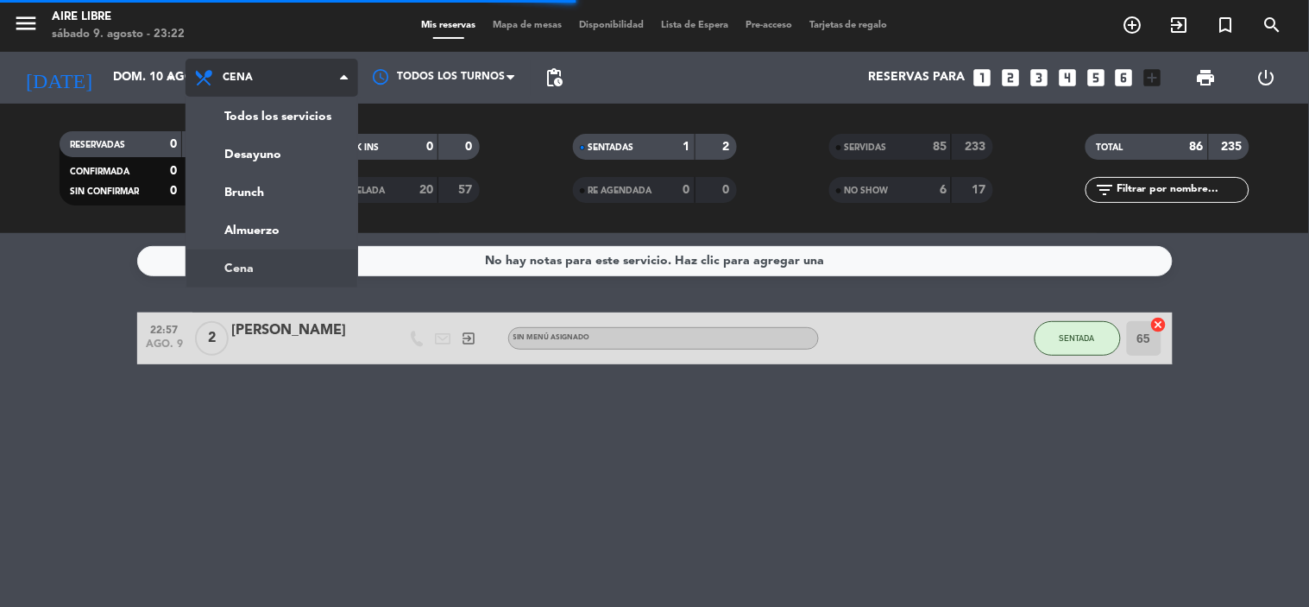
click at [282, 143] on div "menu Aire Libre [DATE] 9. agosto - 23:22 Mis reservas Mapa de mesas Disponibili…" at bounding box center [654, 116] width 1309 height 233
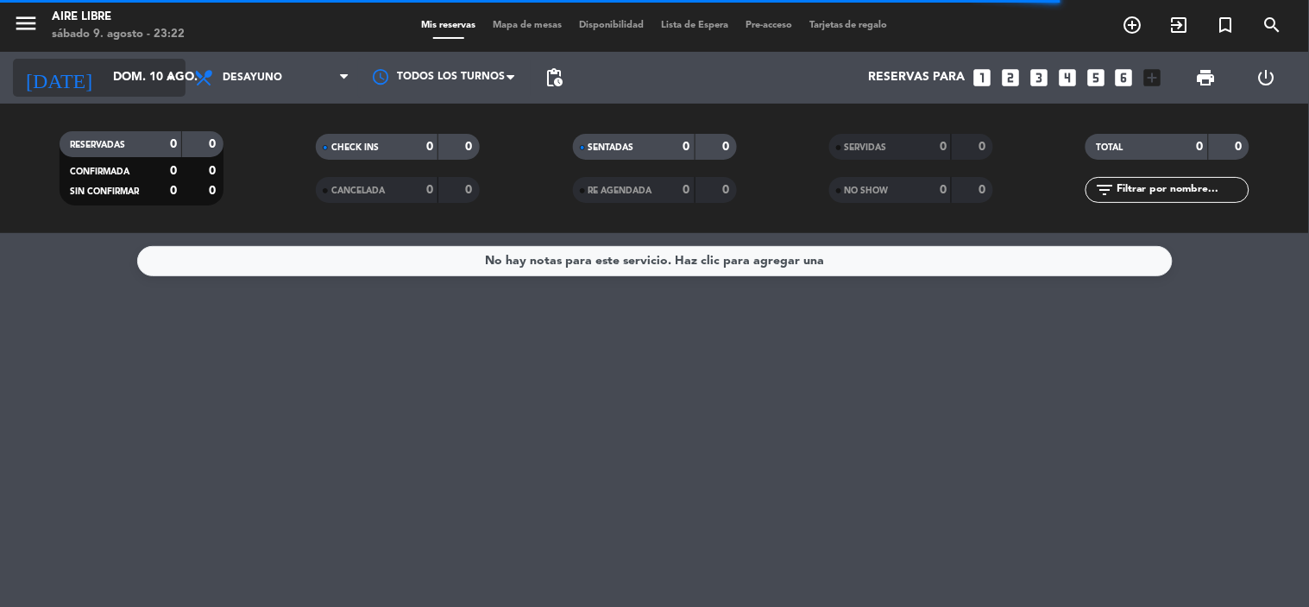
click at [107, 79] on input "dom. 10 ago." at bounding box center [186, 77] width 164 height 31
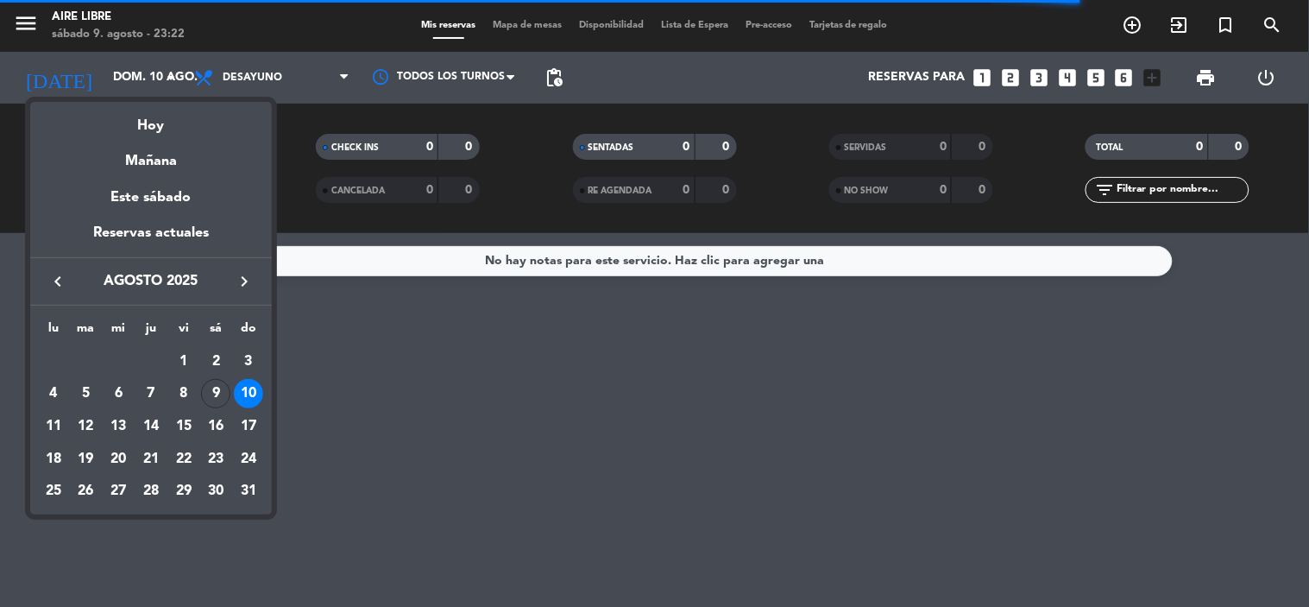
click at [541, 433] on div at bounding box center [654, 303] width 1309 height 607
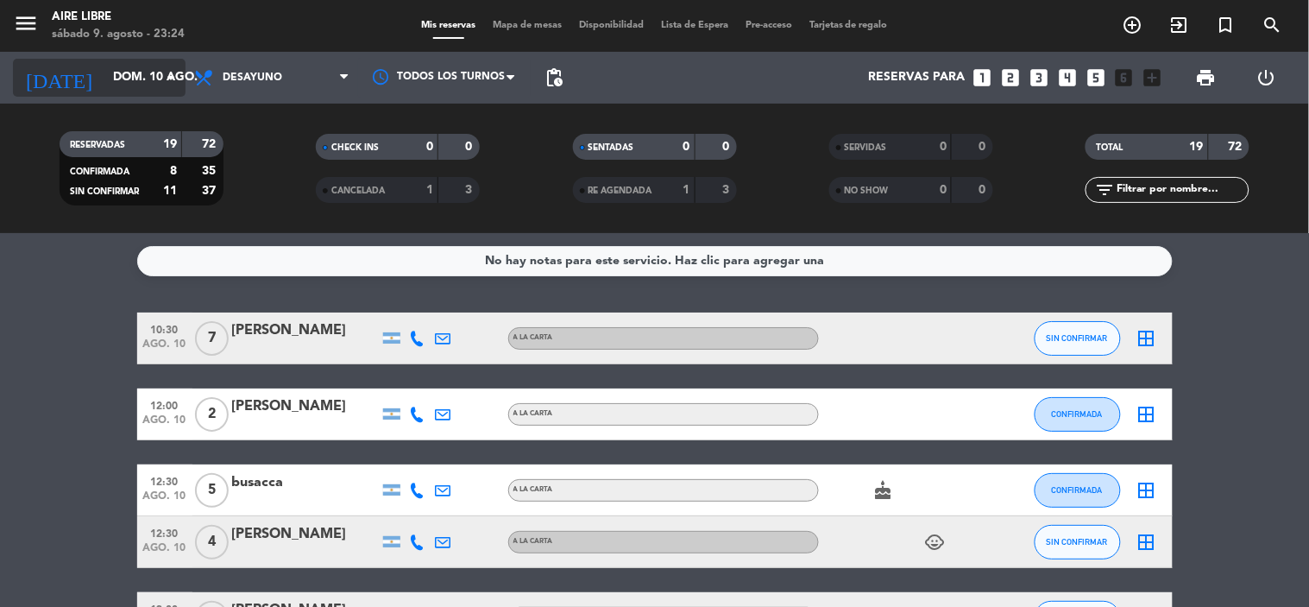
click at [104, 72] on input "dom. 10 ago." at bounding box center [186, 77] width 164 height 31
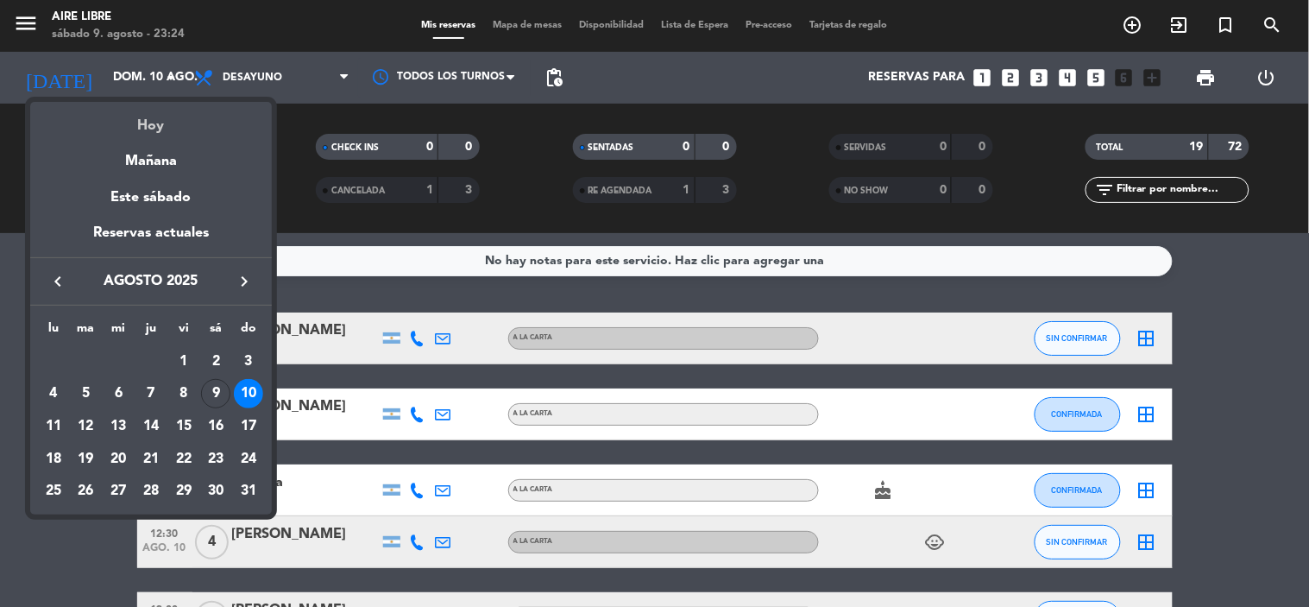
click at [141, 130] on div "Hoy" at bounding box center [151, 119] width 242 height 35
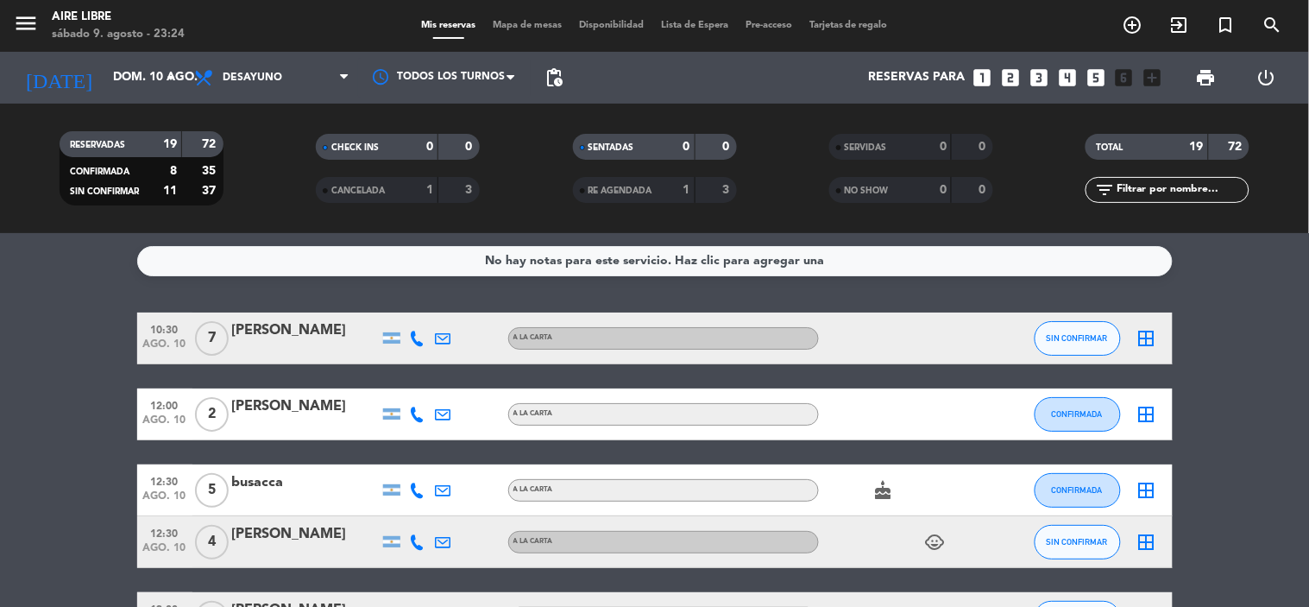
type input "sáb. 9 ago."
click at [259, 79] on span "Desayuno" at bounding box center [253, 78] width 60 height 12
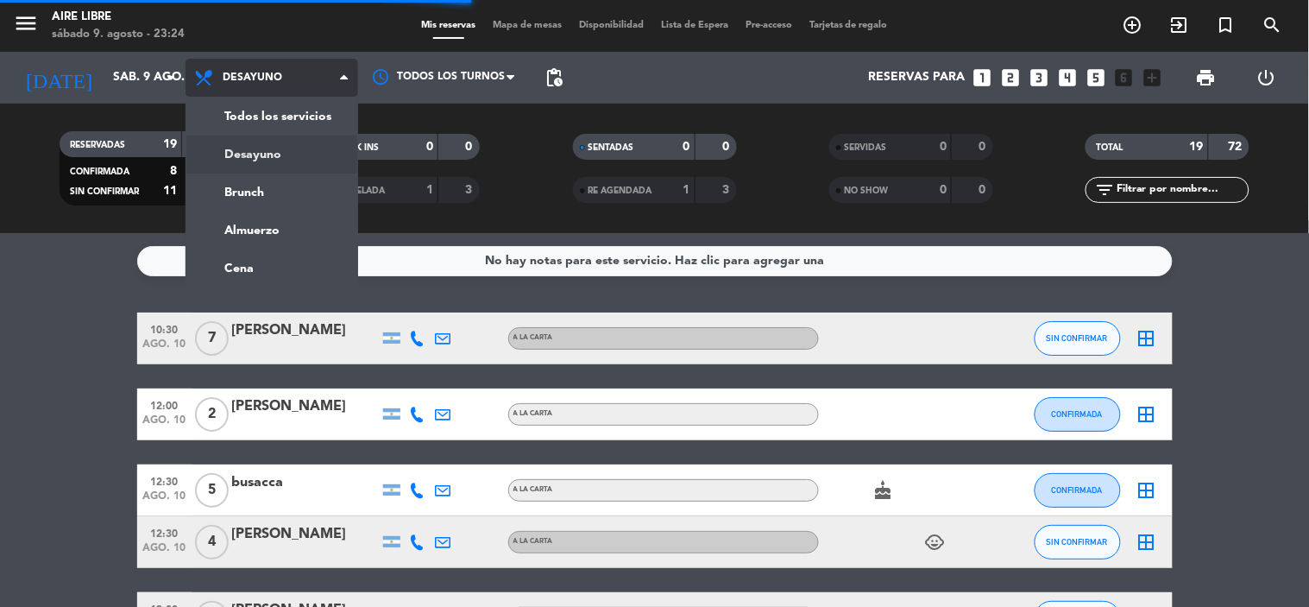
click at [237, 268] on ng-component "menu Aire Libre [DATE] 9. agosto - 23:24 Mis reservas Mapa de mesas Disponibili…" at bounding box center [654, 303] width 1309 height 607
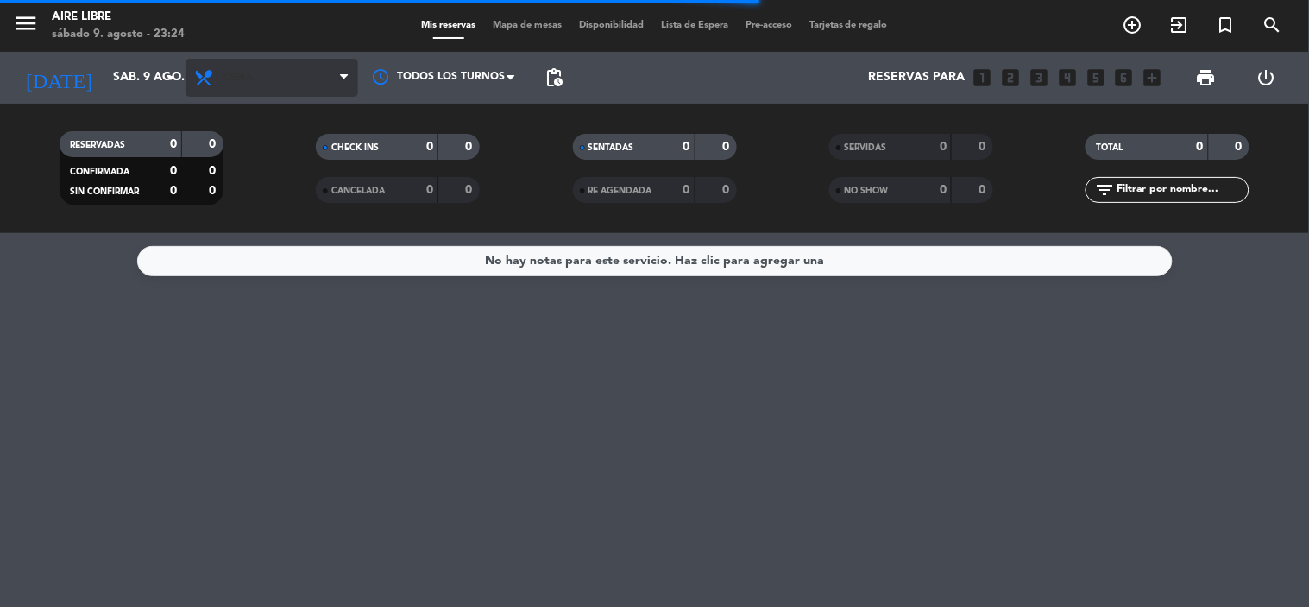
click at [217, 78] on icon at bounding box center [205, 77] width 25 height 21
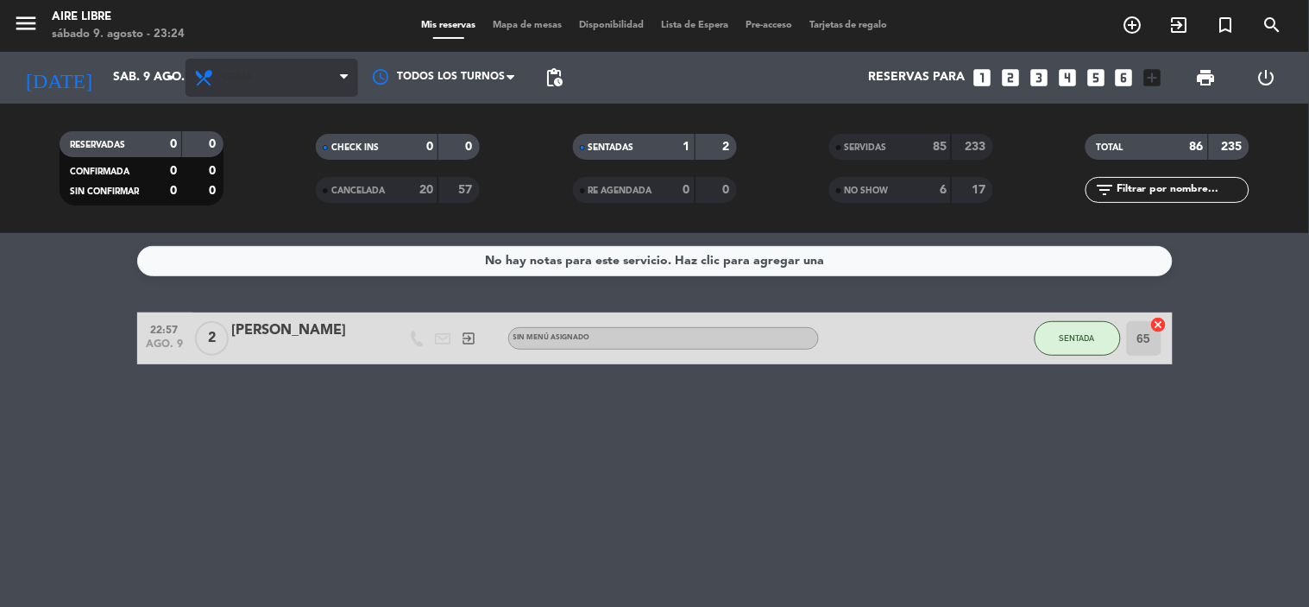
click at [217, 78] on icon at bounding box center [205, 77] width 25 height 21
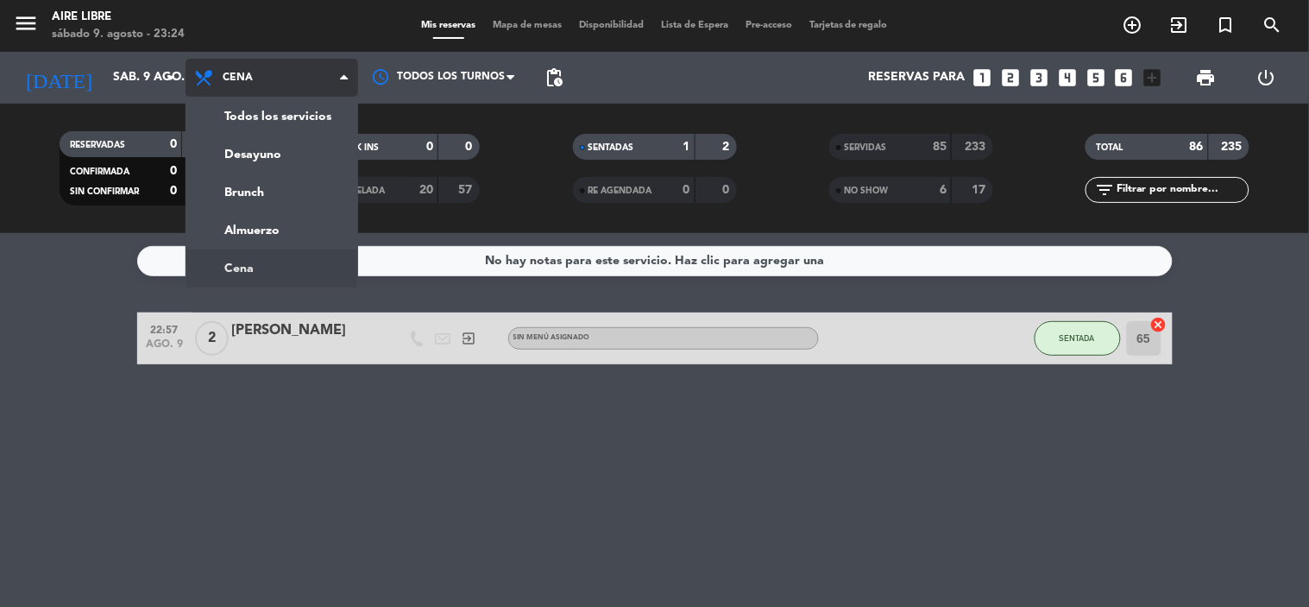
click at [248, 192] on div "menu Aire Libre [DATE] 9. agosto - 23:24 Mis reservas Mapa de mesas Disponibili…" at bounding box center [654, 116] width 1309 height 233
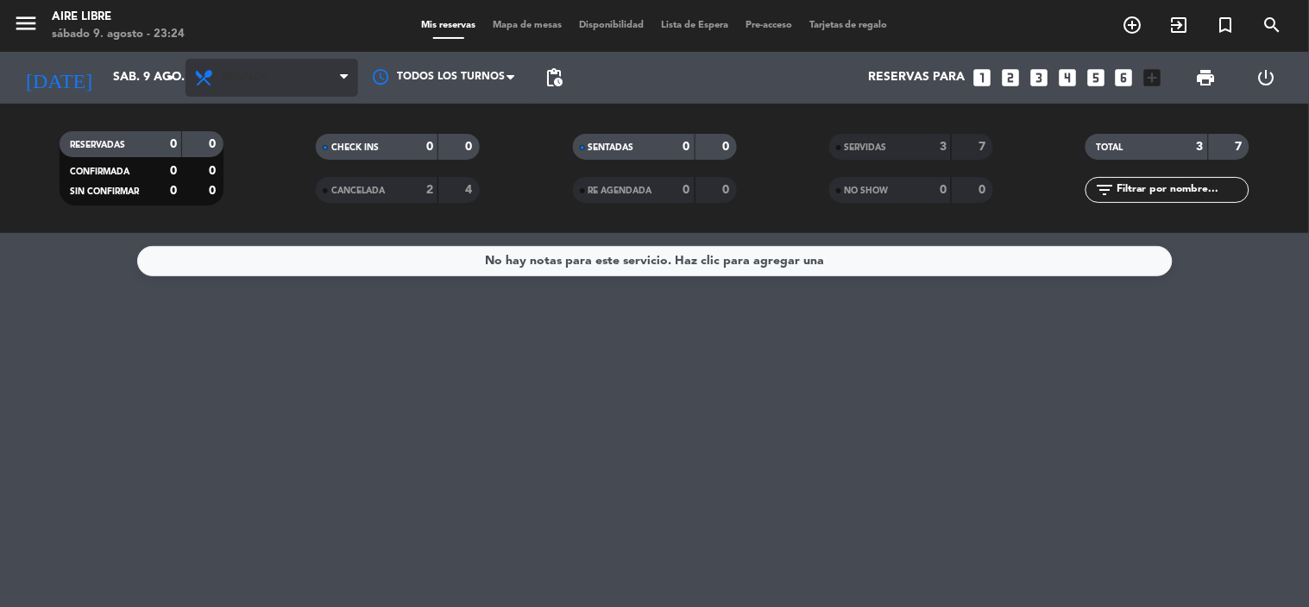
click at [240, 79] on span "Brunch" at bounding box center [245, 78] width 45 height 12
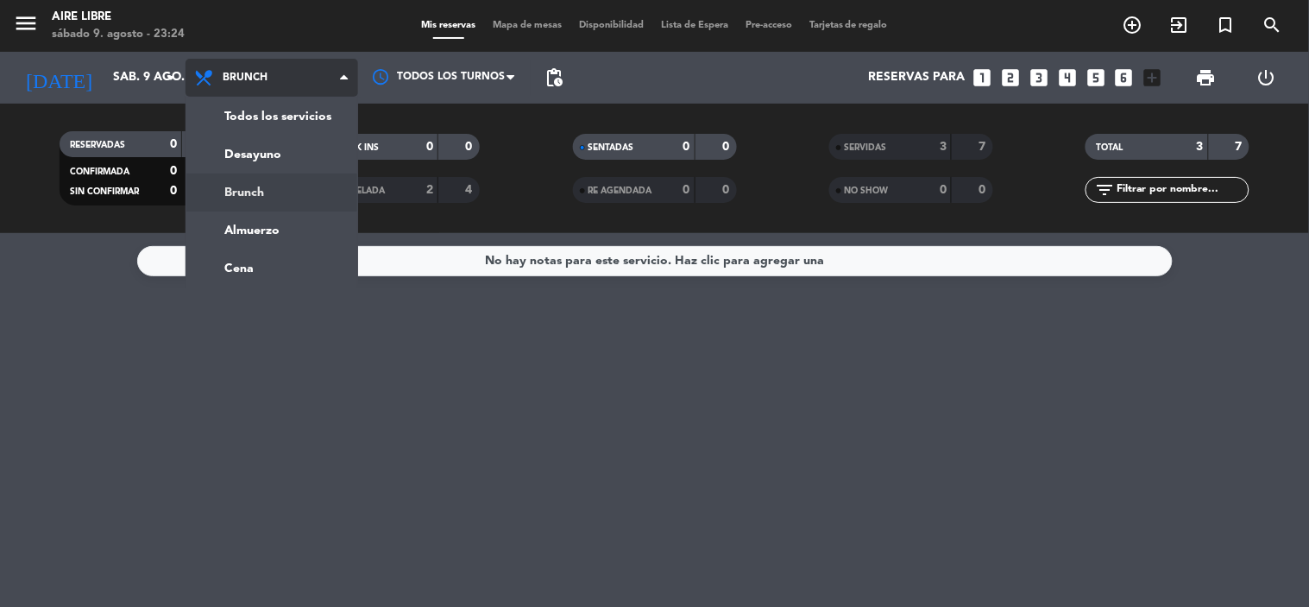
click at [239, 263] on ng-component "menu Aire Libre [DATE] 9. agosto - 23:24 Mis reservas Mapa de mesas Disponibili…" at bounding box center [654, 303] width 1309 height 607
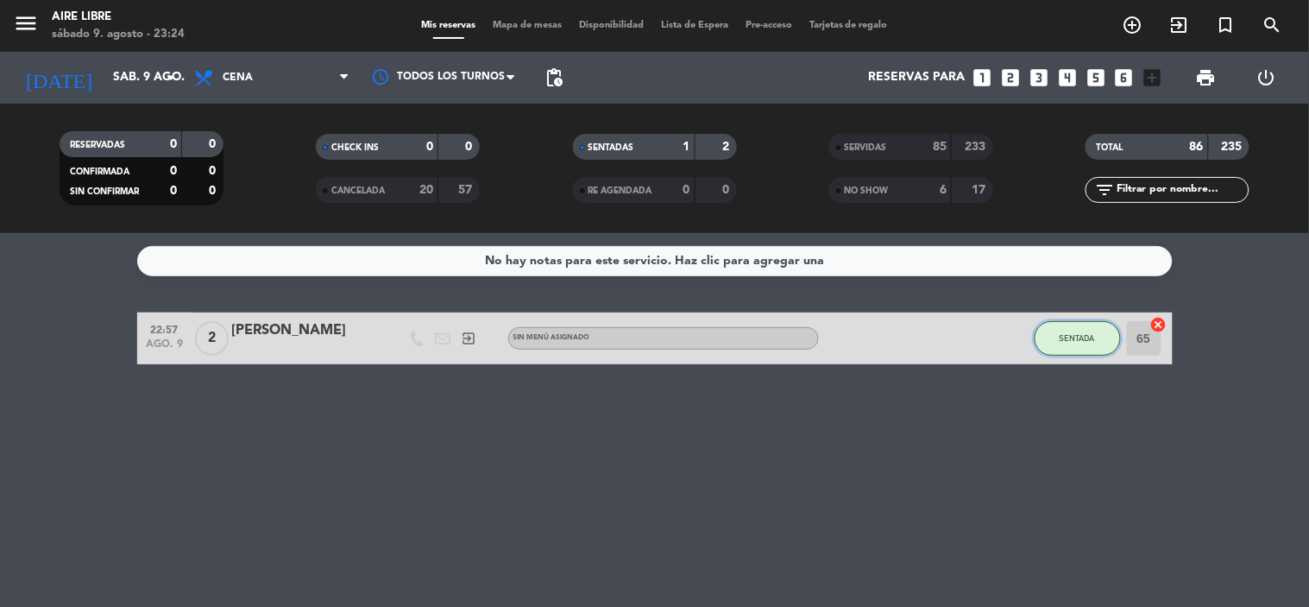
click at [1074, 333] on span "SENTADA" at bounding box center [1076, 337] width 35 height 9
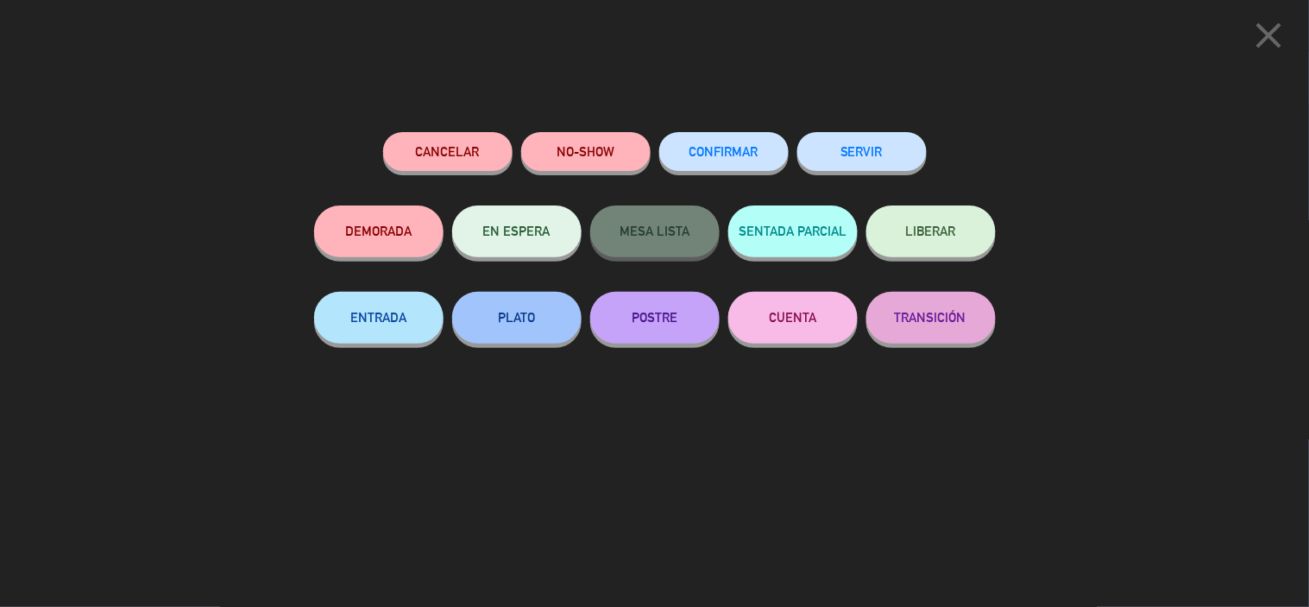
click at [869, 149] on button "SERVIR" at bounding box center [861, 151] width 129 height 39
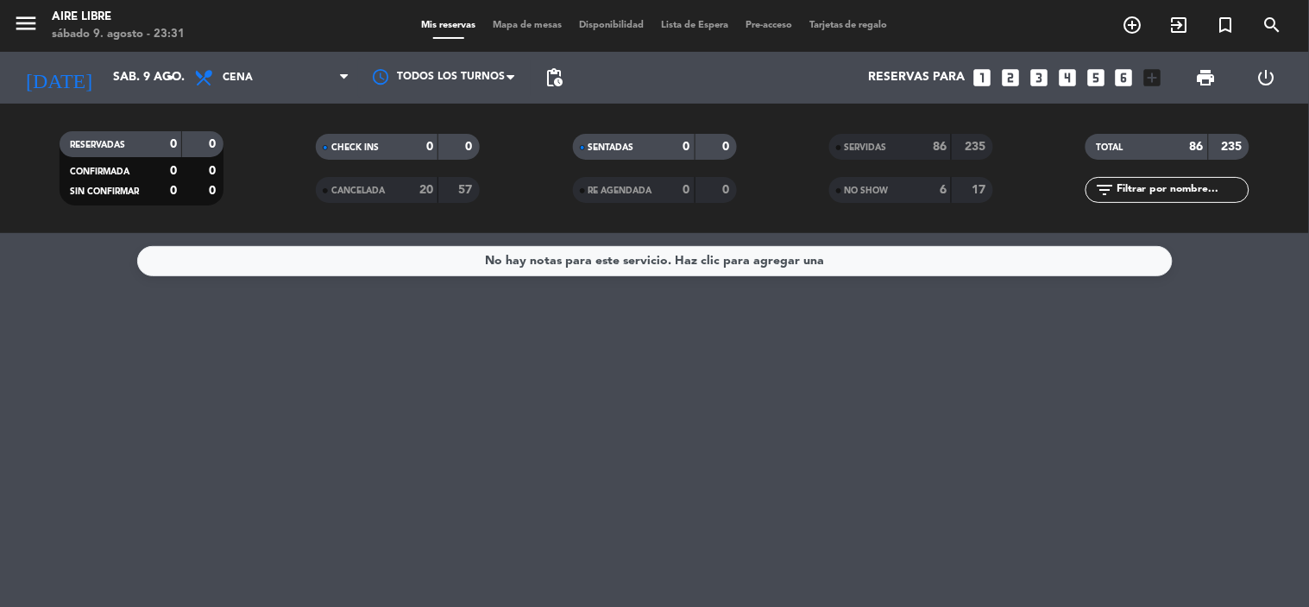
click at [854, 293] on div "No hay notas para este servicio. Haz clic para agregar una" at bounding box center [654, 420] width 1309 height 374
click at [887, 148] on span "SERVIDAS" at bounding box center [866, 147] width 42 height 9
